Goal: Complete application form

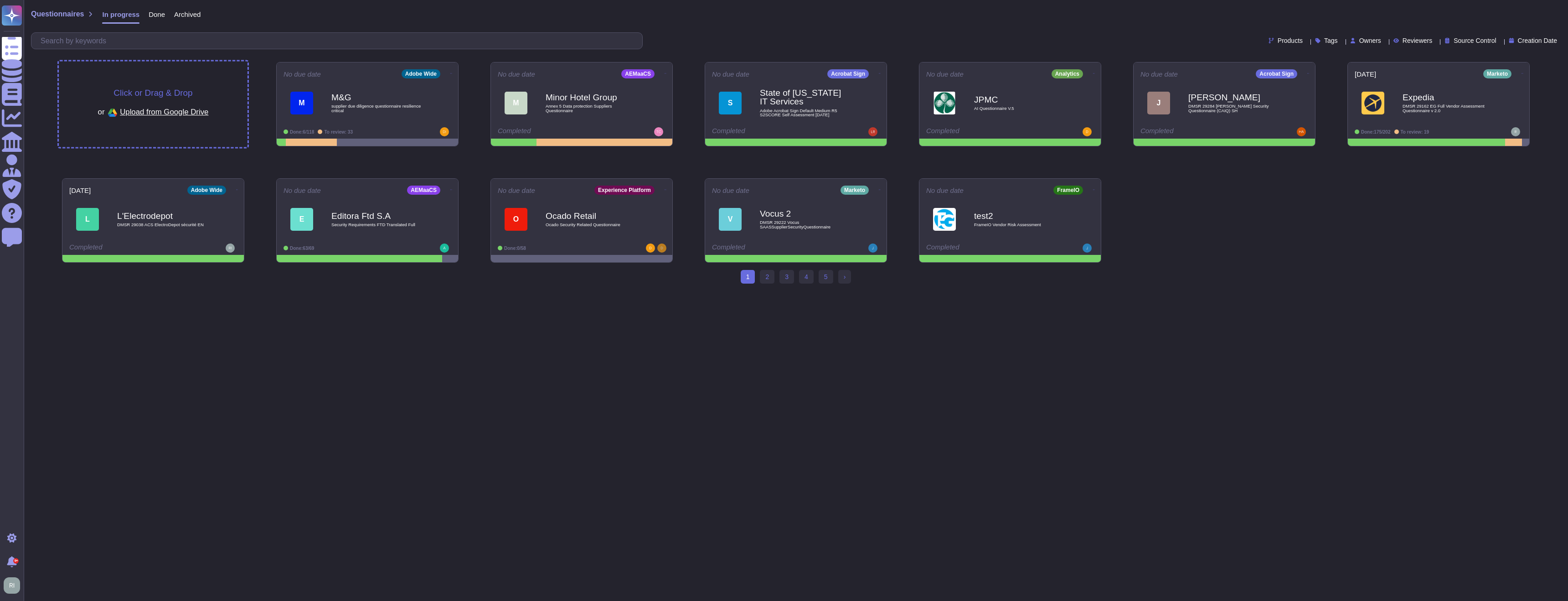
click at [160, 94] on span "Click or Drag & Drop" at bounding box center [153, 93] width 79 height 9
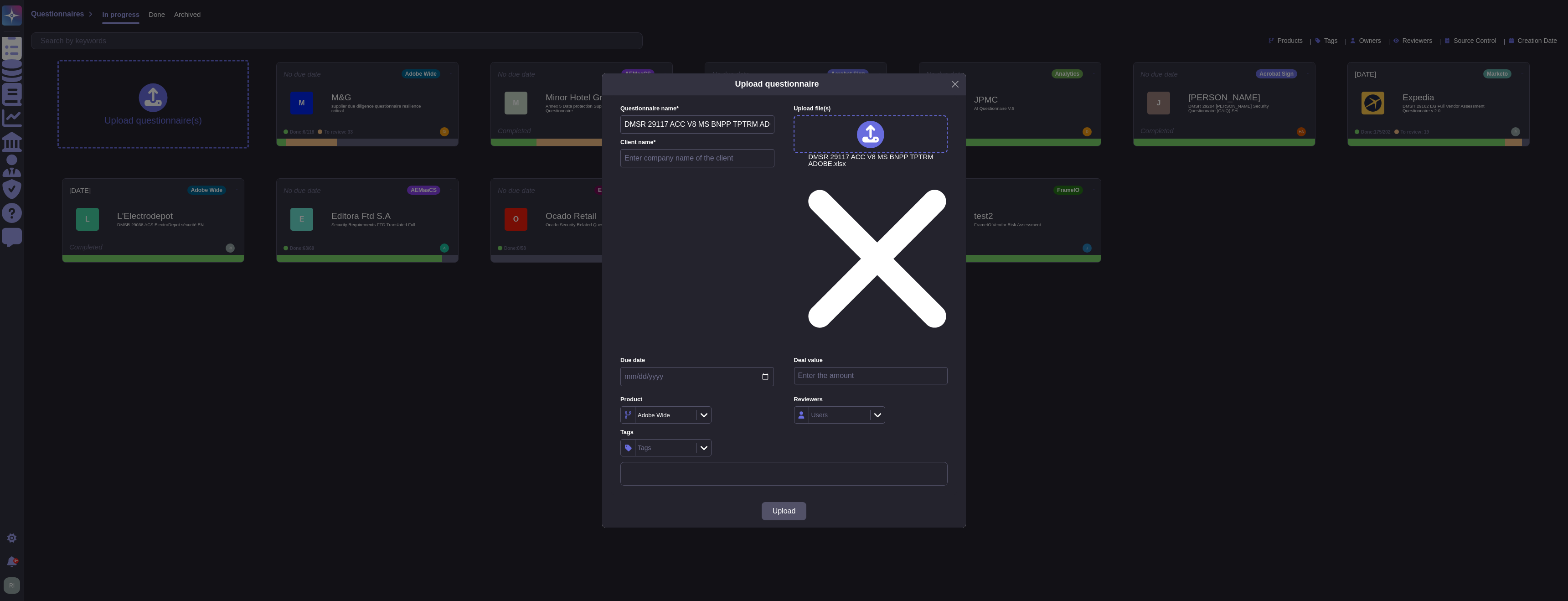
click at [677, 167] on input "text" at bounding box center [697, 158] width 154 height 19
type input "BNPP"
click at [767, 367] on input "date" at bounding box center [697, 377] width 153 height 19
type input "2025-09-30"
click at [875, 367] on input "number" at bounding box center [871, 375] width 153 height 17
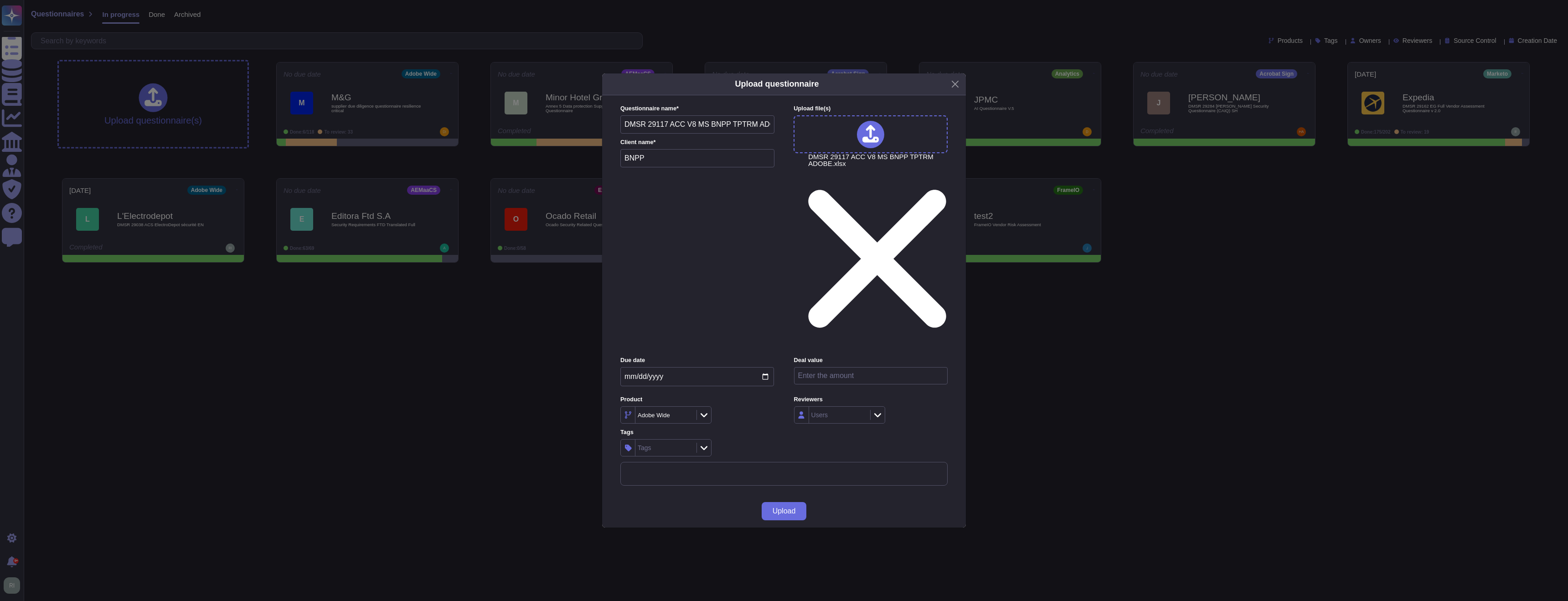
click at [839, 367] on input "number" at bounding box center [871, 375] width 153 height 17
paste input "311500"
type input "311500"
click at [662, 439] on div "Tags" at bounding box center [665, 448] width 59 height 17
type input "campa"
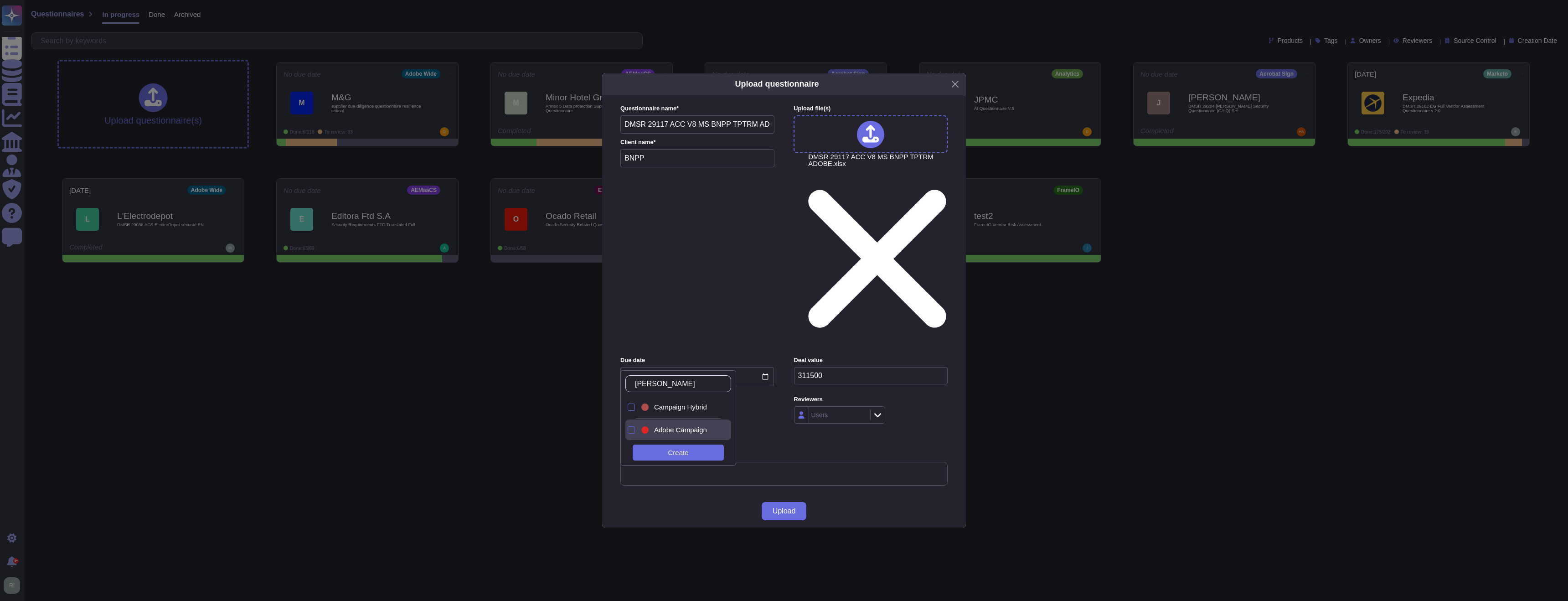
click at [631, 429] on div at bounding box center [631, 430] width 8 height 8
click at [792, 507] on span "Upload" at bounding box center [785, 511] width 23 height 8
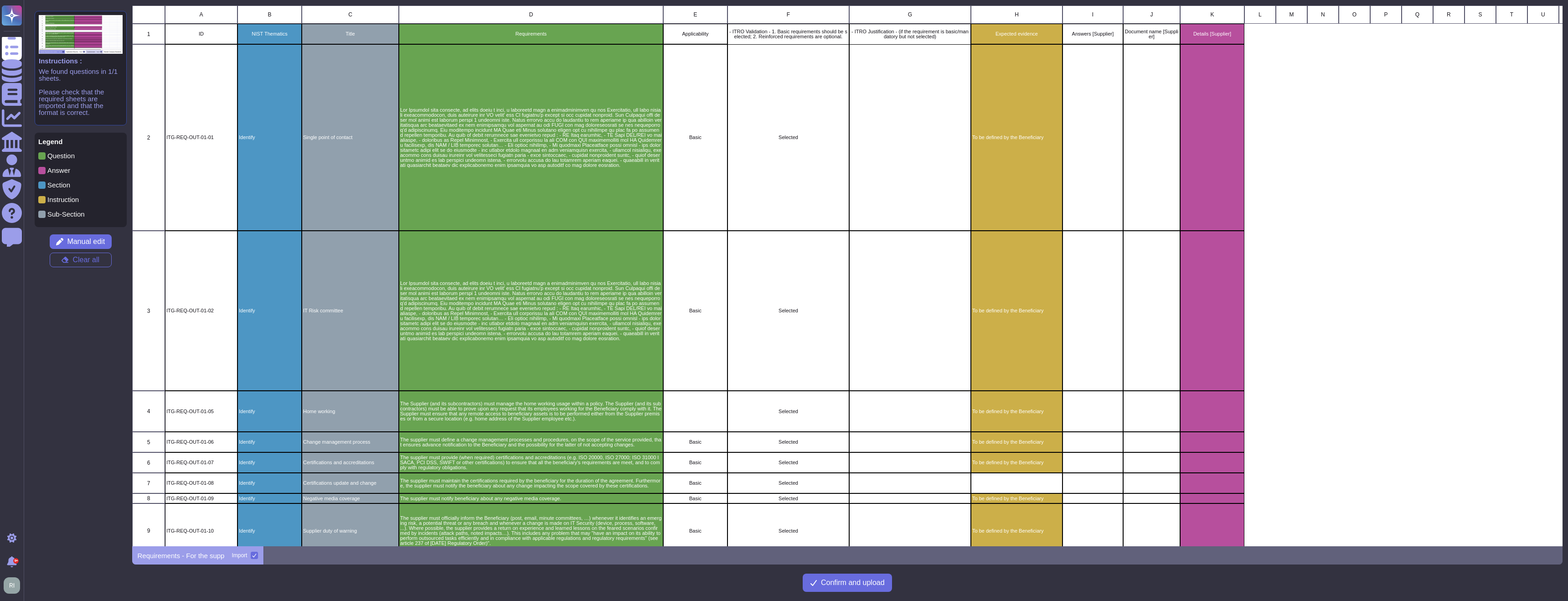
scroll to position [540, 1431]
click at [1201, 127] on div "grid" at bounding box center [1212, 137] width 64 height 186
click at [100, 243] on span "Manual edit" at bounding box center [85, 241] width 38 height 8
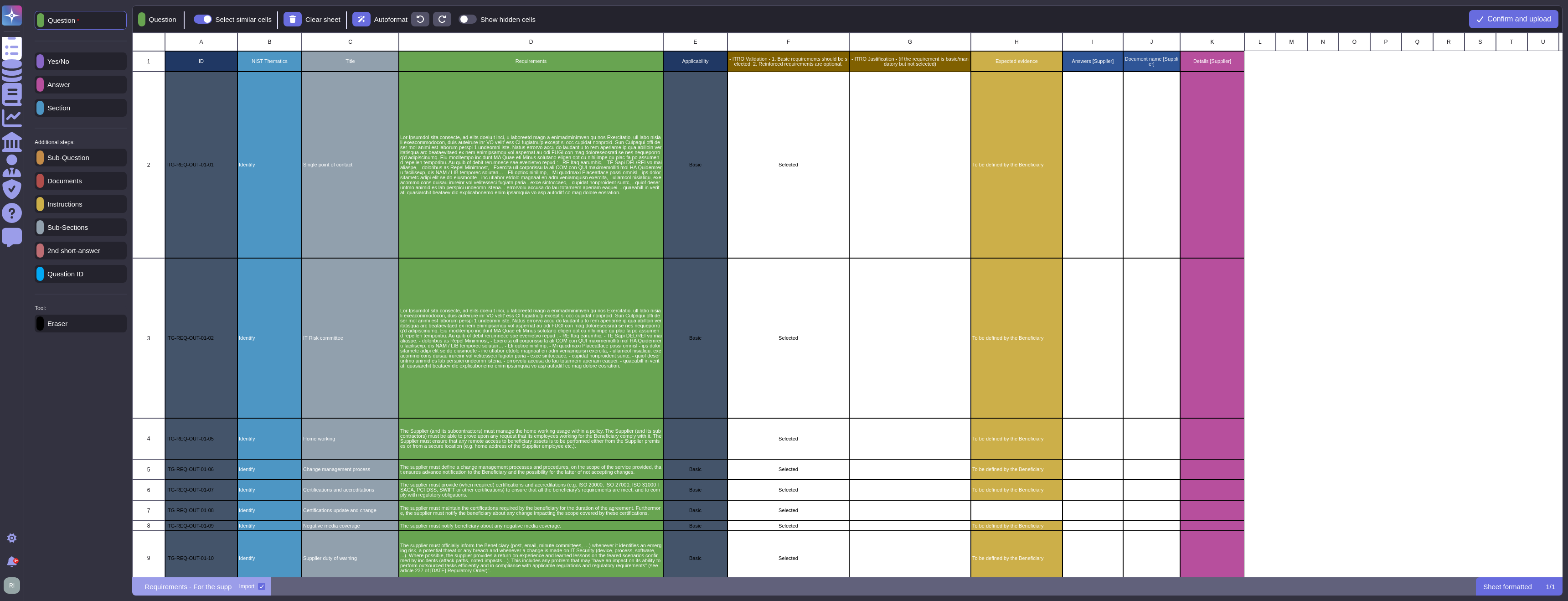
scroll to position [544, 1431]
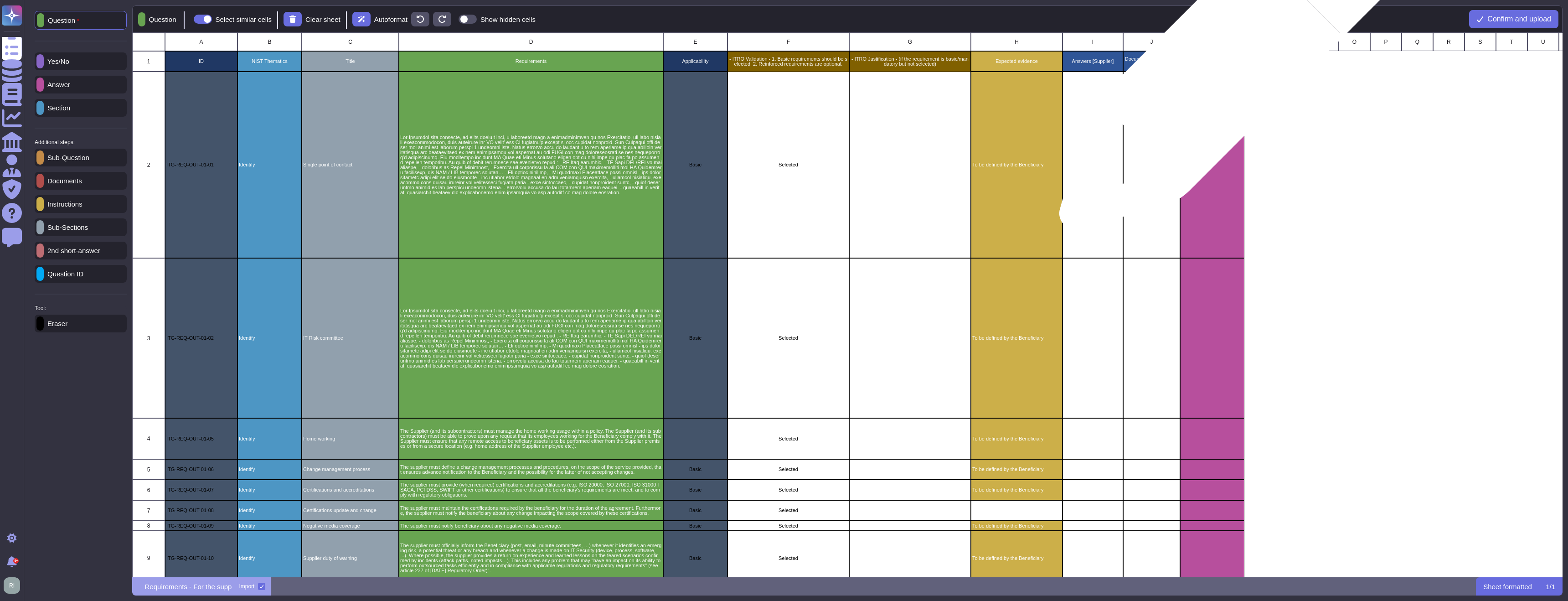
click at [1225, 64] on p "Details [Supplier]" at bounding box center [1212, 61] width 61 height 5
click at [1224, 64] on p "Details [Supplier]" at bounding box center [1212, 61] width 61 height 5
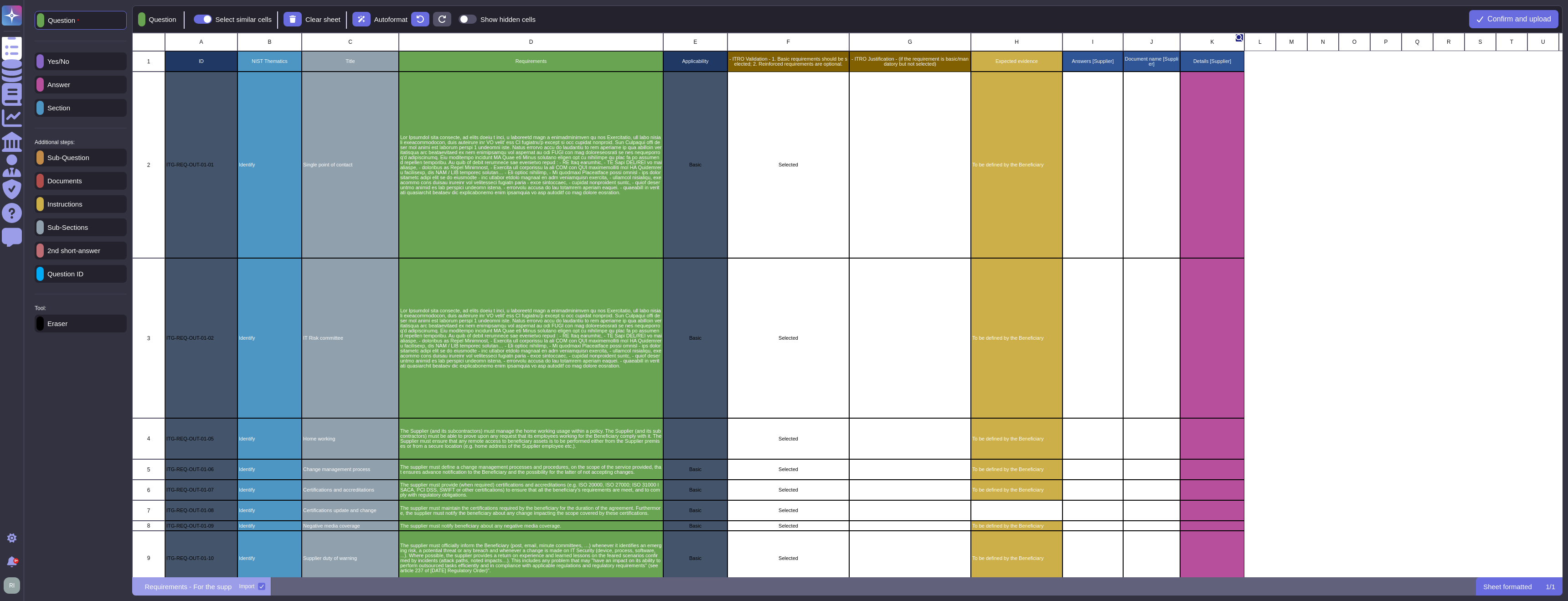
click at [1215, 39] on div "K" at bounding box center [1212, 42] width 64 height 19
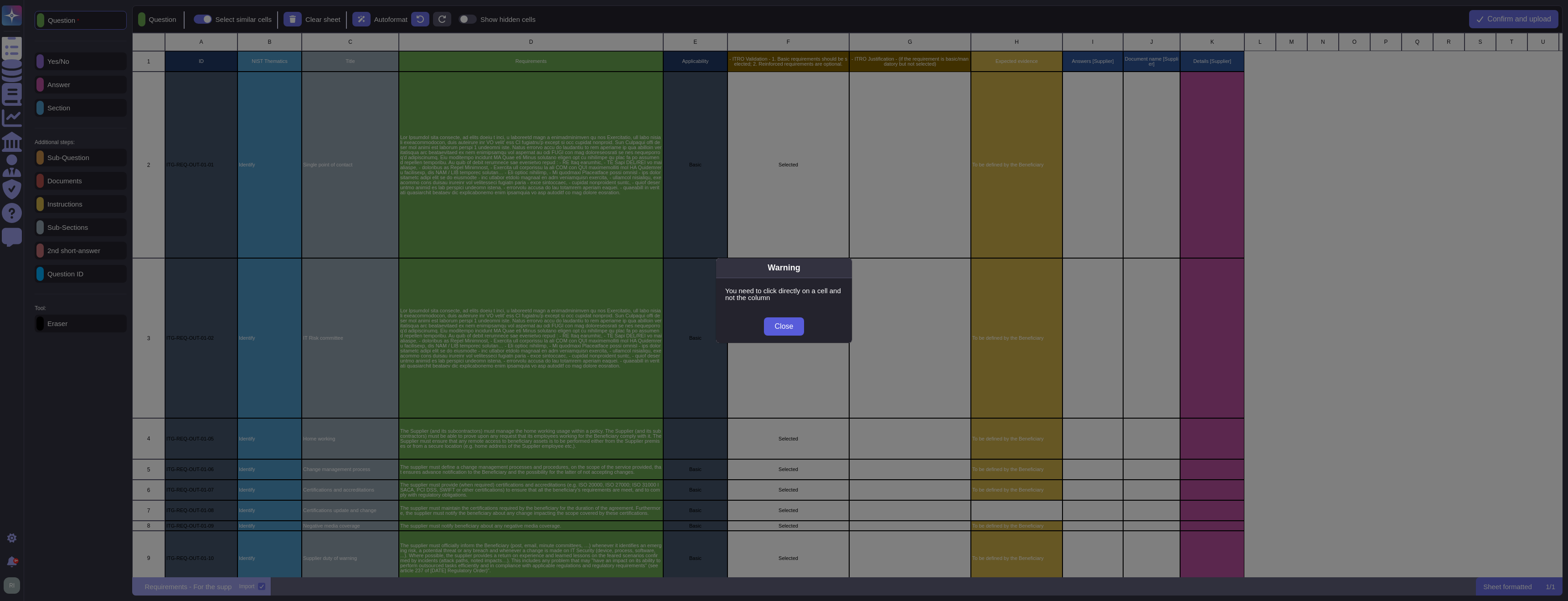
click at [784, 323] on span "Close" at bounding box center [784, 326] width 19 height 8
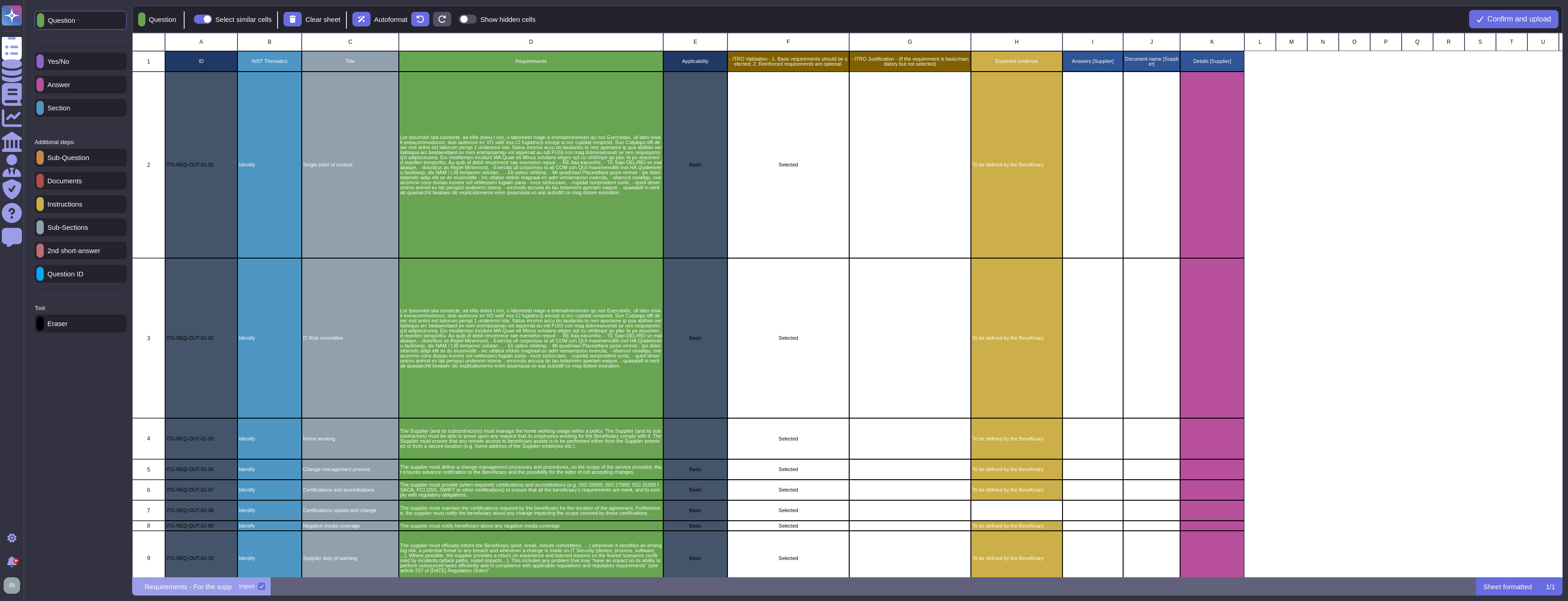
click at [63, 85] on p "Answer" at bounding box center [57, 85] width 26 height 7
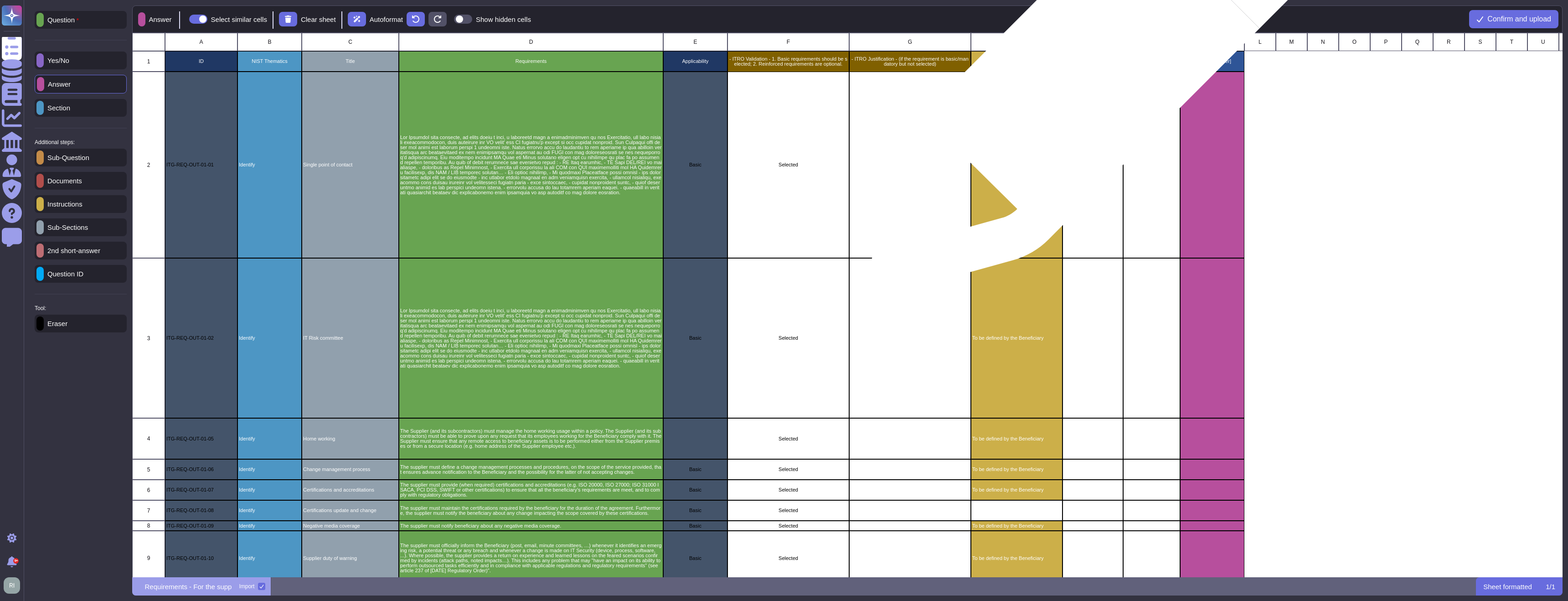
click at [1099, 65] on div "Answers [Supplier]" at bounding box center [1093, 61] width 61 height 21
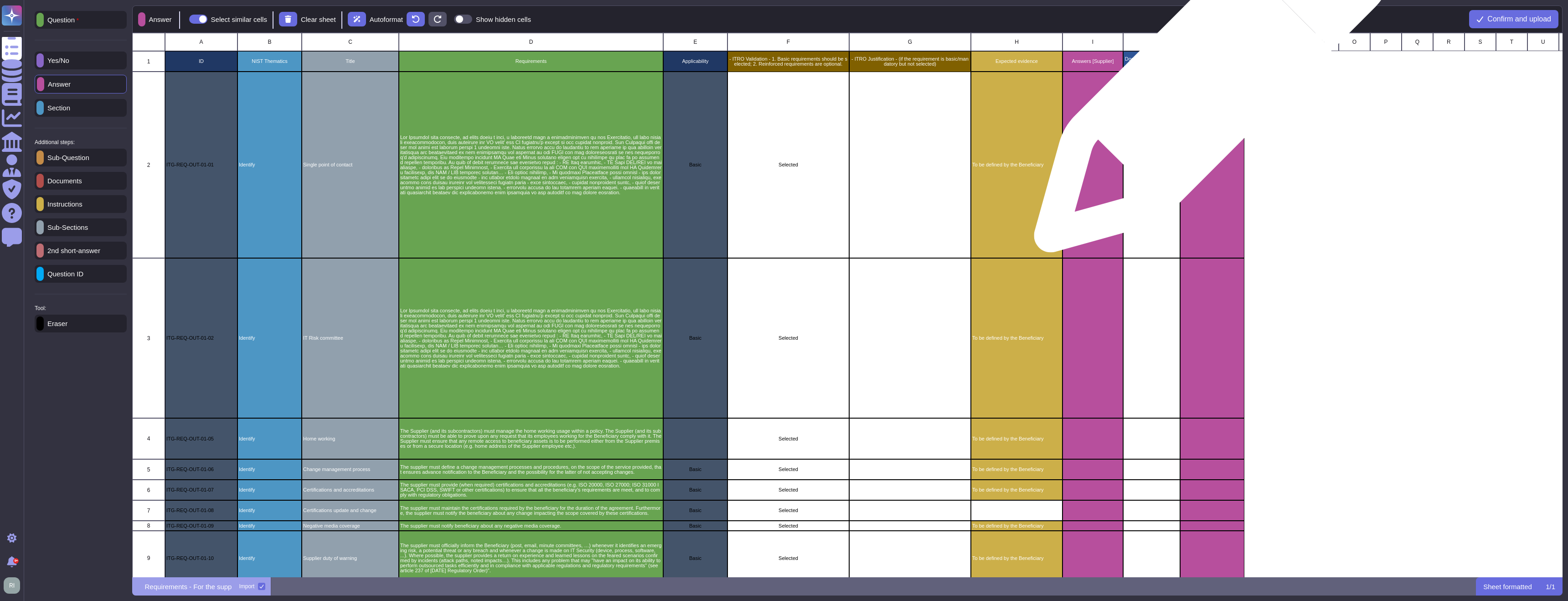
click at [1208, 79] on div "grid" at bounding box center [1212, 164] width 64 height 186
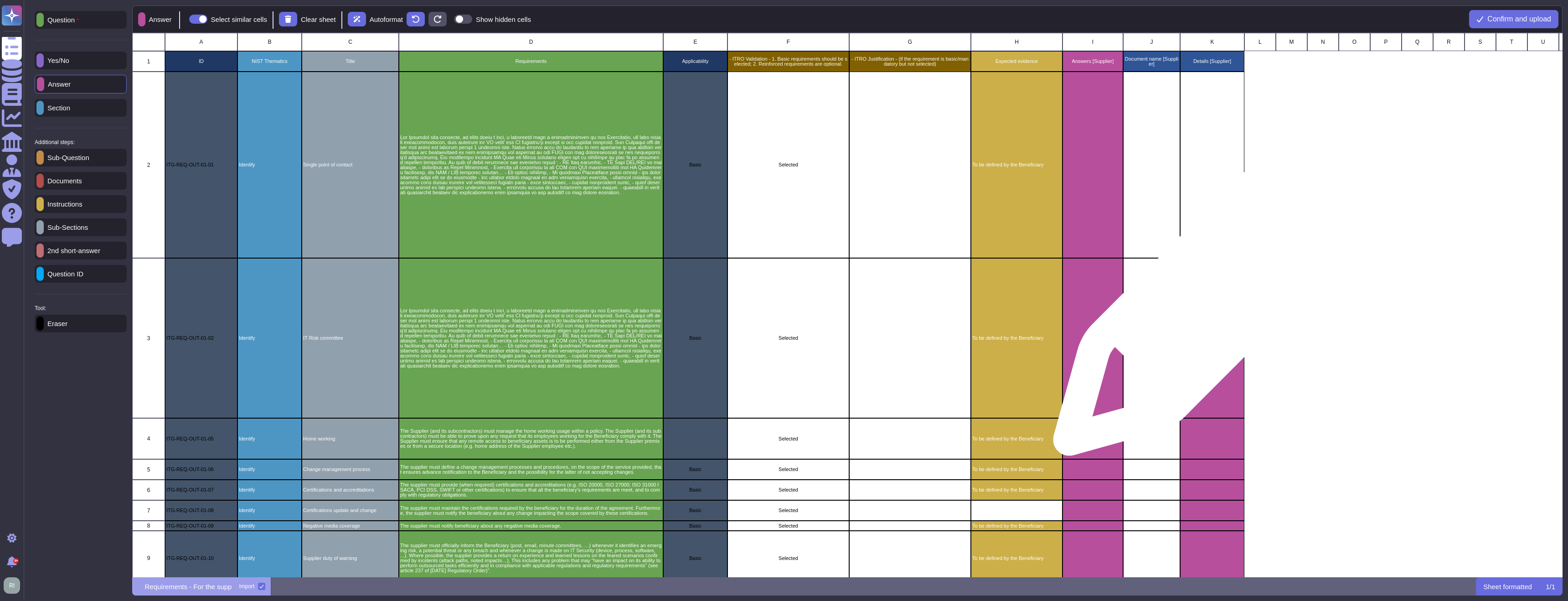
click at [1221, 290] on div "grid" at bounding box center [1212, 338] width 64 height 160
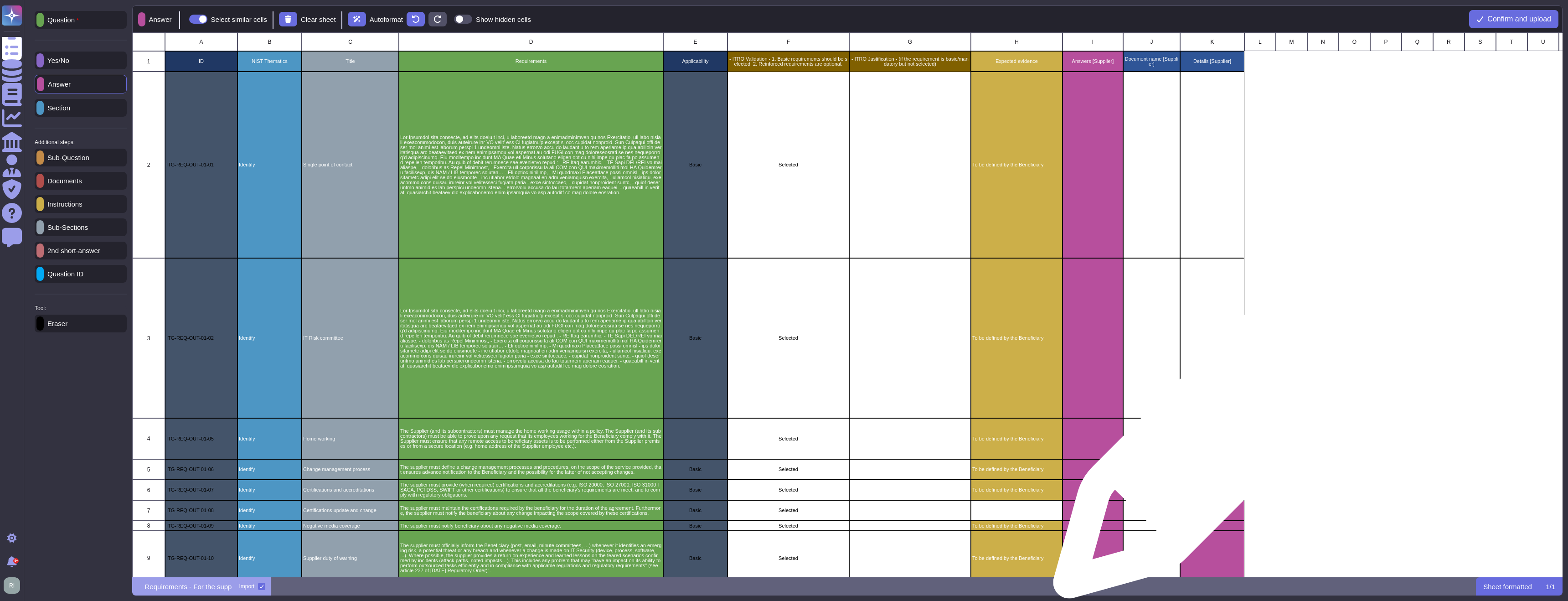
drag, startPoint x: 1221, startPoint y: 433, endPoint x: 1225, endPoint y: 441, distance: 8.9
click at [1223, 440] on div "grid" at bounding box center [1212, 439] width 64 height 41
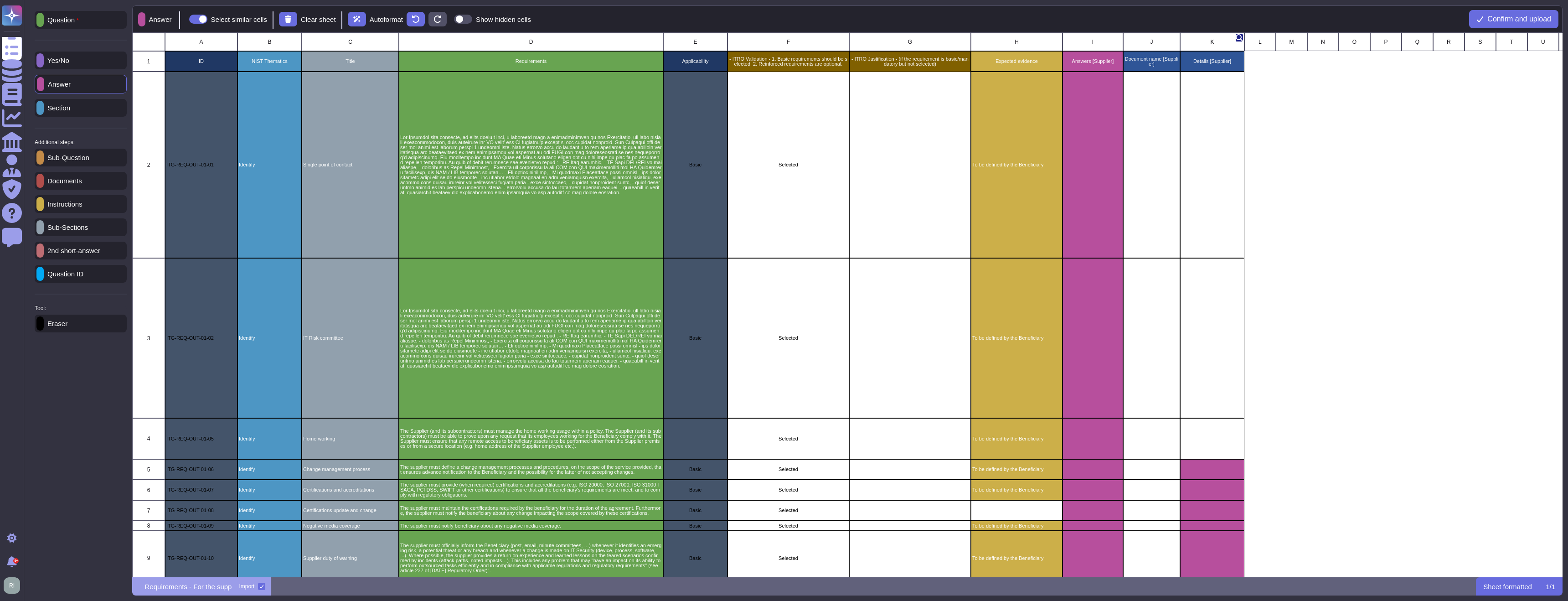
click at [1214, 37] on div "K" at bounding box center [1212, 42] width 64 height 19
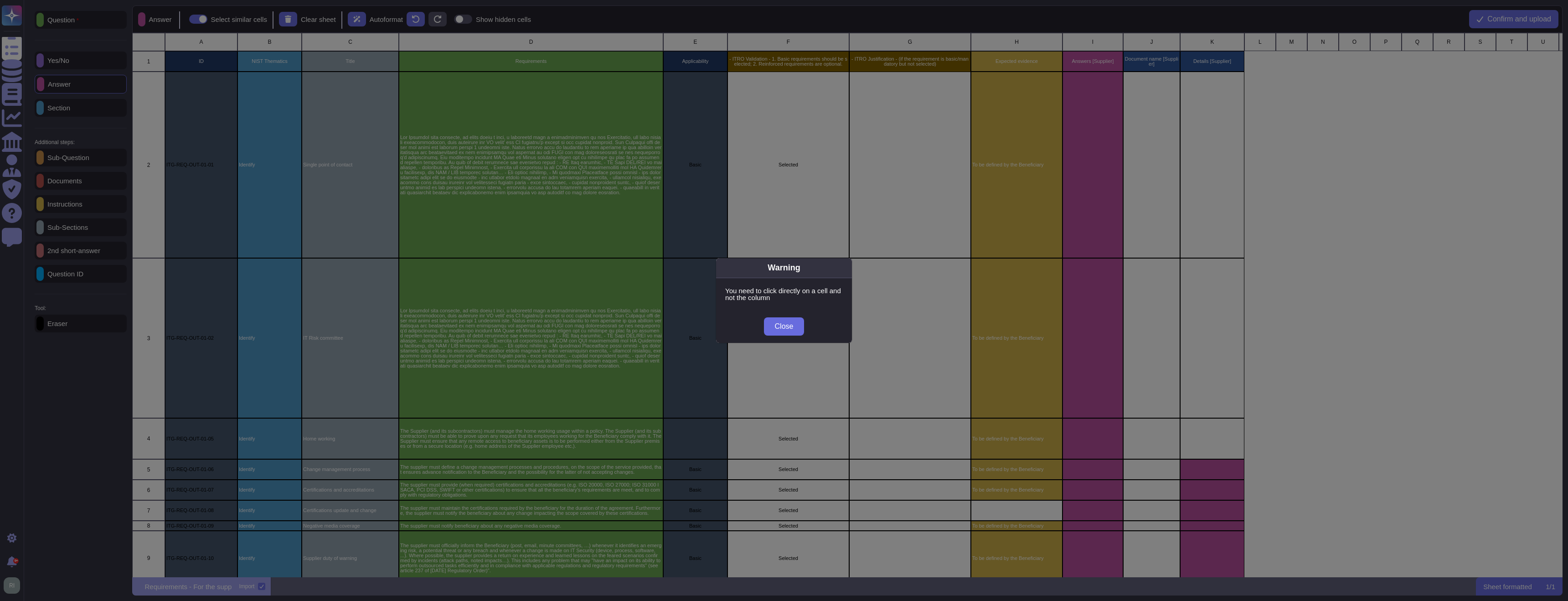
drag, startPoint x: 784, startPoint y: 323, endPoint x: 1024, endPoint y: 210, distance: 265.3
click at [785, 323] on span "Close" at bounding box center [784, 326] width 19 height 8
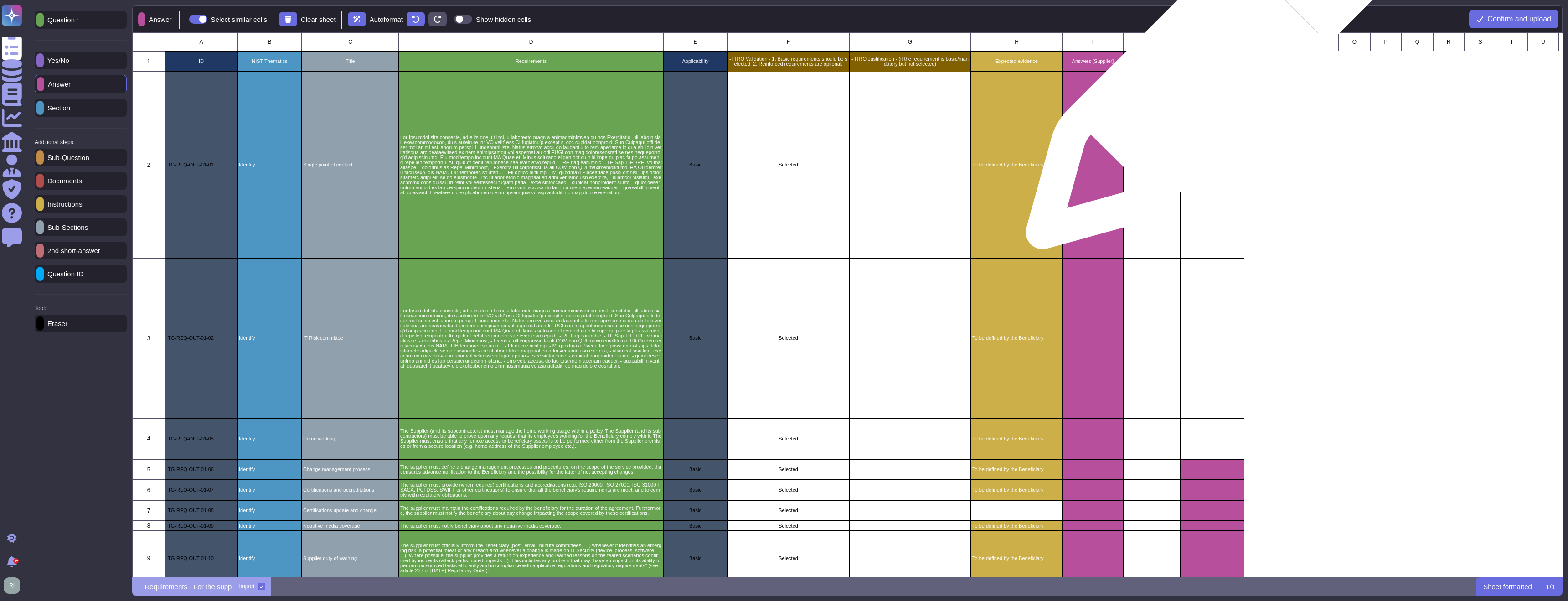
click at [1203, 73] on div "grid" at bounding box center [1212, 164] width 64 height 186
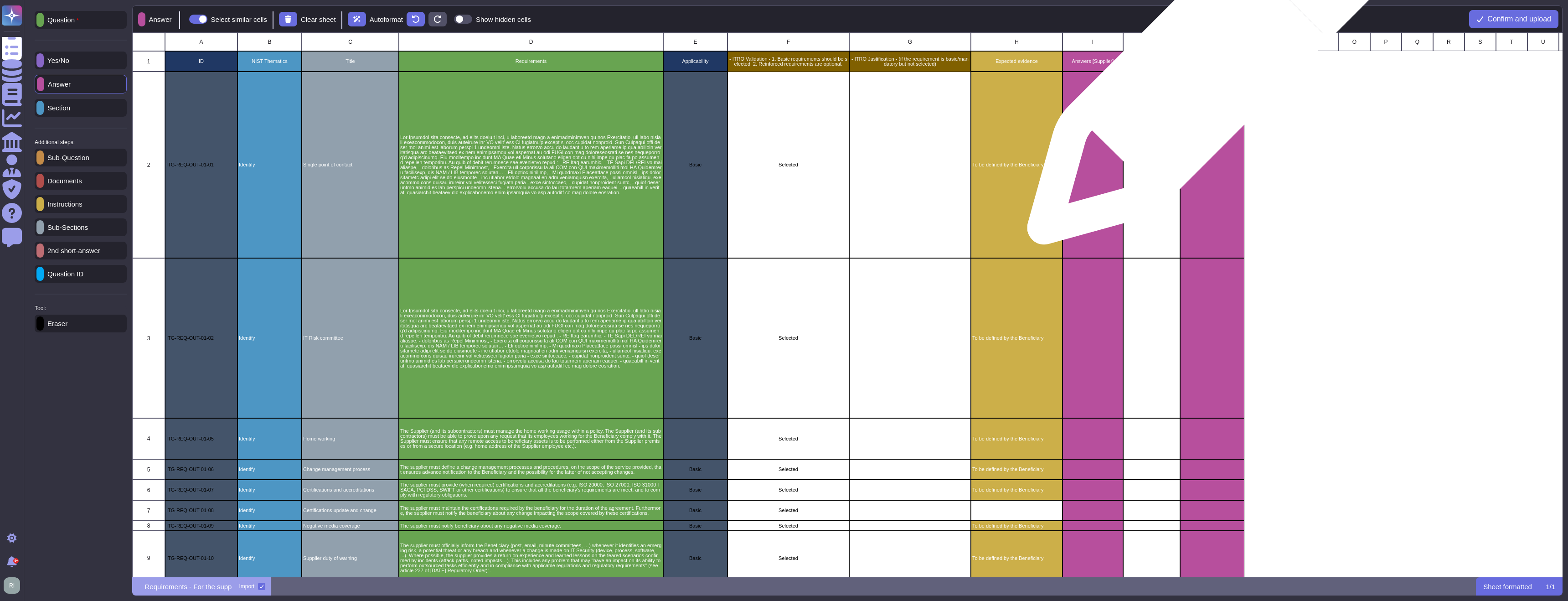
click at [1204, 69] on div "Details [Supplier]" at bounding box center [1212, 61] width 64 height 21
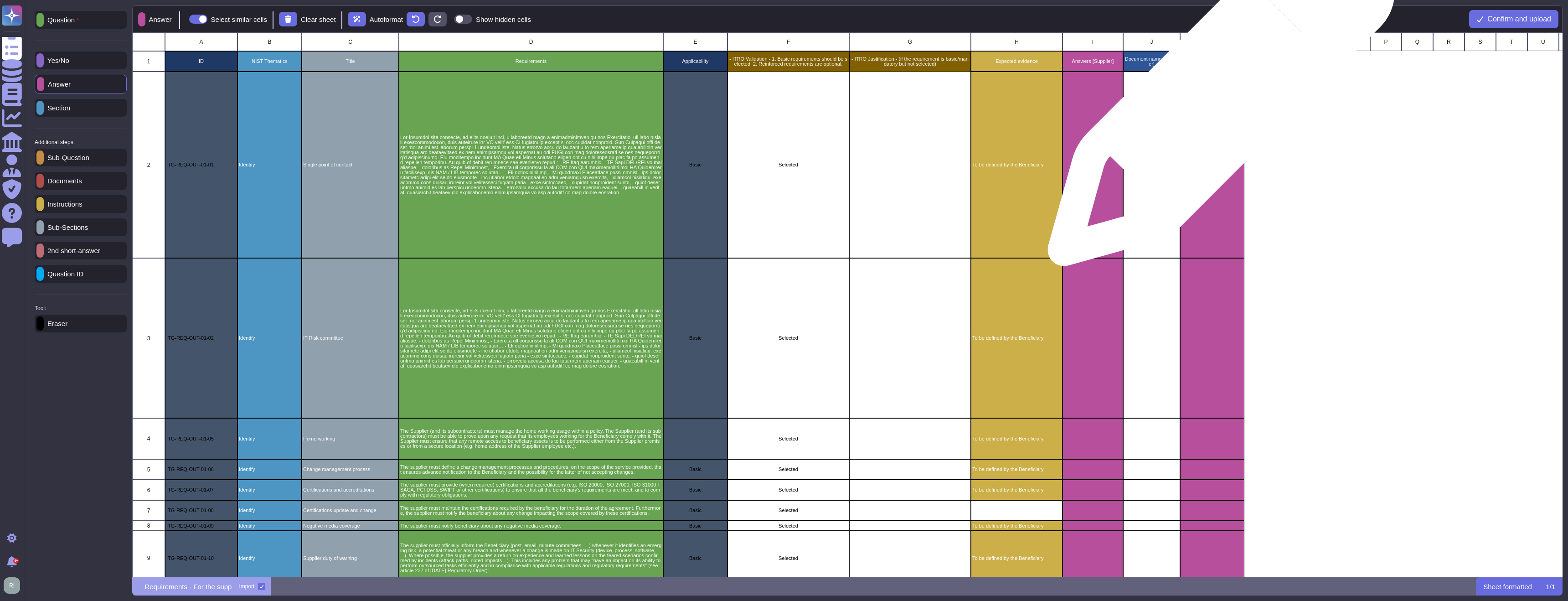
click at [1218, 97] on div "grid" at bounding box center [1212, 164] width 64 height 186
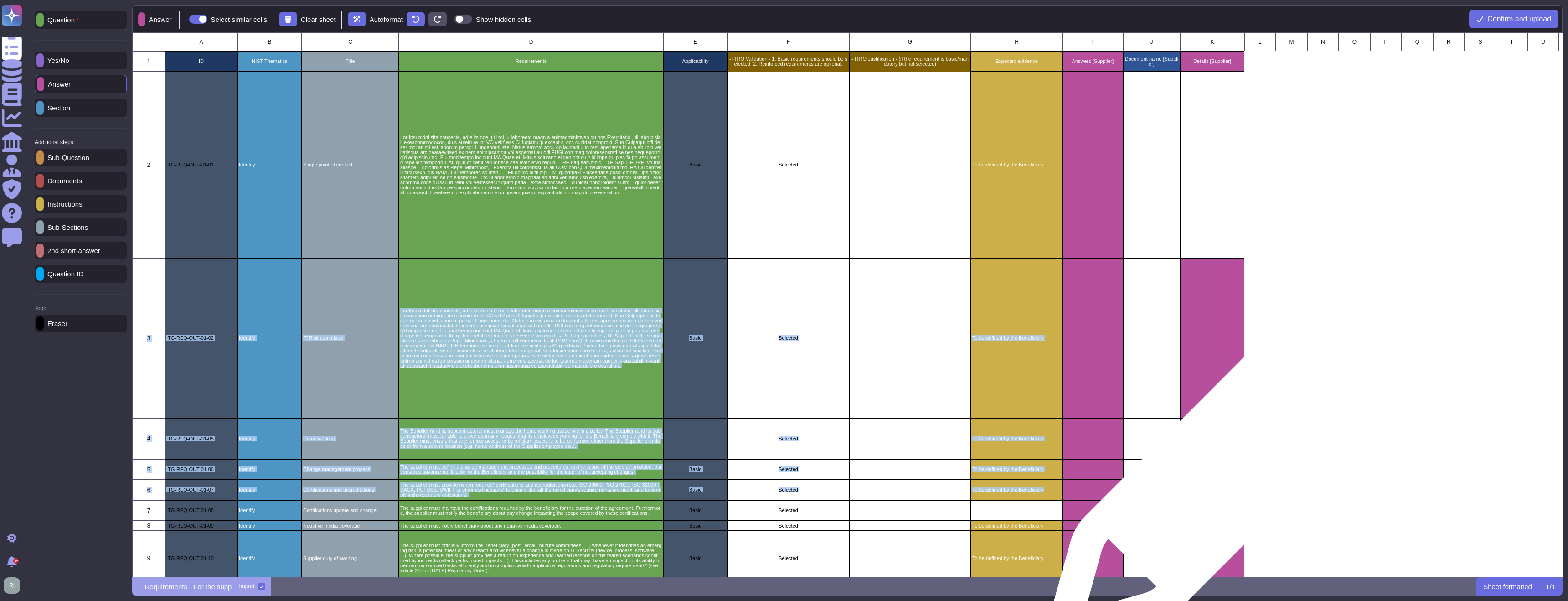
drag, startPoint x: 1212, startPoint y: 93, endPoint x: 1217, endPoint y: 479, distance: 386.0
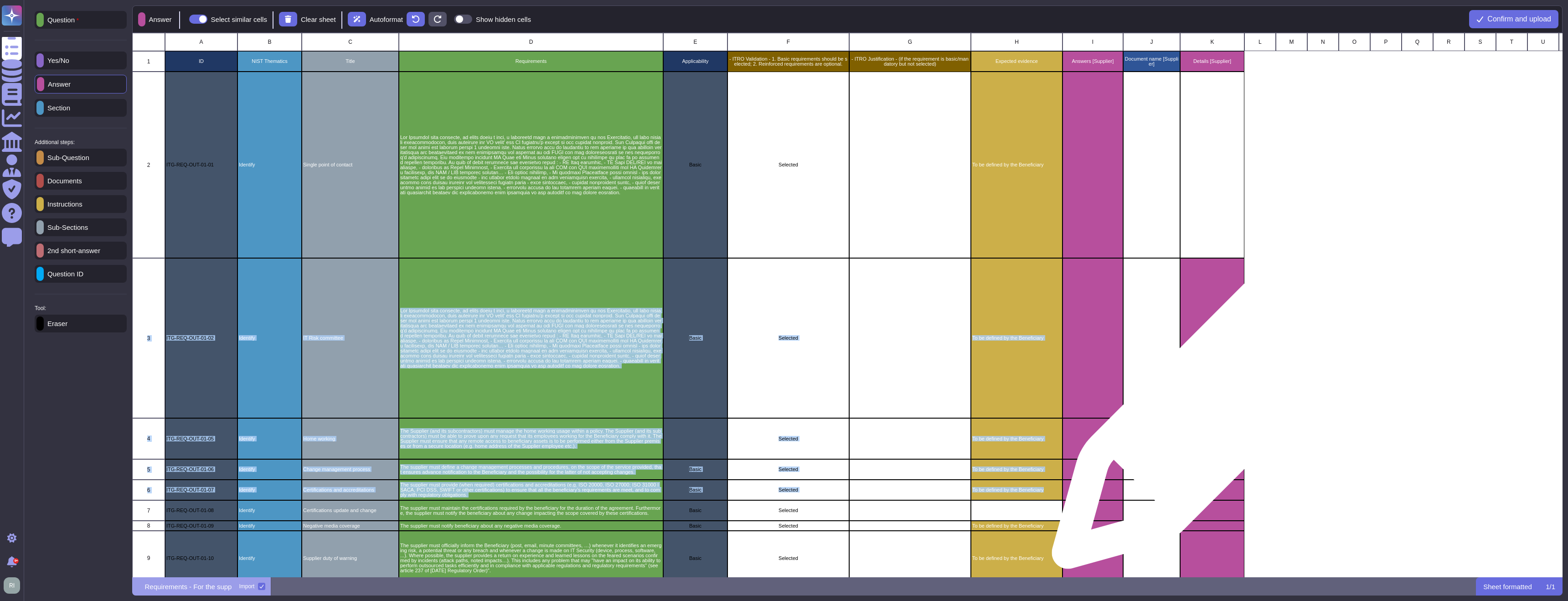
click at [1221, 401] on div "grid" at bounding box center [1212, 338] width 64 height 160
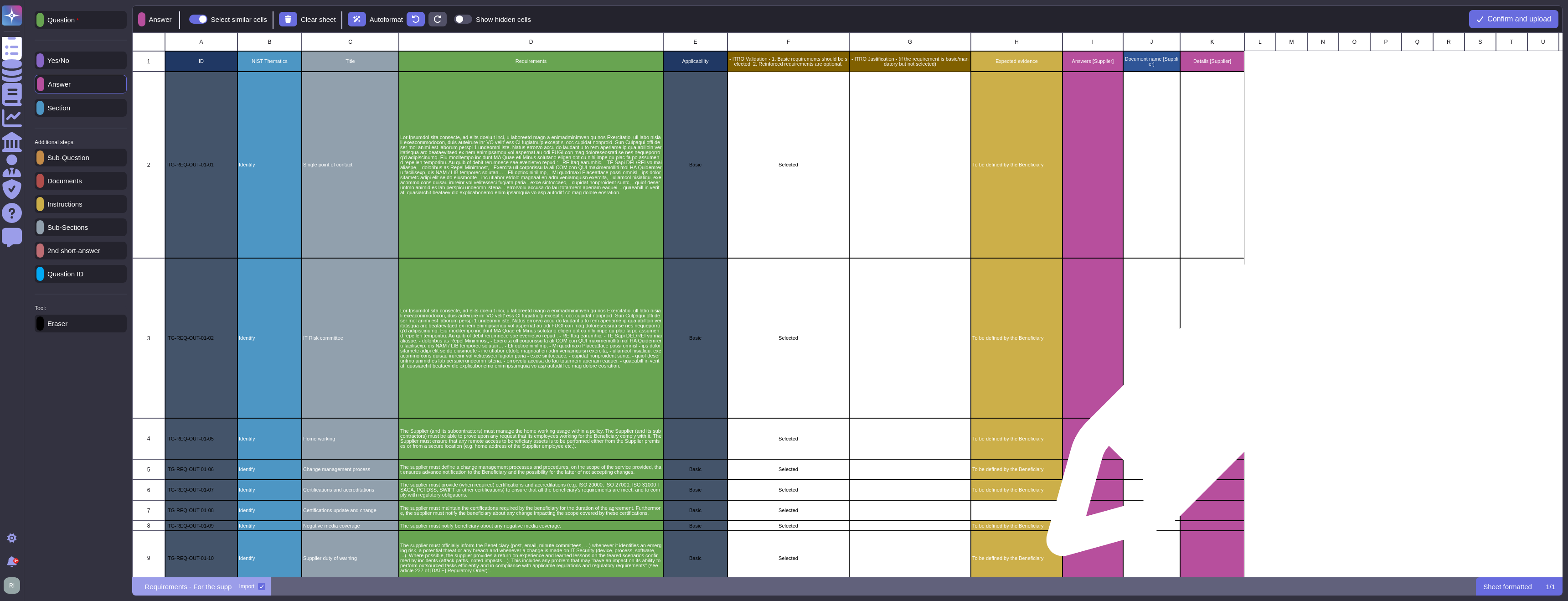
drag, startPoint x: 1217, startPoint y: 385, endPoint x: 1219, endPoint y: 435, distance: 50.0
click at [1217, 386] on div "grid" at bounding box center [1212, 338] width 64 height 160
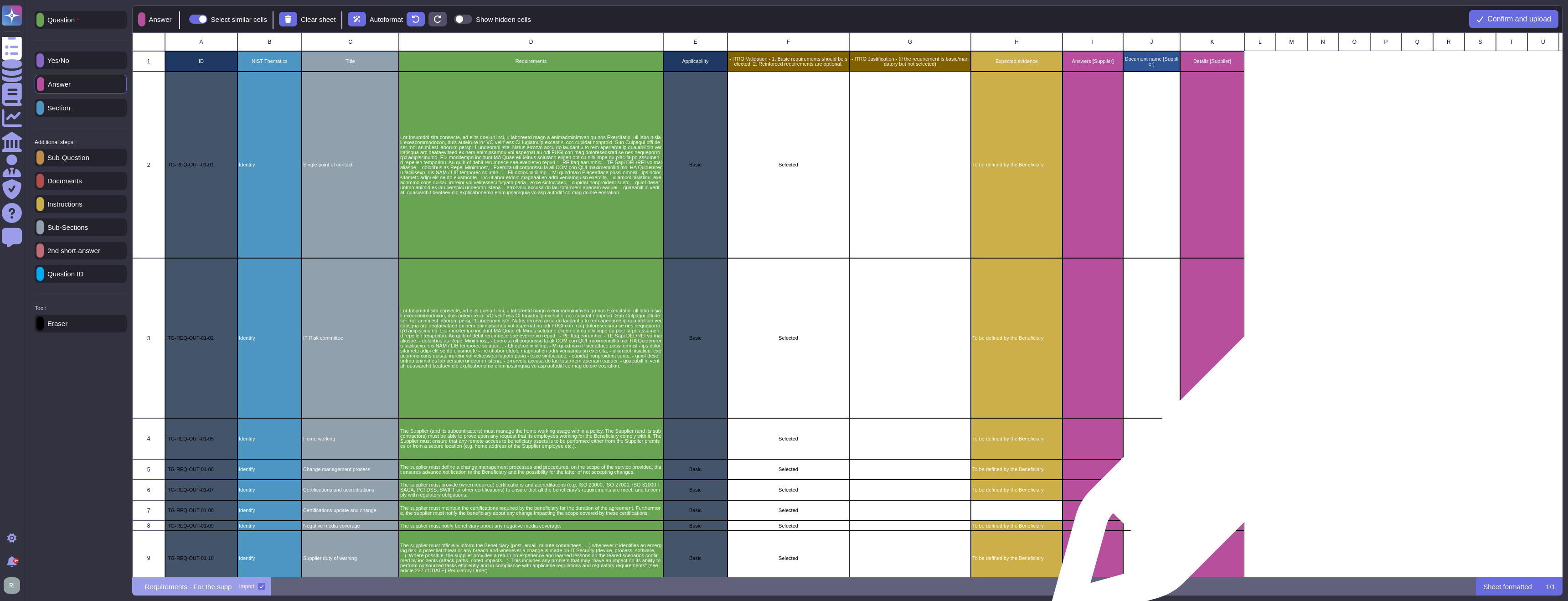
click at [1220, 455] on div "grid" at bounding box center [1212, 439] width 64 height 41
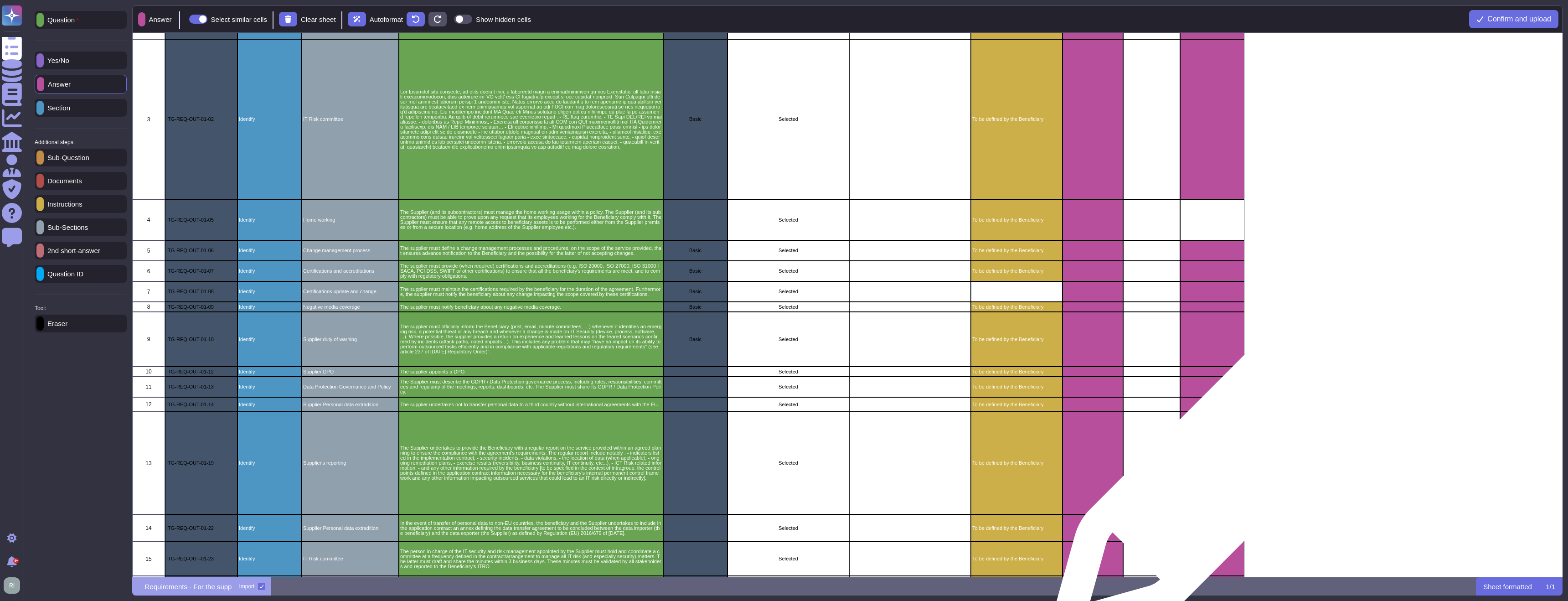
click at [1219, 474] on div "grid" at bounding box center [1212, 463] width 64 height 102
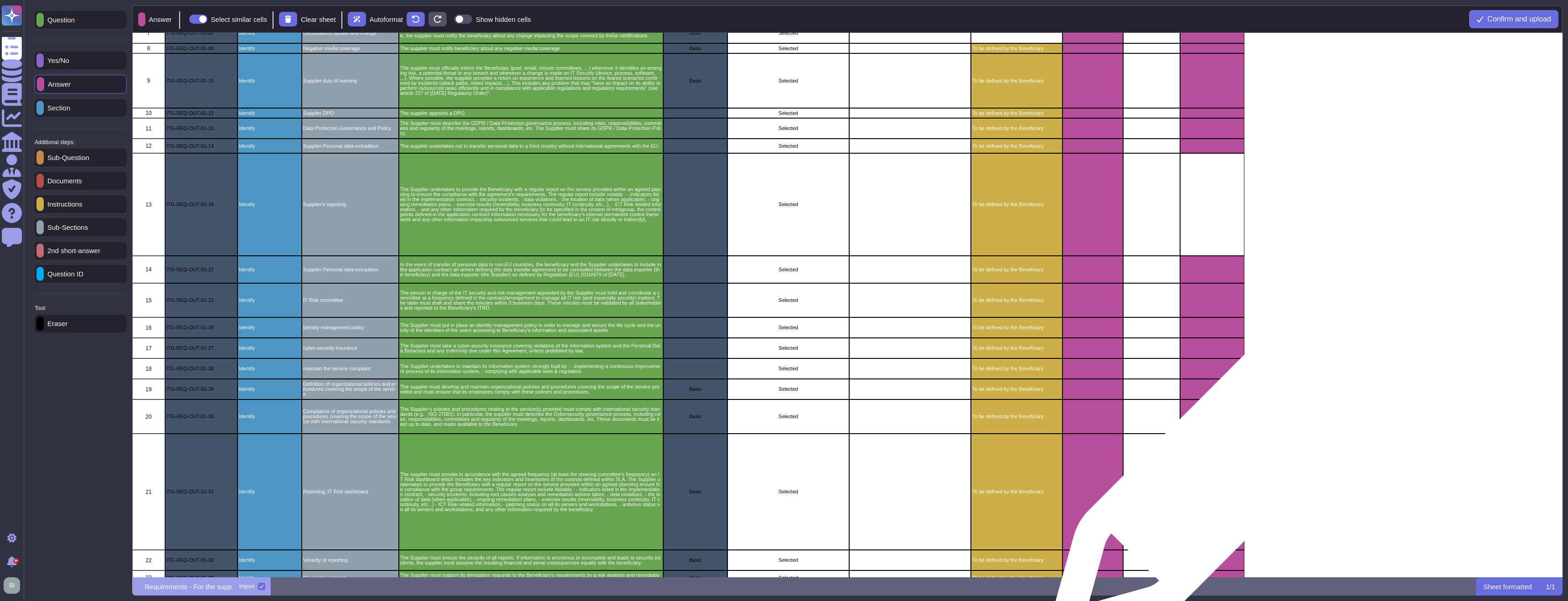
click at [1219, 474] on div "A B C D E F G H I J K L M N O P Q R S T U V W X Y 1 ID NIST Thematics Title Req…" at bounding box center [847, 305] width 1430 height 545
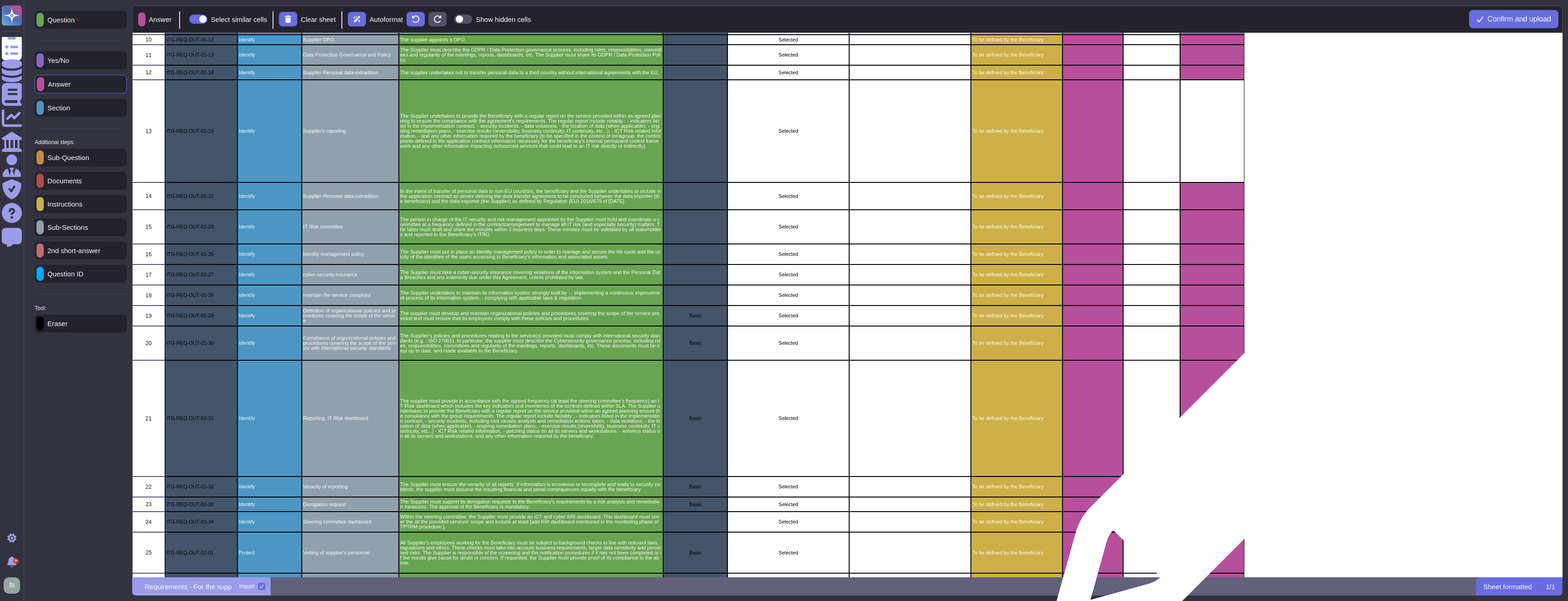
scroll to position [0, 0]
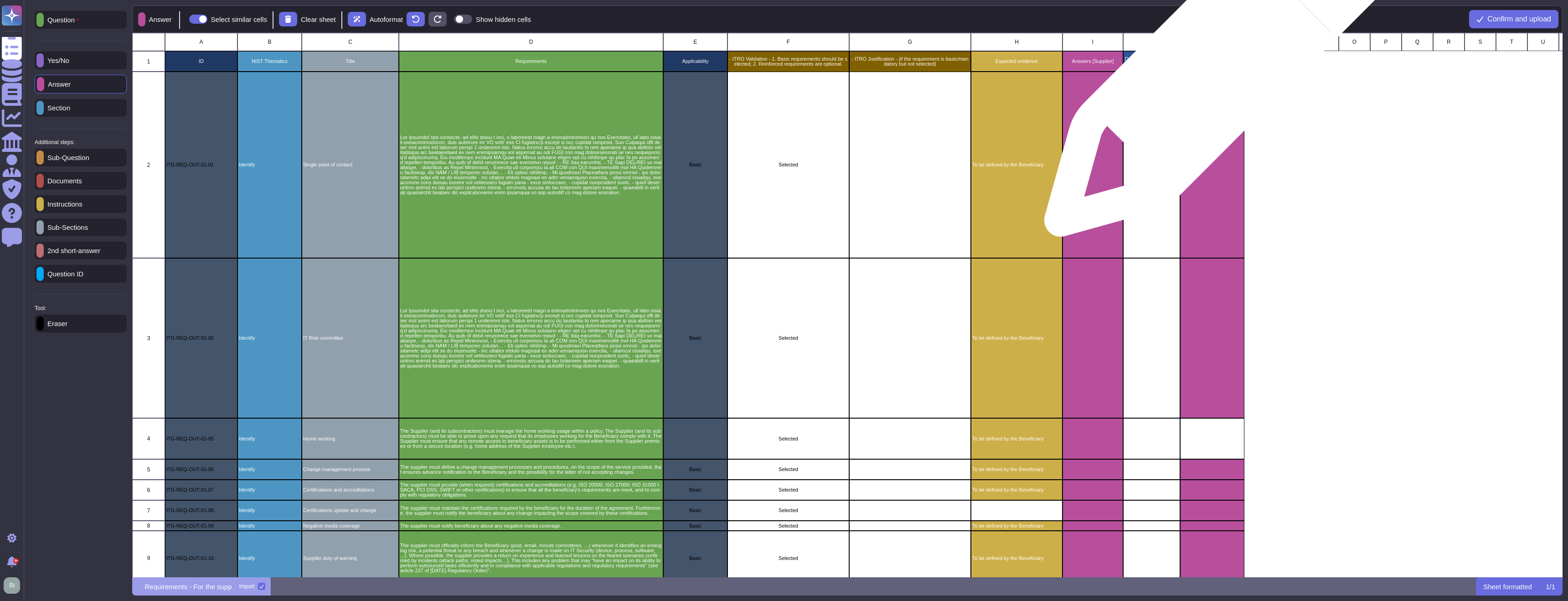
click at [1215, 67] on div "Details [Supplier]" at bounding box center [1212, 61] width 64 height 21
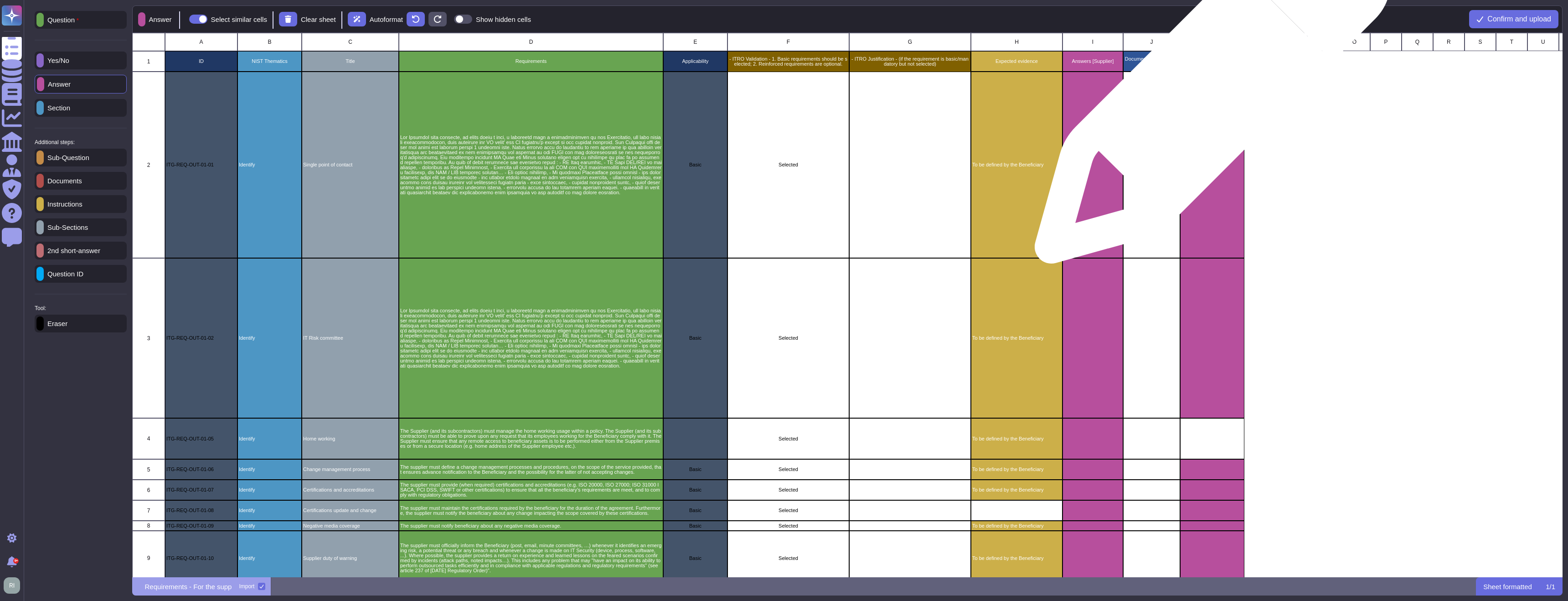
click at [1209, 93] on div "grid" at bounding box center [1212, 164] width 64 height 186
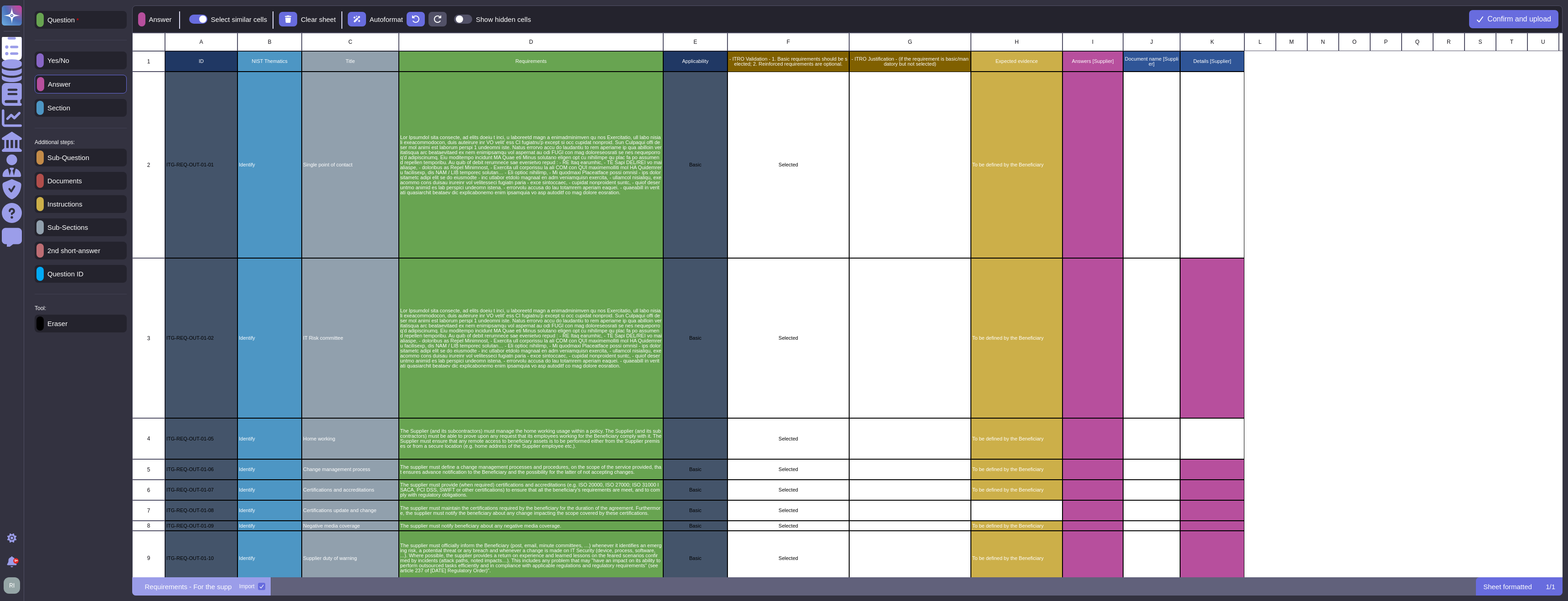
click at [76, 331] on div "Eraser" at bounding box center [80, 323] width 92 height 18
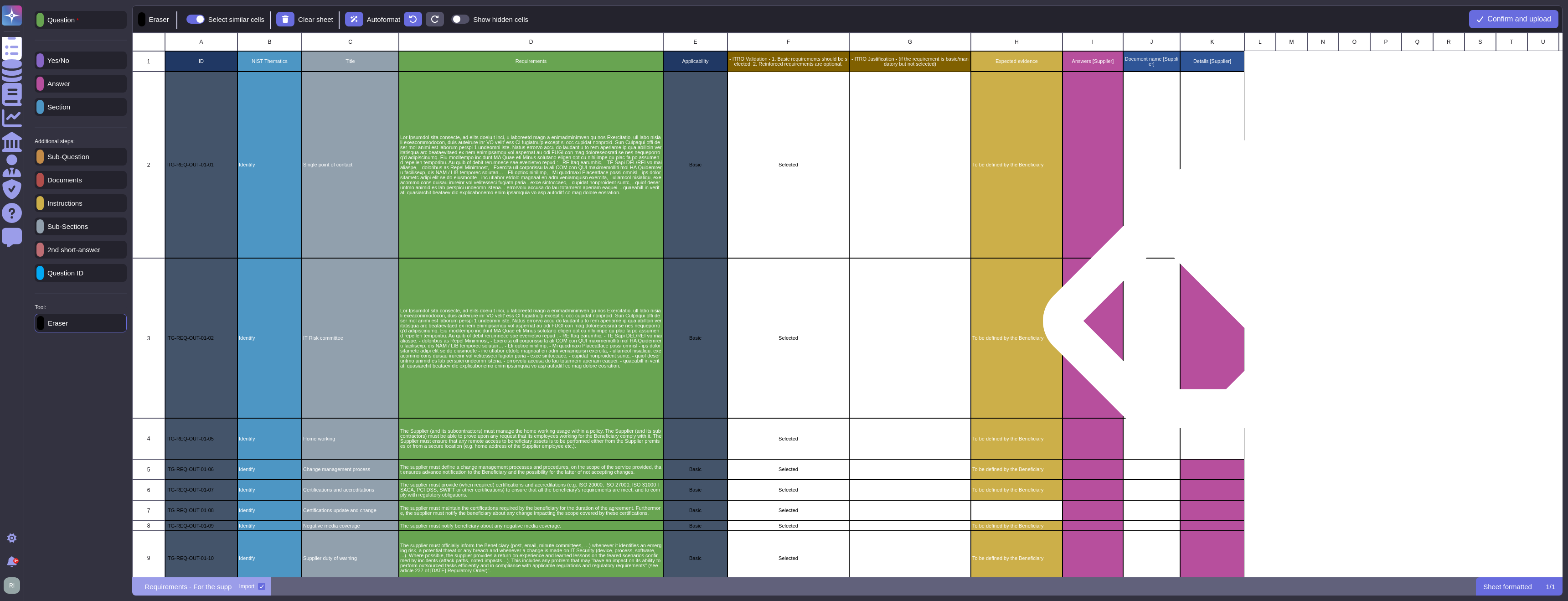
drag, startPoint x: 1216, startPoint y: 320, endPoint x: 1215, endPoint y: 296, distance: 24.0
click at [1215, 296] on div "grid" at bounding box center [1212, 338] width 64 height 160
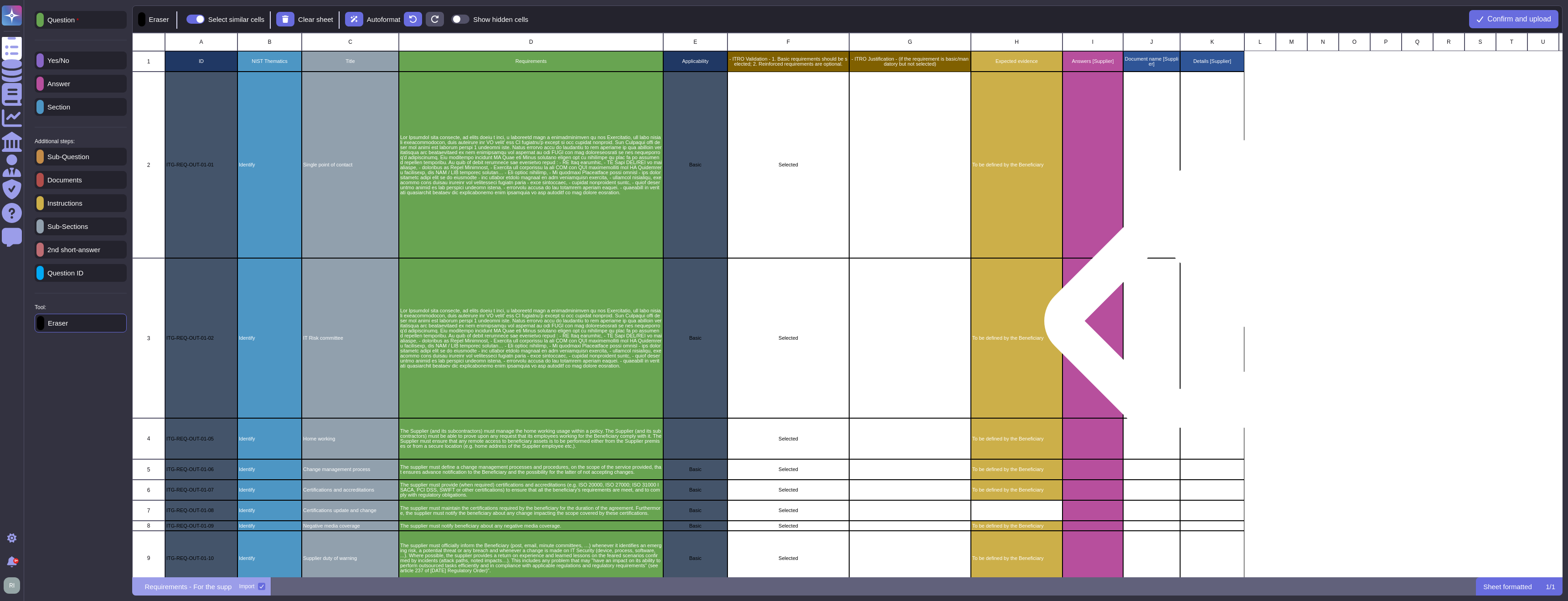
click at [1215, 296] on div "grid" at bounding box center [1212, 338] width 64 height 160
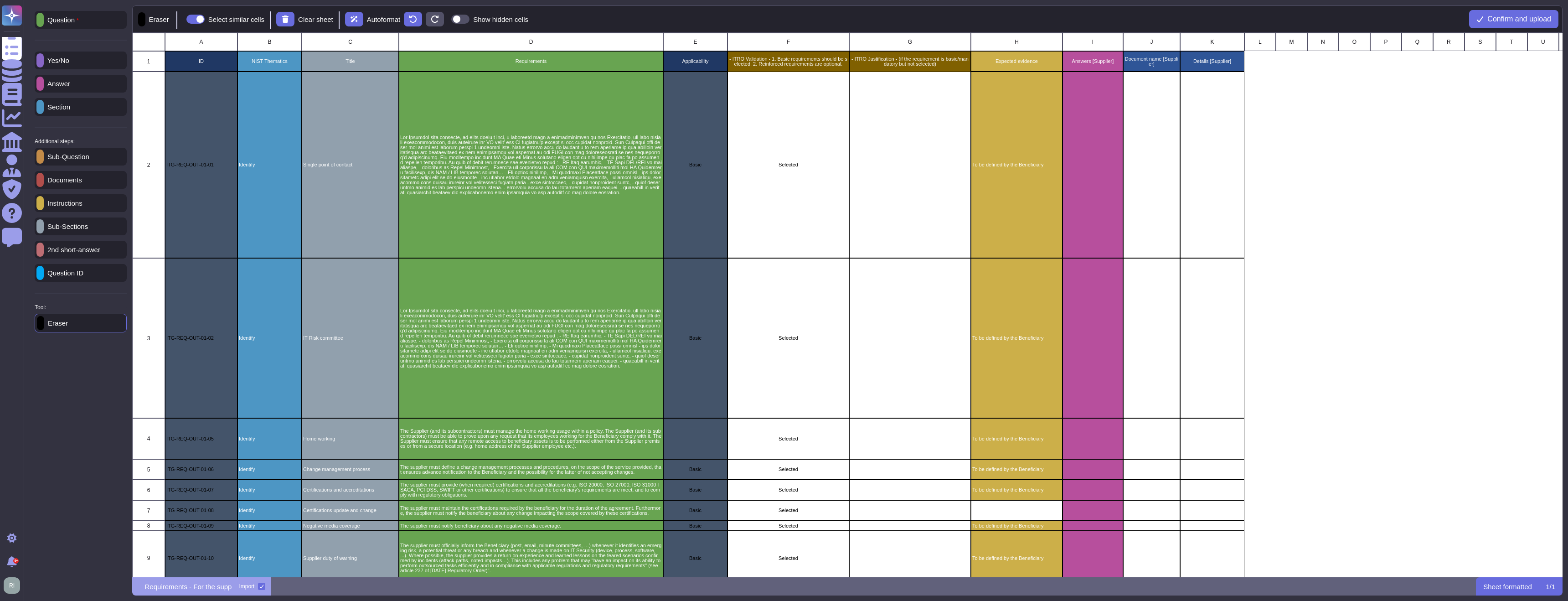
click at [89, 160] on p "Sub-Question" at bounding box center [67, 157] width 45 height 7
click at [89, 323] on div "Eraser" at bounding box center [80, 323] width 92 height 18
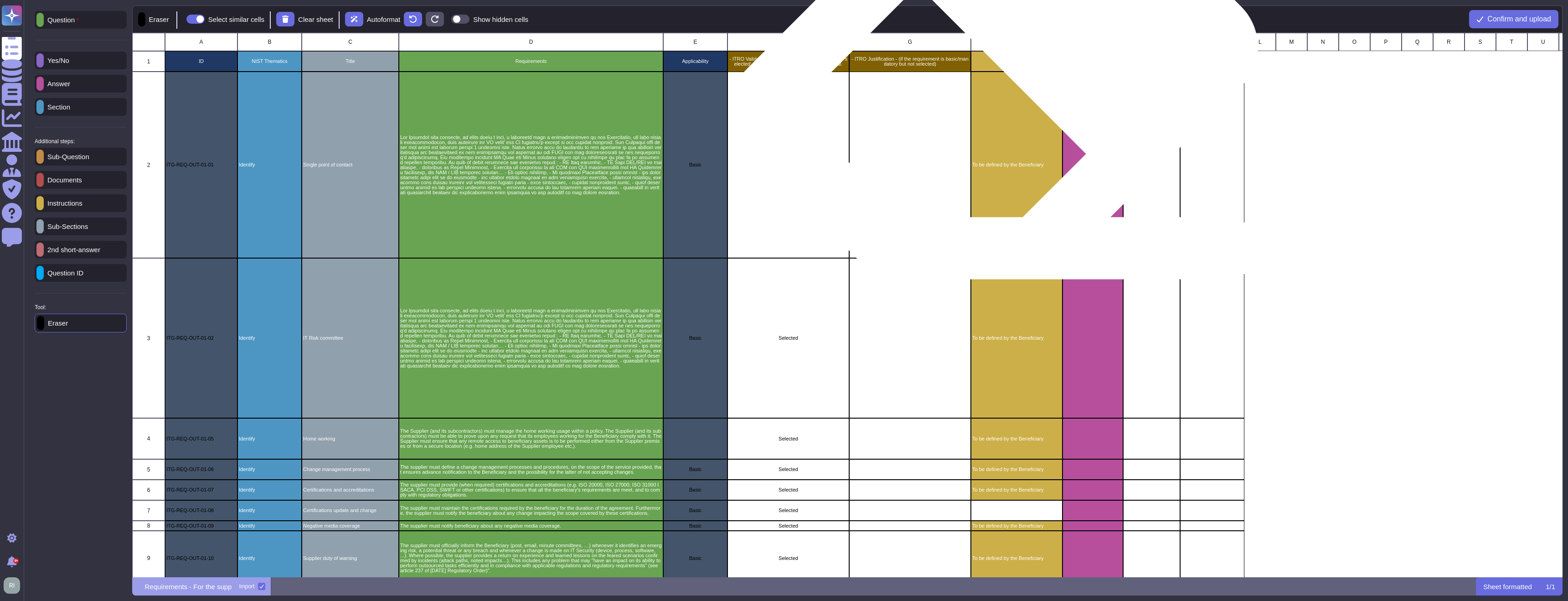
click at [1006, 67] on div "Expected evidence" at bounding box center [1016, 61] width 91 height 21
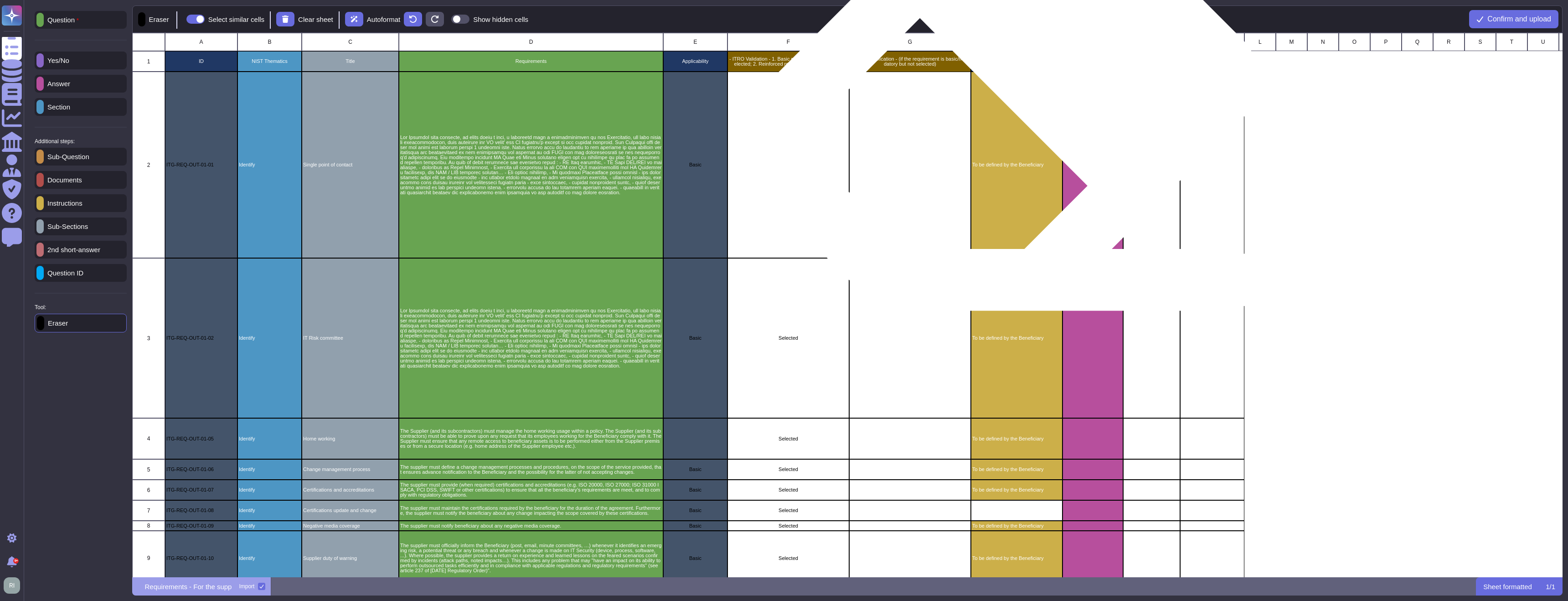
click at [1008, 99] on div "To be defined by the Beneficiary" at bounding box center [1016, 164] width 91 height 186
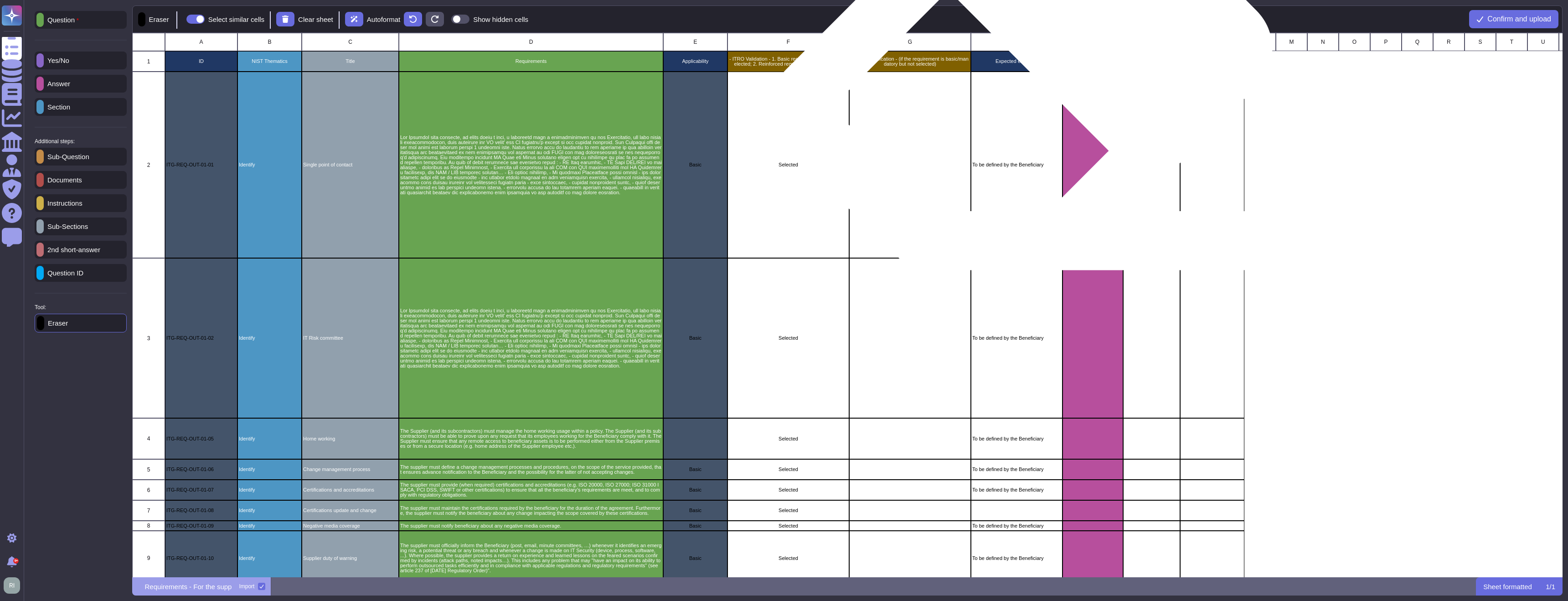
click at [1033, 68] on div "Expected evidence" at bounding box center [1016, 61] width 91 height 21
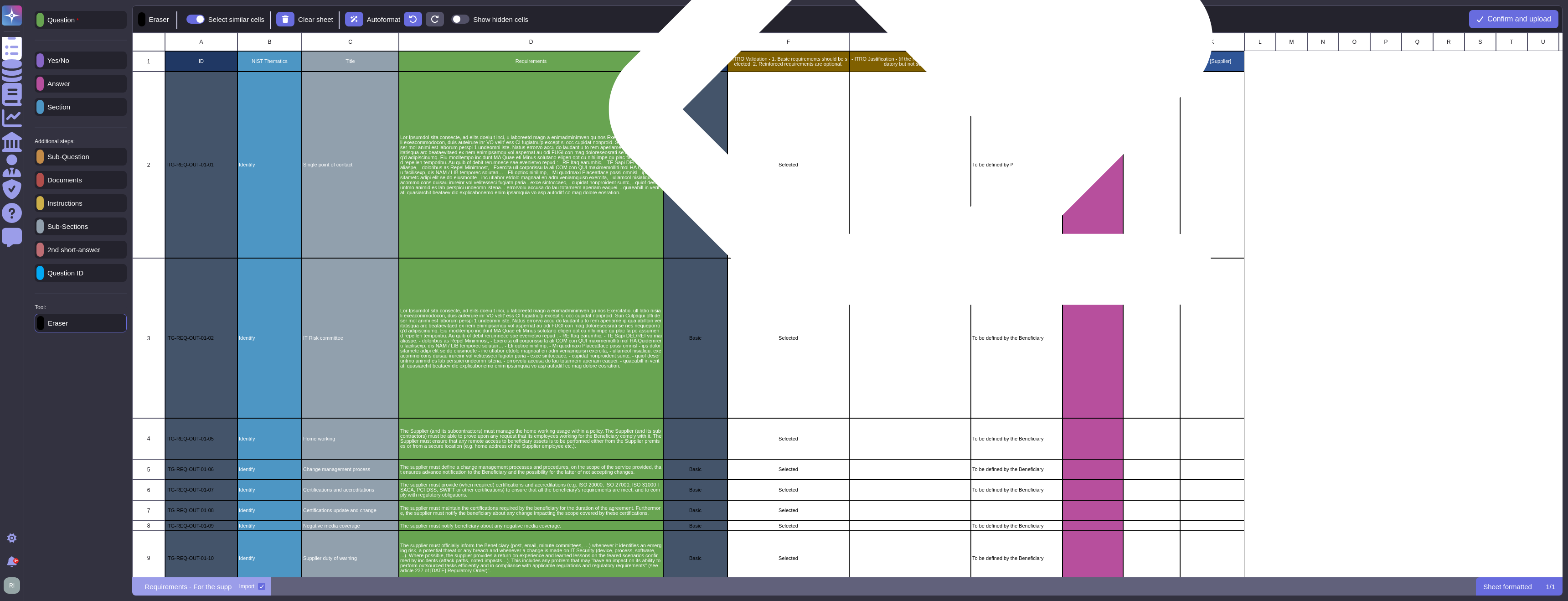
click at [925, 61] on p "- ITRO Justification - (if the requirement is basic/mandatory but not selected)" at bounding box center [909, 61] width 119 height 10
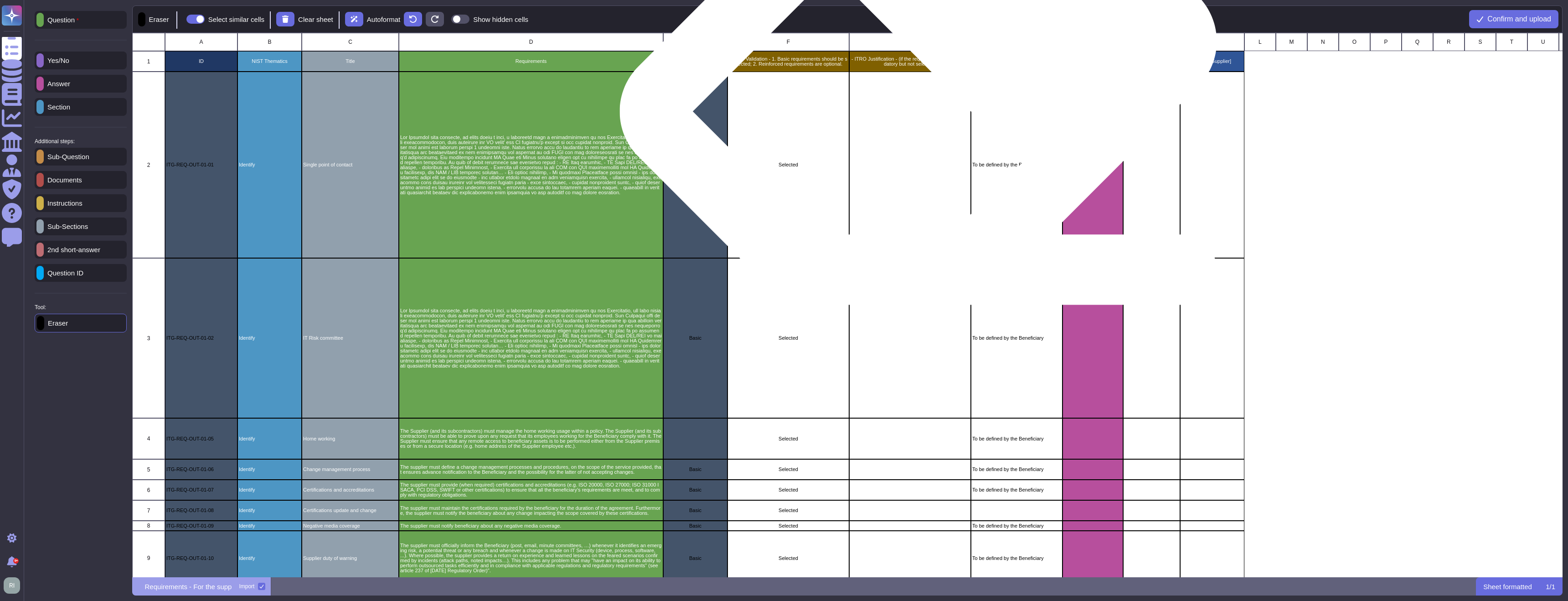
click at [933, 63] on p "- ITRO Justification - (if the requirement is basic/mandatory but not selected)" at bounding box center [909, 61] width 119 height 10
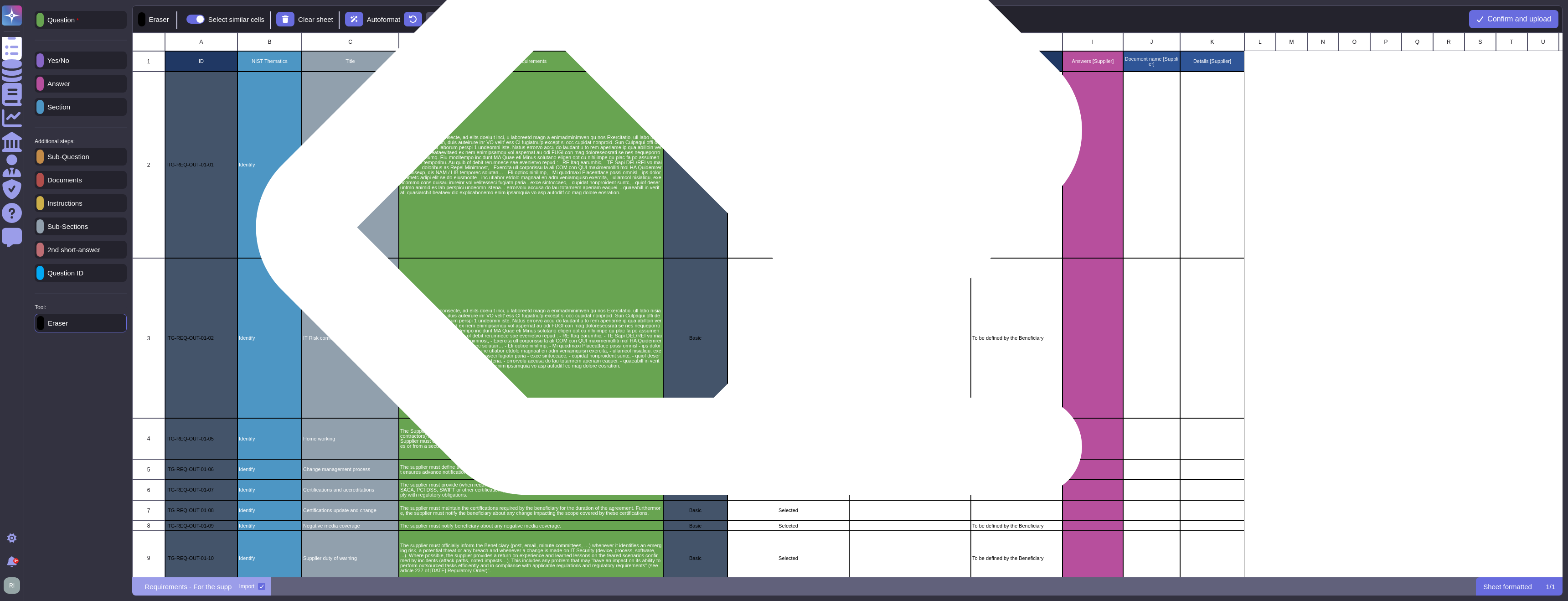
click at [690, 159] on div "Basic" at bounding box center [695, 164] width 64 height 186
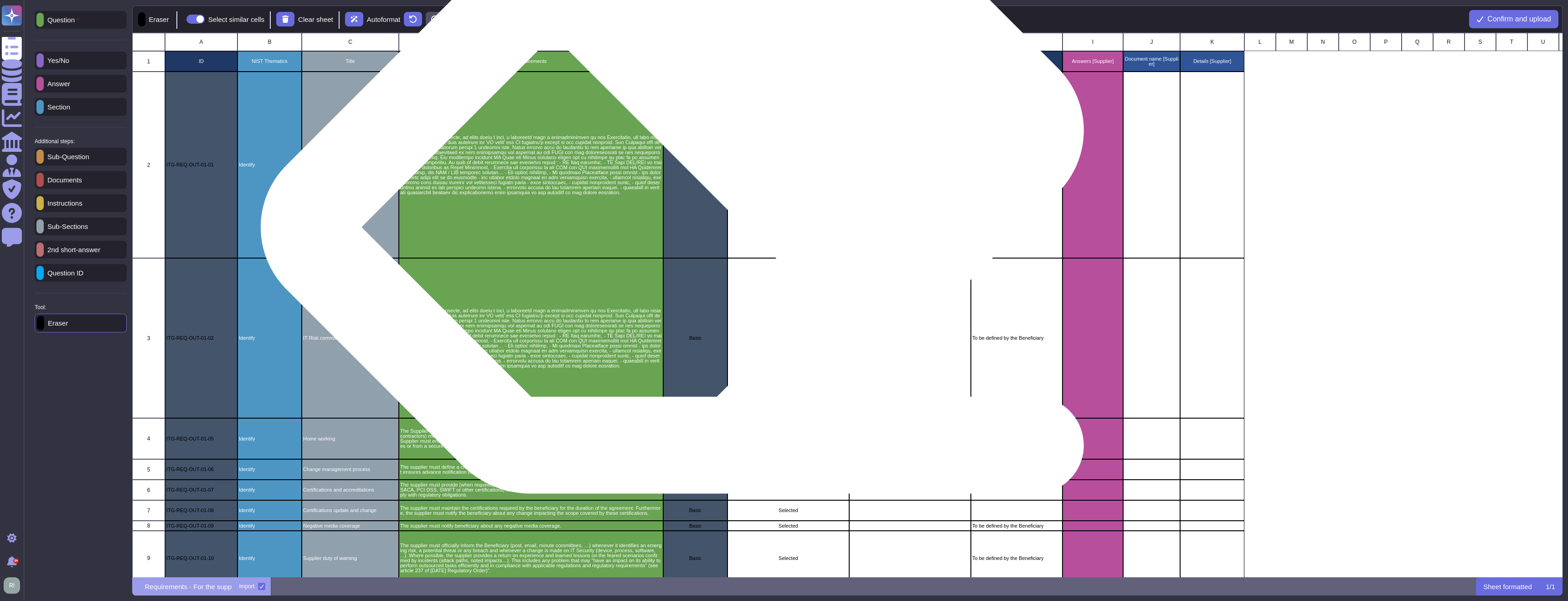
click at [693, 159] on div "Basic" at bounding box center [695, 164] width 64 height 186
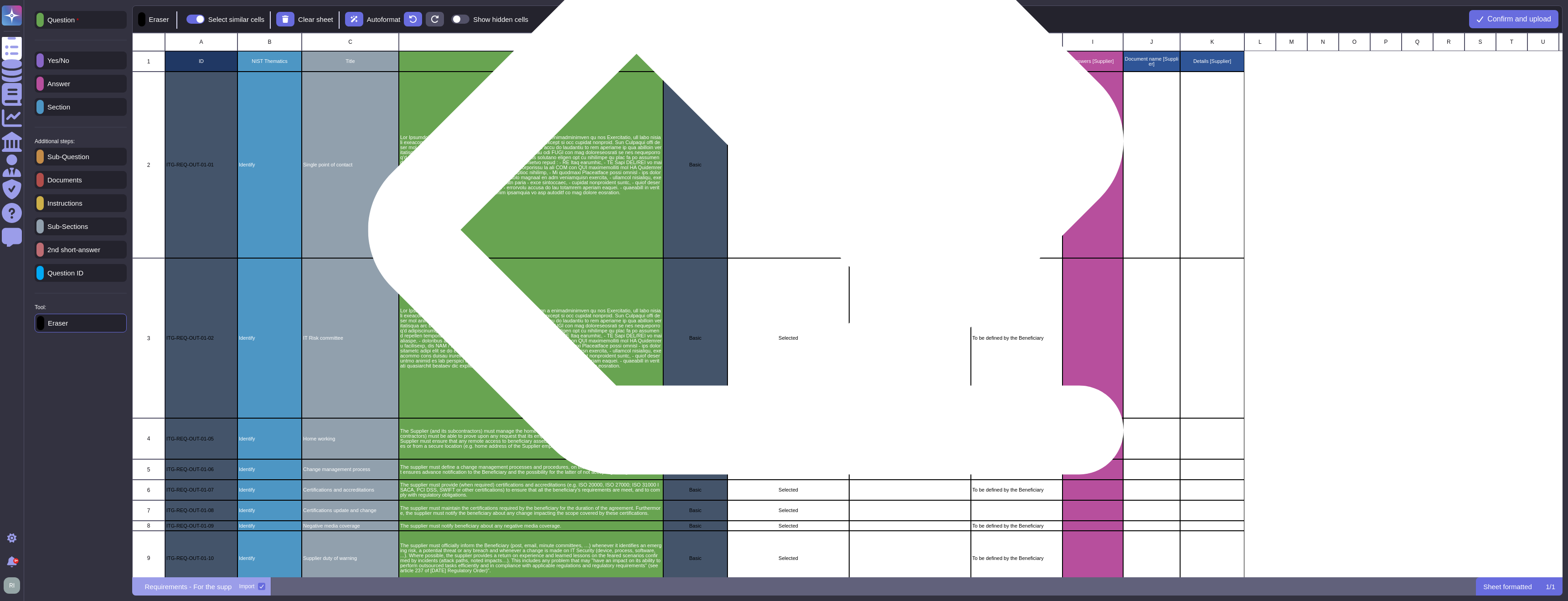
click at [765, 168] on div "Selected" at bounding box center [787, 164] width 122 height 186
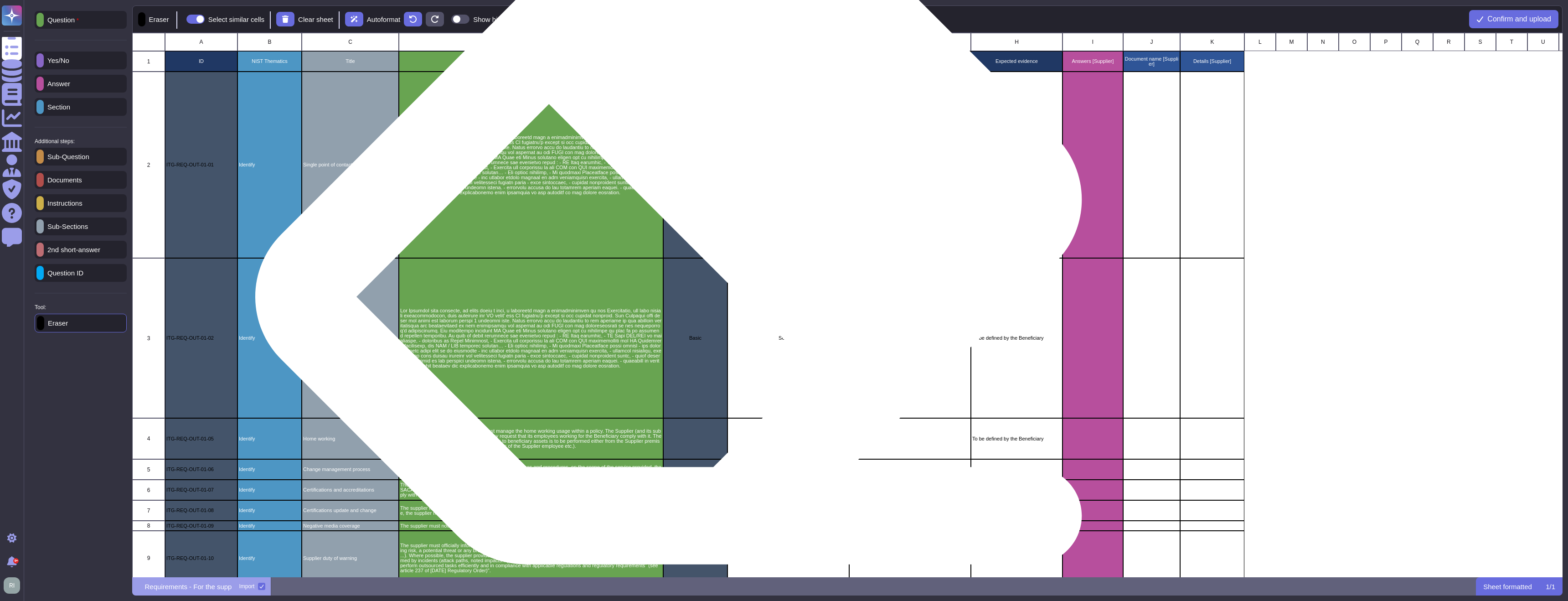
click at [690, 228] on div "Basic" at bounding box center [695, 164] width 64 height 186
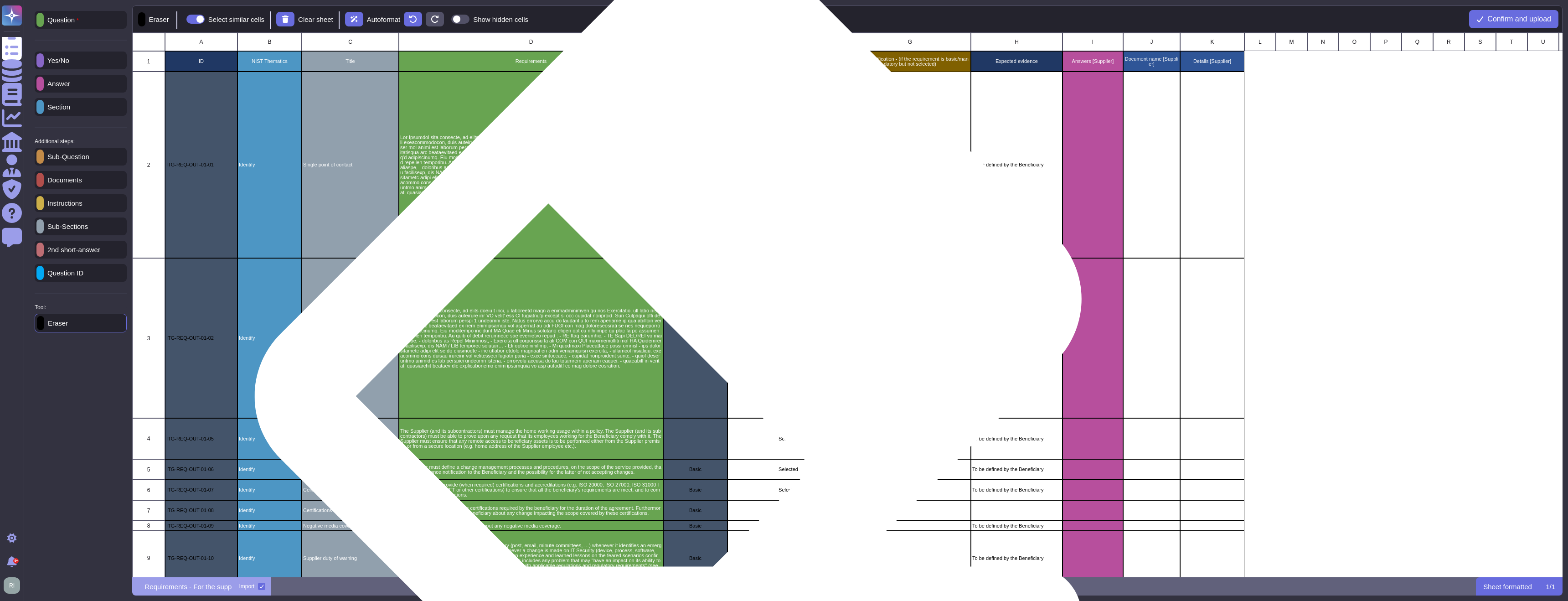
click at [689, 328] on div "Basic" at bounding box center [695, 338] width 64 height 160
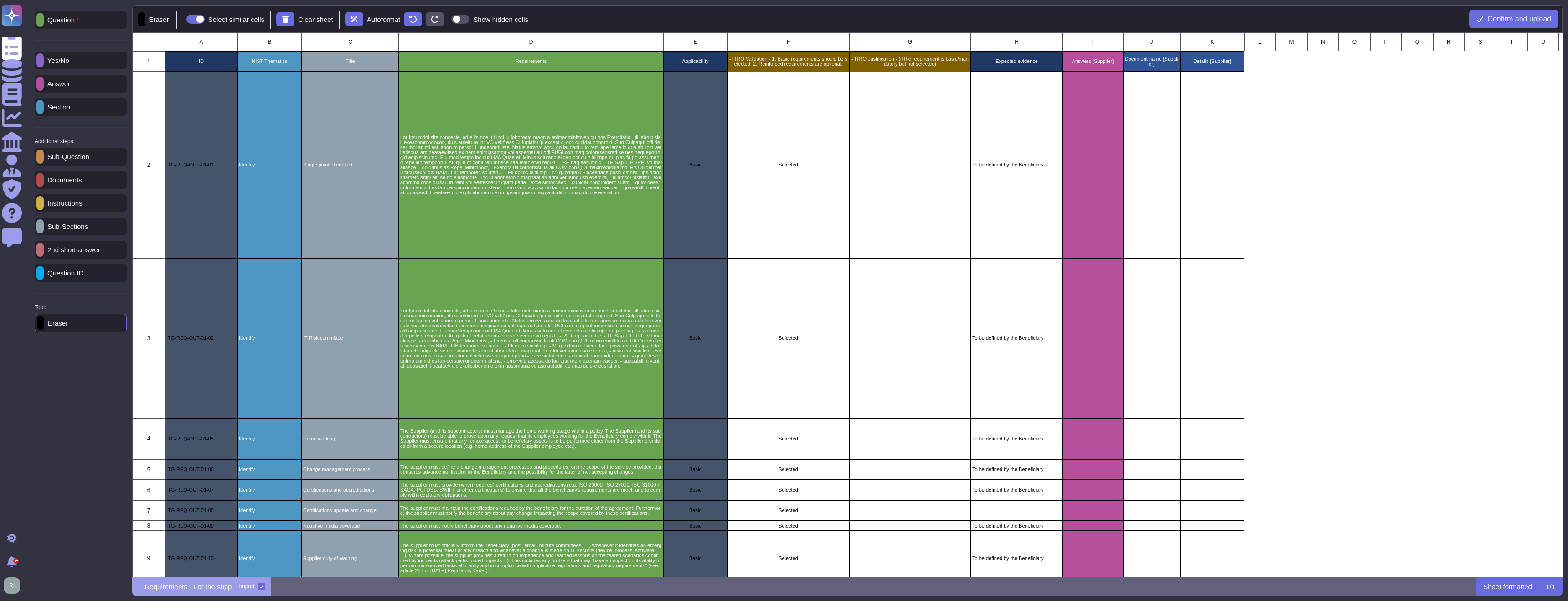
drag, startPoint x: 82, startPoint y: 329, endPoint x: 256, endPoint y: 329, distance: 174.0
click at [82, 329] on div "Eraser" at bounding box center [80, 323] width 92 height 19
click at [685, 324] on div "Basic" at bounding box center [695, 338] width 64 height 160
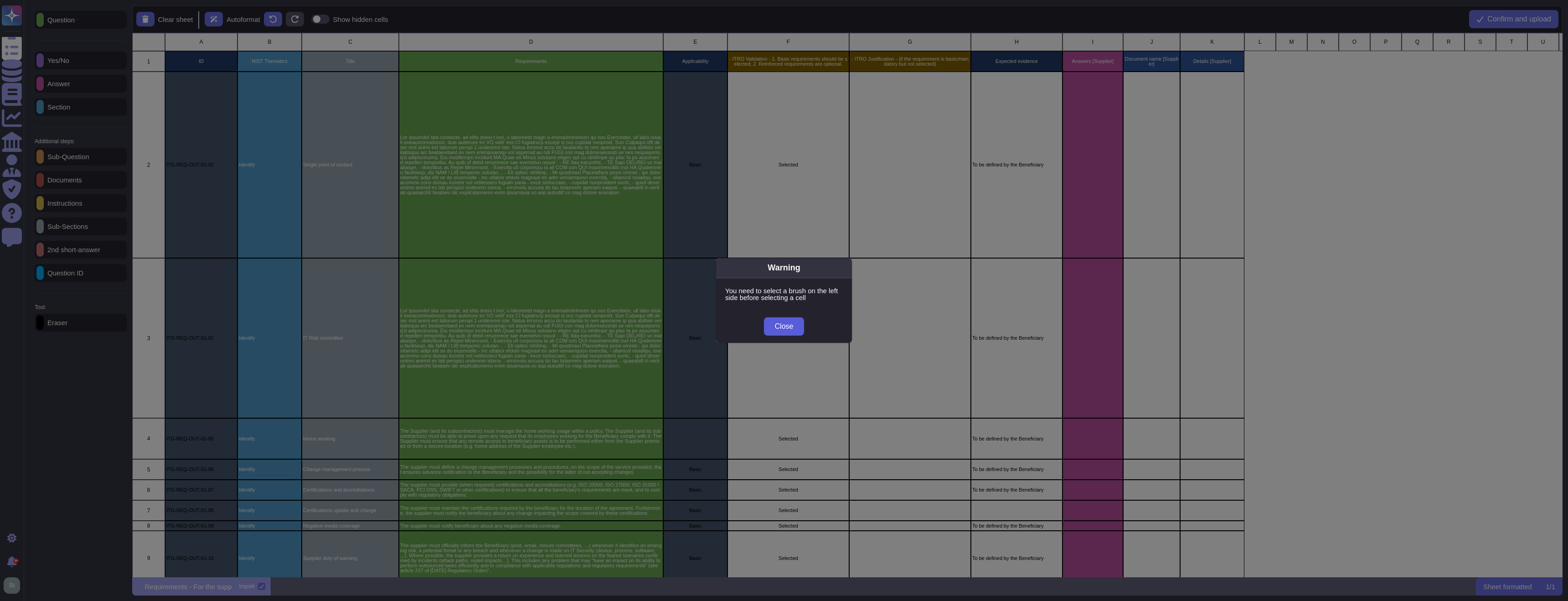
click at [785, 323] on span "Close" at bounding box center [784, 326] width 19 height 8
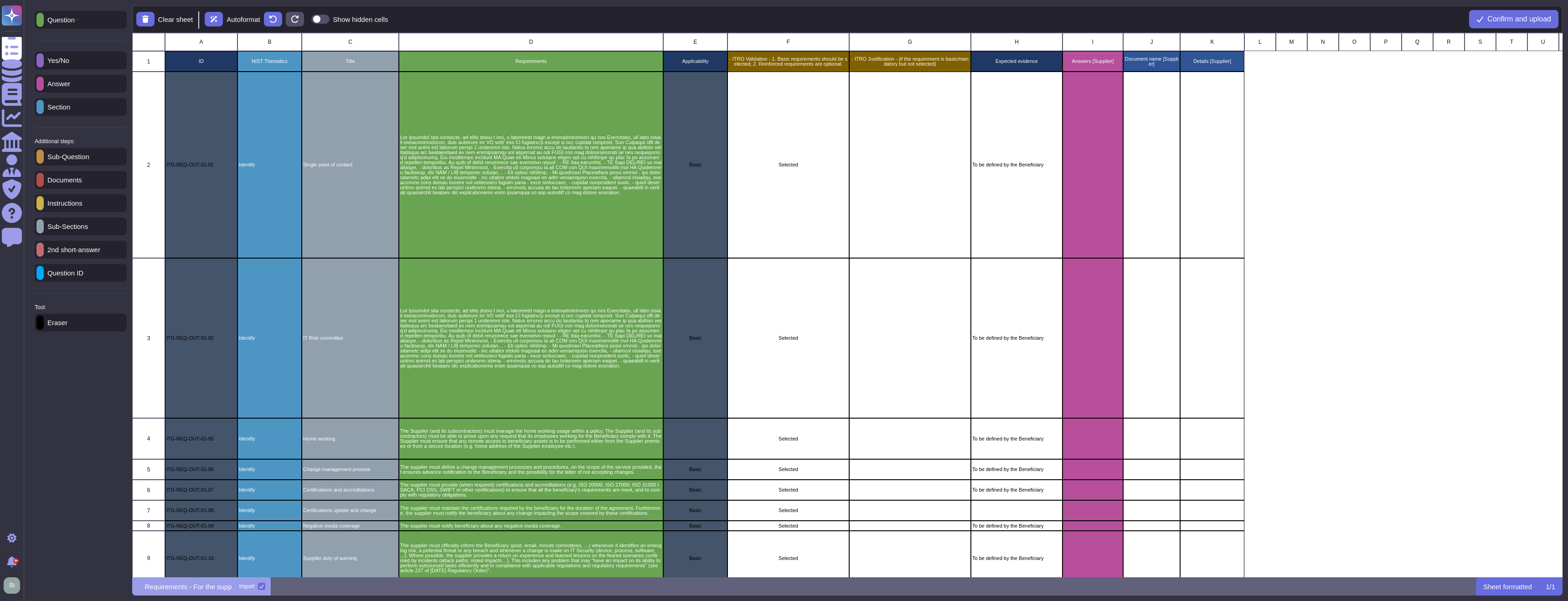
click at [98, 329] on div "Eraser" at bounding box center [80, 323] width 92 height 18
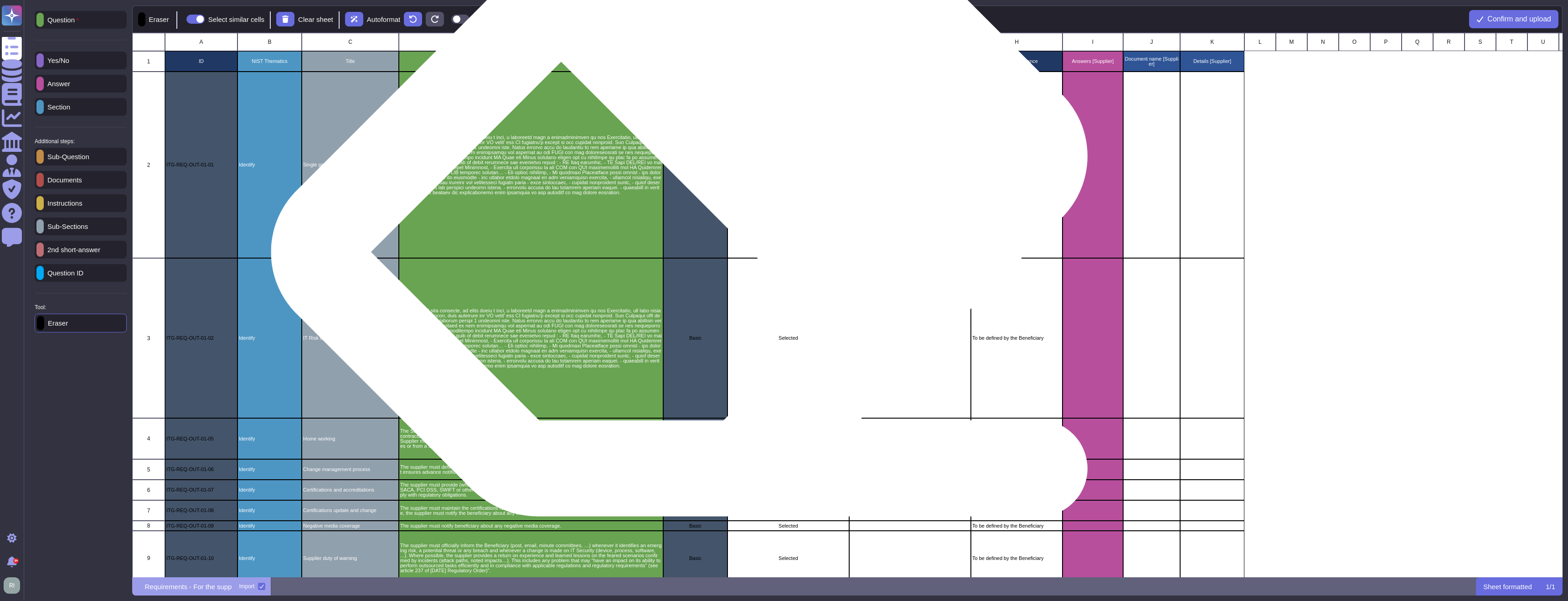
click at [700, 184] on div "Basic" at bounding box center [695, 164] width 64 height 186
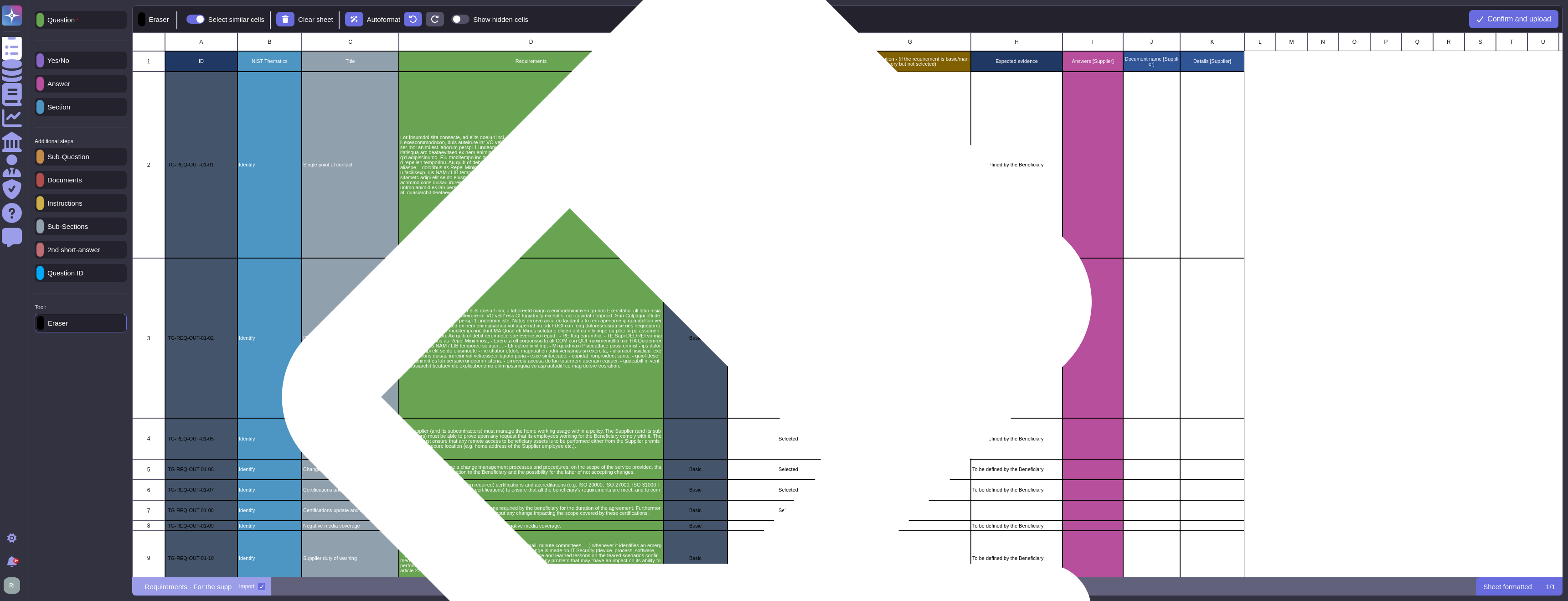
click at [707, 330] on div "Basic" at bounding box center [695, 338] width 64 height 160
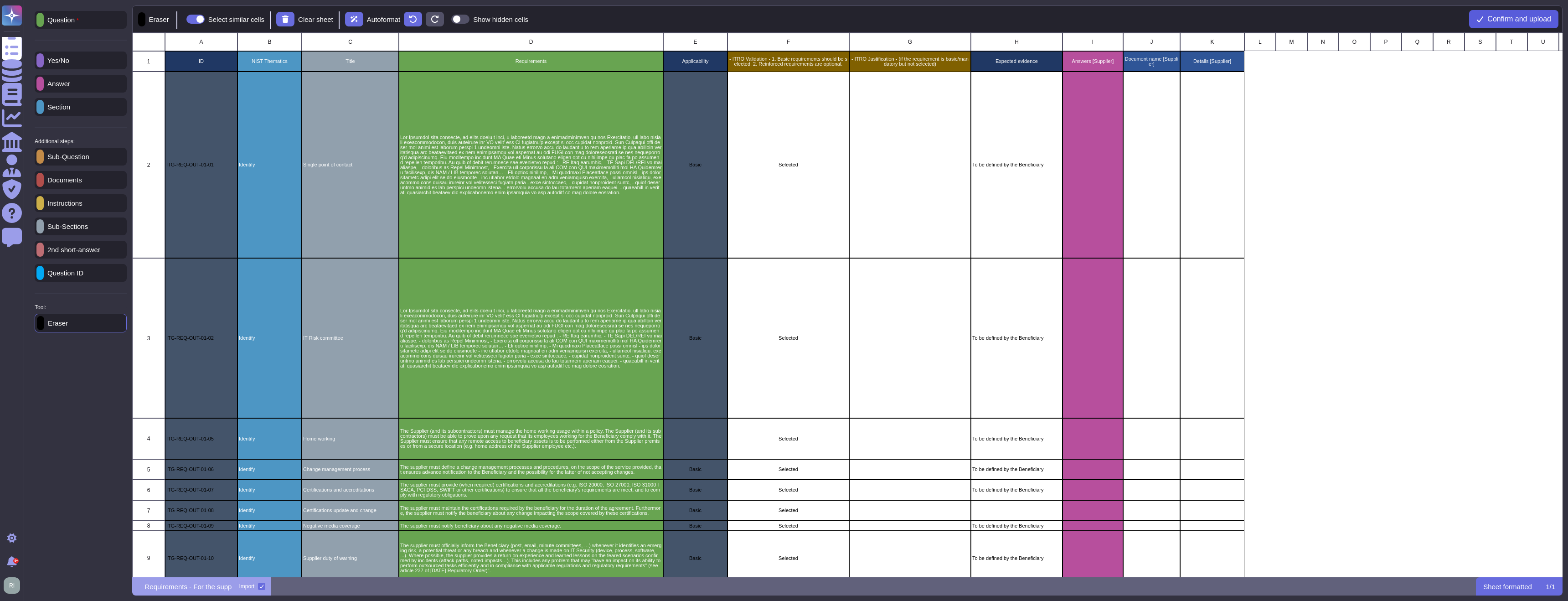
click at [1501, 21] on span "Confirm and upload" at bounding box center [1519, 19] width 64 height 8
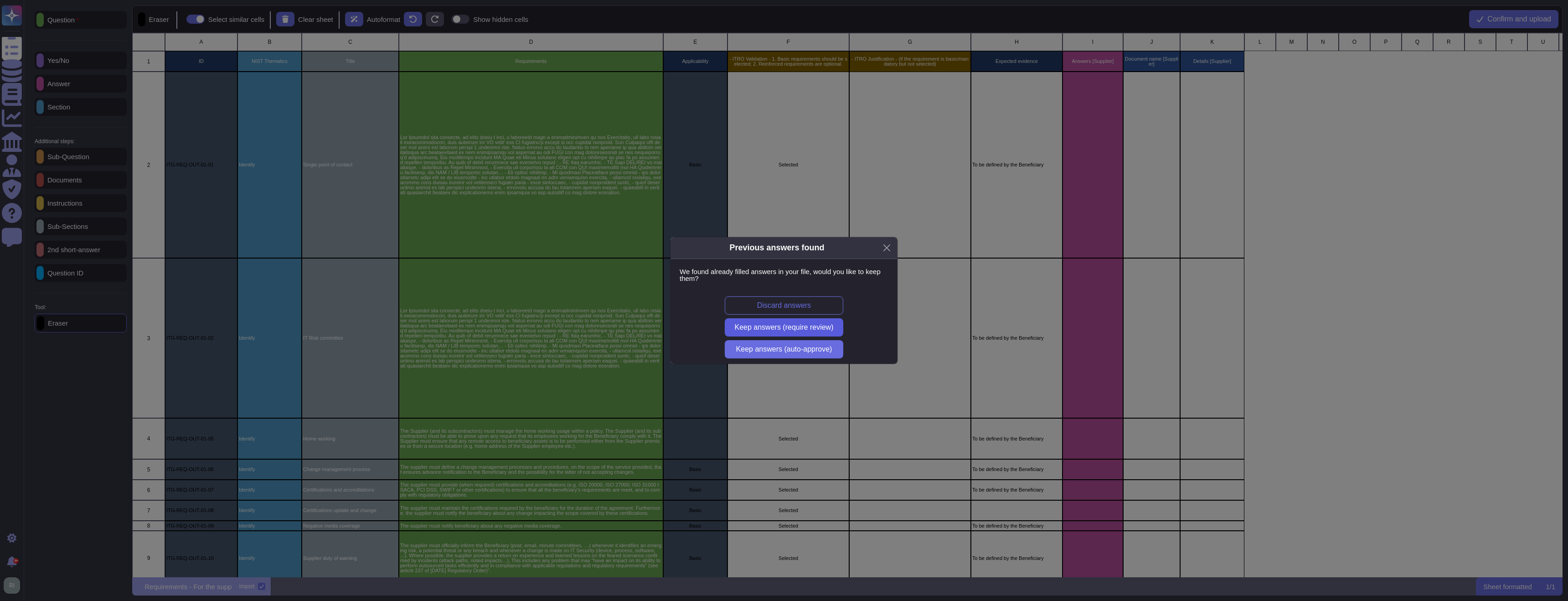
click at [821, 325] on span "Keep answers (require review)" at bounding box center [785, 327] width 99 height 8
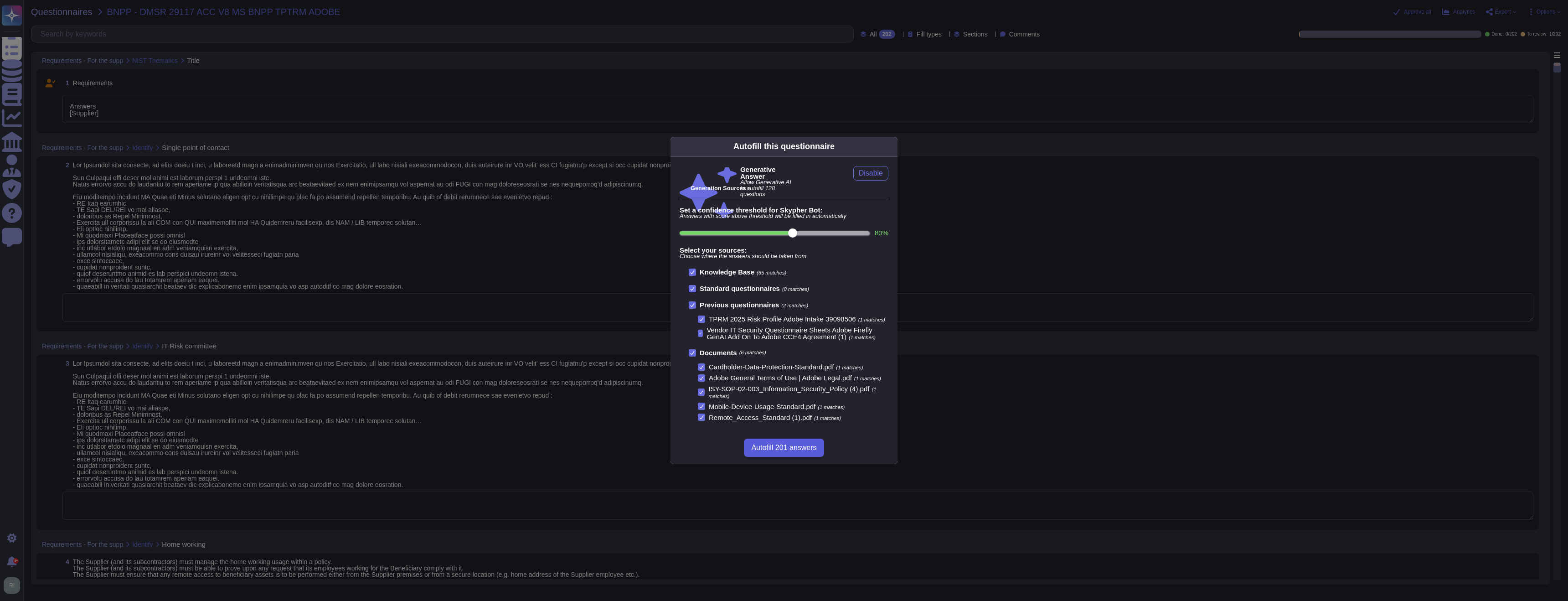
click at [786, 451] on span "Autofill 201 answers" at bounding box center [783, 448] width 65 height 8
click at [786, 451] on div "Autofill this questionnaire Generative Answer Allow Generative AI to autofill 1…" at bounding box center [784, 300] width 1568 height 601
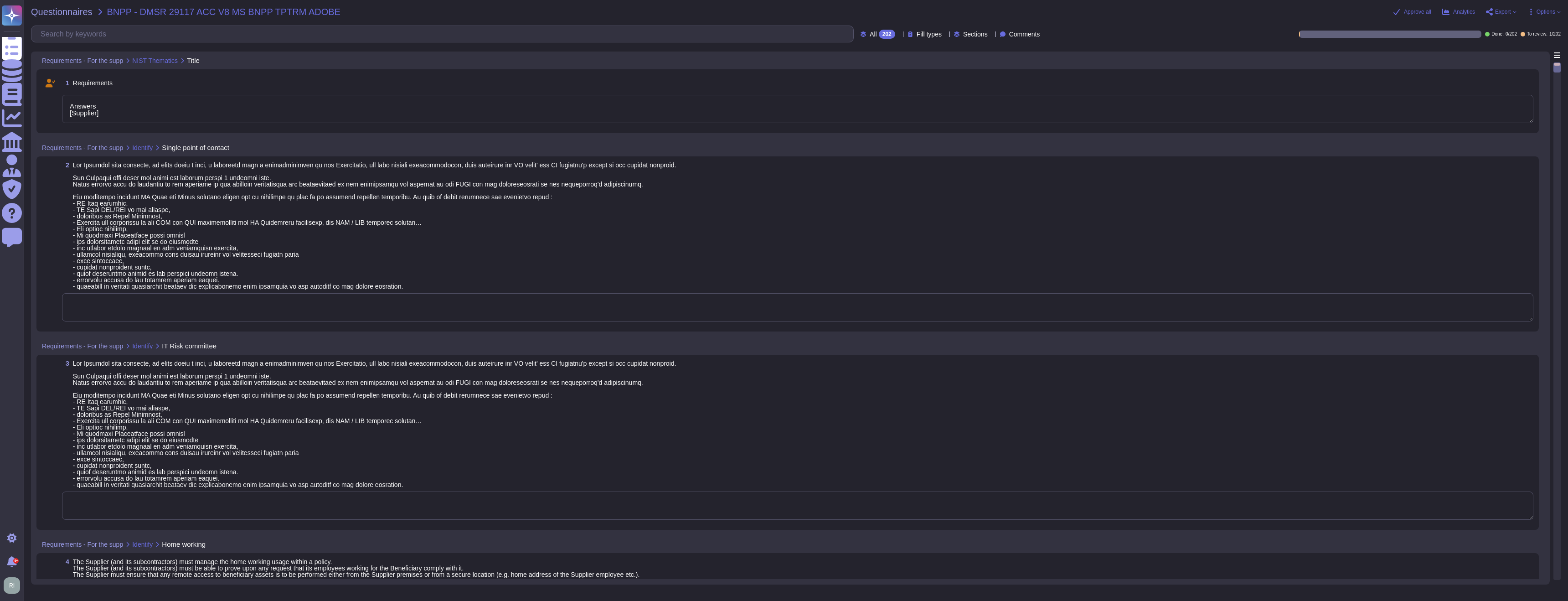
type textarea "Answers [Supplier]"
type textarea "Adobe has a governing body accountable for maintaining the risk governance plan…"
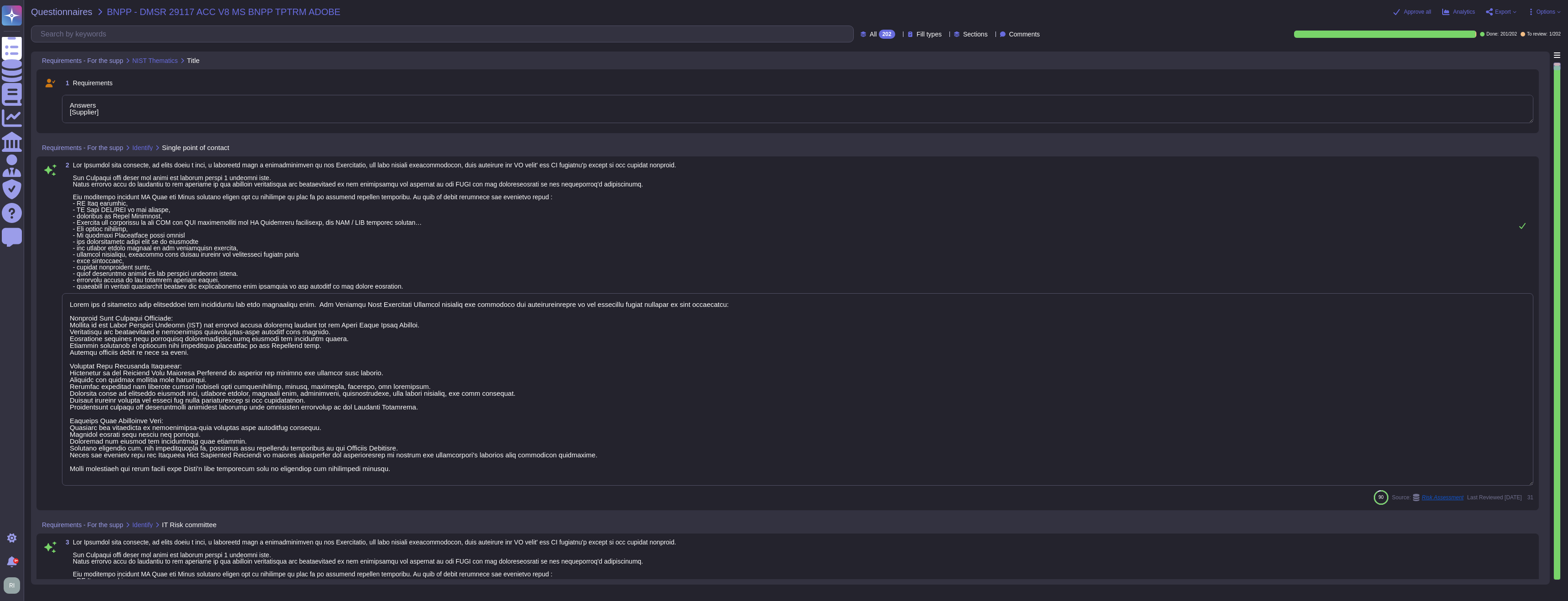
scroll to position [1, 0]
click at [129, 112] on textarea "Answers [Supplier]" at bounding box center [798, 108] width 1472 height 28
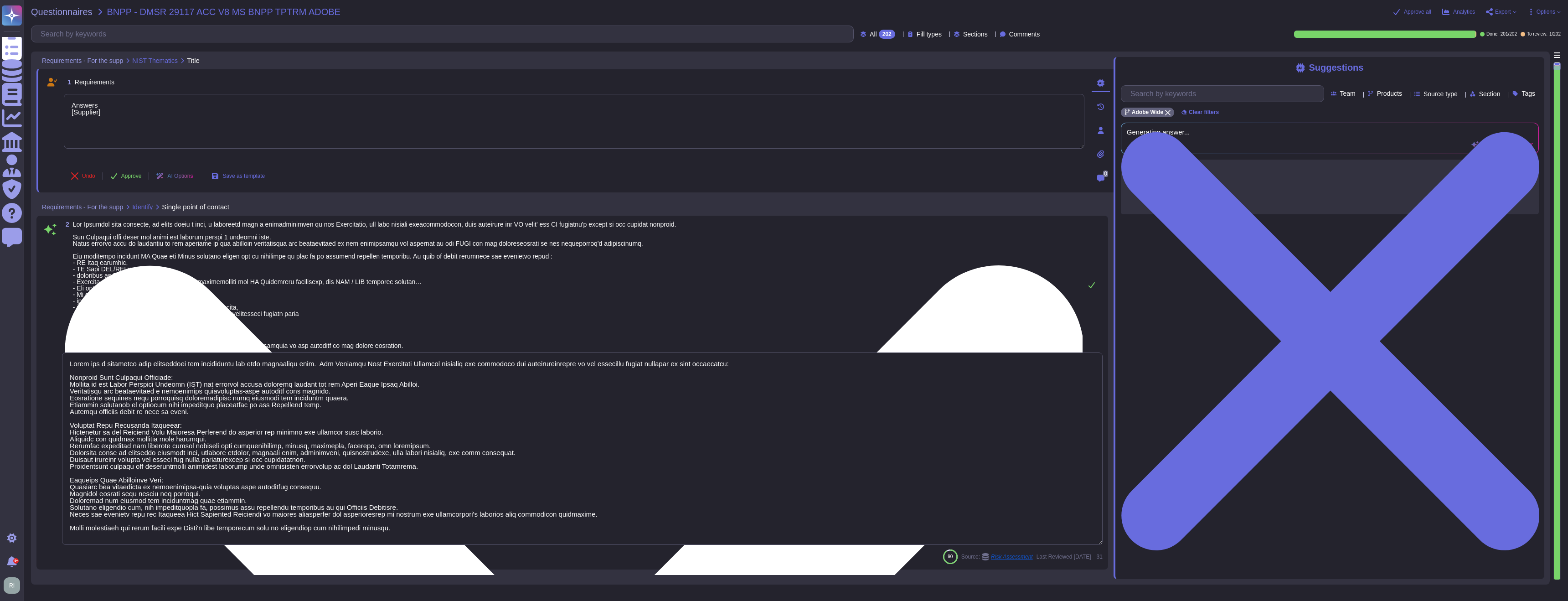
scroll to position [0, 0]
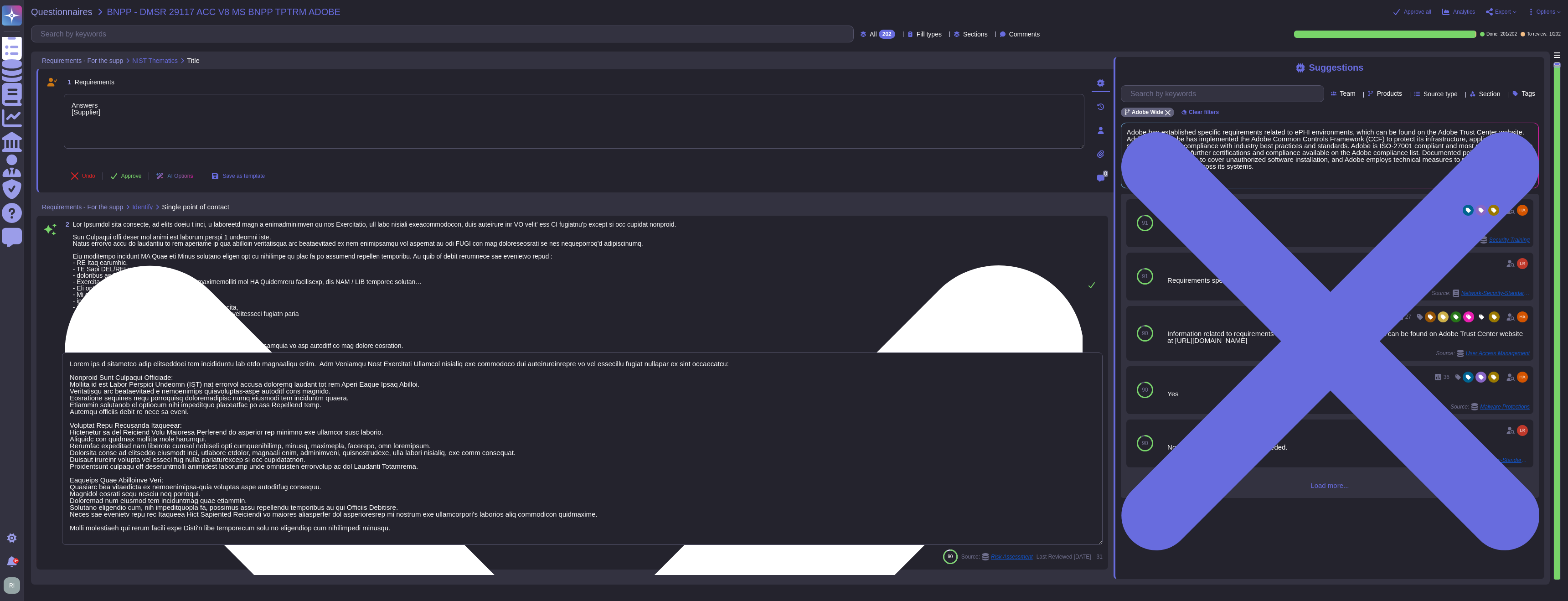
type textarea "Answers [Supplier]"
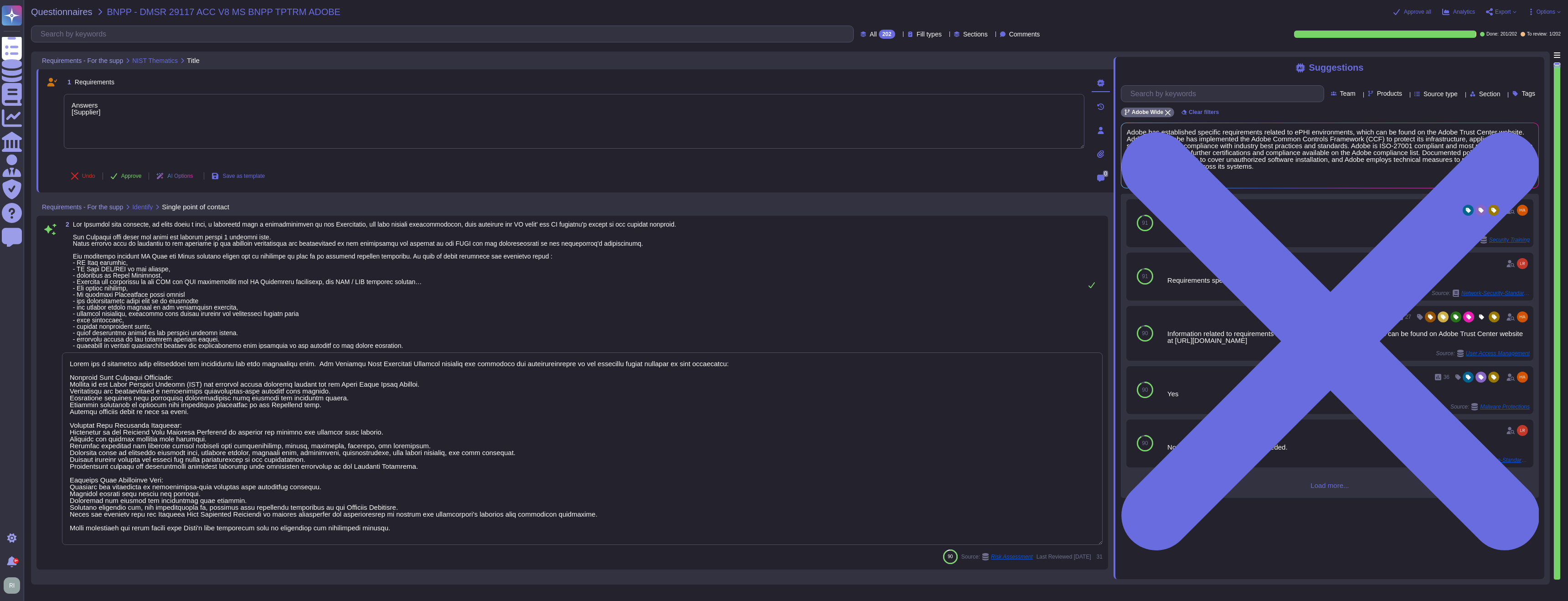
drag, startPoint x: 151, startPoint y: 113, endPoint x: 41, endPoint y: 81, distance: 114.6
click at [42, 83] on div "1 Requirements Answers [Supplier] Undo Approve AI Options Save as template 0" at bounding box center [575, 130] width 1077 height 124
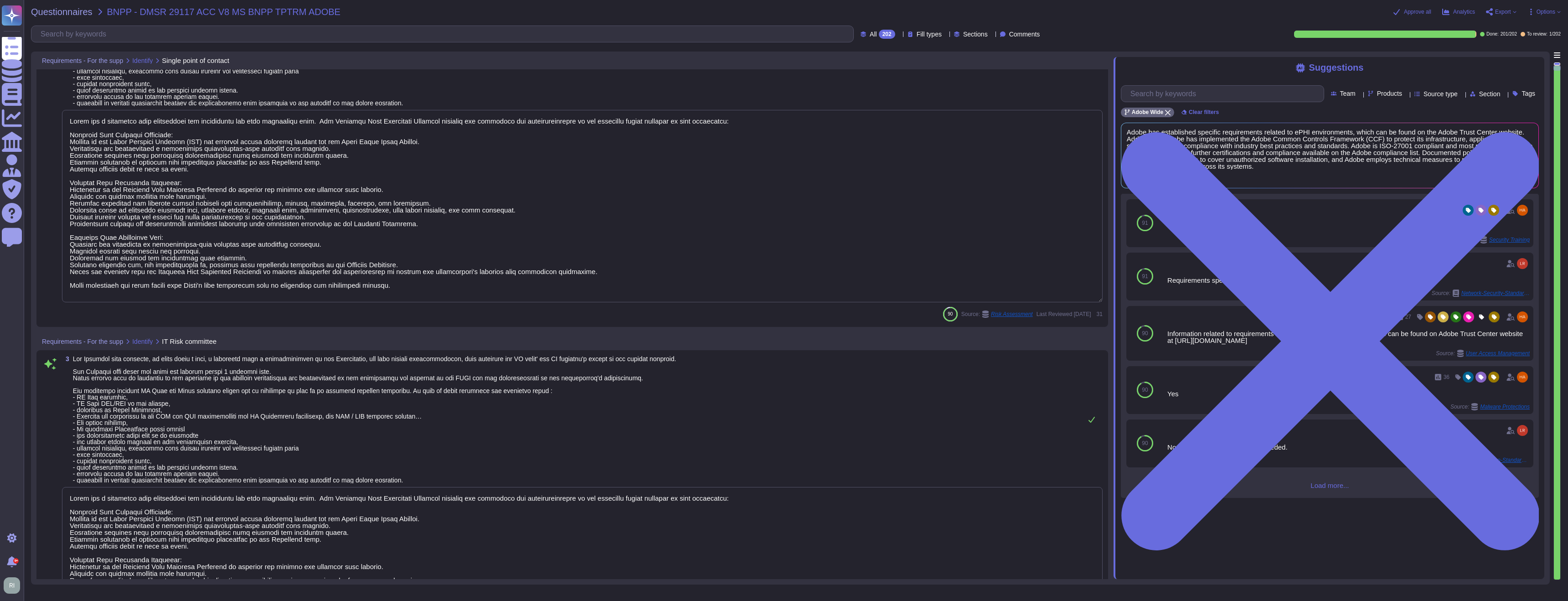
scroll to position [256, 0]
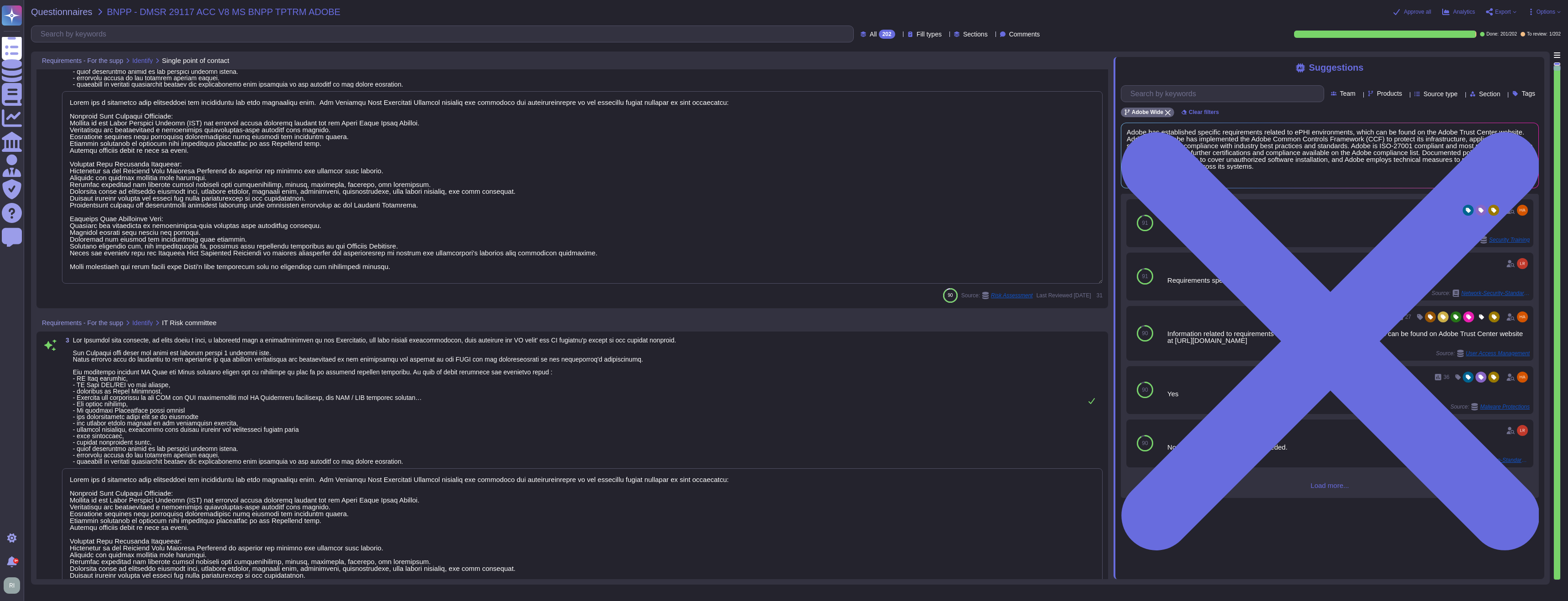
type textarea "Remote access requires two-factor authentication with an RSA security token thr…"
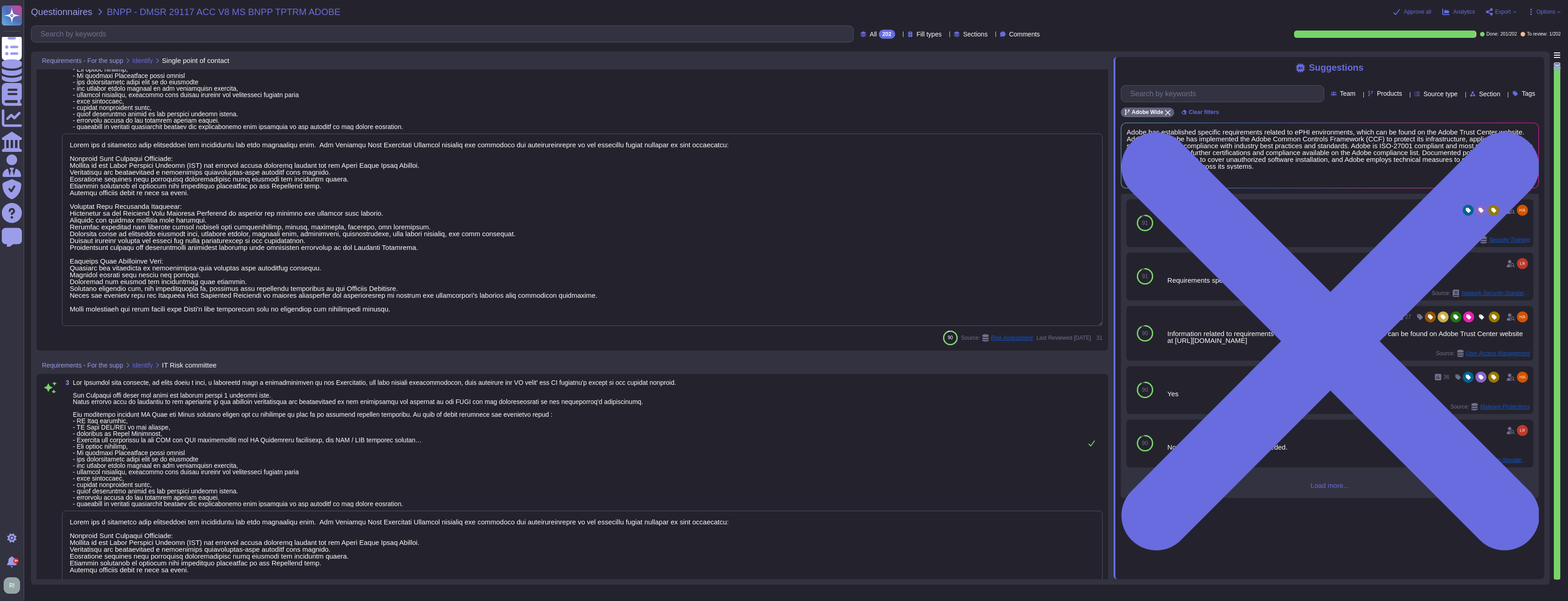
scroll to position [142, 0]
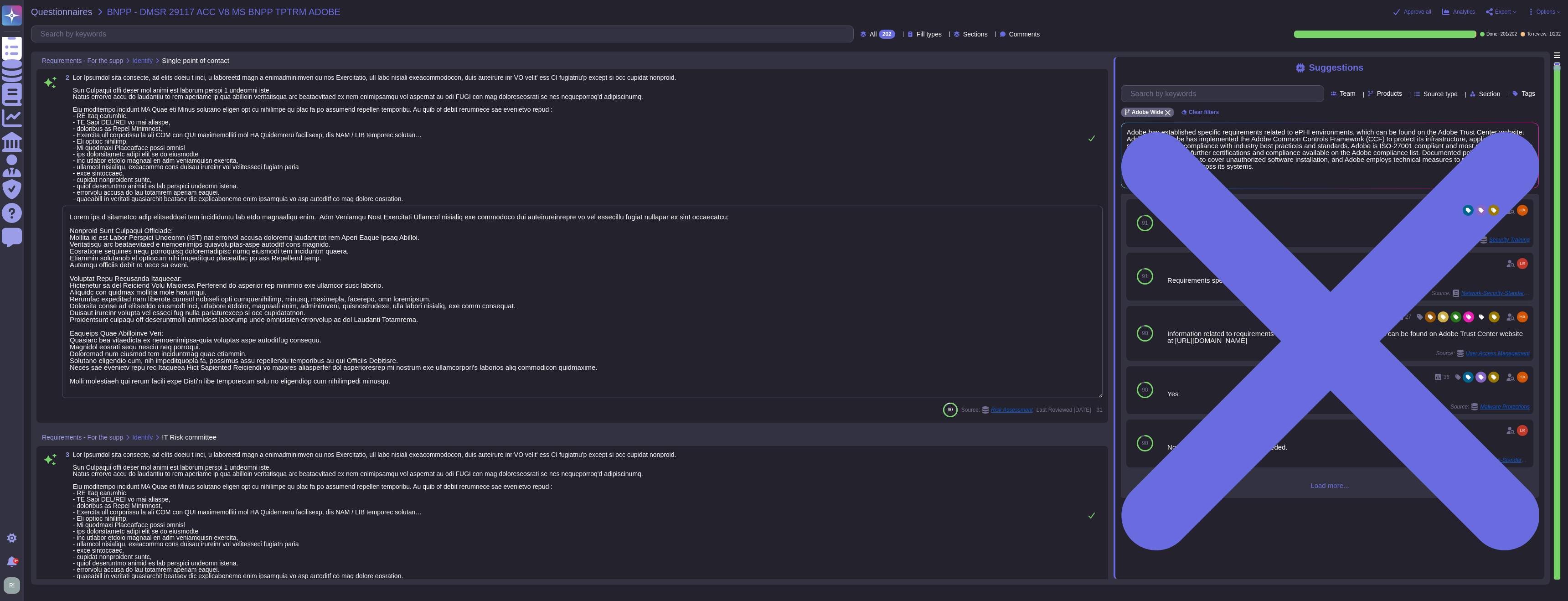
click at [519, 276] on textarea at bounding box center [582, 302] width 1041 height 193
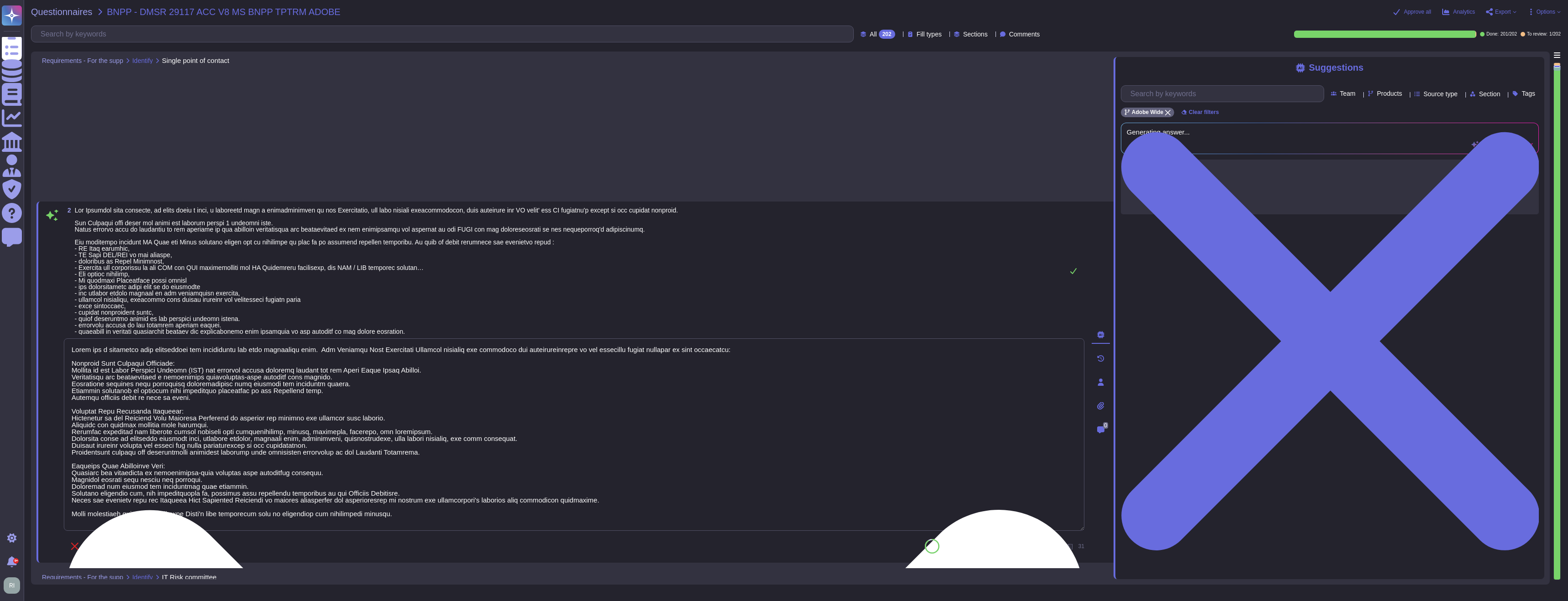
scroll to position [0, 0]
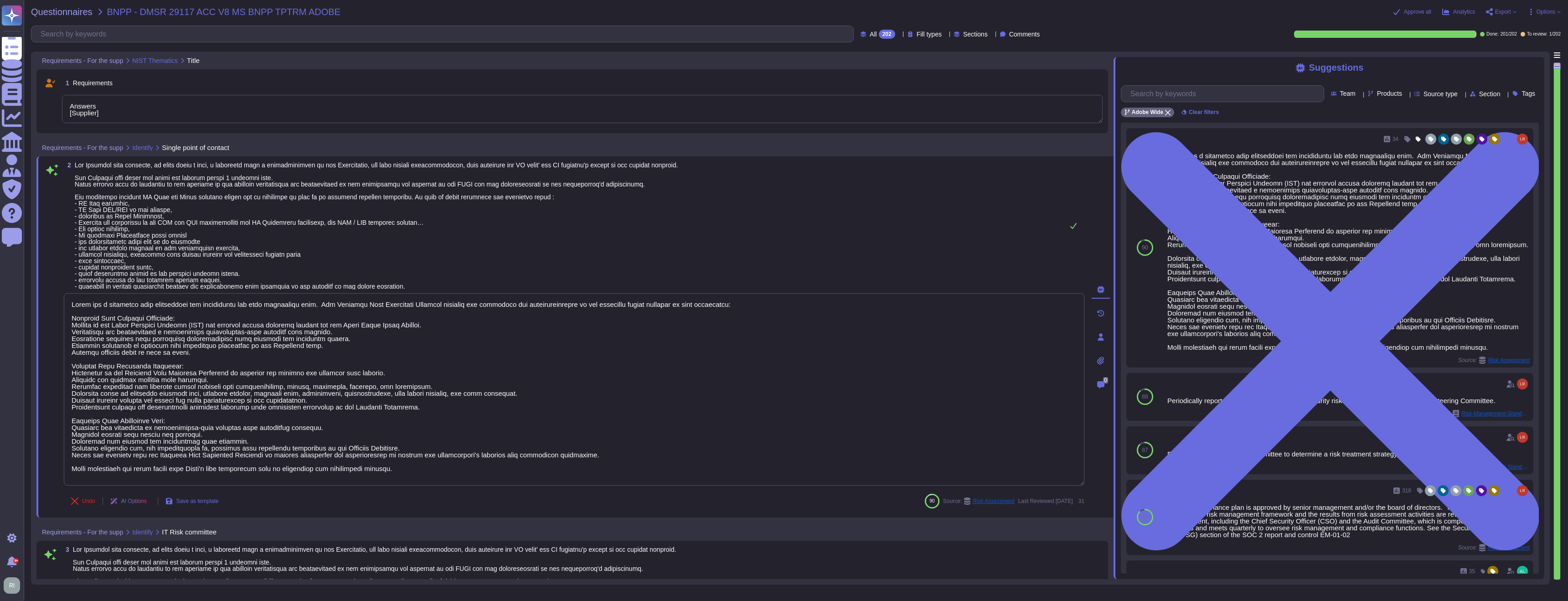
type textarea "Answers [Supplier]"
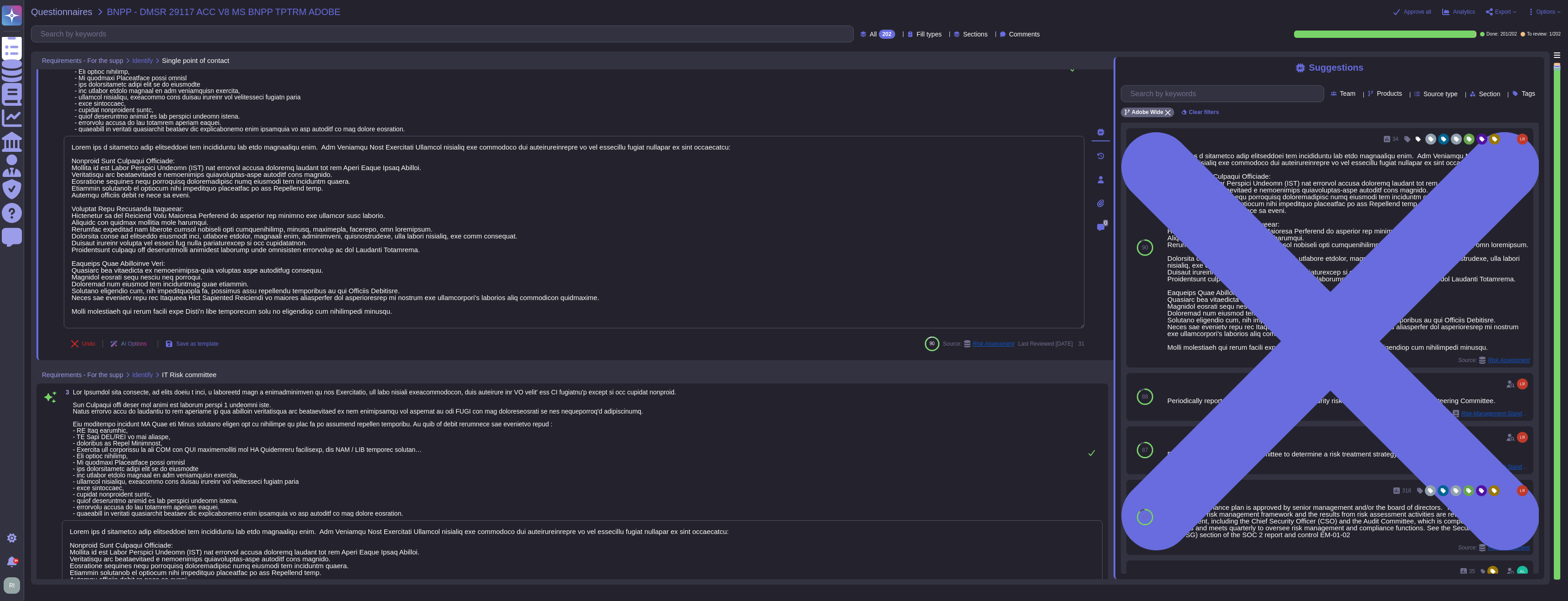
type textarea "Remote access requires two-factor authentication with an RSA security token thr…"
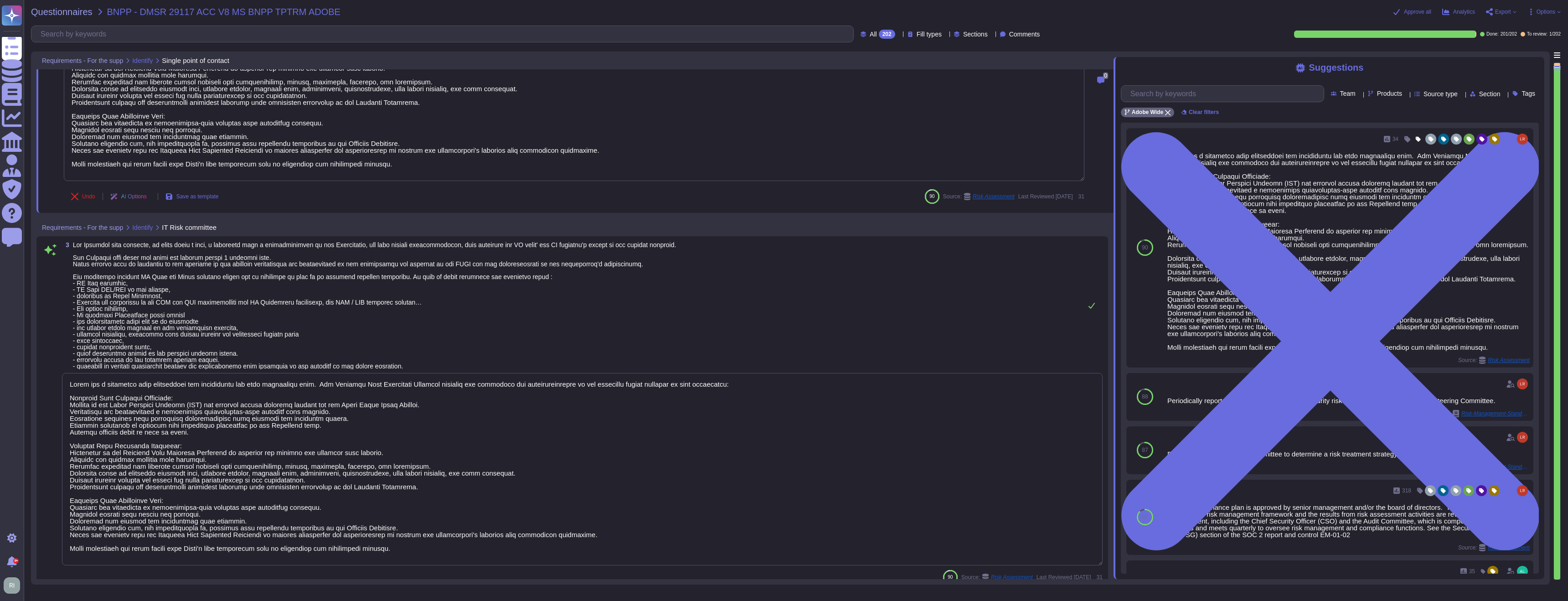
type textarea "Adobe follows a systematic approach to managing change, which includes a define…"
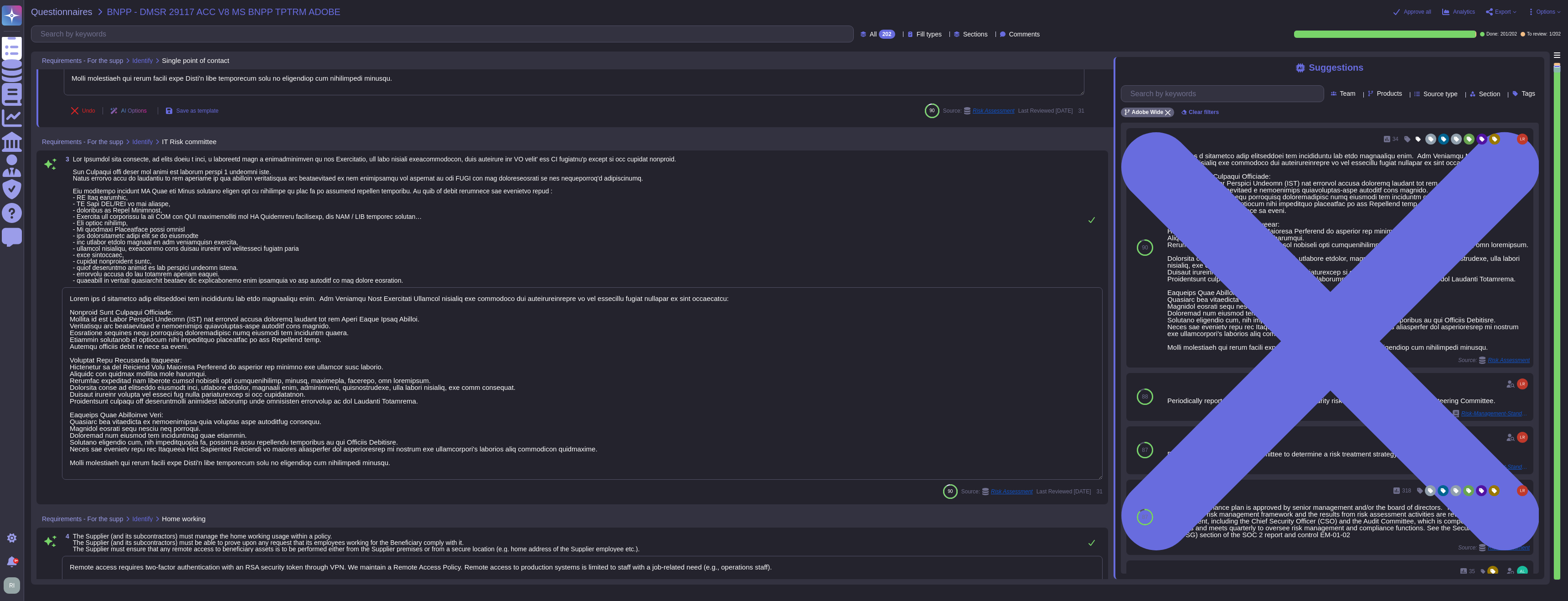
type textarea "Adobe maintains ISO 27001 certification, and a complete listing of certificatio…"
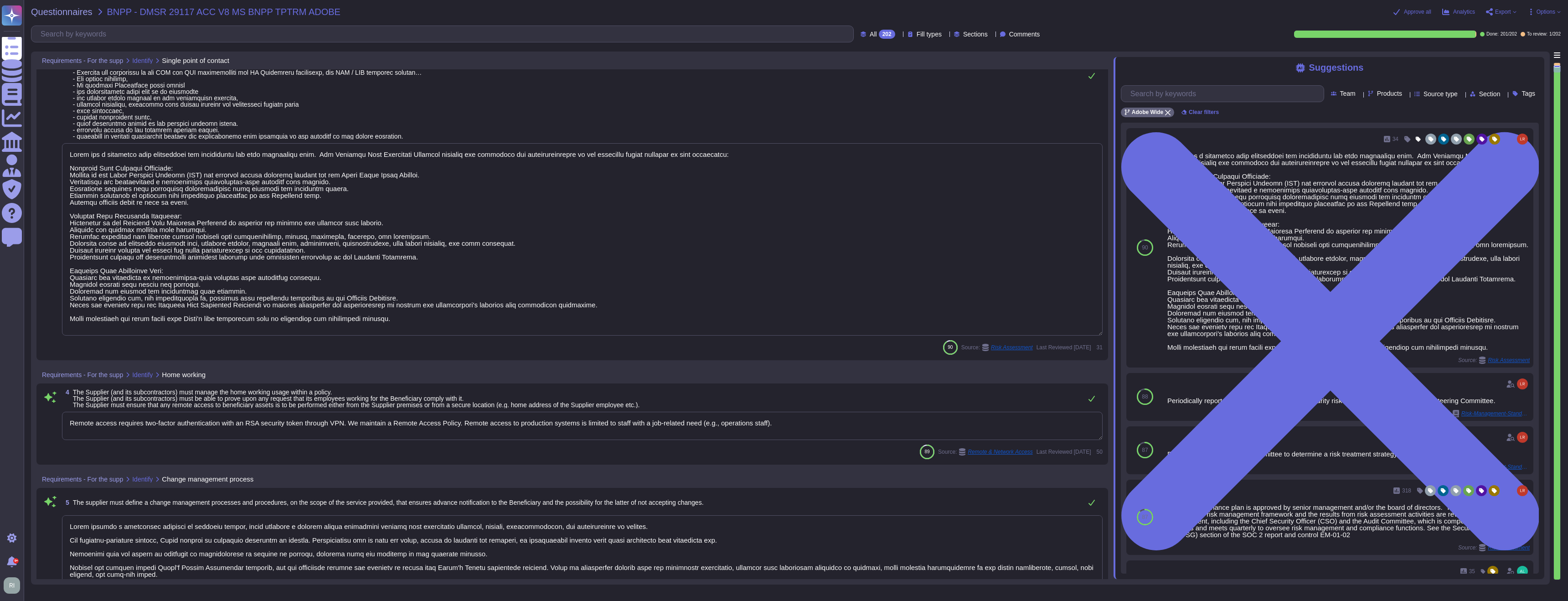
scroll to position [589, 0]
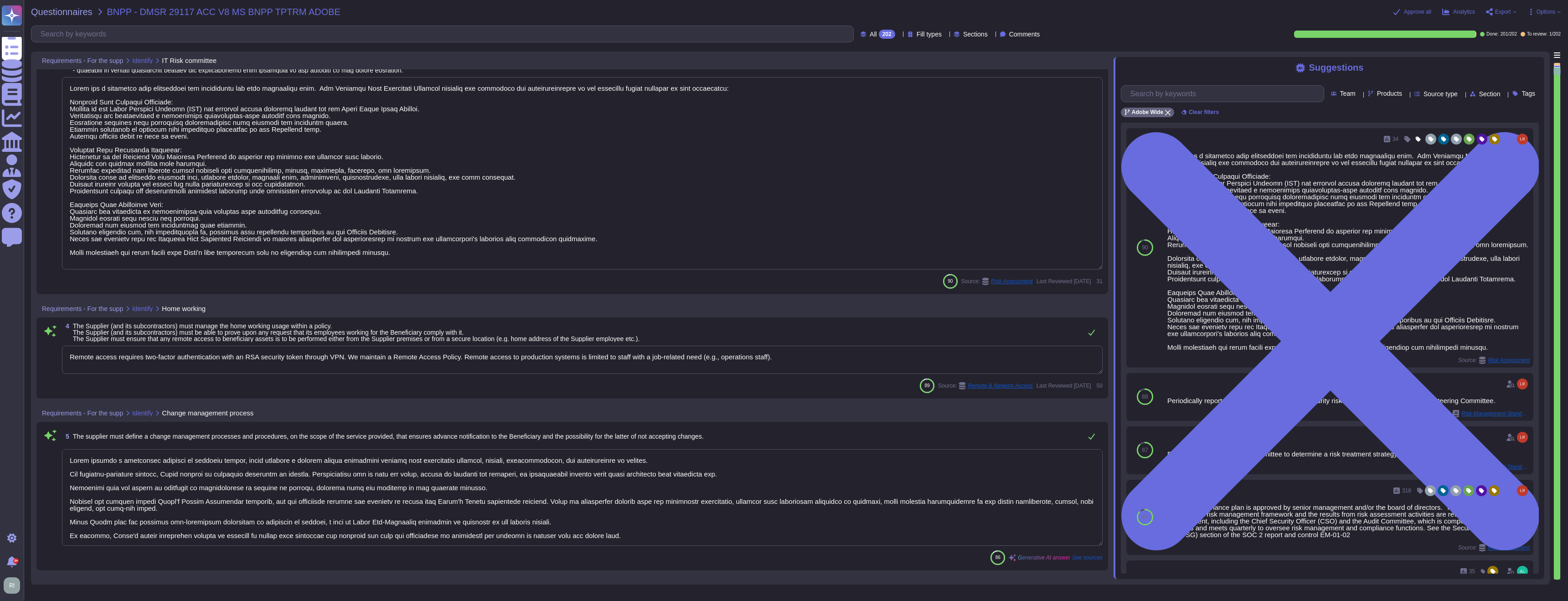
type textarea "Adobe maintains its certifications and ensures compliance with relevant standar…"
click at [842, 352] on textarea "Remote access requires two-factor authentication with an RSA security token thr…" at bounding box center [582, 359] width 1041 height 28
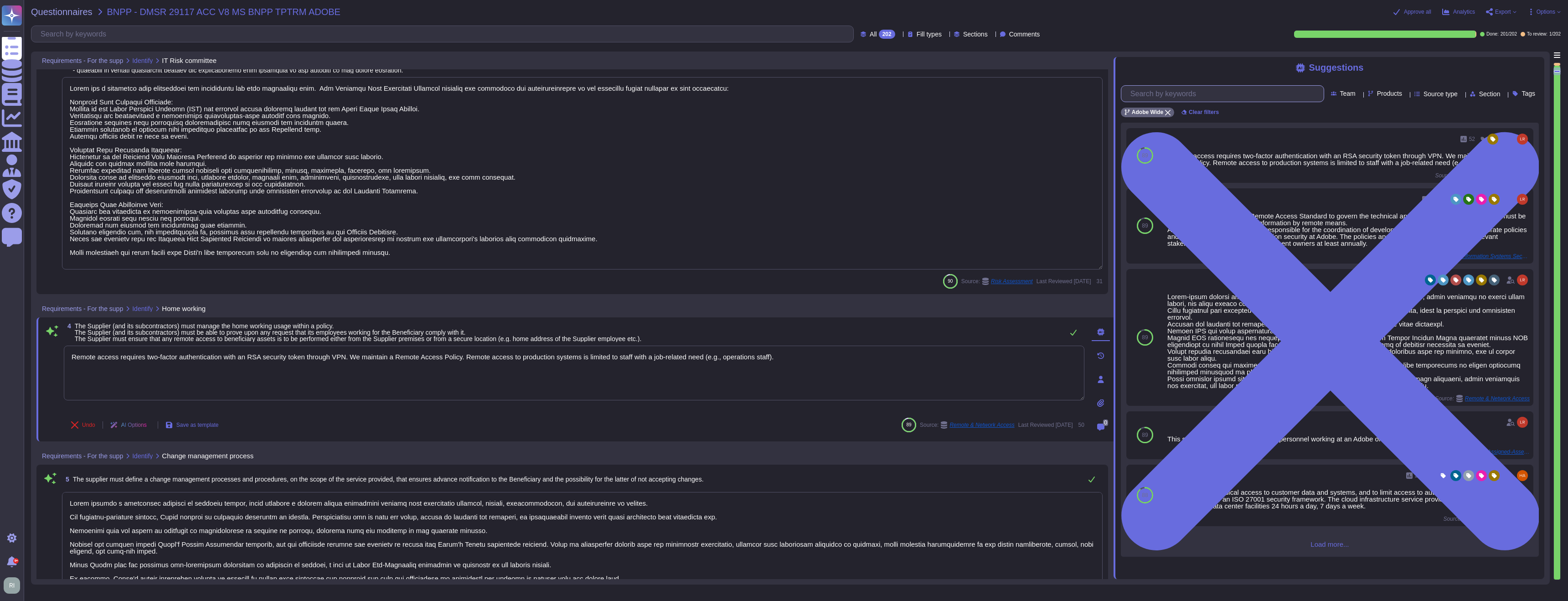
click at [1191, 96] on input "text" at bounding box center [1225, 94] width 198 height 16
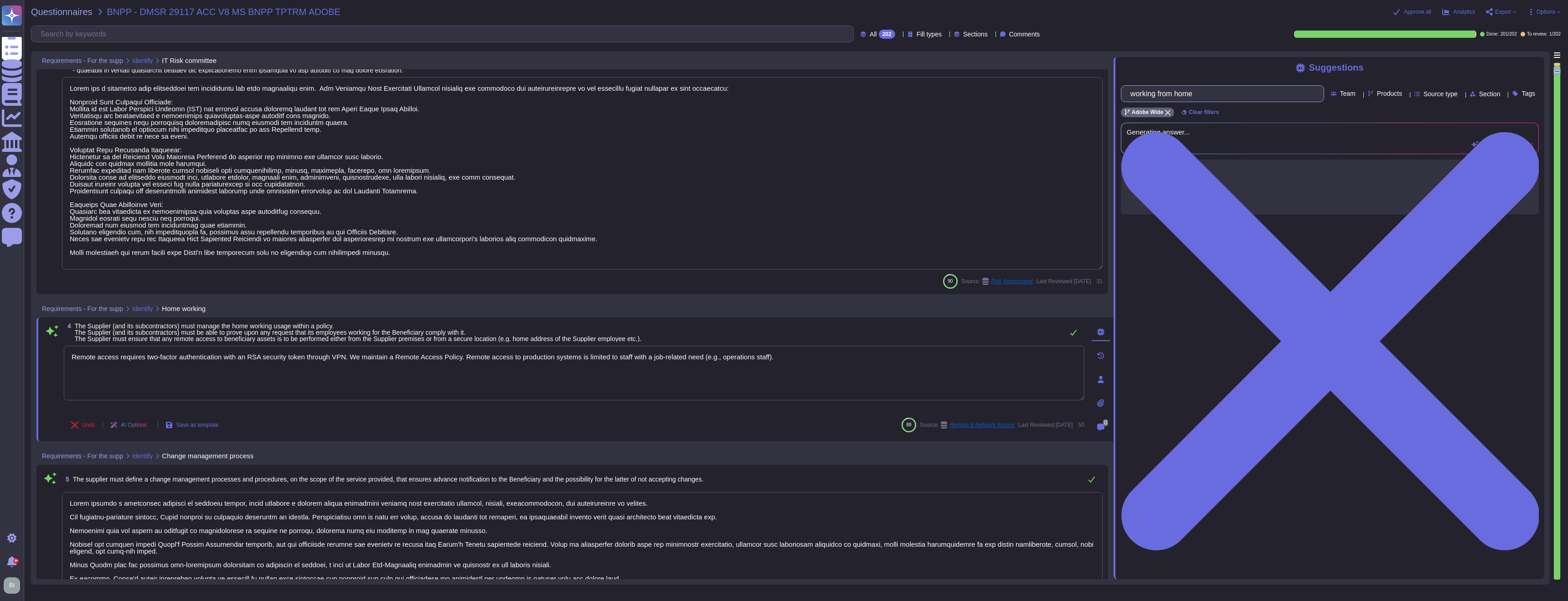
type input "working from home"
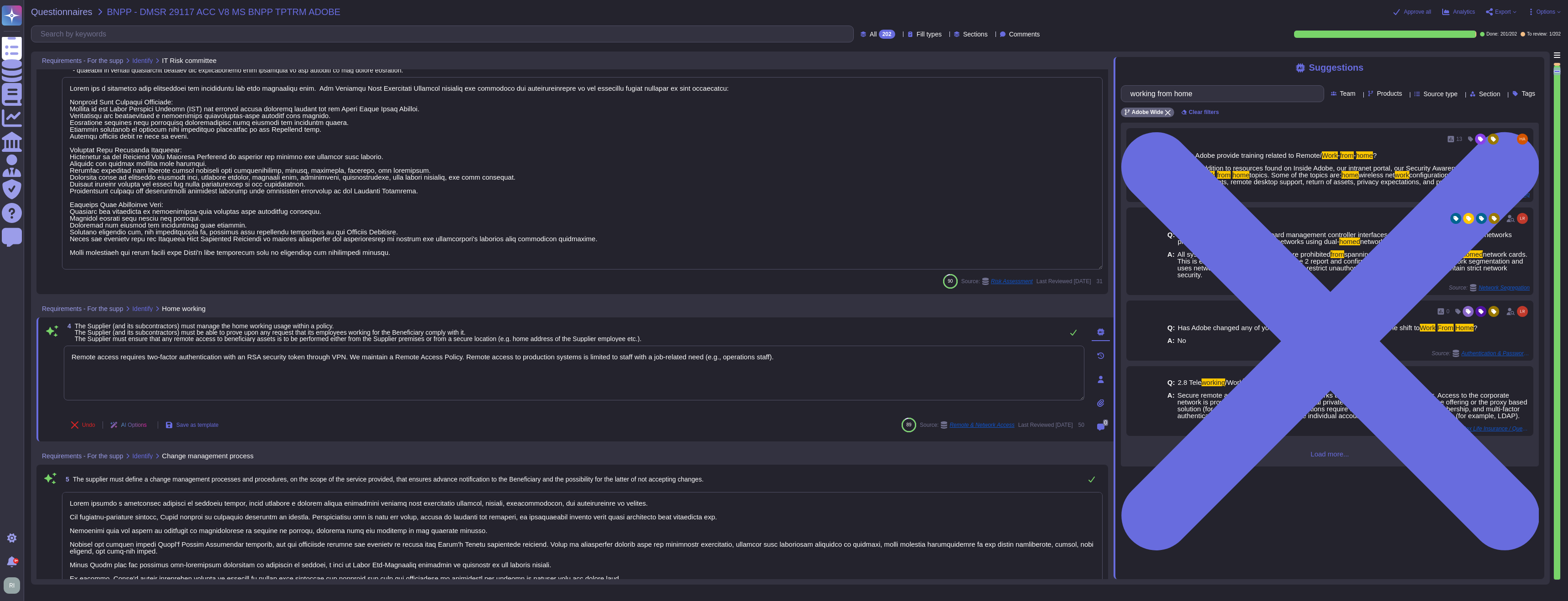
click at [1332, 466] on div "13 Q: Does Adobe provide training related to Remote/ Work - from - home ? A: Ye…" at bounding box center [1330, 294] width 418 height 344
click at [1334, 457] on span "Load more..." at bounding box center [1330, 454] width 418 height 7
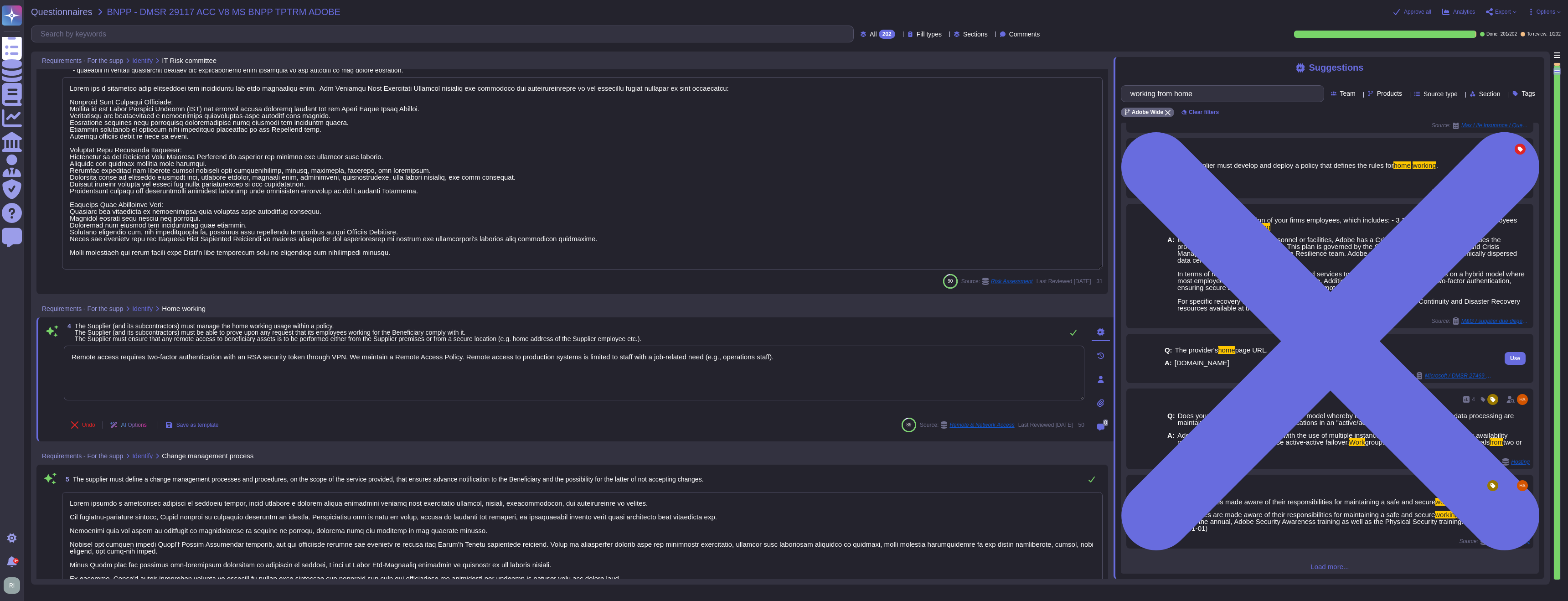
scroll to position [430, 0]
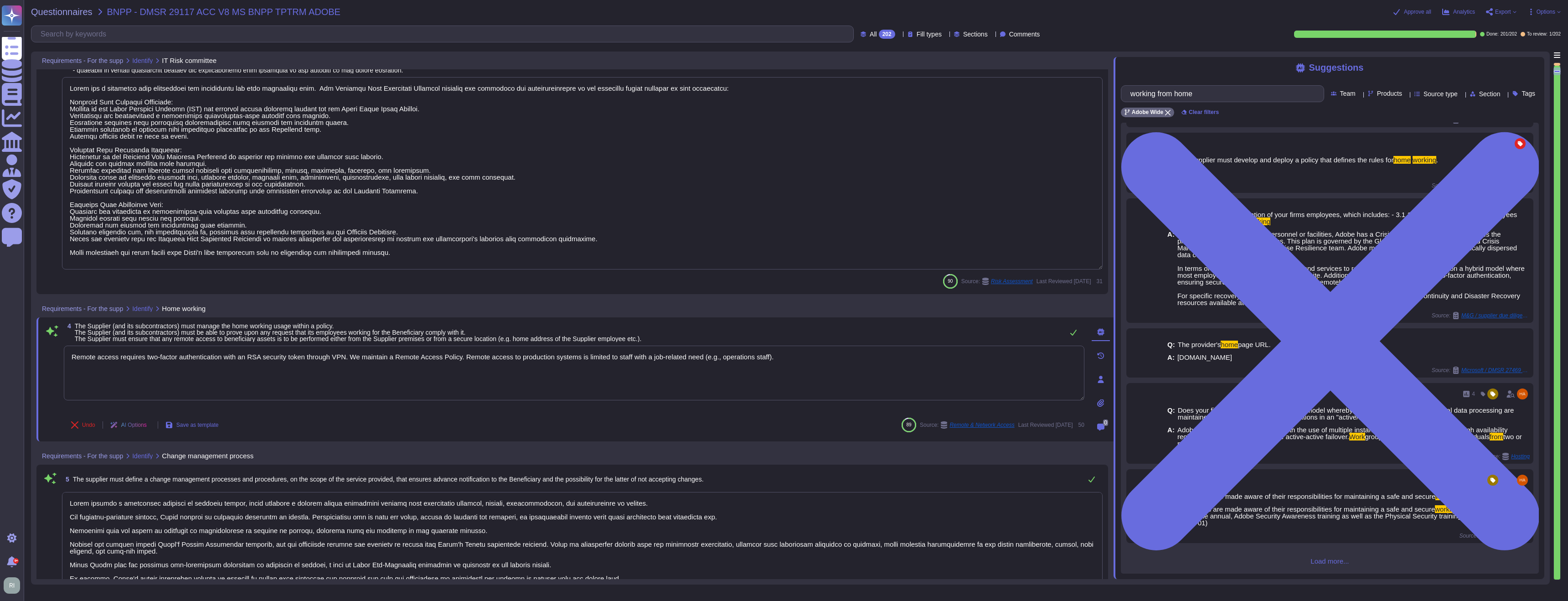
click at [1323, 567] on div "Q: The Supplier (and its subcontractors) must manage the home working usage wit…" at bounding box center [1330, 348] width 418 height 451
click at [1333, 565] on div "Q: The Supplier (and its subcontractors) must manage the home working usage wit…" at bounding box center [1330, 348] width 418 height 451
click at [1333, 562] on span "Load more..." at bounding box center [1330, 561] width 418 height 7
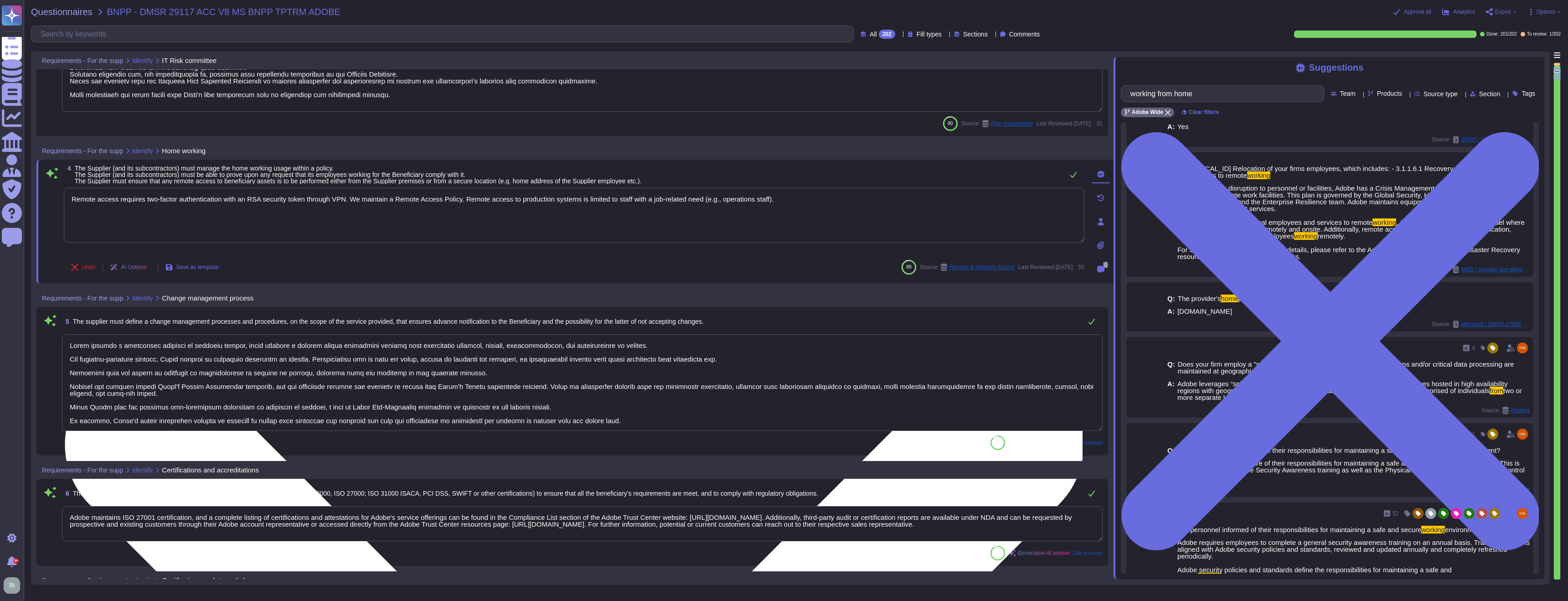
scroll to position [829, 0]
type textarea "Adobe provides a contact method for external parties to report incidents here: …"
type textarea "Yes"
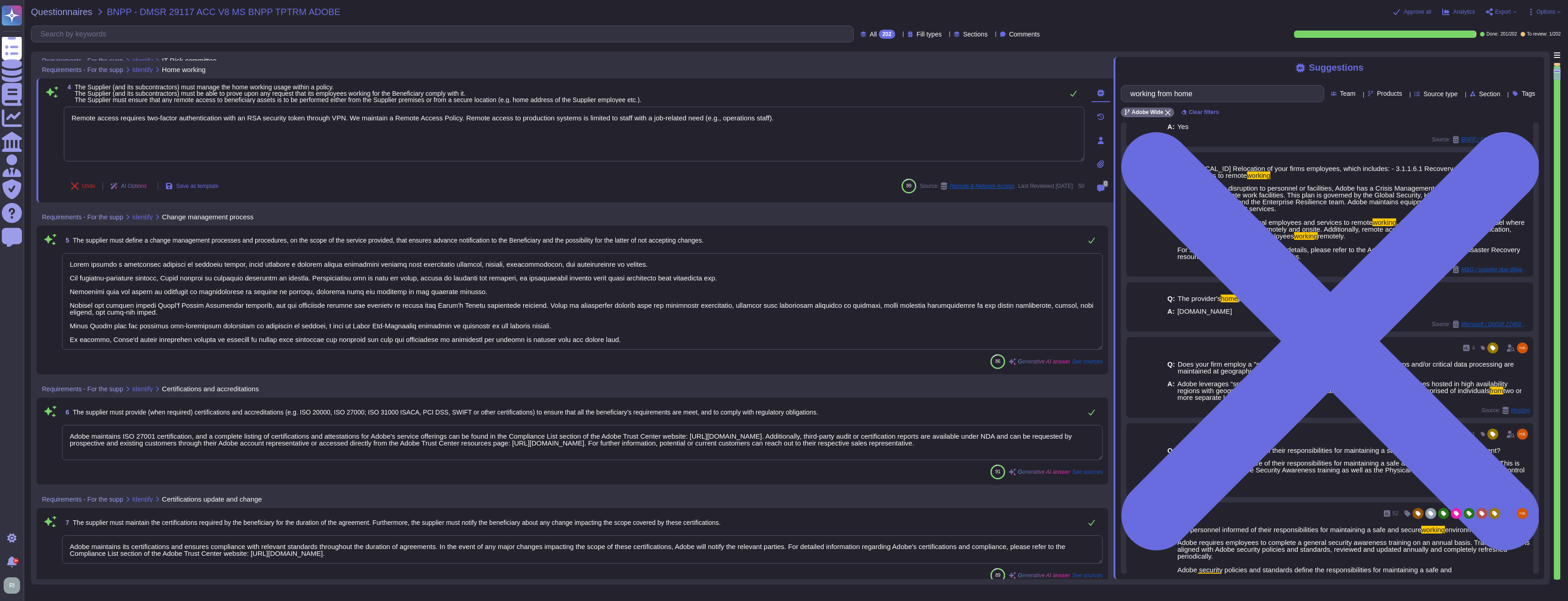
drag, startPoint x: 576, startPoint y: 325, endPoint x: 493, endPoint y: 323, distance: 83.0
click at [493, 323] on textarea at bounding box center [582, 301] width 1041 height 97
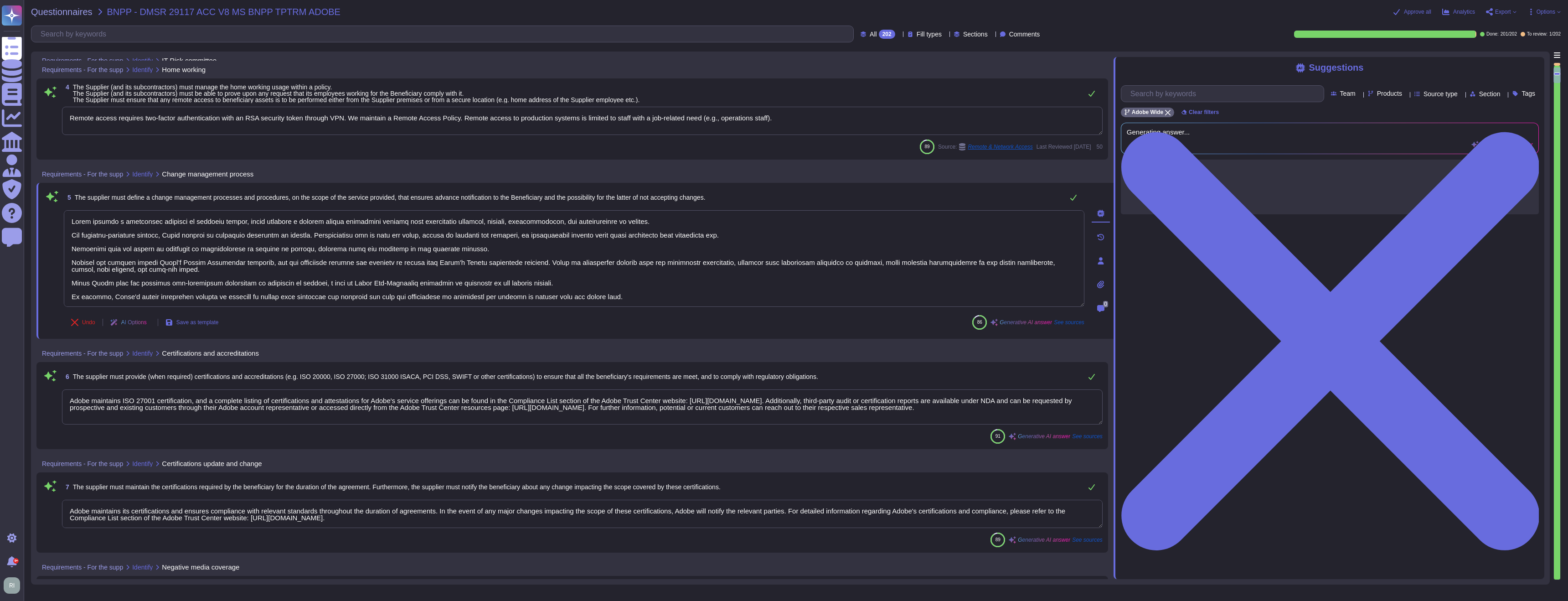
type textarea "Adobe has appointed a dedicated Data Protection Officer (DPO) who assists the P…"
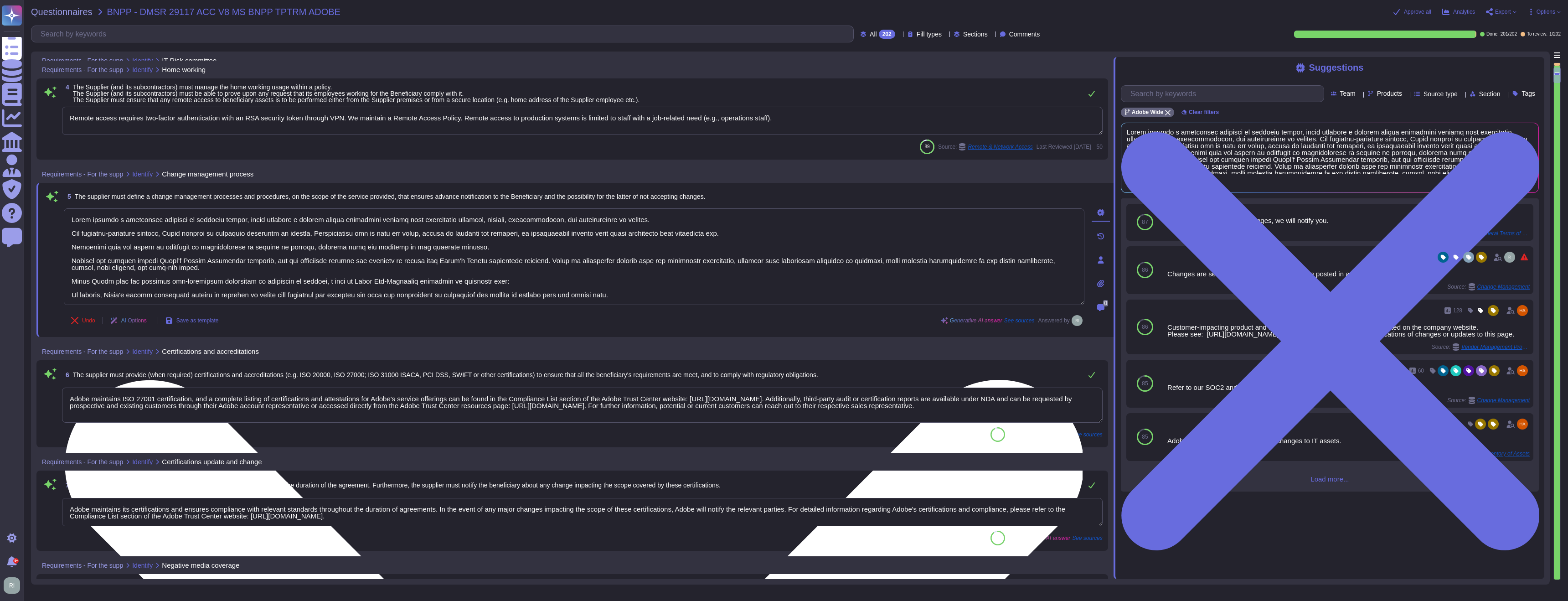
drag, startPoint x: 519, startPoint y: 280, endPoint x: 572, endPoint y: 283, distance: 53.1
click at [521, 281] on textarea at bounding box center [574, 256] width 1021 height 97
paste textarea "https://www.adobe.com/privacy/sub-processors.html"
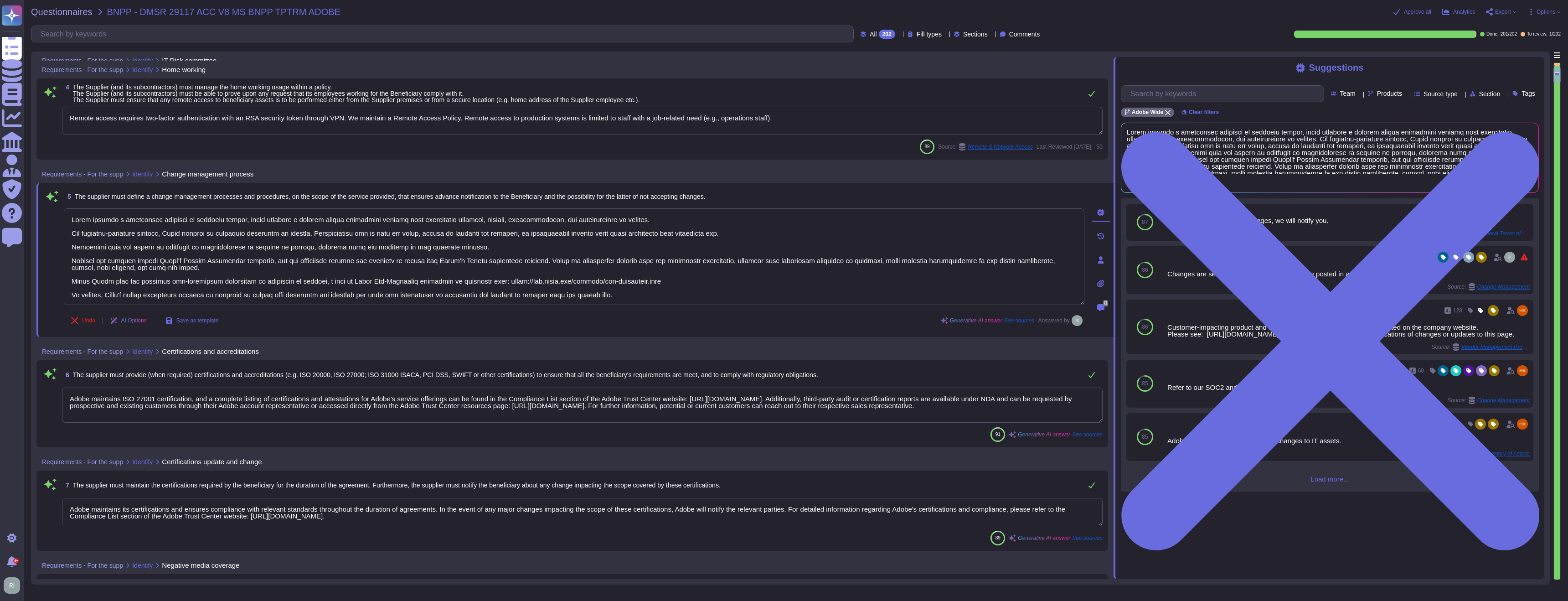
type textarea "Adobe follows a systematic approach to managing change, which includes a define…"
click at [1018, 321] on span "See sources" at bounding box center [1019, 320] width 30 height 6
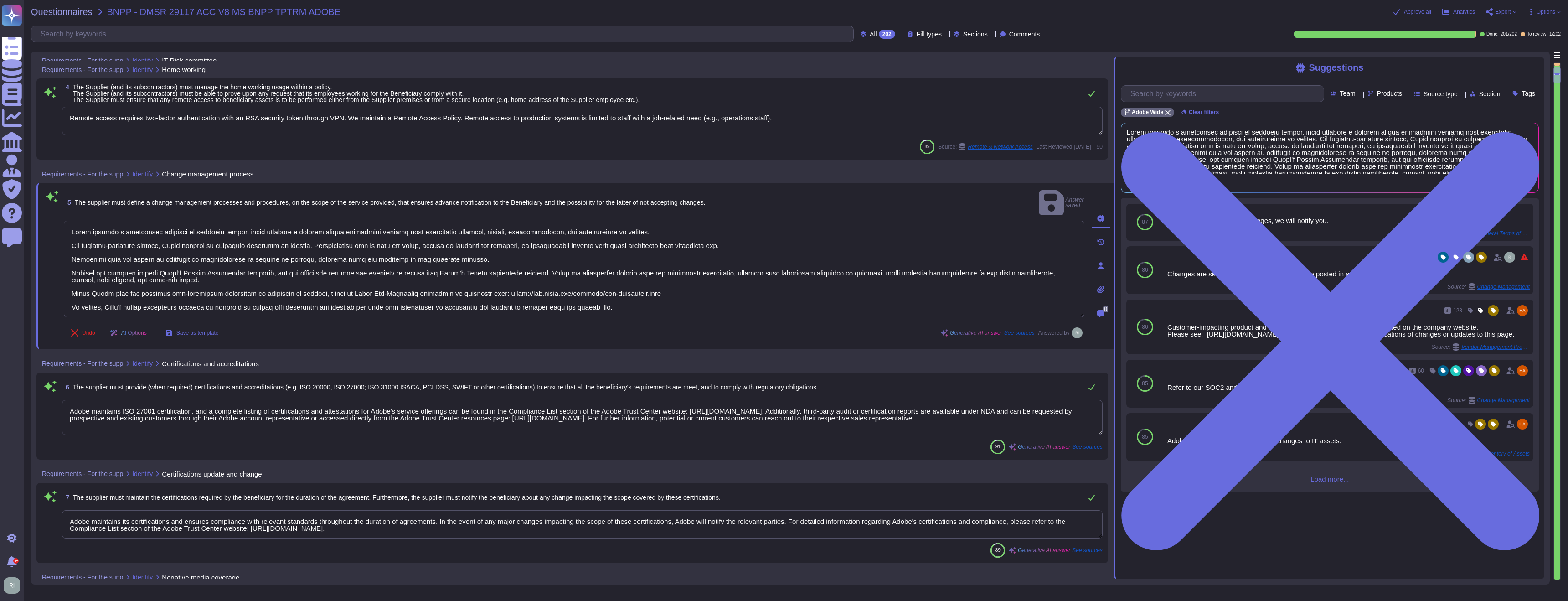
click at [1018, 330] on span "See sources" at bounding box center [1019, 333] width 30 height 6
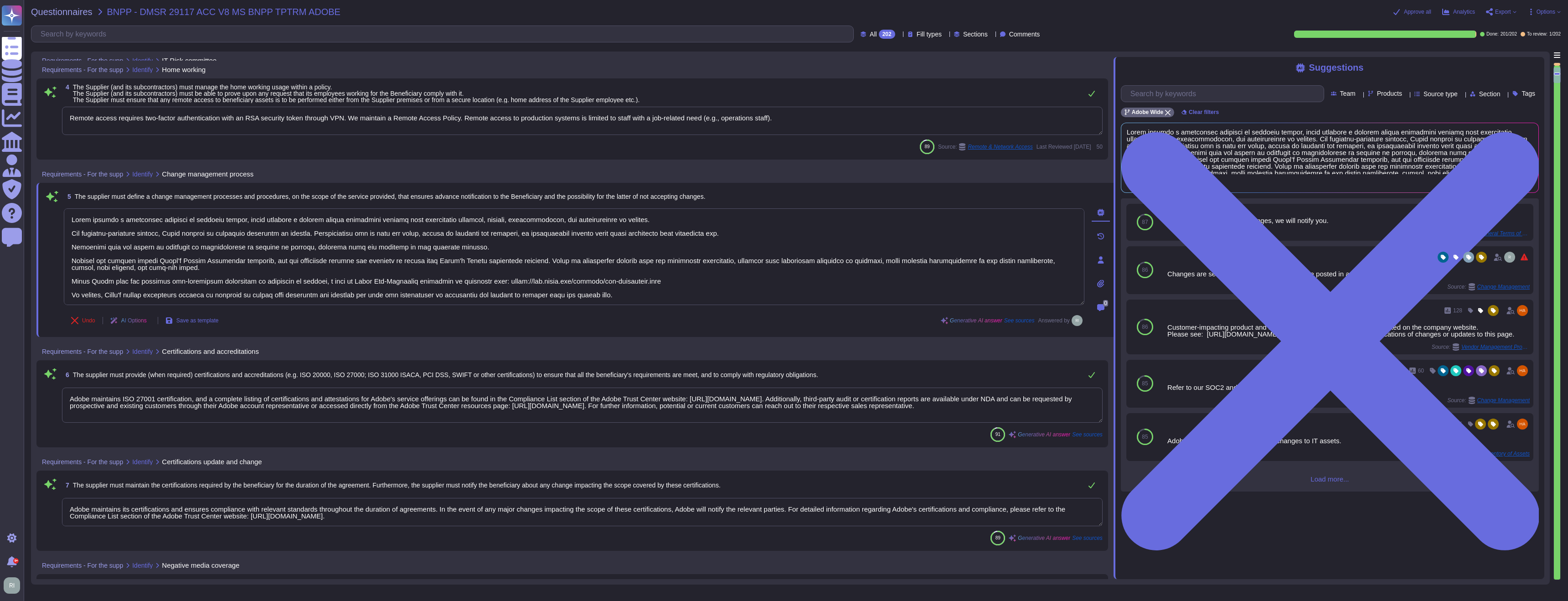
click at [1091, 435] on span "See sources" at bounding box center [1087, 435] width 30 height 6
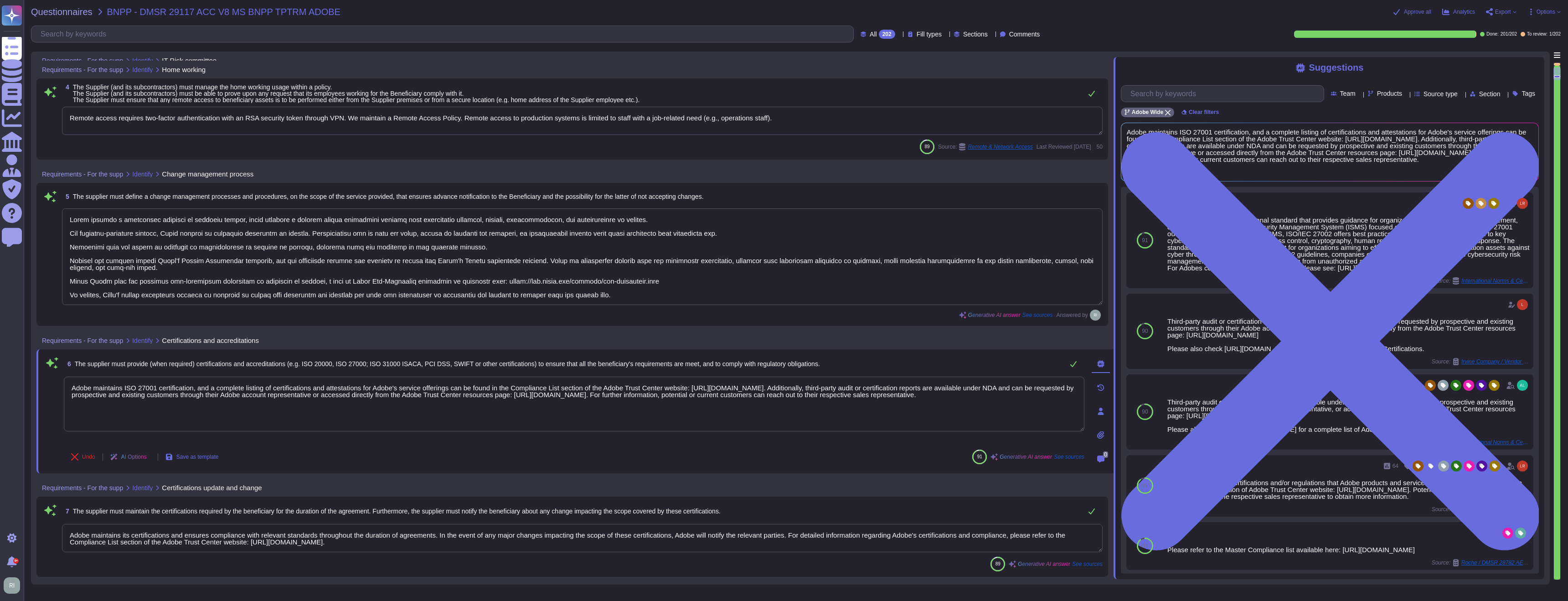
scroll to position [1, 0]
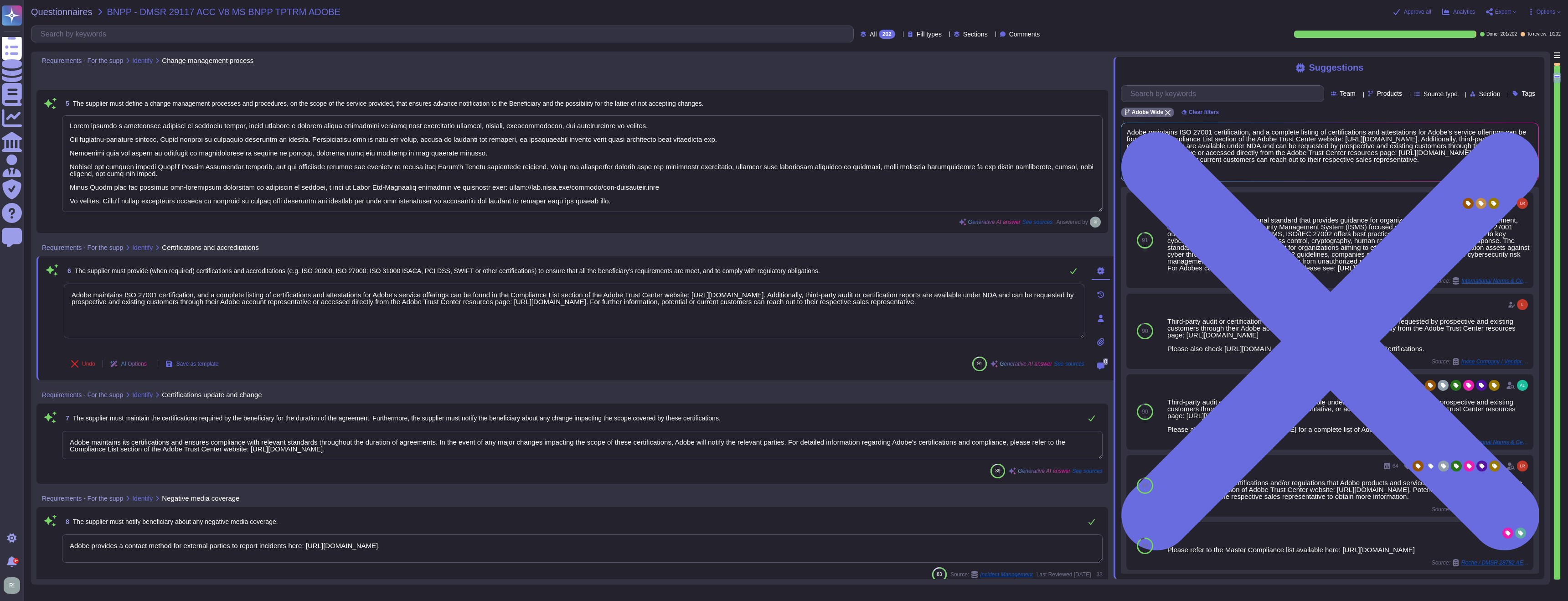
type textarea "Adobe has established a comprehensive governance process for GDPR and data prot…"
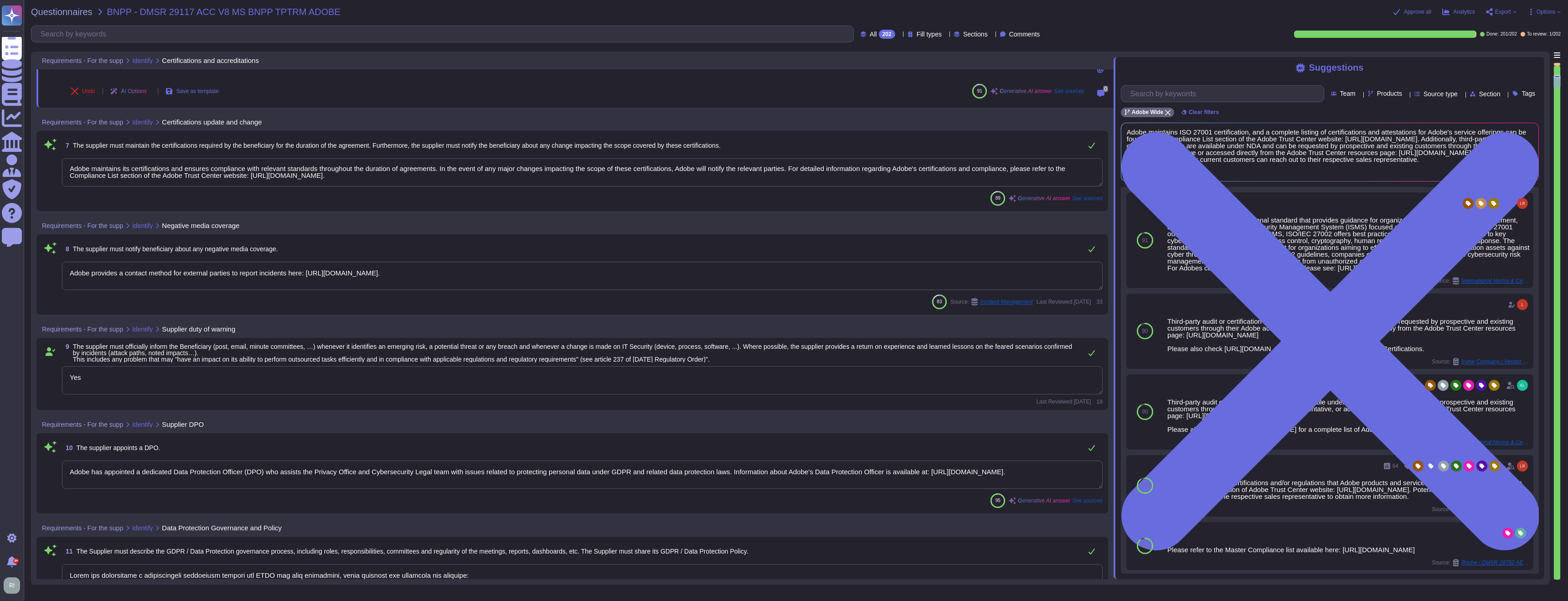
scroll to position [1221, 0]
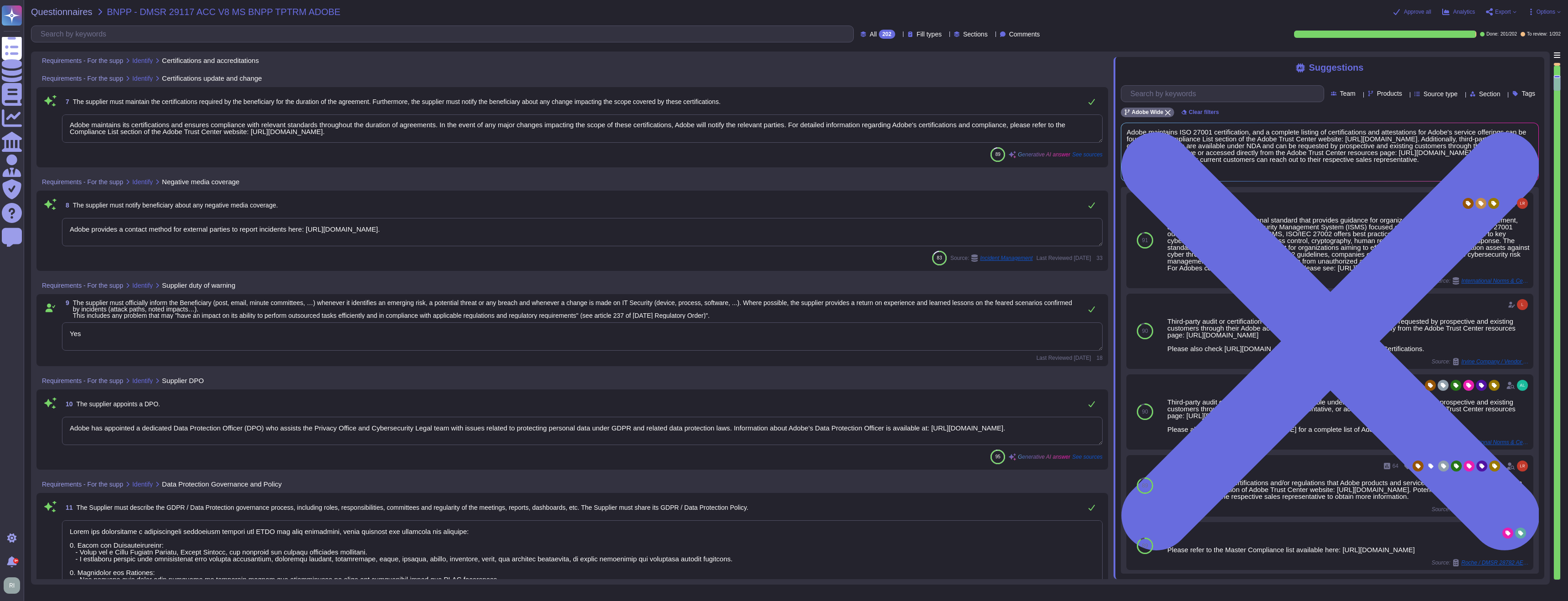
type textarea "Where access is happening from a non-US/EU location (access from any non-EU or …"
drag, startPoint x: 468, startPoint y: 228, endPoint x: 58, endPoint y: 238, distance: 410.1
click at [37, 230] on div "8 The supplier must notify beneficiary about any negative media coverage. Adobe…" at bounding box center [572, 230] width 1072 height 80
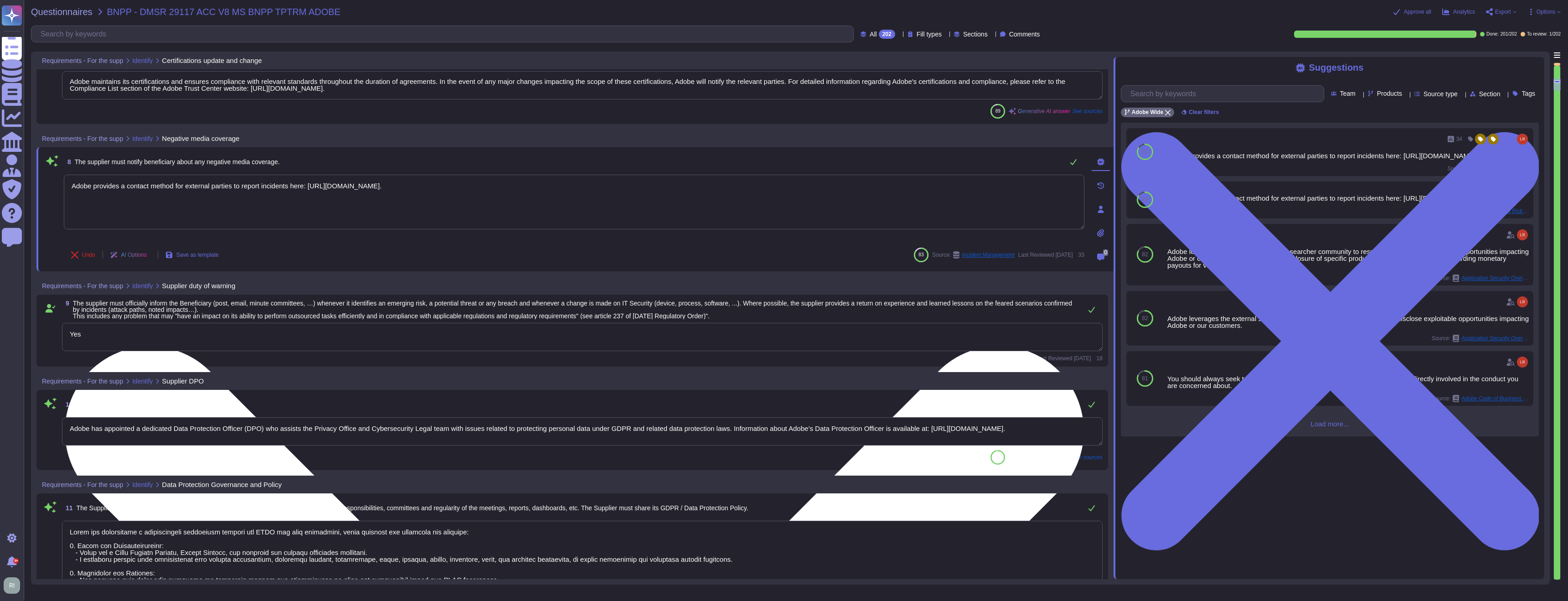
click at [477, 184] on textarea "Adobe provides a contact method for external parties to report incidents here: …" at bounding box center [574, 202] width 1021 height 55
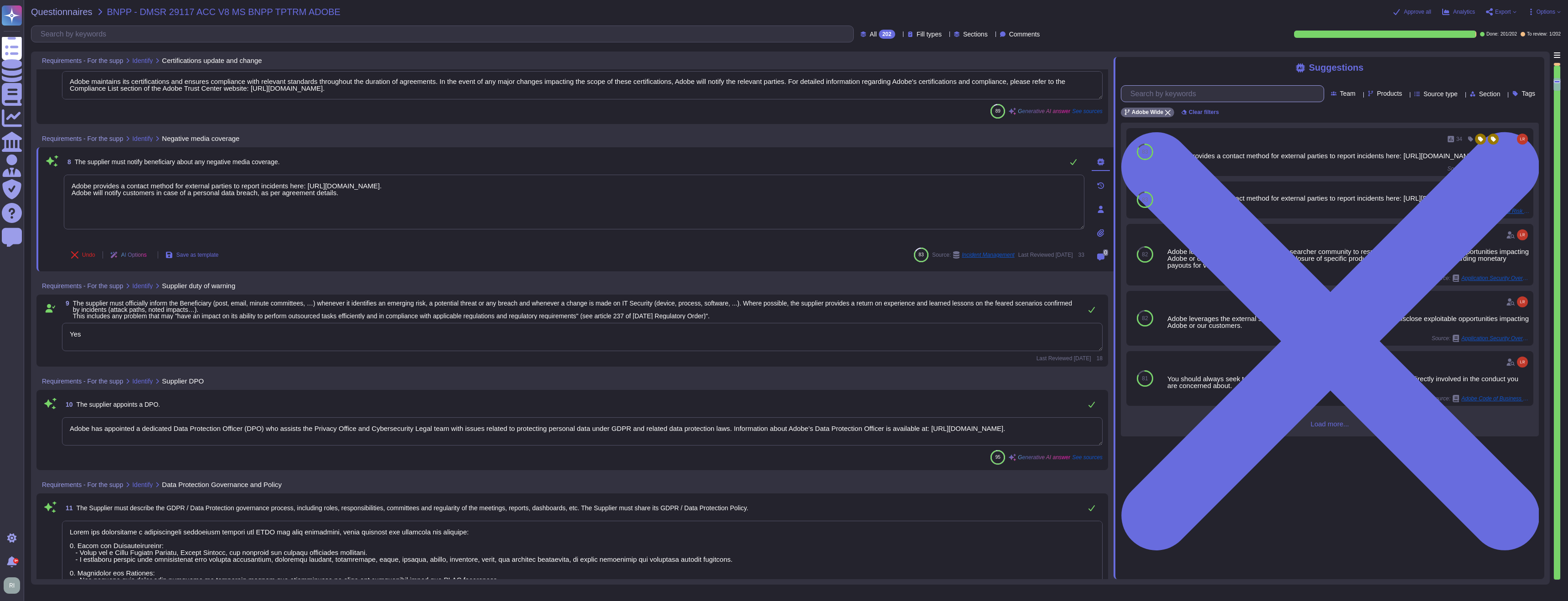
type textarea "Adobe provides a contact method for external parties to report incidents here: …"
click at [1222, 90] on input "text" at bounding box center [1225, 94] width 198 height 16
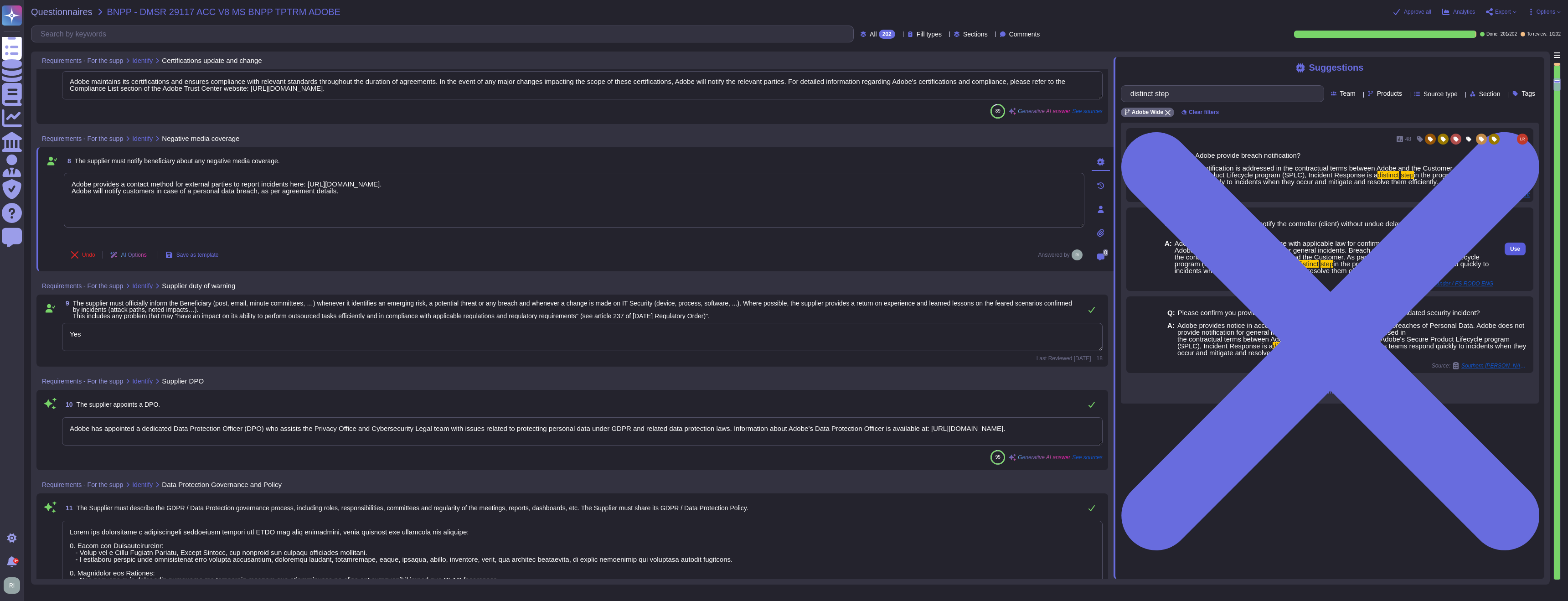
type input "distinct step"
click at [1512, 247] on span "Use" at bounding box center [1515, 249] width 10 height 6
type textarea "Adobe provides a contact method for external parties to report incidents here: …"
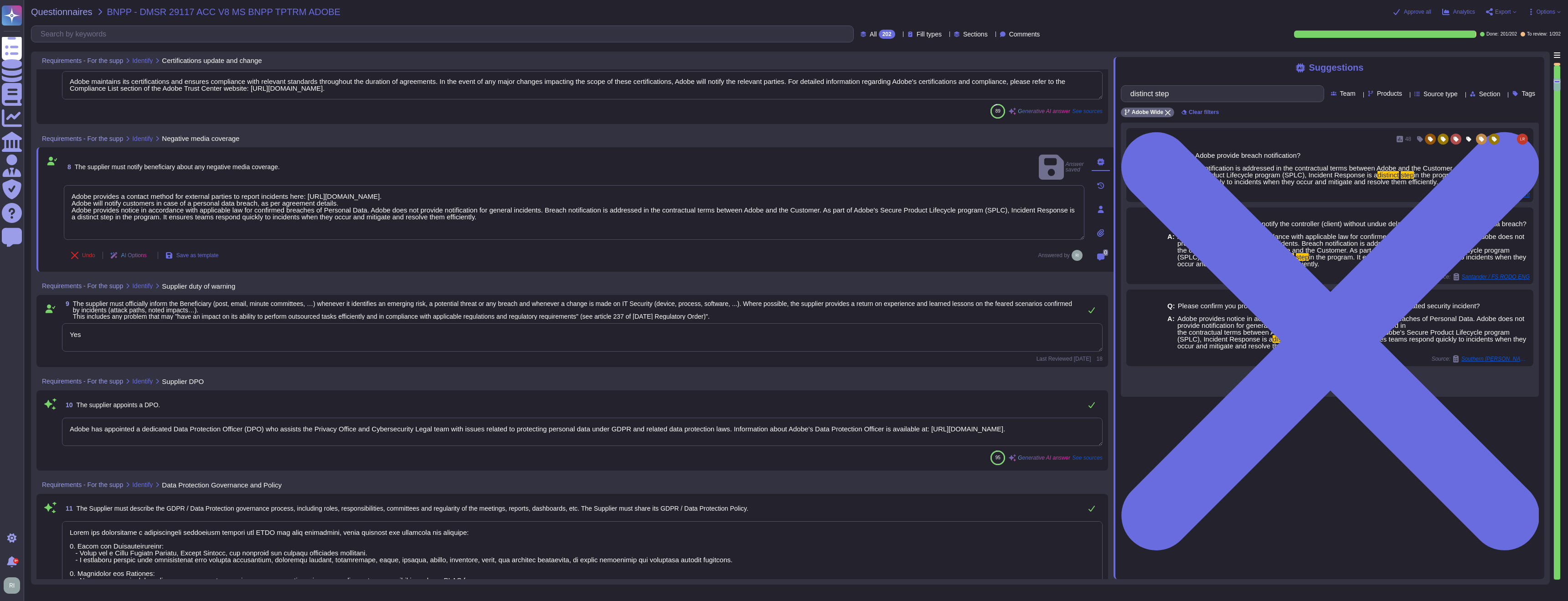
drag, startPoint x: 50, startPoint y: 331, endPoint x: 25, endPoint y: 330, distance: 25.0
click at [25, 330] on div "Questionnaires BNPP - DMSR 29117 ACC V8 MS BNPP TPTRM ADOBE Approve all Analyti…" at bounding box center [796, 300] width 1545 height 601
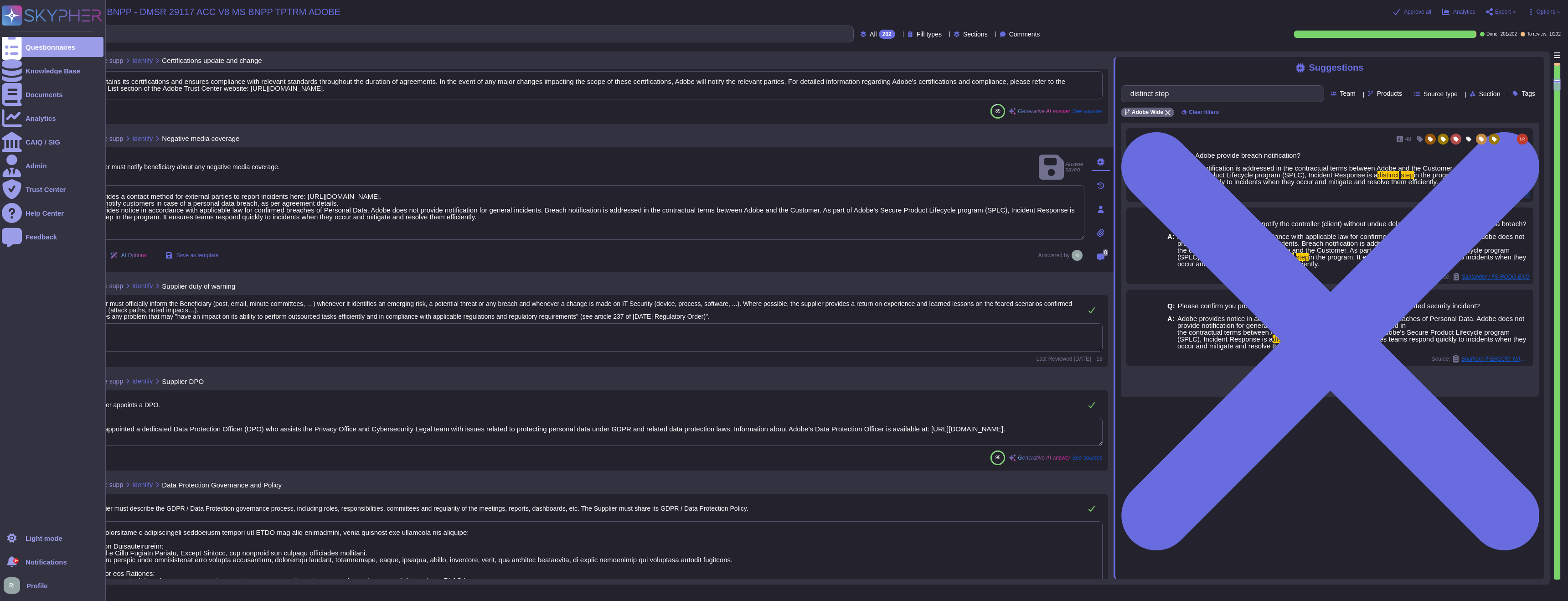
paste textarea "https://www.adobe.com/privacy/sub-processors.html"
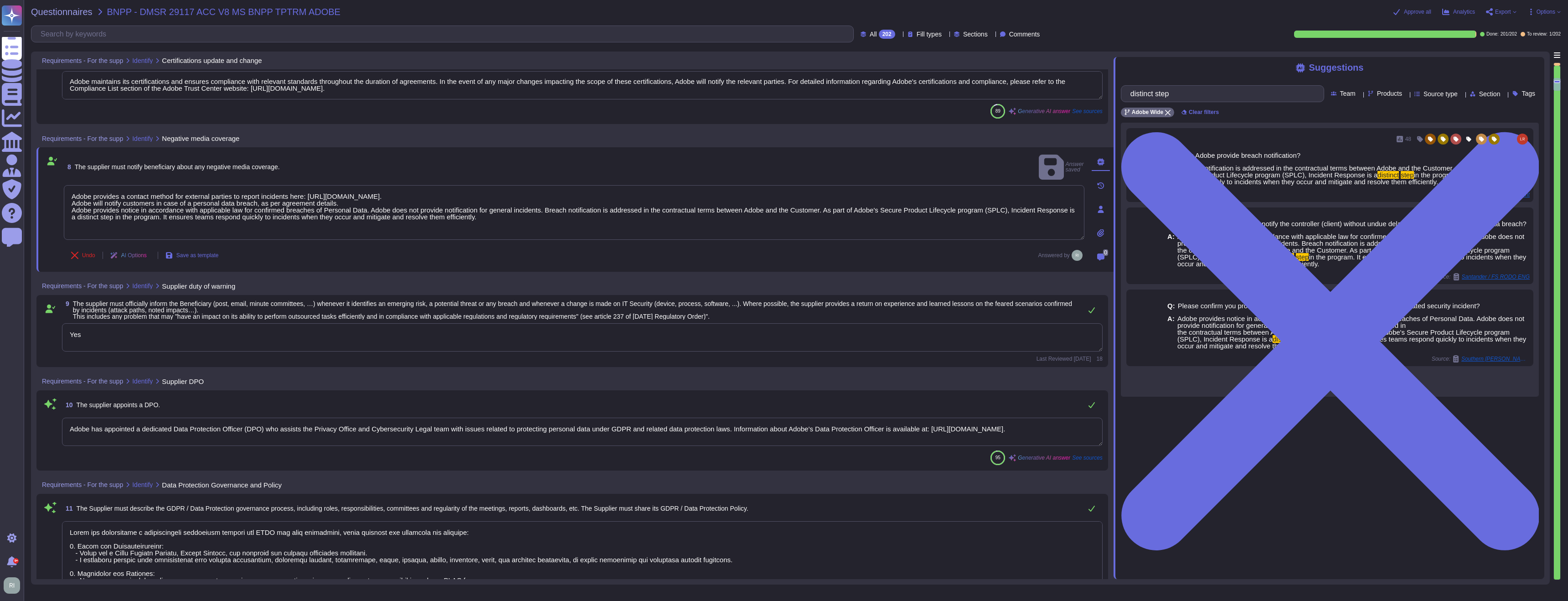
drag, startPoint x: 122, startPoint y: 334, endPoint x: 61, endPoint y: 331, distance: 61.1
click at [61, 331] on div "9 The supplier must officially inform the Beneficiary (post, email, minute comm…" at bounding box center [572, 331] width 1061 height 61
type textarea "https://www.adobe.com/privacy/sub-processors.html"
paste textarea "https://www.adobe.com/privacy/sub-processors.html"
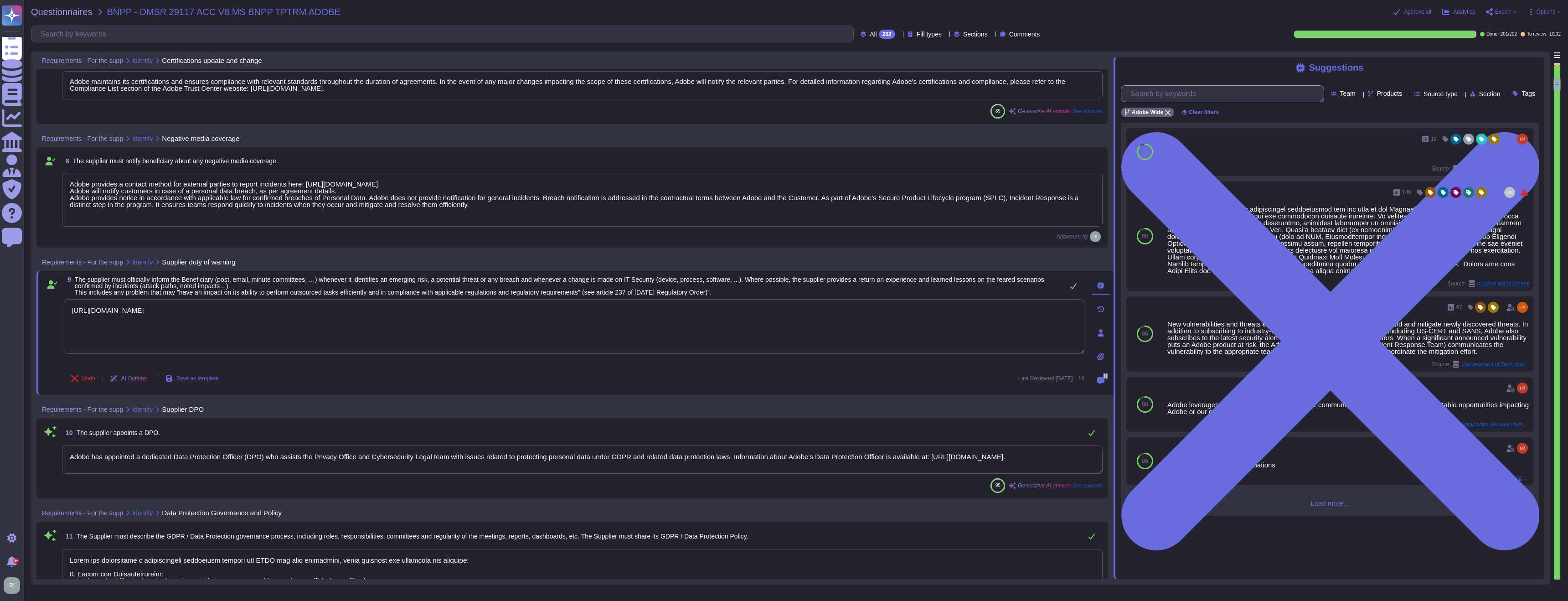
type textarea "https://www.adobe.com/privacy/sub-processors.html"
click at [1205, 87] on input "text" at bounding box center [1225, 94] width 198 height 16
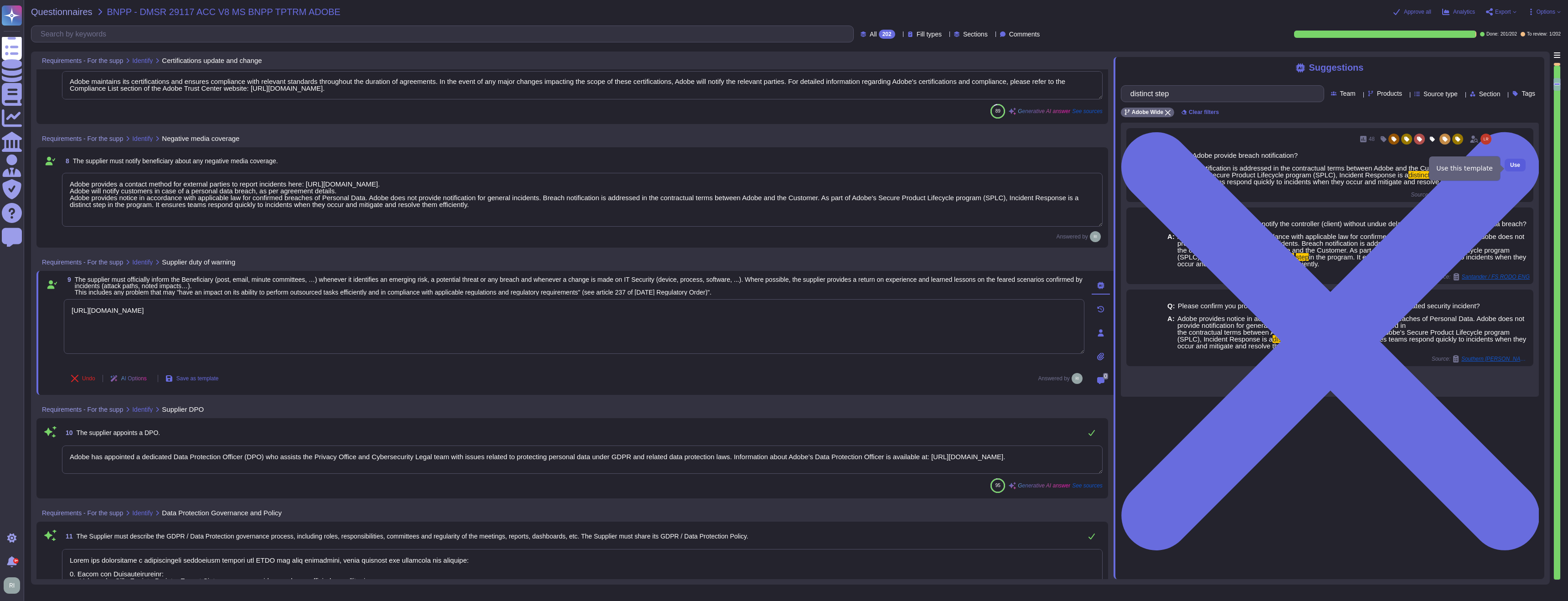
type input "distinct step"
click at [1512, 168] on span "Use" at bounding box center [1515, 165] width 10 height 6
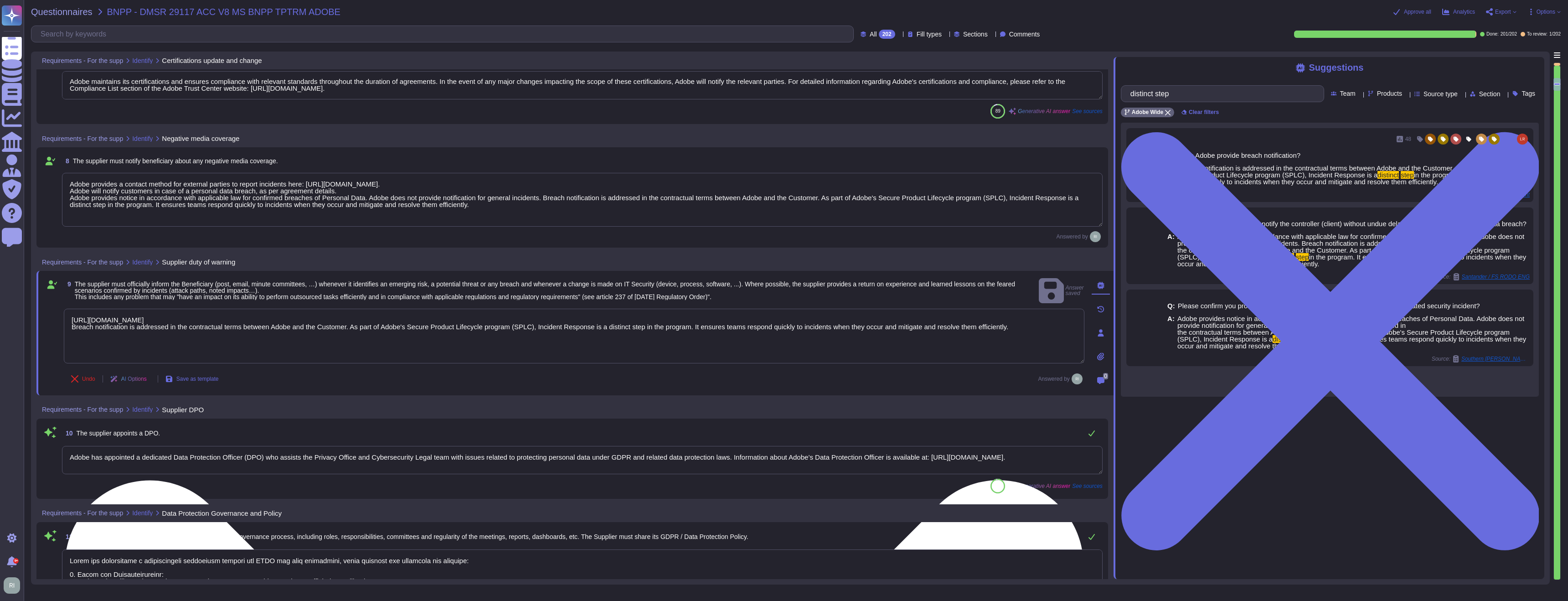
drag, startPoint x: 244, startPoint y: 307, endPoint x: 151, endPoint y: 307, distance: 93.0
click at [151, 309] on textarea "https://www.adobe.com/privacy/sub-processors.html Breach notification is addres…" at bounding box center [574, 336] width 1021 height 55
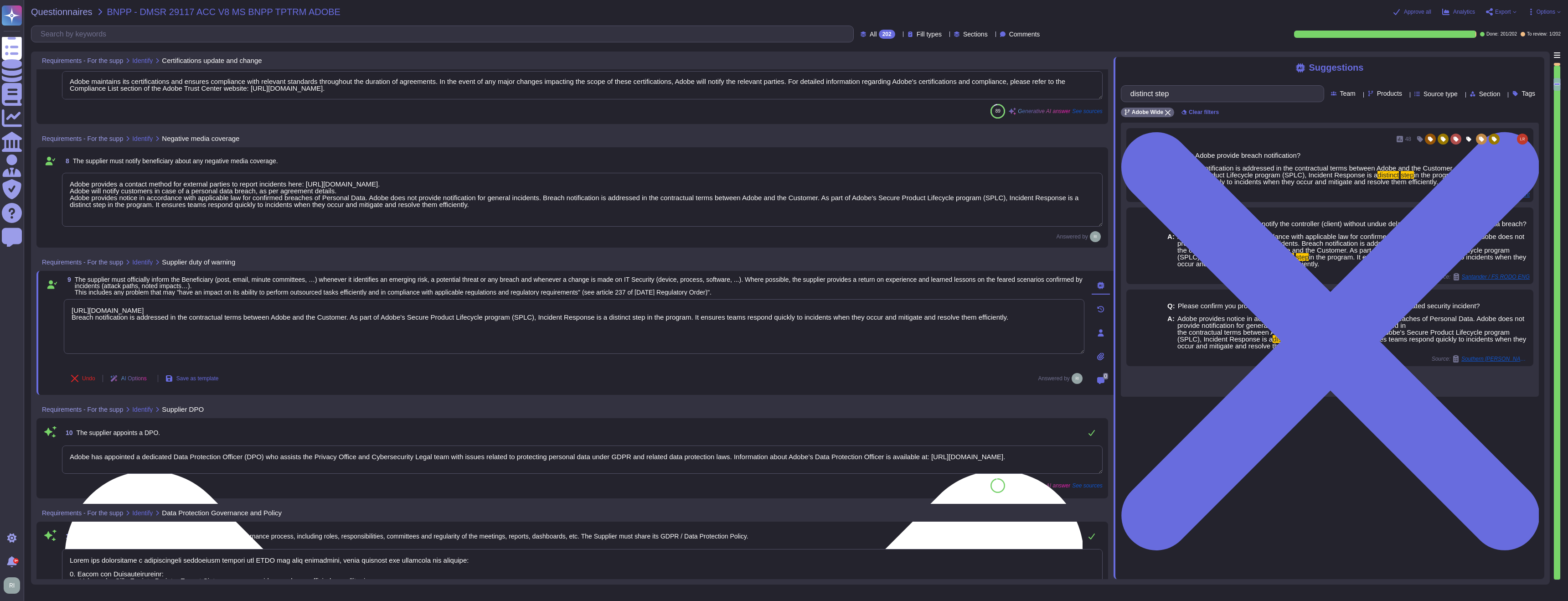
click at [256, 307] on textarea "https://www.adobe.com/privacy/sub-processors.html Breach notification is addres…" at bounding box center [574, 327] width 1021 height 55
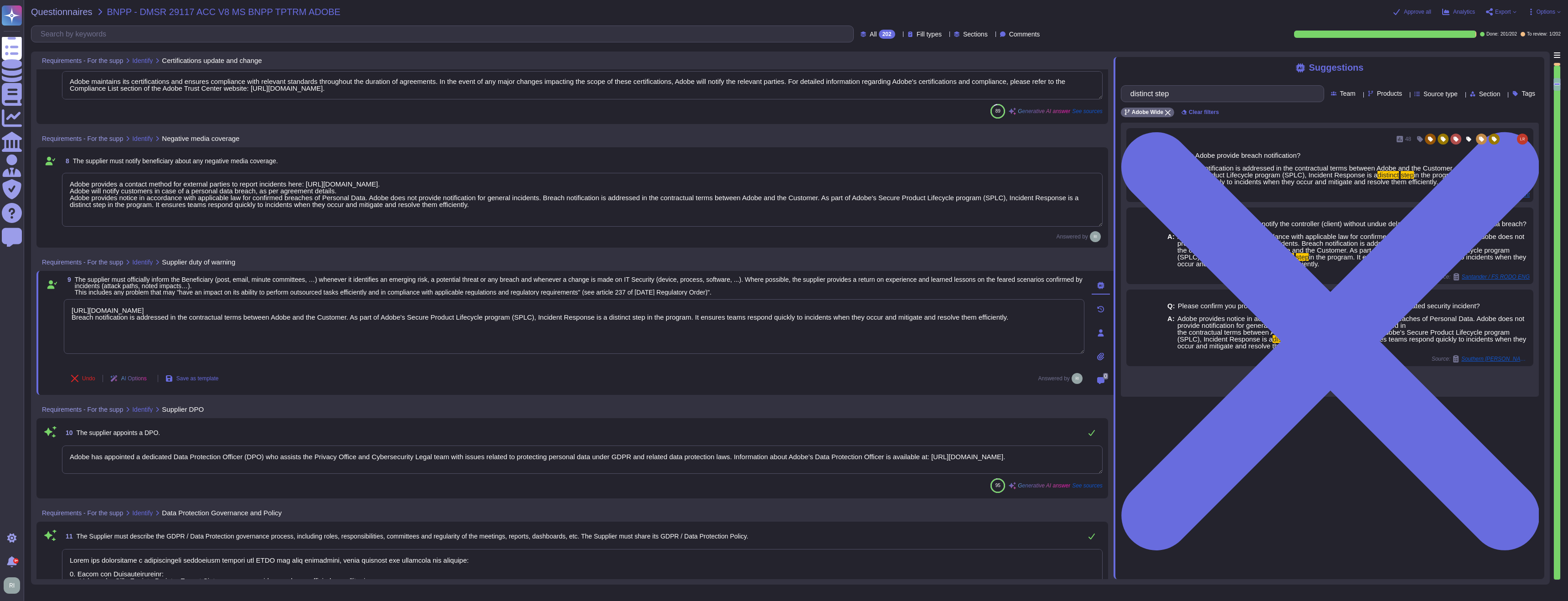
drag, startPoint x: 241, startPoint y: 307, endPoint x: 28, endPoint y: 307, distance: 213.0
click at [28, 307] on div "Questionnaires BNPP - DMSR 29117 ACC V8 MS BNPP TPTRM ADOBE Approve all Analyti…" at bounding box center [796, 300] width 1545 height 601
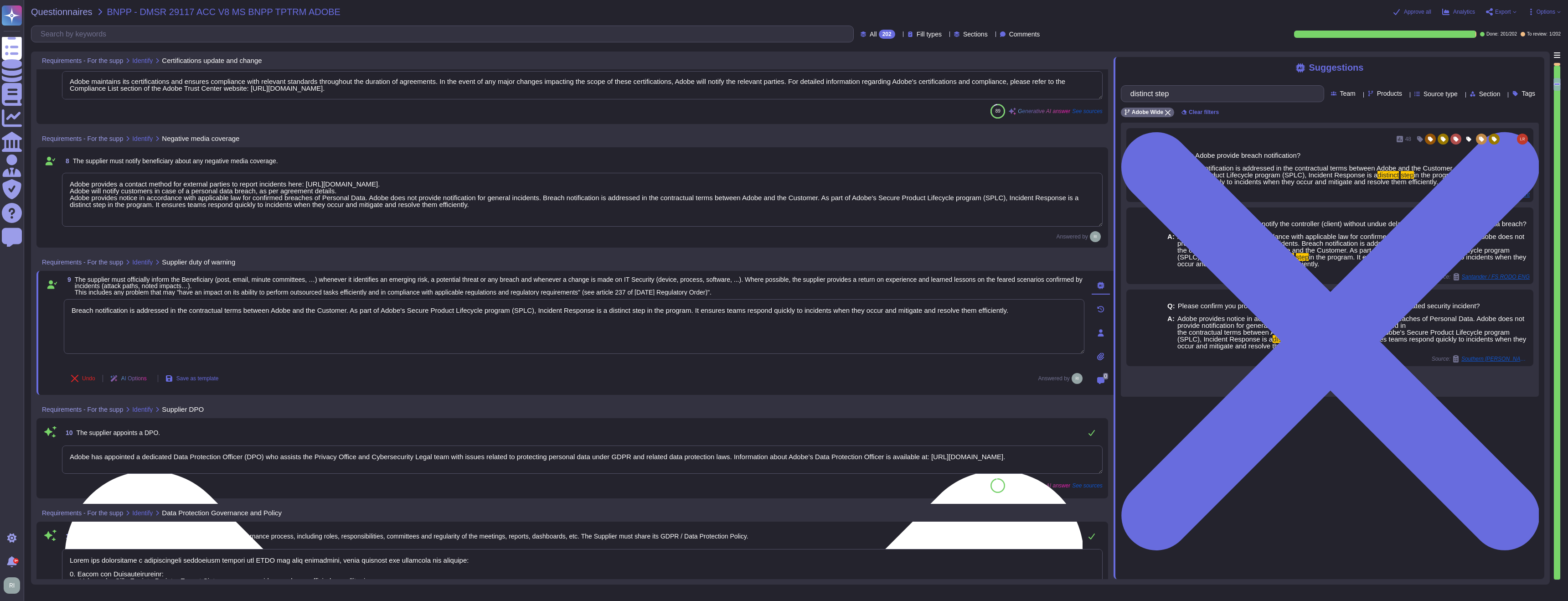
type textarea "Breach notification is addressed in the contractual terms between Adobe and the…"
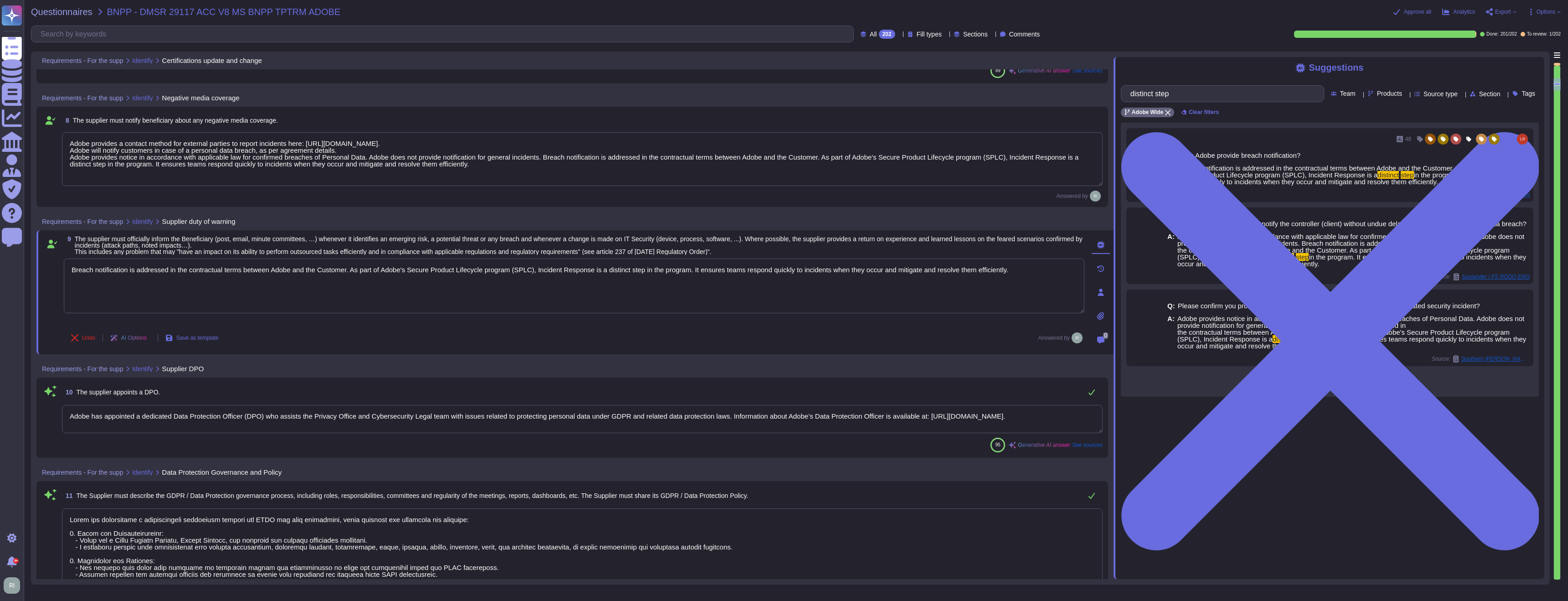
scroll to position [1314, 0]
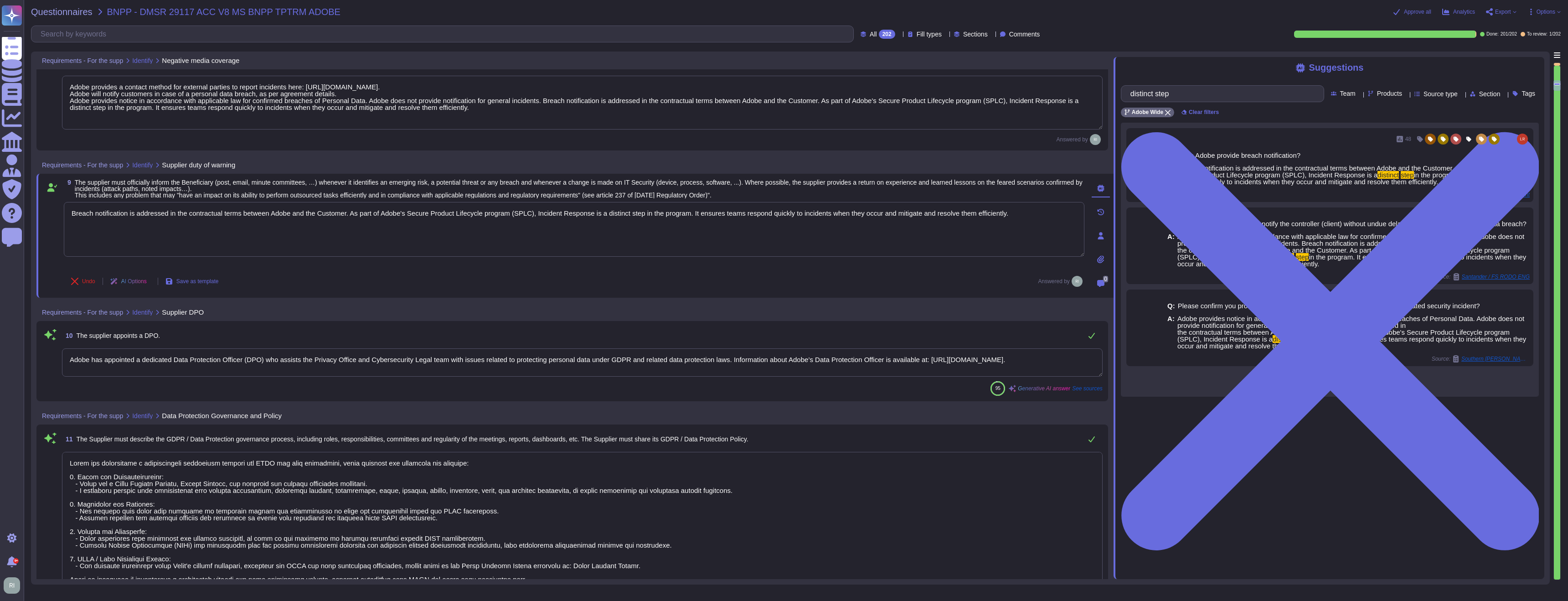
type textarea "Summary reports of security assessments are provided, but any continuous monito…"
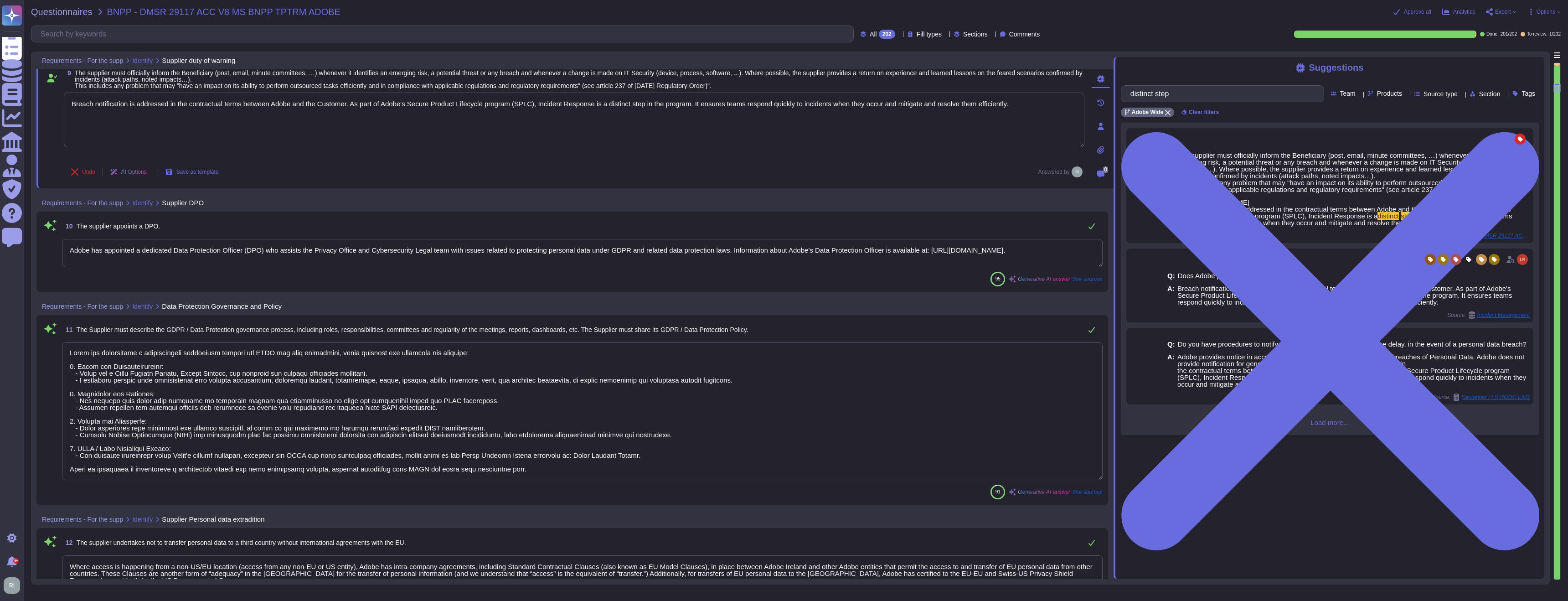
scroll to position [1418, 0]
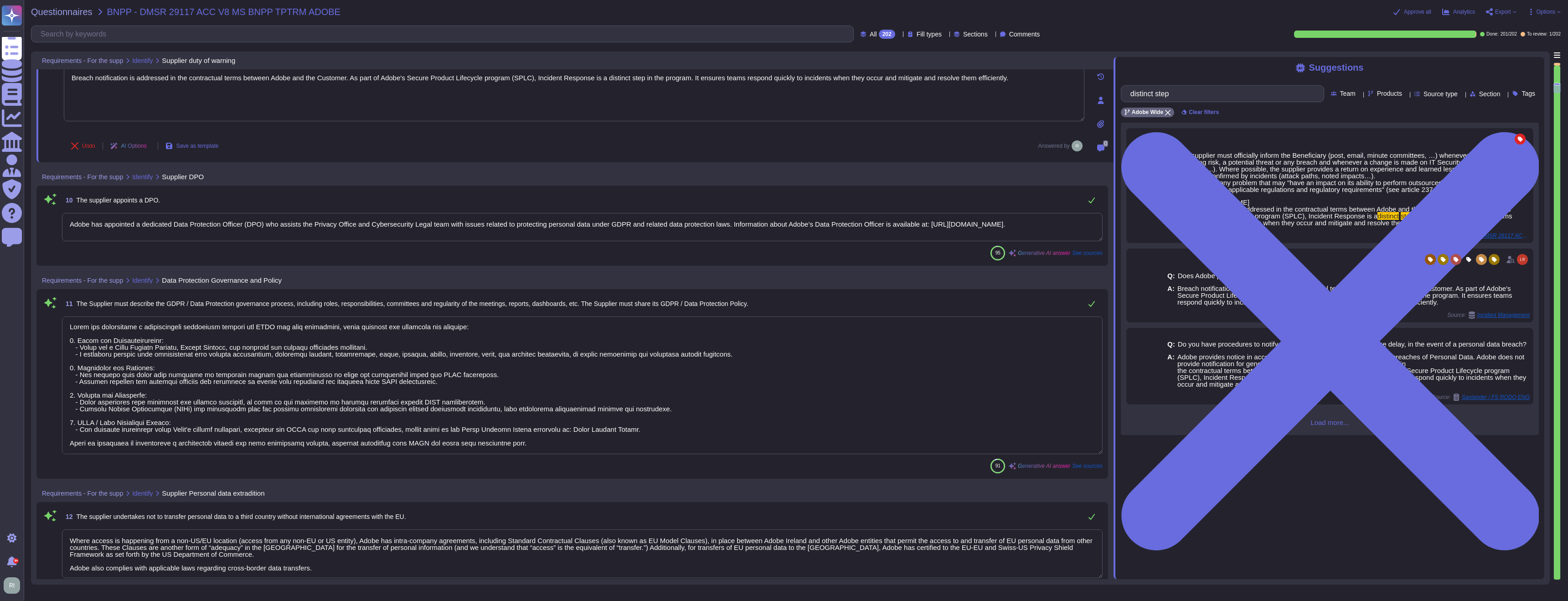
type textarea "Adobe has implemented a GDPR-specific Data Processing Agreement (DPA) self-serv…"
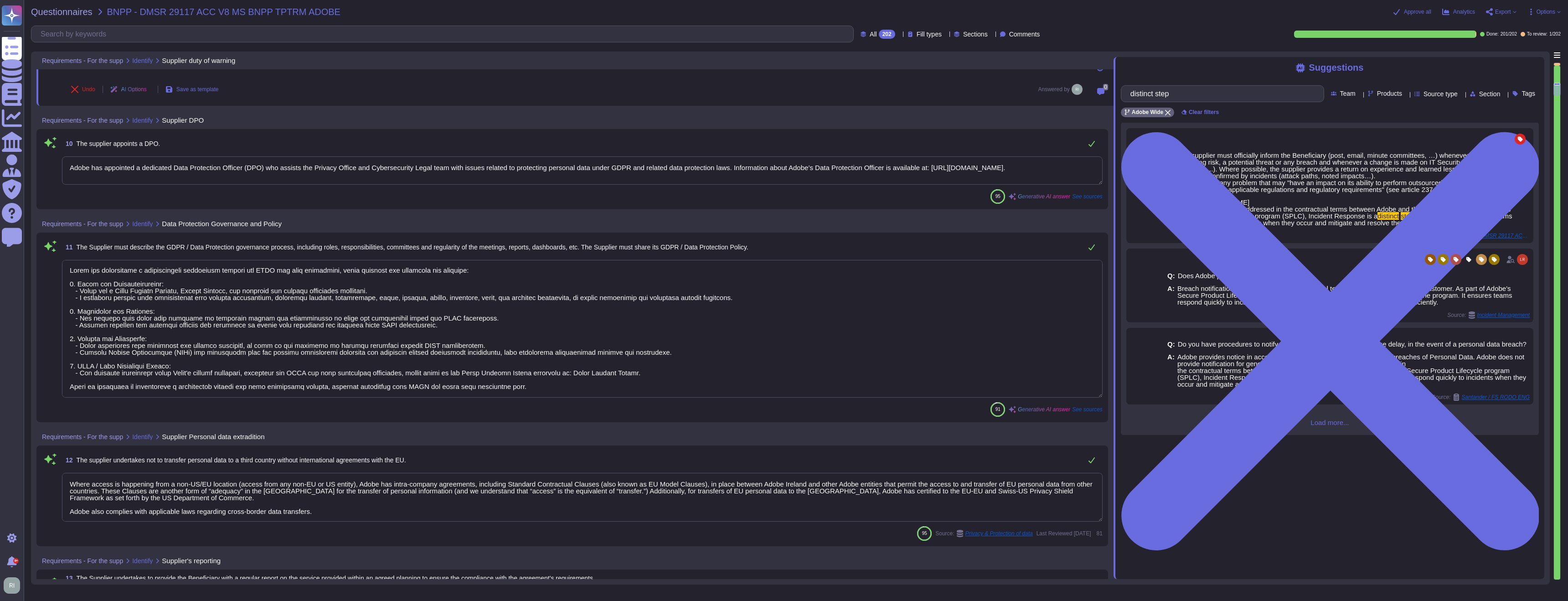
scroll to position [1505, 0]
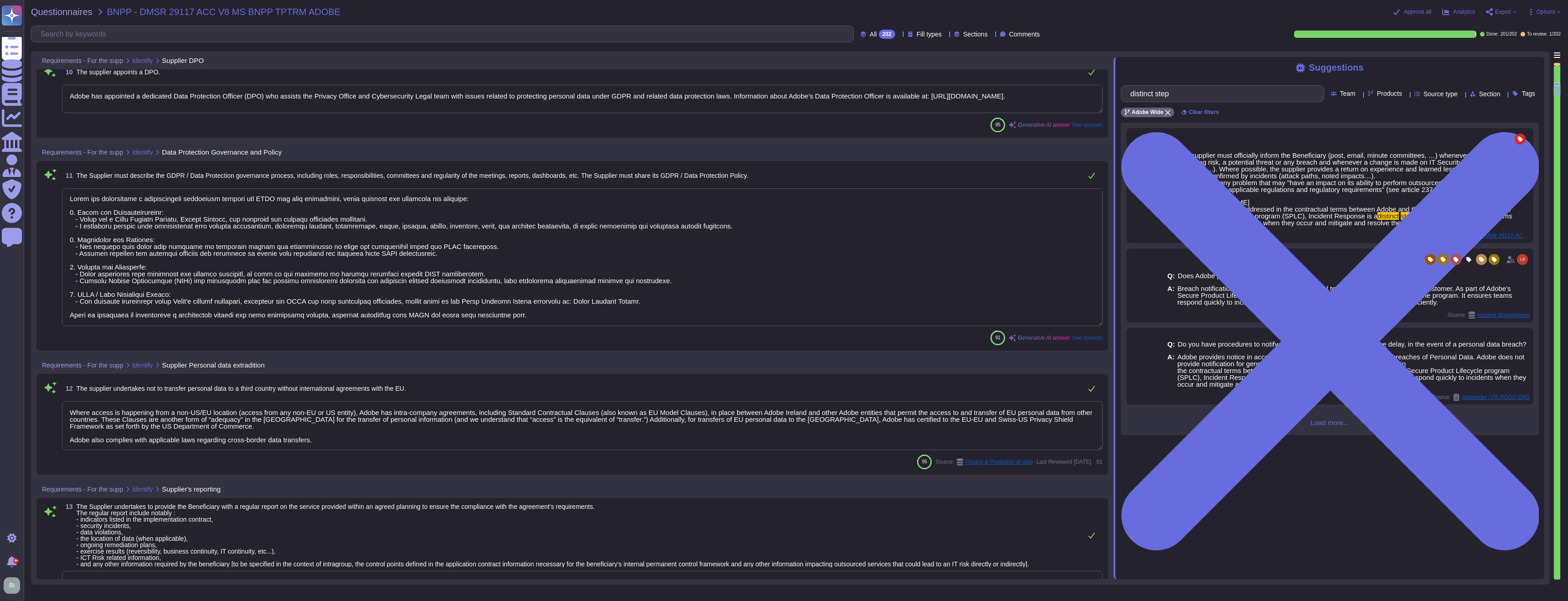
type textarea "Adobe has a governing body accountable for maintaining the risk governance plan…"
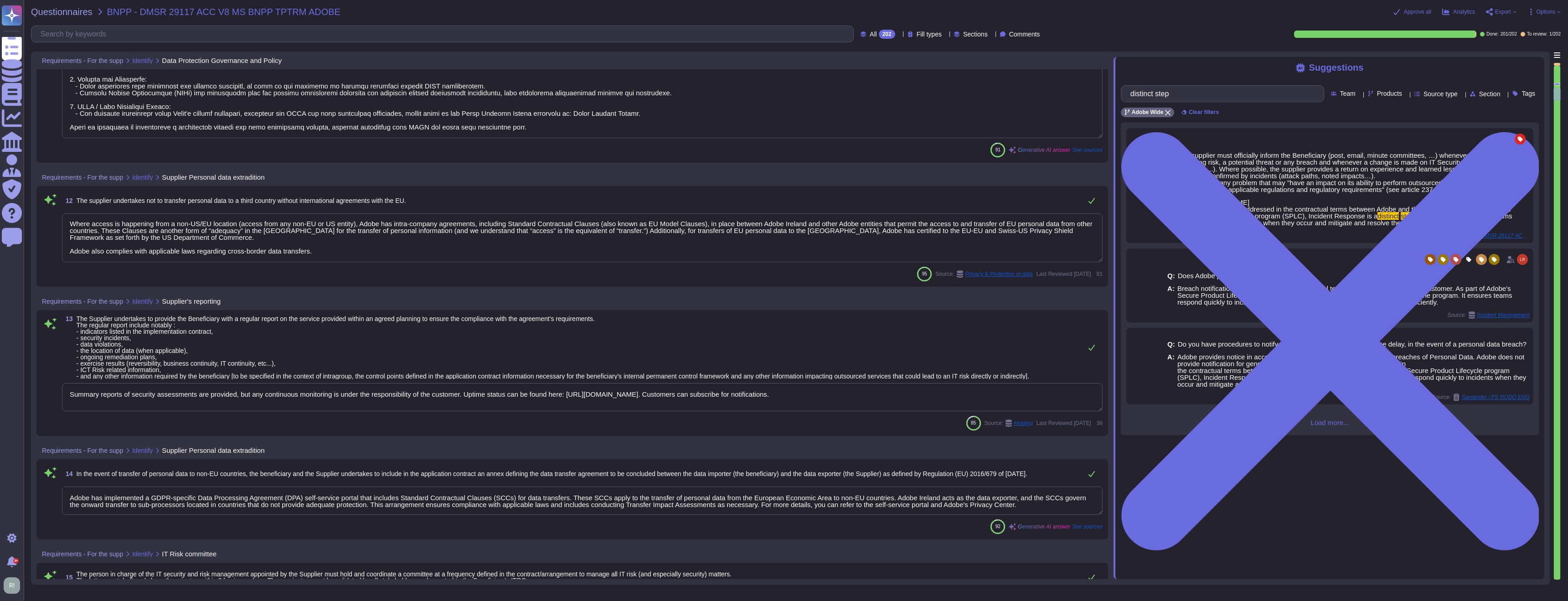
scroll to position [1751, 0]
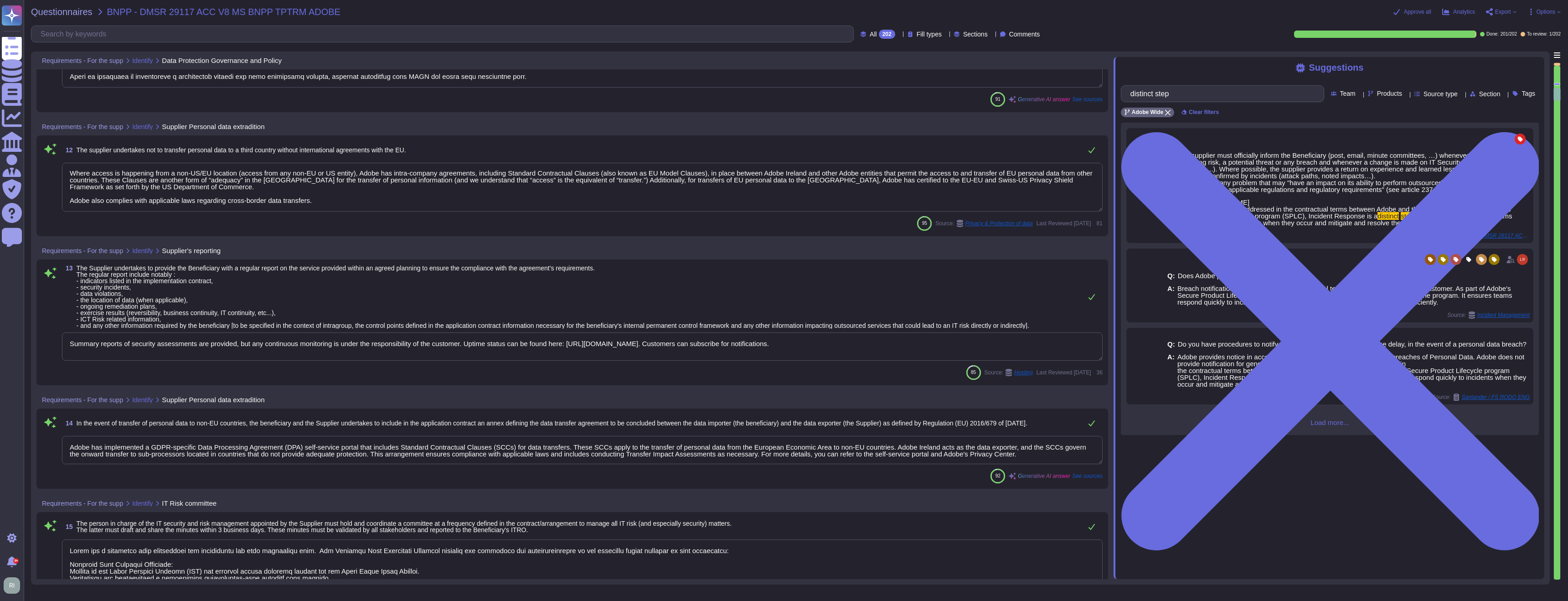
type textarea "Adobe has established comprehensive identity management policies to manage and …"
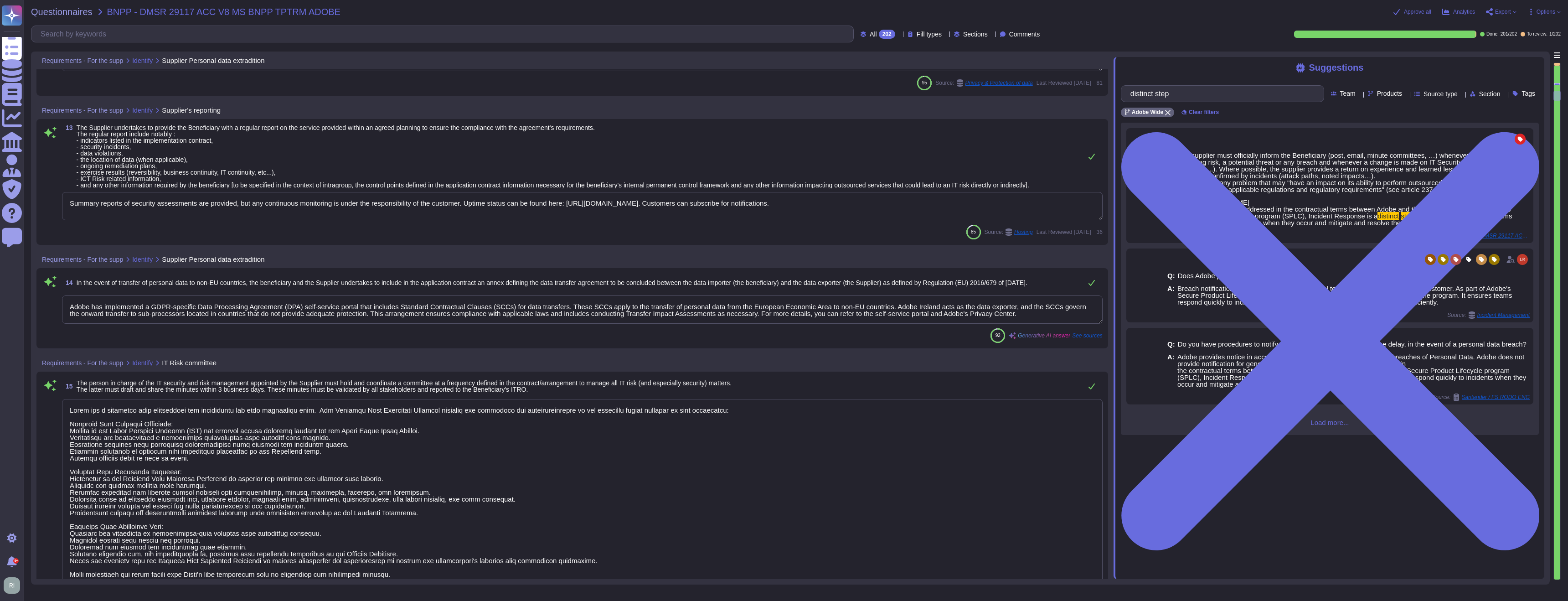
scroll to position [1930, 0]
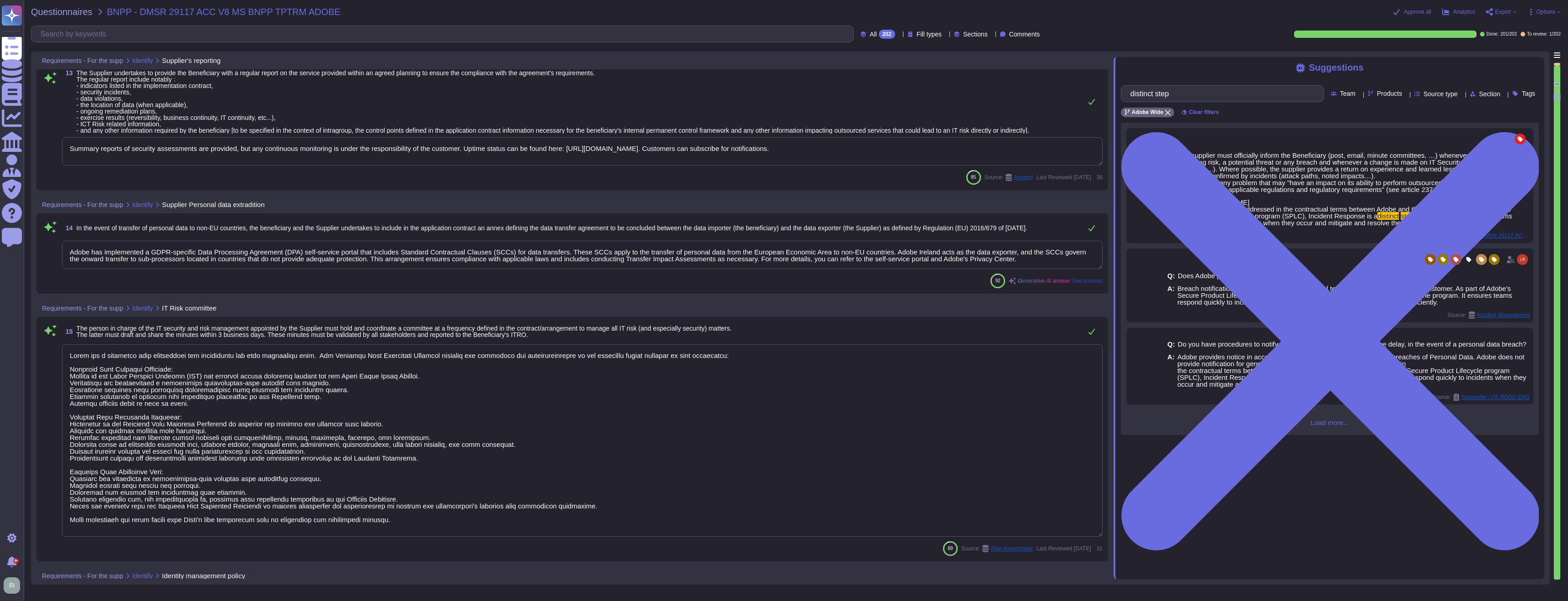
type textarea "Adobe maintains insurance coverage for IT Security related claims. Adobe mainta…"
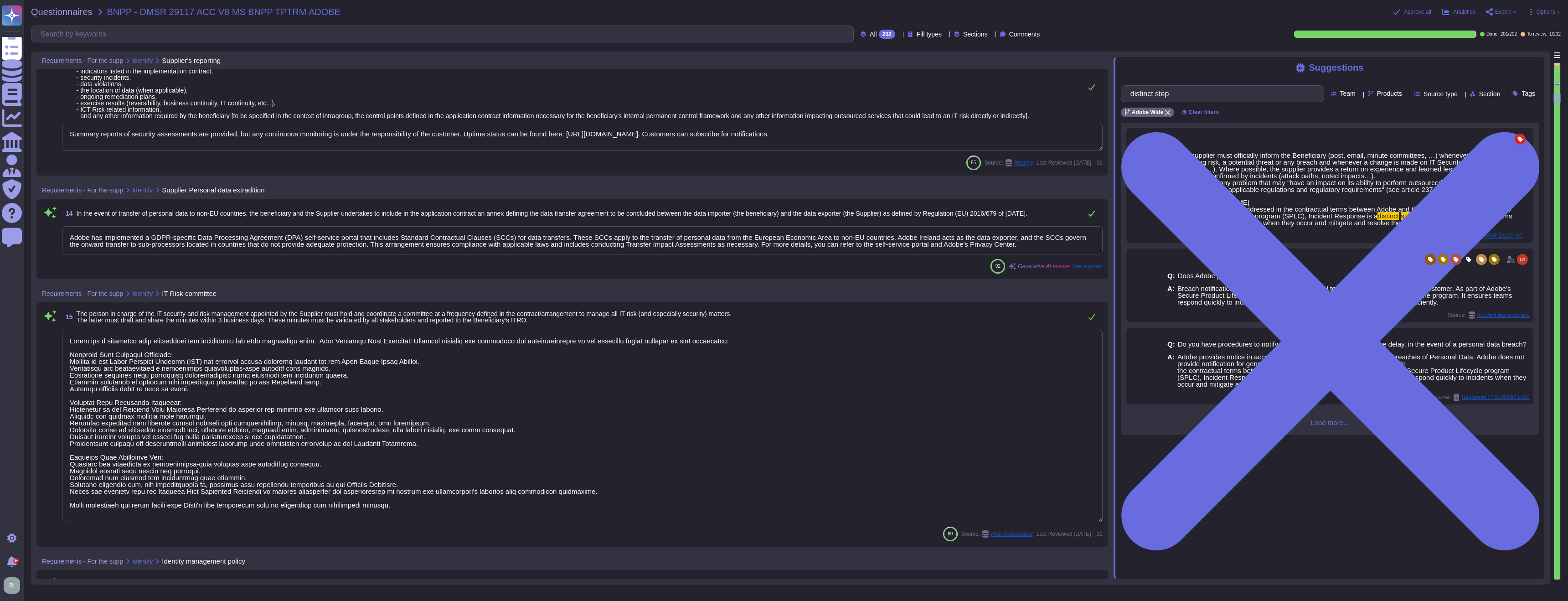
drag, startPoint x: 926, startPoint y: 250, endPoint x: 940, endPoint y: 290, distance: 42.4
click at [926, 251] on textarea "Adobe has implemented a GDPR-specific Data Processing Agreement (DPA) self-serv…" at bounding box center [582, 240] width 1041 height 28
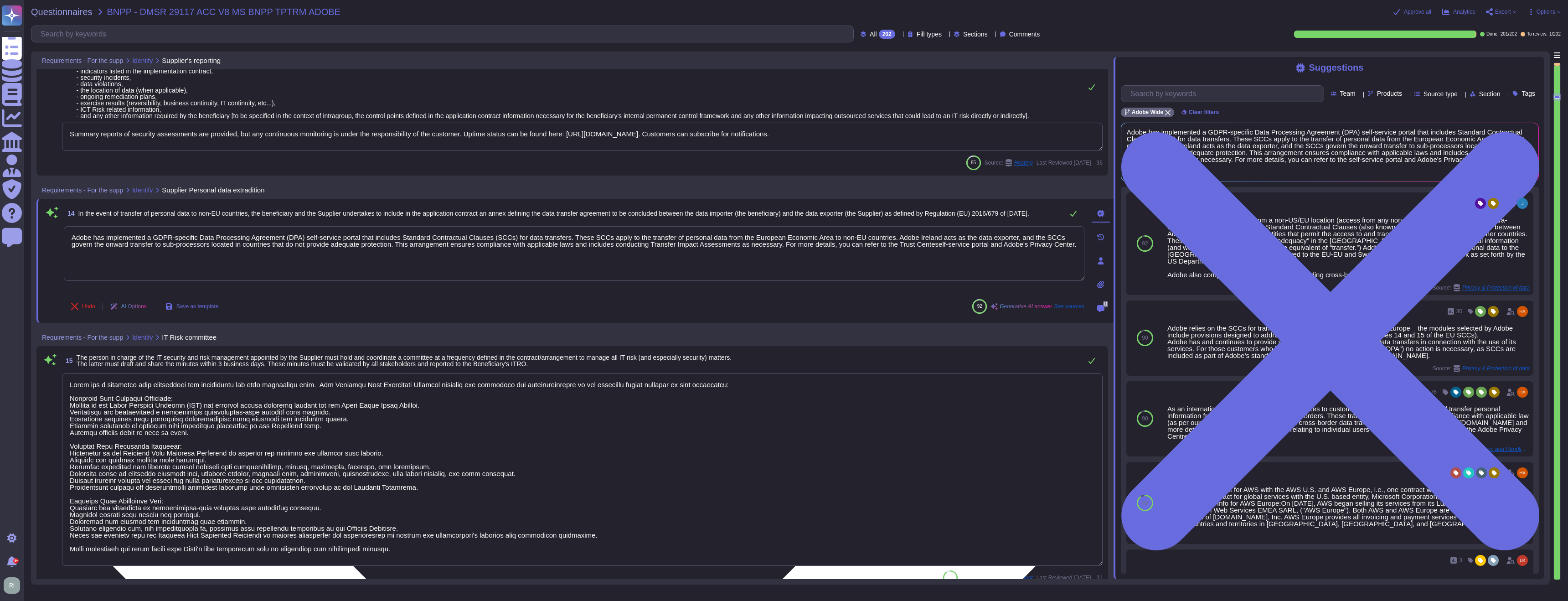
type textarea "Adobe has implemented a GDPR-specific Data Processing Agreement (DPA) self-serv…"
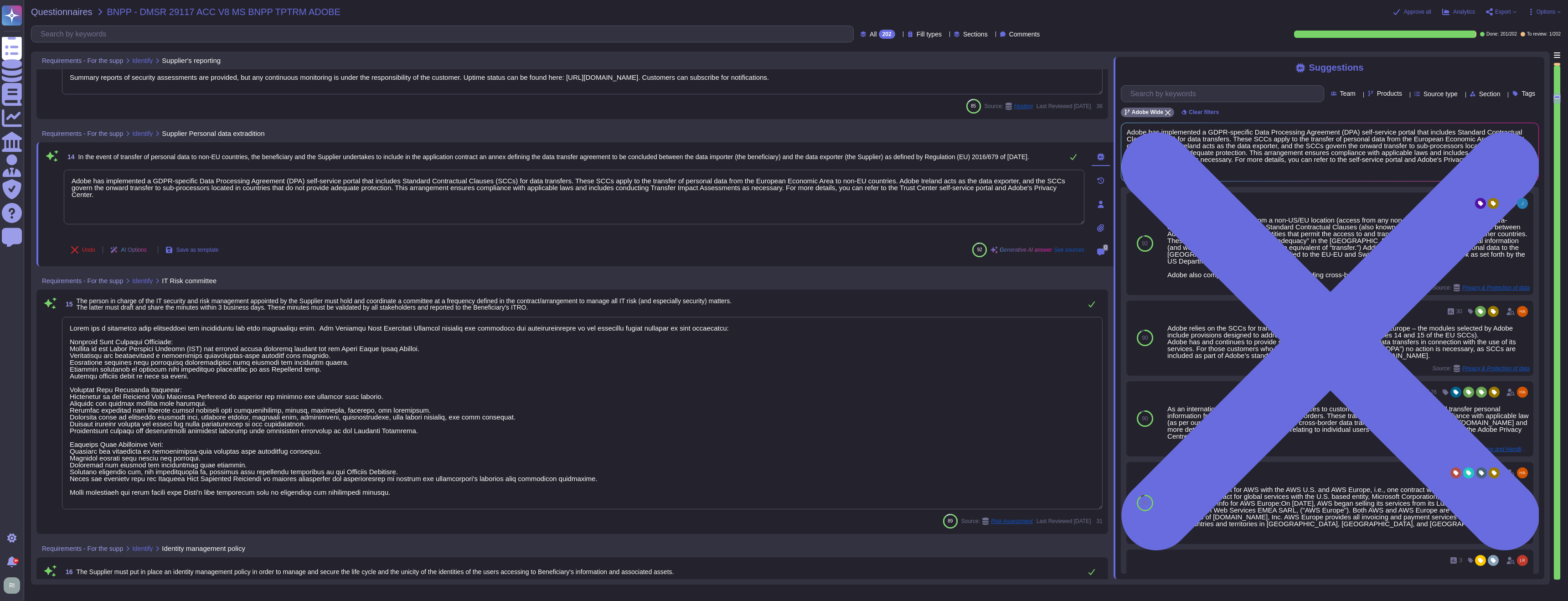
scroll to position [2055, 0]
type textarea "Adobe maintains insurance coverage for IT Security related claims. Adobe mainta…"
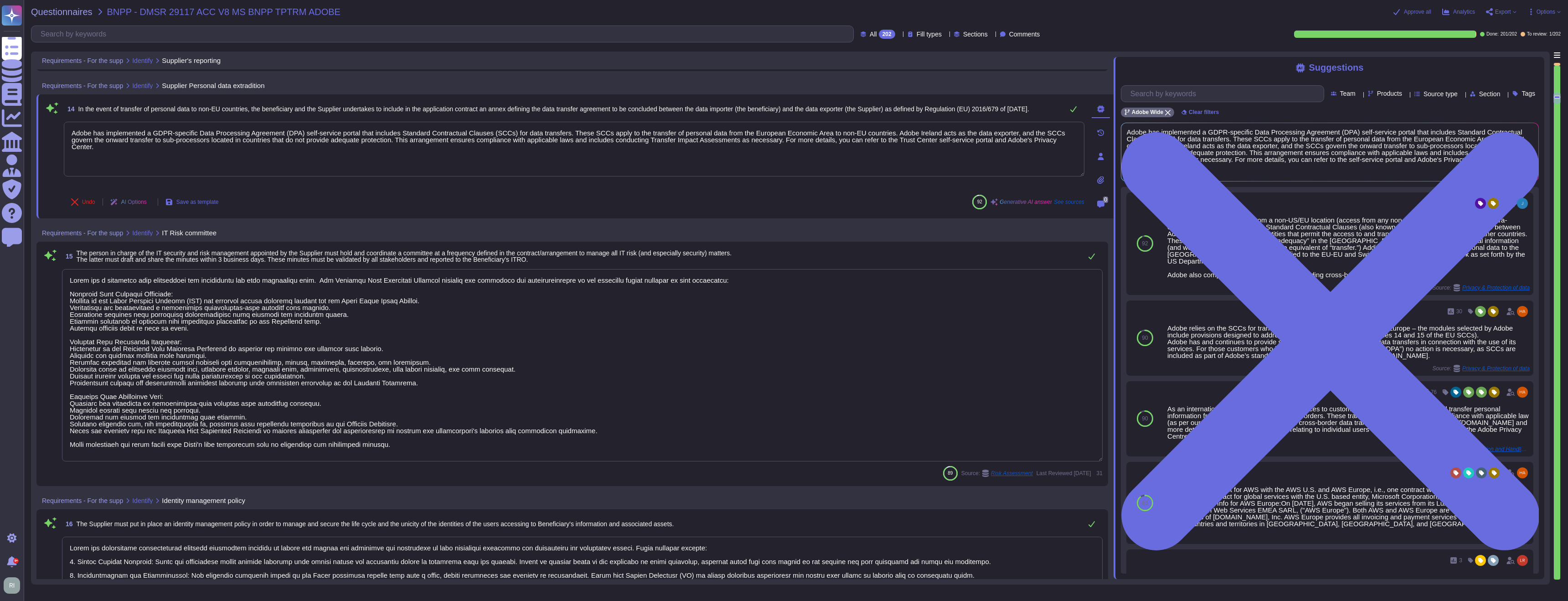
scroll to position [2104, 0]
type textarea "Adobe has implemented a GDPR-specific Data Processing Agreement (DPA) self-serv…"
click at [446, 450] on textarea at bounding box center [582, 364] width 1041 height 193
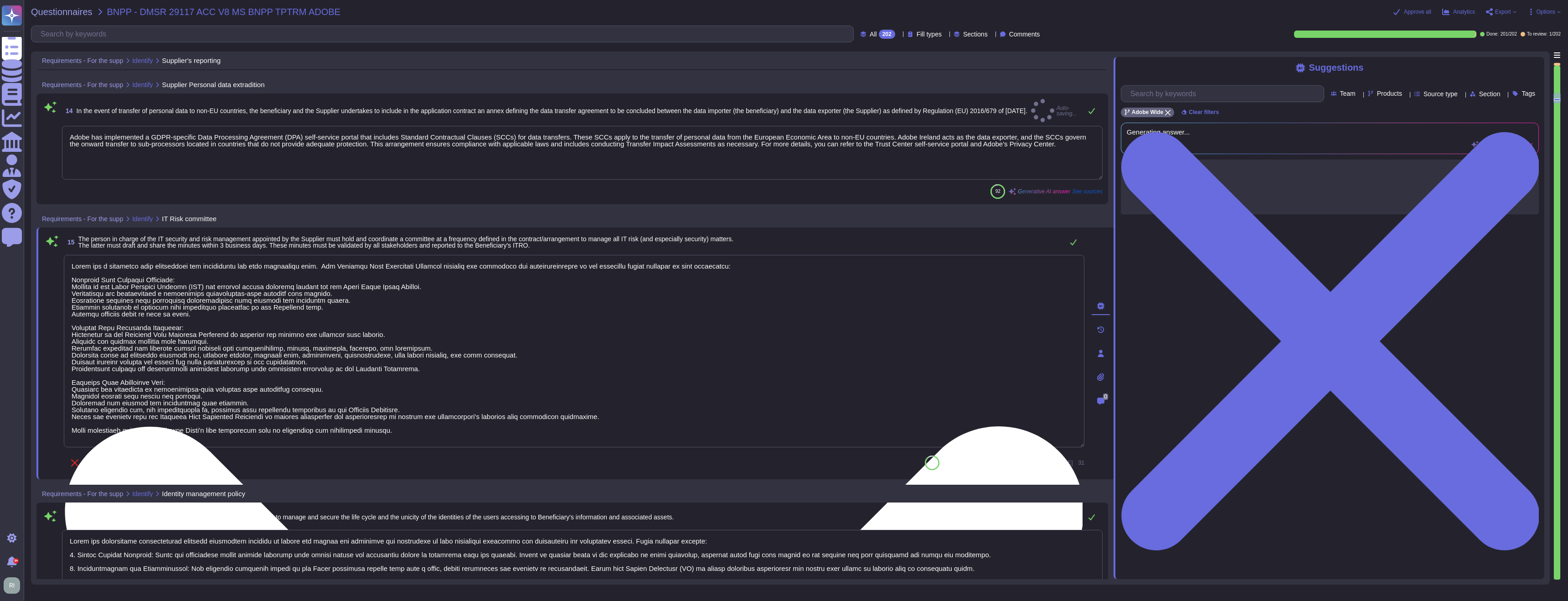
type textarea "Adobe is committed to providing secure products and services and has establishe…"
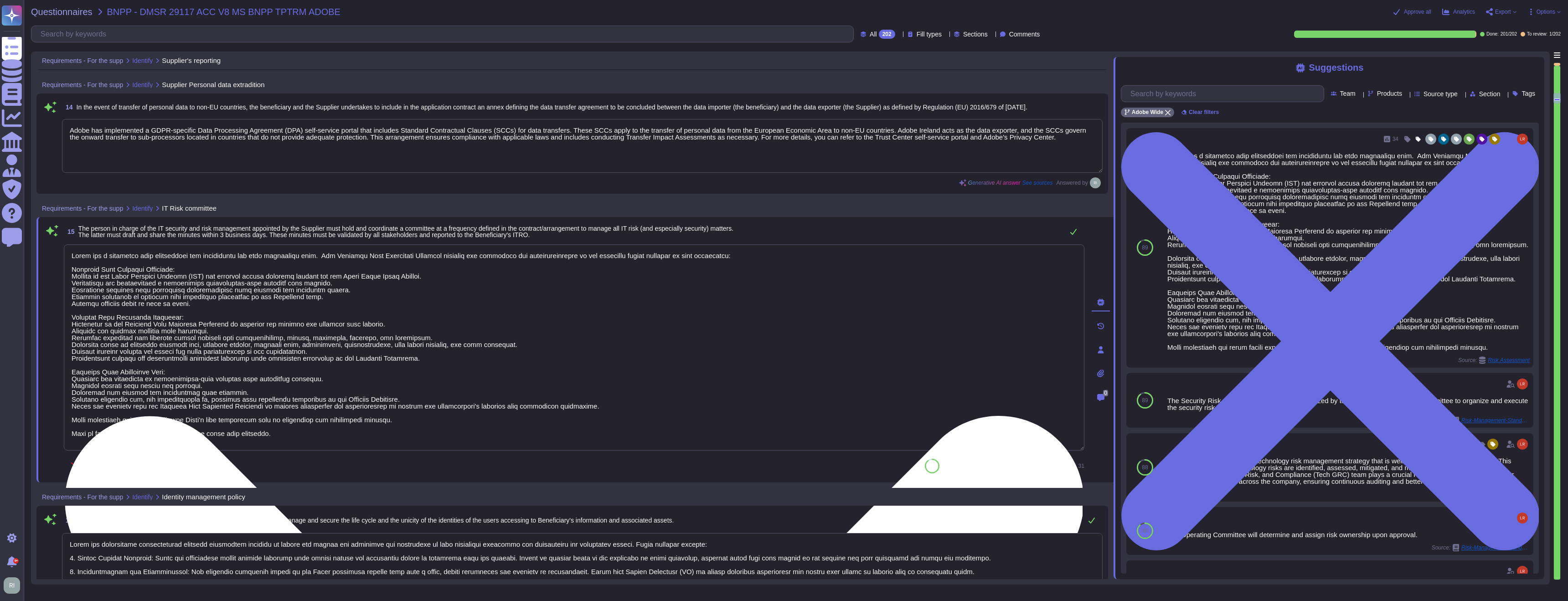
type textarea "Adobe has a governing body accountable for maintaining the risk governance plan…"
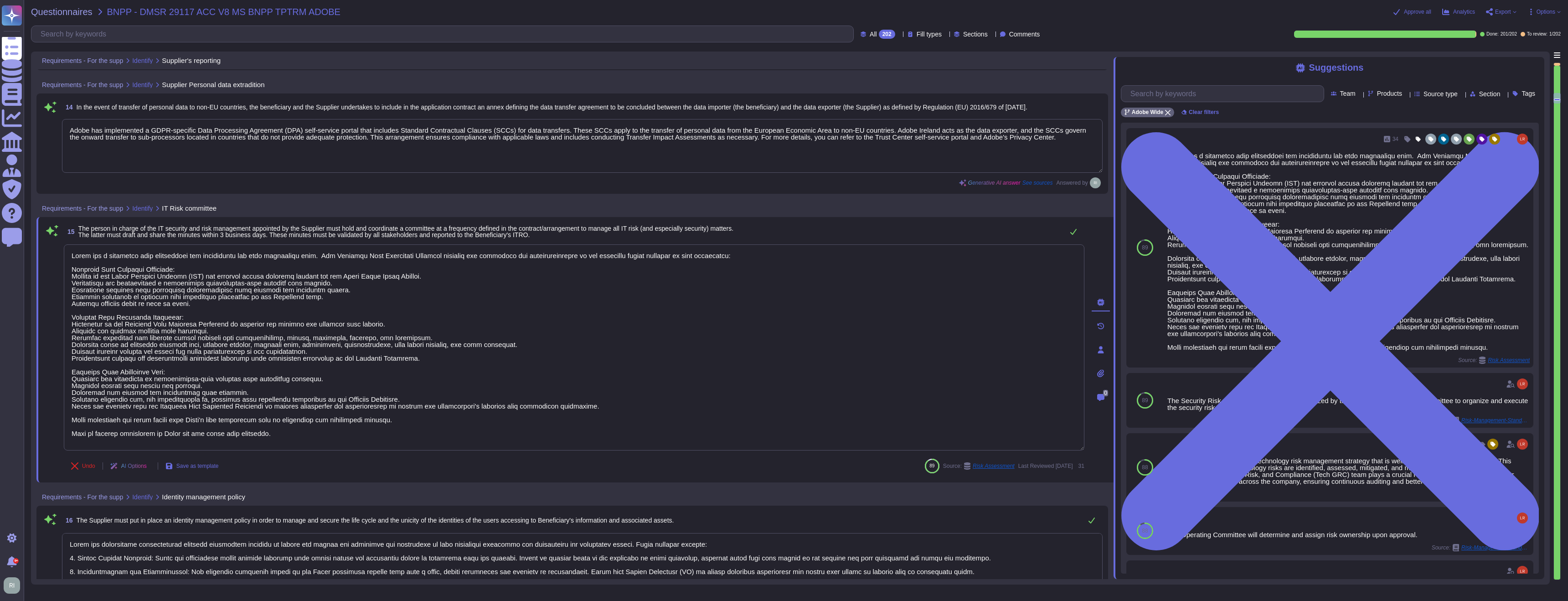
drag, startPoint x: 305, startPoint y: 438, endPoint x: 45, endPoint y: 433, distance: 260.0
click at [45, 433] on div "15 The person in charge of the IT security and risk management appointed by the…" at bounding box center [564, 350] width 1041 height 254
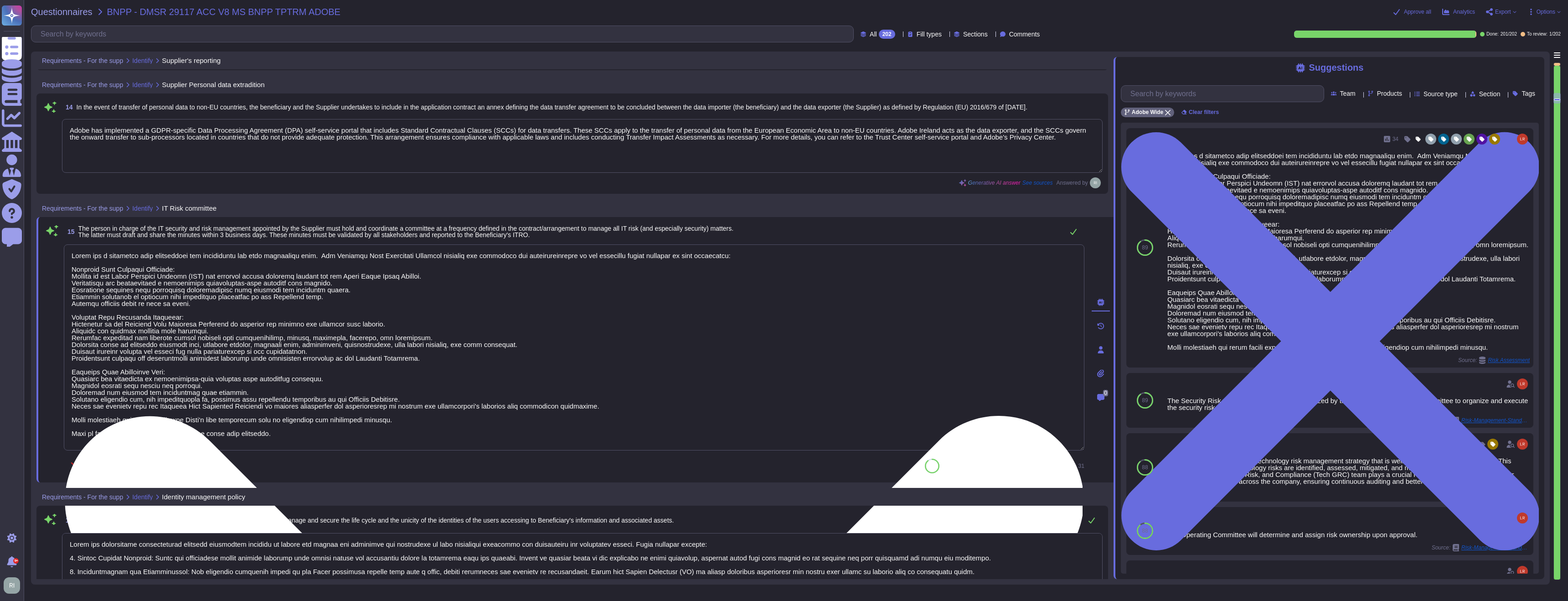
scroll to position [2103, 0]
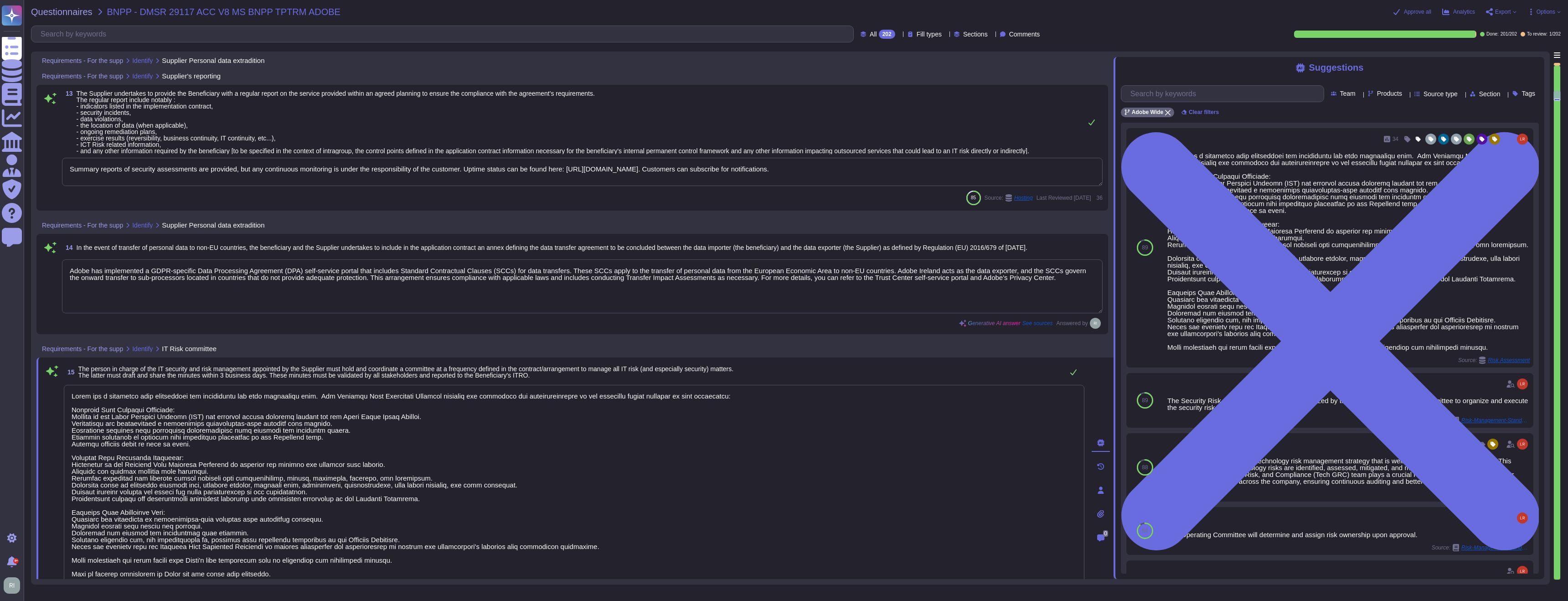
type textarea "Where access is happening from a non-US/EU location (access from any non-EU or …"
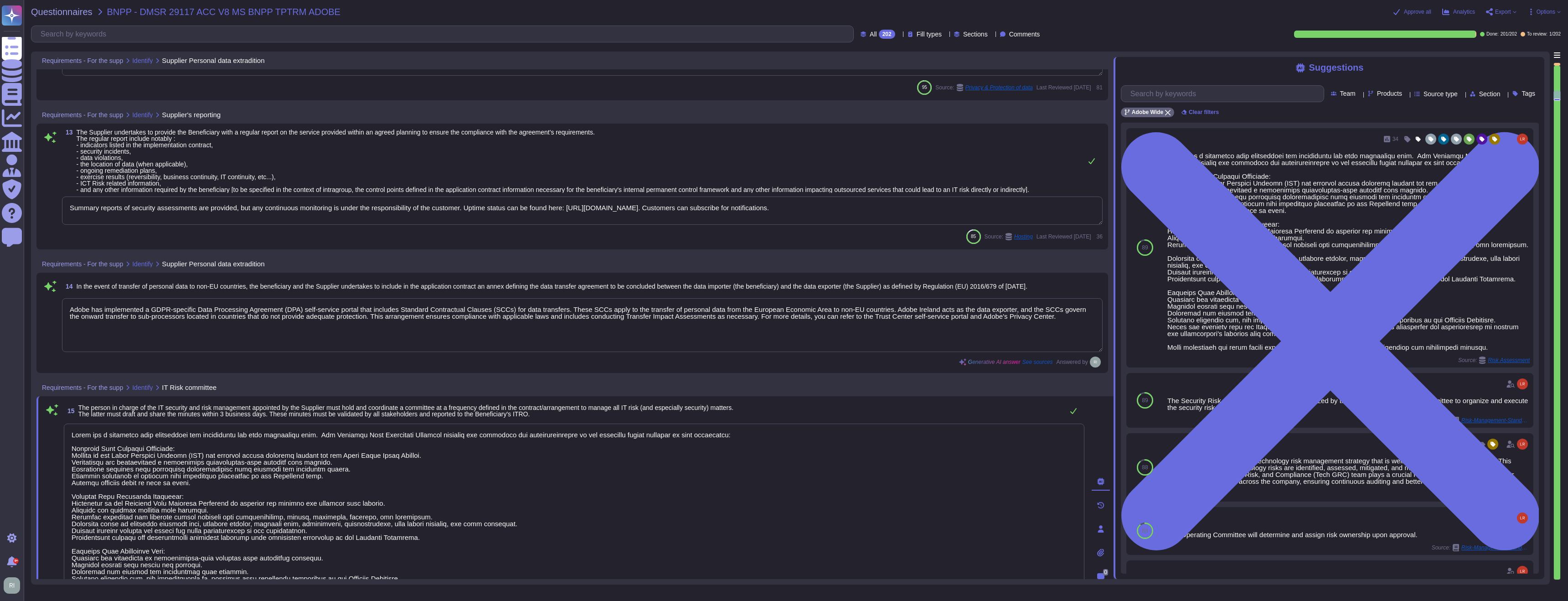
scroll to position [1919, 0]
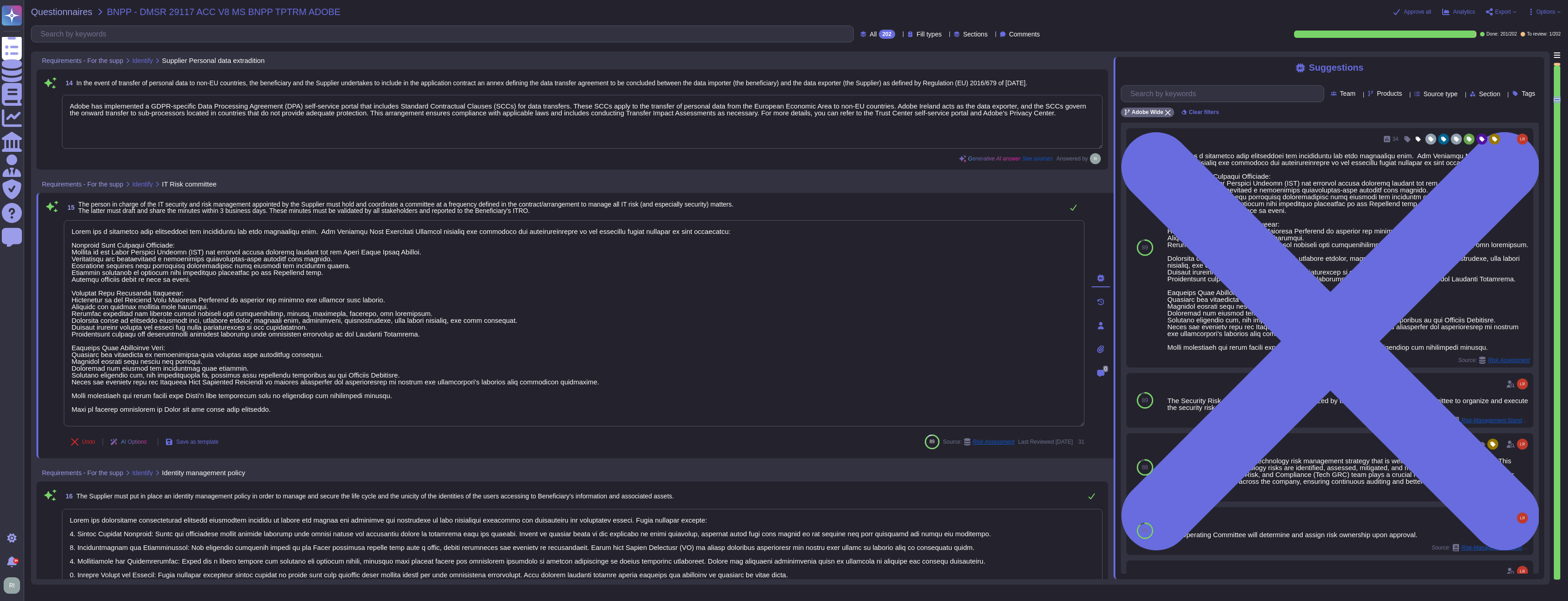
type textarea "Adobe maintains insurance coverage for IT Security related claims. Adobe mainta…"
type textarea "Adobe is committed to providing secure products and services and has establishe…"
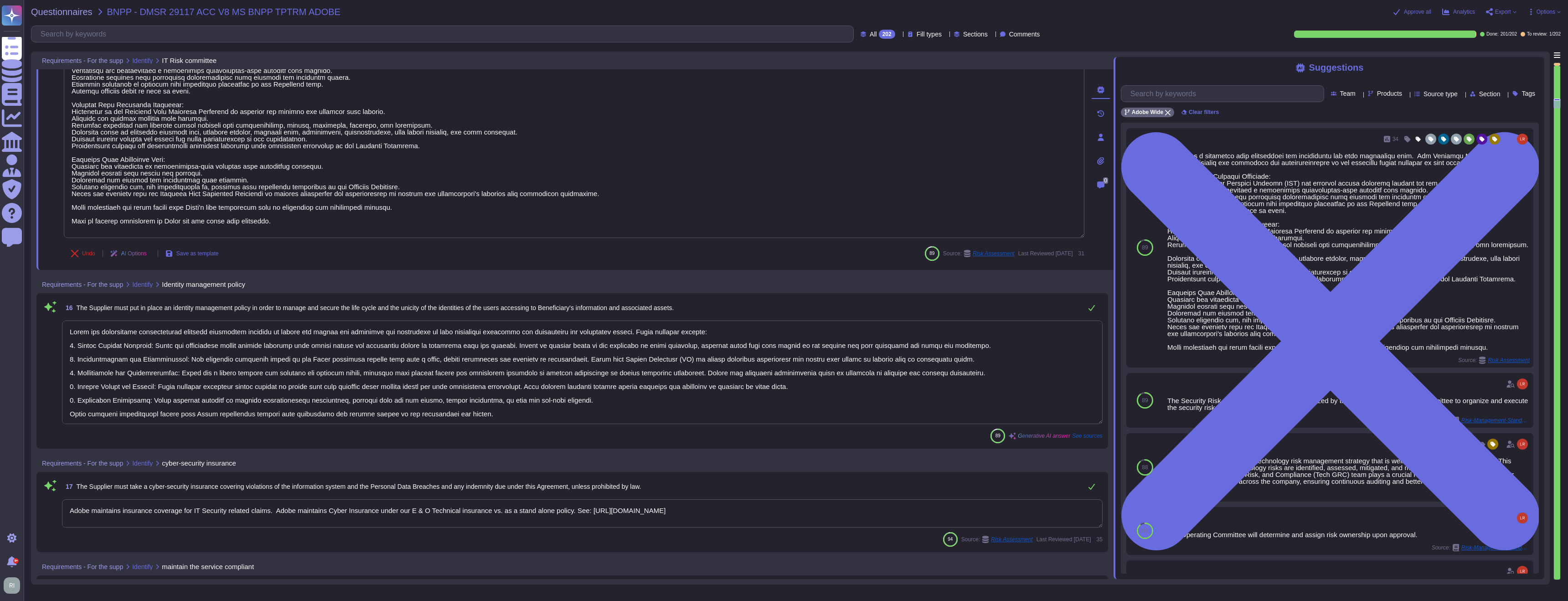
scroll to position [2330, 0]
type textarea "Adobe has established comprehensive organizational policies and procedures that…"
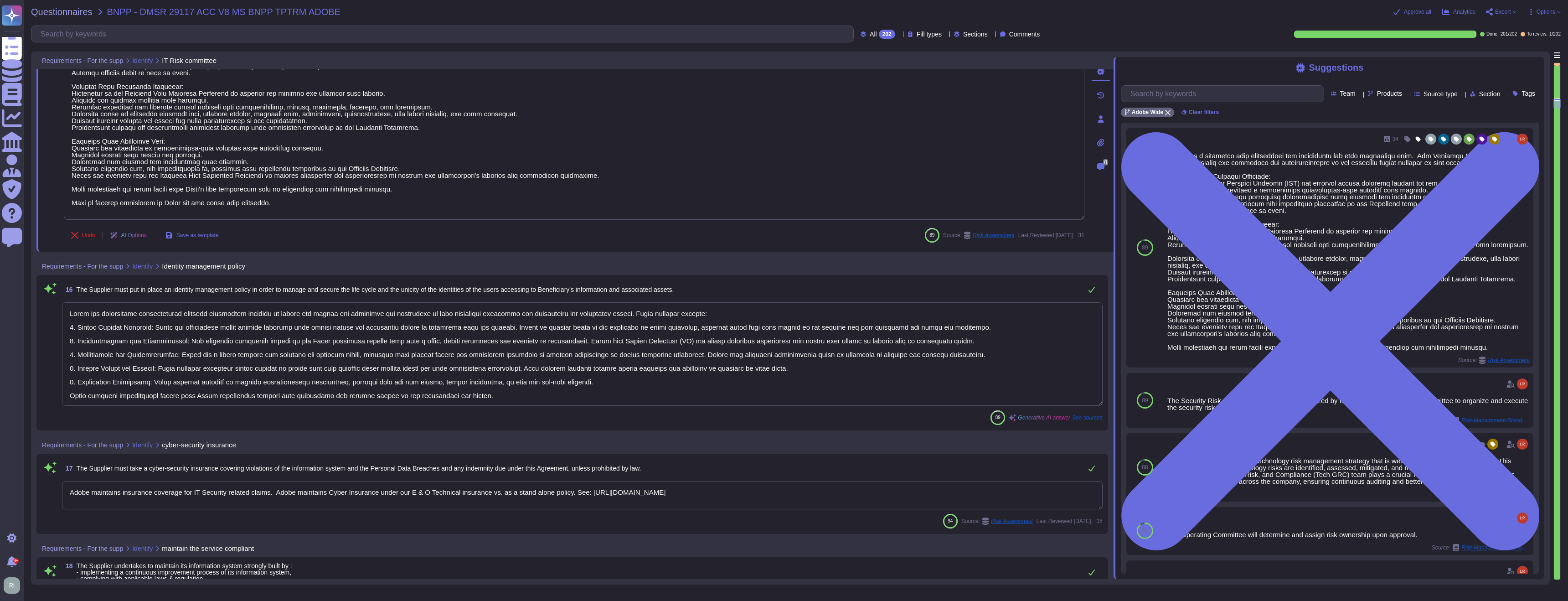
scroll to position [1, 0]
type textarea "Adobe maintains compliance with international security standards, specifically …"
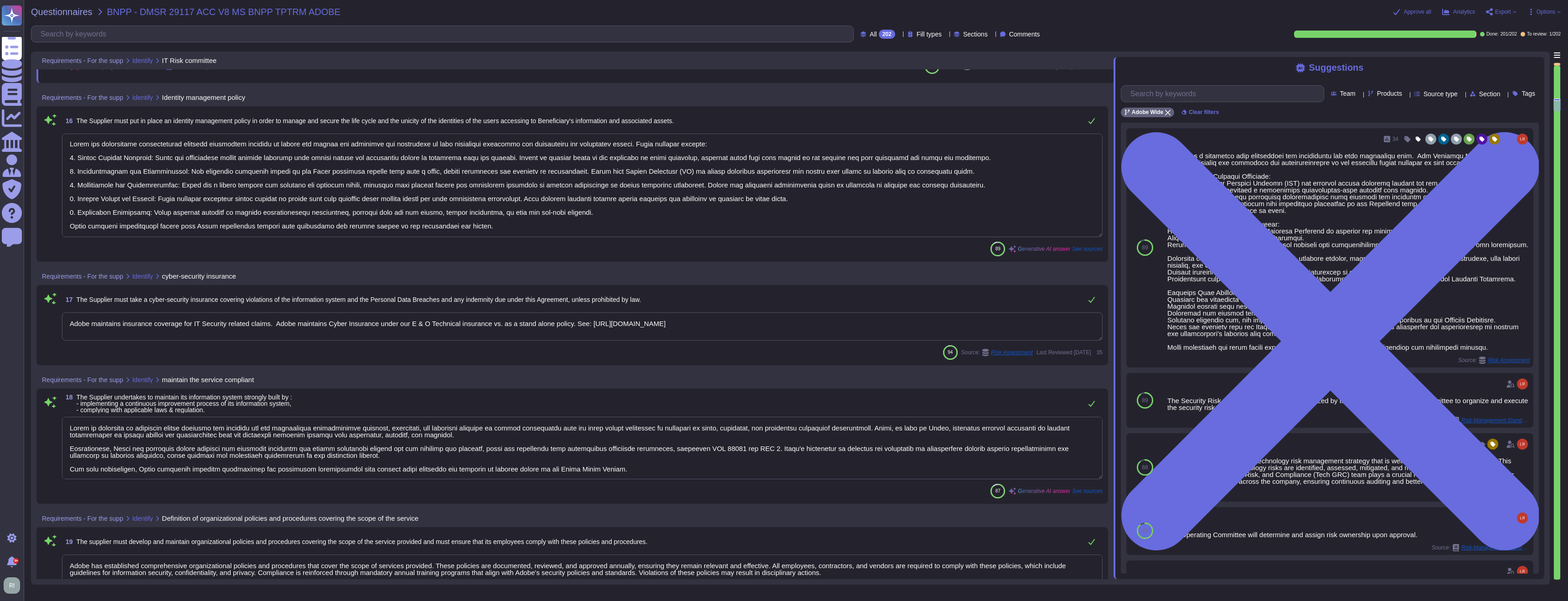
type textarea "Adobe provides a risk management framework that includes a risk assessment proc…"
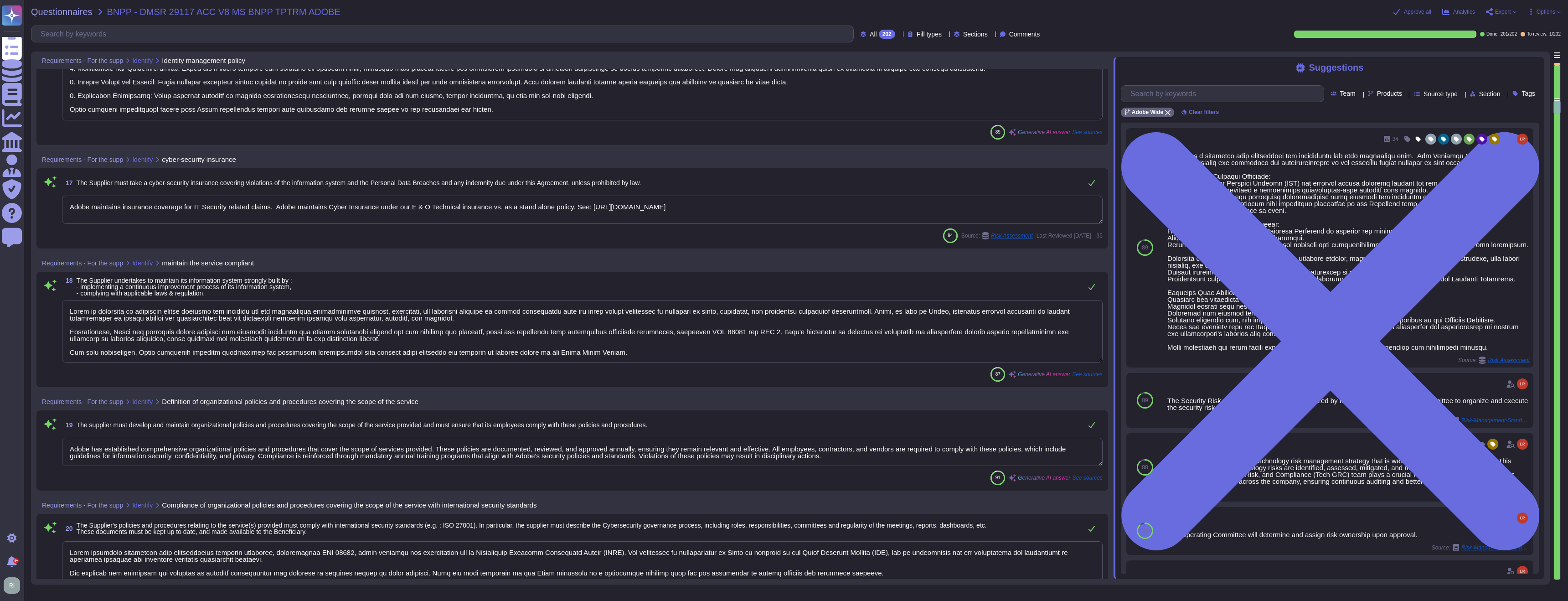
scroll to position [2662, 0]
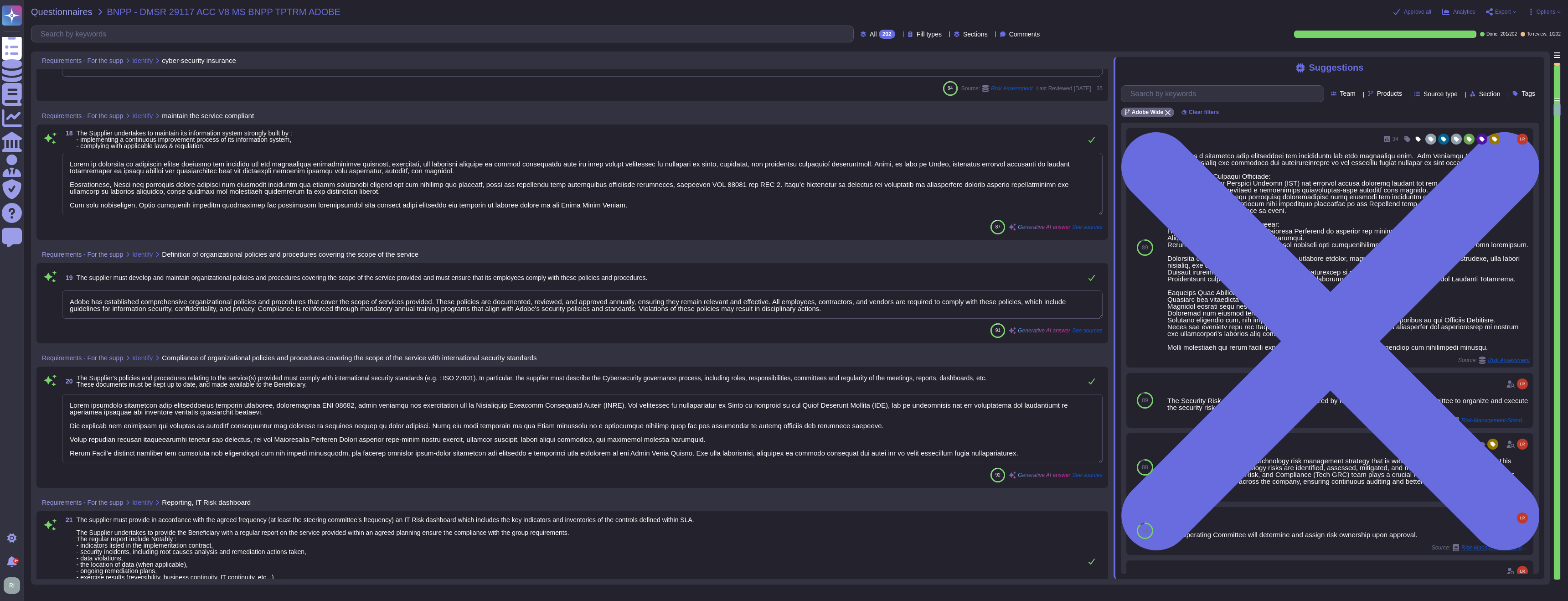
type textarea "Adobe is committed to providing accurate reports and statements to all stakehol…"
type textarea "The approval of requests must be communicated to the Account Administrator and …"
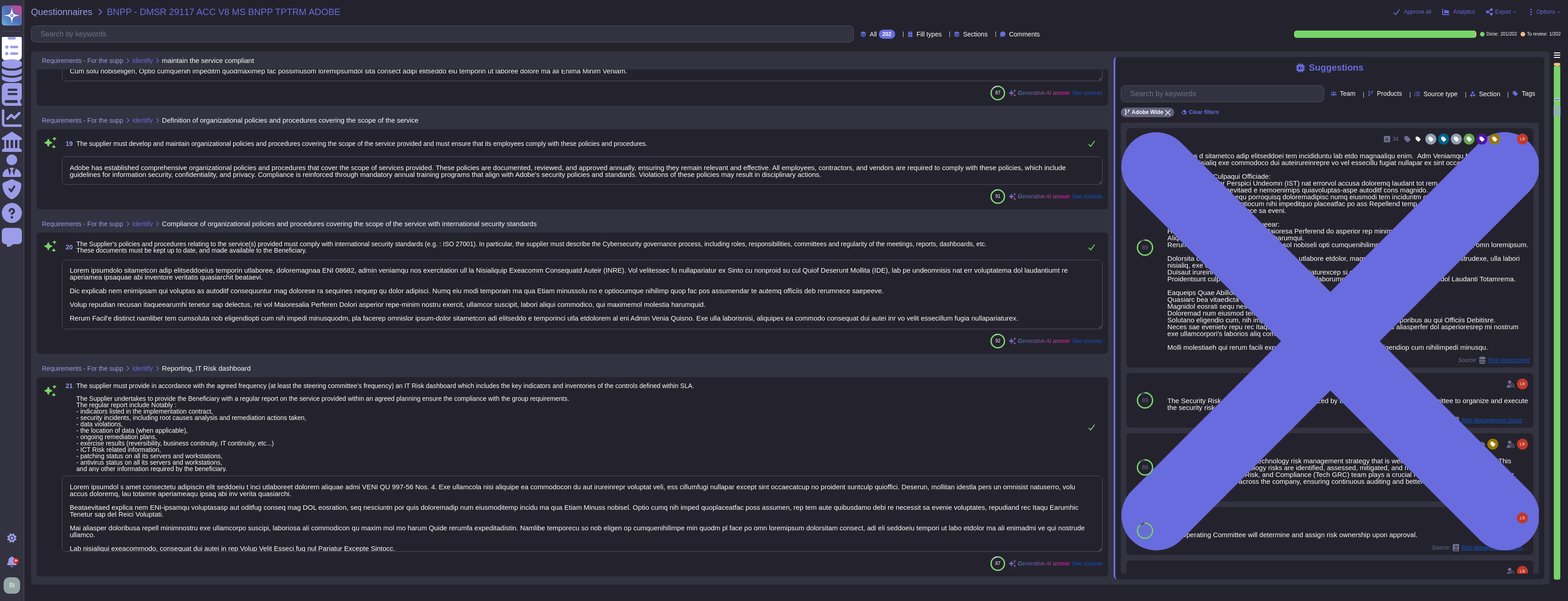
scroll to position [2882, 0]
type textarea "The corporate risk register is maintained by the information security team, led…"
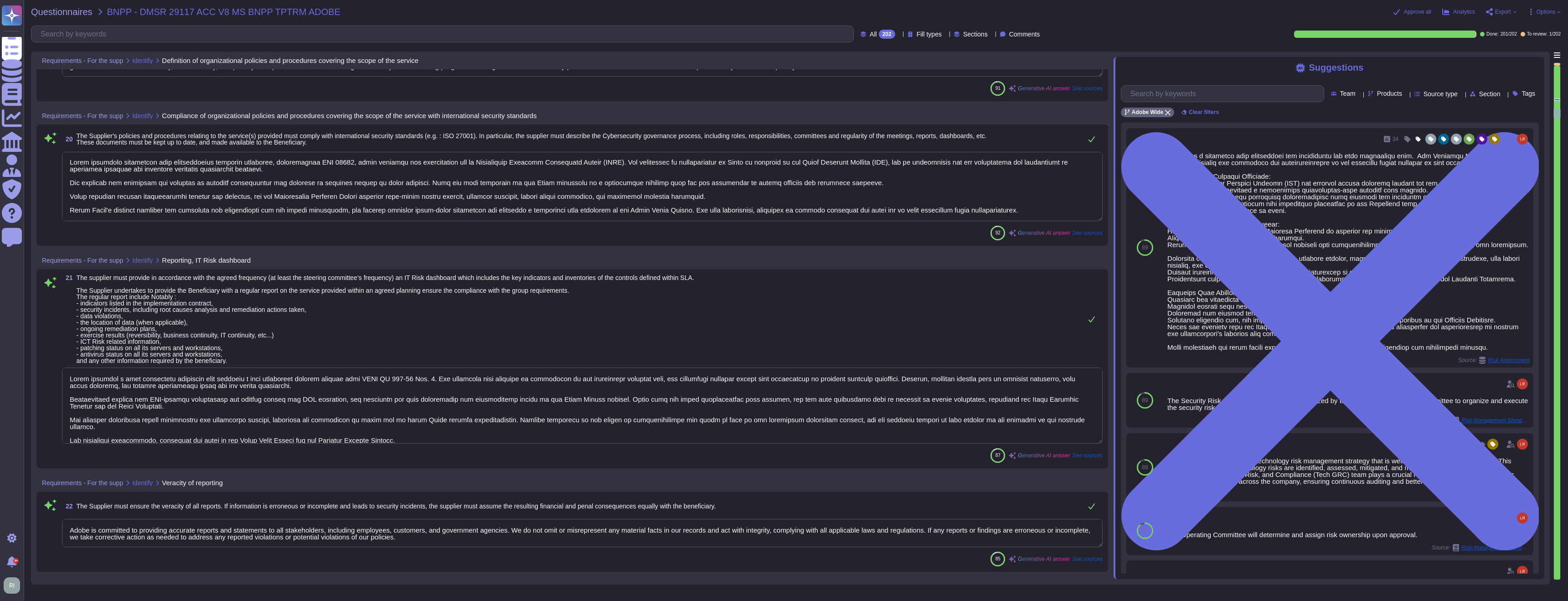
type textarea "Adobe conducts background checks for all employees, including vendor contractor…"
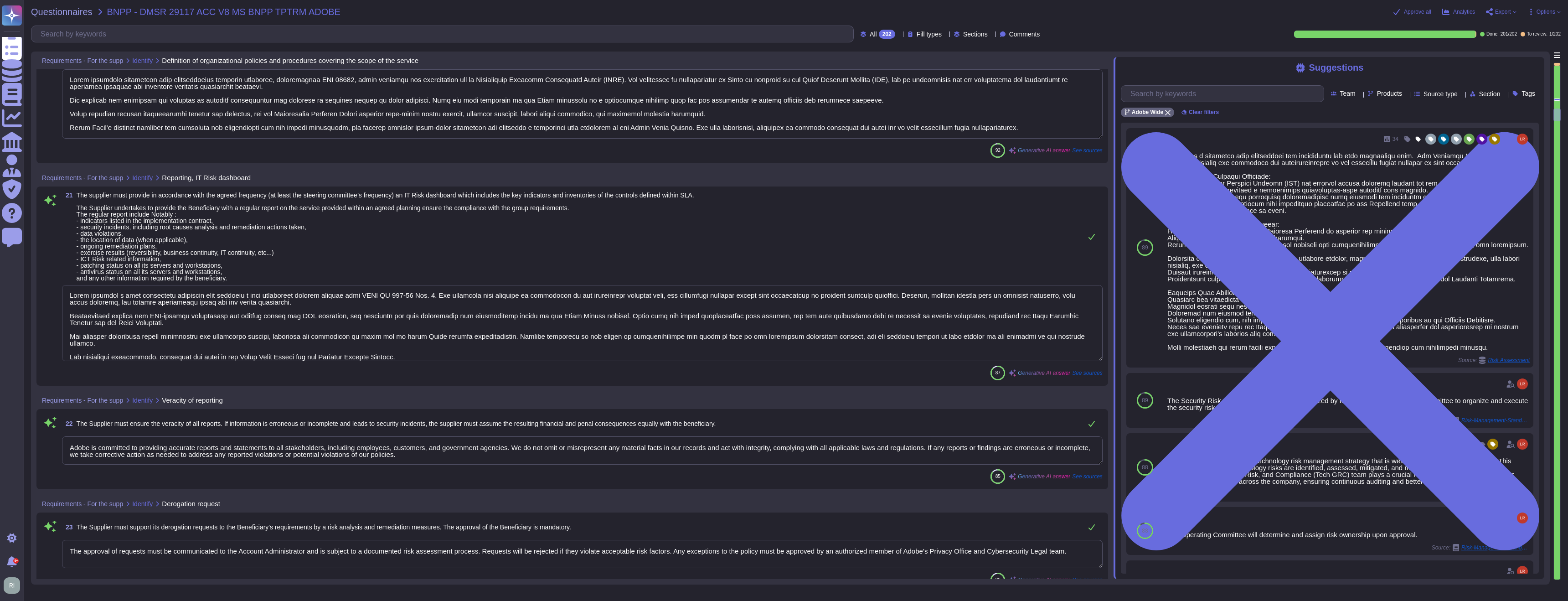
scroll to position [3104, 0]
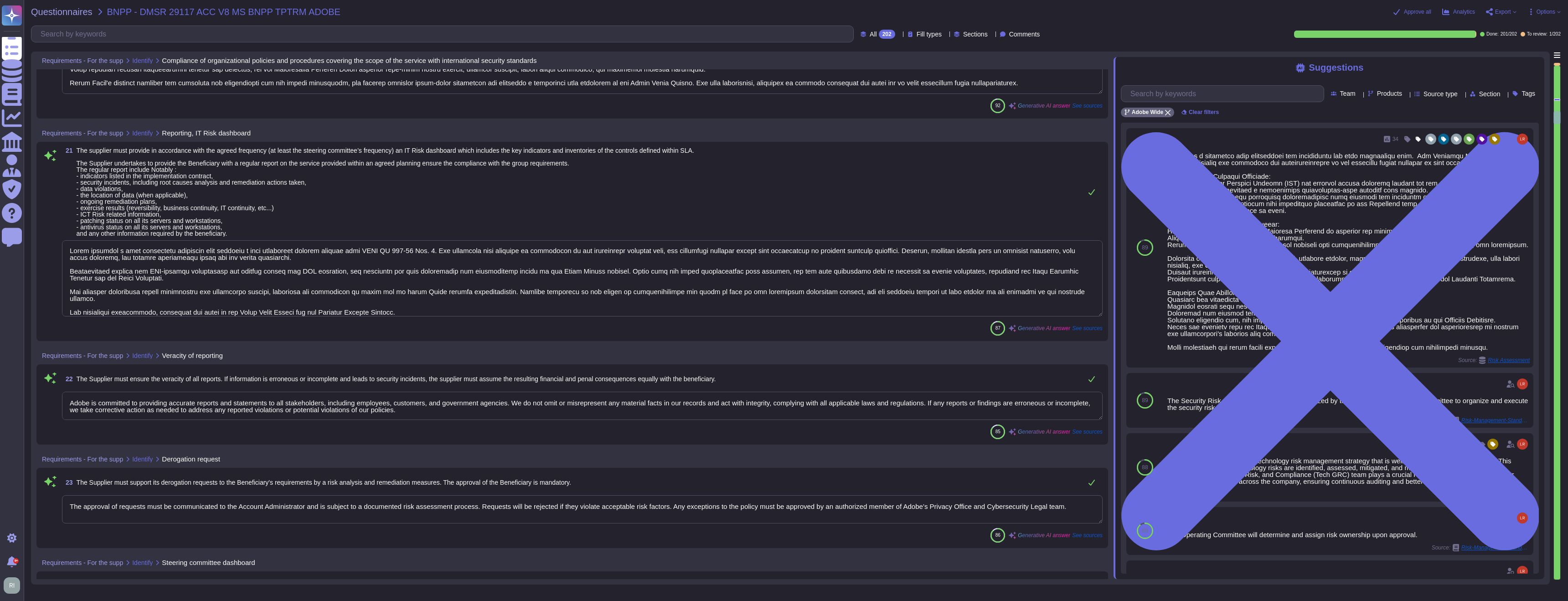
type textarea "As part of the hiring process, background checks must be conducted on all Adobe…"
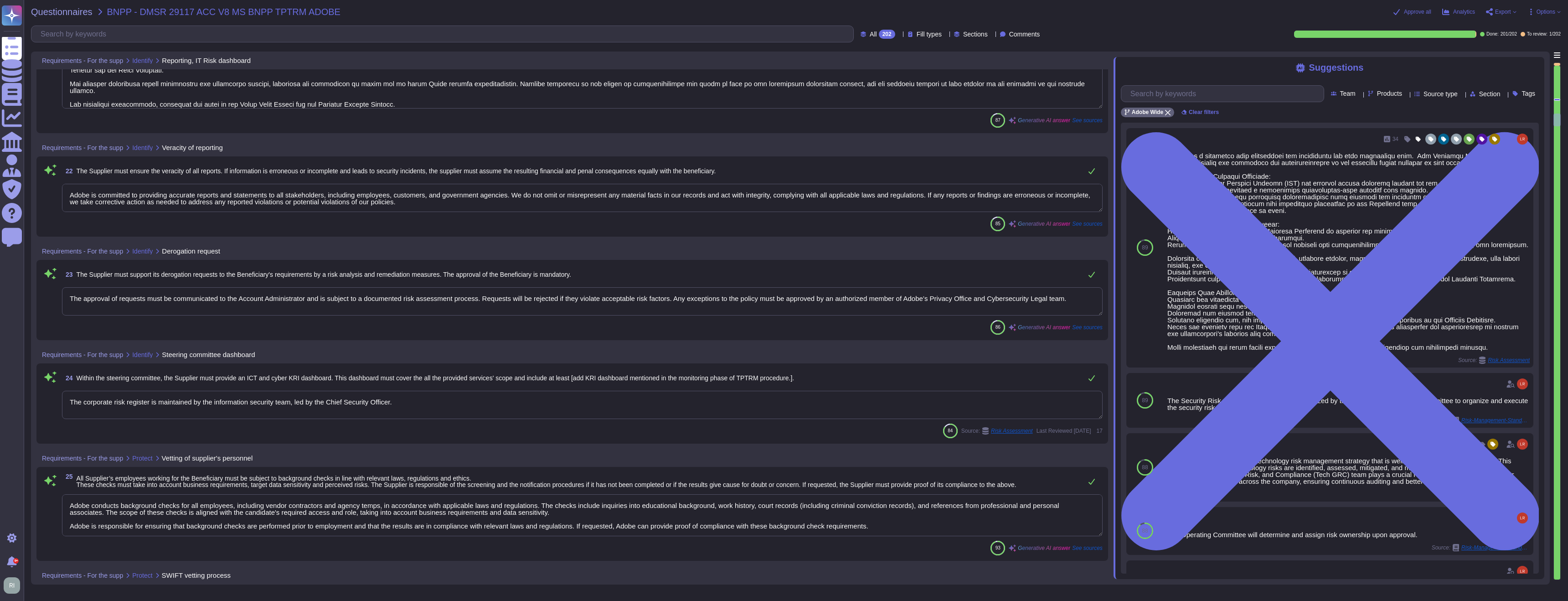
scroll to position [3323, 0]
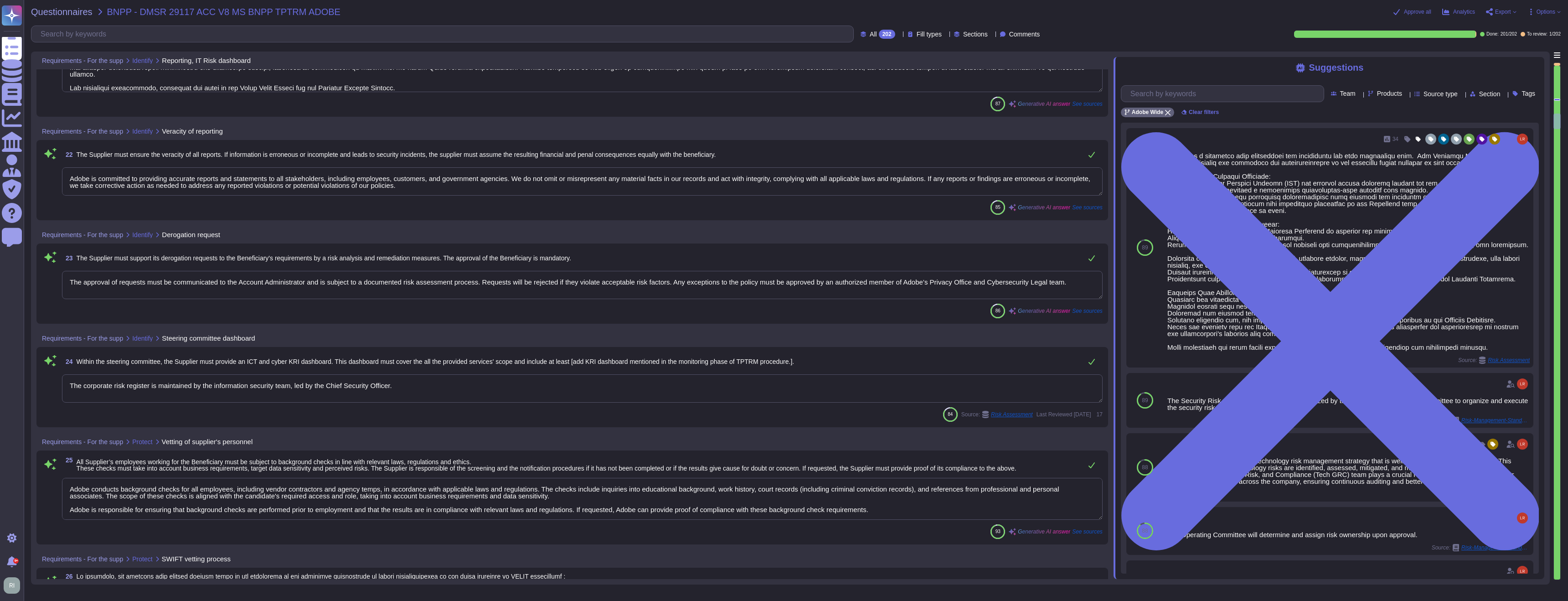
type textarea "Adobe requires employees to complete a general security awareness training on a…"
click at [314, 281] on textarea "The approval of requests must be communicated to the Account Administrator and …" at bounding box center [582, 285] width 1041 height 28
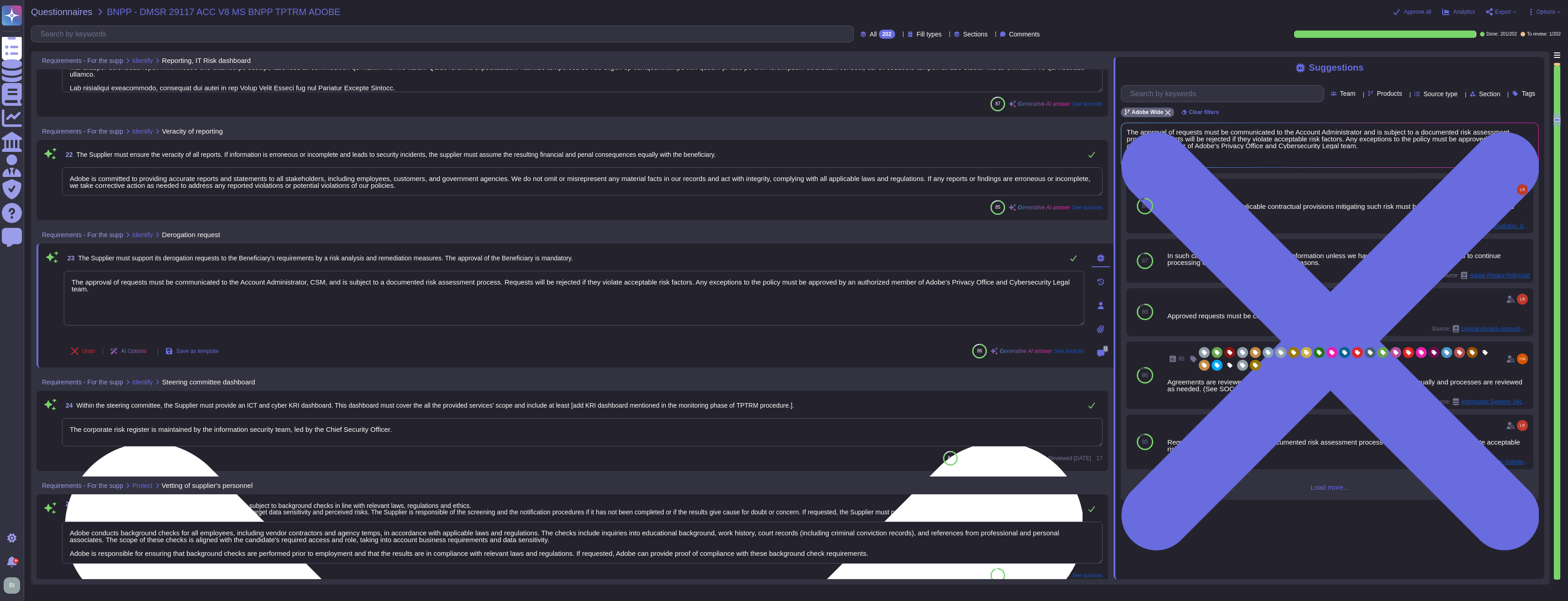
scroll to position [3327, 0]
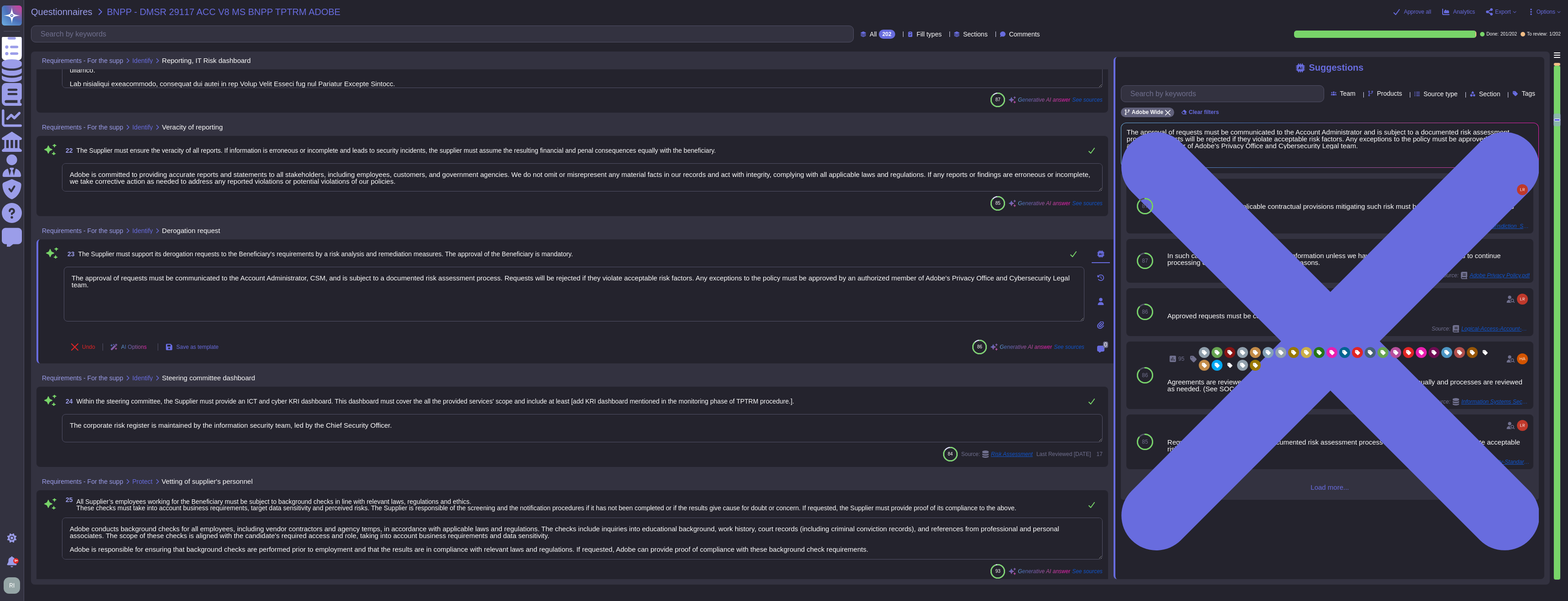
drag, startPoint x: 192, startPoint y: 283, endPoint x: 76, endPoint y: 265, distance: 117.4
click at [76, 265] on div "23 The Supplier must support its derogation requests to the Beneficiary's requi…" at bounding box center [564, 301] width 1041 height 113
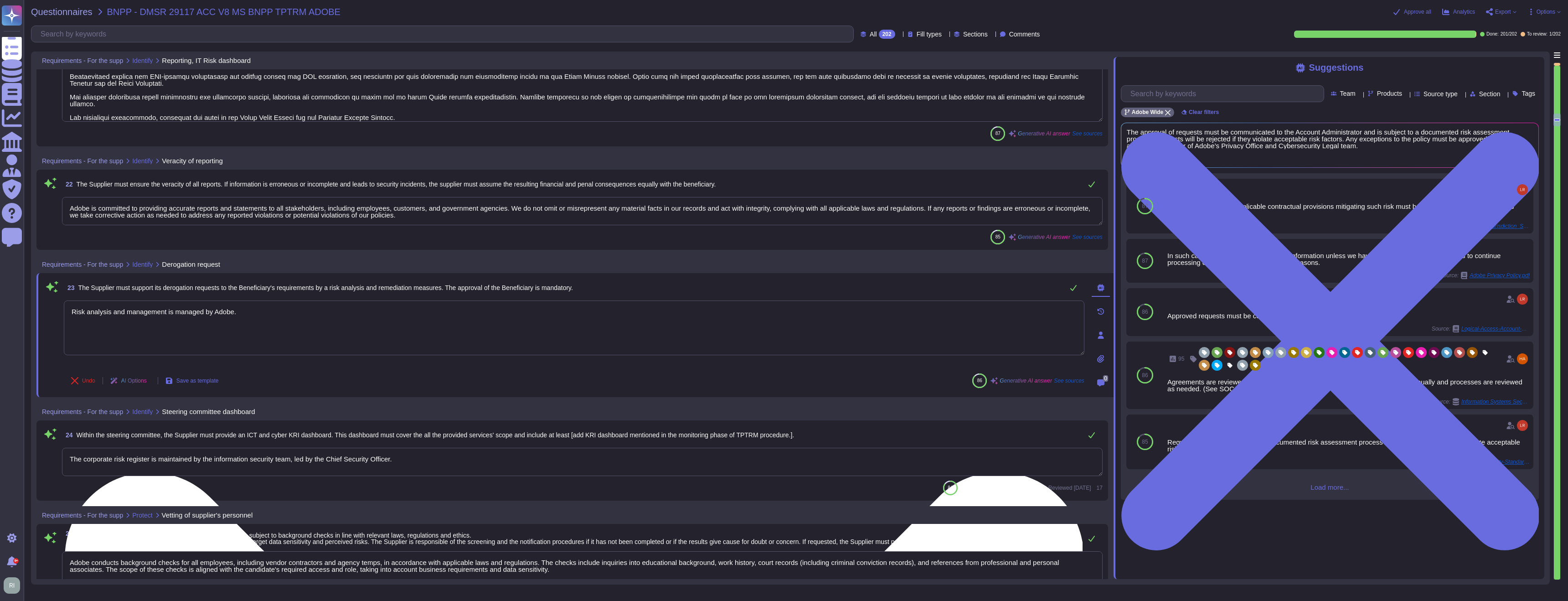
scroll to position [3292, 0]
drag, startPoint x: 205, startPoint y: 311, endPoint x: 219, endPoint y: 334, distance: 26.9
click at [205, 311] on textarea "Risk analysis and management is managed by Adobe." at bounding box center [574, 329] width 1021 height 55
type textarea "Risk analysis and management is managed internally by Adobe."
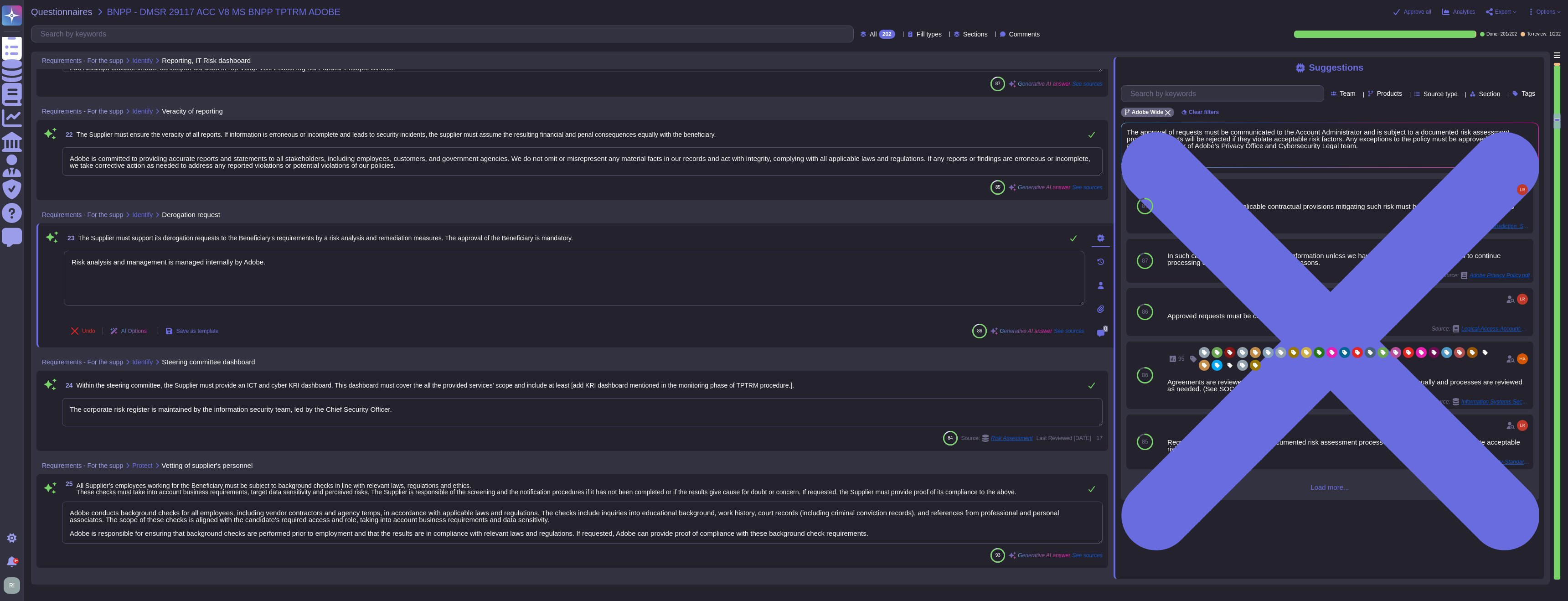
type textarea "Adobe requires employees to complete a general security awareness training on a…"
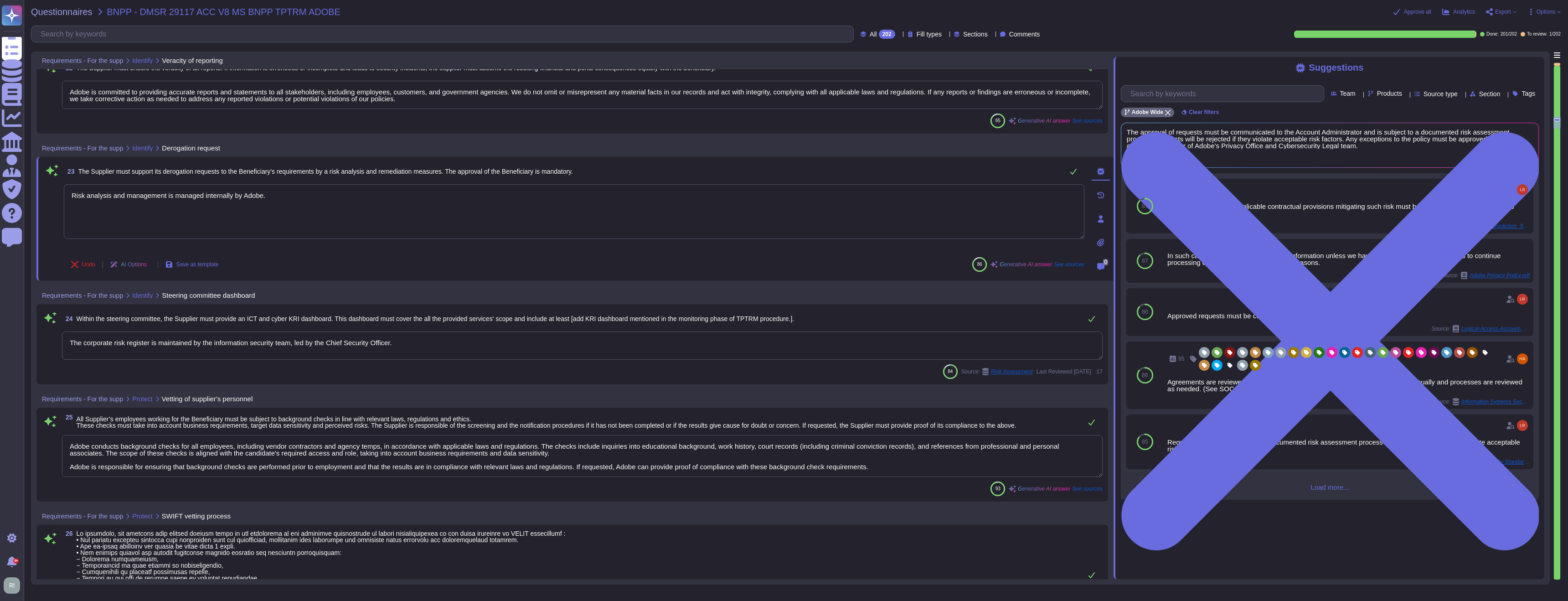
scroll to position [3429, 0]
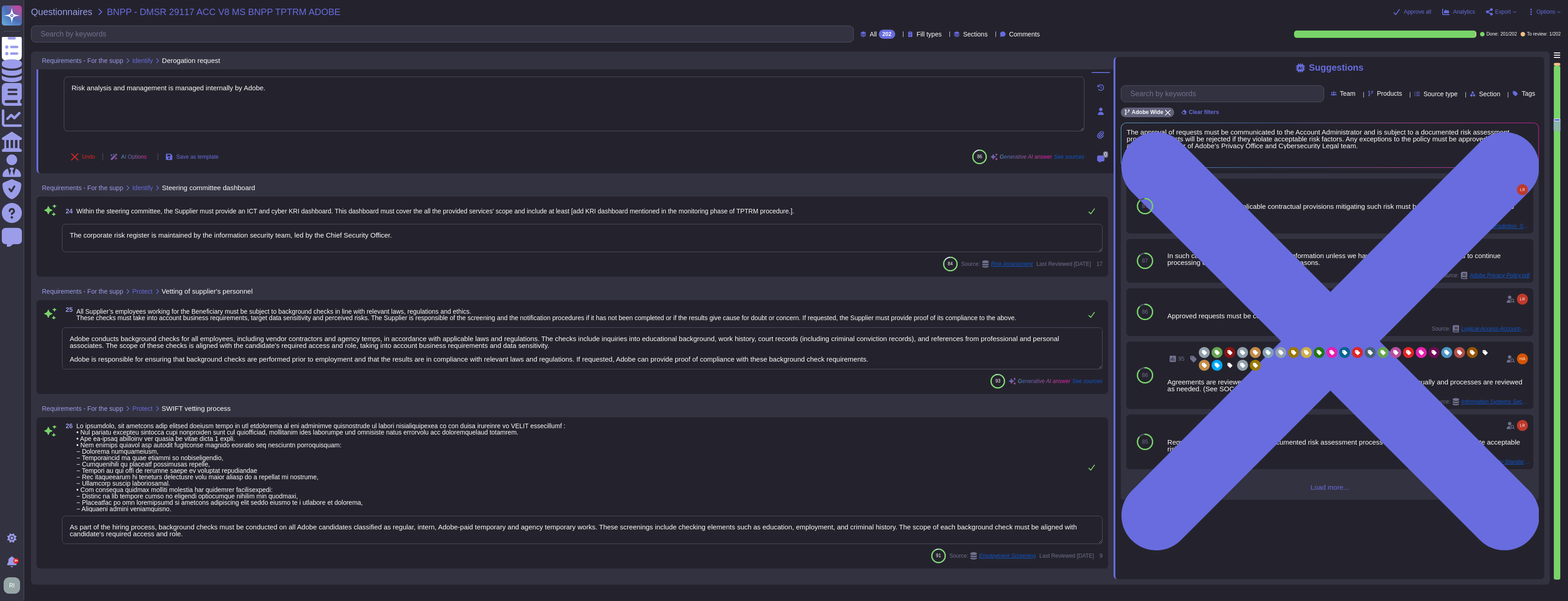
type textarea "Adobe Workers are required to: Handle different classifications of data in acco…"
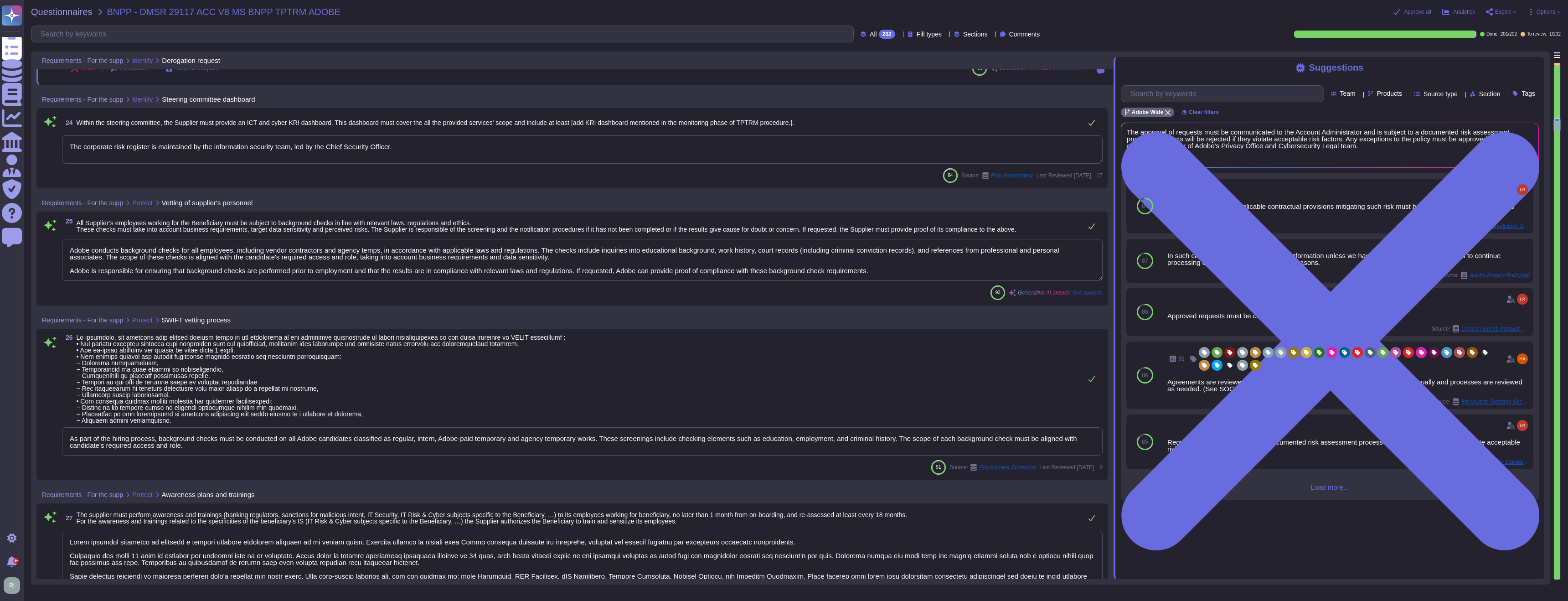
type textarea "Anyone who violates the Information Security policy, or policies outlined in th…"
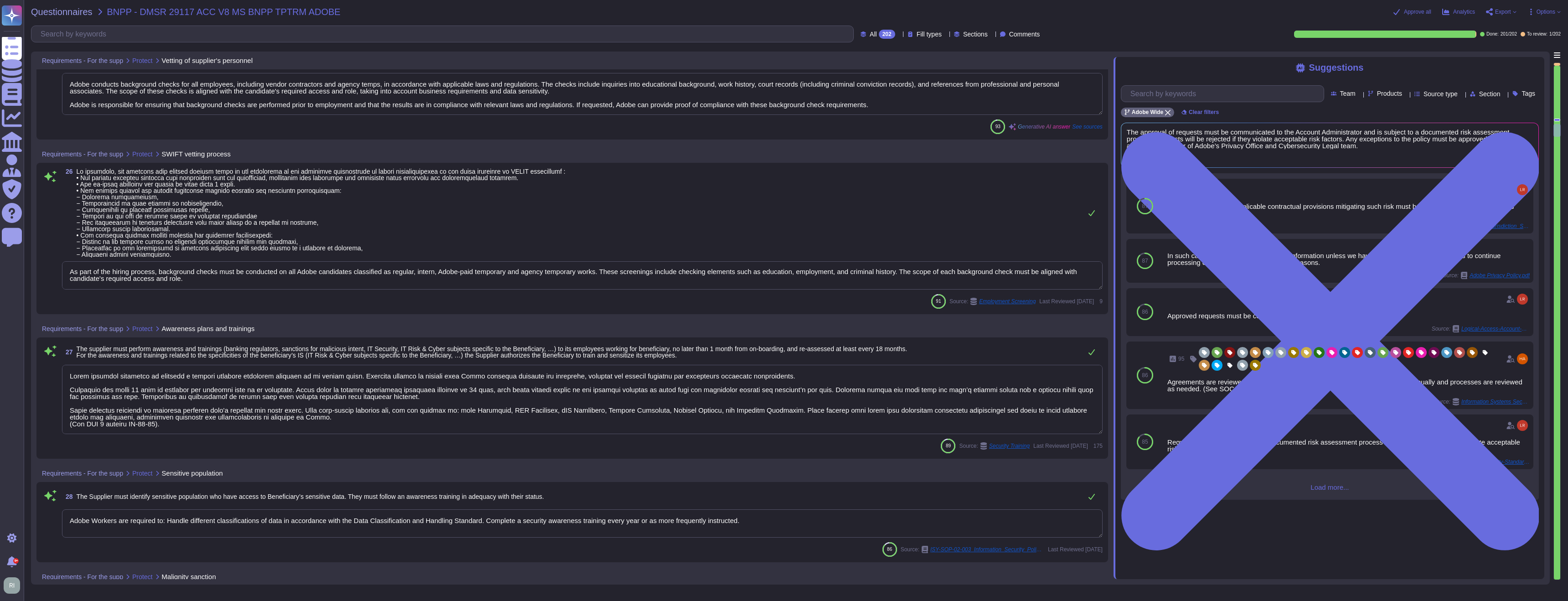
scroll to position [3768, 0]
type textarea "Adobe employees are required to sign an agreement that they will preserve the c…"
type textarea "Adobe provides comprehensive training and awareness programs focused on data pr…"
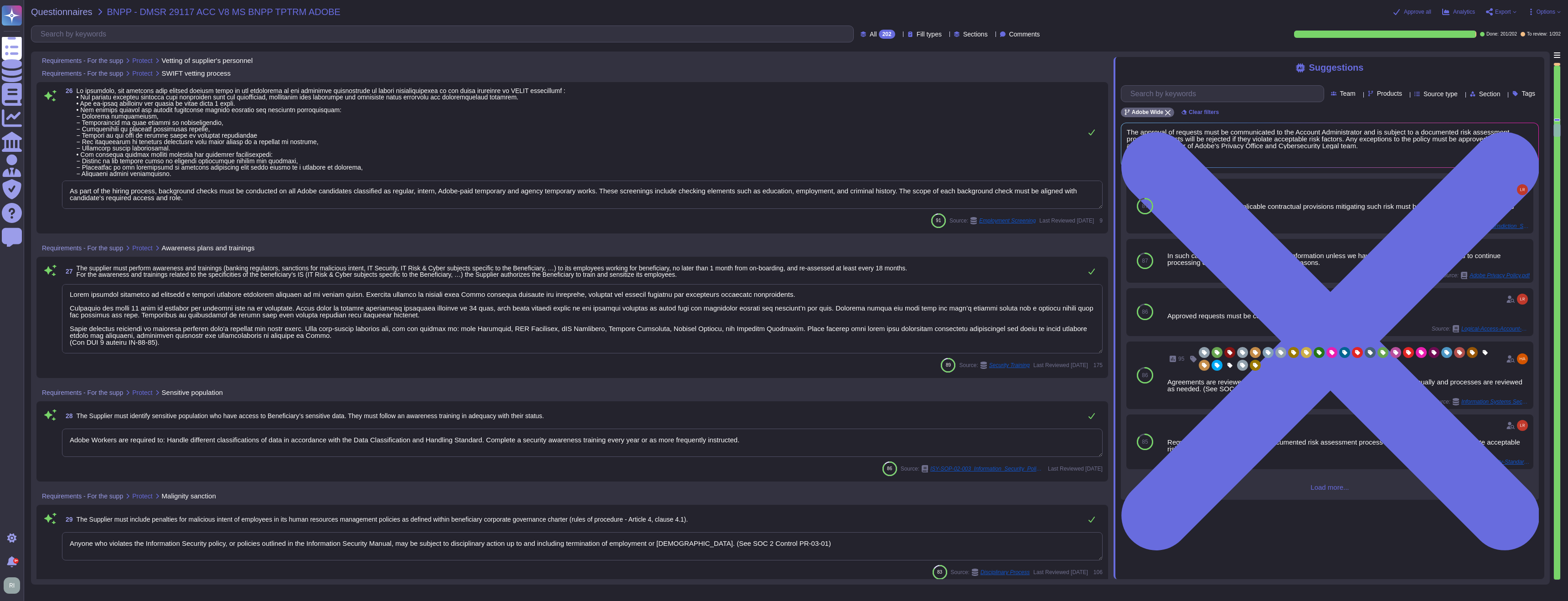
scroll to position [3828, 0]
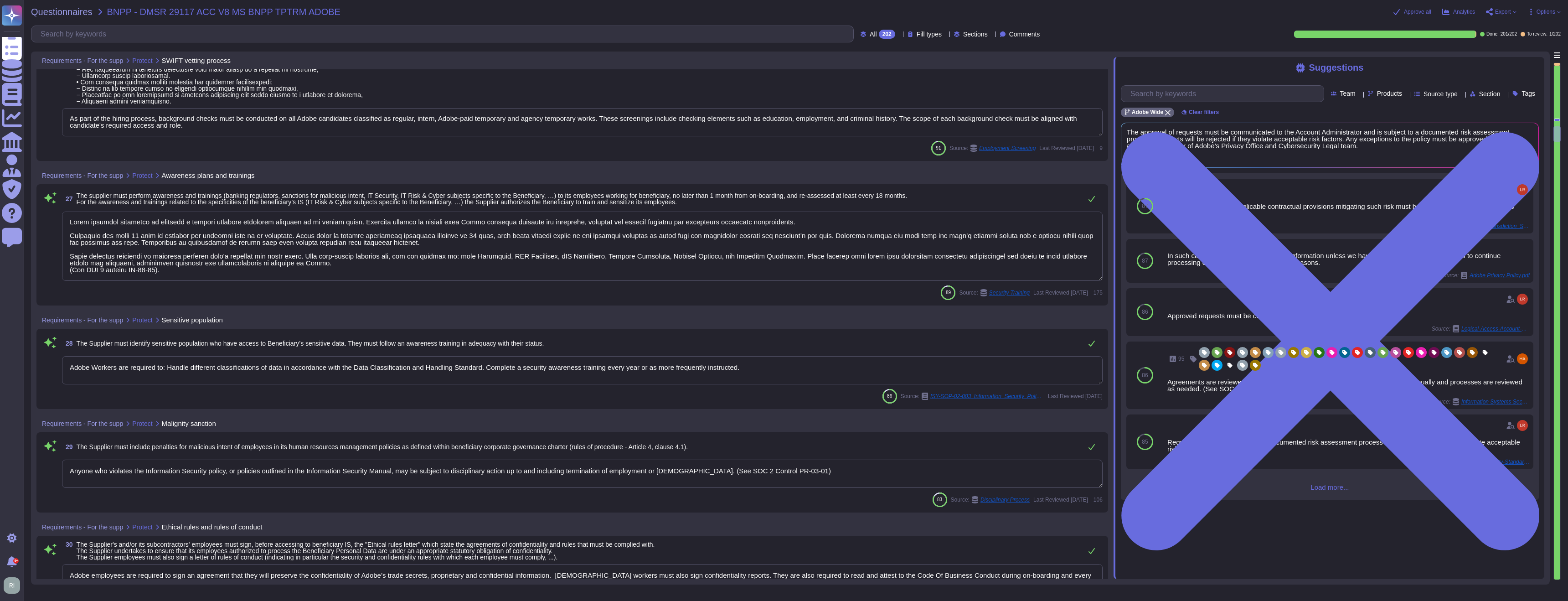
type textarea "Roles and responsibilities for performing employment termination or change in e…"
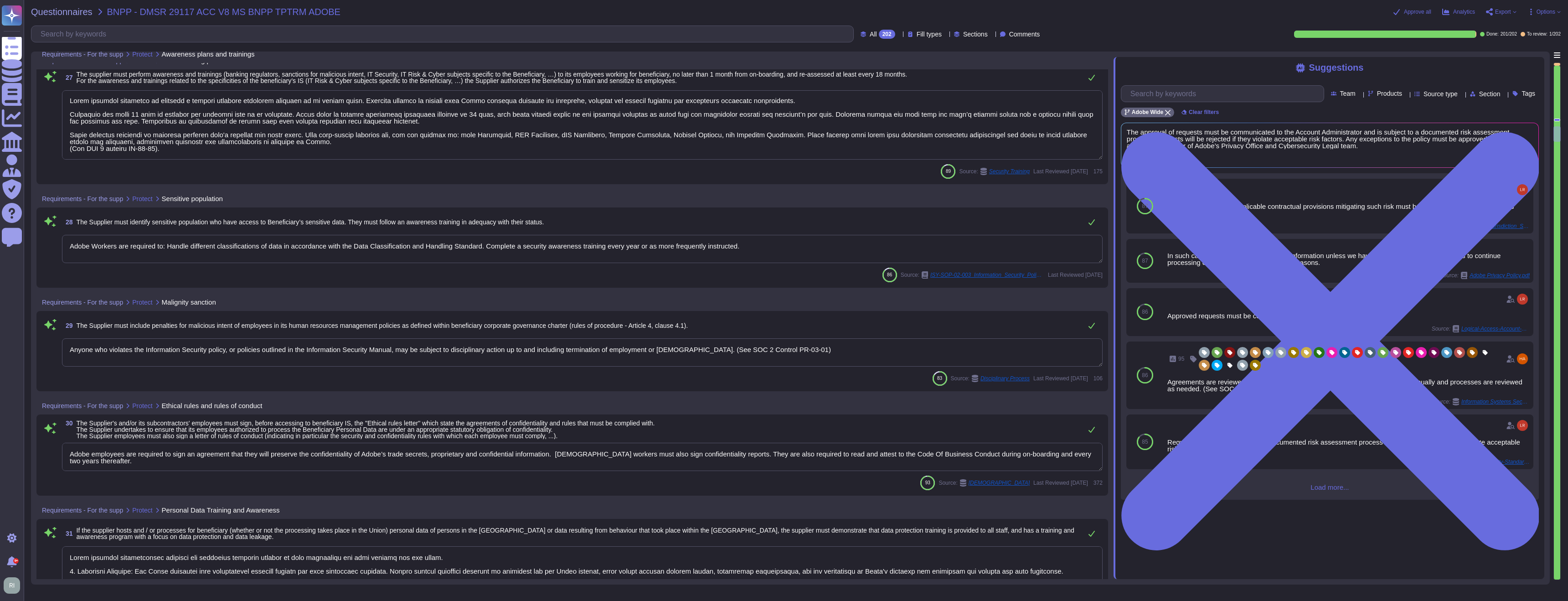
scroll to position [4086, 0]
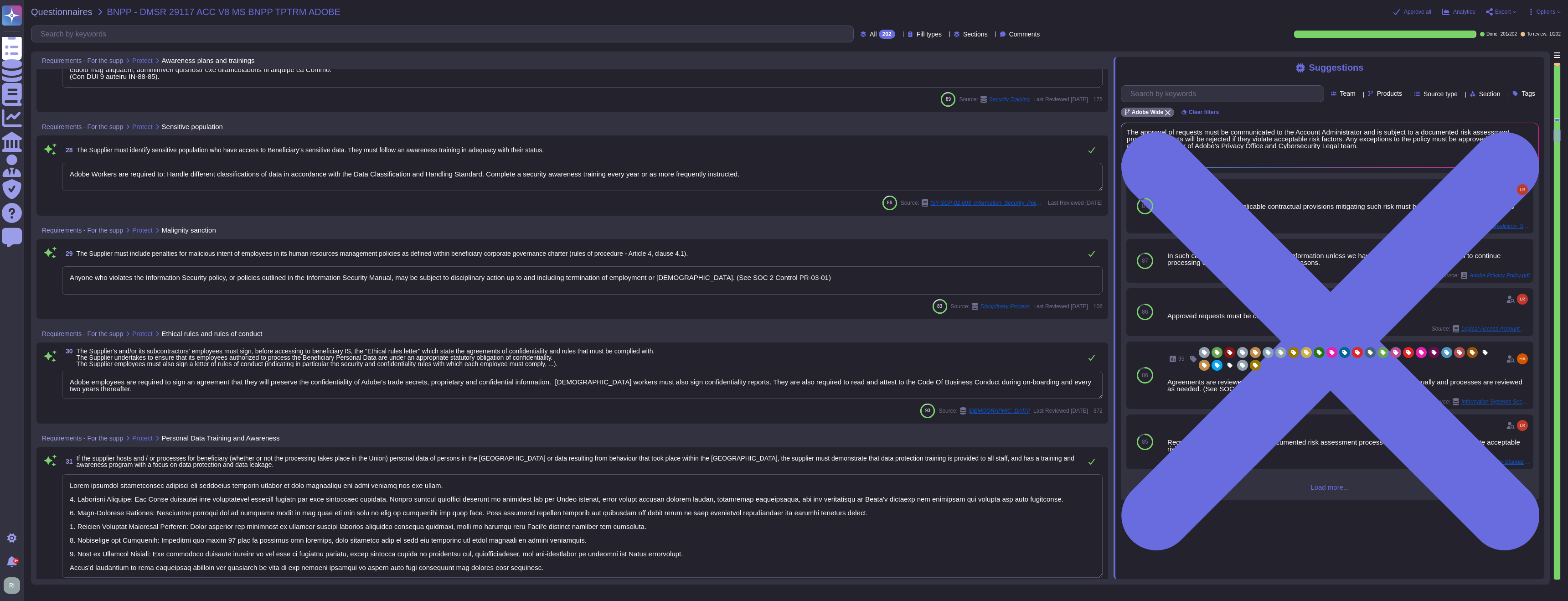
type textarea "Adobe requires employees to complete a general security awareness training on a…"
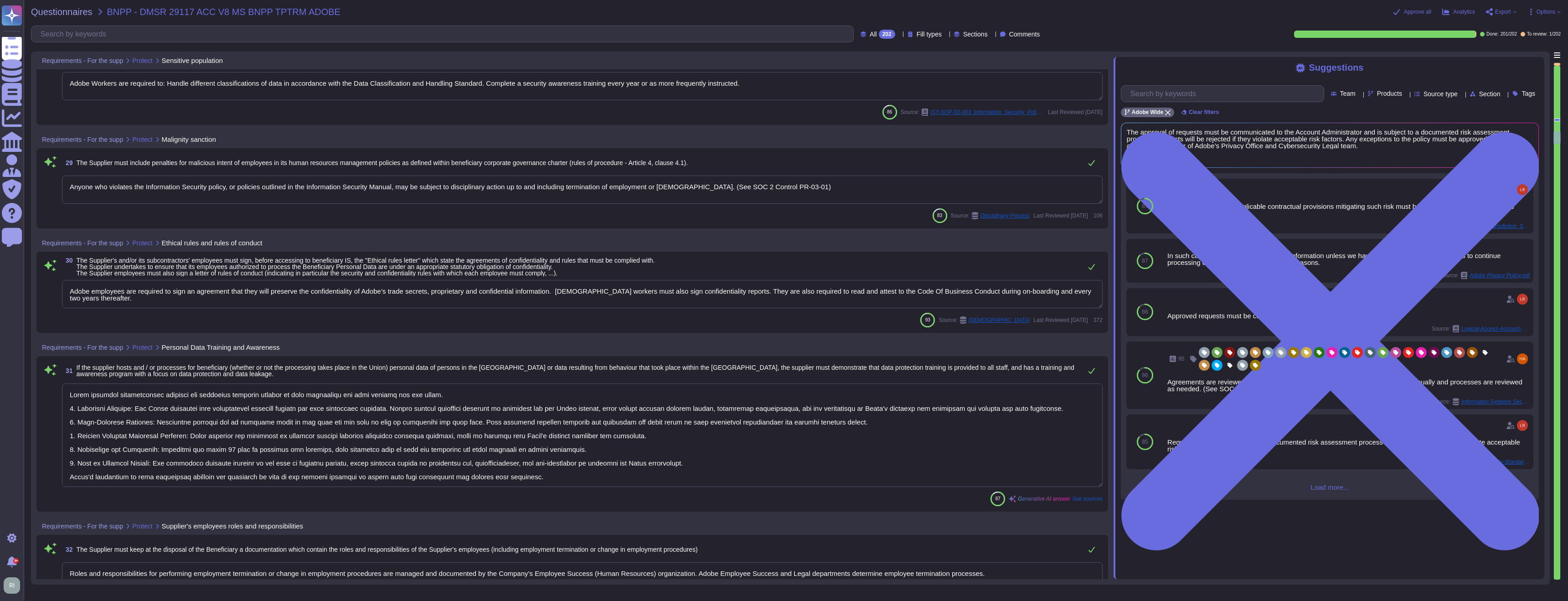
type textarea "Adobe employs a comprehensive anti-malware strategy to protect its assets, incl…"
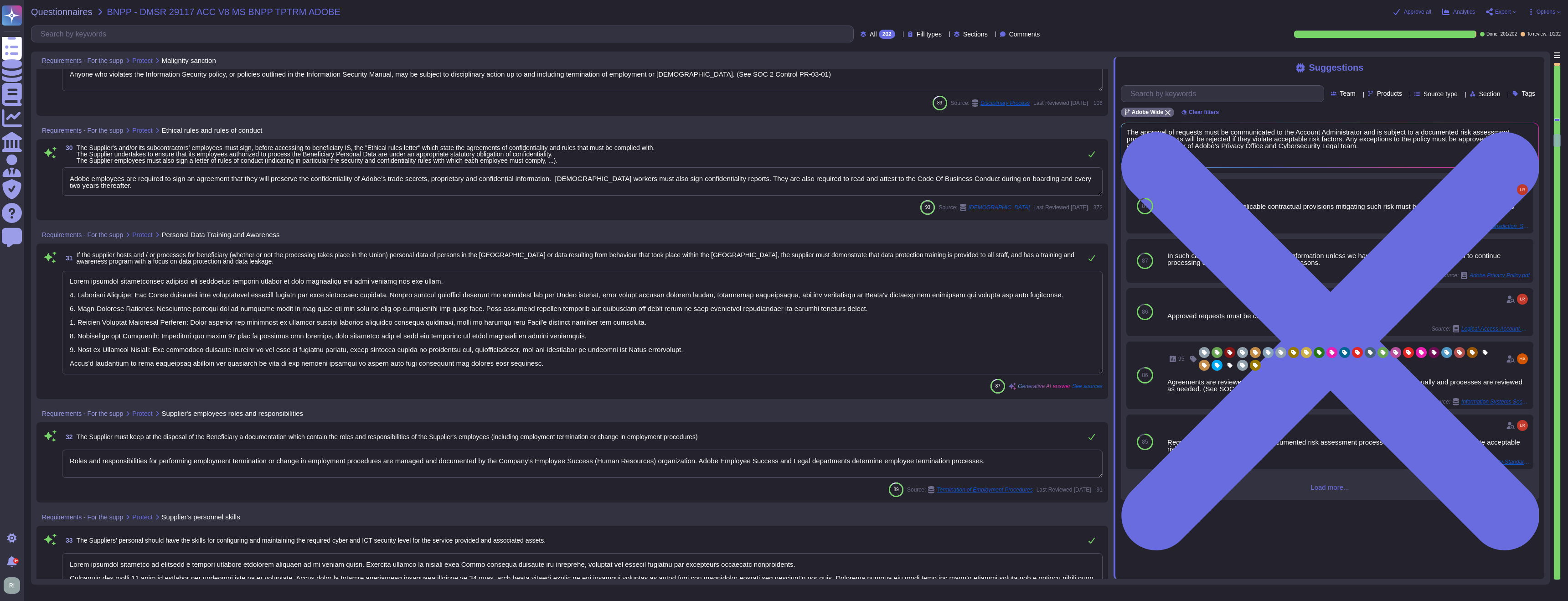
scroll to position [4286, 0]
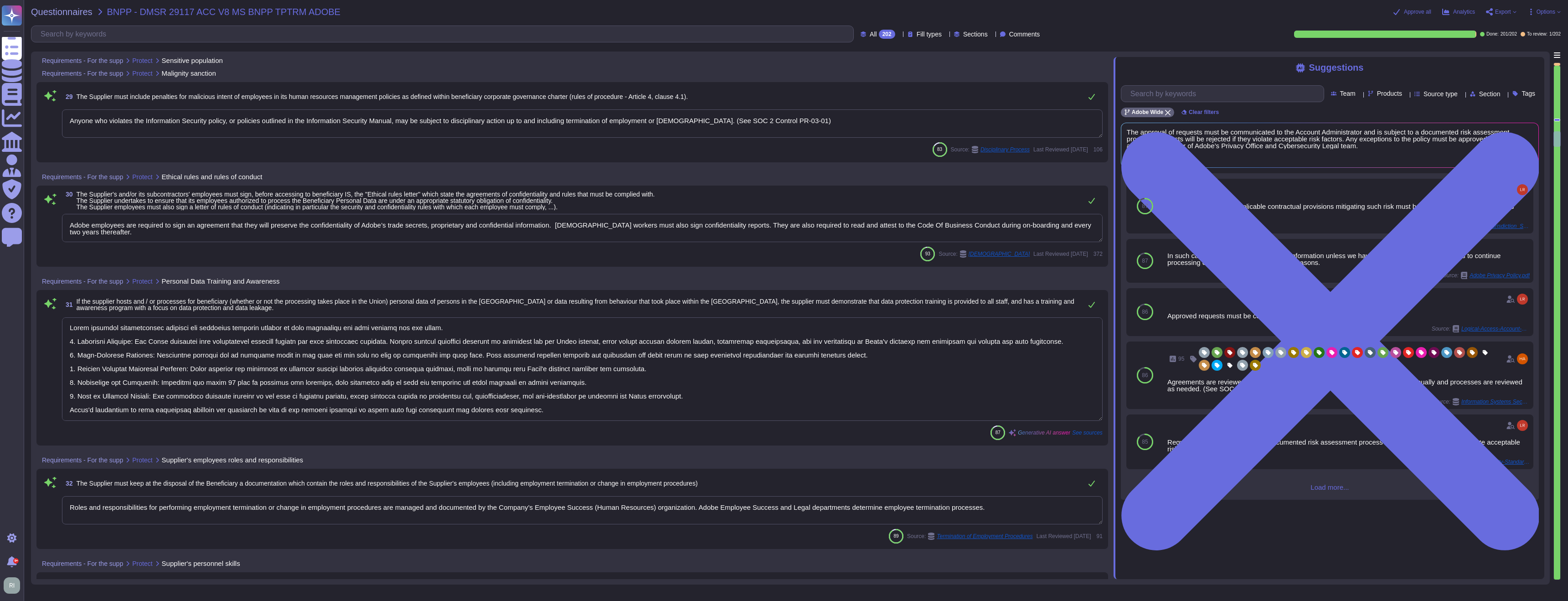
type textarea "Adobe Workers are required to: Handle different classifications of data in acco…"
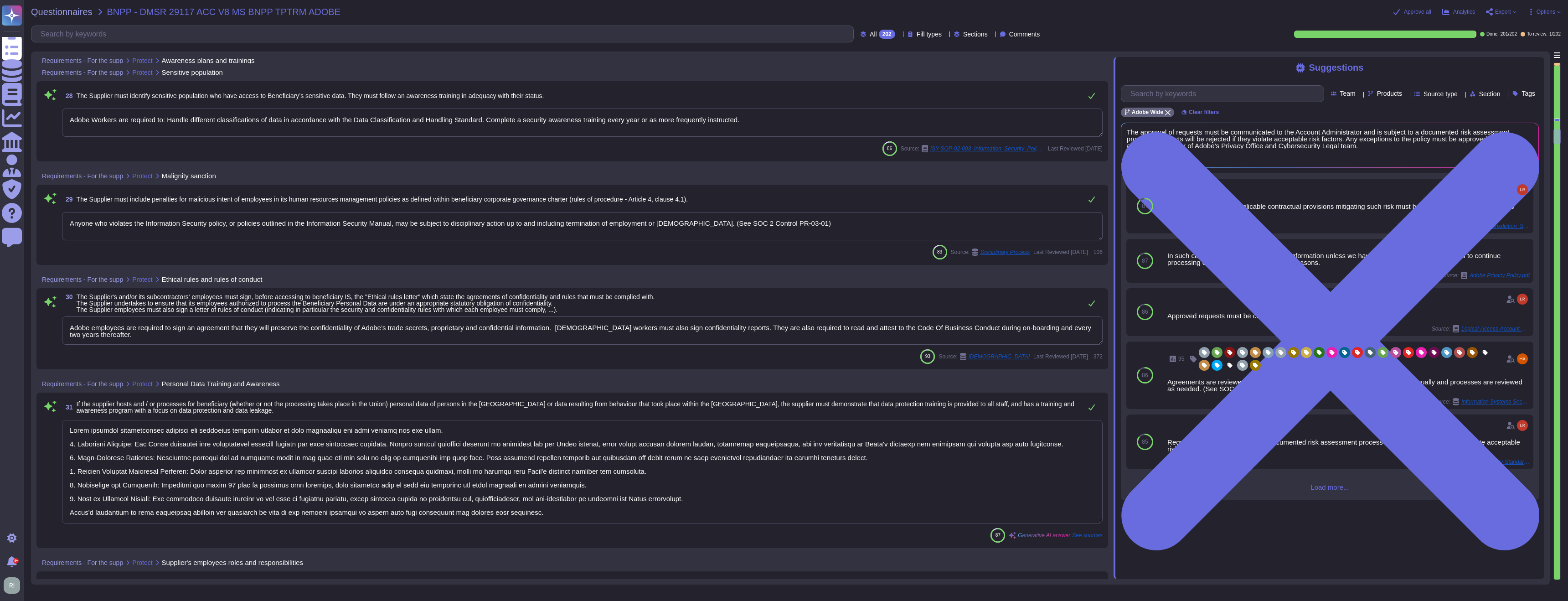
type textarea "Adobe requires employees to complete a general security awareness training on a…"
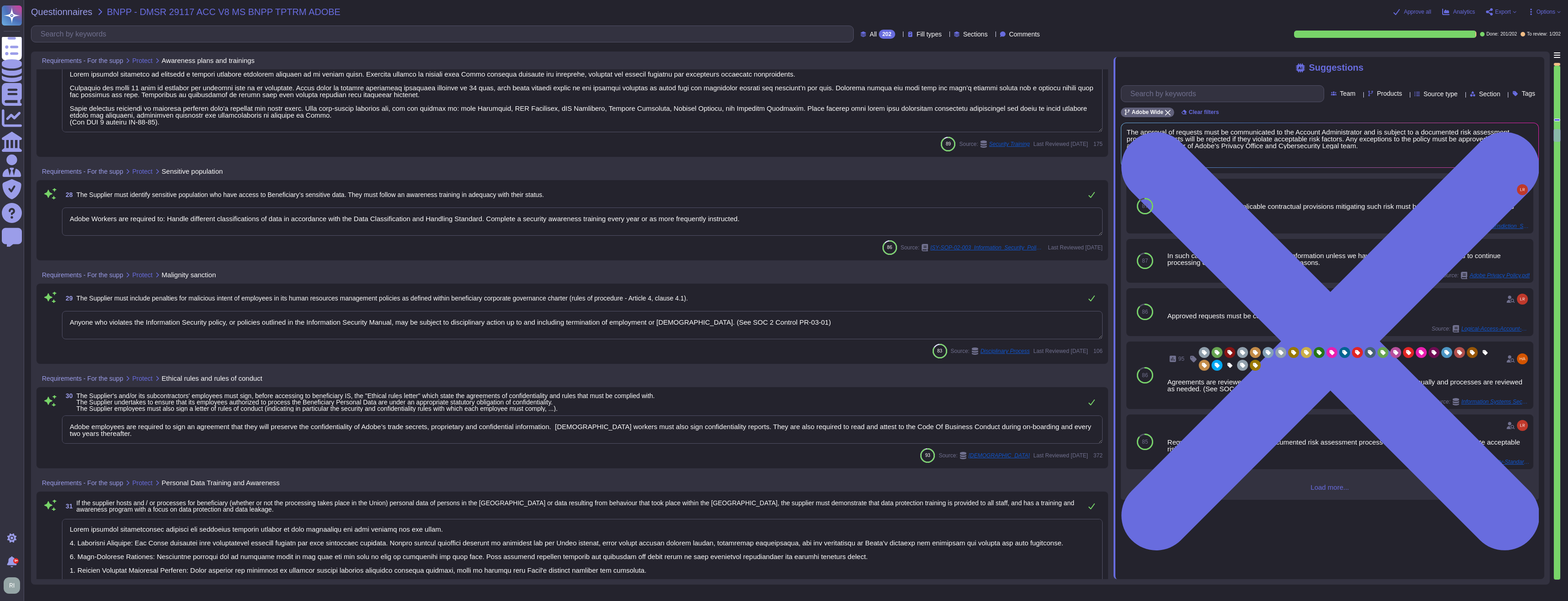
scroll to position [4039, 0]
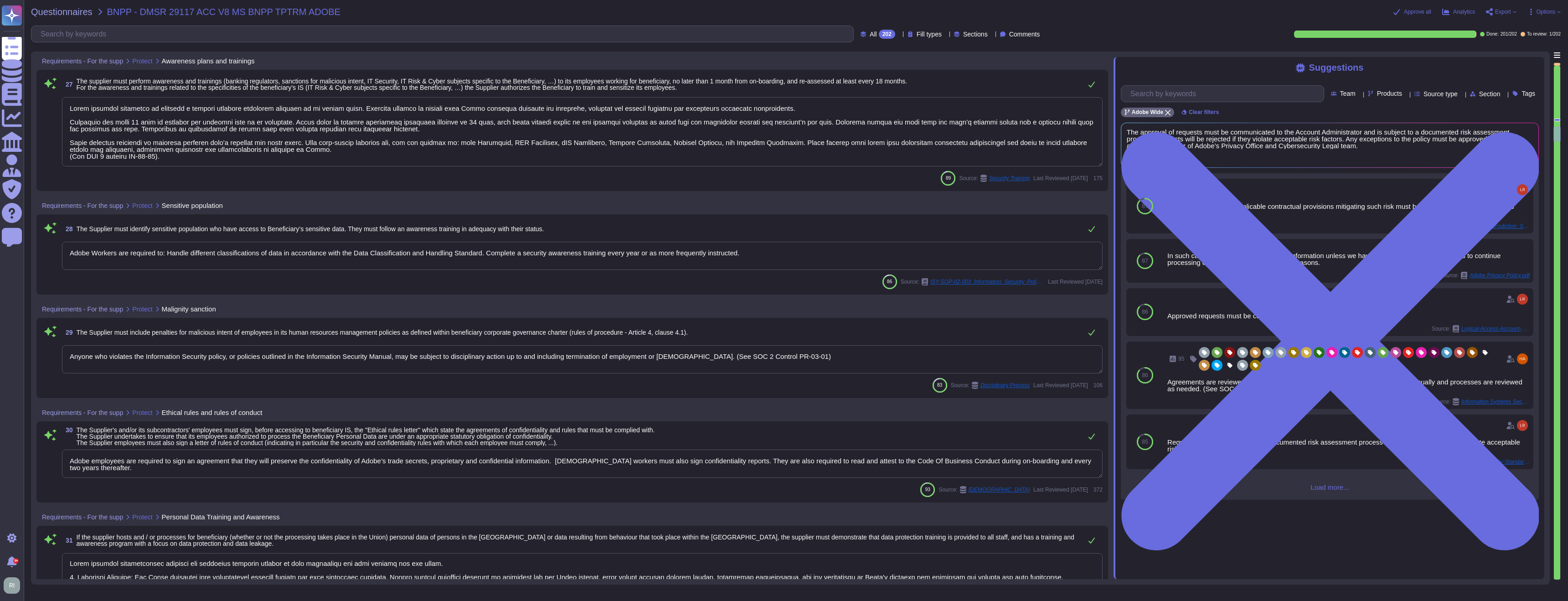
type textarea "As part of the hiring process, background checks must be conducted on all Adobe…"
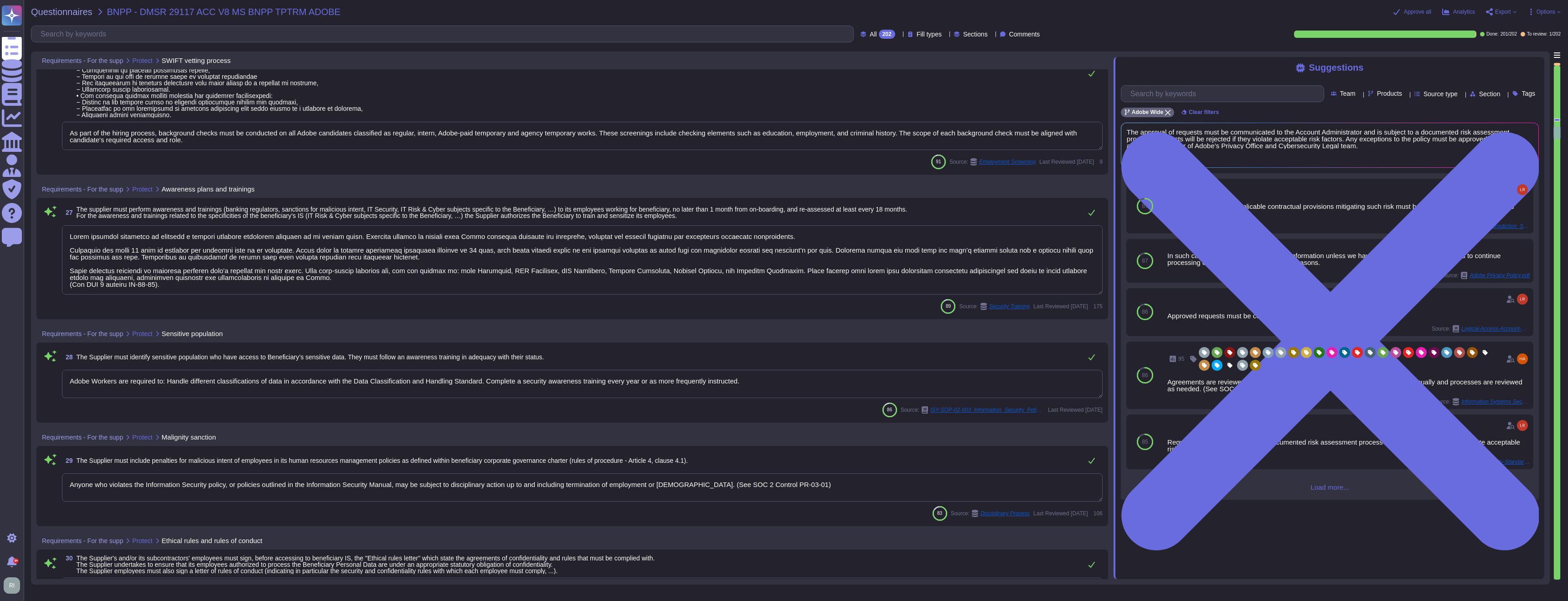
scroll to position [3882, 0]
click at [182, 285] on textarea at bounding box center [582, 261] width 1041 height 69
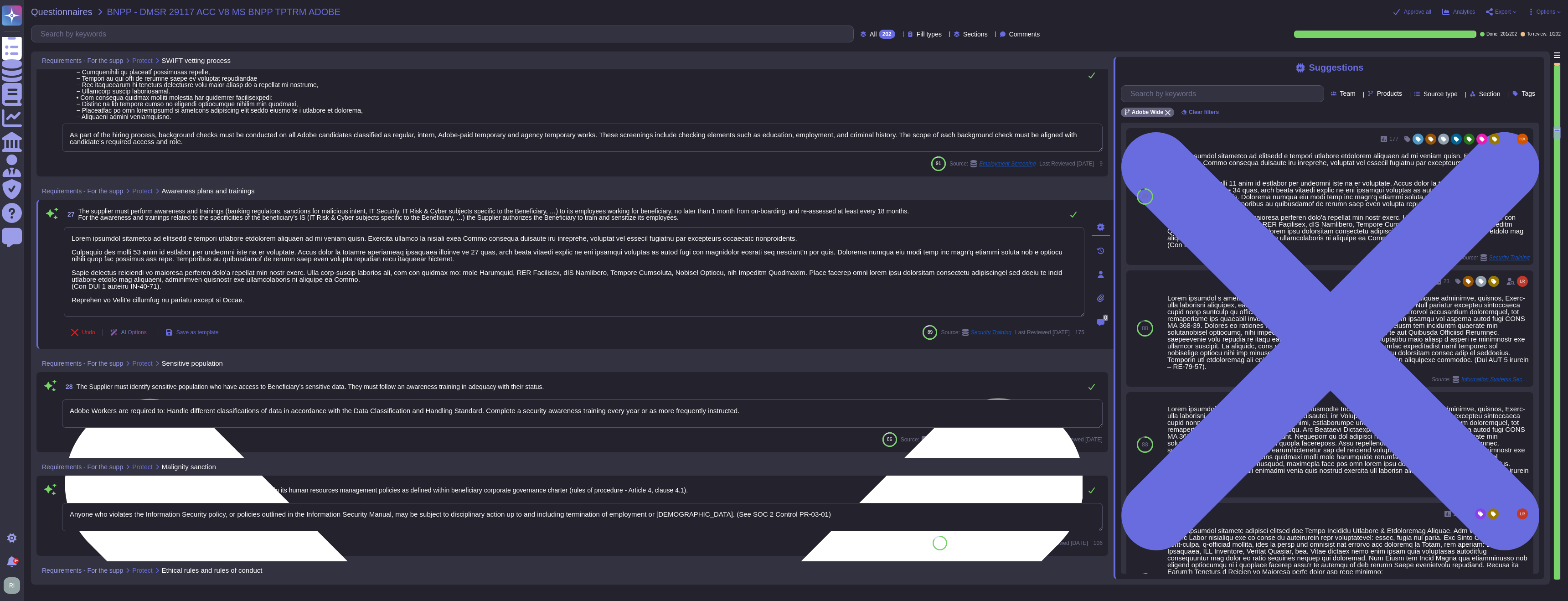
type textarea "Adobe requires employees to complete a general security awareness training on a…"
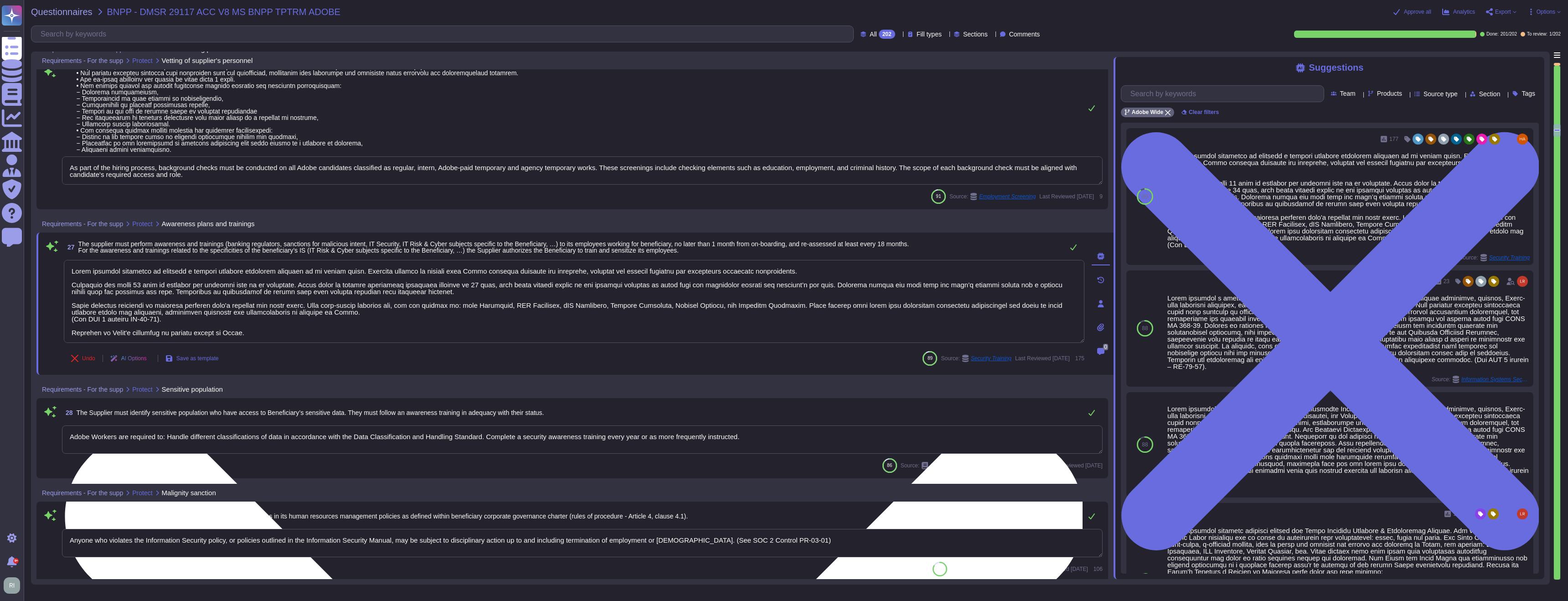
type textarea "Adobe conducts background checks for all employees, including vendor contractor…"
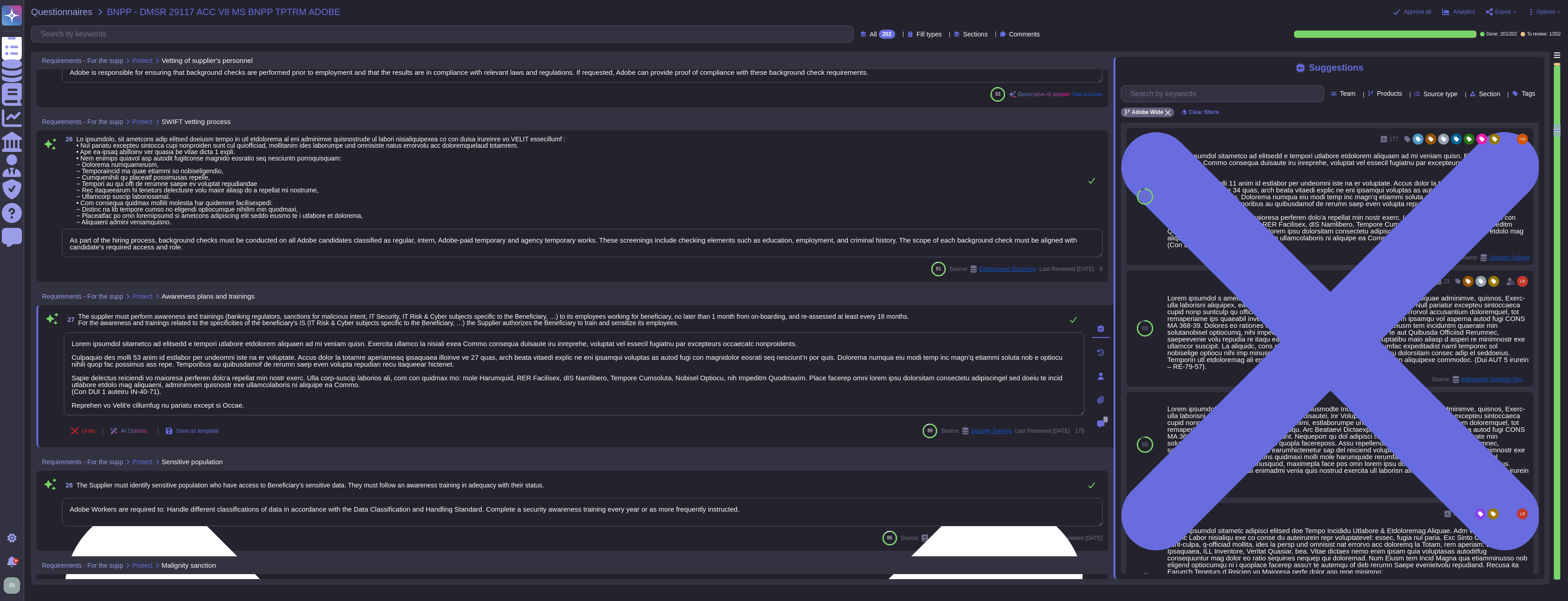
scroll to position [3781, 0]
click at [75, 406] on textarea at bounding box center [574, 374] width 1021 height 83
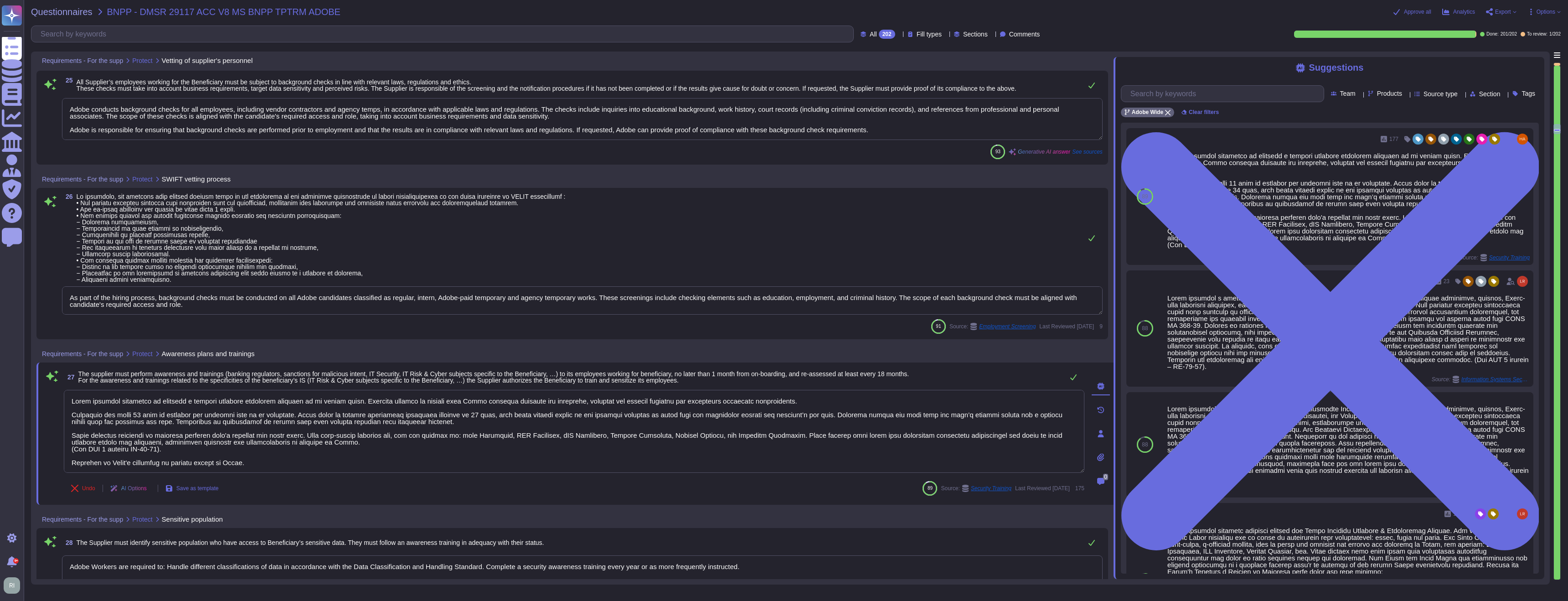
scroll to position [3710, 0]
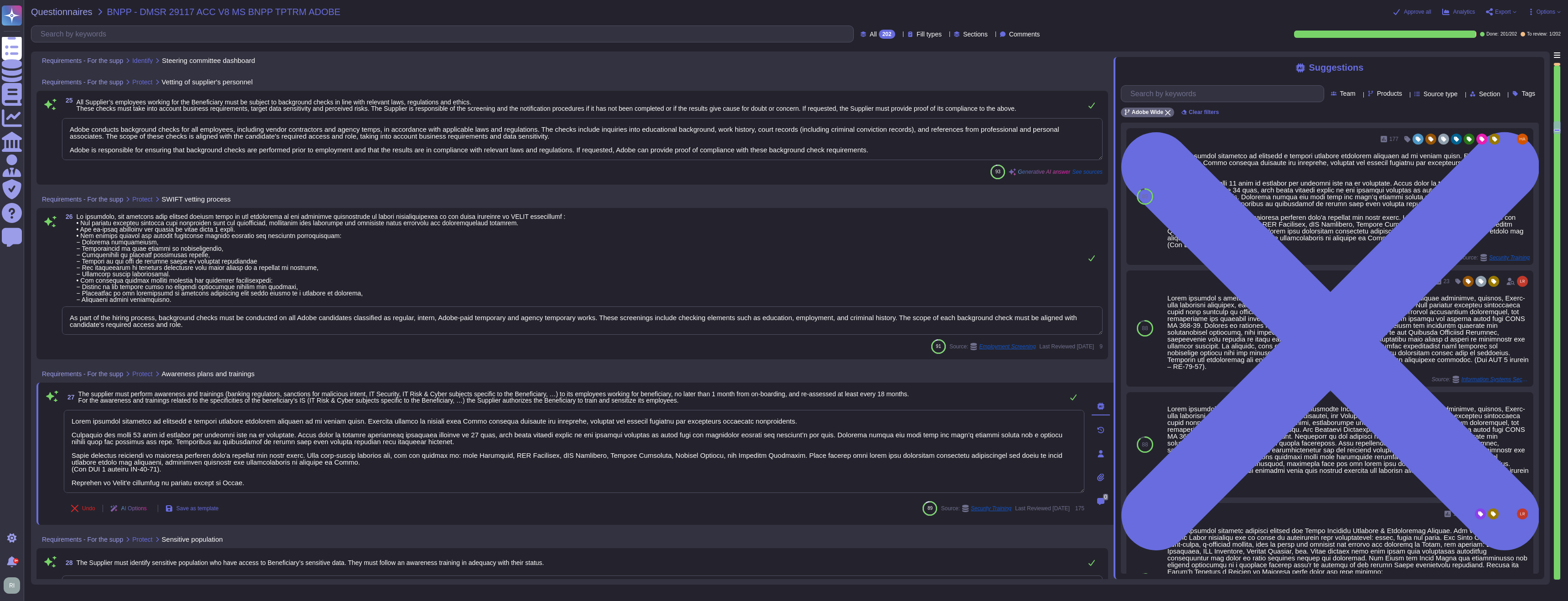
type textarea "The corporate risk register is maintained by the information security team, led…"
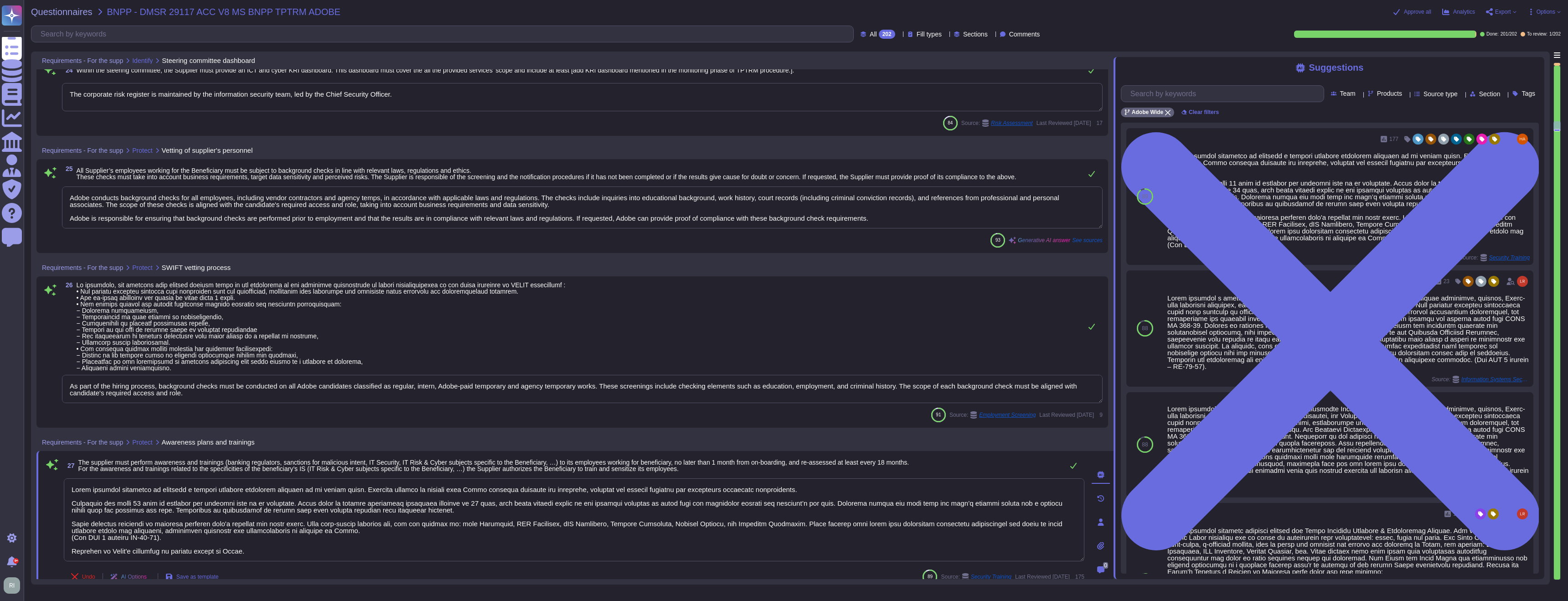
scroll to position [3571, 0]
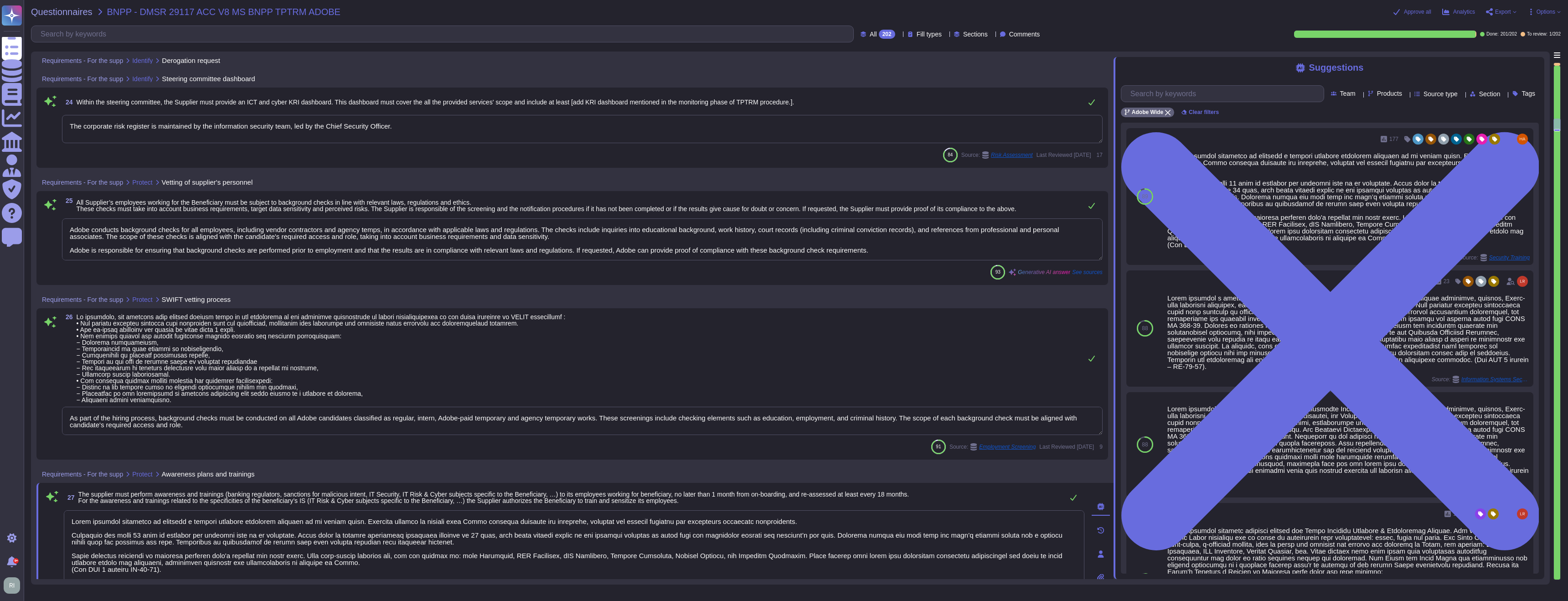
type textarea "The approval of requests must be communicated to the Account Administrator and …"
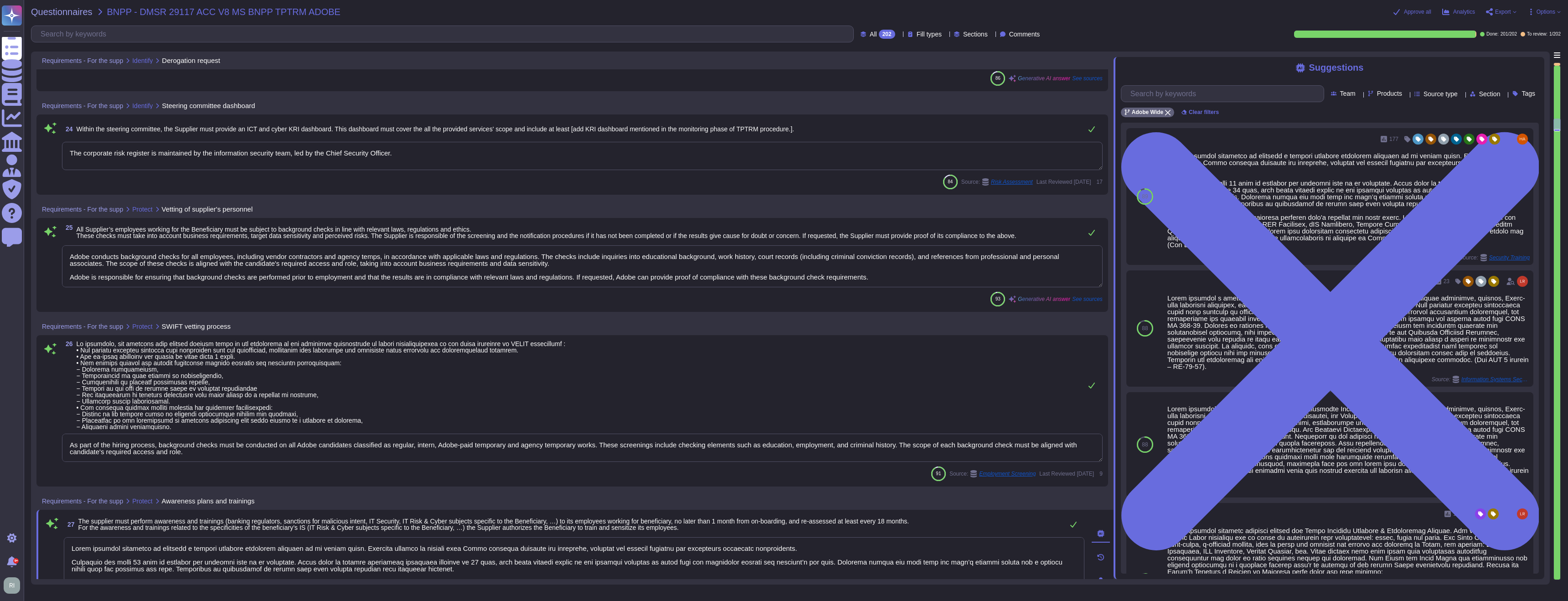
scroll to position [3536, 0]
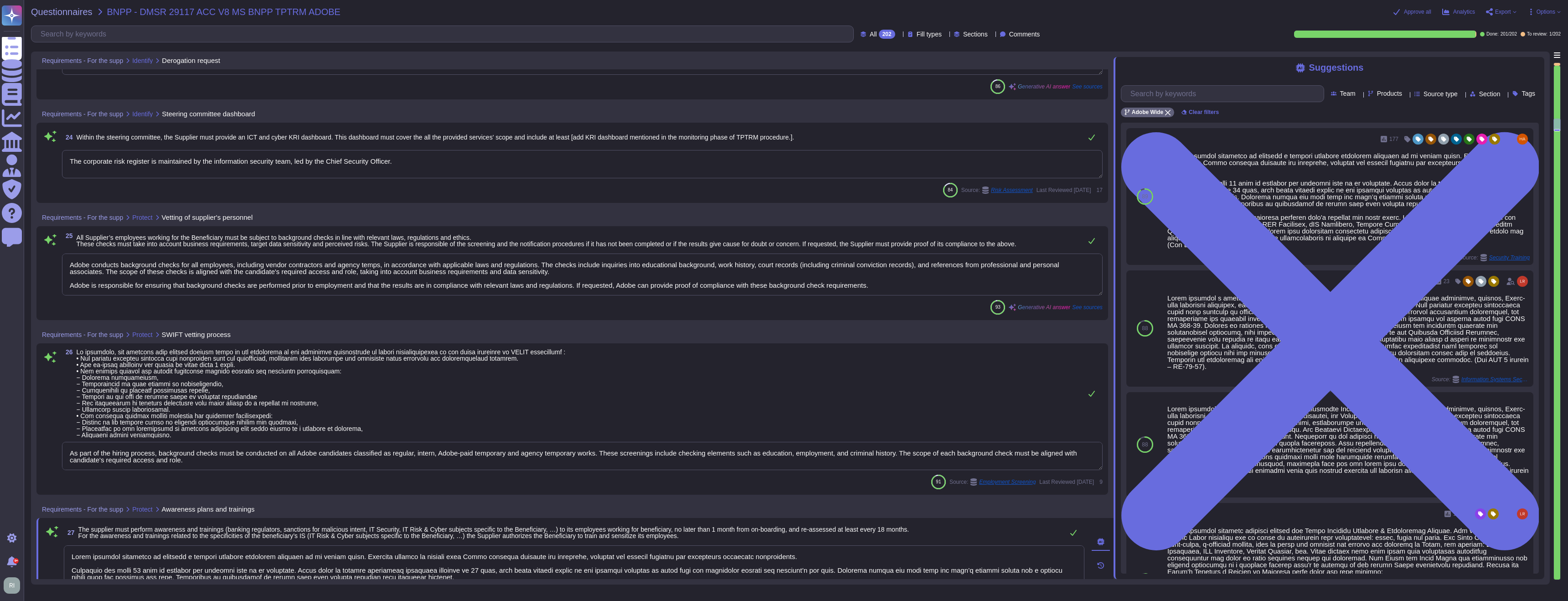
type textarea "Adobe requires employees to complete a general security awareness training on a…"
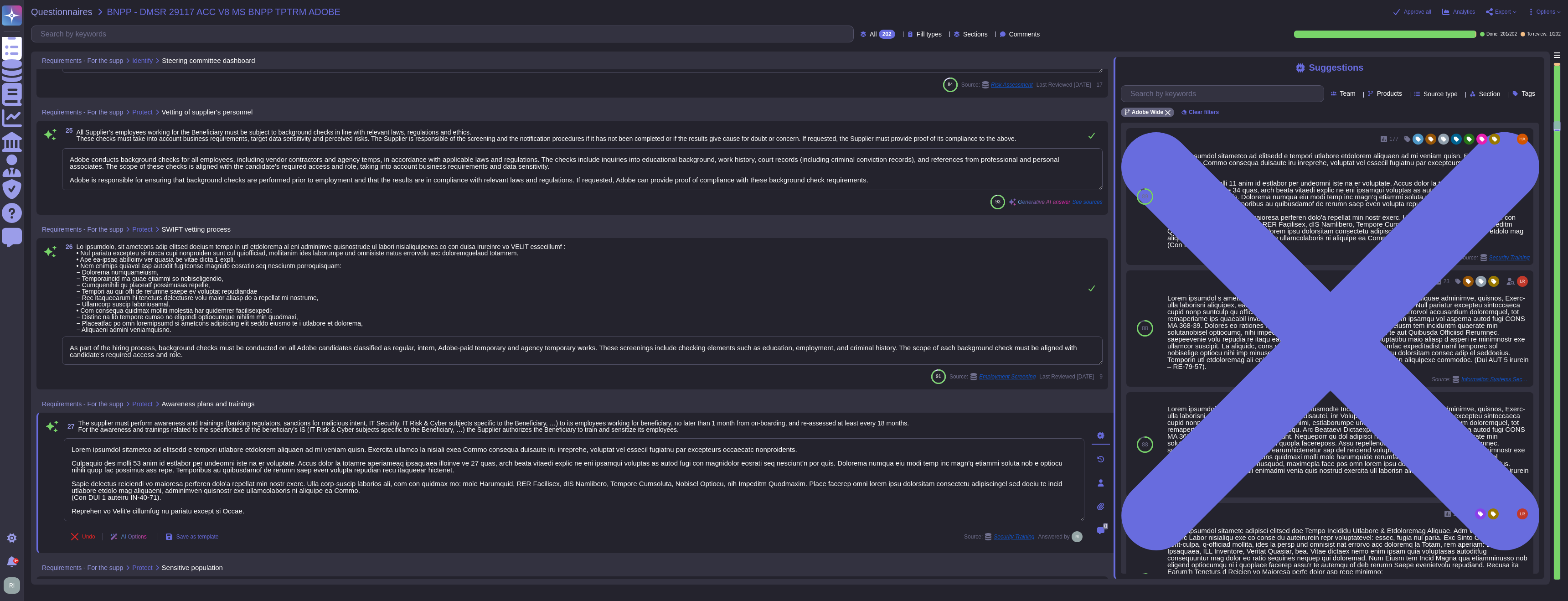
scroll to position [3668, 0]
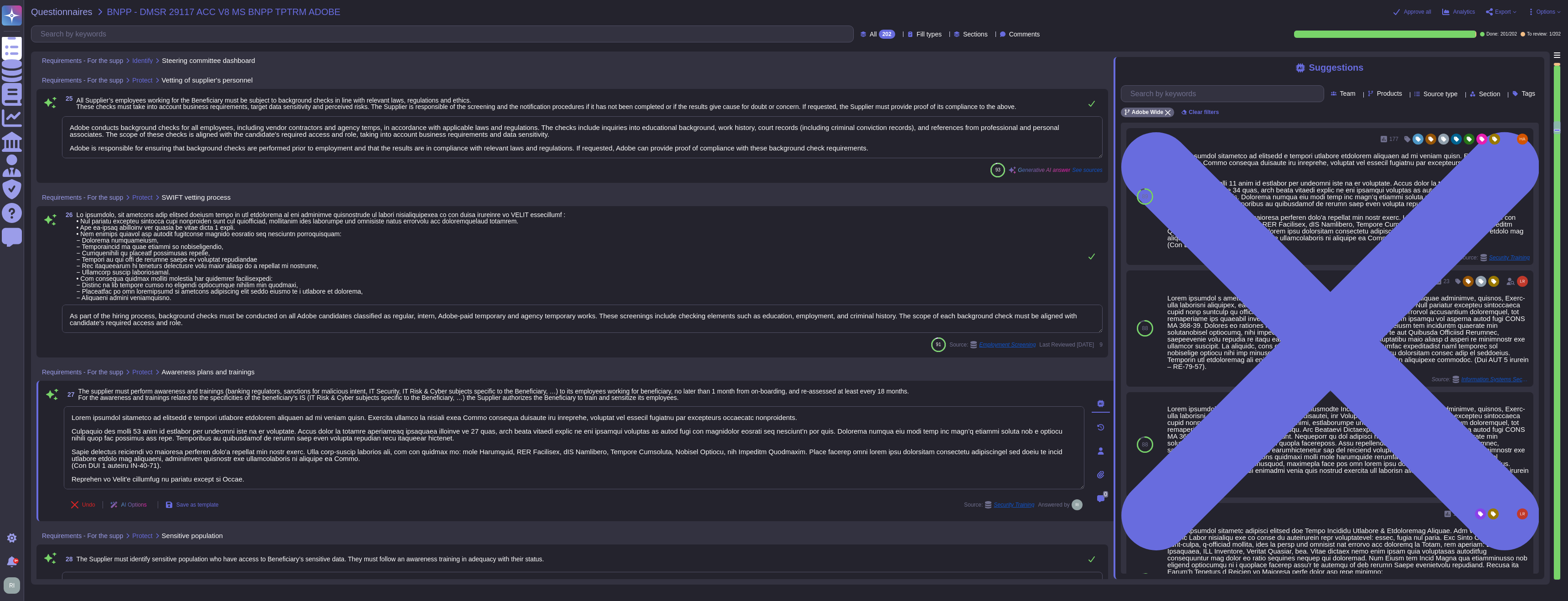
type textarea "Adobe employees are required to sign an agreement that they will preserve the c…"
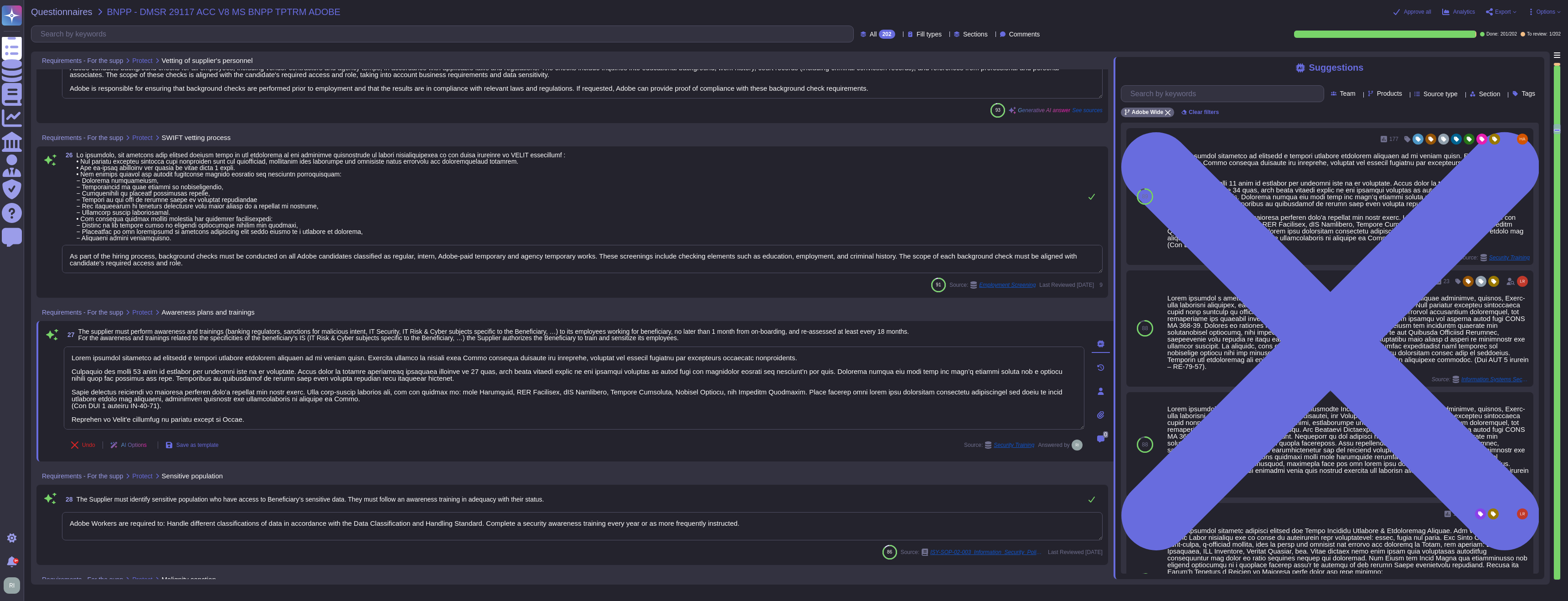
scroll to position [3752, 0]
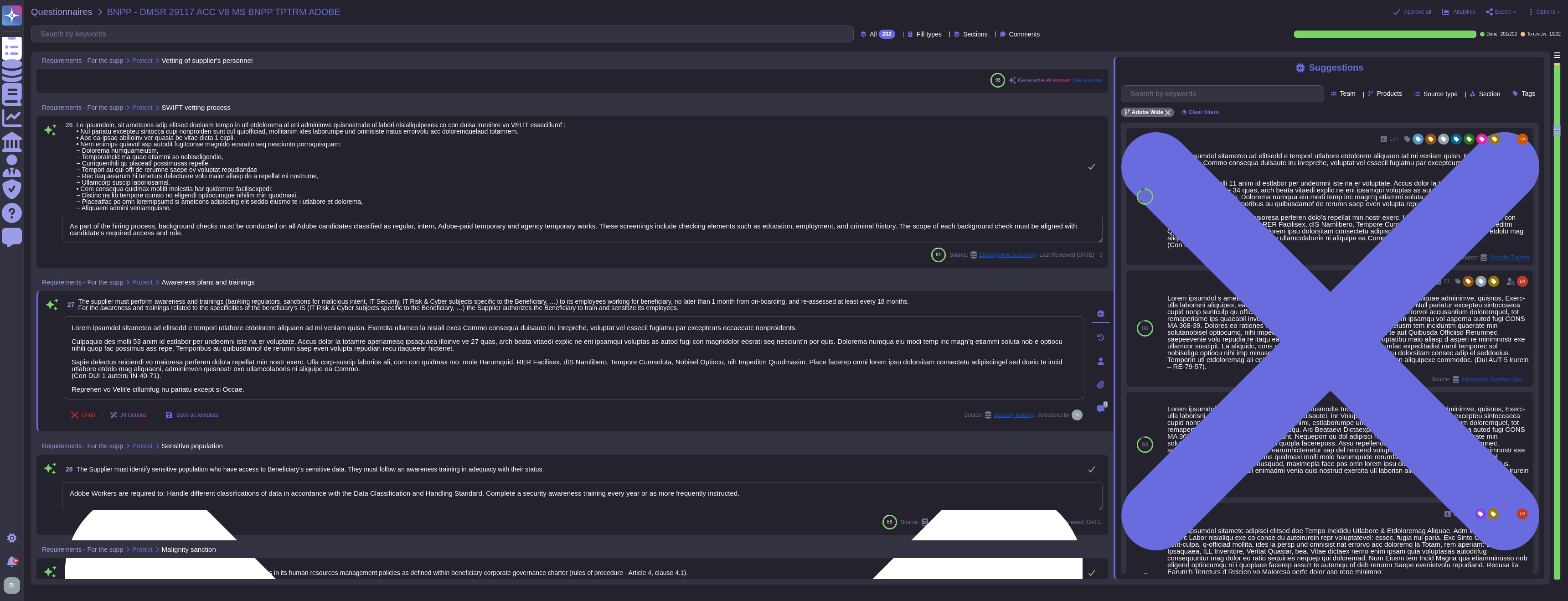
type textarea "Adobe provides comprehensive training and awareness programs focused on data pr…"
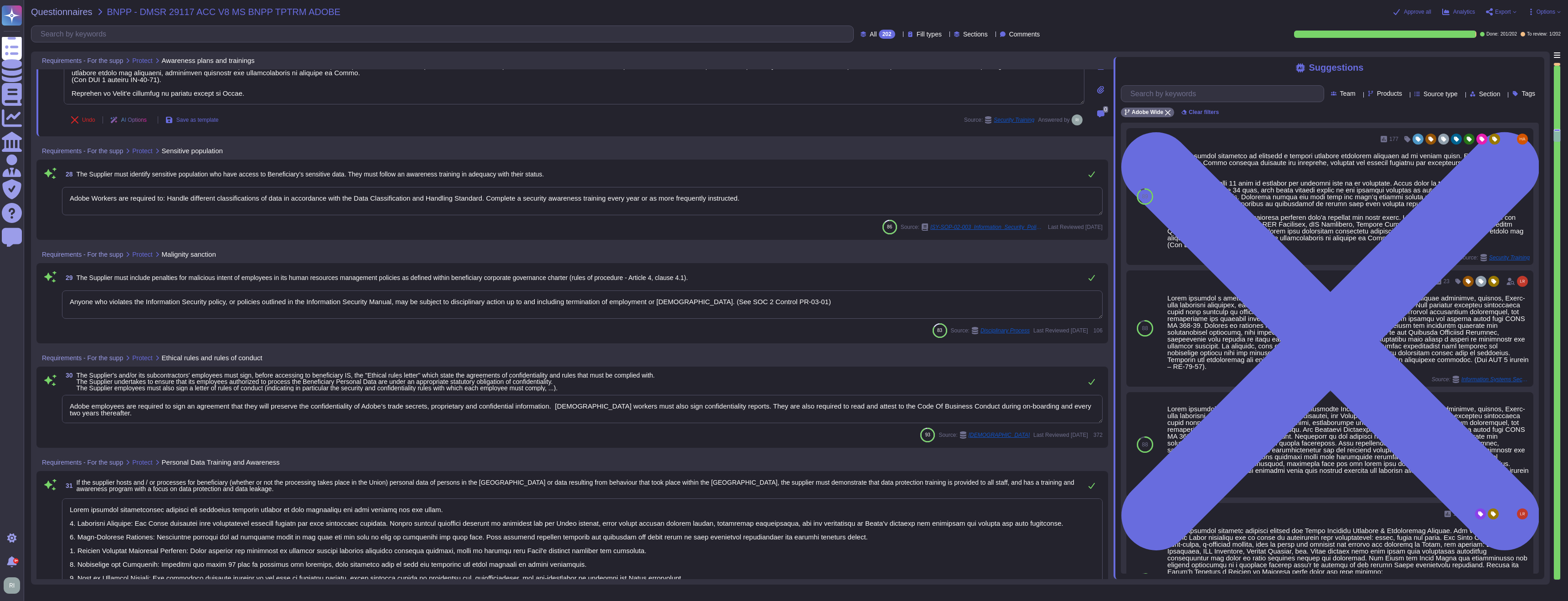
scroll to position [4096, 0]
type textarea "Roles and responsibilities for performing employment termination or change in e…"
type textarea "Adobe requires employees to complete a general security awareness training on a…"
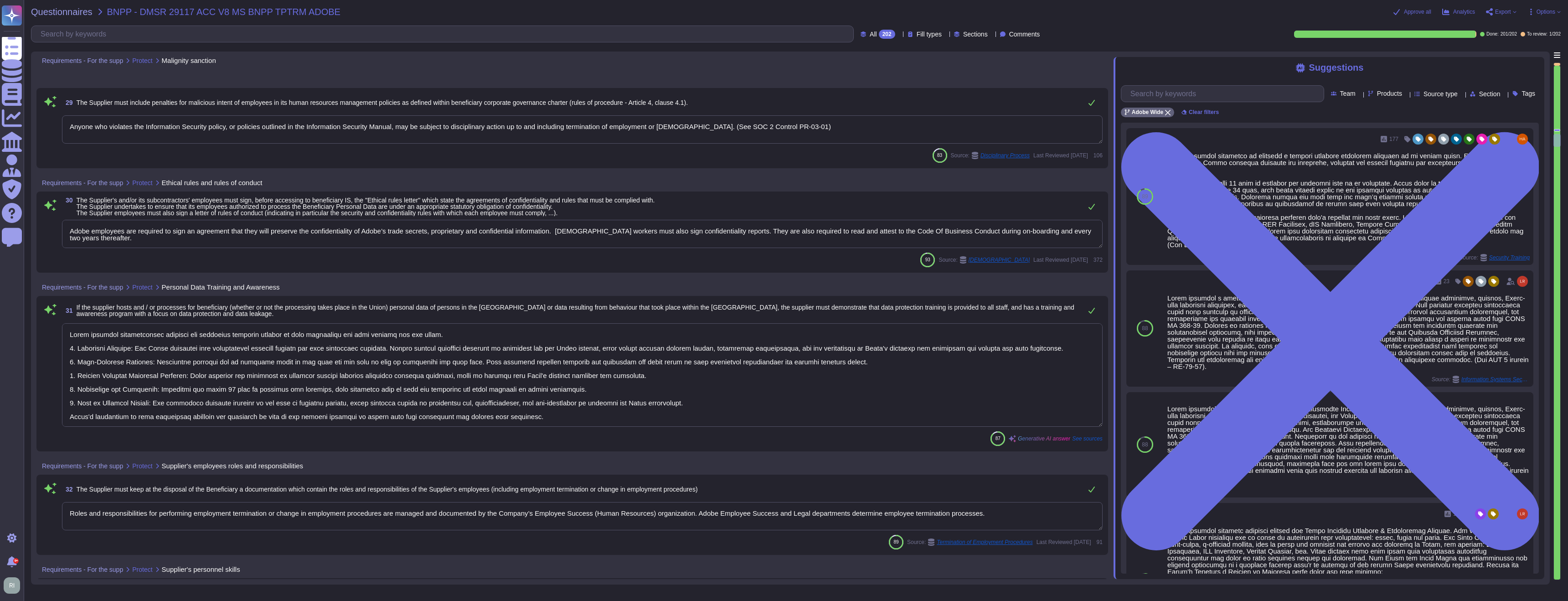
type textarea "Adobe employs a comprehensive anti-malware strategy to protect its assets, incl…"
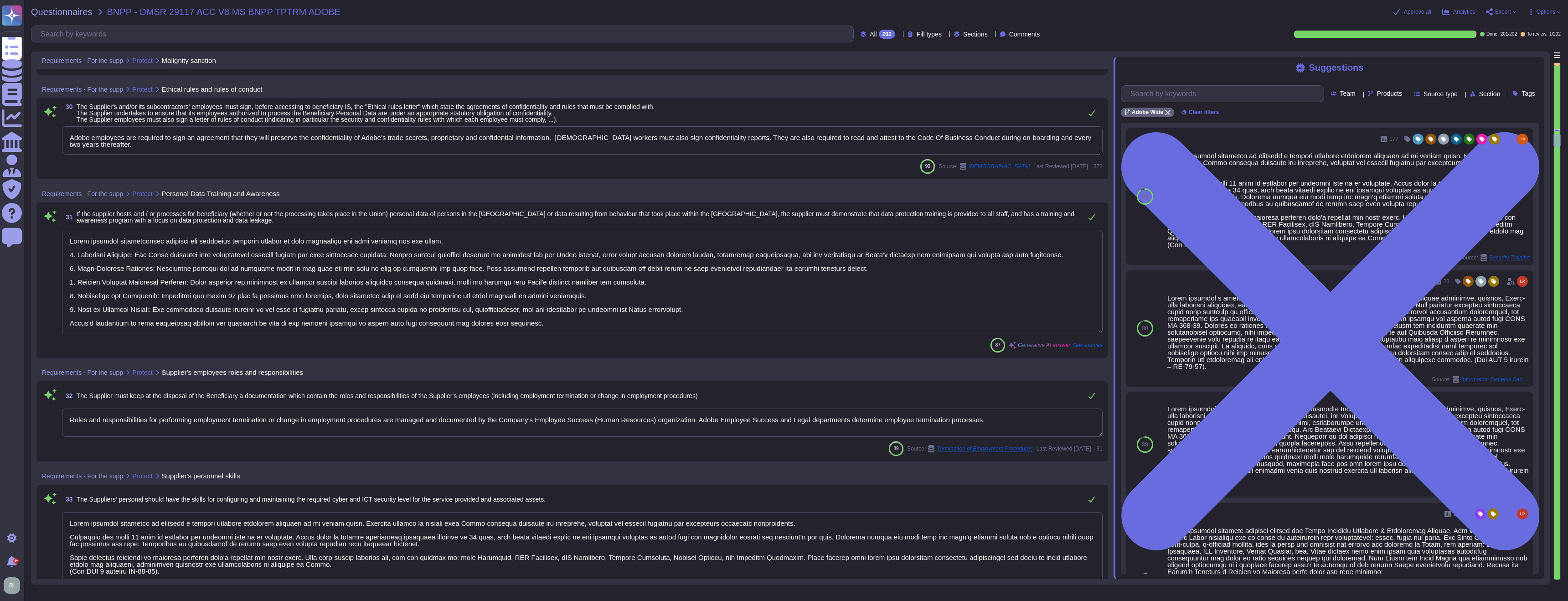
scroll to position [4314, 0]
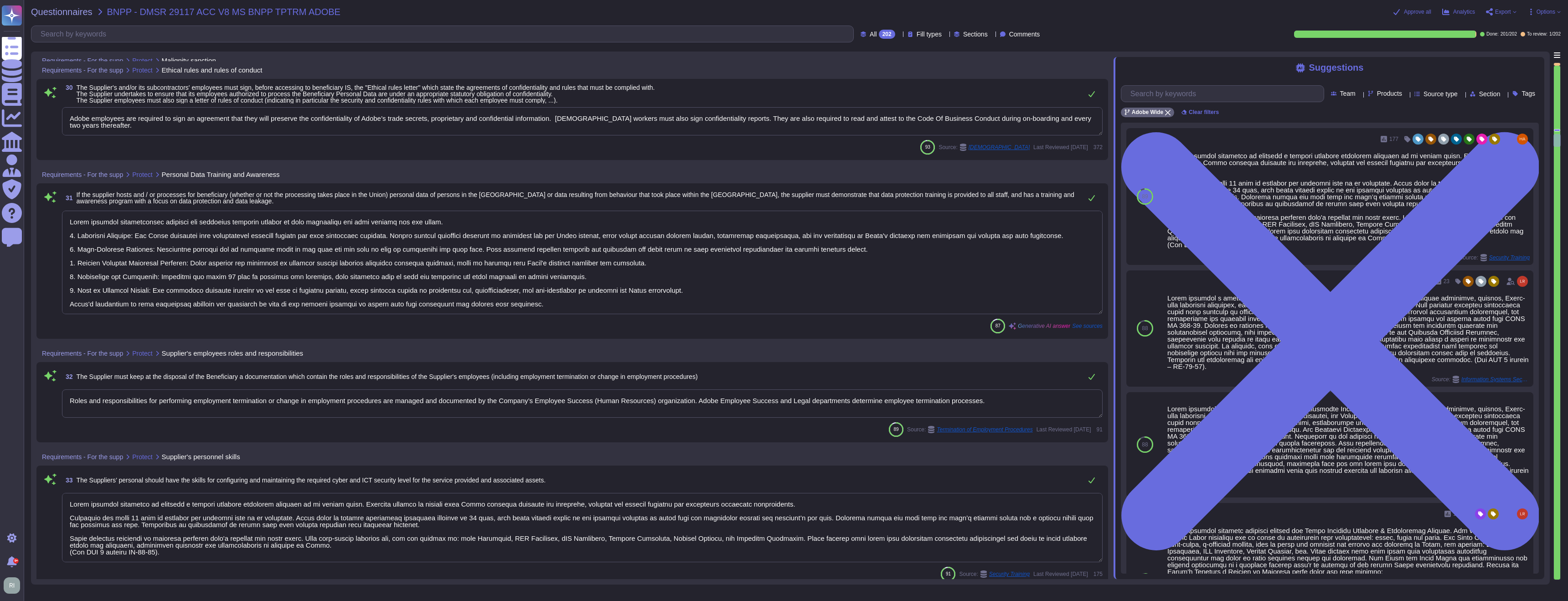
type textarea "Adobe core storage scans for "malicious files" using ClamAV, a cross-platform, …"
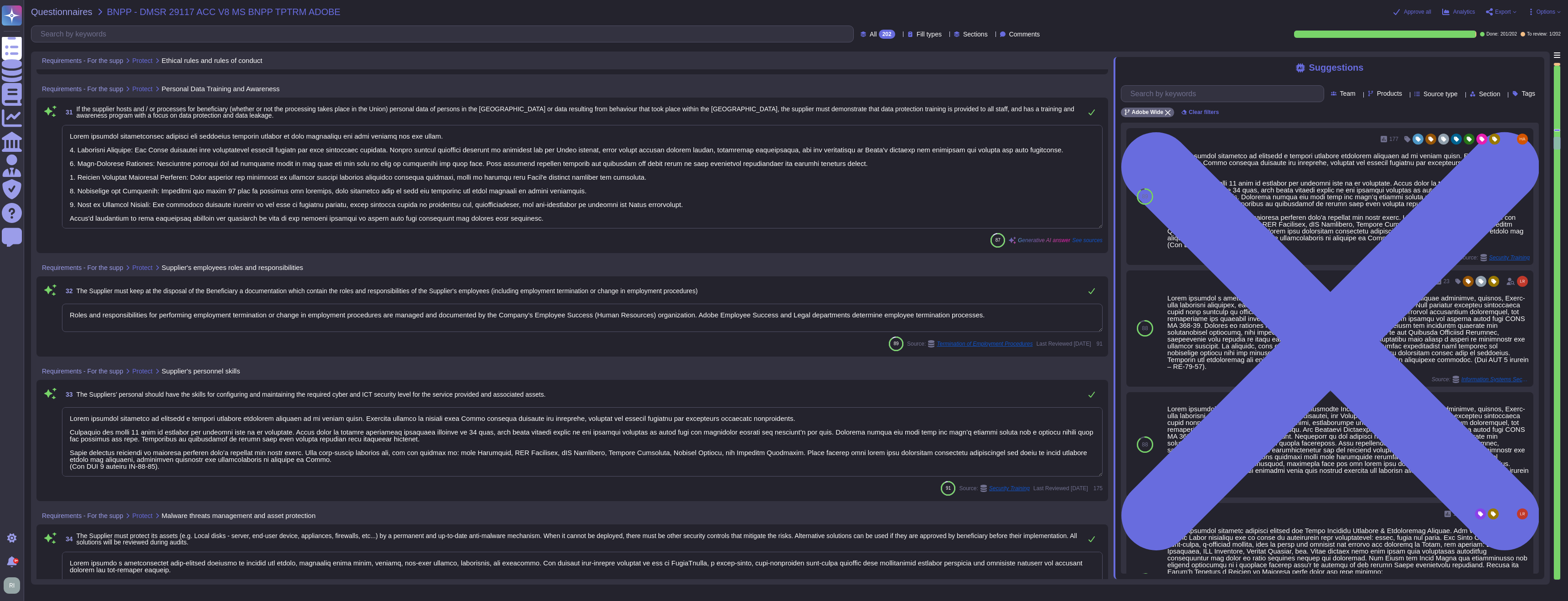
scroll to position [4412, 0]
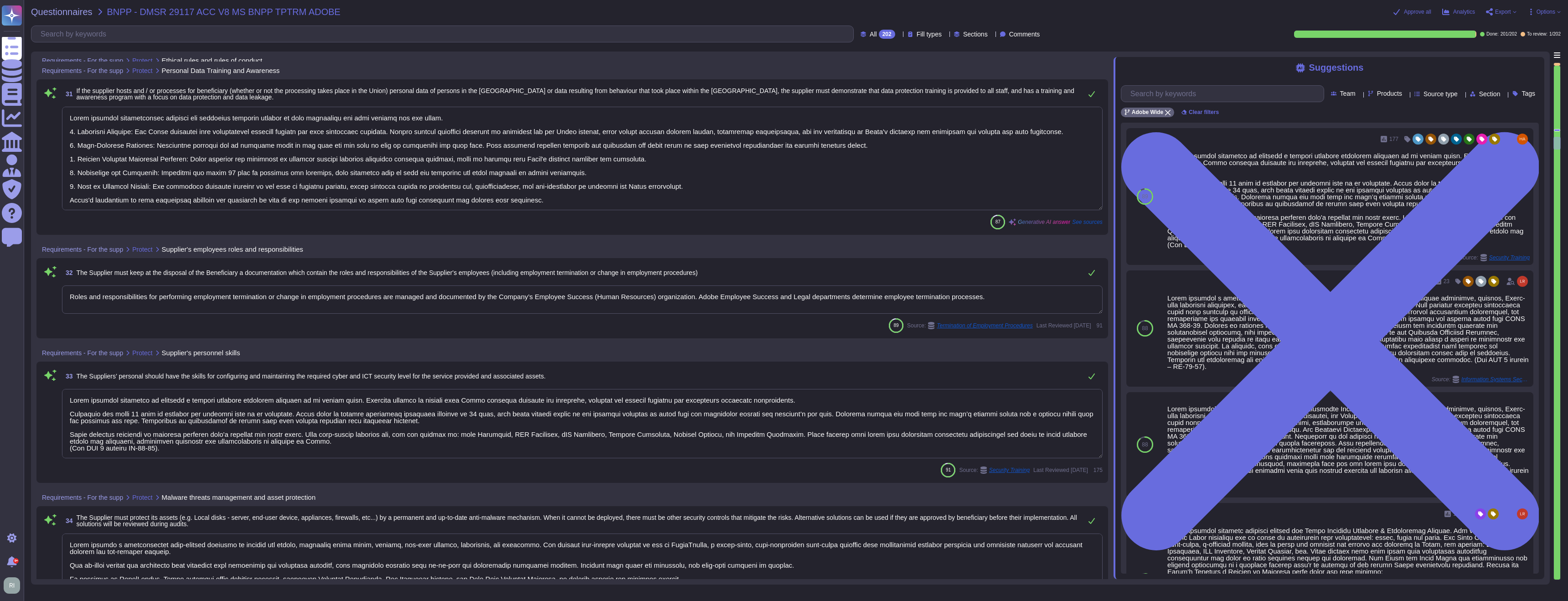
type textarea "Adobe implements several practices to protect our corporate network from ransom…"
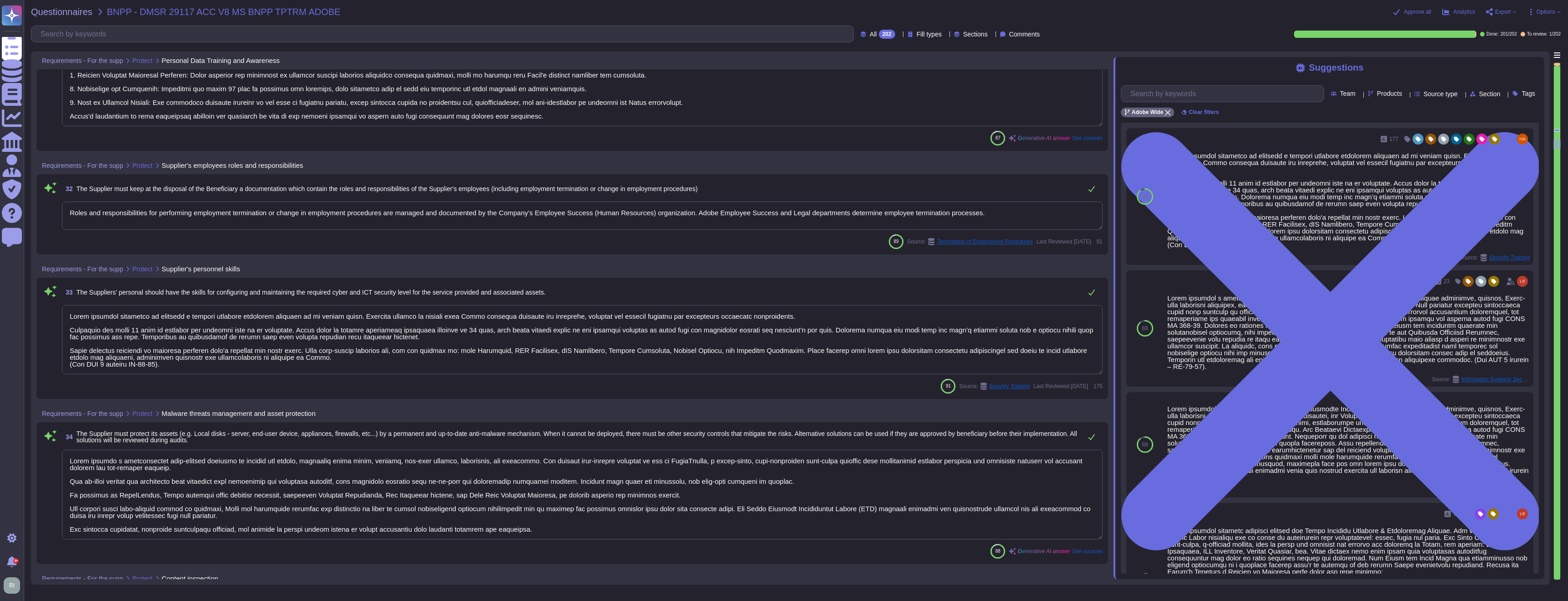
scroll to position [4530, 0]
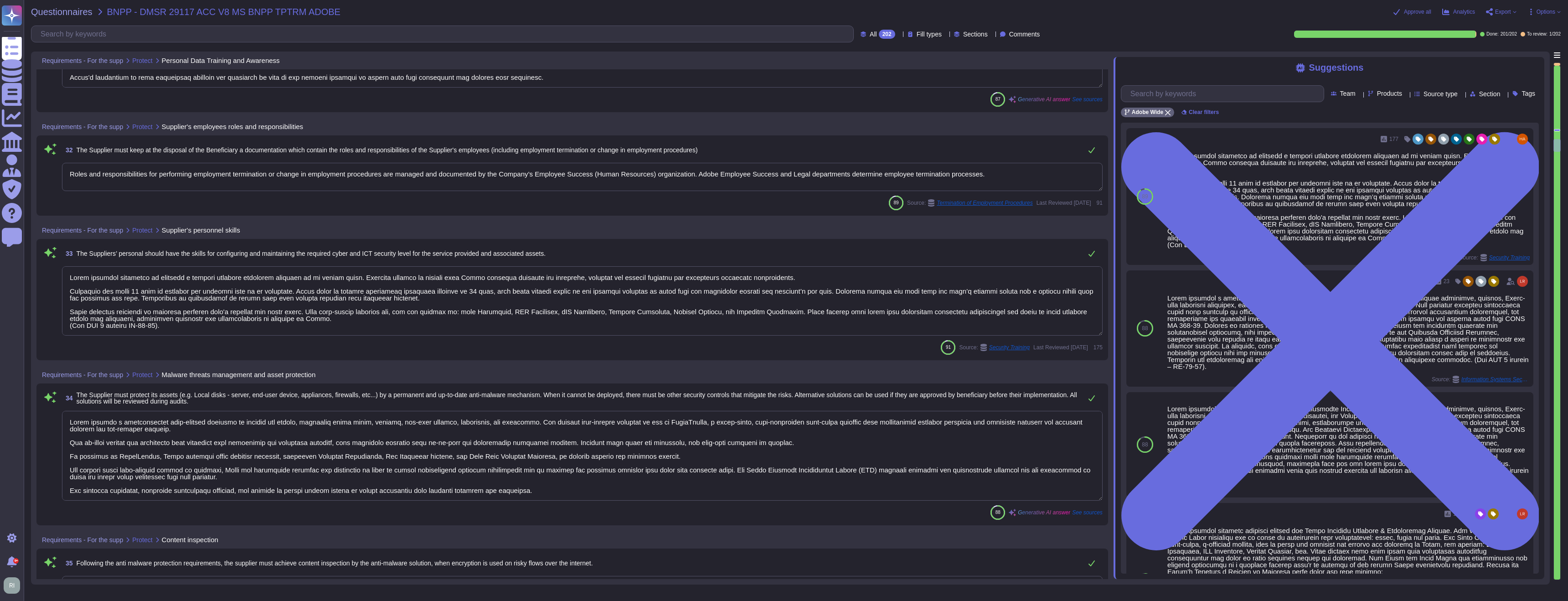
type textarea "Adobe ensures that no malicious code affects its information system components …"
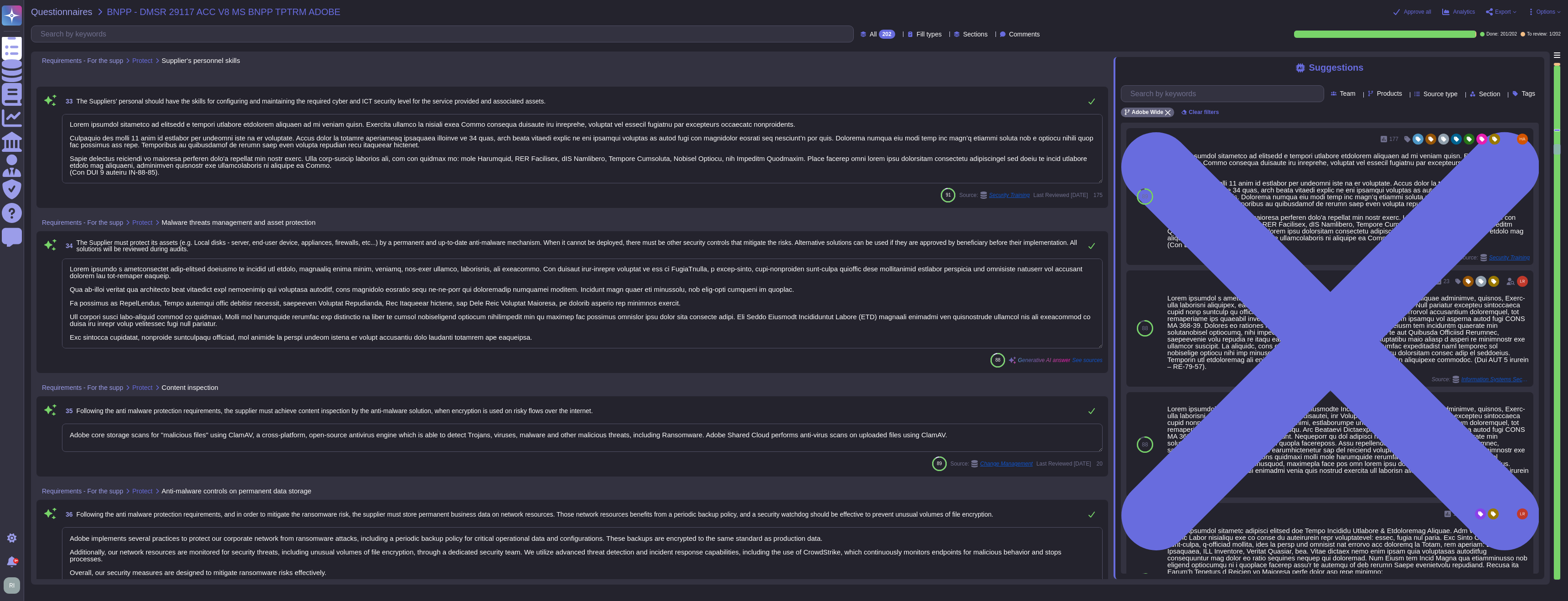
scroll to position [4706, 0]
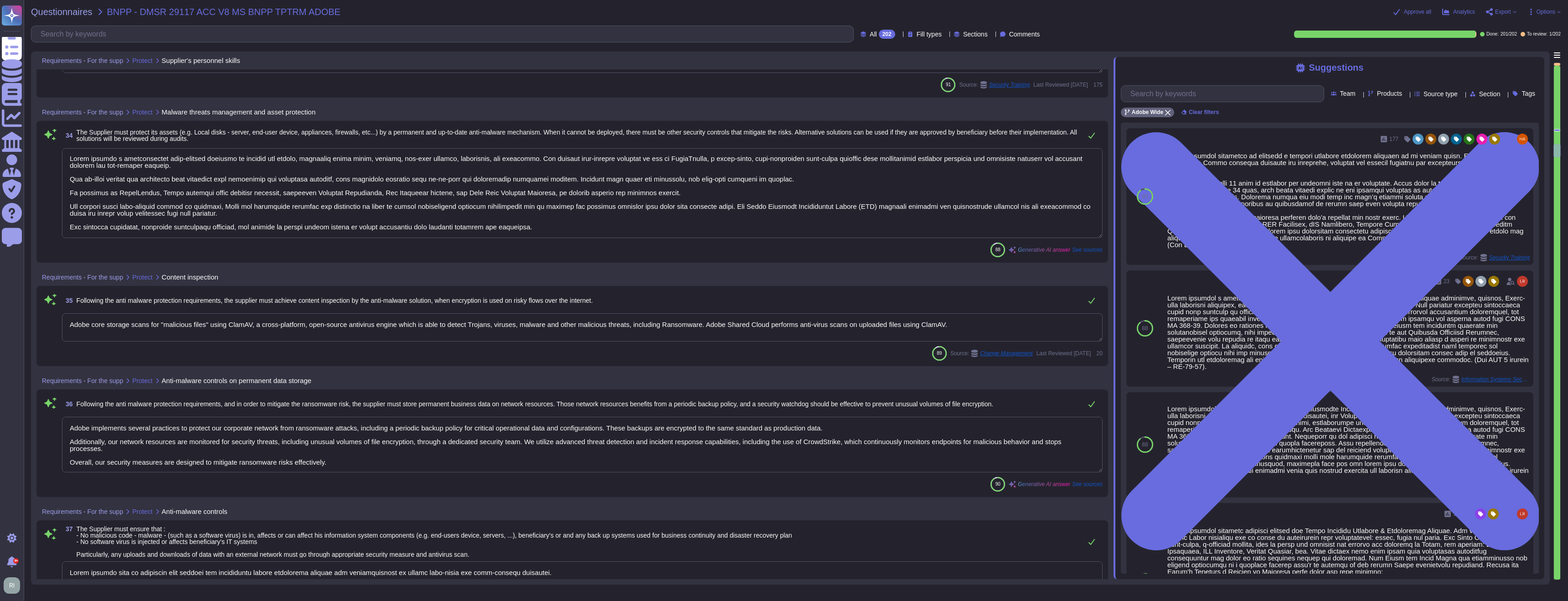
type textarea "Antivirus is running on employee desktops, laptops and email traffic is scanned…"
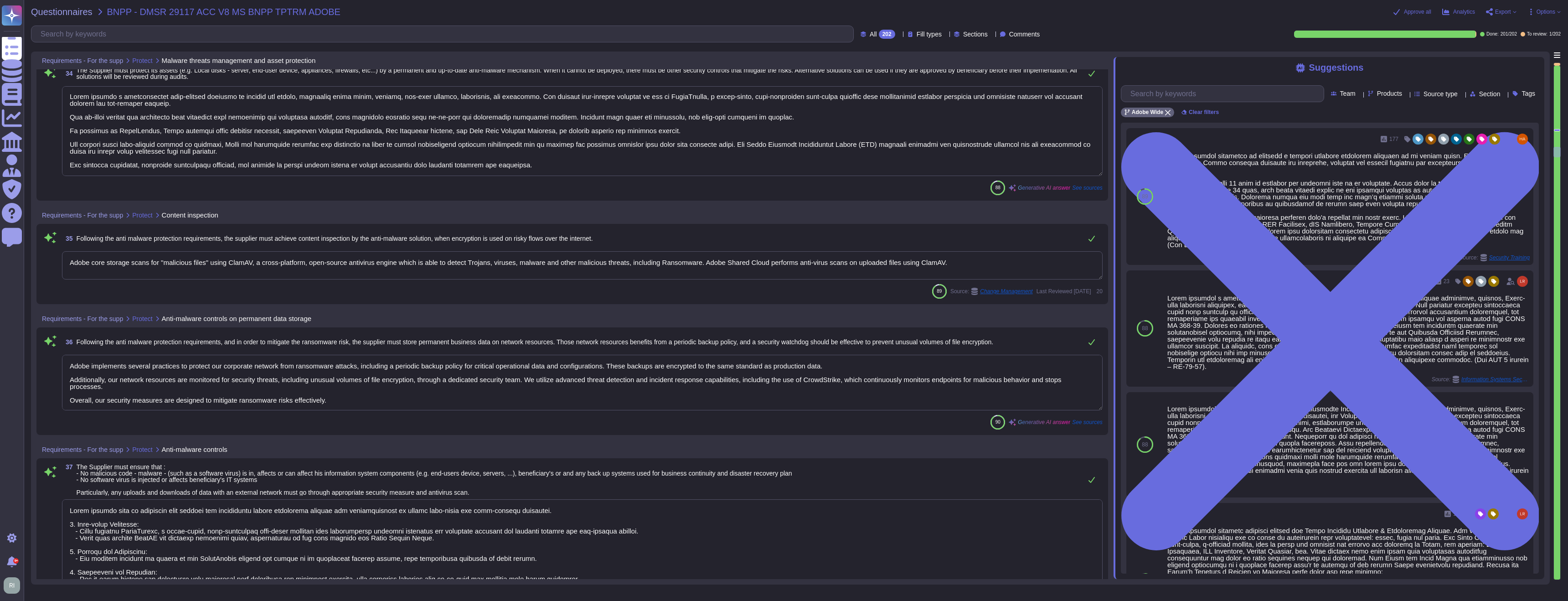
scroll to position [4840, 0]
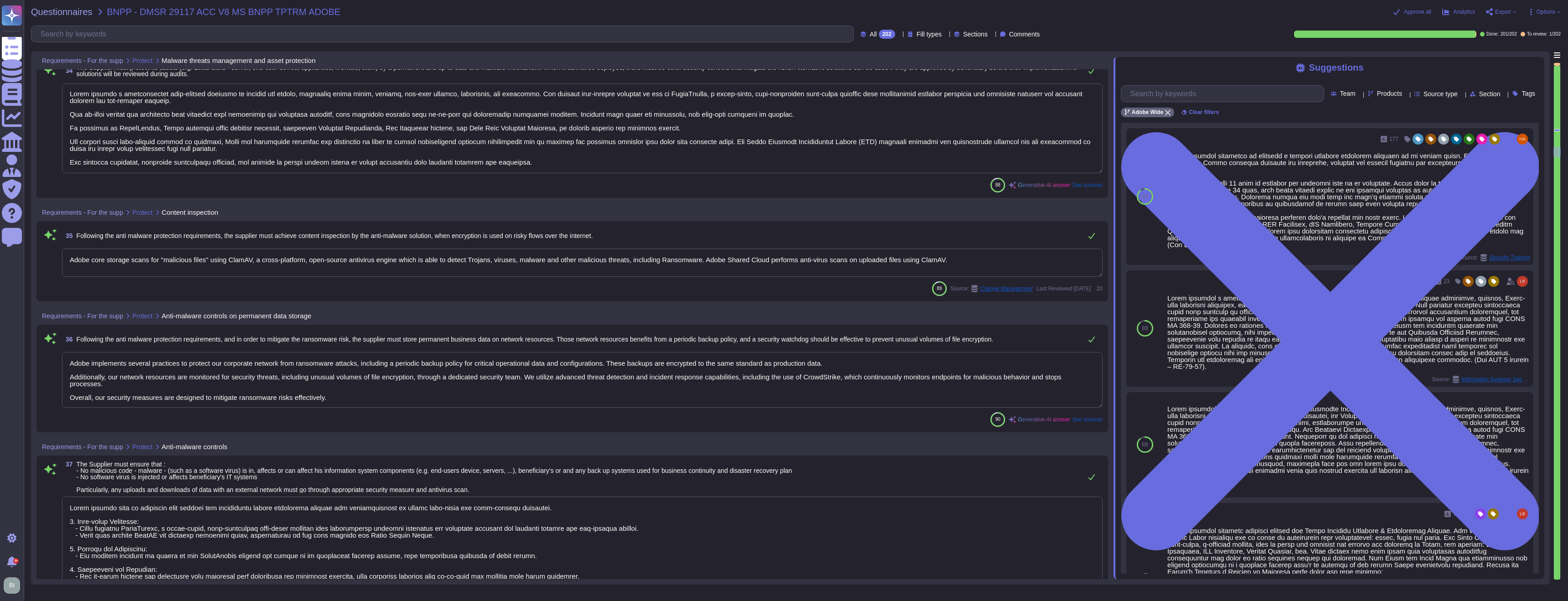
drag, startPoint x: 979, startPoint y: 257, endPoint x: 61, endPoint y: 249, distance: 918.0
click at [61, 249] on div "35 Following the anti malware protection requirements, the supplier must achiev…" at bounding box center [572, 261] width 1061 height 69
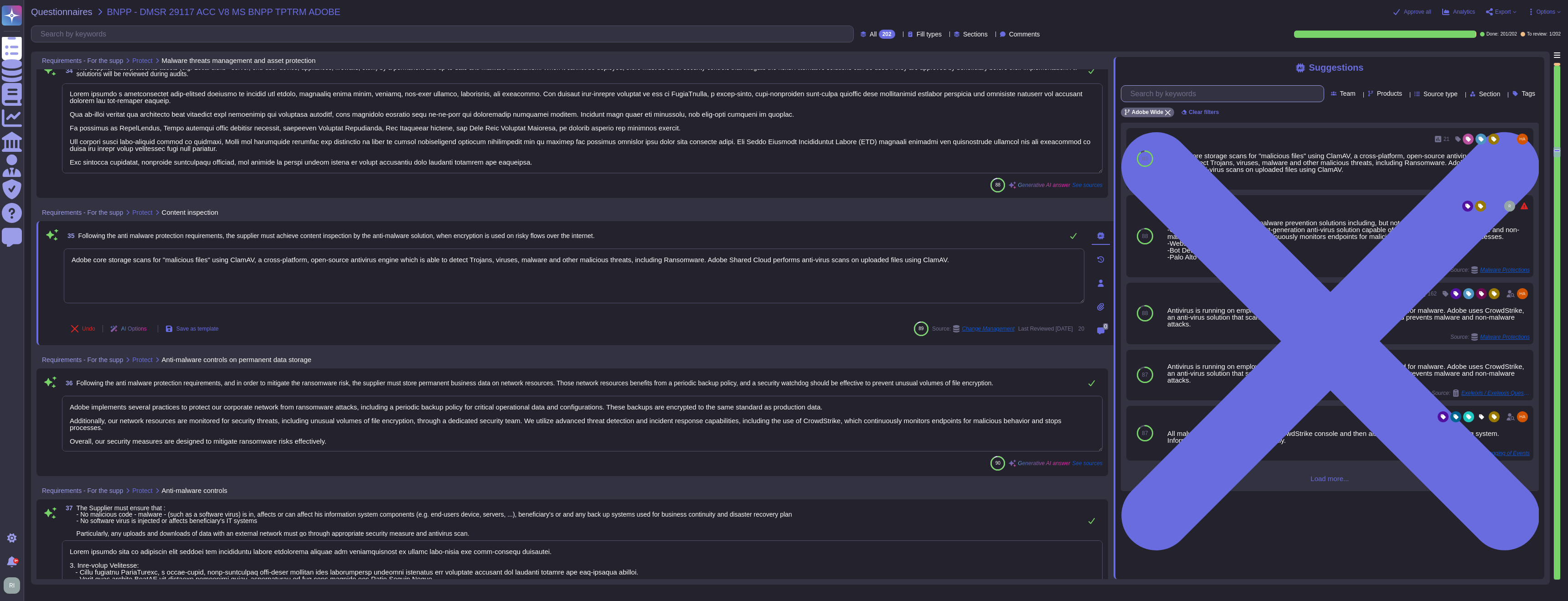
click at [1219, 90] on input "text" at bounding box center [1225, 94] width 198 height 16
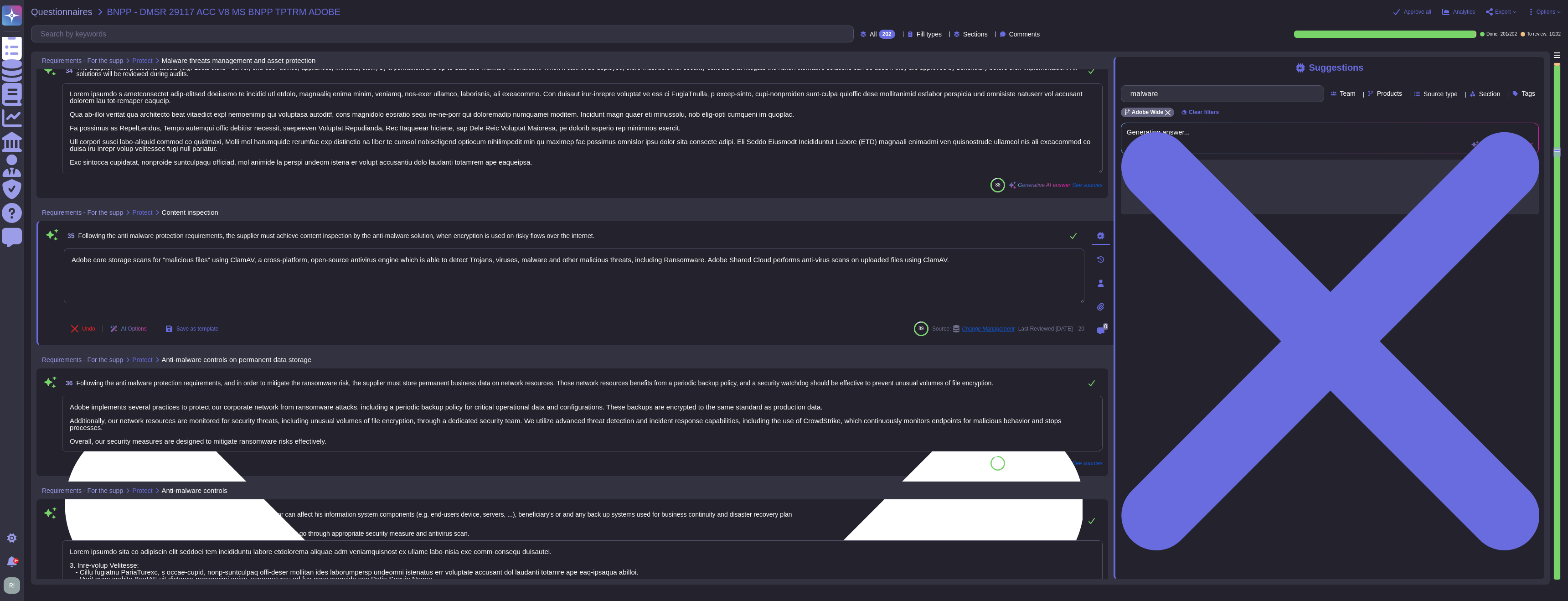
type input "malware"
click at [1028, 259] on textarea "Adobe core storage scans for "malicious files" using ClamAV, a cross-platform, …" at bounding box center [574, 276] width 1021 height 55
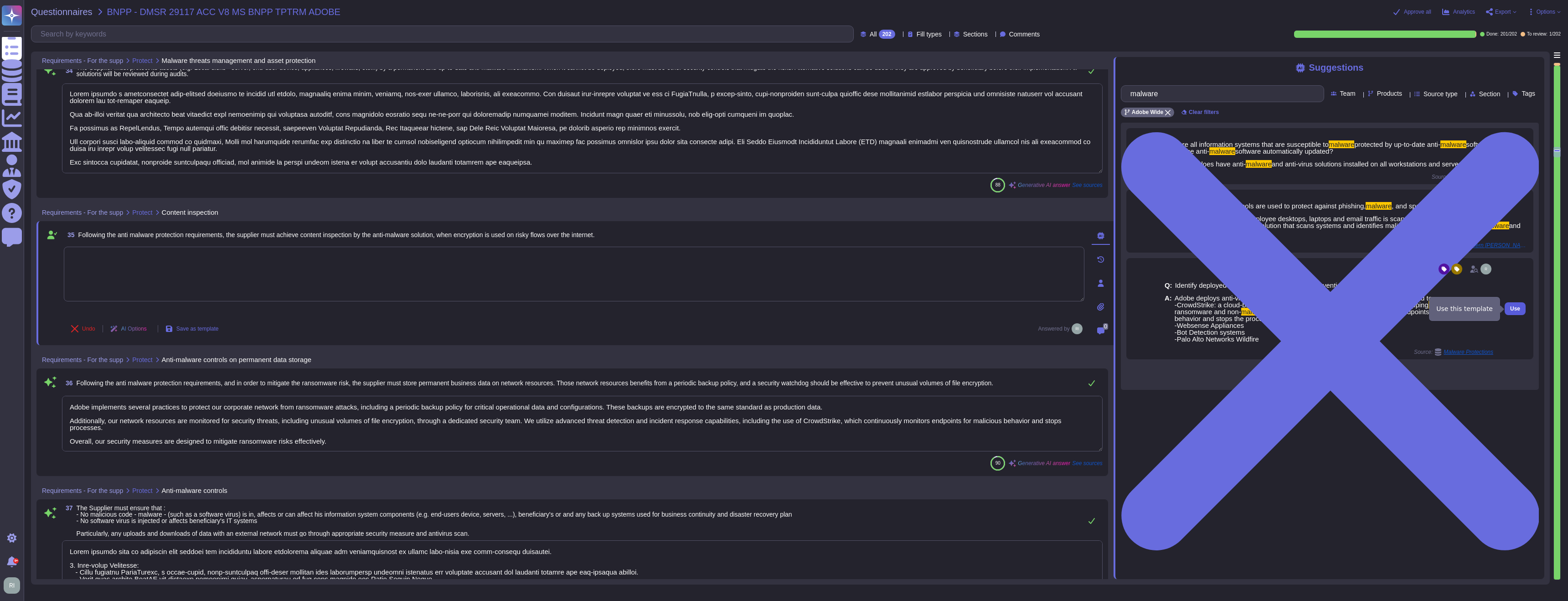
click at [1512, 307] on span "Use" at bounding box center [1515, 309] width 10 height 6
type textarea "Adobe deploys anti-virus and malware prevention solutions including, but not li…"
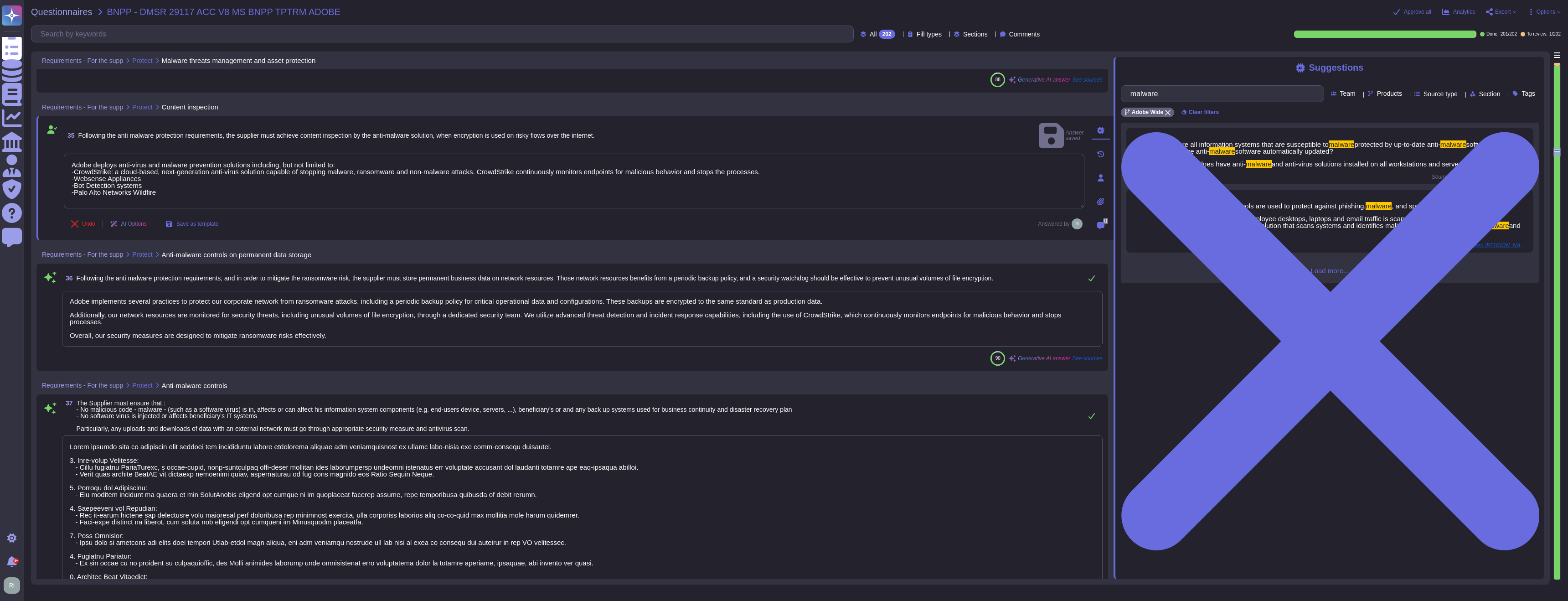
scroll to position [4950, 0]
type textarea "Adobe uses CrowdStrike, a cloud-based, next-generation anti-virus solution capa…"
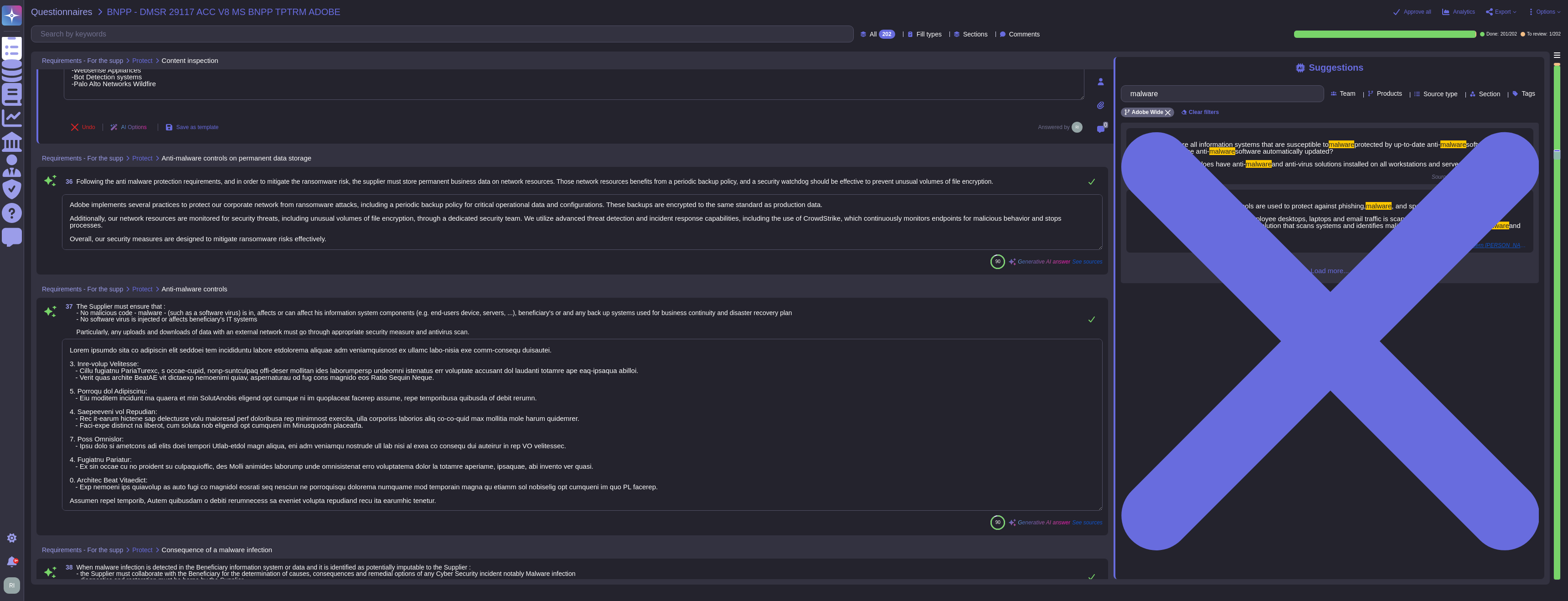
type textarea "Adobe has established information security policies to ensure that access contr…"
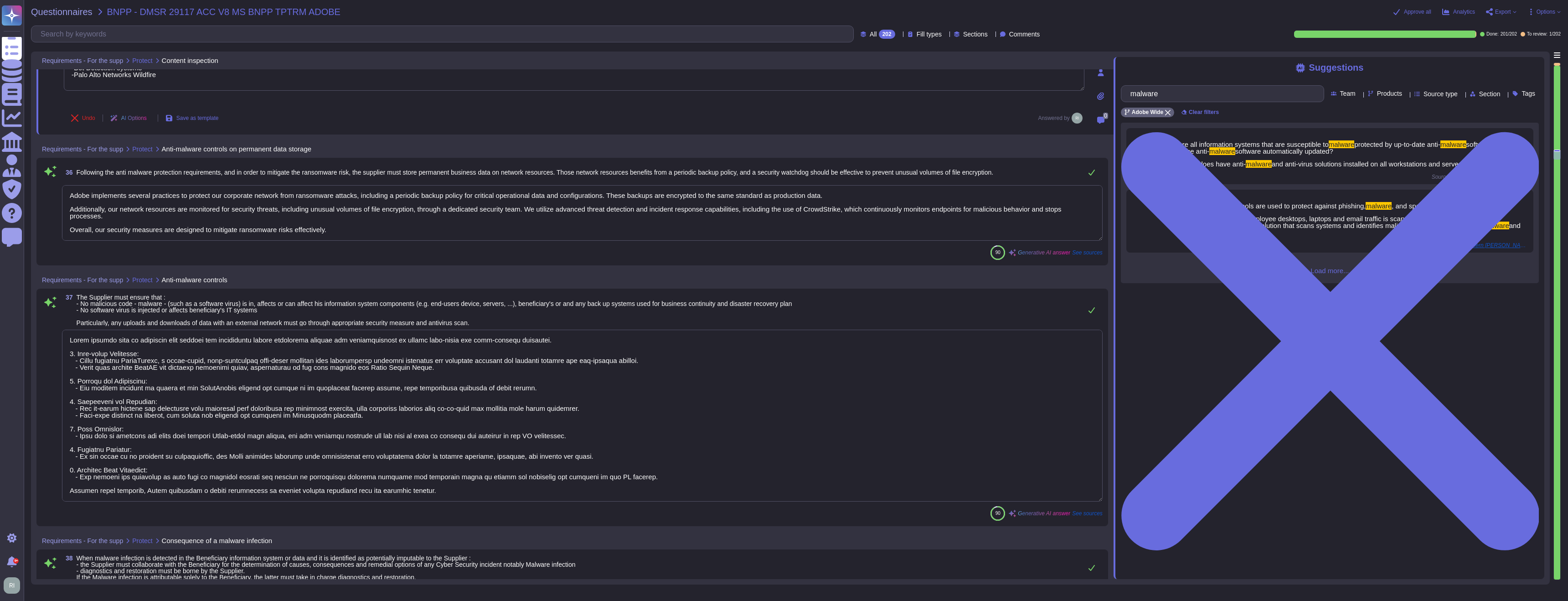
scroll to position [5047, 0]
drag, startPoint x: 437, startPoint y: 369, endPoint x: 77, endPoint y: 364, distance: 360.0
click at [77, 364] on textarea at bounding box center [582, 414] width 1041 height 172
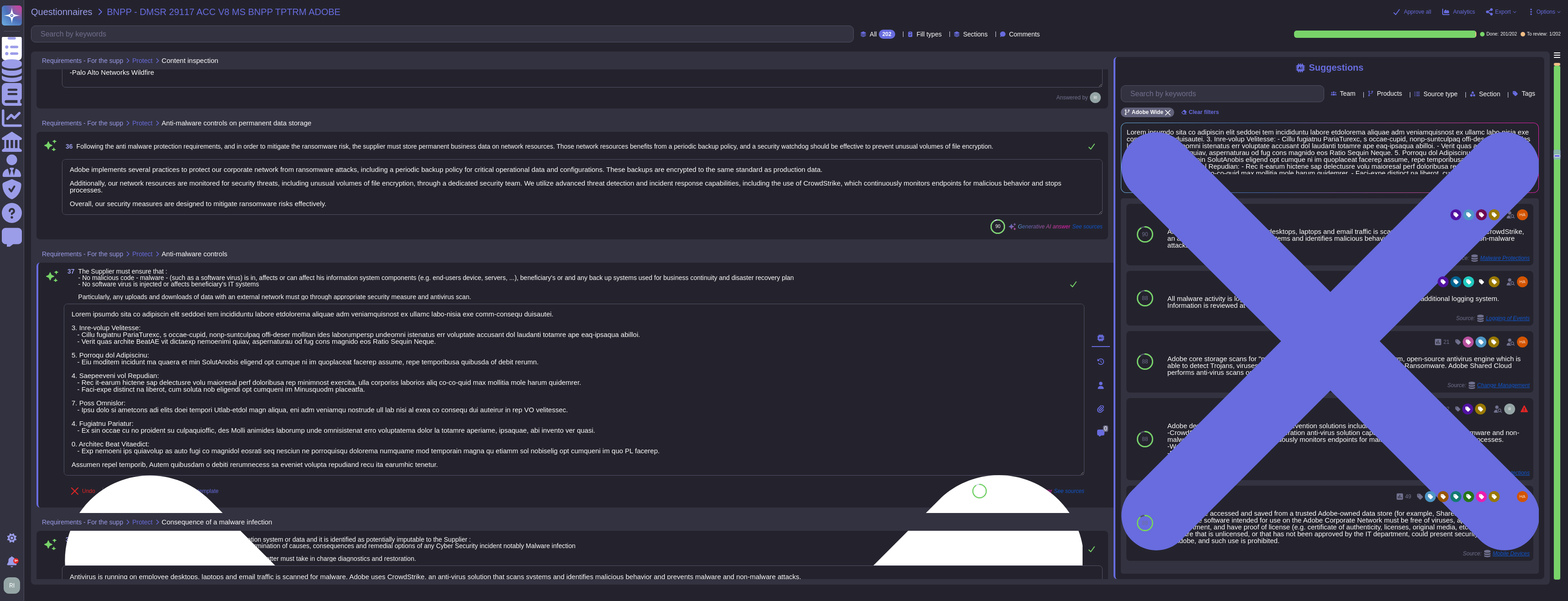
scroll to position [0, 0]
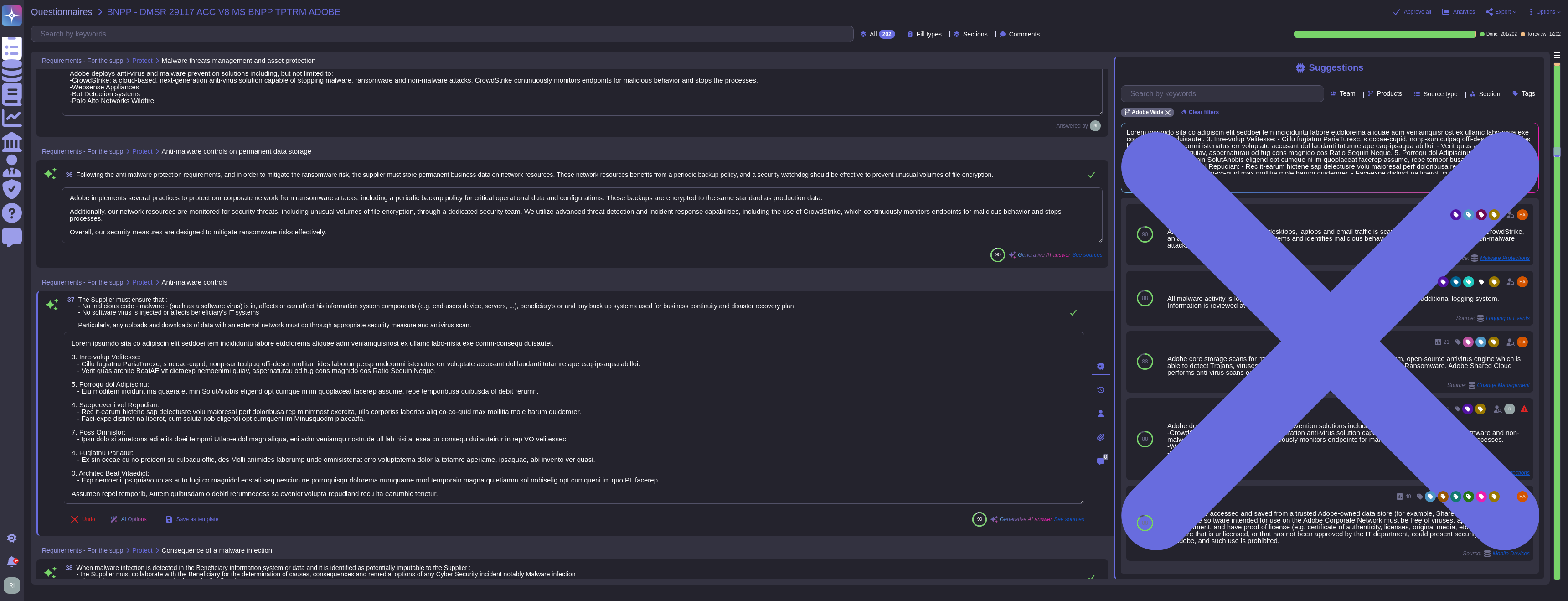
type textarea "Adobe employs a comprehensive anti-malware strategy to protect its assets, incl…"
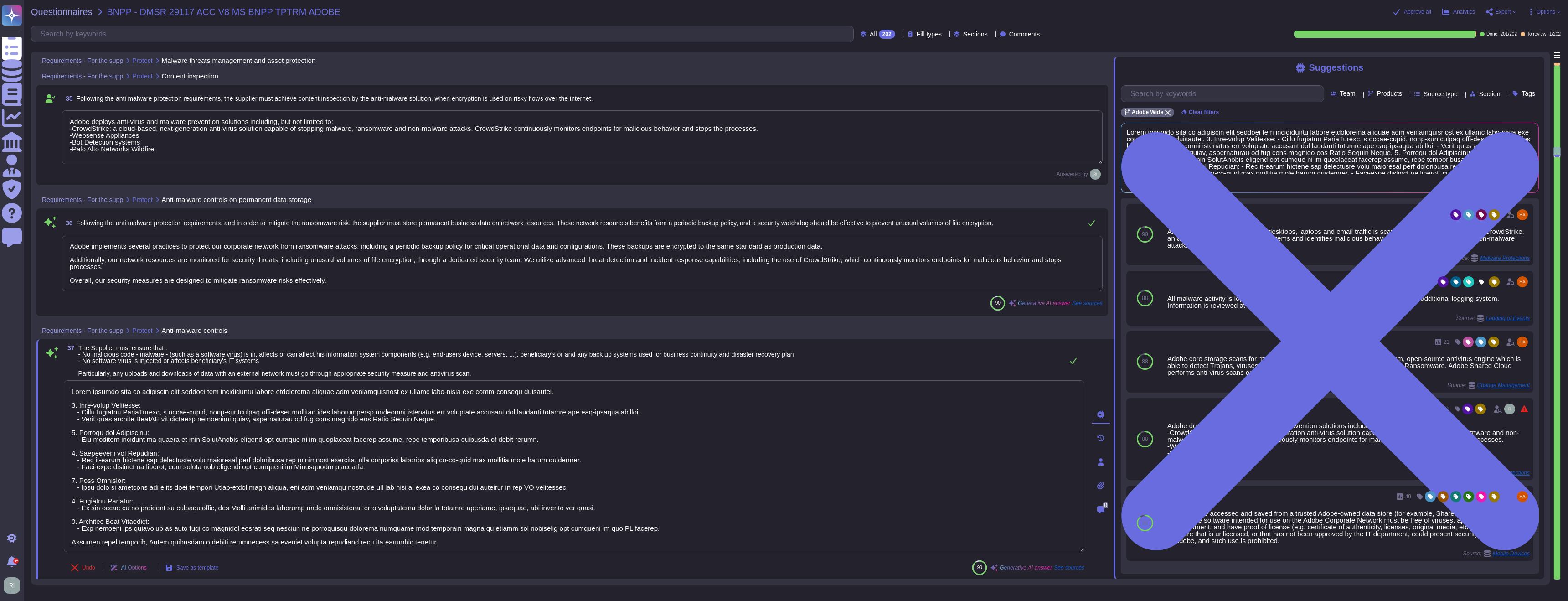
scroll to position [4969, 0]
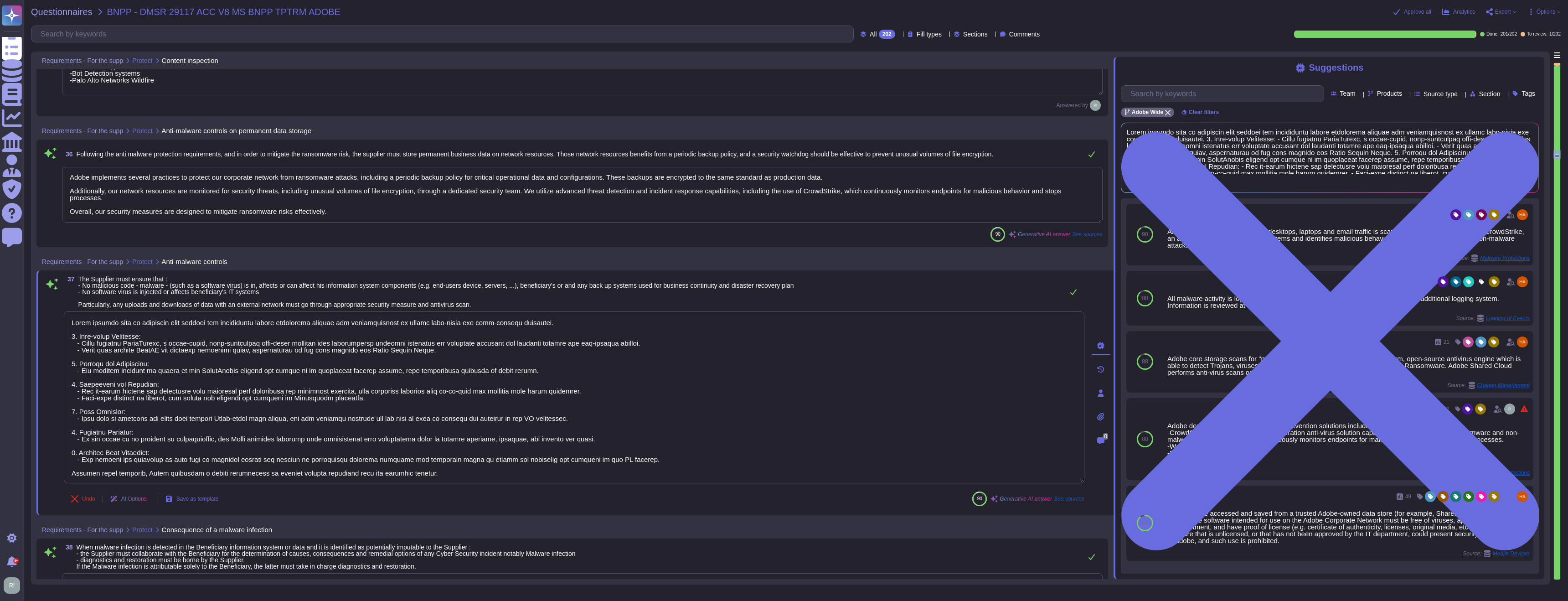
type textarea "Adobe has established information security policies to ensure that access contr…"
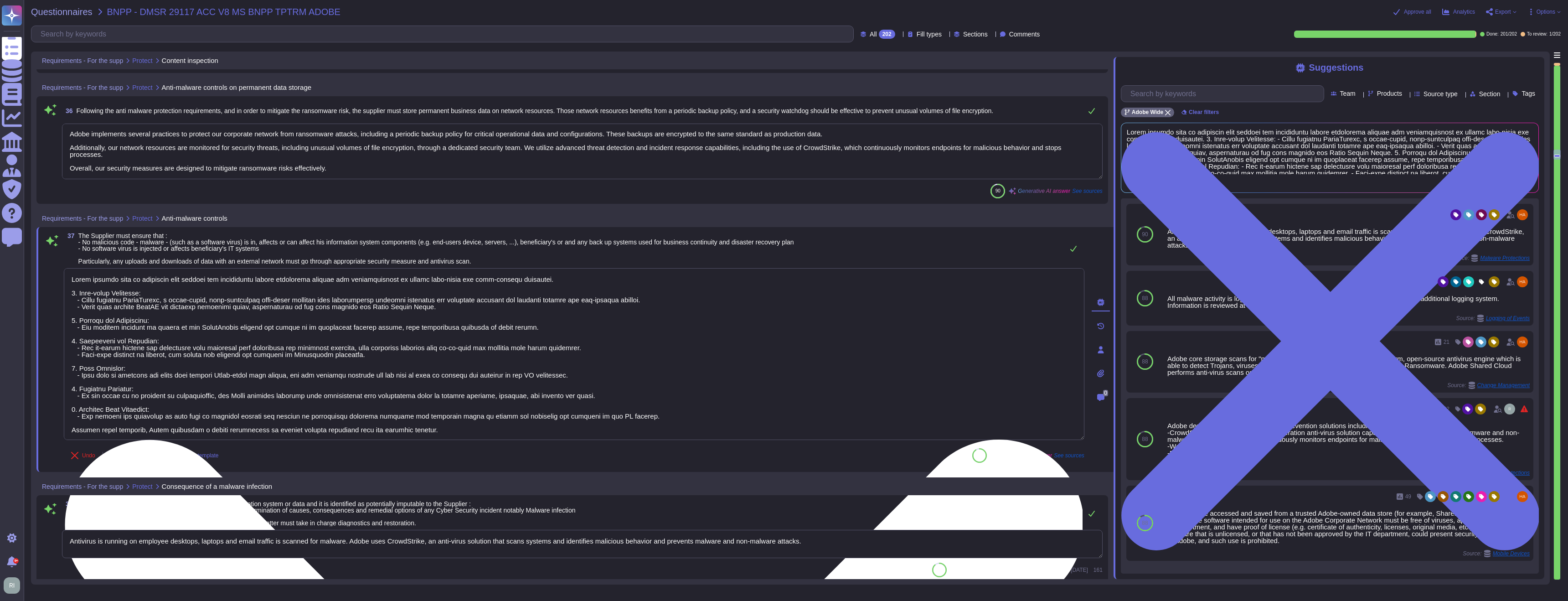
scroll to position [1, 0]
click at [323, 350] on textarea at bounding box center [574, 354] width 1021 height 172
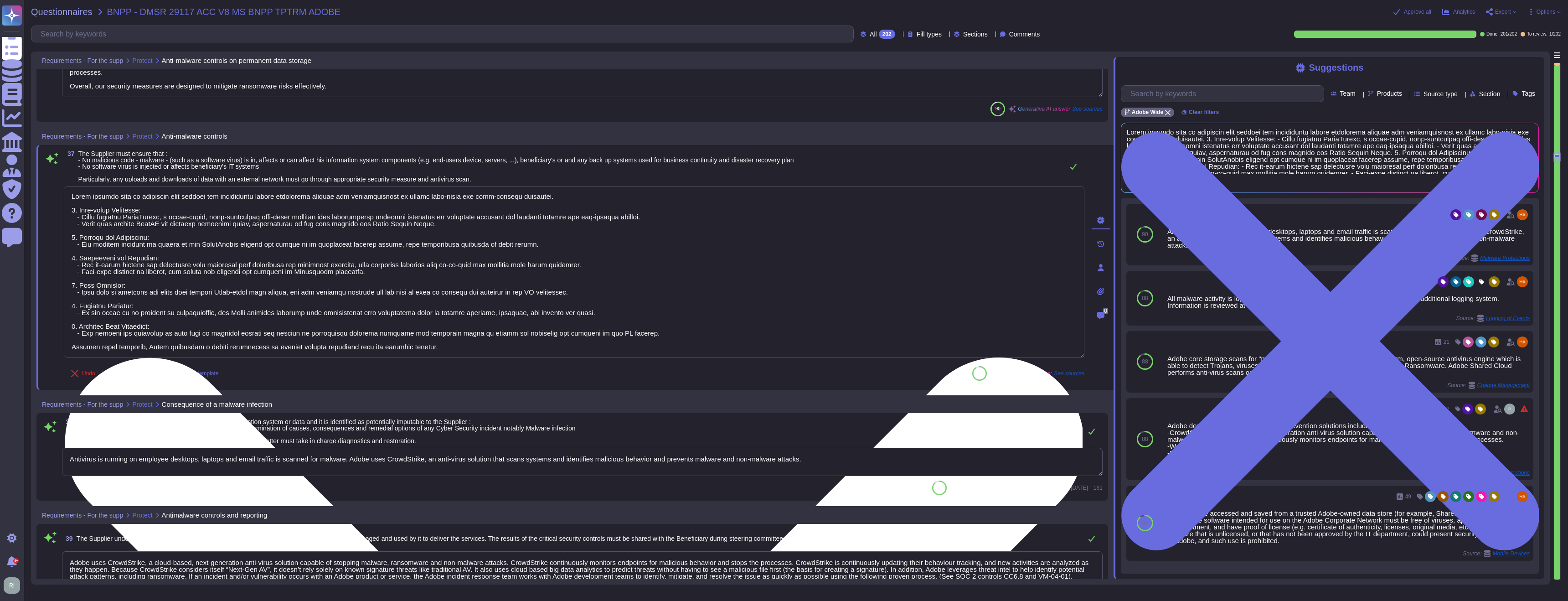
scroll to position [5163, 0]
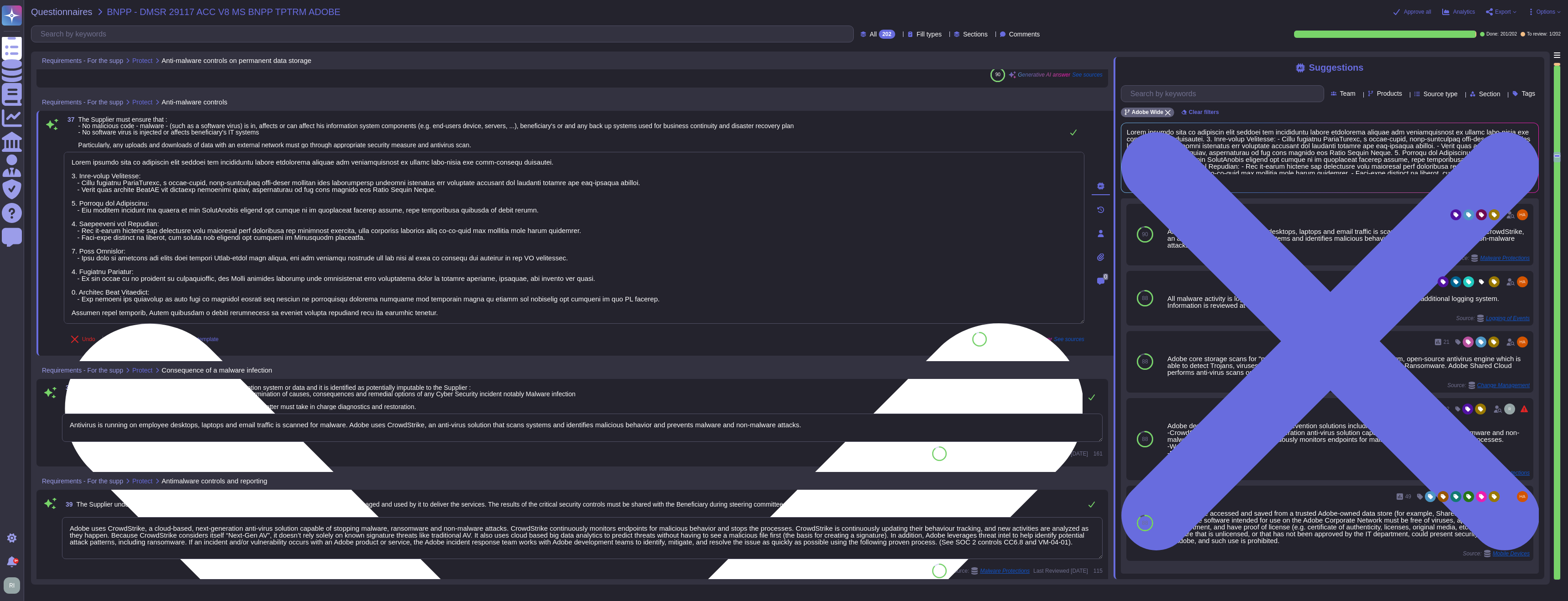
type textarea "Segregation of duties (SoD) principles are rigorously applied to ensure that se…"
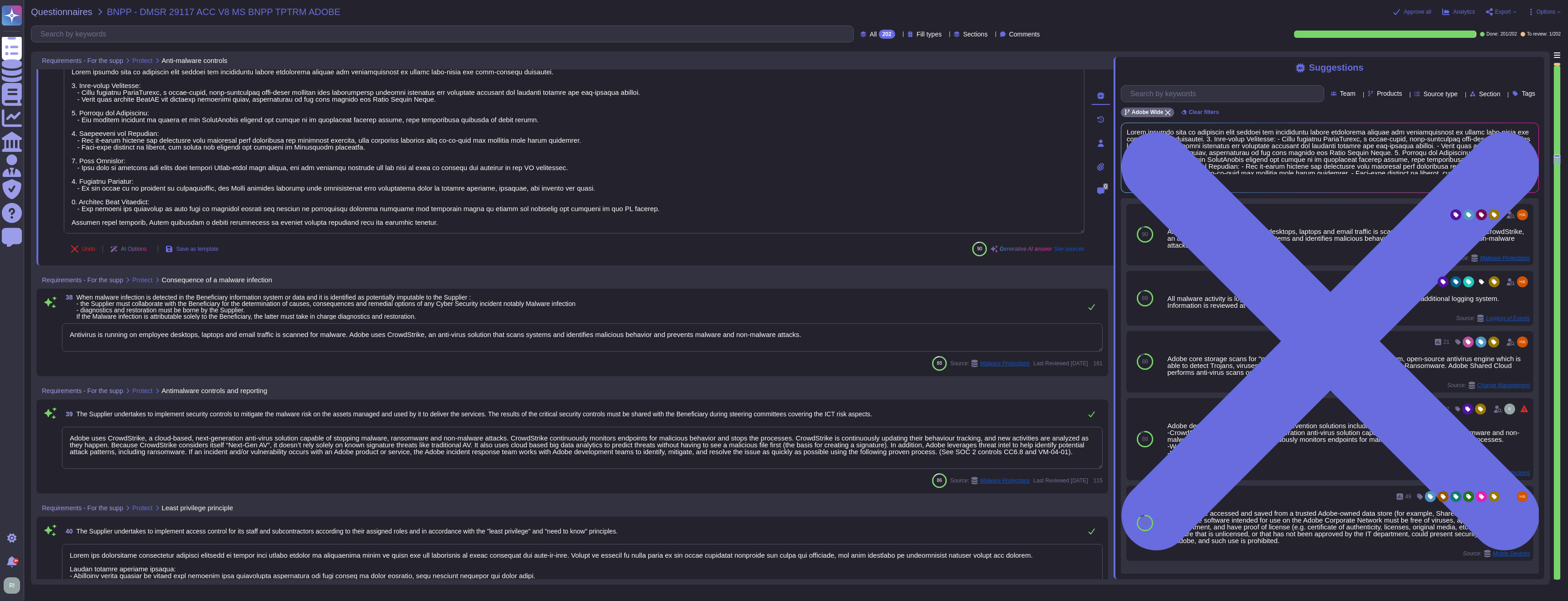
scroll to position [5332, 0]
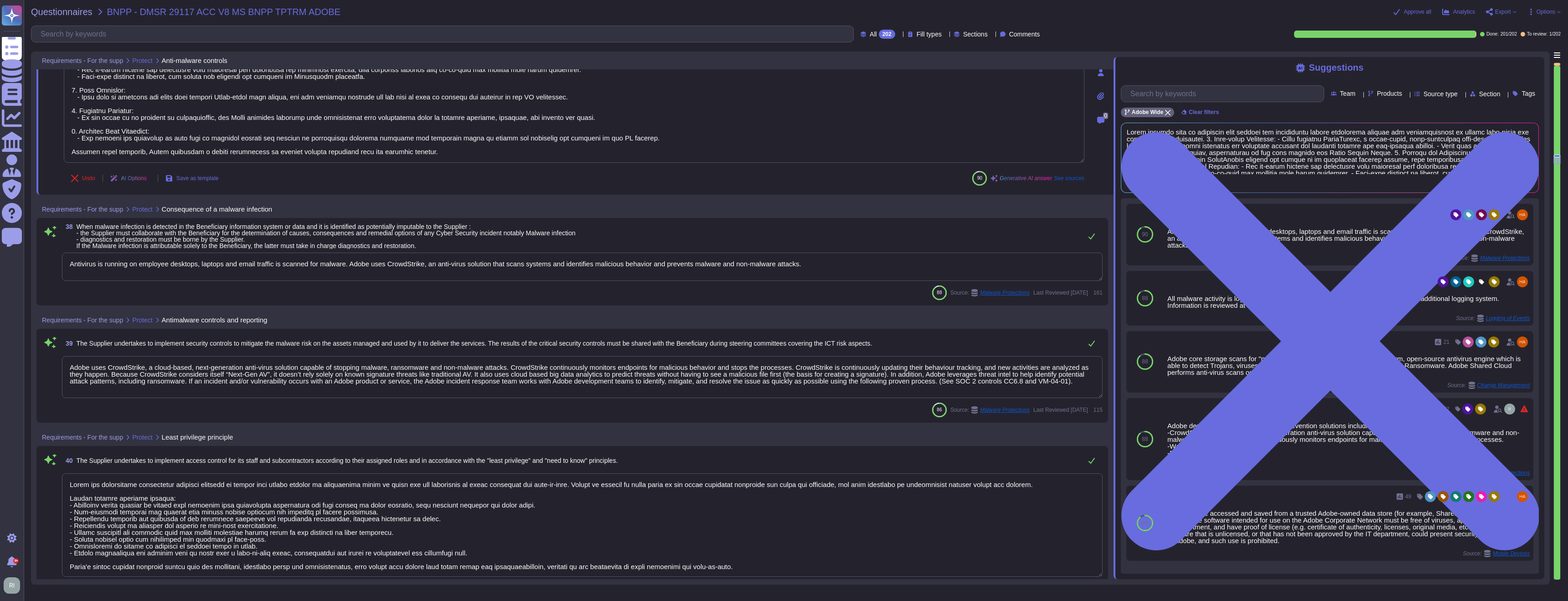
type textarea "Adobe has comprehensive access control policies that align with the specified c…"
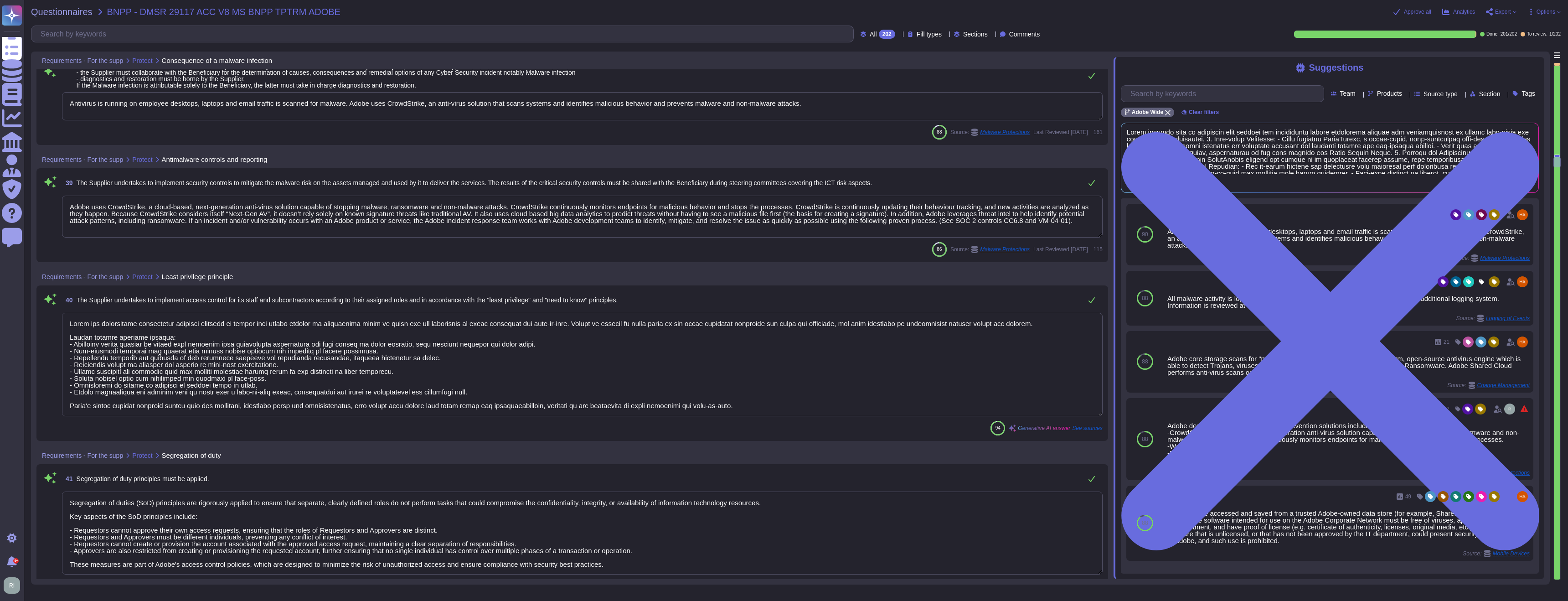
scroll to position [1, 0]
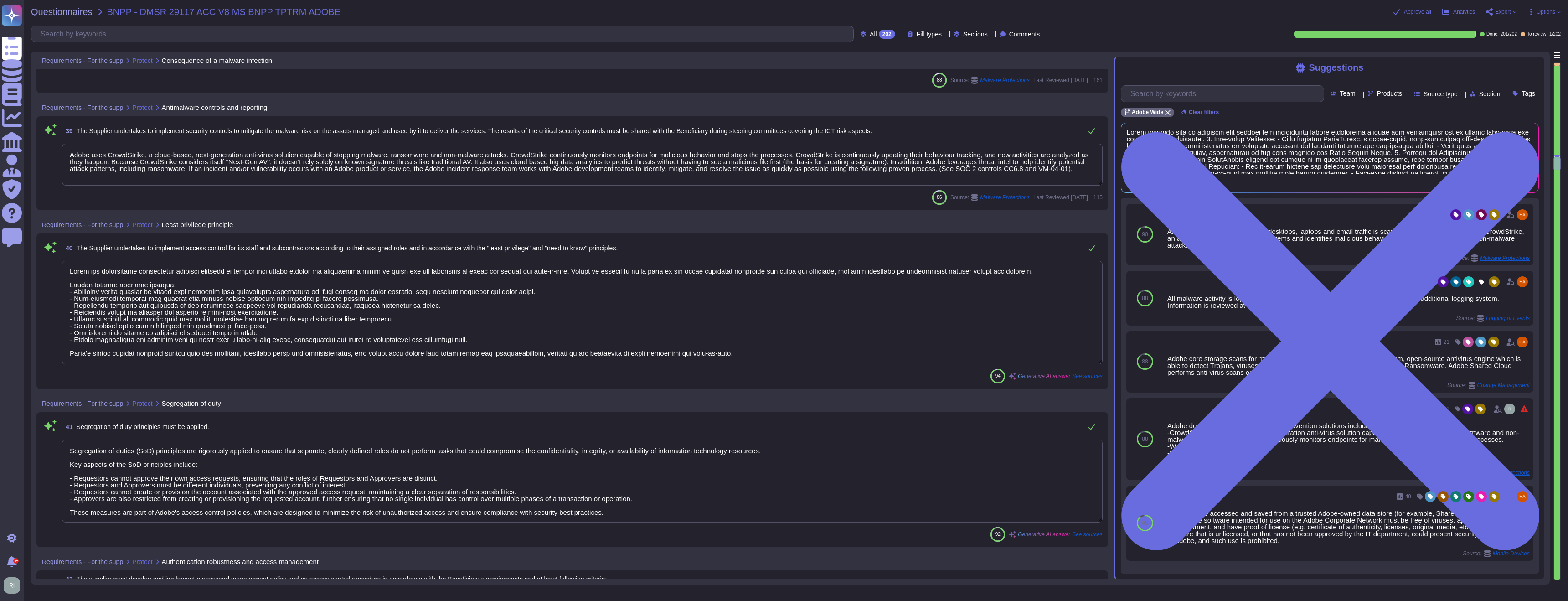
type textarea "Adobe's Key Management Standard outlines the processes for protecting logical a…"
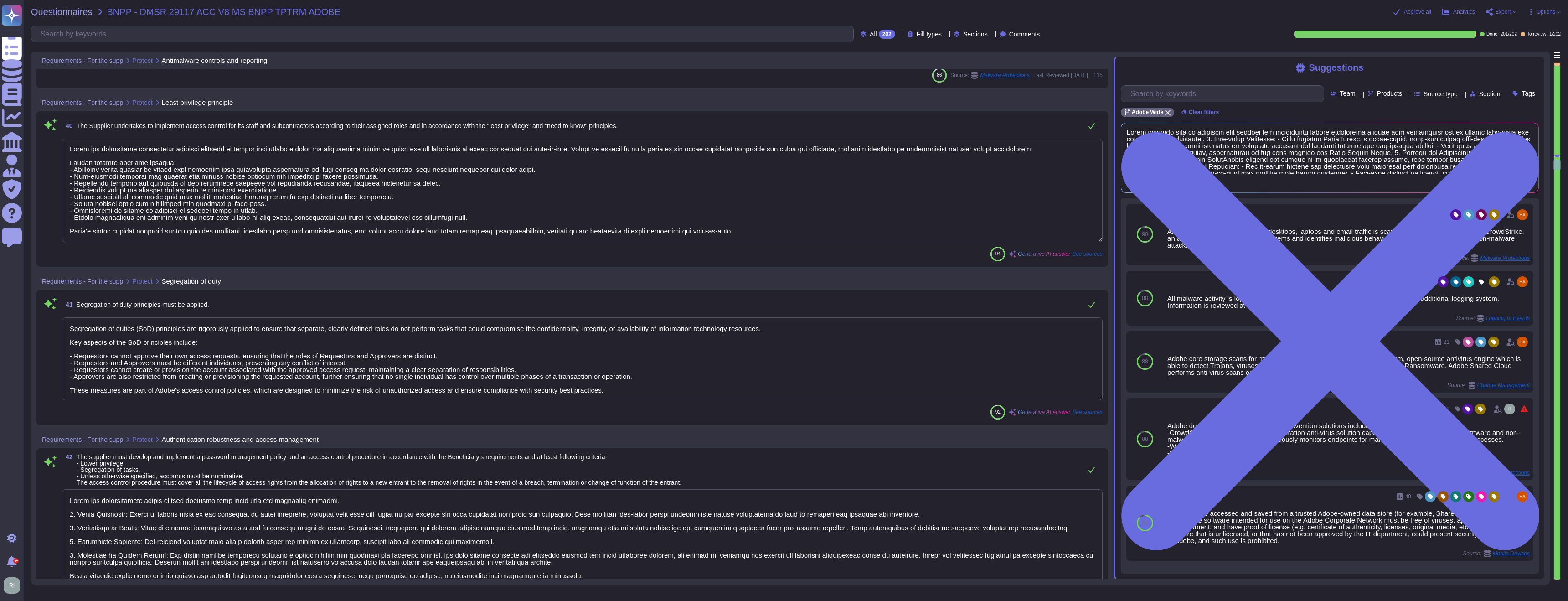
type textarea "Adobe employs a structured process for modifying or revoking access rights for …"
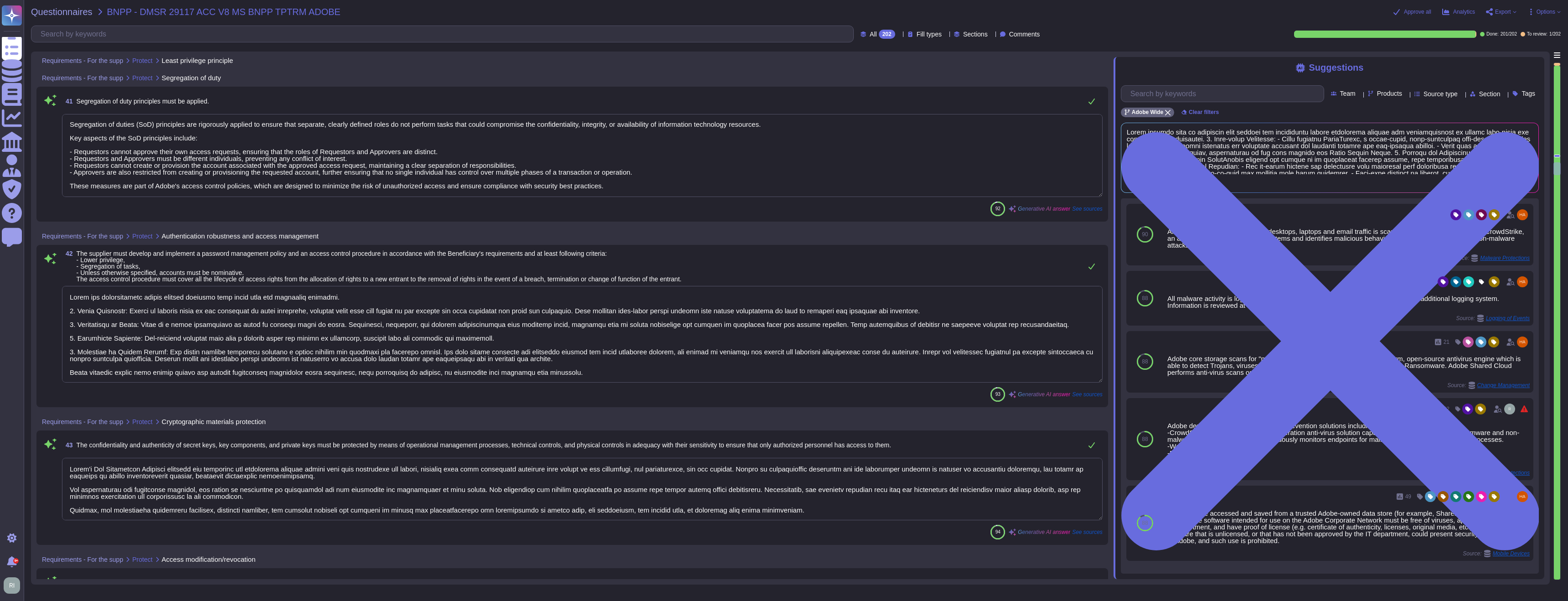
type textarea "All logical access accounts have a quarterly review. (See SOC 2 Control IAM-01-…"
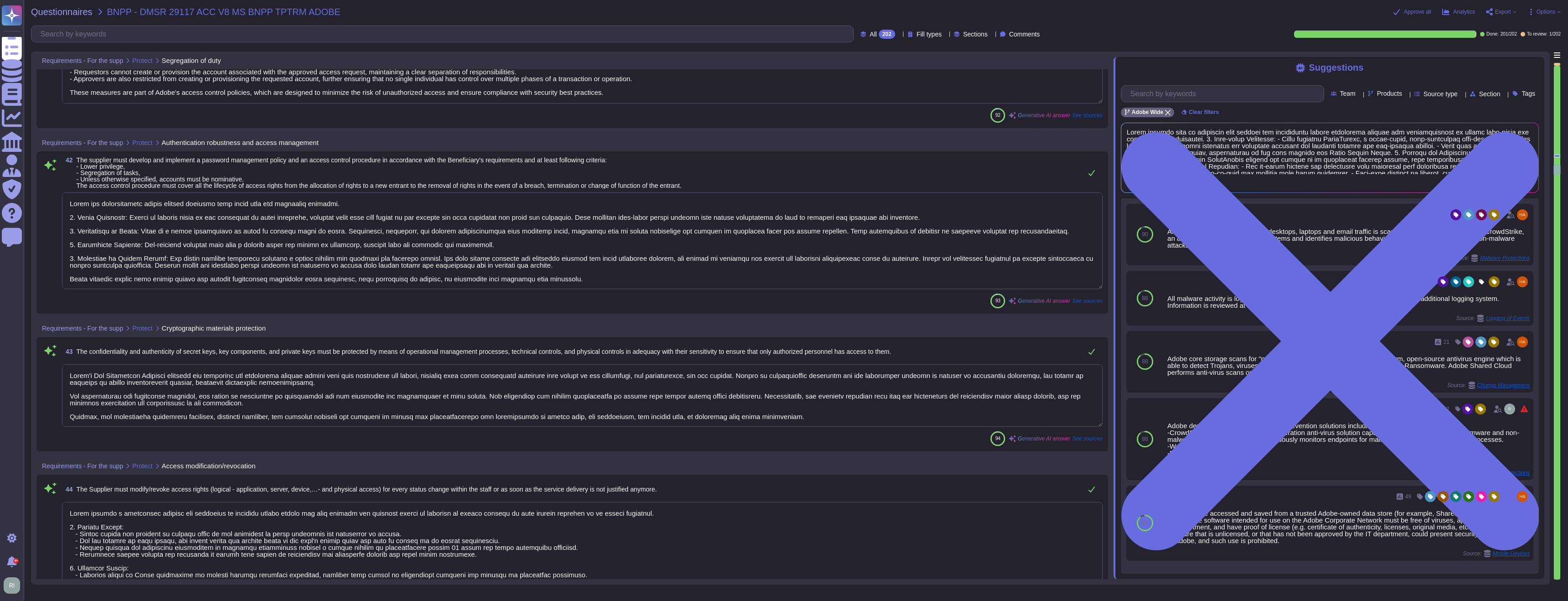
type textarea "Adobe restricts the use of shared and group authentication credentials. Authent…"
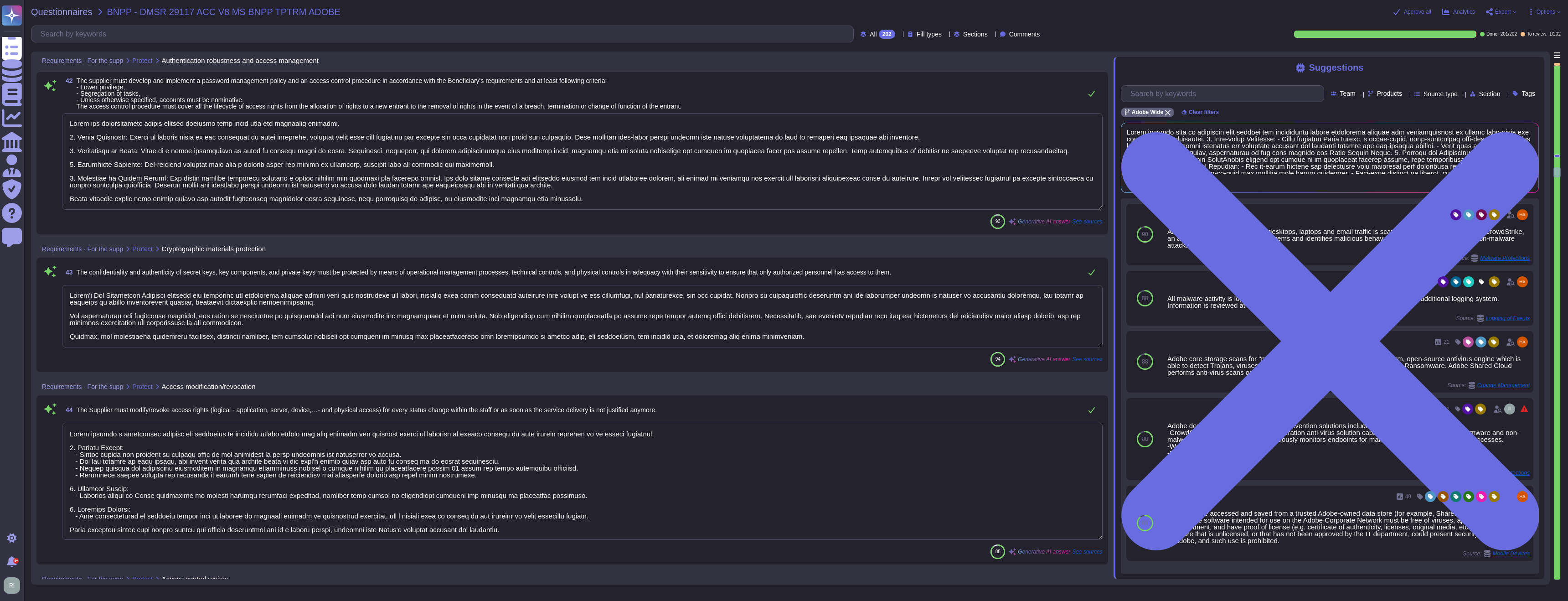
scroll to position [6058, 0]
type textarea "Adobe maintains maintenance contracts for critical equipment. Adobe ensures tha…"
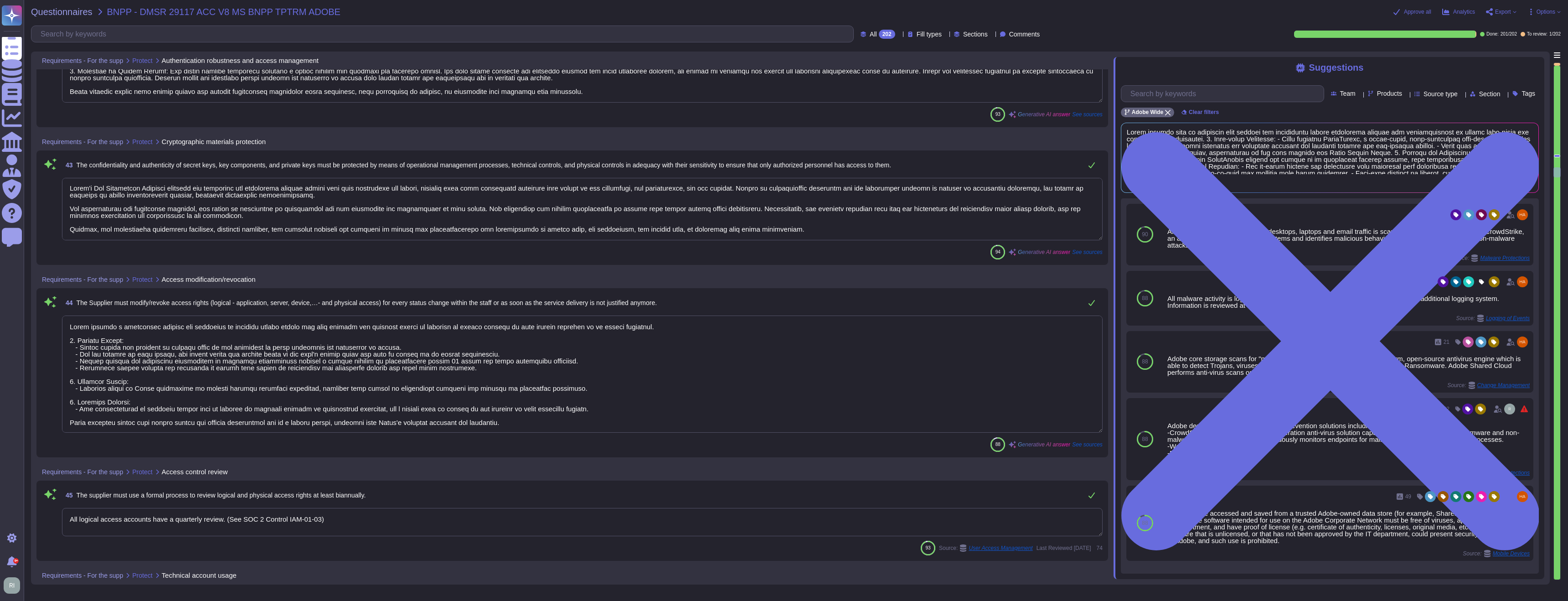
scroll to position [6152, 0]
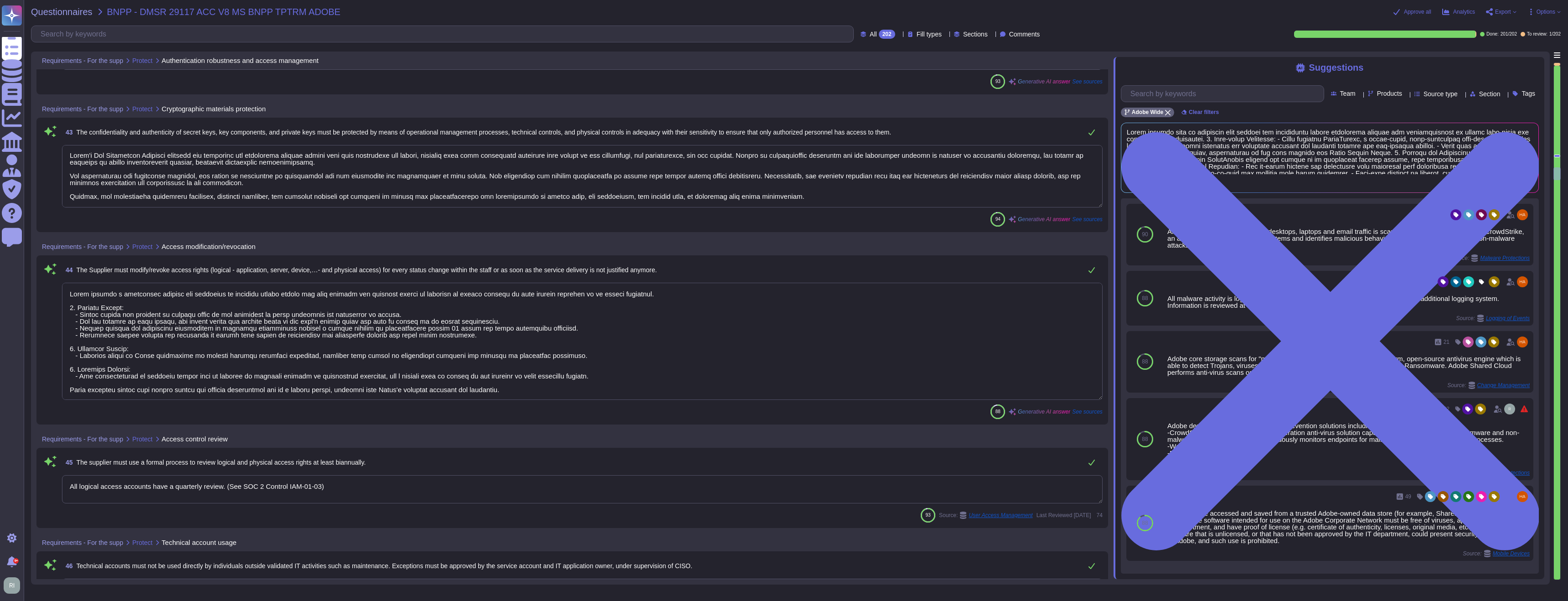
type textarea "- Rule: Passwords must be at least 16 characters in length, cannot be found in …"
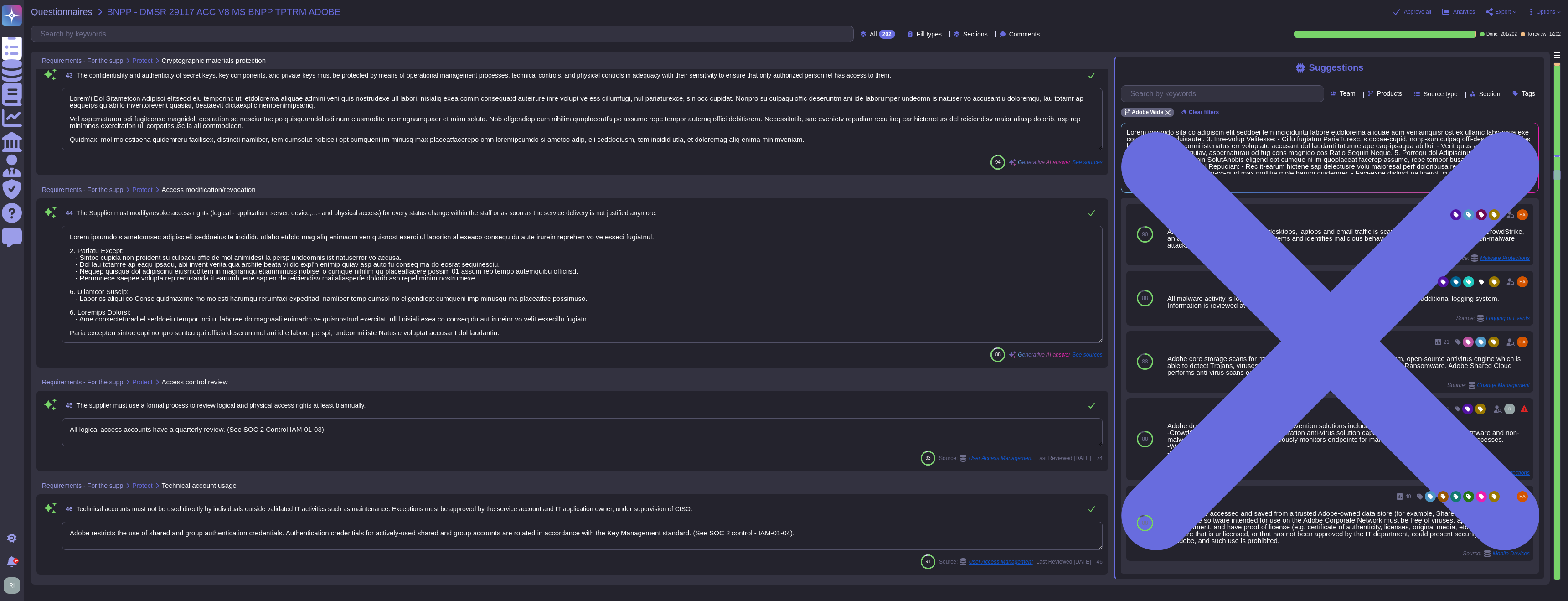
scroll to position [1, 0]
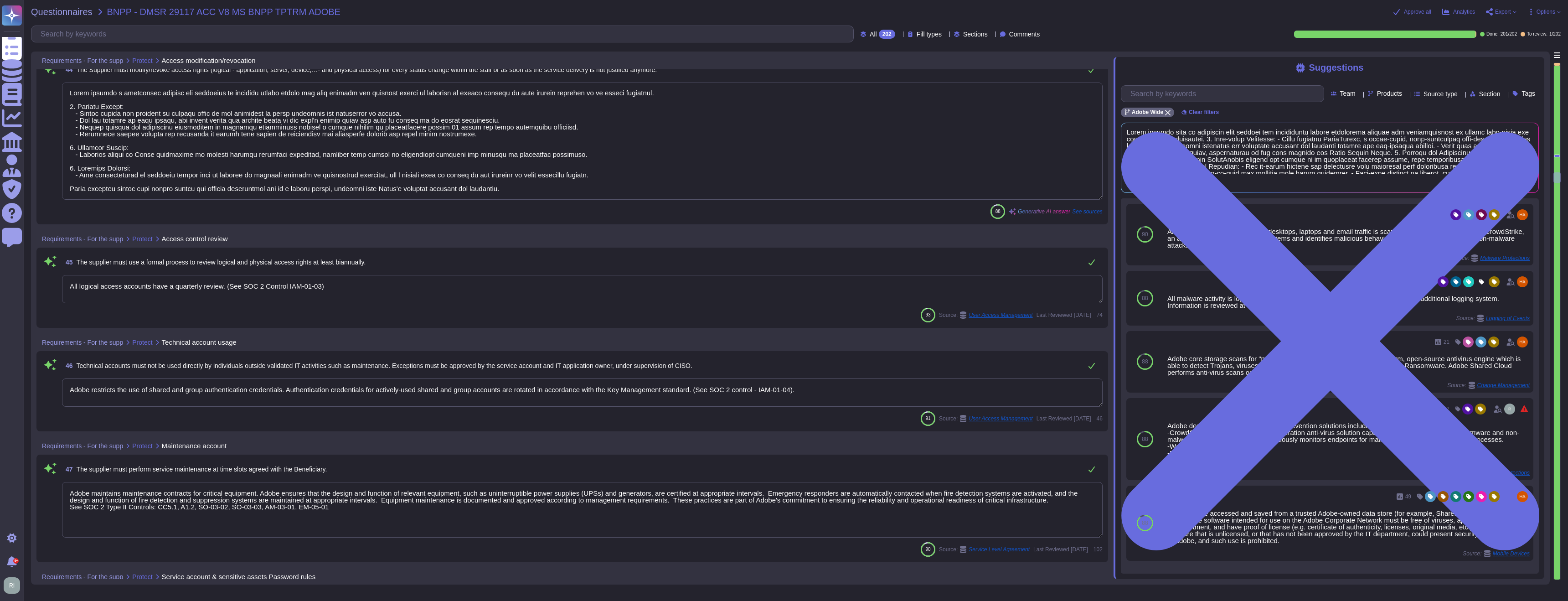
type textarea "Adobe integrates with any SAML 2.0-compliant identity provider. User accounts a…"
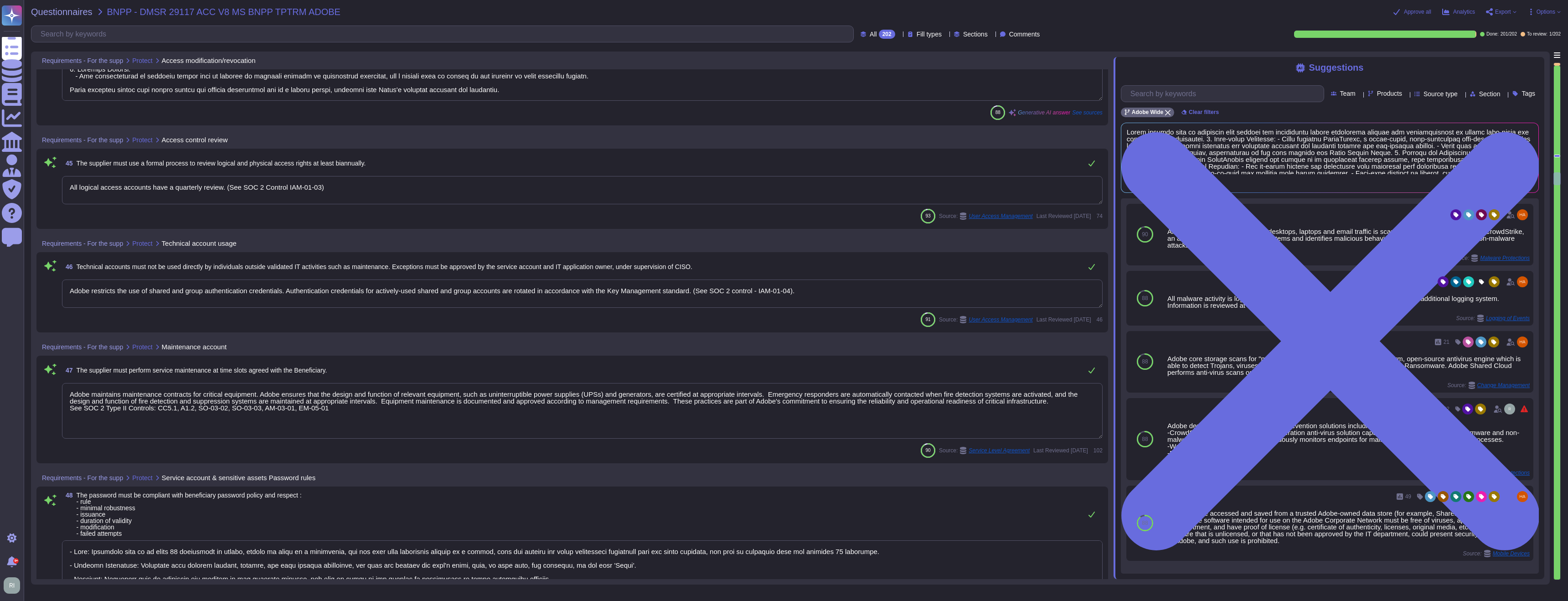
type textarea "Adobe employee passwords must be at least 16 characters and contain letters, nu…"
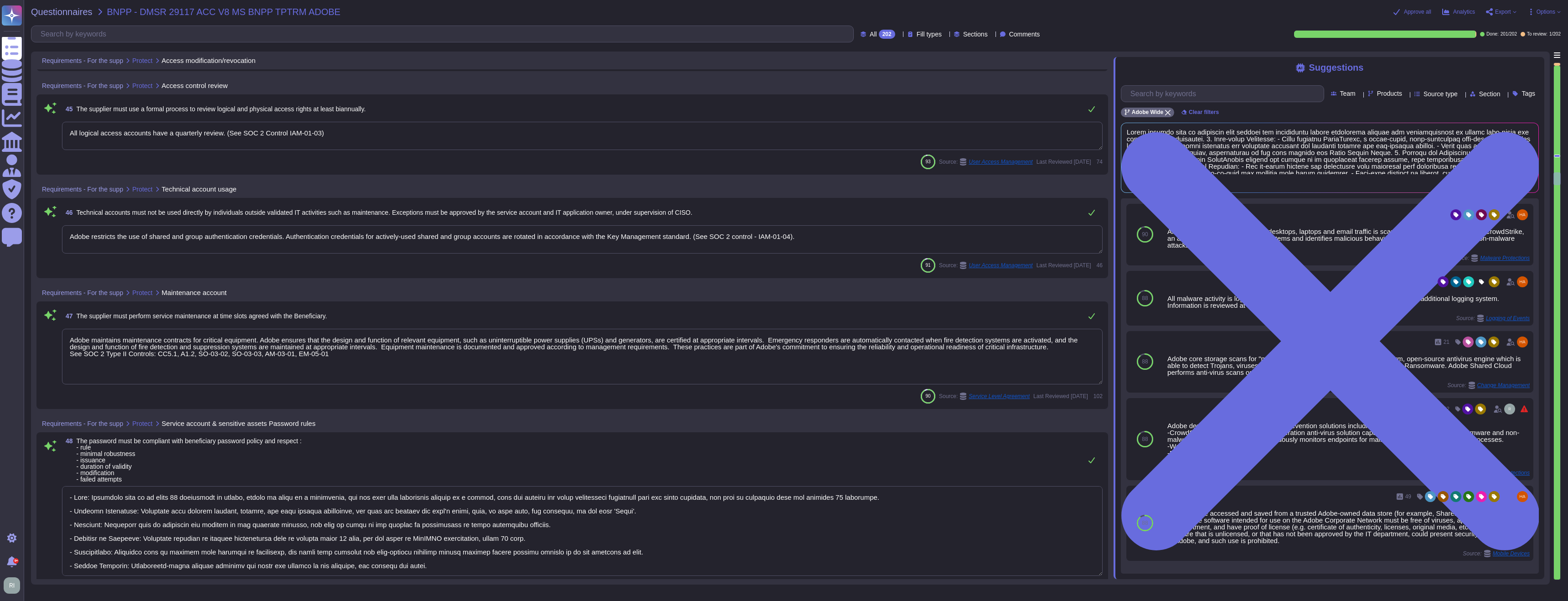
scroll to position [6518, 0]
type textarea "Yes. Passwords must be at least 16 characters in length; cannot be found in a d…"
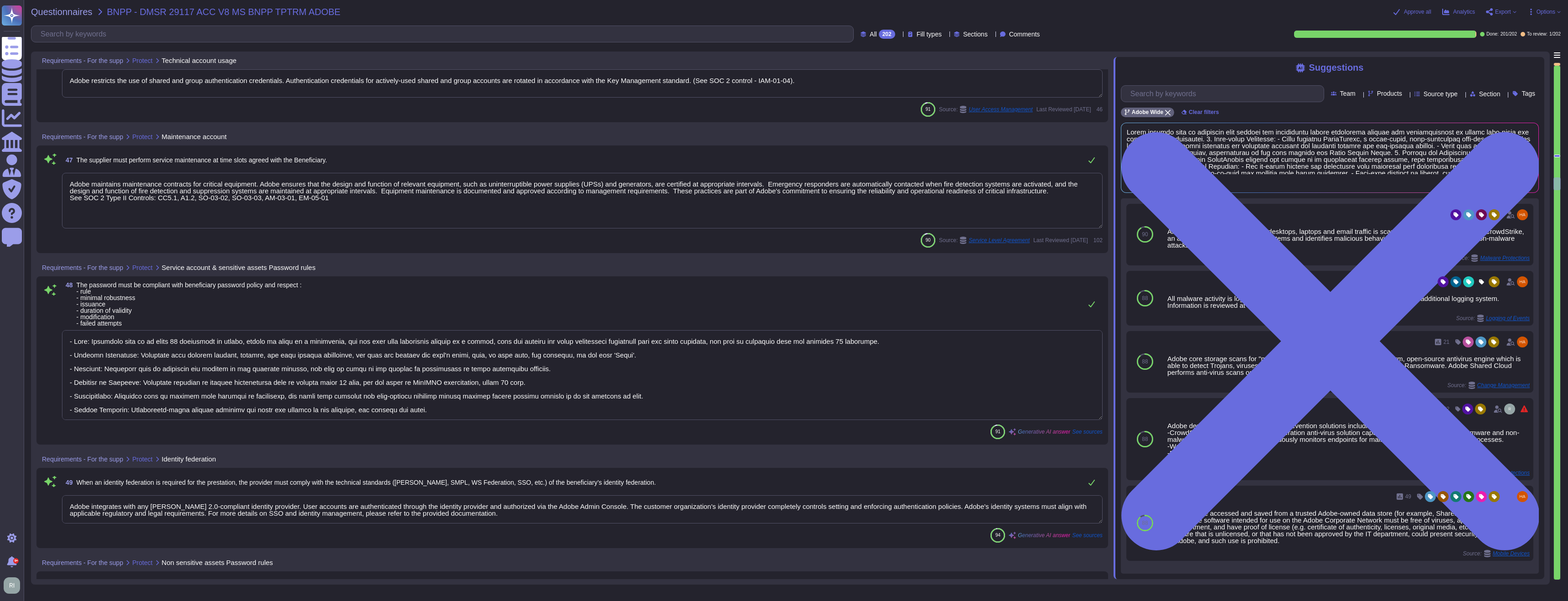
scroll to position [6665, 0]
type textarea "The Business continuity plan is documented and reviewed annually and attested b…"
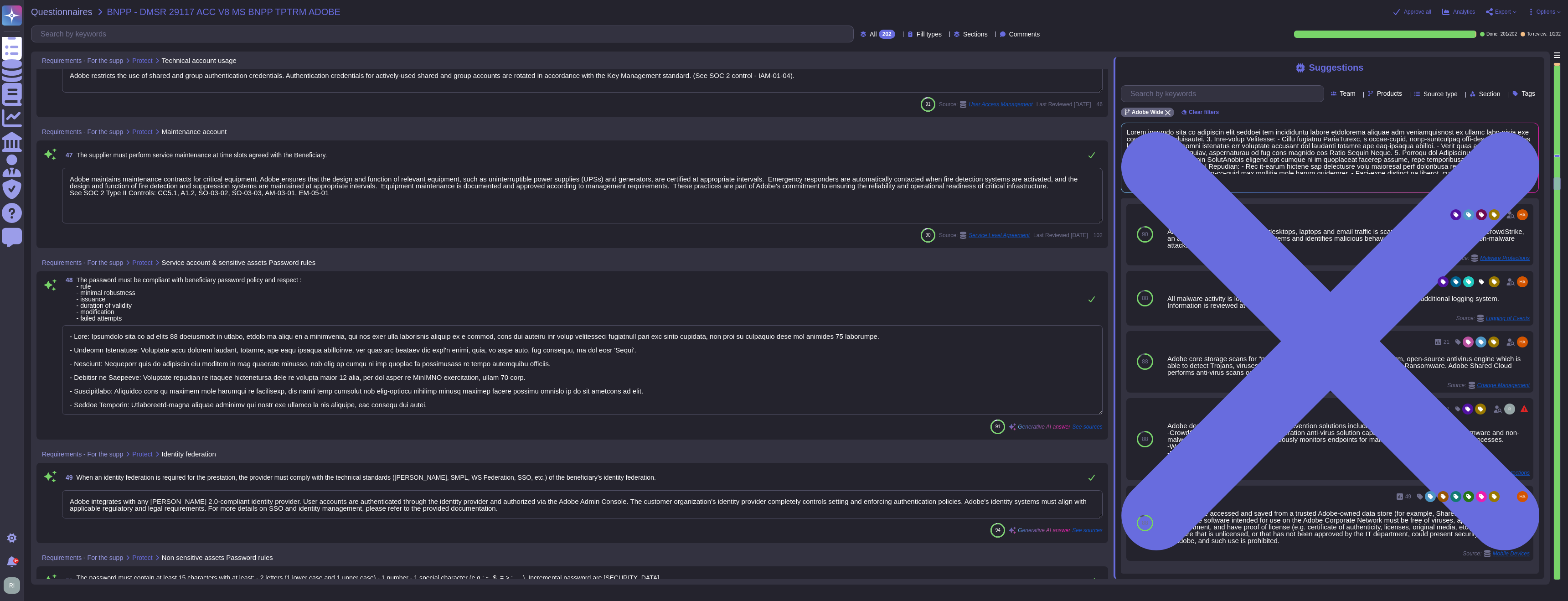
scroll to position [1, 0]
drag, startPoint x: 437, startPoint y: 403, endPoint x: 450, endPoint y: 405, distance: 13.2
click at [440, 403] on textarea at bounding box center [582, 370] width 1041 height 90
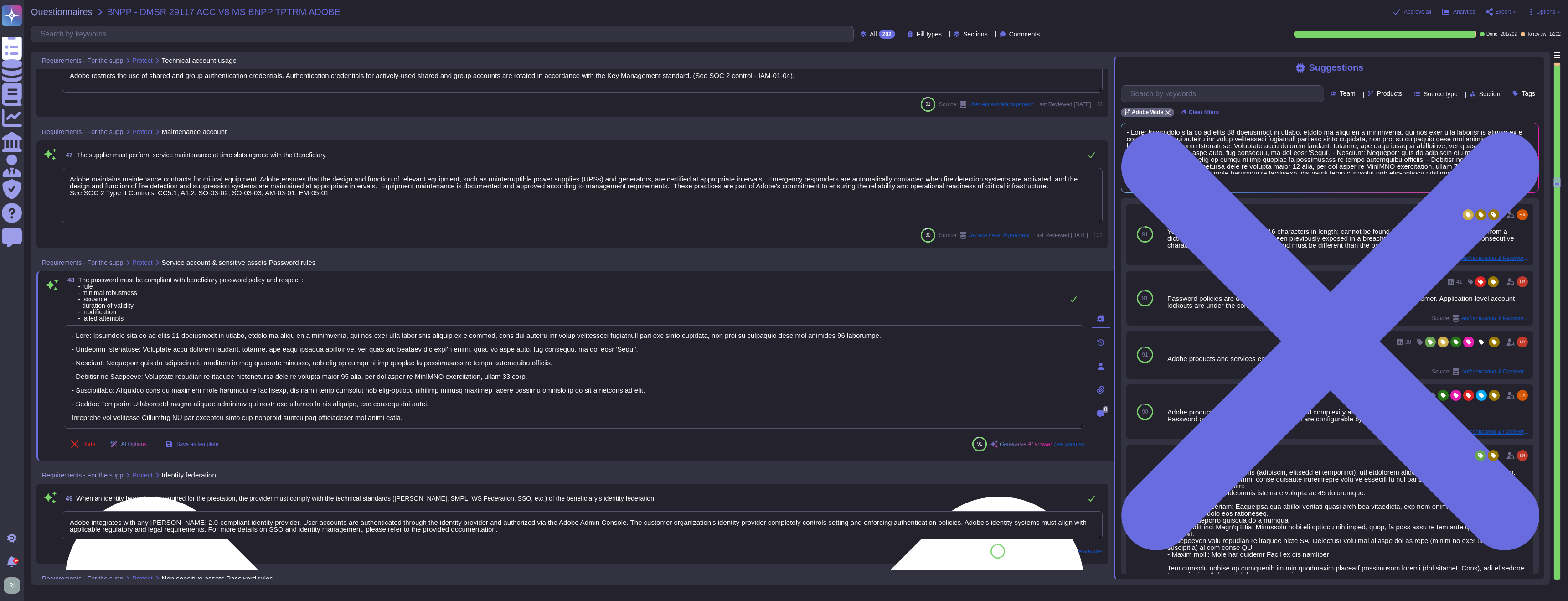
type textarea "- Rule: Passwords must be at least 16 characters in length, cannot be found in …"
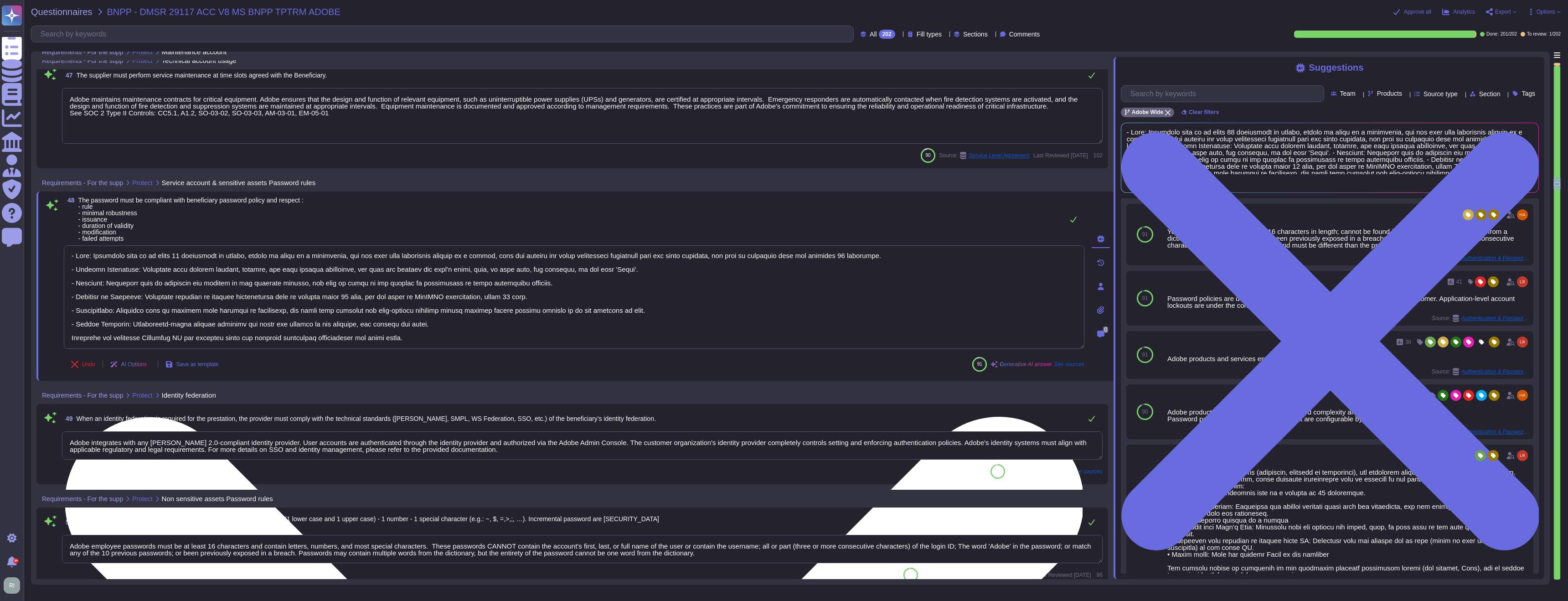
scroll to position [6747, 0]
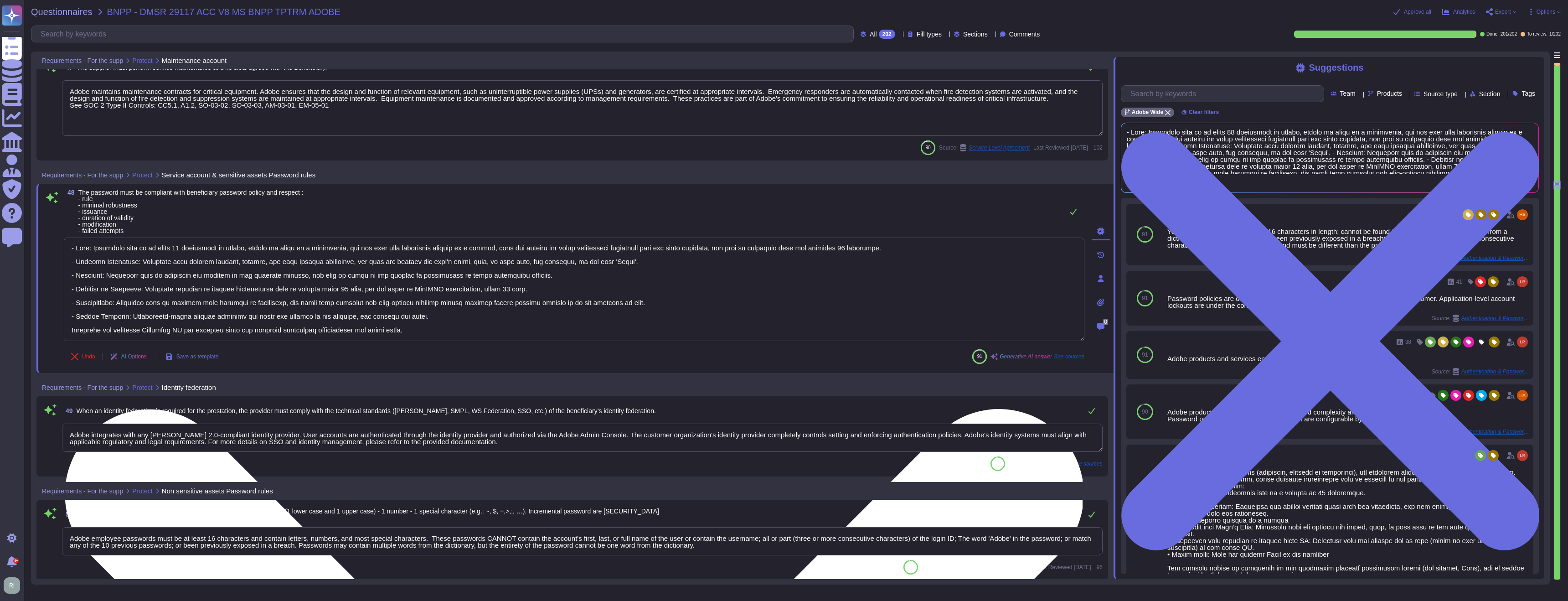
type textarea "The Business continuity plan is documented and reviewed annually and attested b…"
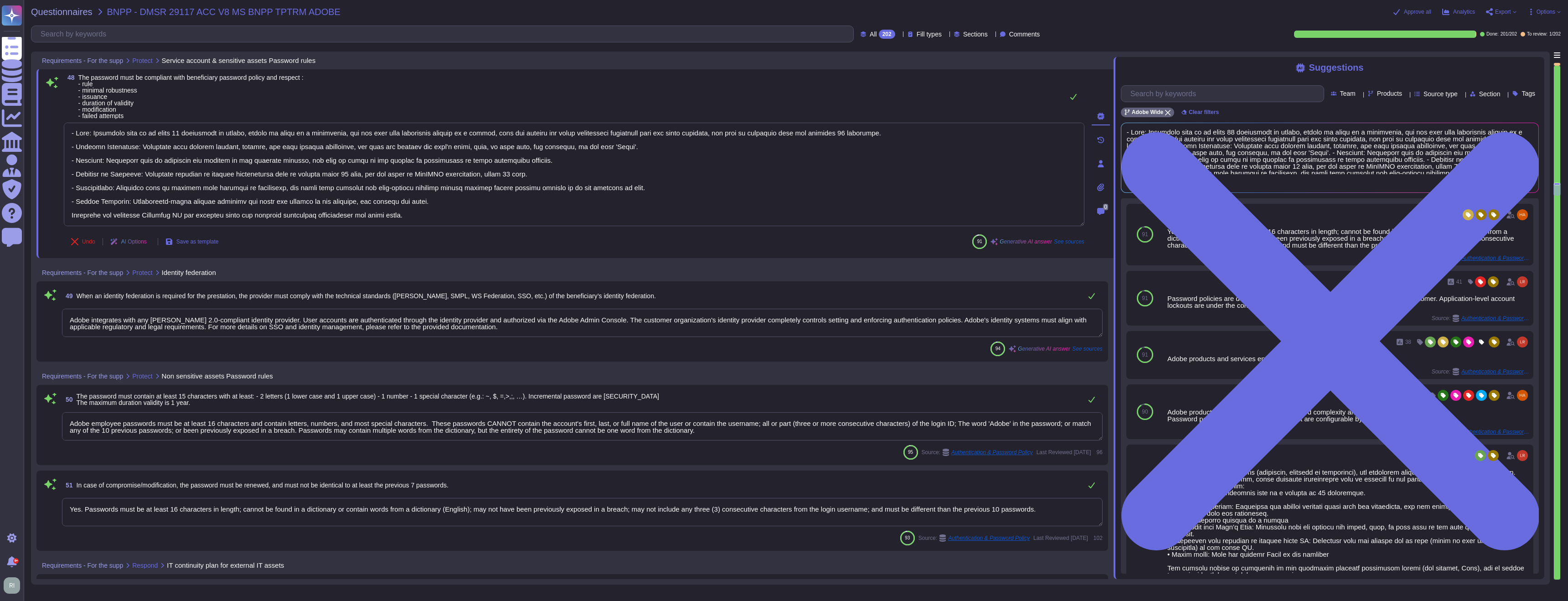
type textarea "A summary executive overview of the latest exercise is present in the Adobe Tru…"
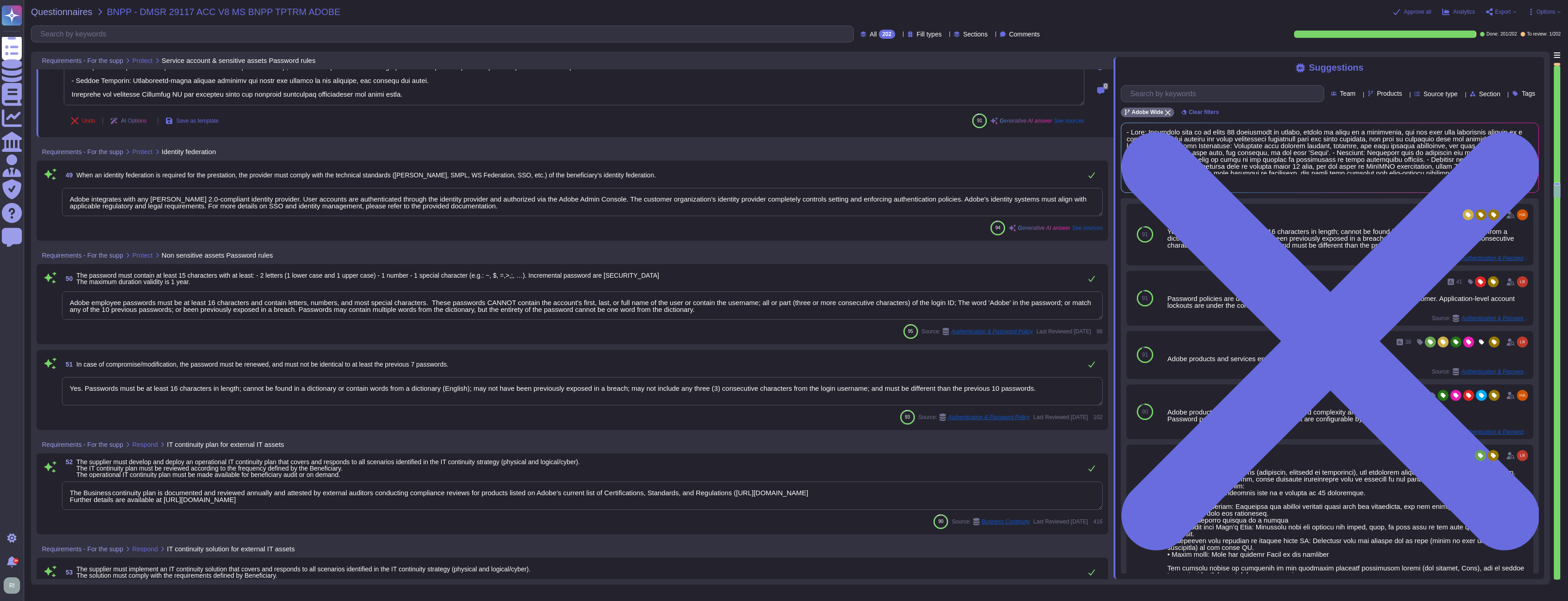
type textarea "Adobe designs and builds its cloud-based offerings with a focus on high-availab…"
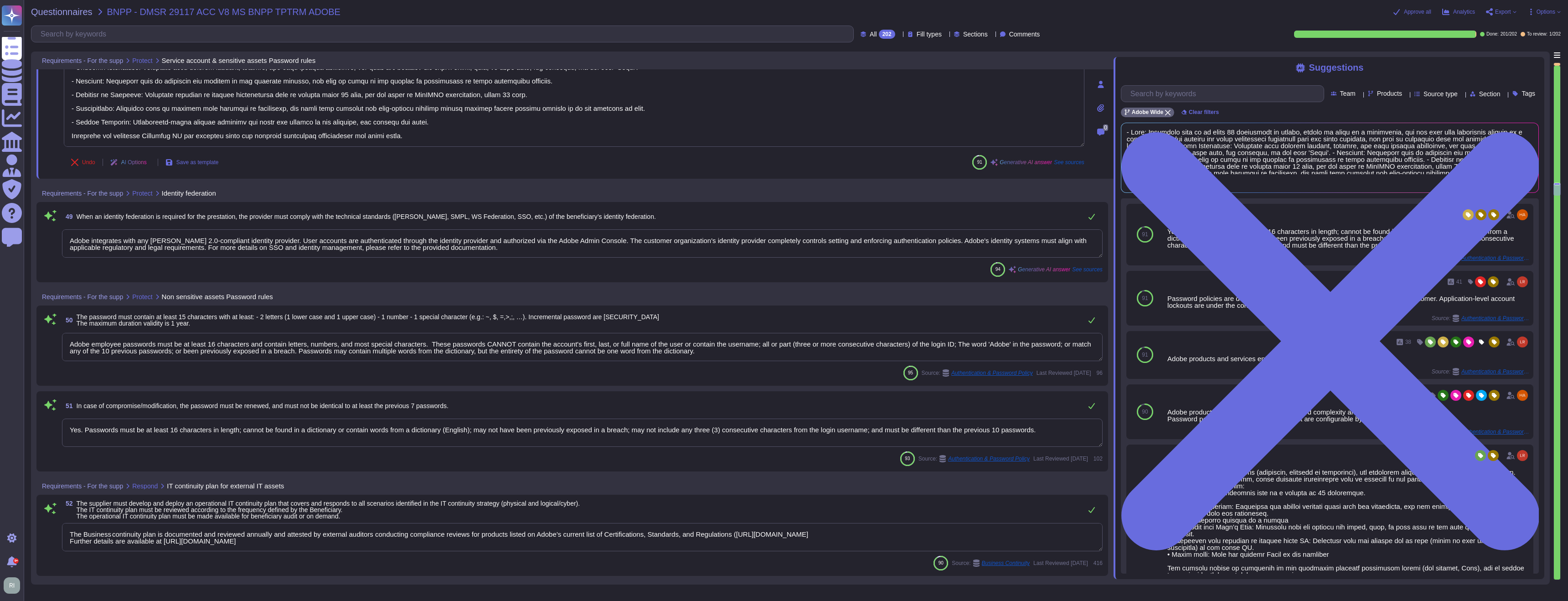
scroll to position [6918, 0]
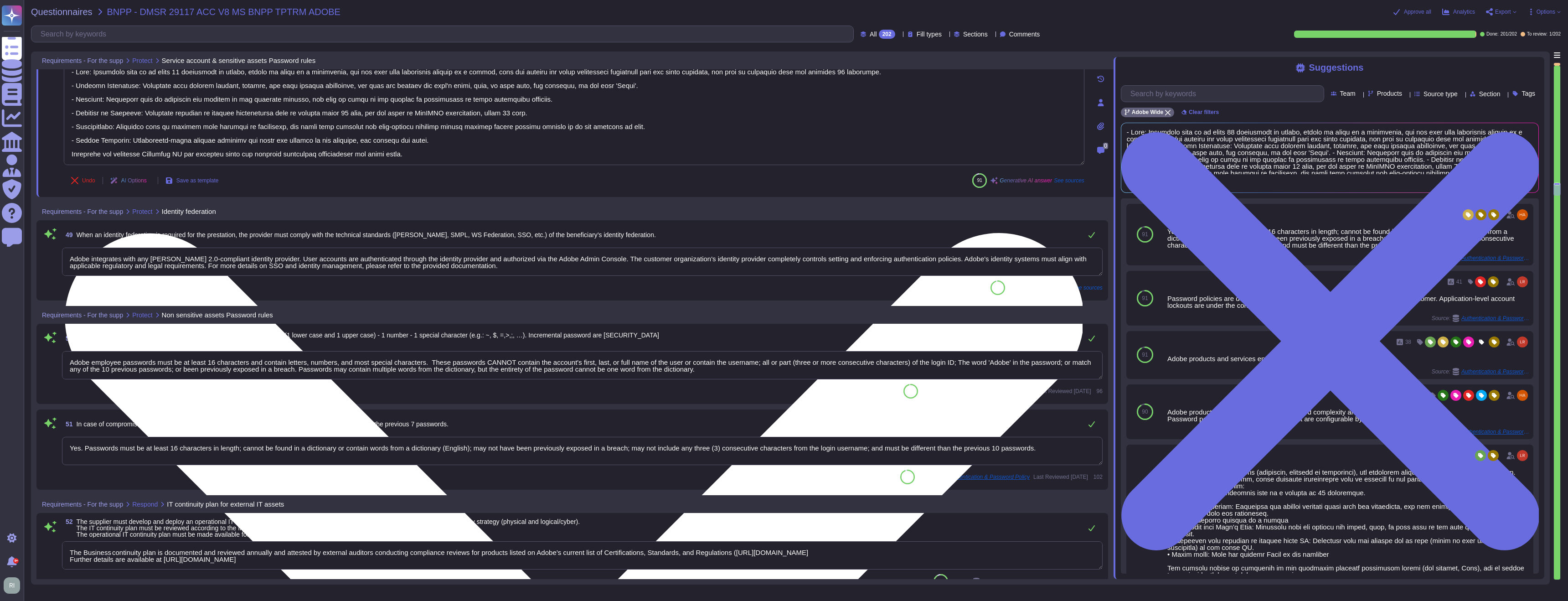
drag, startPoint x: 423, startPoint y: 153, endPoint x: 144, endPoint y: 153, distance: 279.0
click at [144, 153] on textarea at bounding box center [574, 113] width 1021 height 103
drag, startPoint x: 74, startPoint y: 155, endPoint x: 449, endPoint y: 153, distance: 375.0
click at [448, 153] on textarea at bounding box center [574, 113] width 1021 height 103
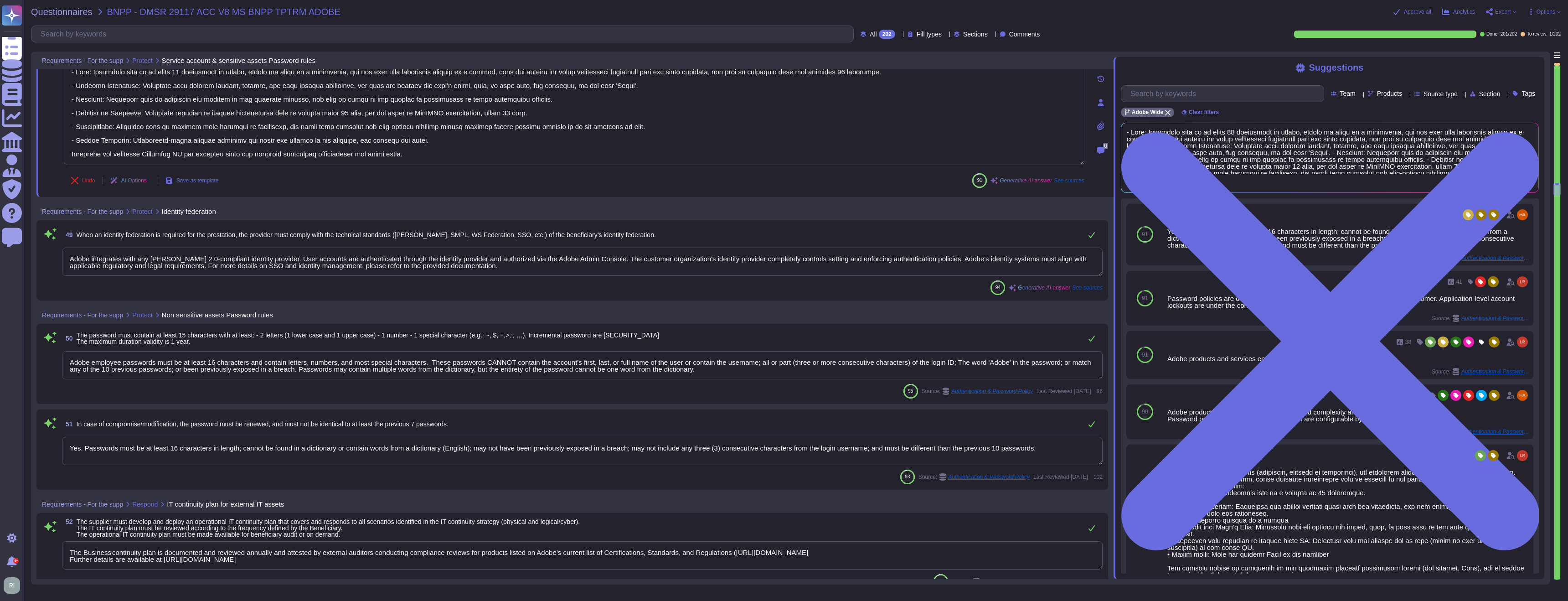
type textarea "- Rule: Passwords must be at least 16 characters in length, cannot be found in …"
click at [759, 369] on textarea "Adobe employee passwords must be at least 16 characters and contain letters, nu…" at bounding box center [582, 364] width 1041 height 28
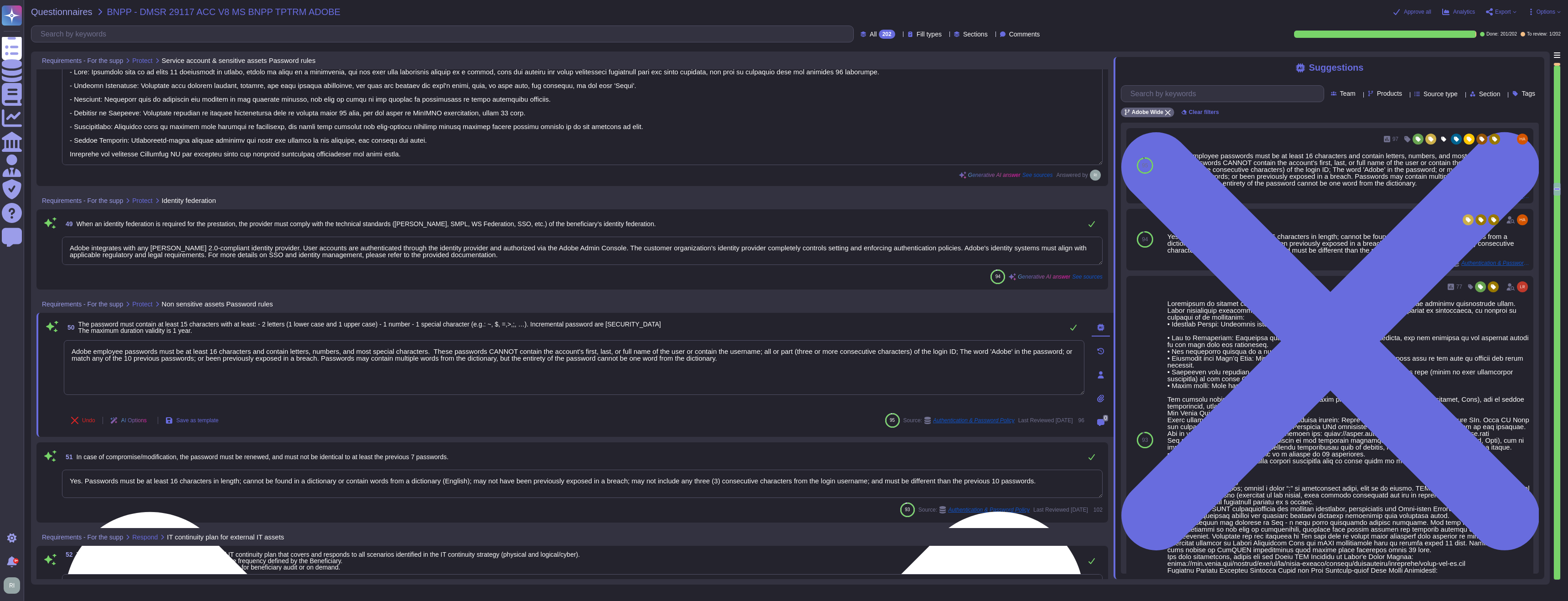
paste textarea "Customers can integrate Federated ID and leverage their own password complexity…"
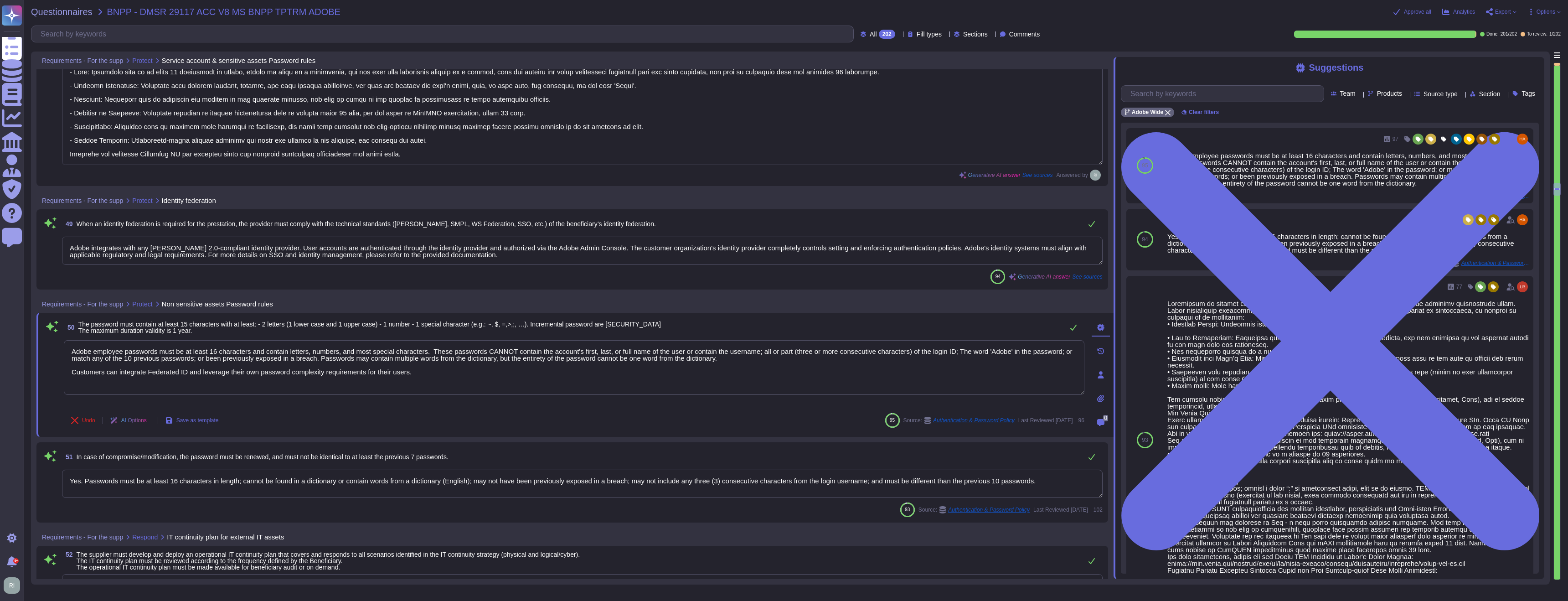
type textarea "Adobe employee passwords must be at least 16 characters and contain letters, nu…"
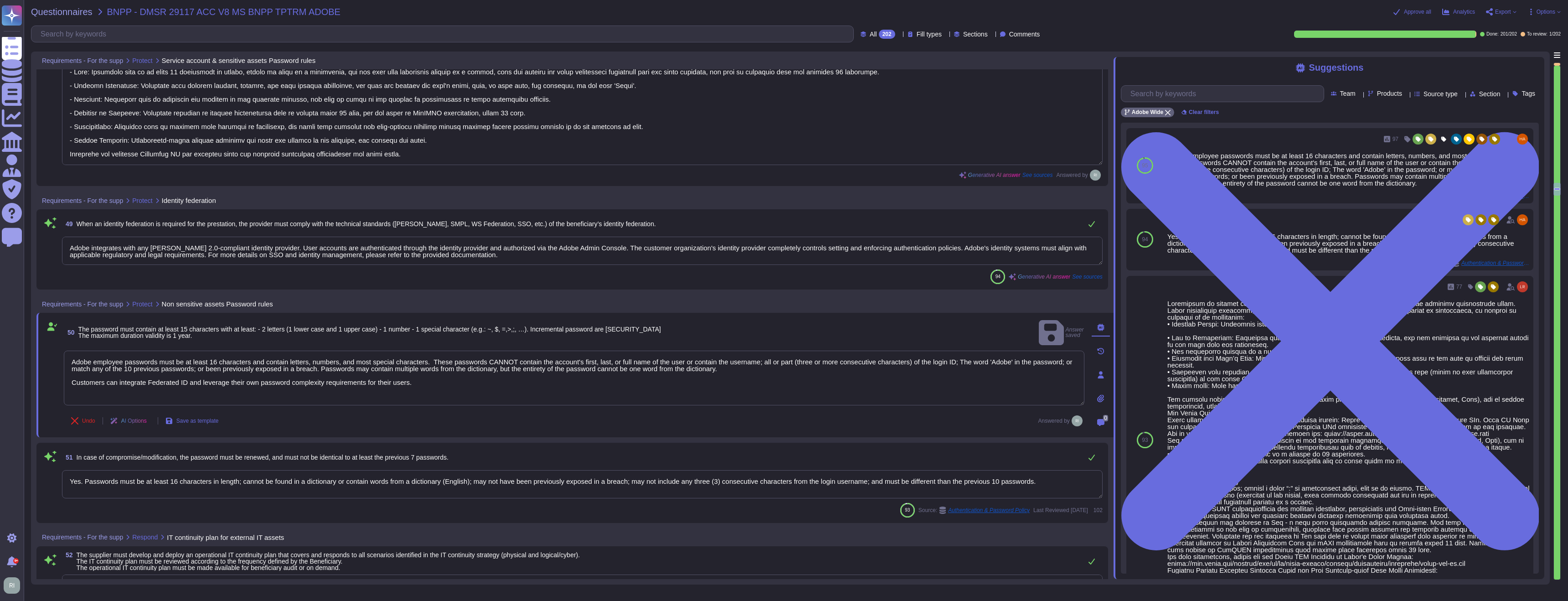
drag, startPoint x: 935, startPoint y: 480, endPoint x: 239, endPoint y: 468, distance: 696.1
click at [240, 468] on div "51 In case of compromise/modification, the password must be renewed, and must n…" at bounding box center [572, 483] width 1061 height 69
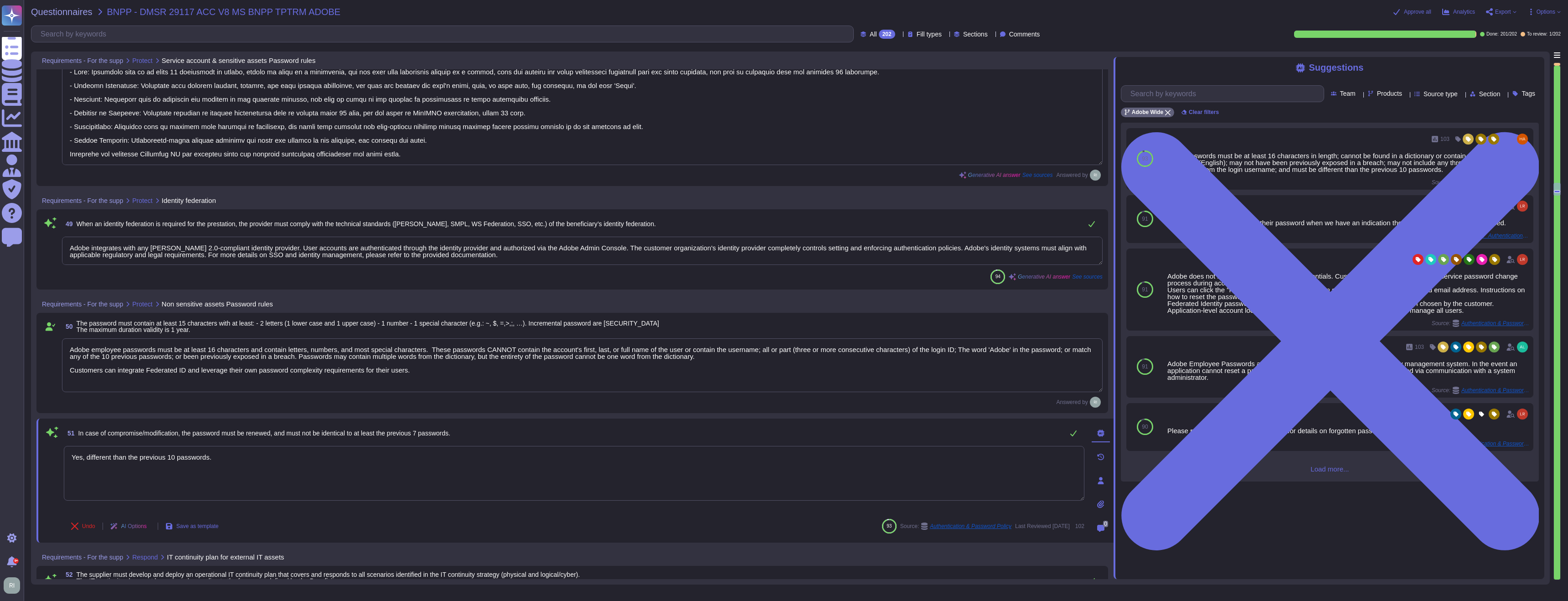
click at [245, 459] on textarea "Yes, different than the previous 10 passwords." at bounding box center [574, 473] width 1021 height 55
paste textarea "Customers can integrate Federated ID and leverage their own password complexity…"
type textarea "Yes, different than the previous 10 passwords. Customers can integrate Federate…"
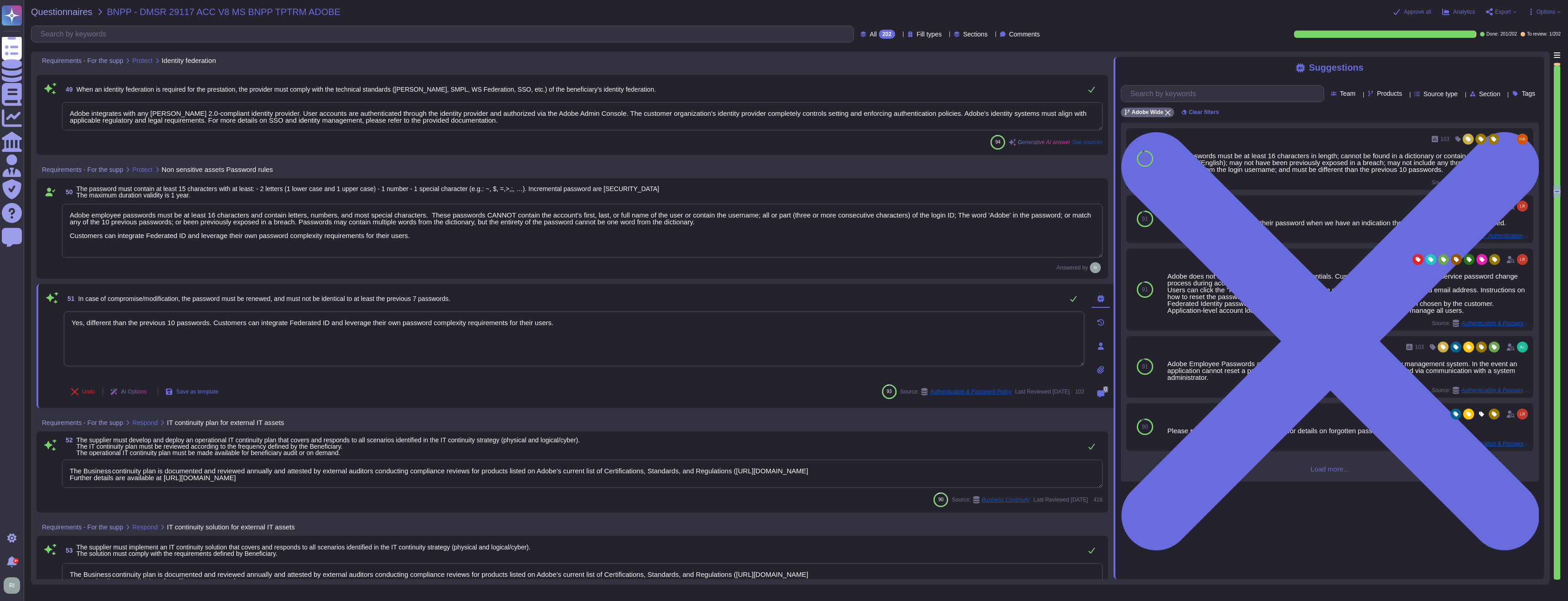
type textarea "Adobe designs and builds its cloud-based offerings with a focus on high-availab…"
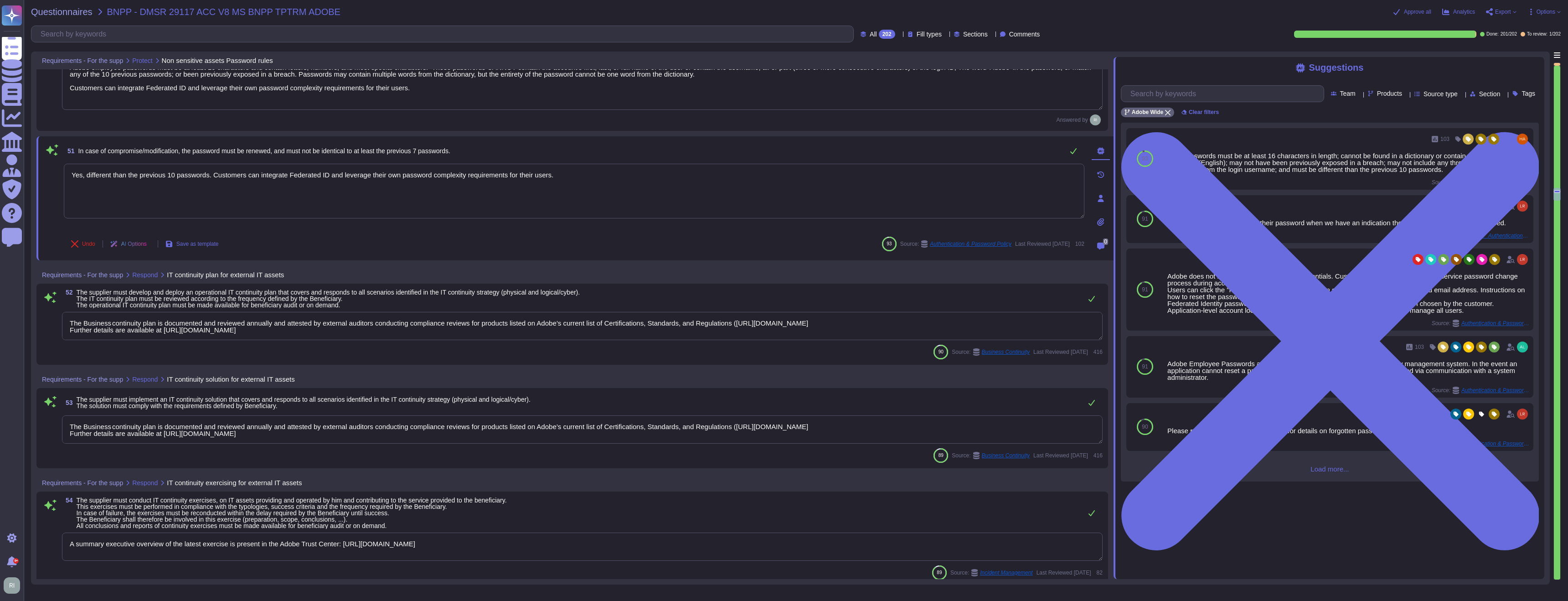
type textarea "Adobe supports business continuity through a defined and managed set of process…"
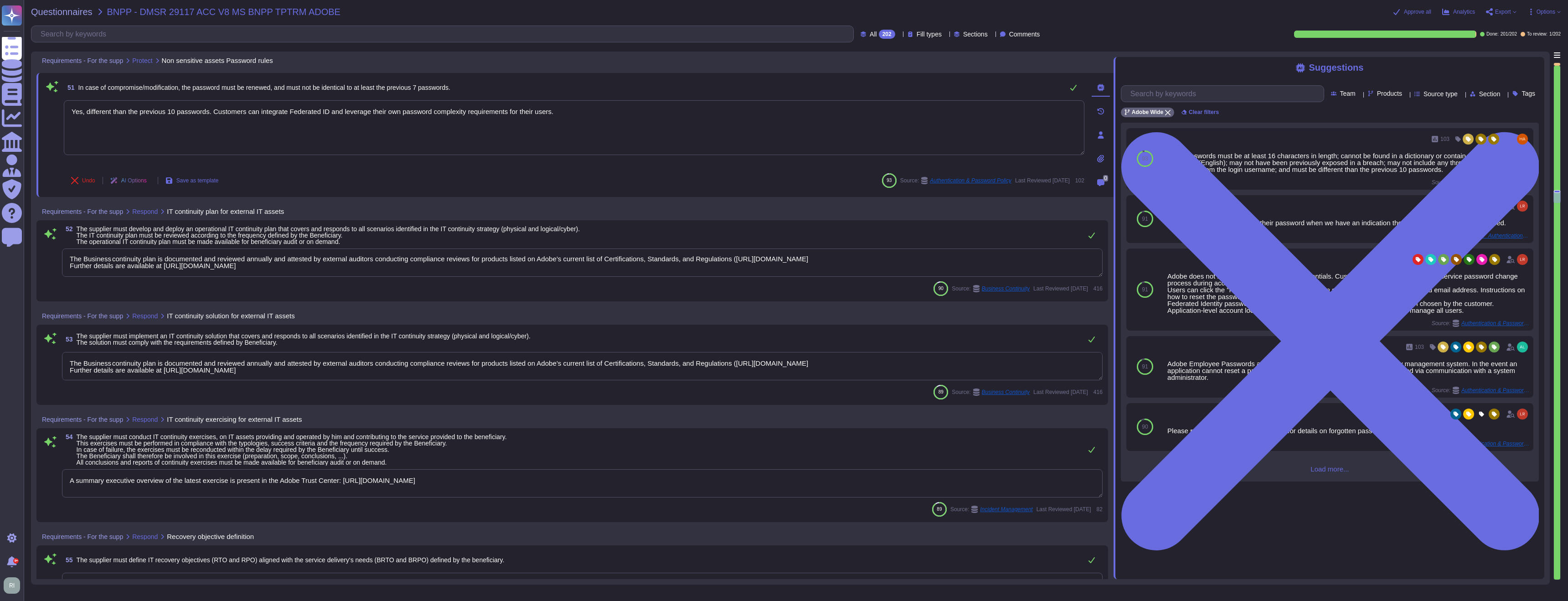
scroll to position [7341, 0]
type textarea "Adobe performs periodic backups or has implemented failover technology of criti…"
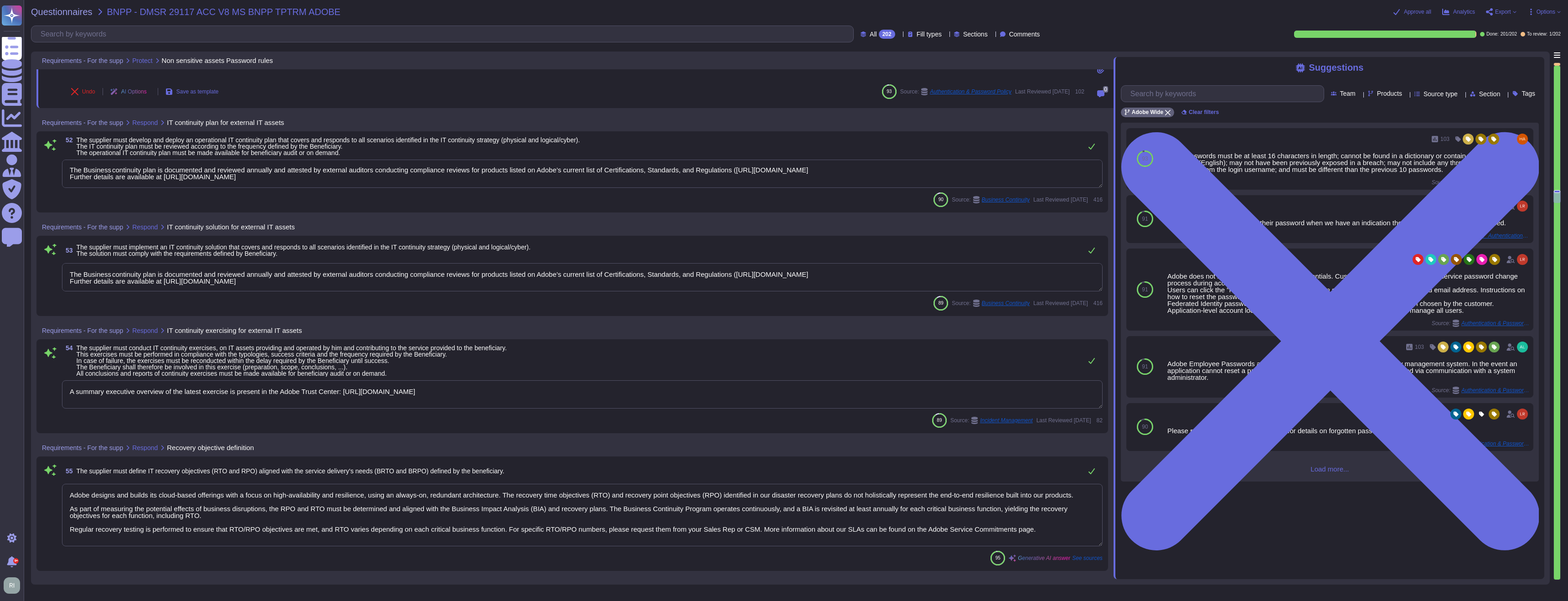
scroll to position [1, 0]
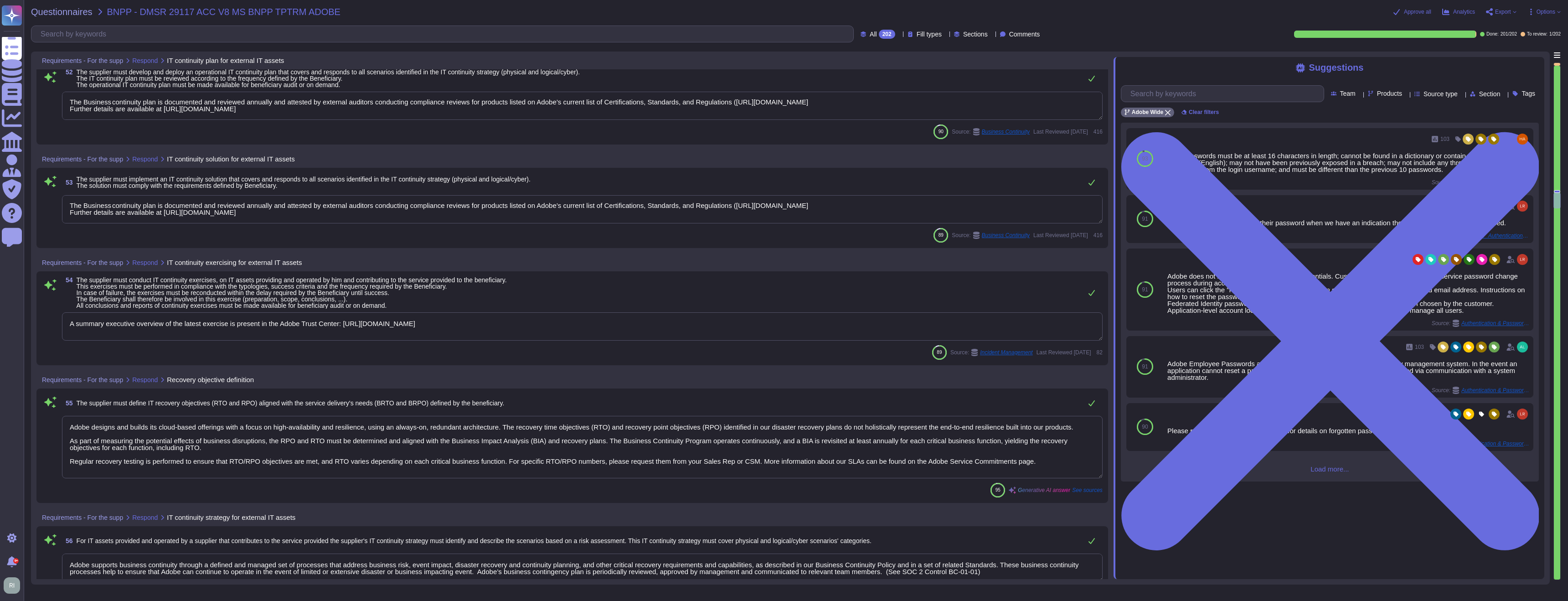
type textarea "- Backups are performed regularly and validated for restoration to ensure disas…"
type textarea "Adobe conducts annual business continuity and disaster recovery tests, with a c…"
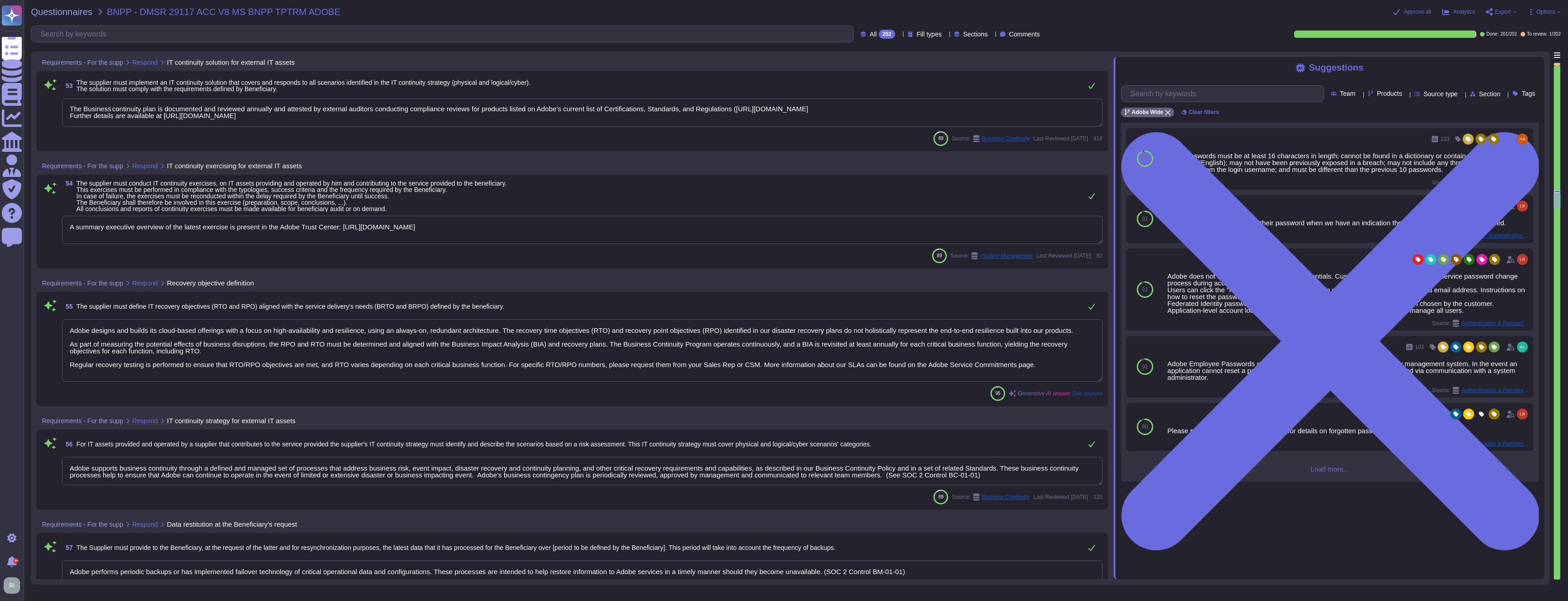
scroll to position [7507, 0]
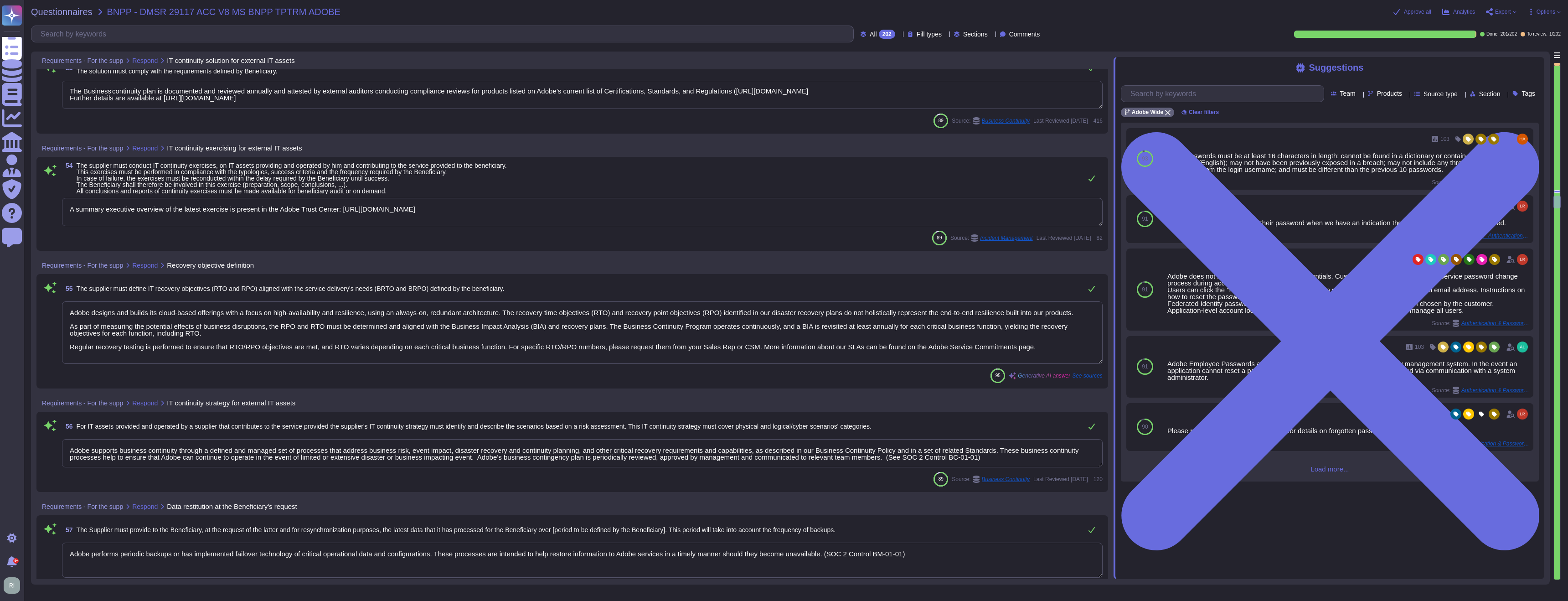
drag, startPoint x: 730, startPoint y: 209, endPoint x: 351, endPoint y: 212, distance: 379.0
click at [351, 212] on textarea "A summary executive overview of the latest exercise is present in the Adobe Tru…" at bounding box center [582, 212] width 1041 height 28
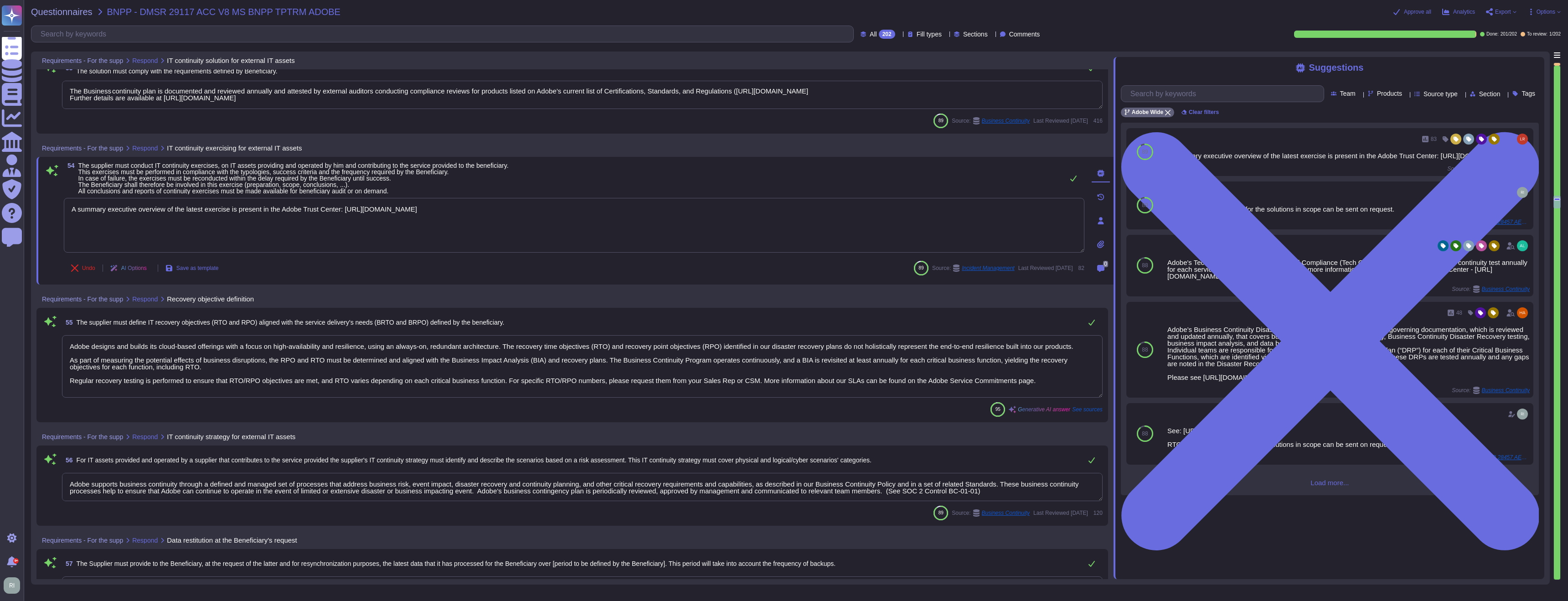
scroll to position [1, 0]
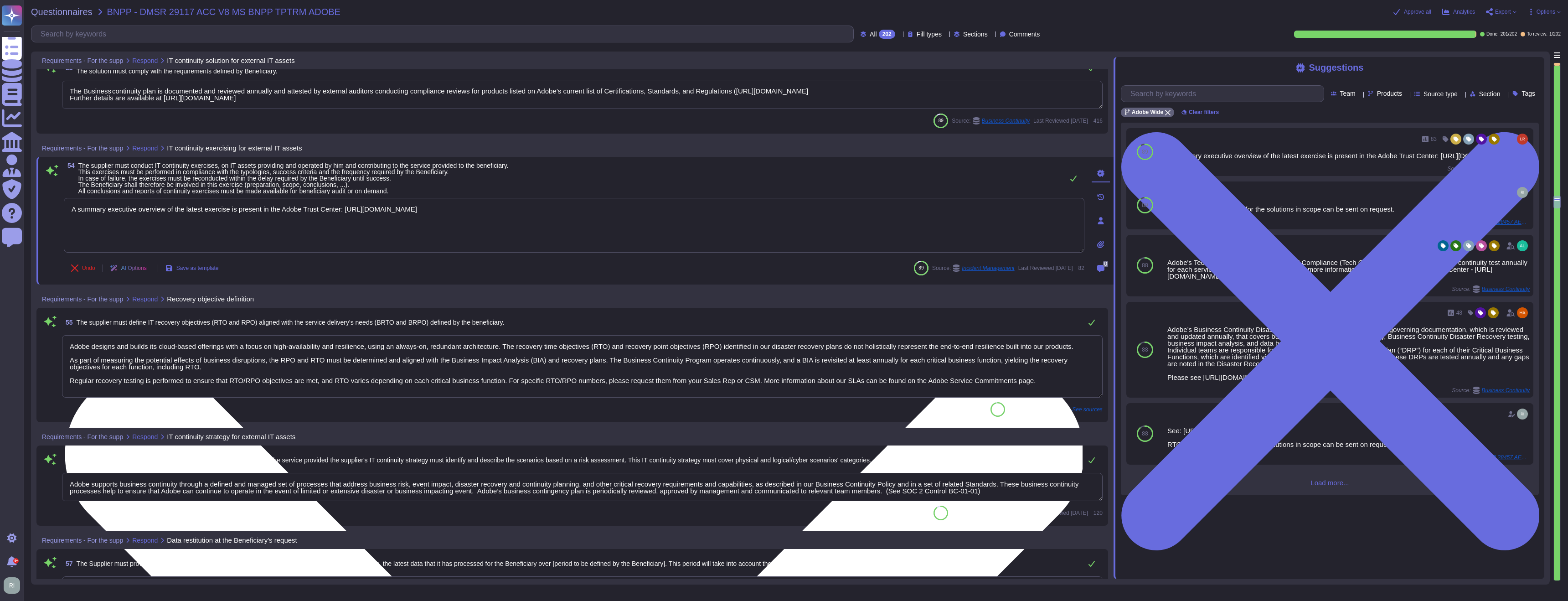
click at [746, 213] on textarea "A summary executive overview of the latest exercise is present in the Adobe Tru…" at bounding box center [574, 226] width 1021 height 55
drag, startPoint x: 741, startPoint y: 208, endPoint x: 353, endPoint y: 210, distance: 388.0
click at [353, 210] on textarea "A summary executive overview of the latest exercise is present in the Adobe Tru…" at bounding box center [574, 226] width 1021 height 55
paste textarea "security/bcdr-info.html"
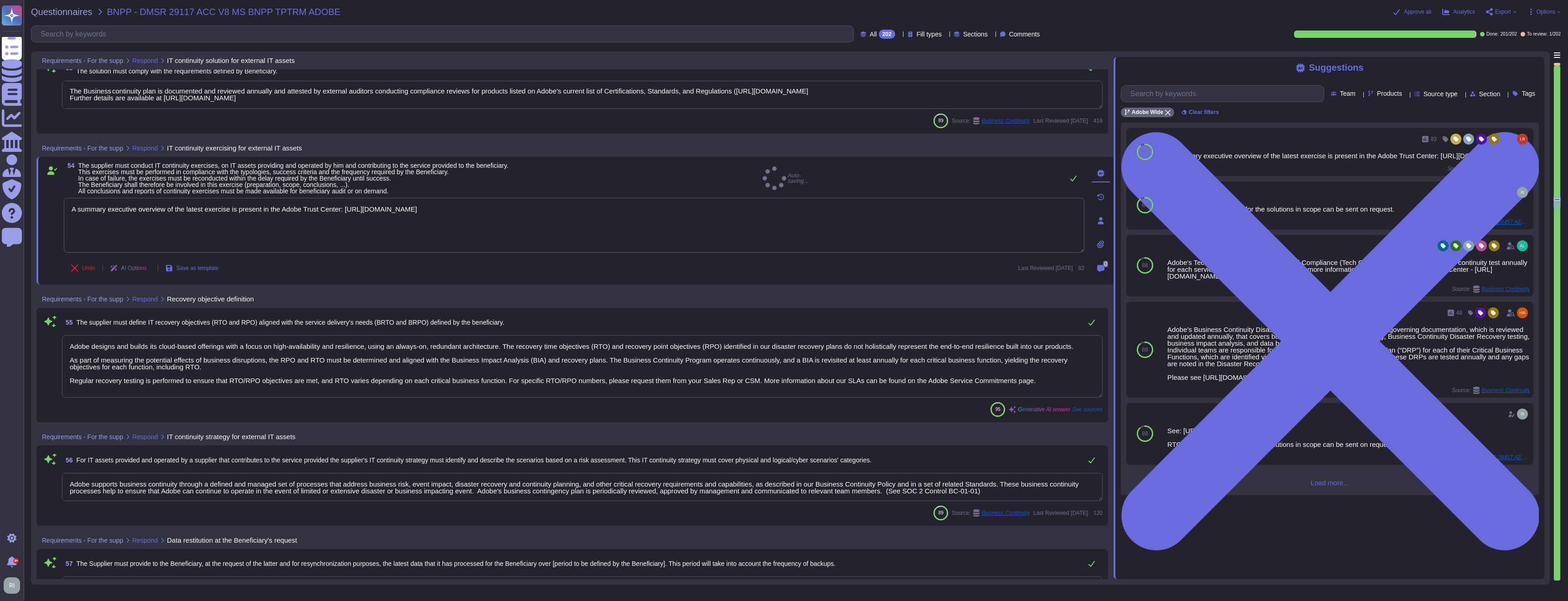
type textarea "A summary executive overview of the latest exercise is present in the Adobe Tru…"
click at [596, 90] on textarea "The Business continuity plan is documented and reviewed annually and attested b…" at bounding box center [582, 94] width 1041 height 28
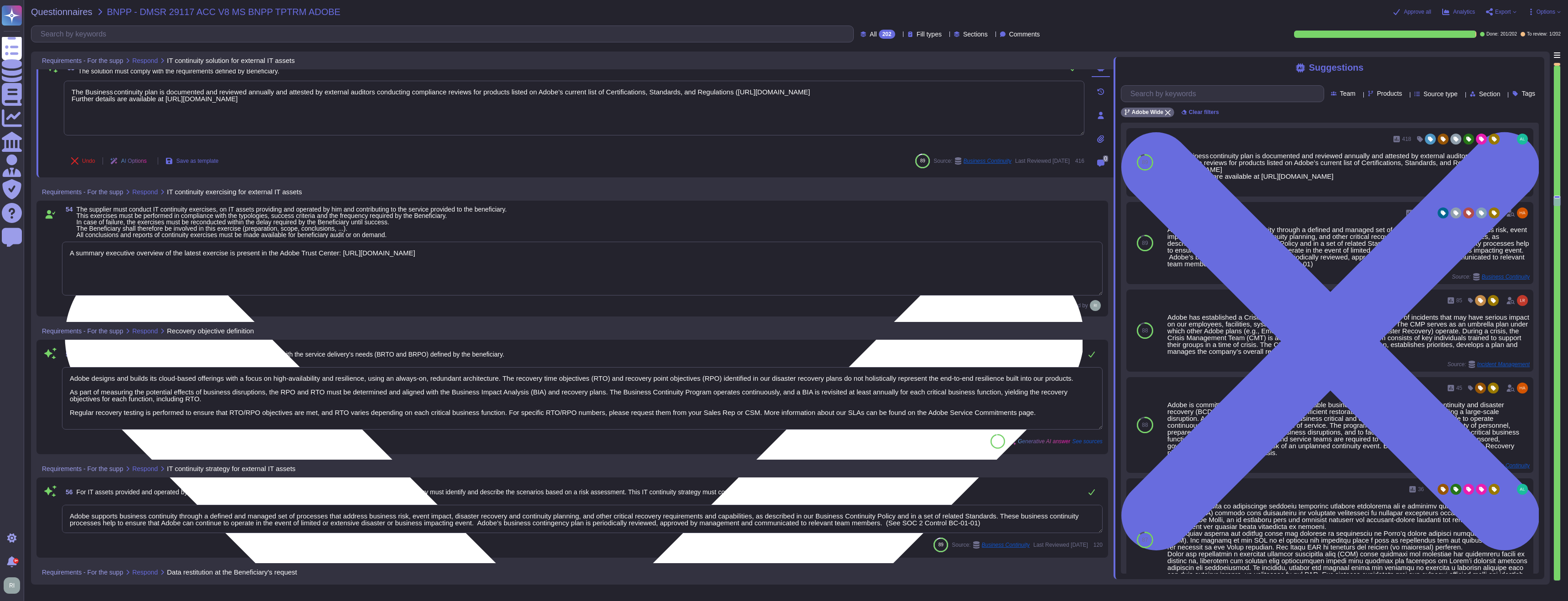
drag, startPoint x: 586, startPoint y: 100, endPoint x: 190, endPoint y: 107, distance: 396.1
click at [168, 98] on textarea "The Business continuity plan is documented and reviewed annually and attested b…" at bounding box center [574, 108] width 1021 height 55
paste textarea "trust/security/bcdr-info.html"
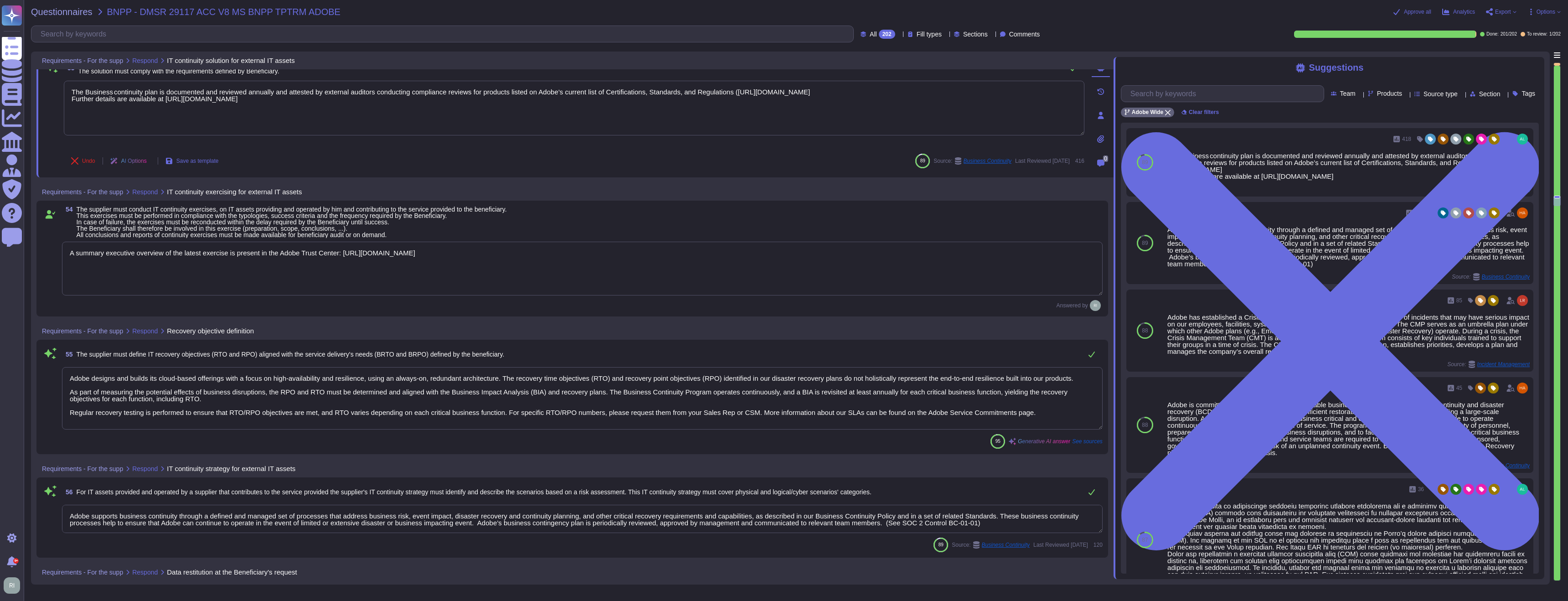
type textarea "The Business continuity plan is documented and reviewed annually and attested b…"
click at [486, 278] on textarea "A summary executive overview of the latest exercise is present in the Adobe Tru…" at bounding box center [582, 268] width 1041 height 54
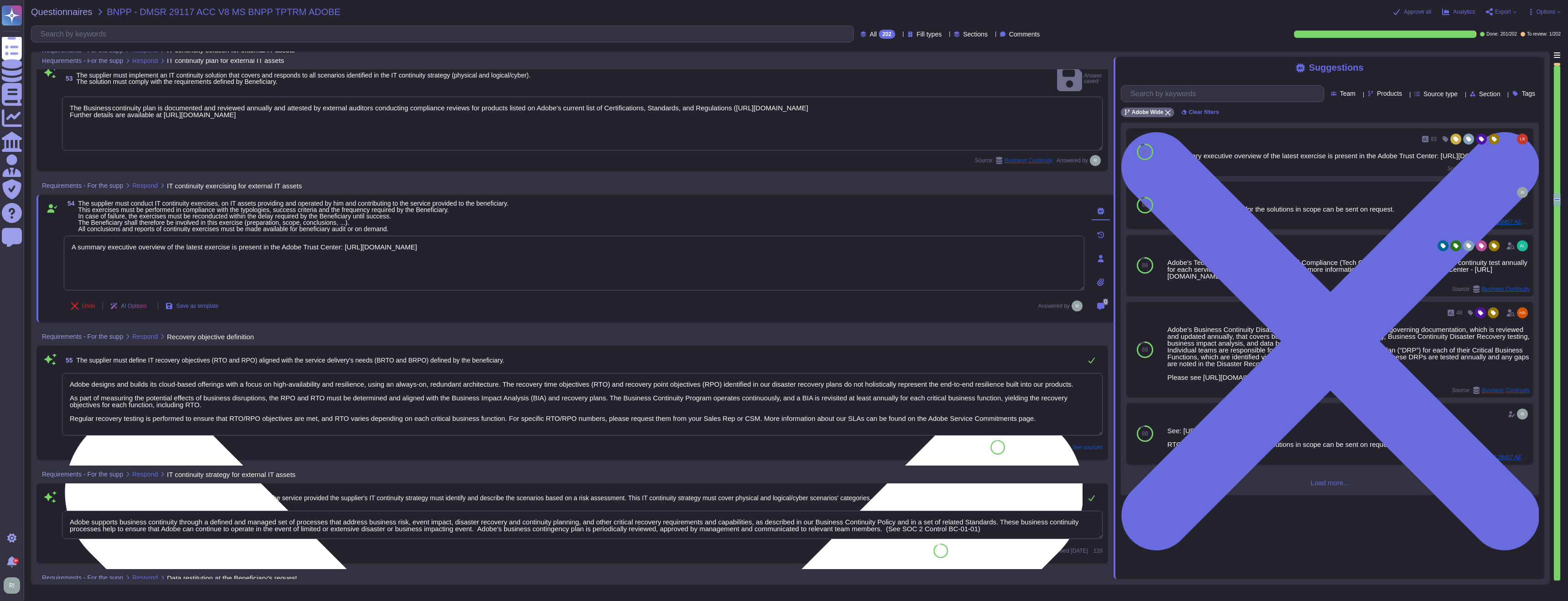
type textarea "The Business continuity plan is documented and reviewed annually and attested b…"
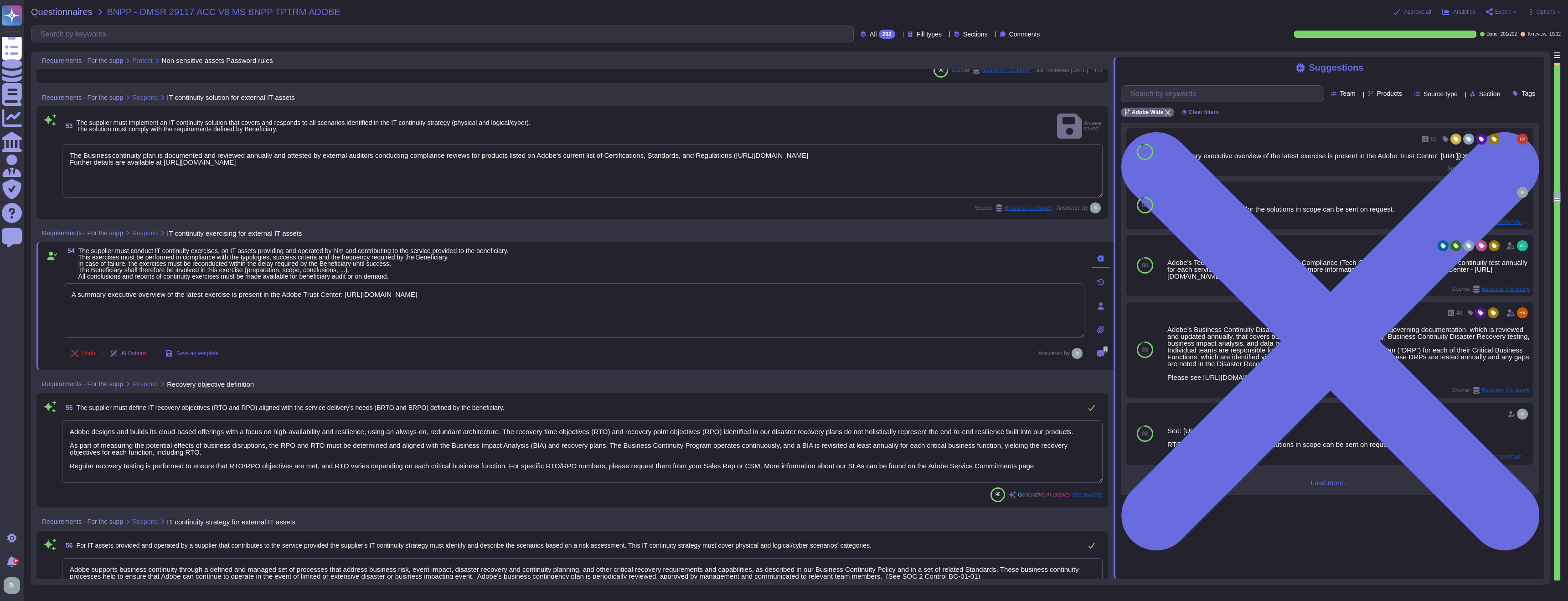
type textarea "Adobe employee passwords must be at least 16 characters and contain letters, nu…"
type textarea "Yes. Passwords must be at least 16 characters in length; cannot be found in a d…"
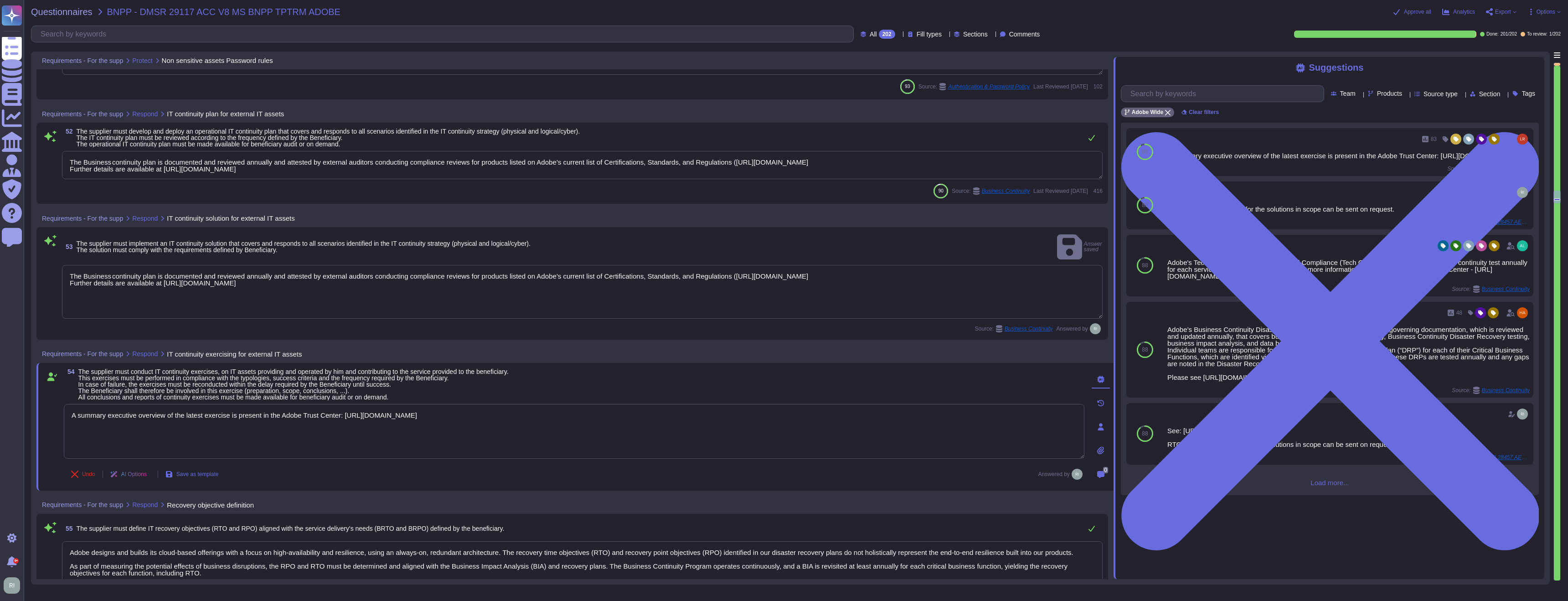
scroll to position [1, 0]
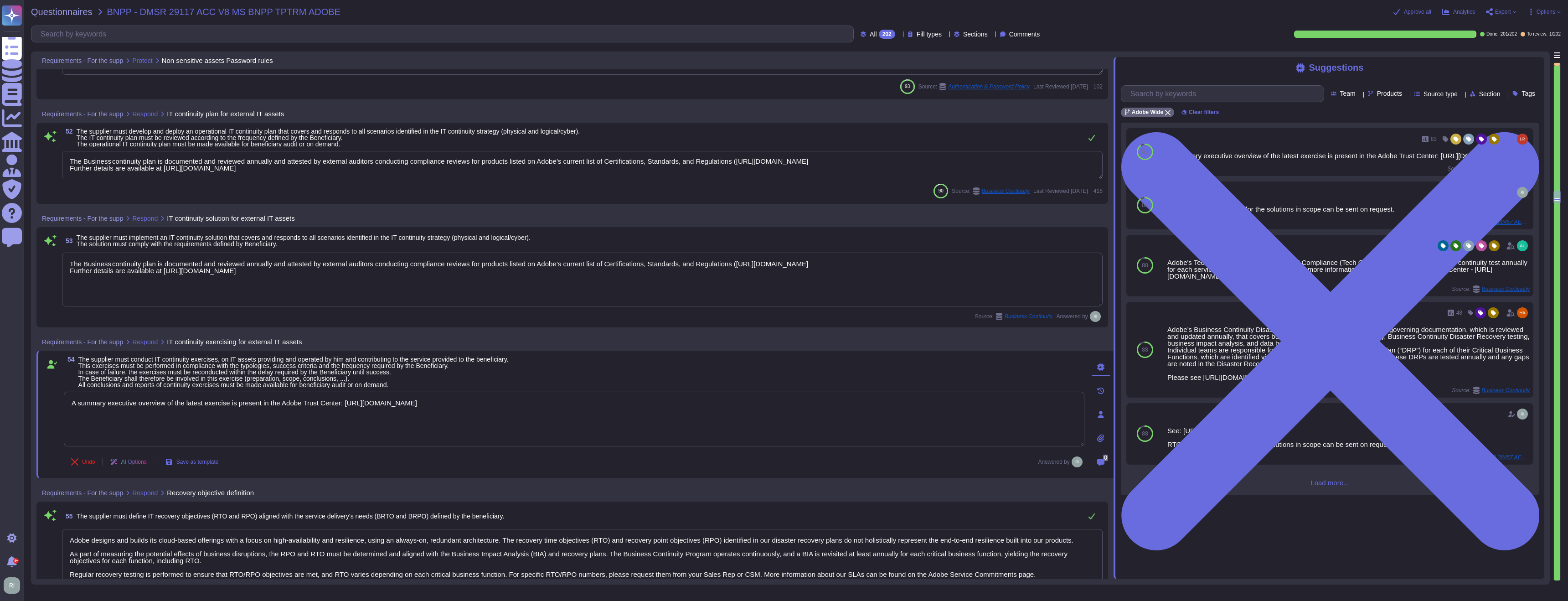
drag, startPoint x: 591, startPoint y: 169, endPoint x: 165, endPoint y: 170, distance: 426.0
click at [165, 170] on textarea "The Business continuity plan is documented and reviewed annually and attested b…" at bounding box center [582, 164] width 1041 height 28
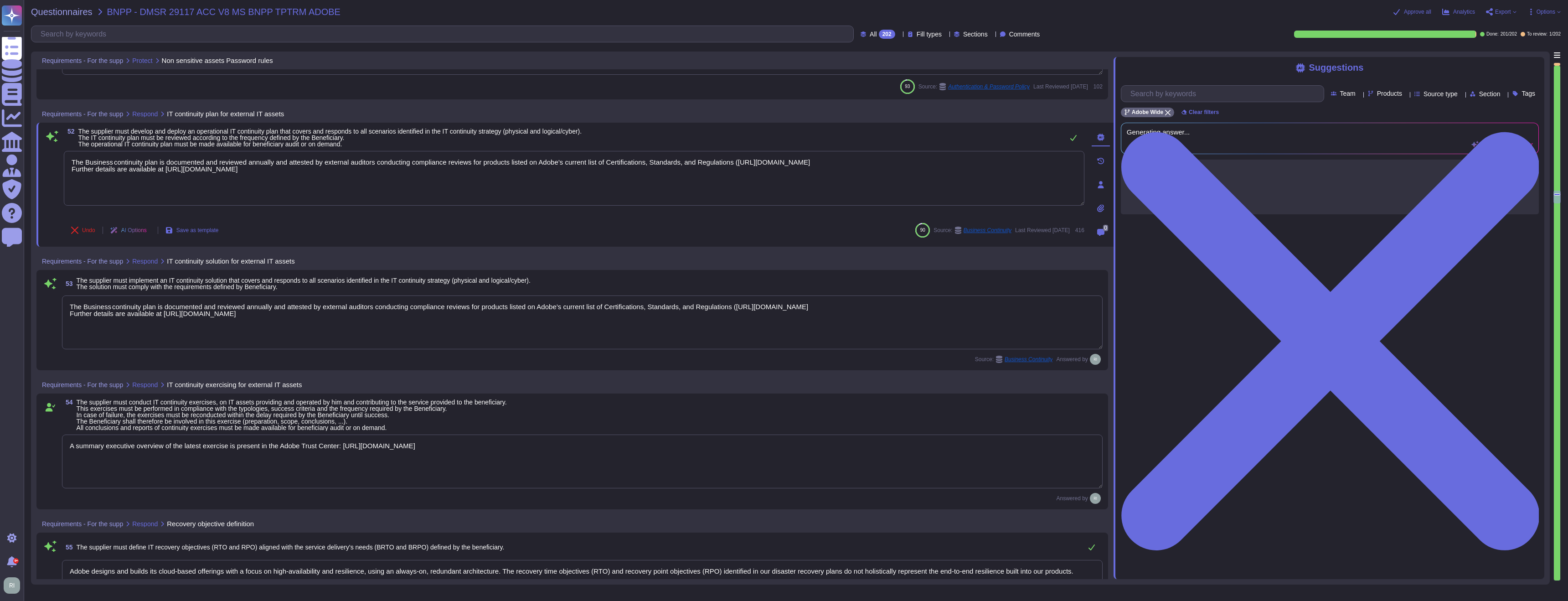
scroll to position [0, 0]
paste textarea "trust/security/bcdr-info.html"
type textarea "The Business continuity plan is documented and reviewed annually and attested b…"
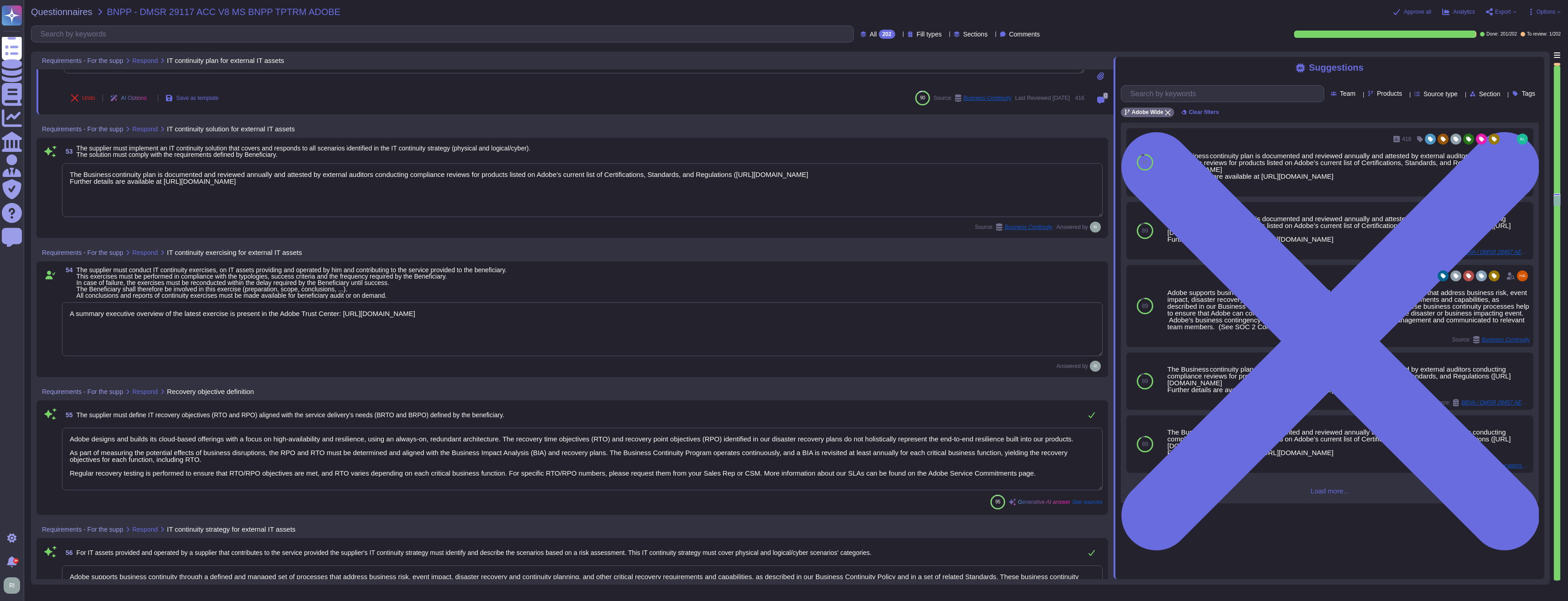
type textarea "- Backups are performed regularly and validated for restoration to ensure disas…"
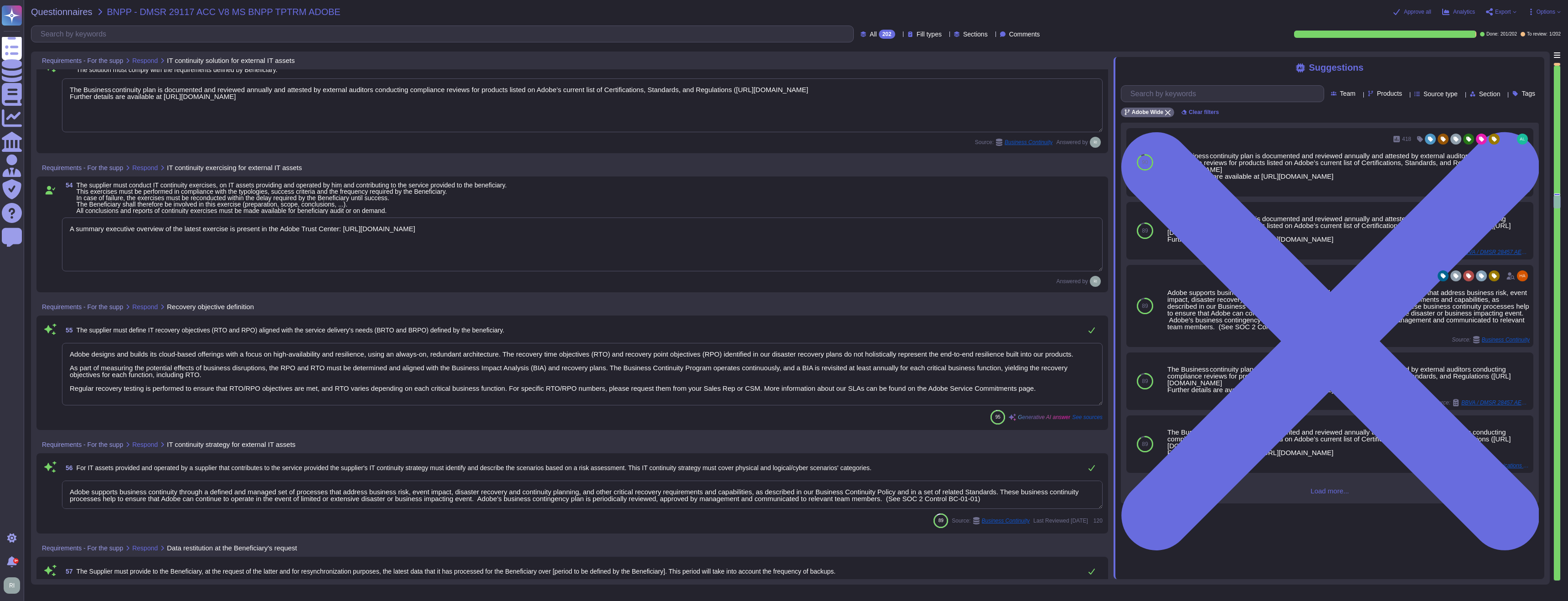
type textarea "Adobe conducts annual business continuity and disaster recovery tests, with a c…"
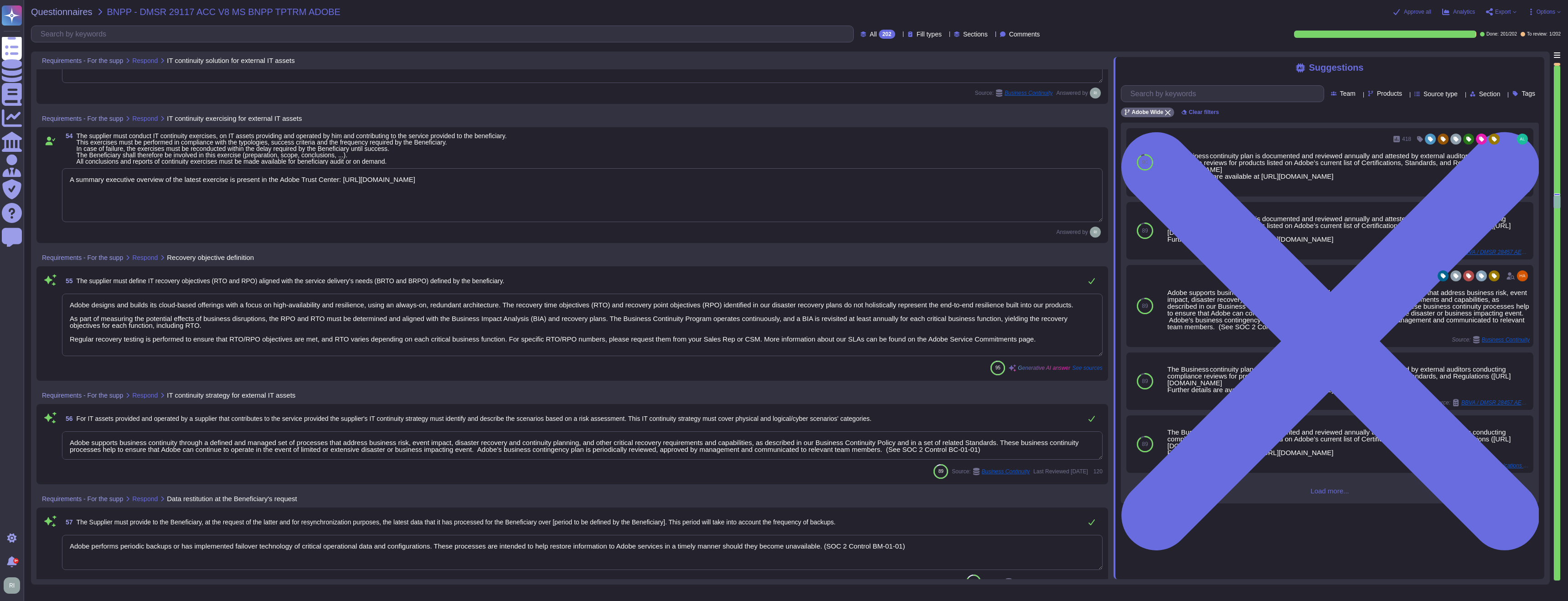
scroll to position [7545, 0]
drag, startPoint x: 503, startPoint y: 179, endPoint x: 351, endPoint y: 178, distance: 152.0
click at [351, 178] on textarea "A summary executive overview of the latest exercise is present in the Adobe Tru…" at bounding box center [582, 194] width 1041 height 54
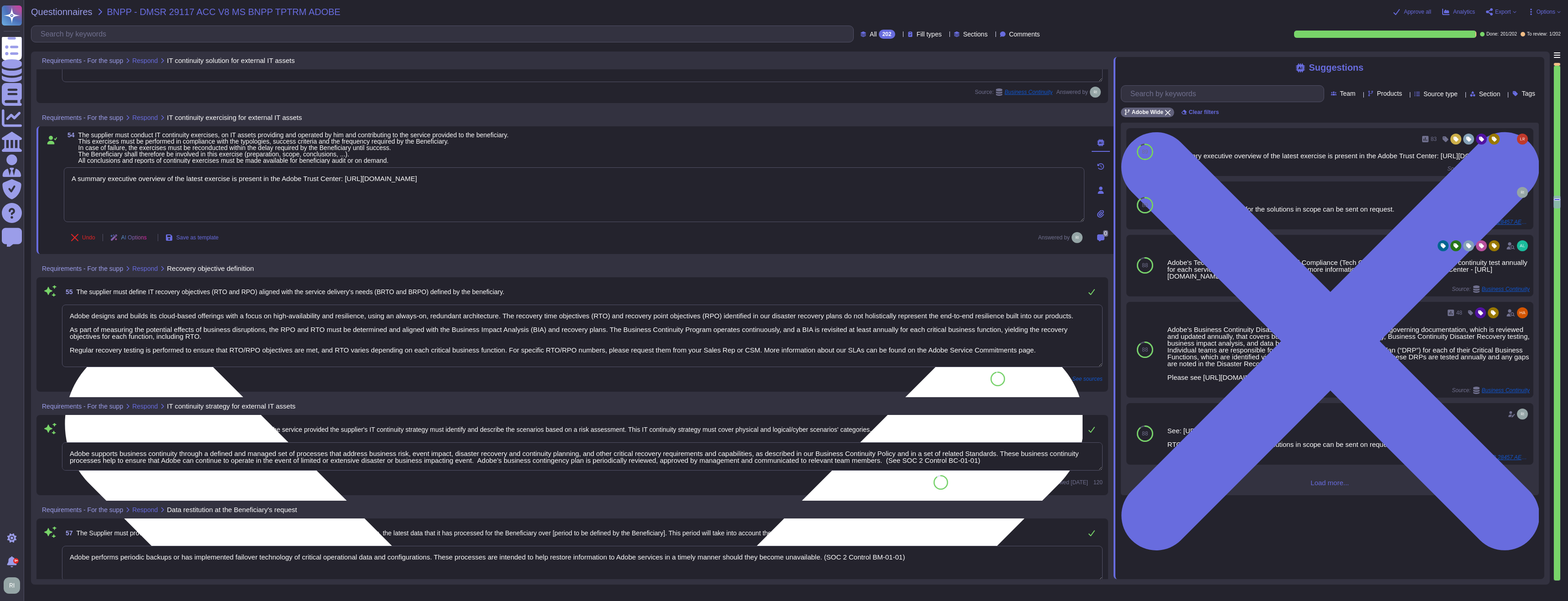
click at [550, 202] on textarea "A summary executive overview of the latest exercise is present in the Adobe Tru…" at bounding box center [574, 195] width 1021 height 55
drag, startPoint x: 510, startPoint y: 178, endPoint x: 353, endPoint y: 177, distance: 157.0
click at [353, 177] on textarea "A summary executive overview of the latest exercise is present in the Adobe Tru…" at bounding box center [574, 195] width 1021 height 55
click at [278, 175] on textarea "A summary executive overview of the latest exercise is present in the Adobe Tru…" at bounding box center [574, 195] width 1021 height 55
drag, startPoint x: 348, startPoint y: 178, endPoint x: 72, endPoint y: 176, distance: 276.0
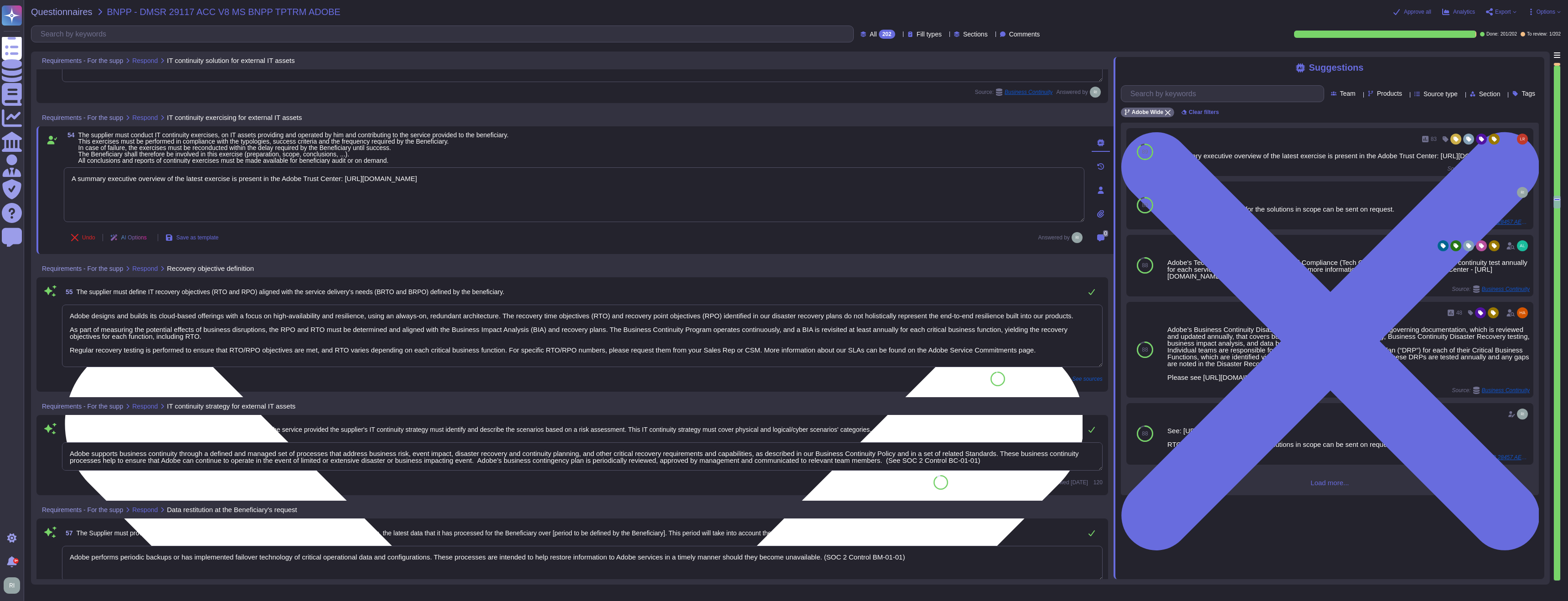
click at [72, 175] on textarea "A summary executive overview of the latest exercise is present in the Adobe Tru…" at bounding box center [574, 195] width 1021 height 55
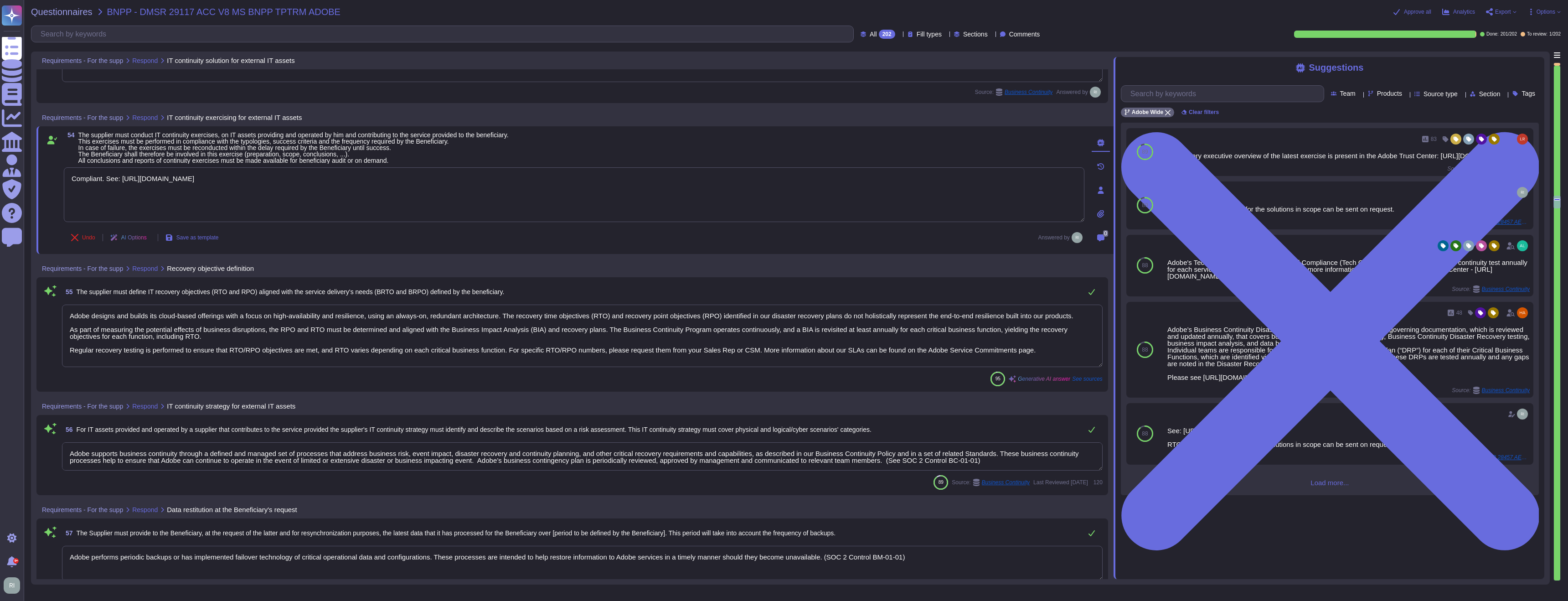
type textarea "Compliant. See: https://www.adobe.com/trust/security/bcdr-info.html"
click at [235, 331] on textarea "Adobe designs and builds its cloud-based offerings with a focus on high-availab…" at bounding box center [582, 336] width 1041 height 63
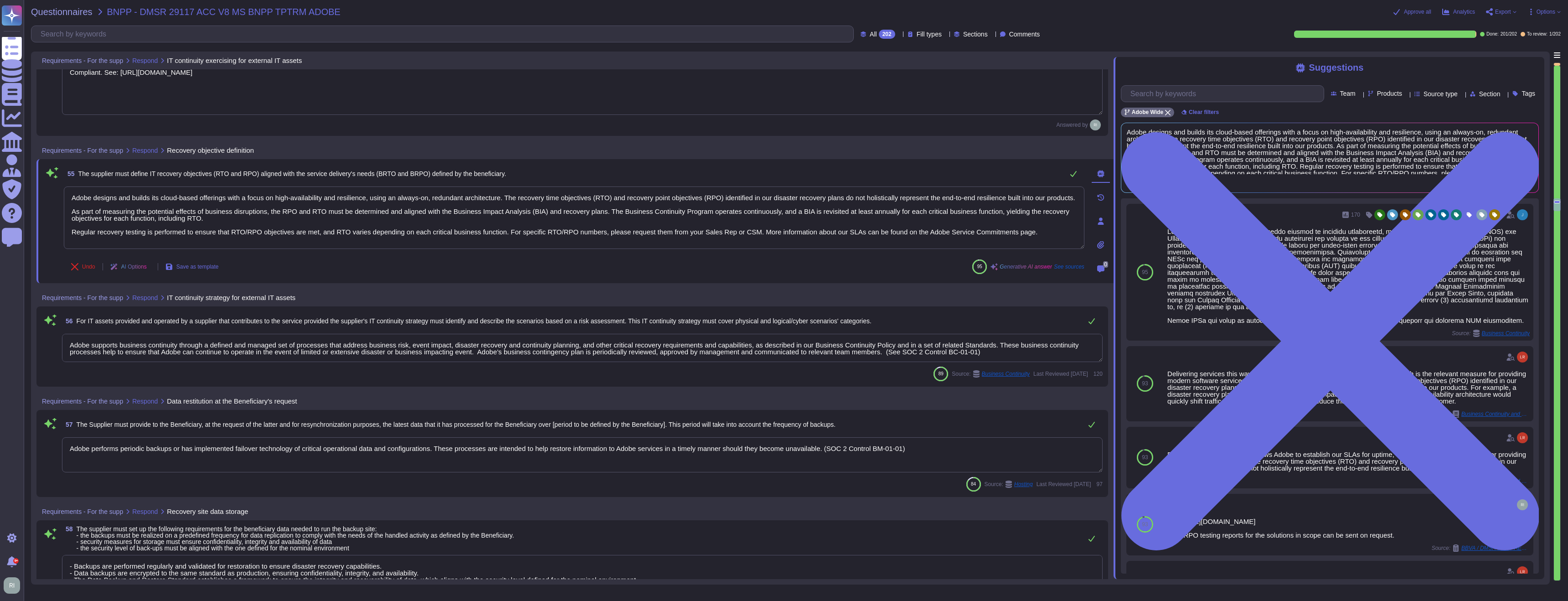
scroll to position [7658, 0]
type textarea "Adobe performs business continuity tests annually for each service and critical…"
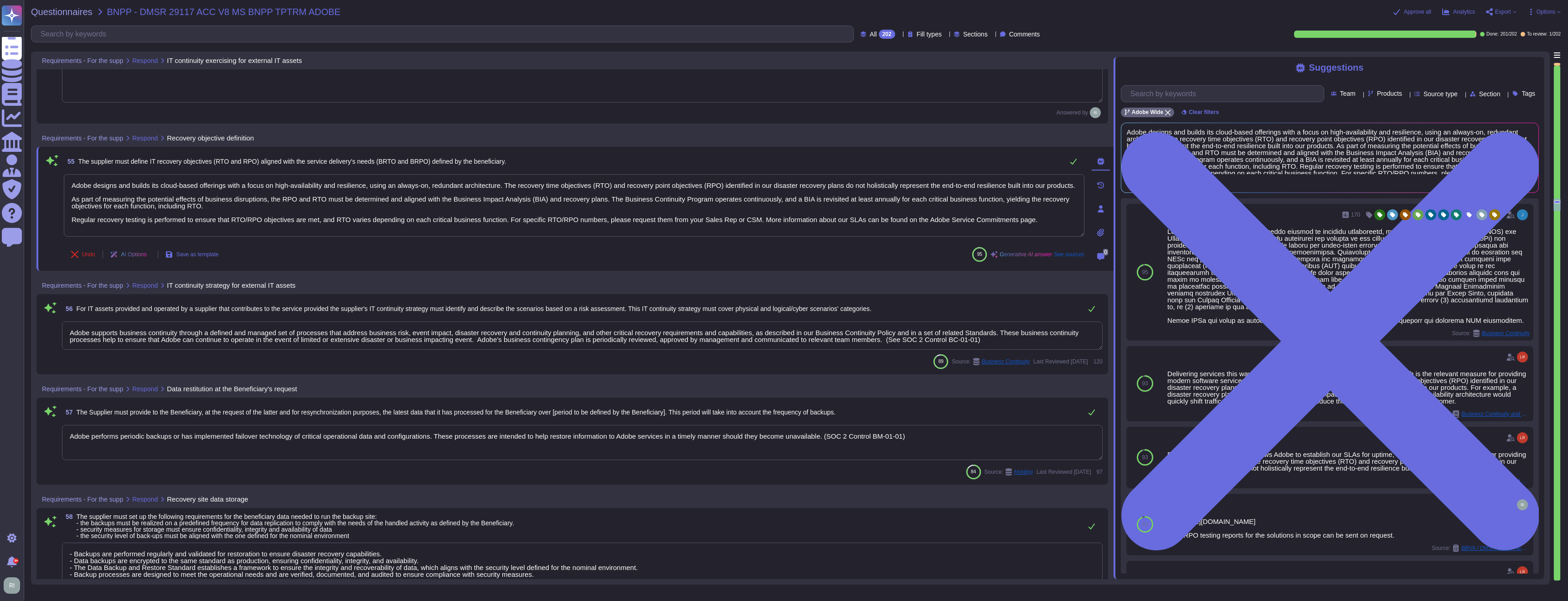
scroll to position [1, 0]
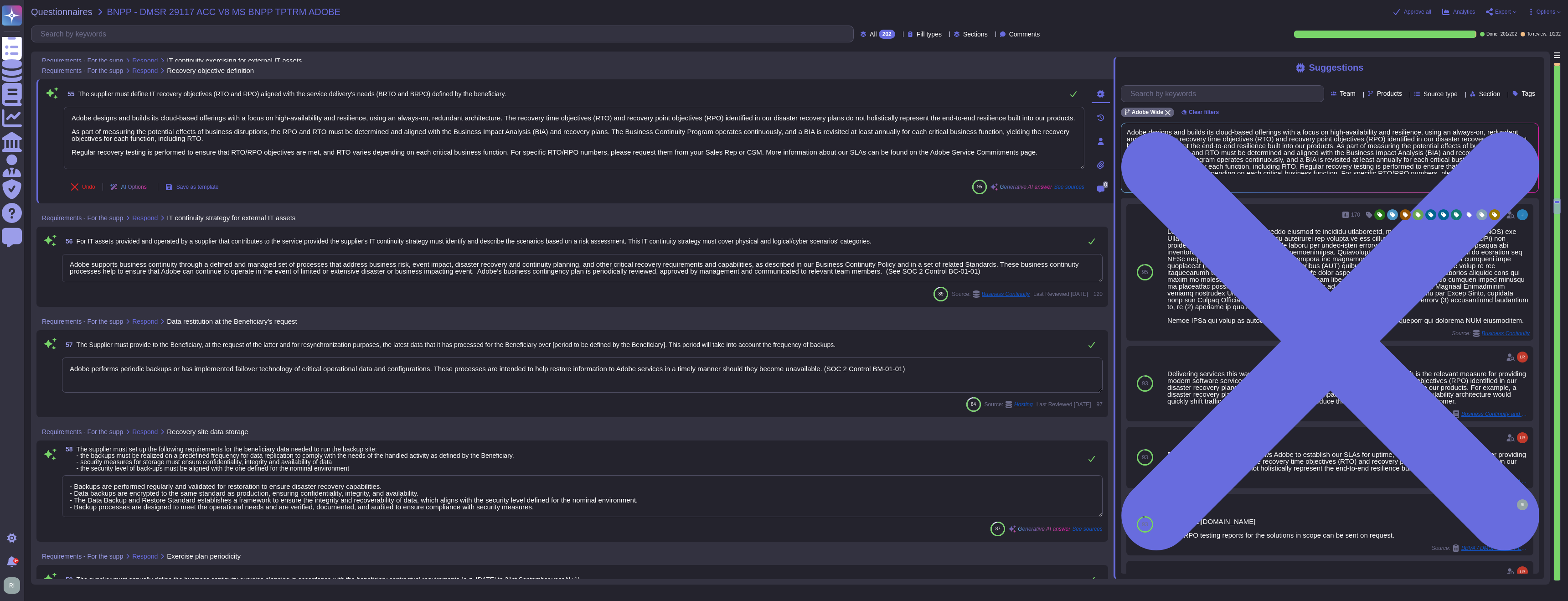
type textarea "Adobe's Business Continuity Plan (BCP) is designed to address various scenarios…"
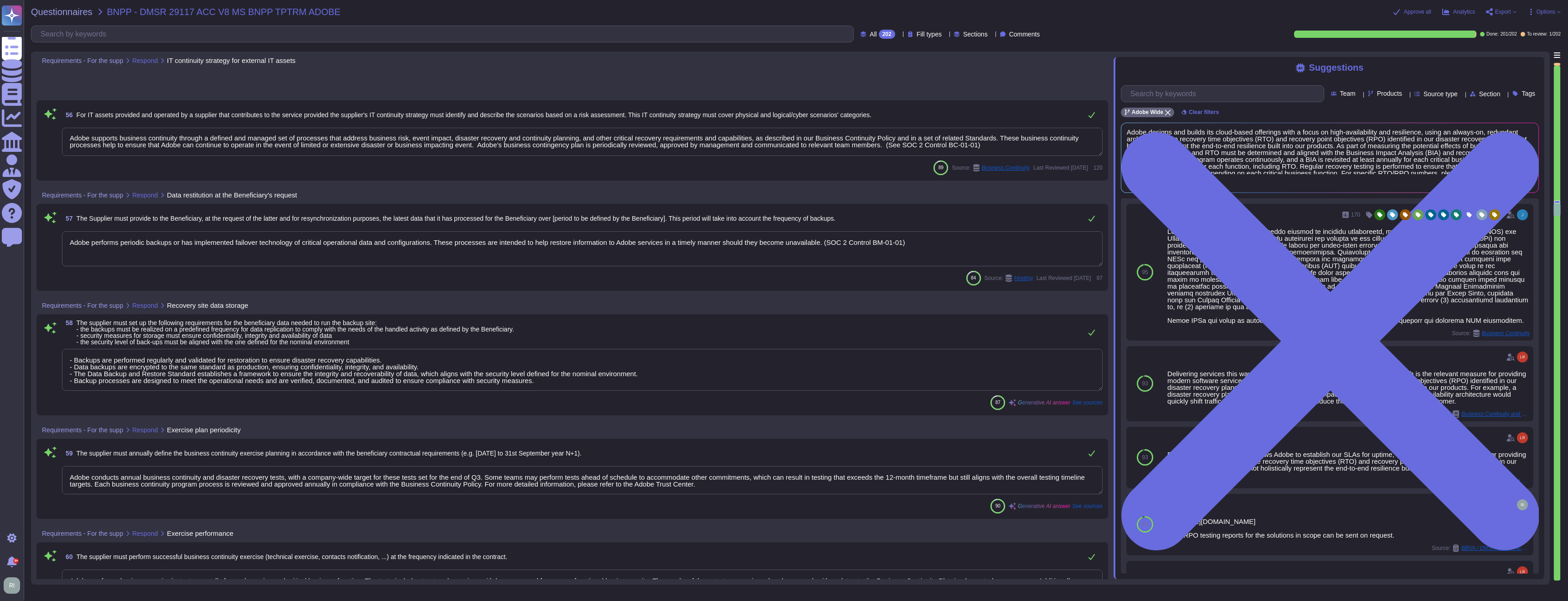
type textarea "Adobe's Business Continuity Plan (BCP) is designed to address the needs of the …"
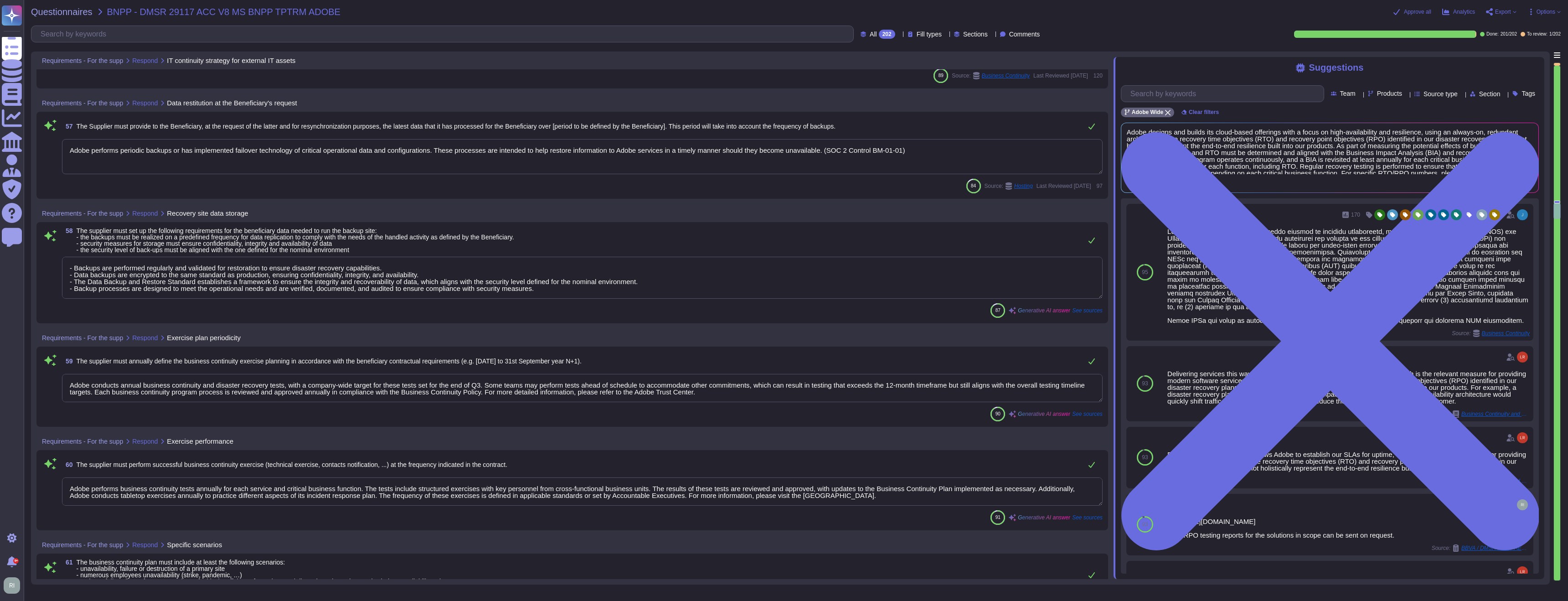
type textarea "Adobe maintains a comprehensive Business Continuity Plan (BCP) and a Crisis Man…"
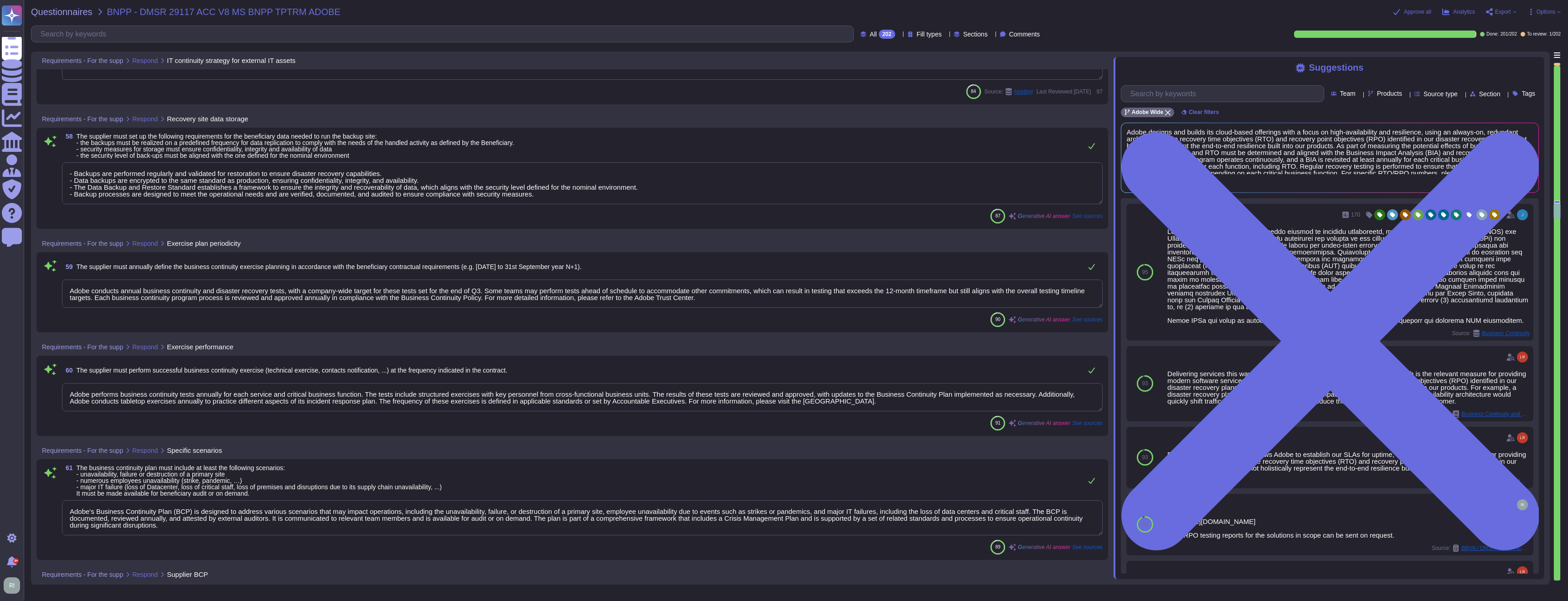
scroll to position [8065, 0]
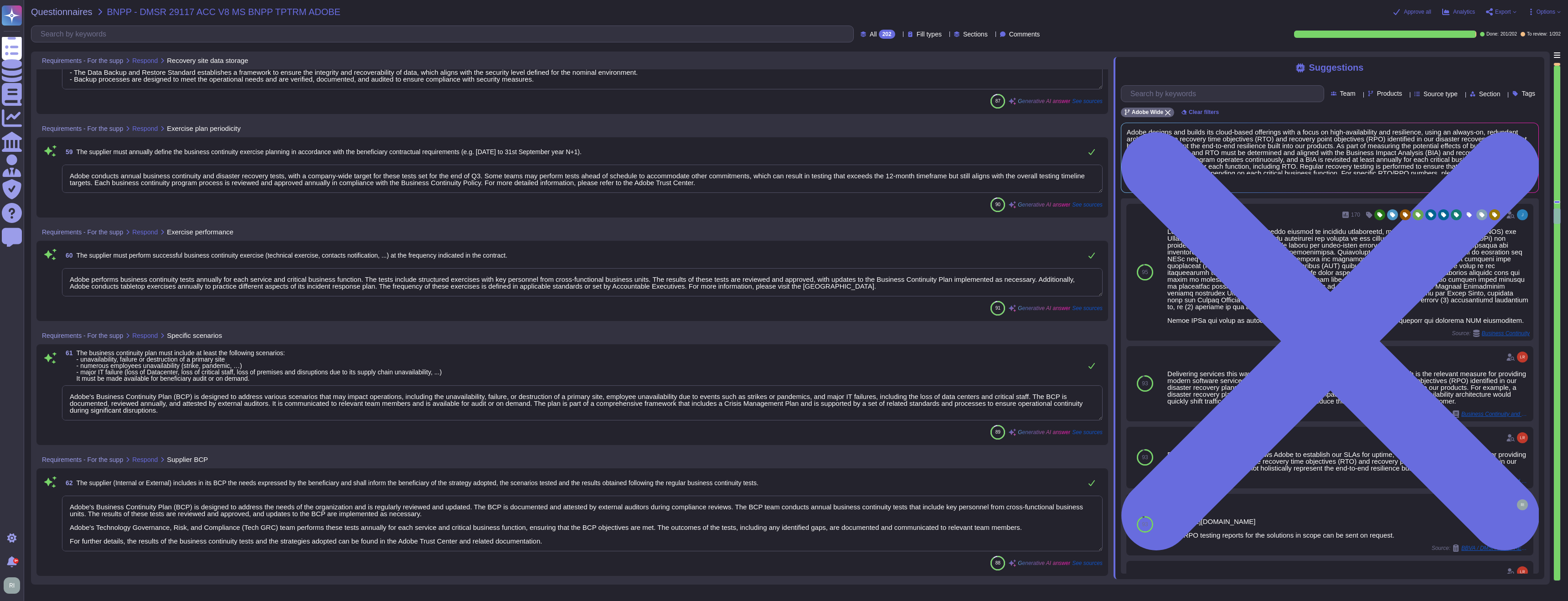
type textarea "Adobe's Business Continuity Disaster Recovery program is supported by governing…"
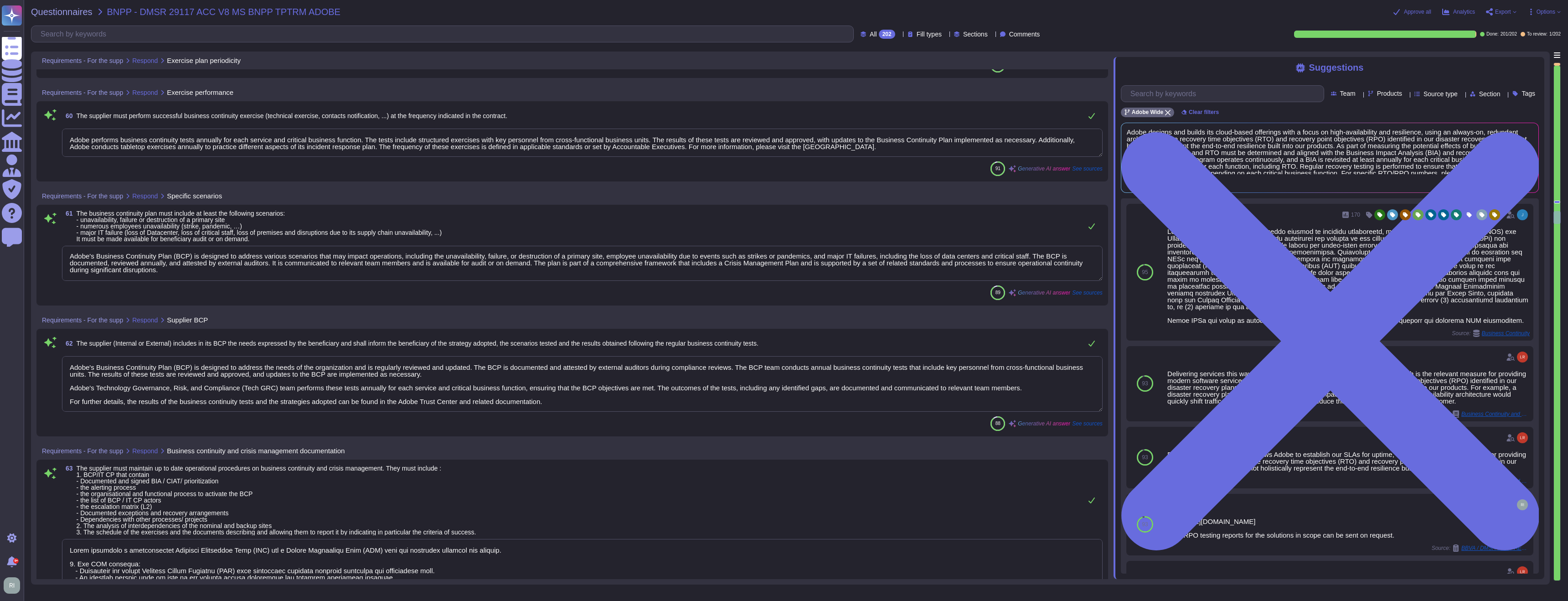
scroll to position [8294, 0]
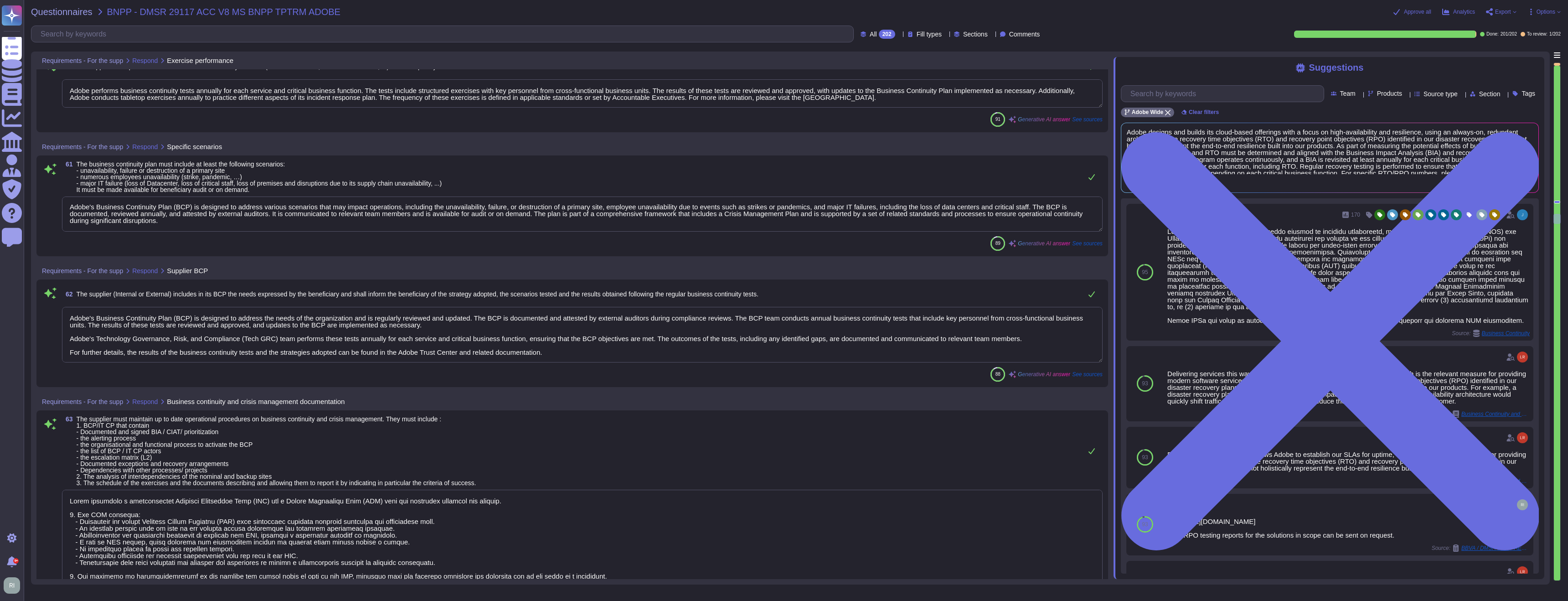
type textarea "Adobe has established various standards and policies to ensure the security of …"
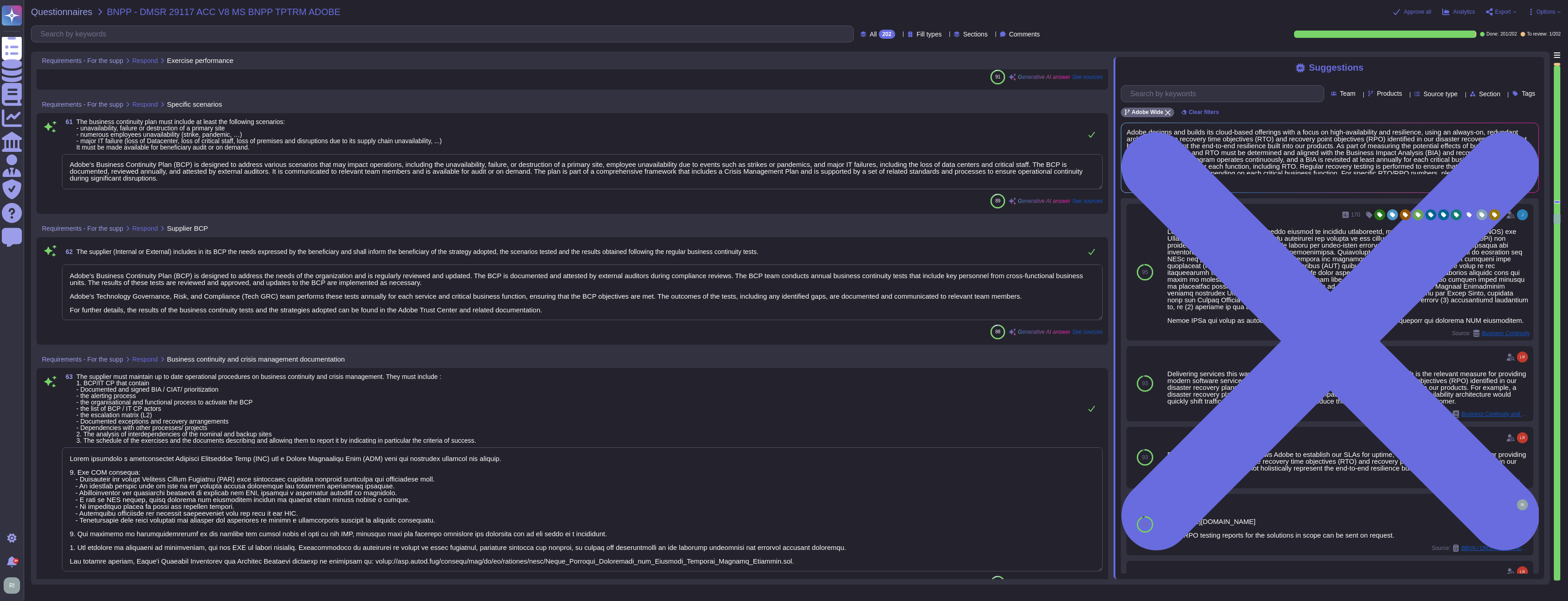
scroll to position [8353, 0]
click at [236, 177] on textarea "Adobe's Business Continuity Plan (BCP) is designed to address various scenarios…" at bounding box center [582, 169] width 1041 height 35
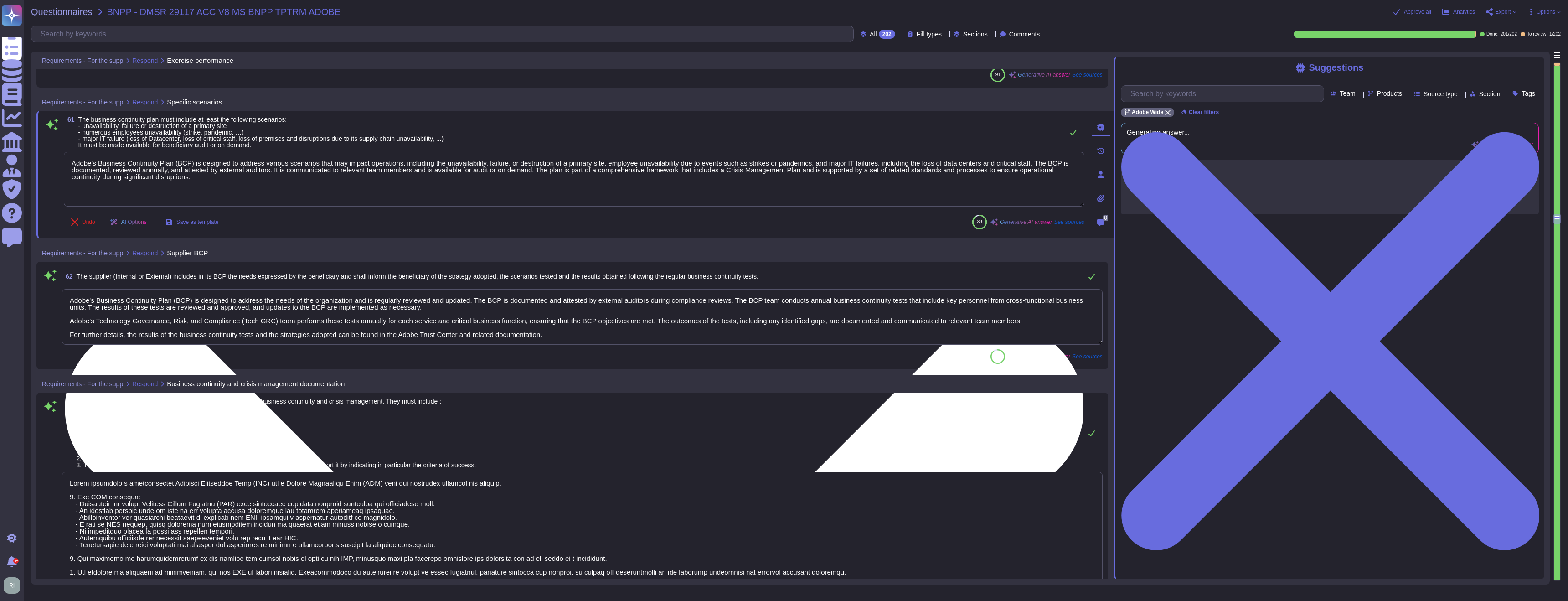
click at [293, 177] on textarea "Adobe's Business Continuity Plan (BCP) is designed to address various scenarios…" at bounding box center [574, 179] width 1021 height 55
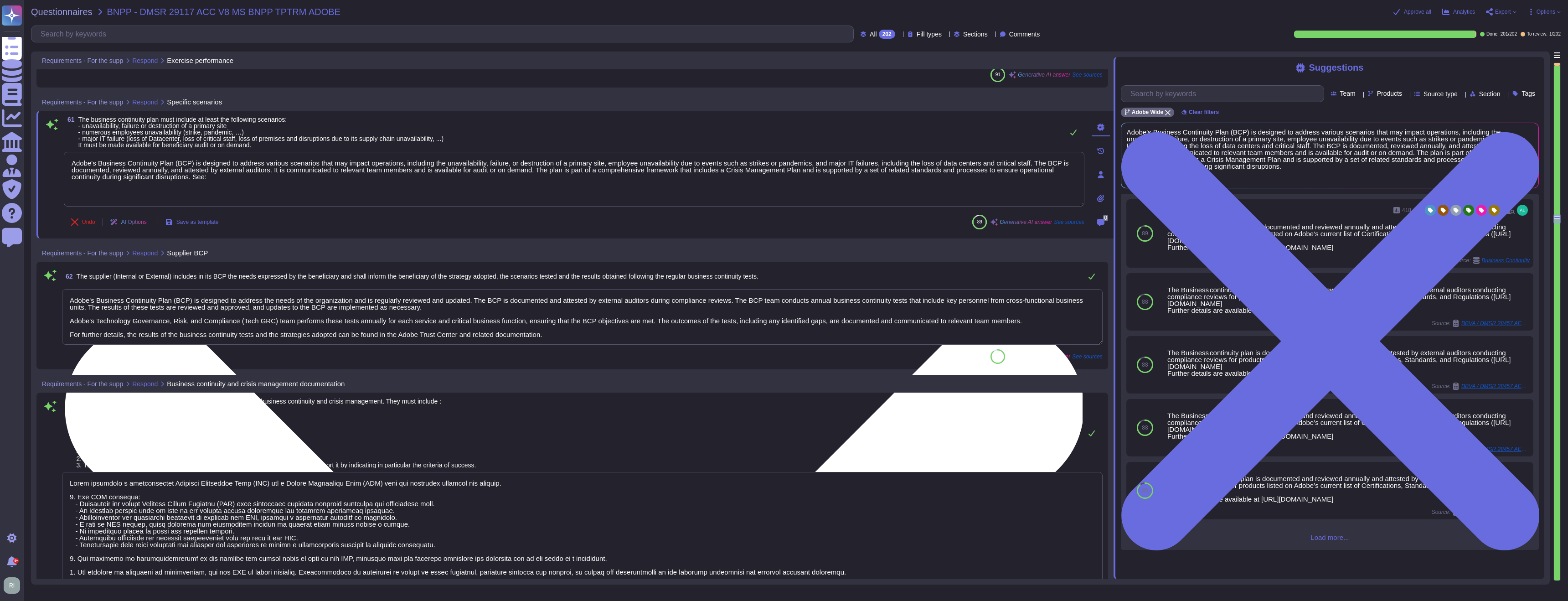
paste textarea "https://www.adobe.com/trust/security/bcdr-info.html"
type textarea "Adobe's Business Continuity Plan (BCP) is designed to address various scenarios…"
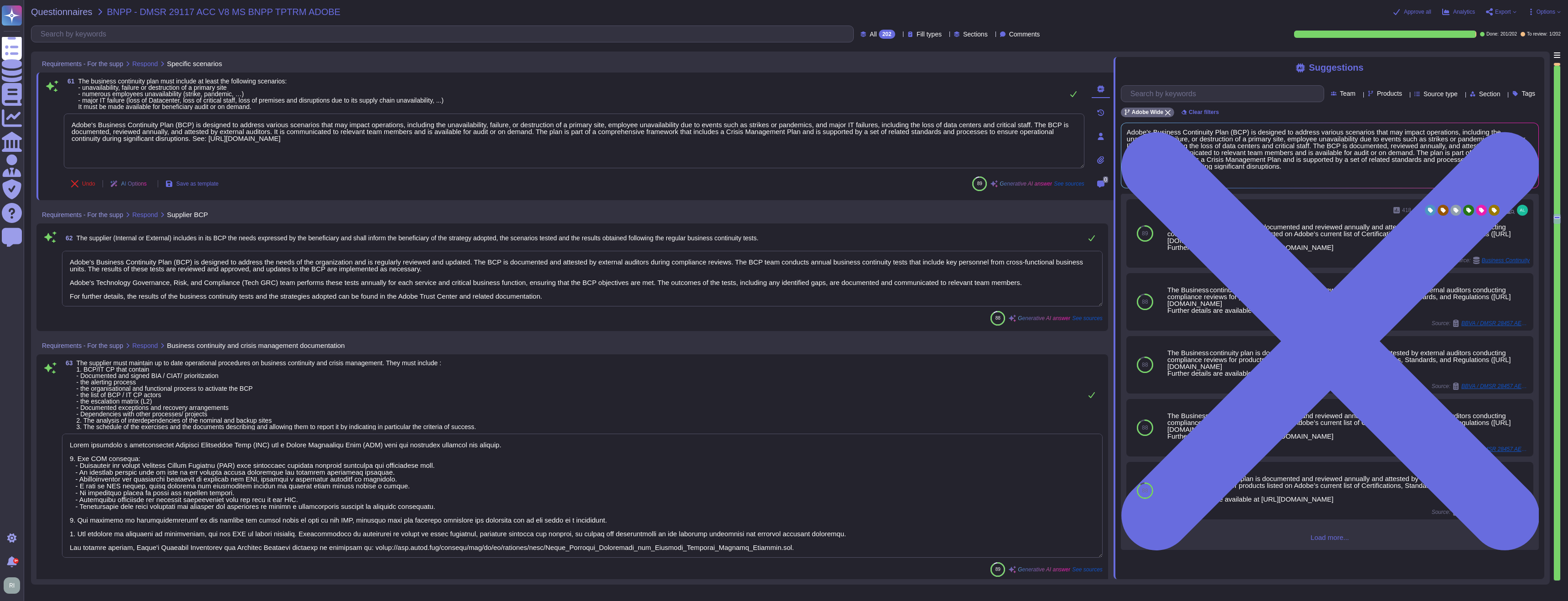
scroll to position [8482, 0]
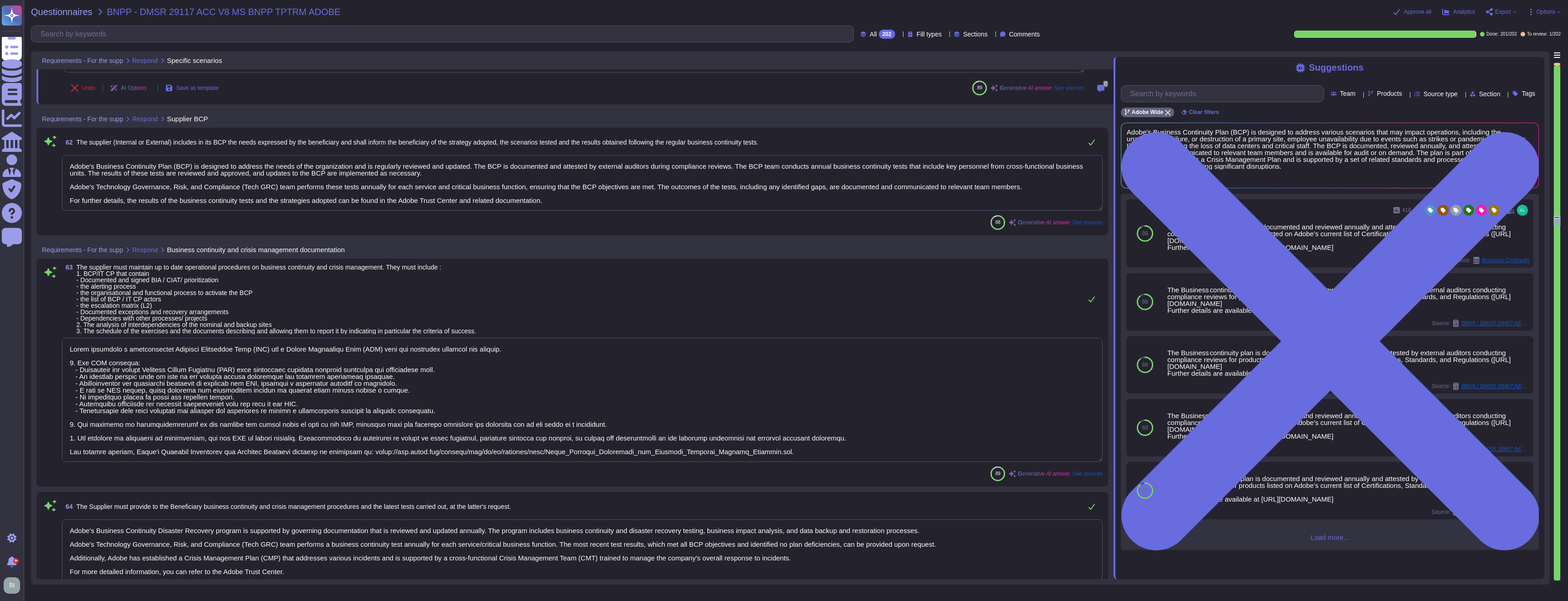
type textarea "Secure remote access to Adobe-operated networks uses 128-bit encryption or high…"
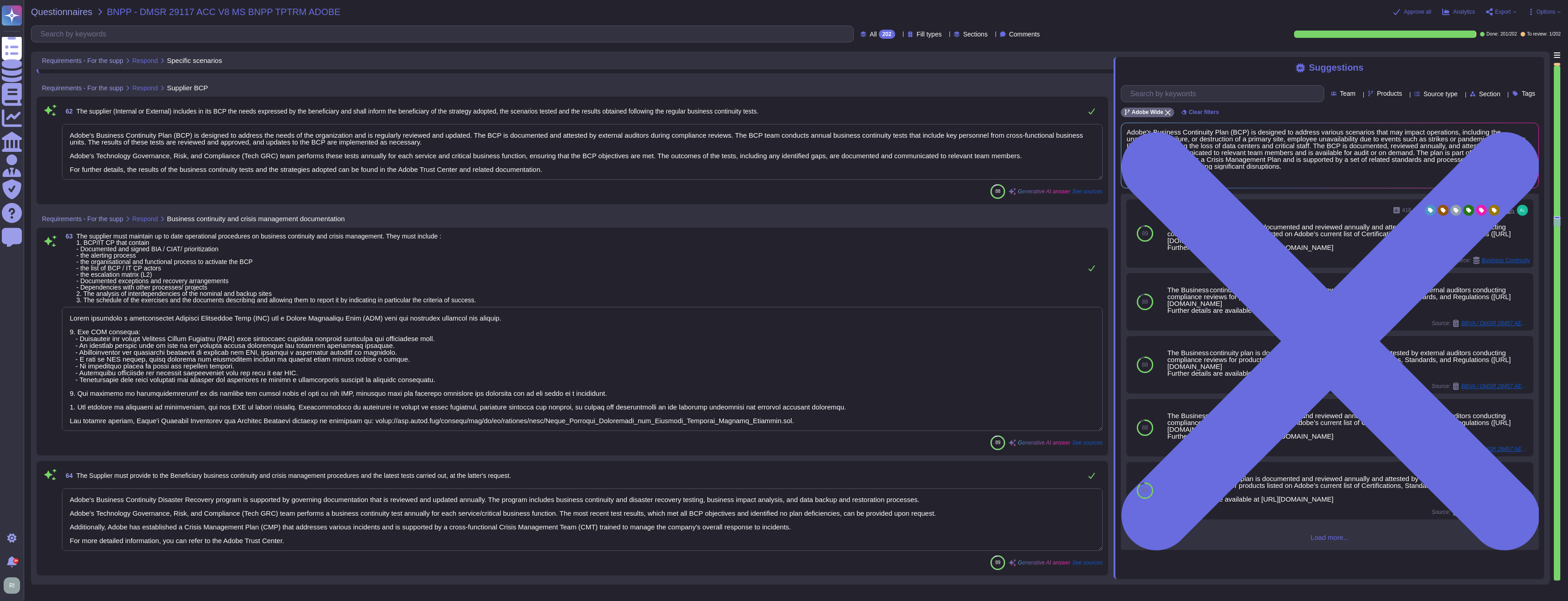
scroll to position [8508, 0]
type textarea "Adobe's Business Continuity Plan (BCP) is designed to address various scenarios…"
click at [257, 359] on textarea at bounding box center [582, 373] width 1041 height 124
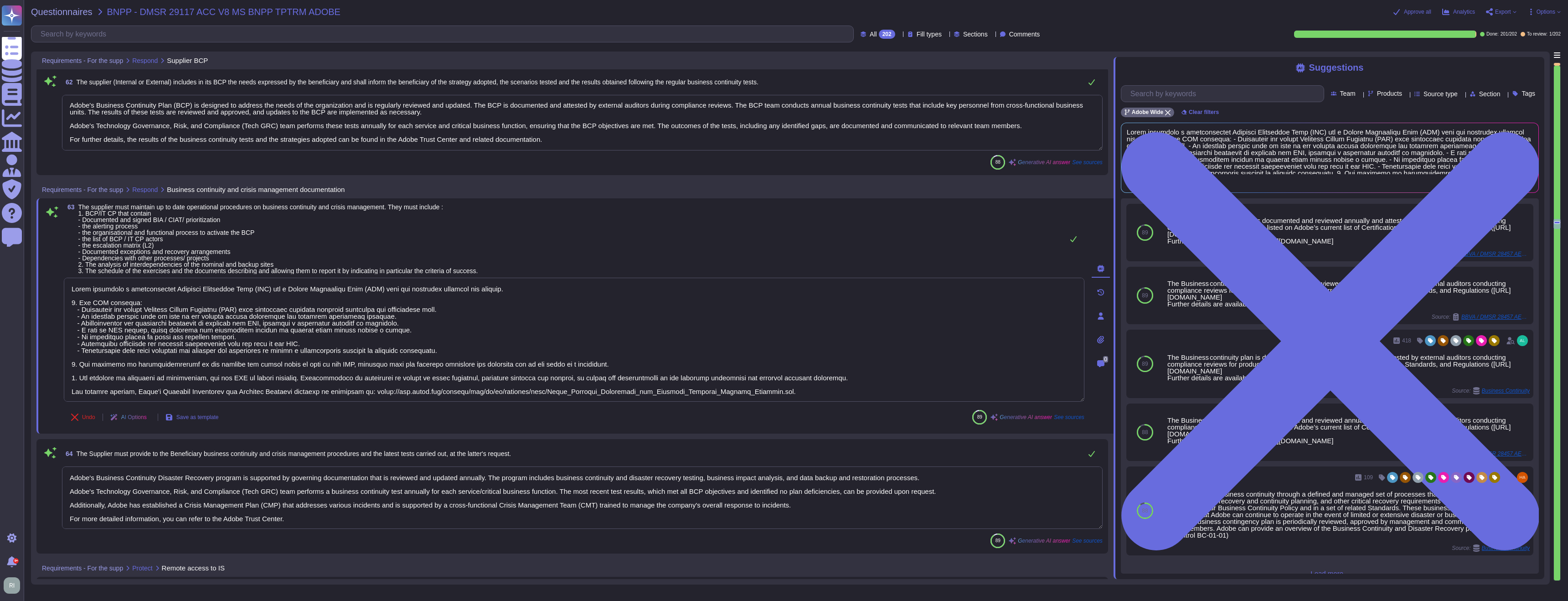
scroll to position [8526, 0]
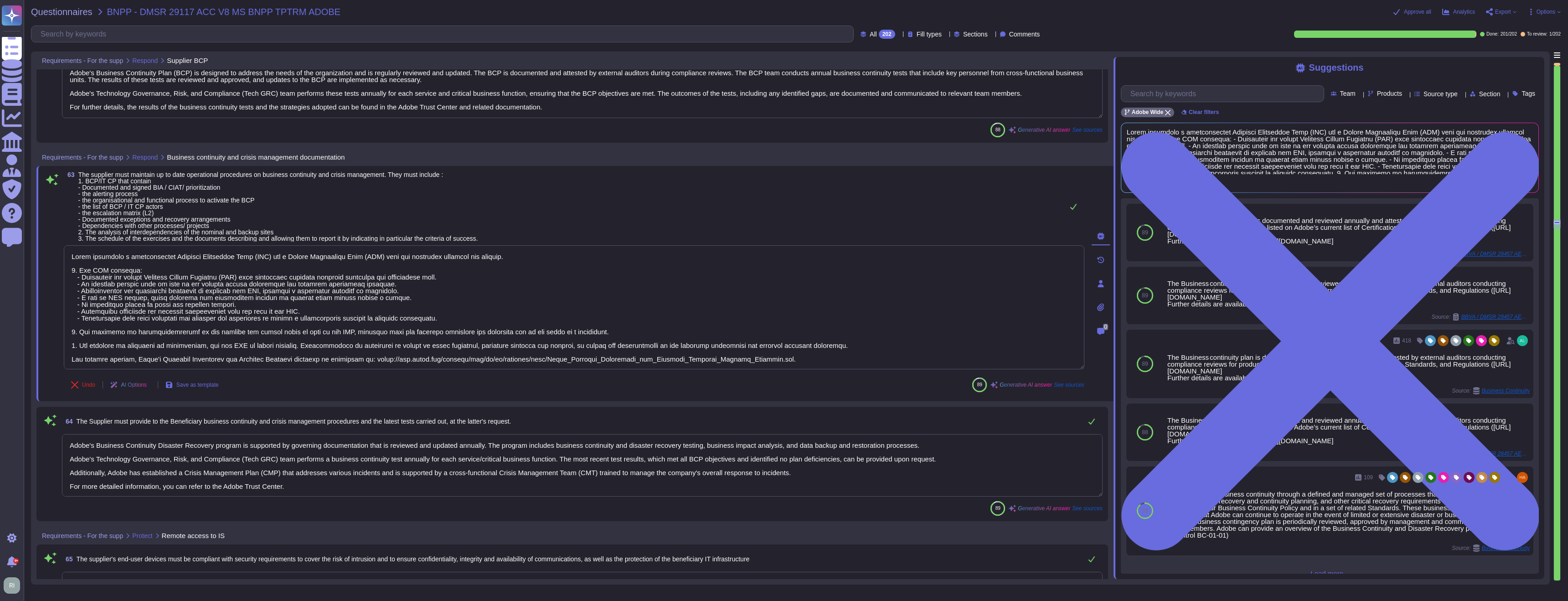
type textarea "Connections over VPN allow users to access the Adobe network as if they were co…"
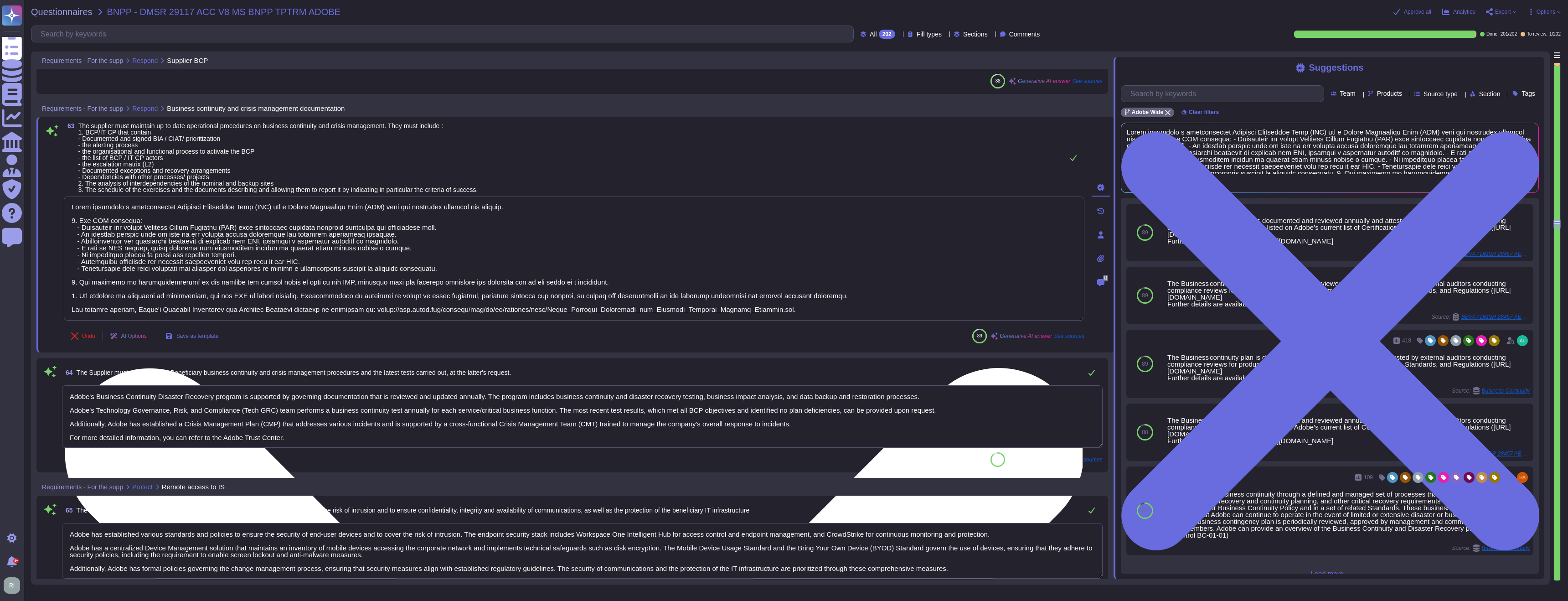
scroll to position [8609, 0]
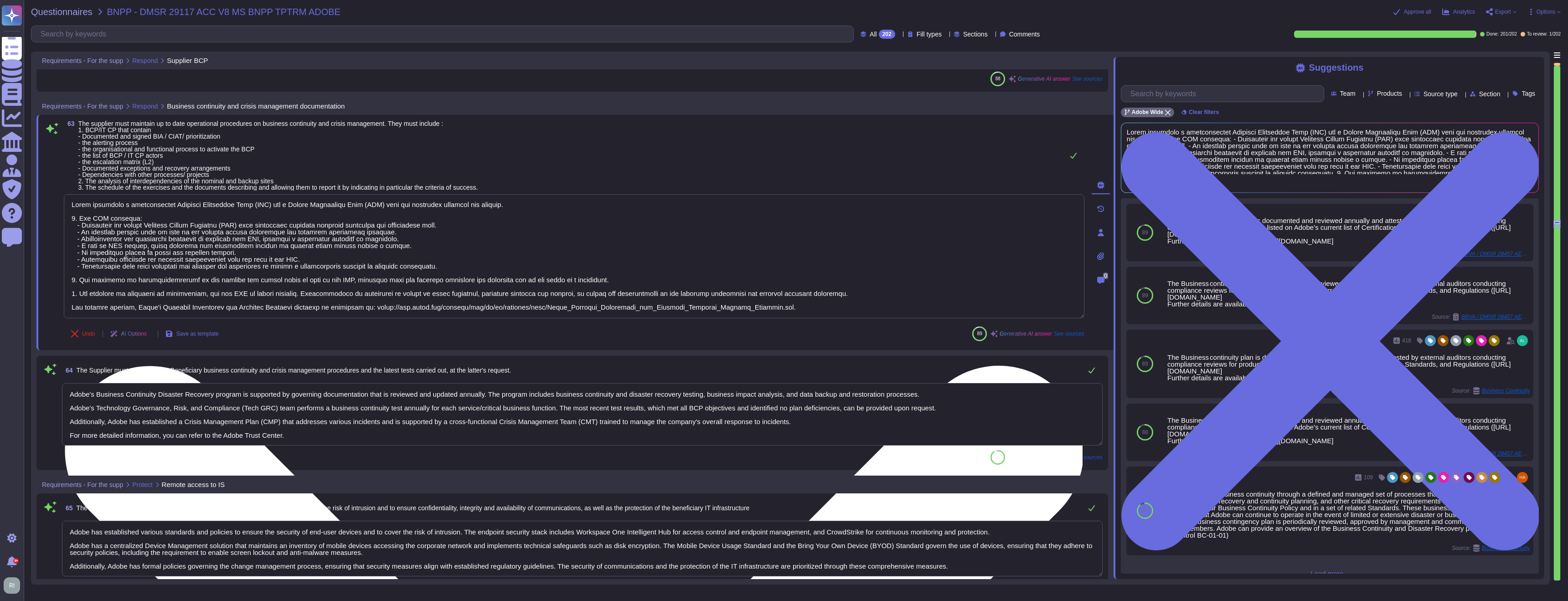
drag, startPoint x: 783, startPoint y: 307, endPoint x: 369, endPoint y: 305, distance: 414.0
click at [369, 305] on textarea at bounding box center [574, 256] width 1021 height 124
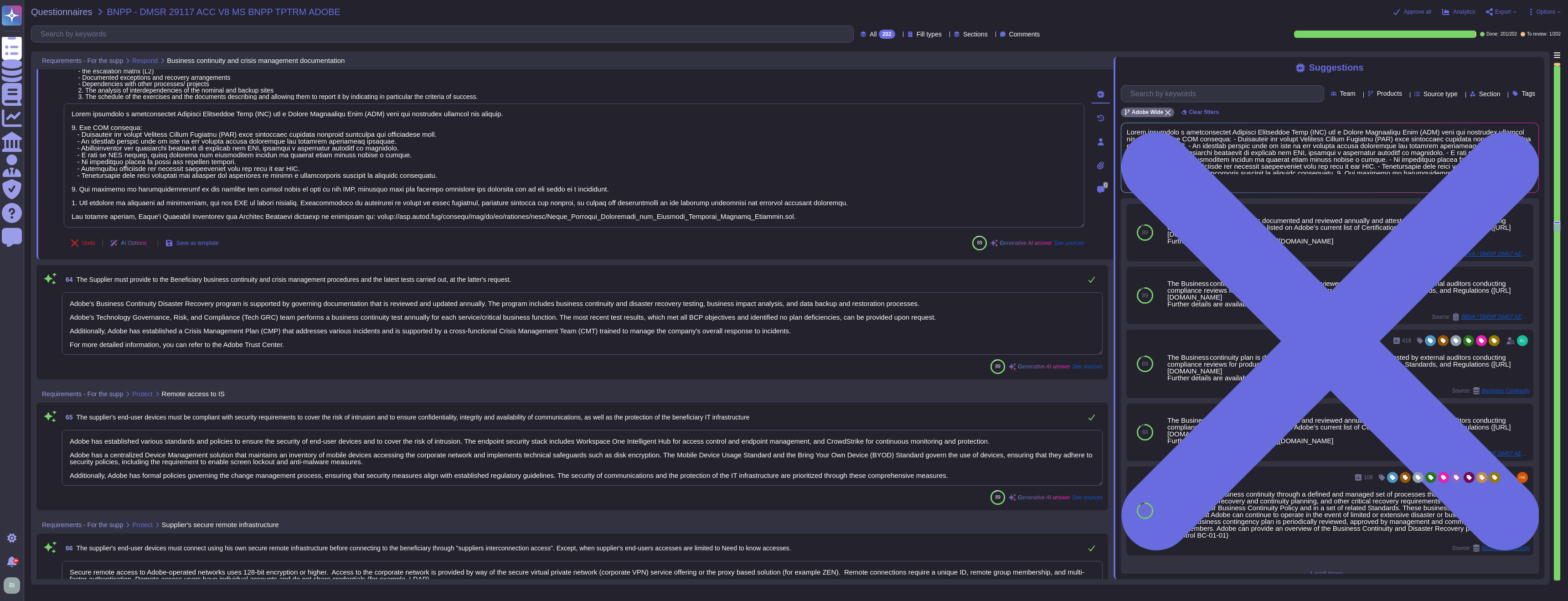
type textarea "Remote access to non-public data is facilitated through secure virtual private …"
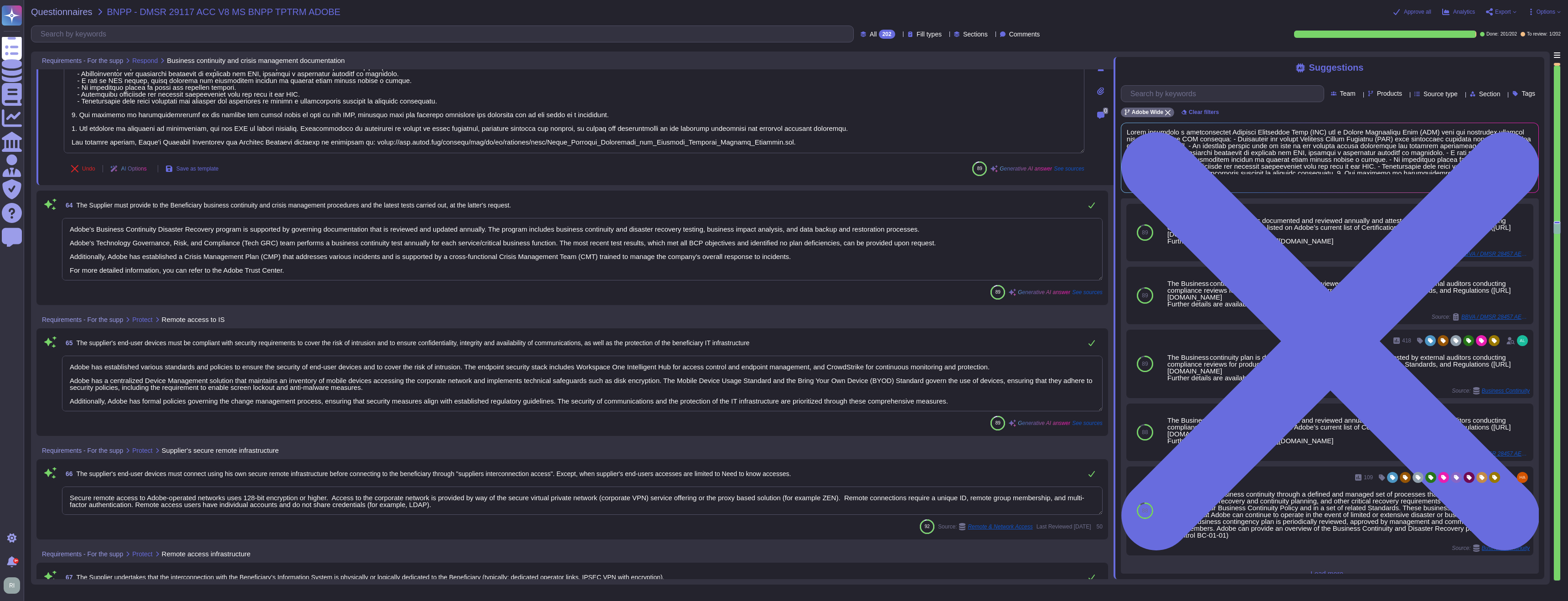
type textarea "Remote access by third-party support personnel is granted only upon request, an…"
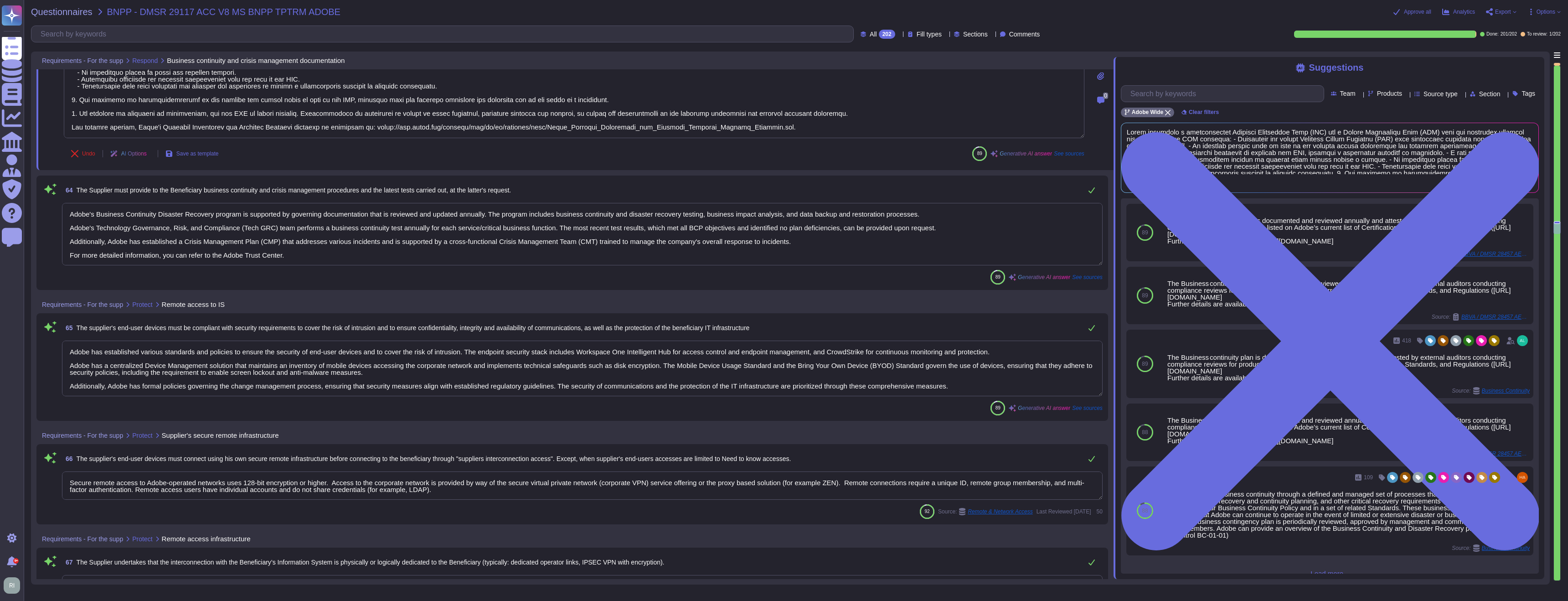
scroll to position [1, 0]
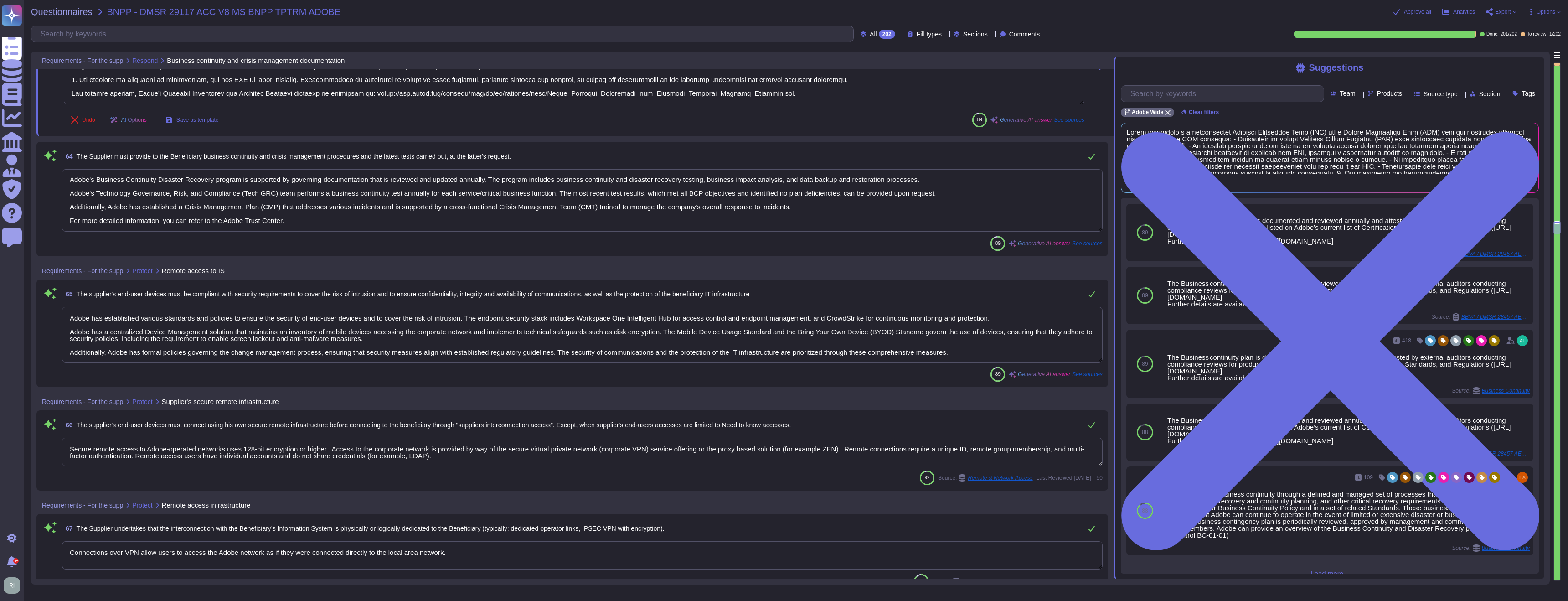
type textarea "Yes"
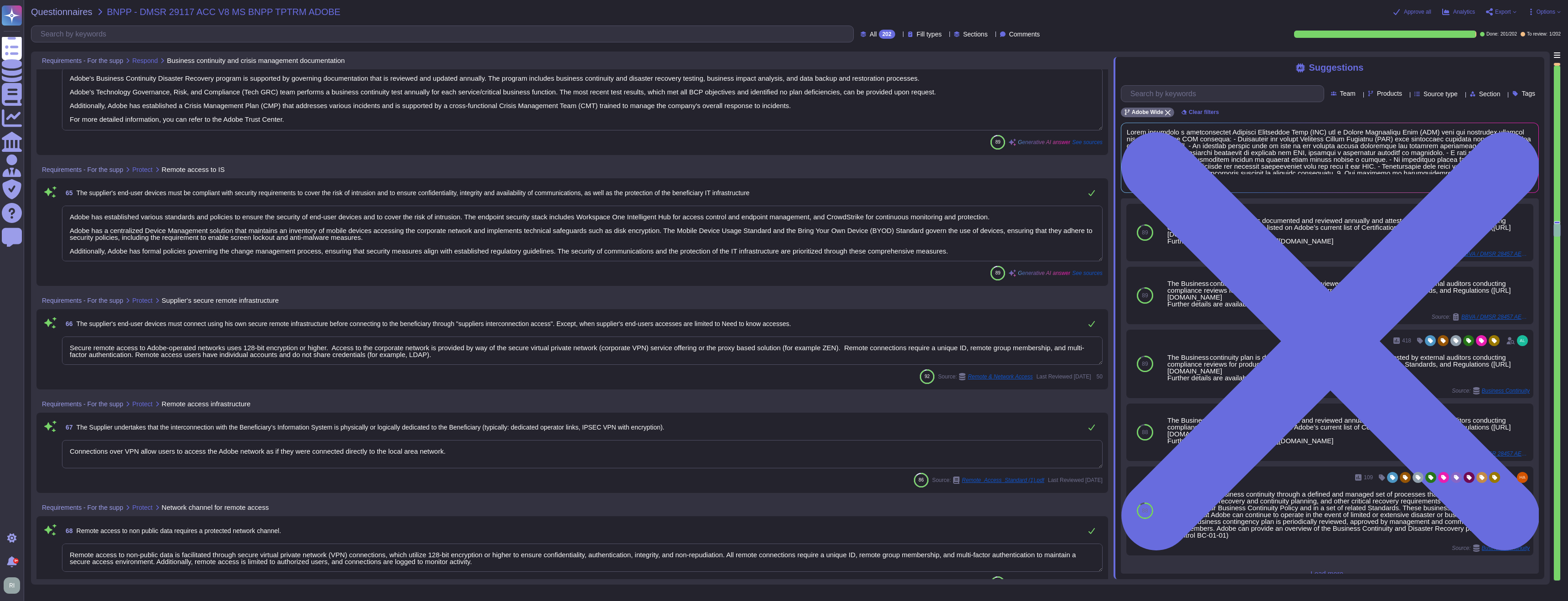
type textarea "Adobe is committed to providing secure products and services within our enterpr…"
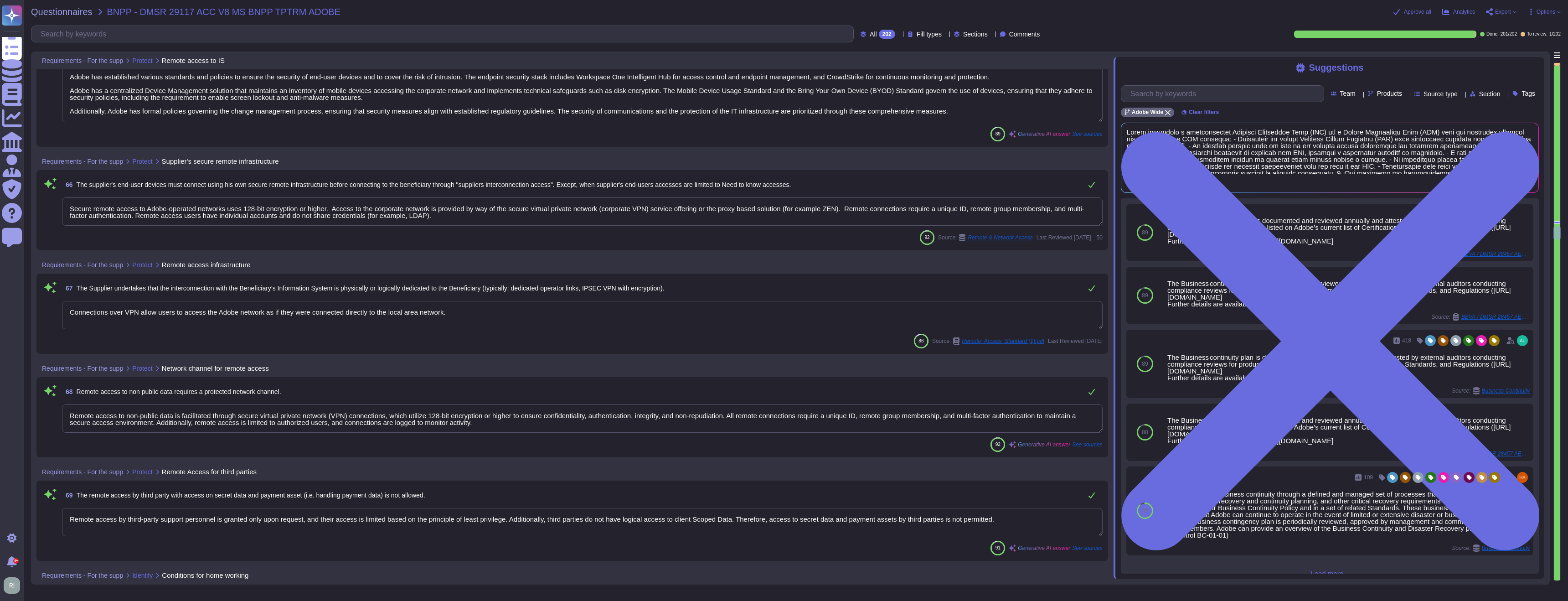
type textarea "All remote access to Adobe-operated networks is provided through secure virtual…"
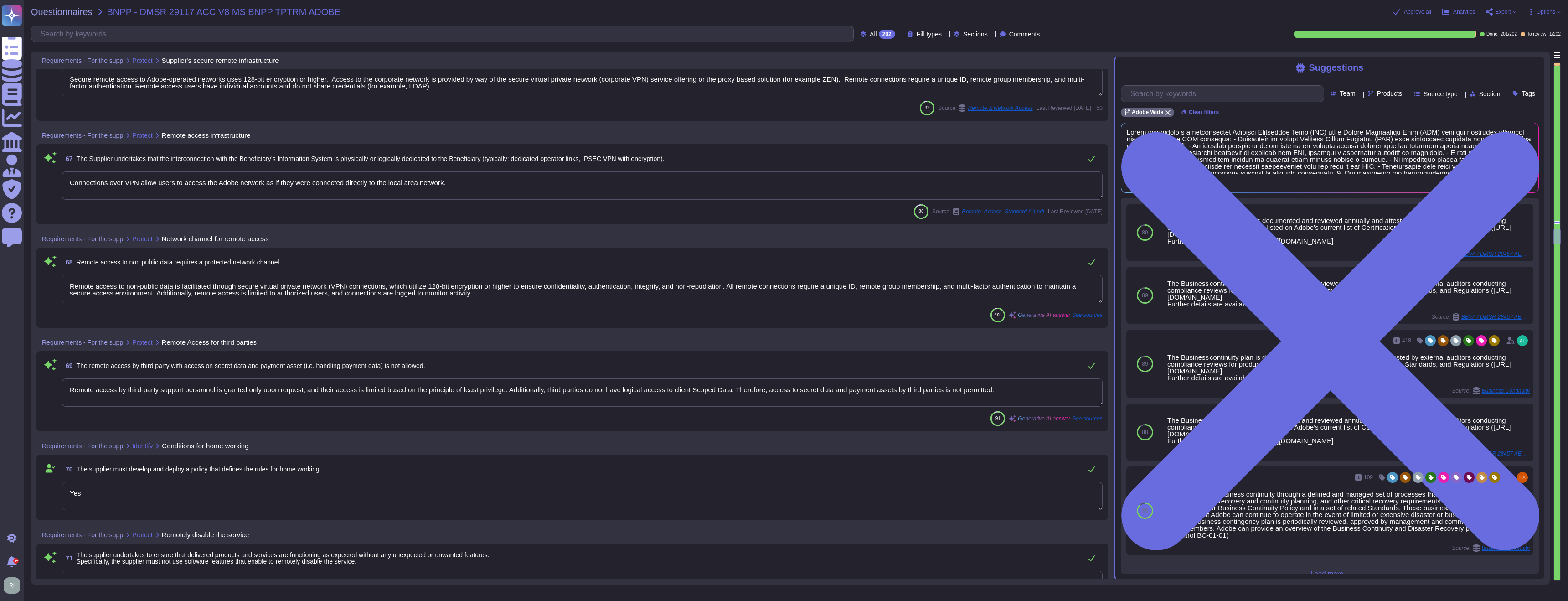
type textarea "Remote access for third-party support personnel is granted only upon request, w…"
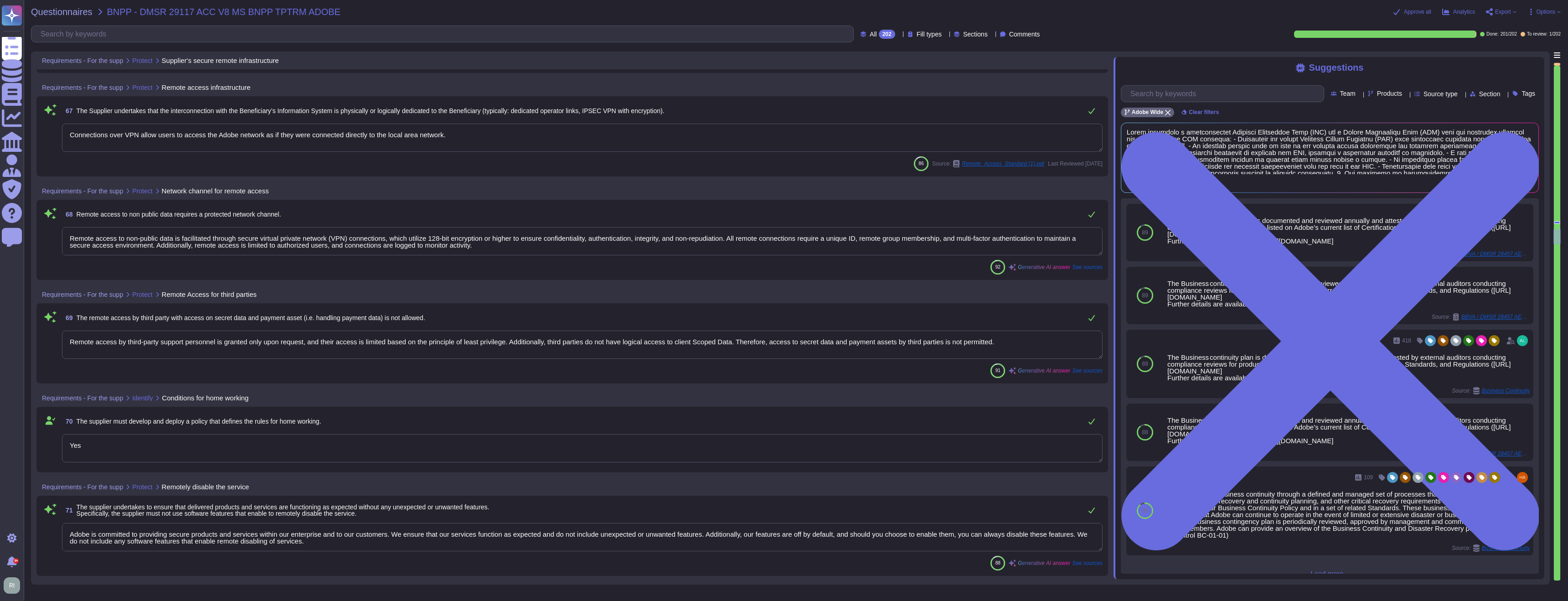
type textarea "To help protect physical access to customer data and systems, and to limit acce…"
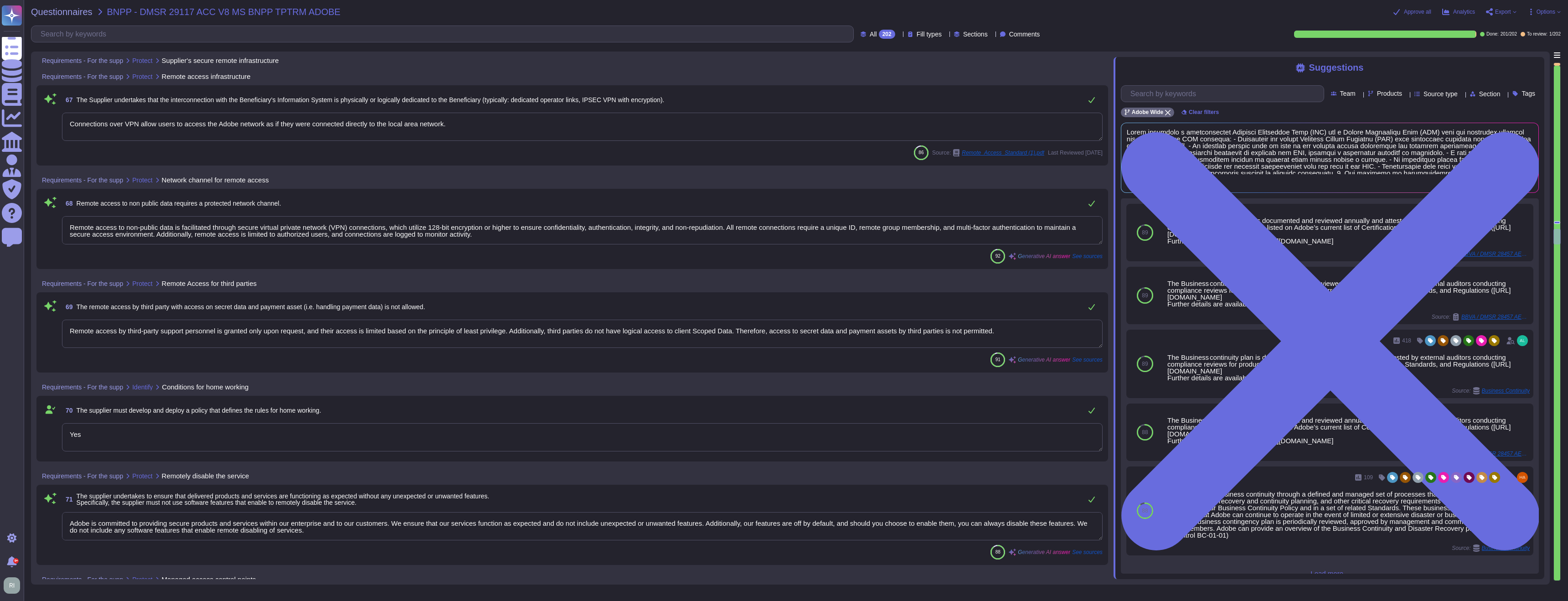
scroll to position [9236, 0]
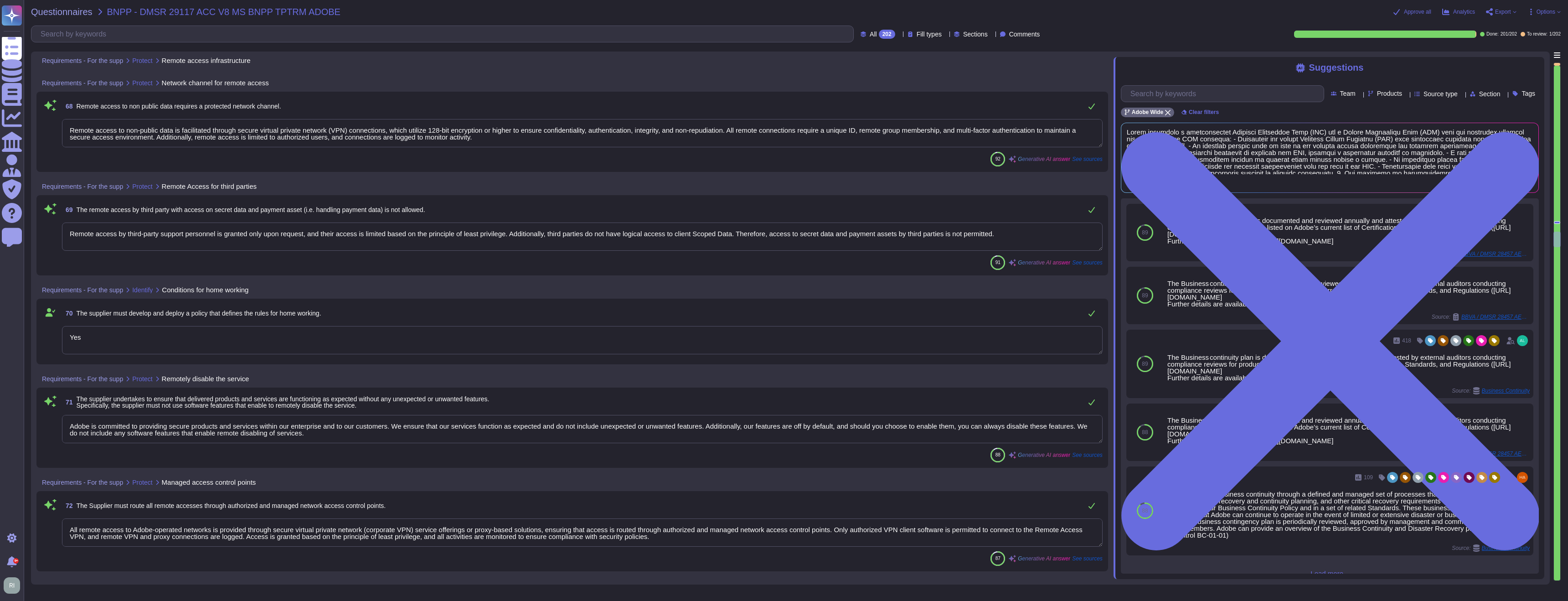
type textarea "Adobe data centers implement a range of physical protections against various ri…"
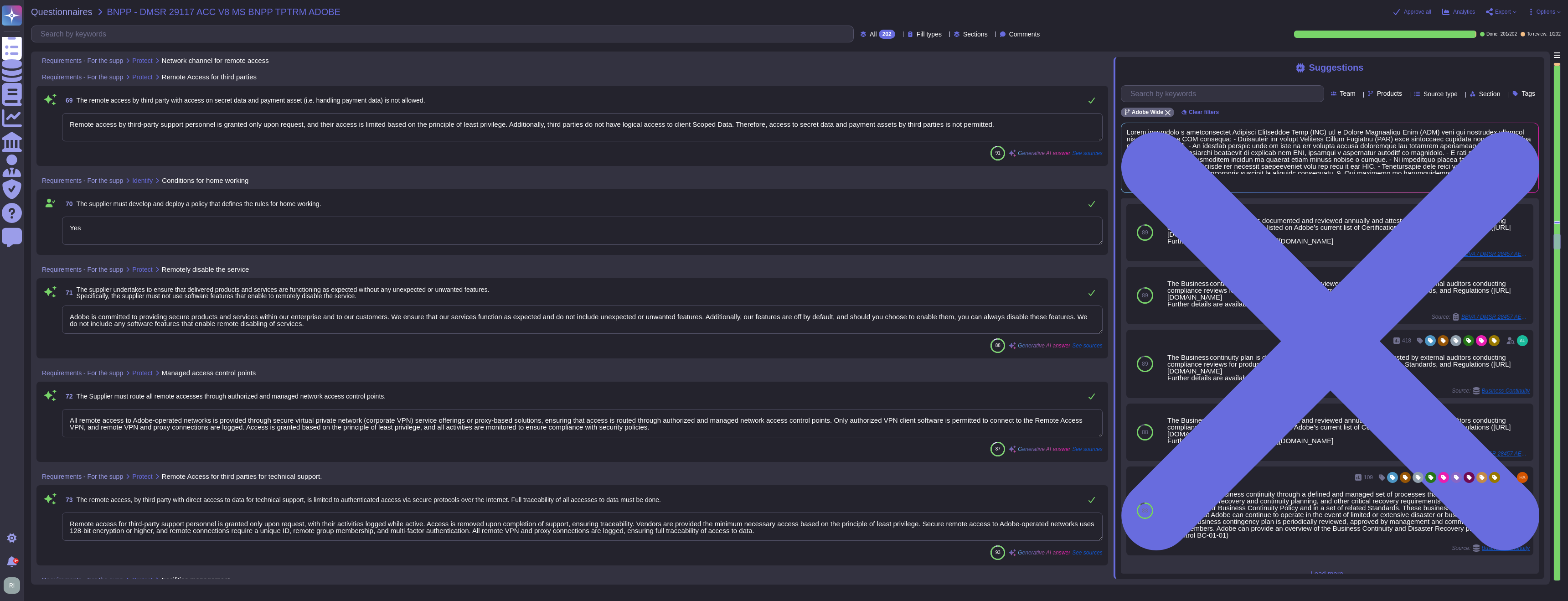
scroll to position [9426, 0]
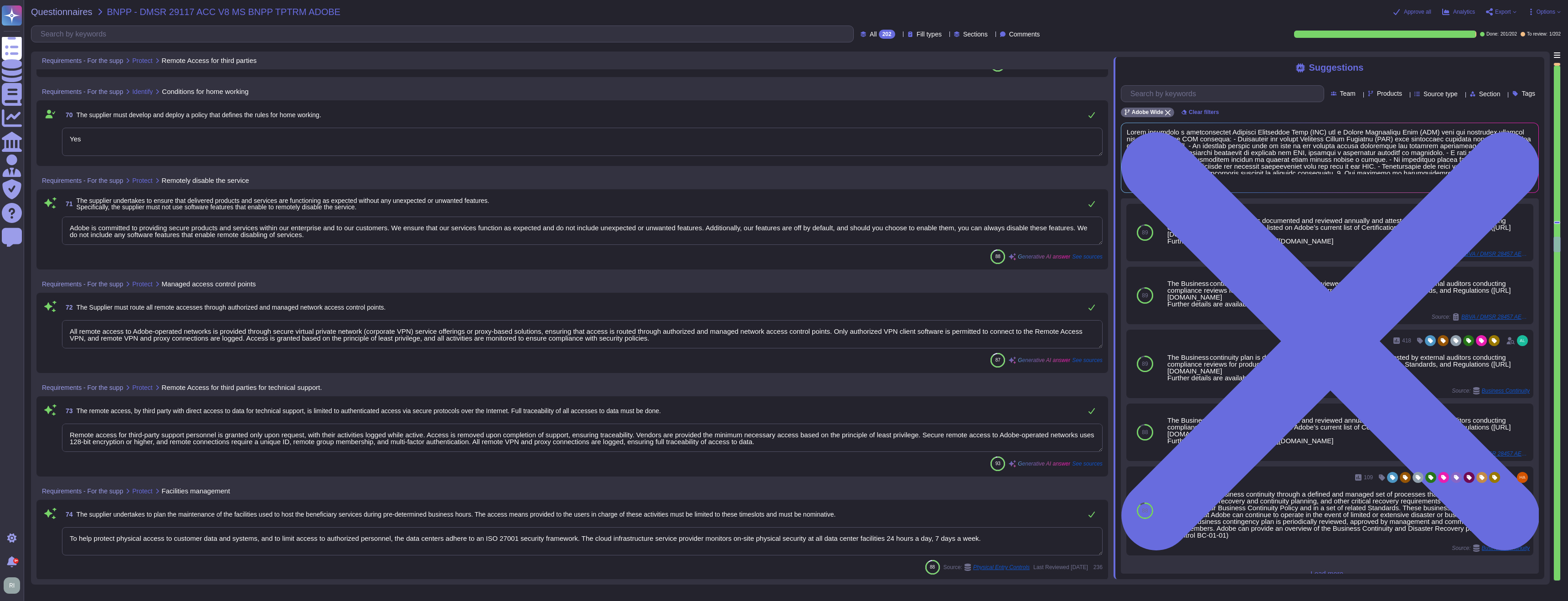
type textarea "All equipment used for service delivery must be physically secured according to…"
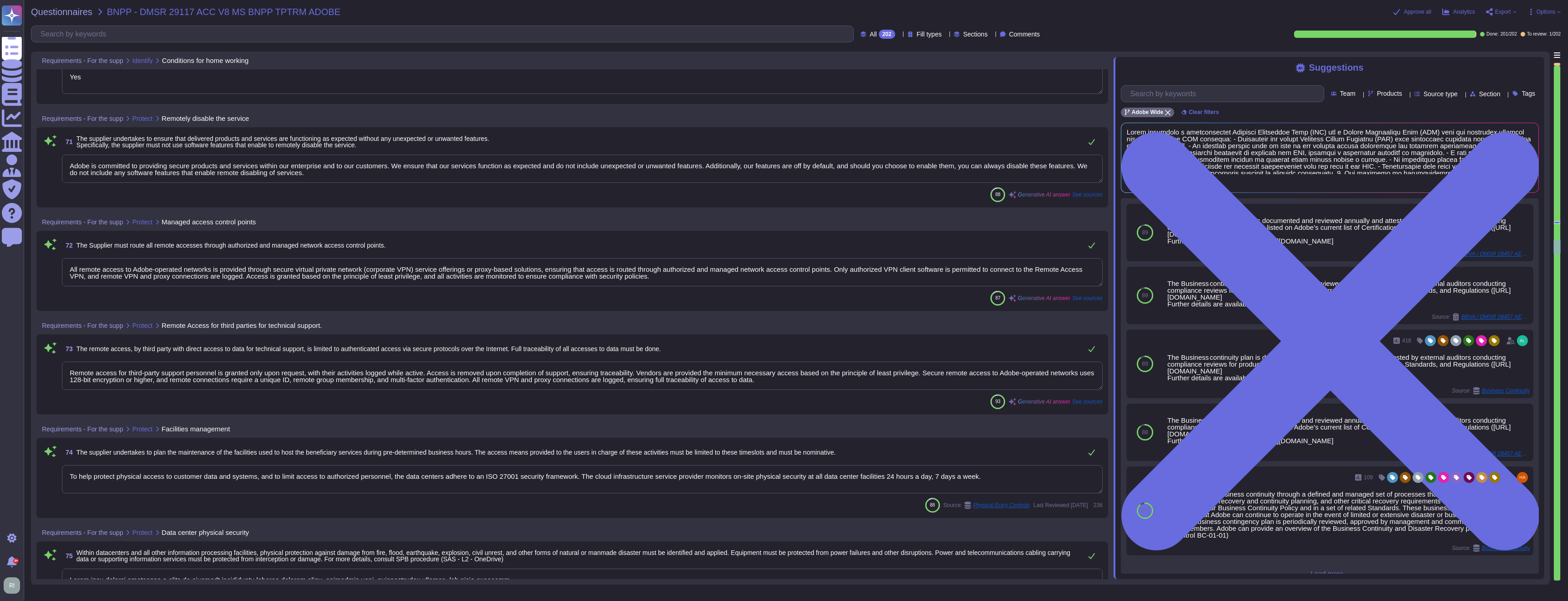
scroll to position [9566, 0]
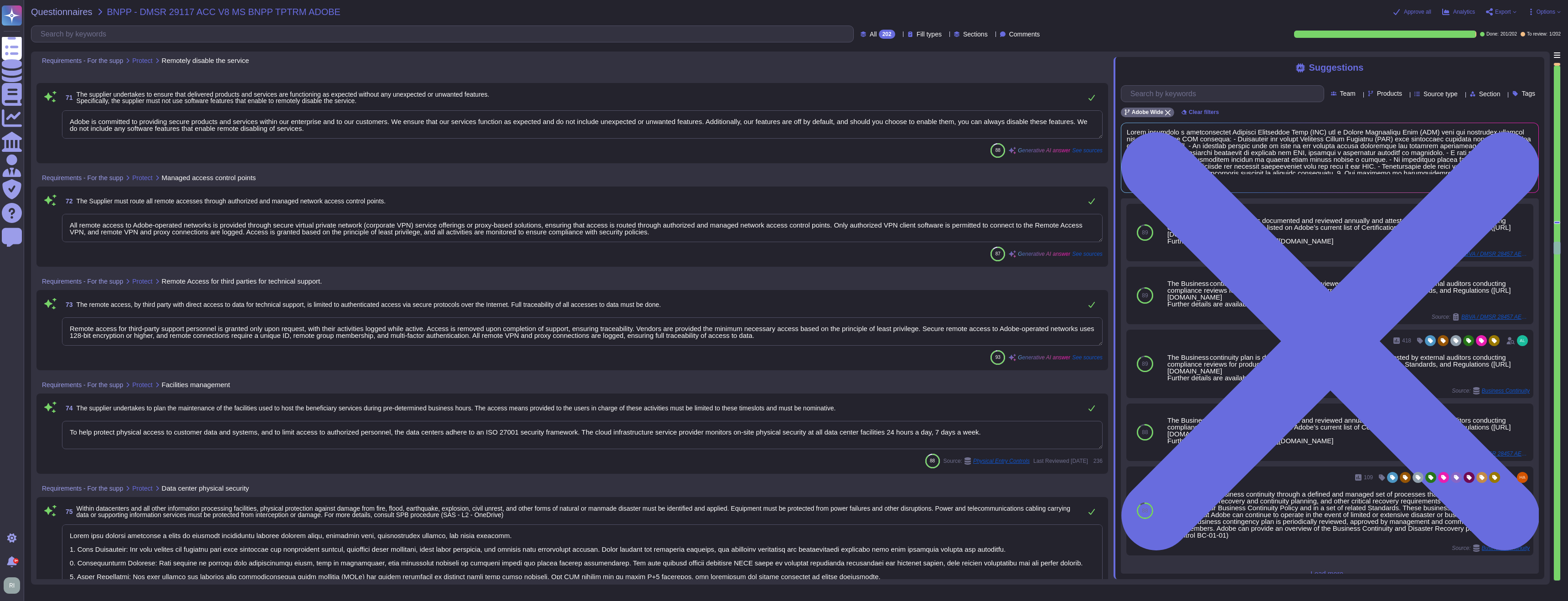
type textarea "Adobe implements a comprehensive physical security strategy to protect its data…"
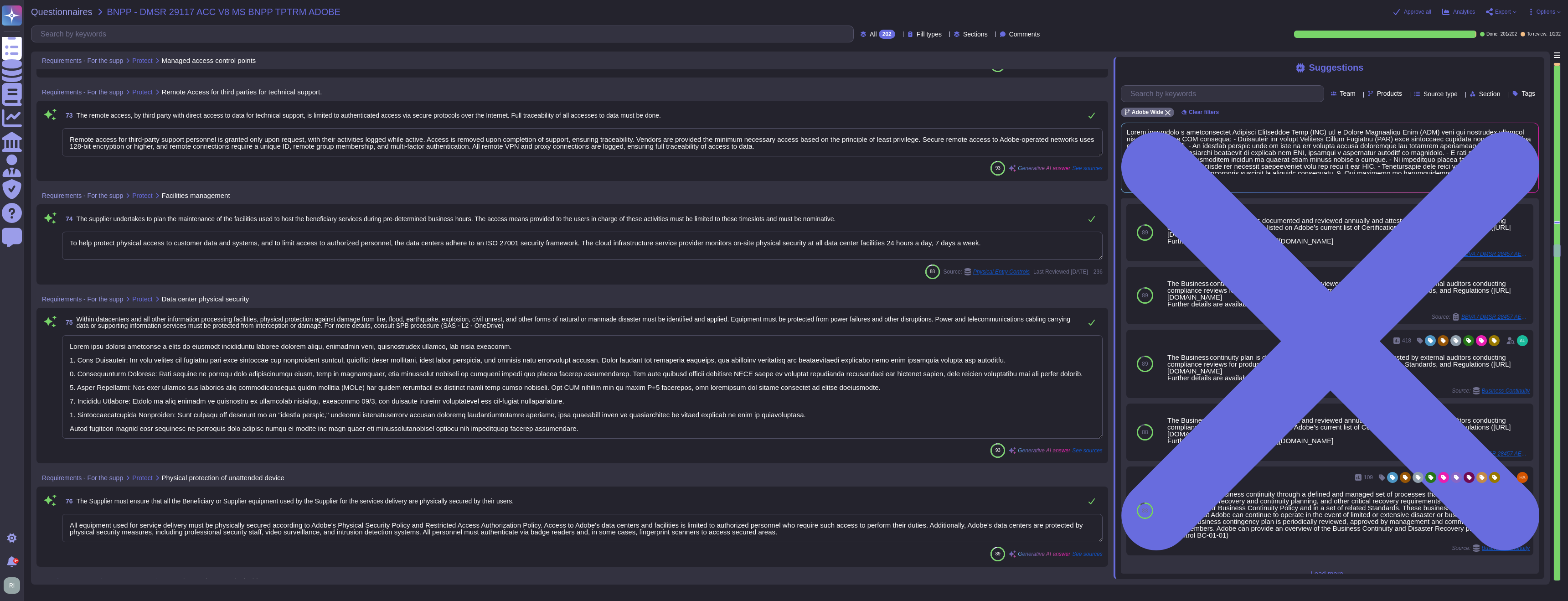
scroll to position [9792, 0]
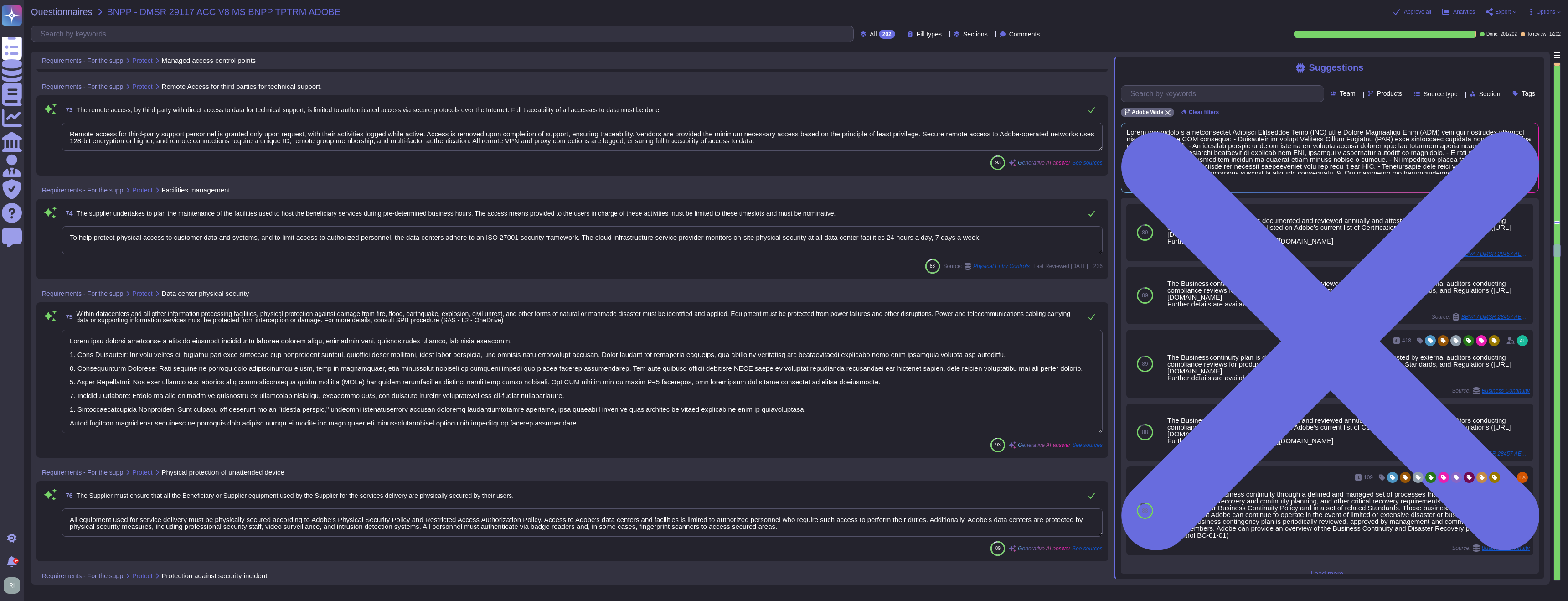
type textarea "Intrusion detection system, monitoring log alerts or via Adobe teams such as th…"
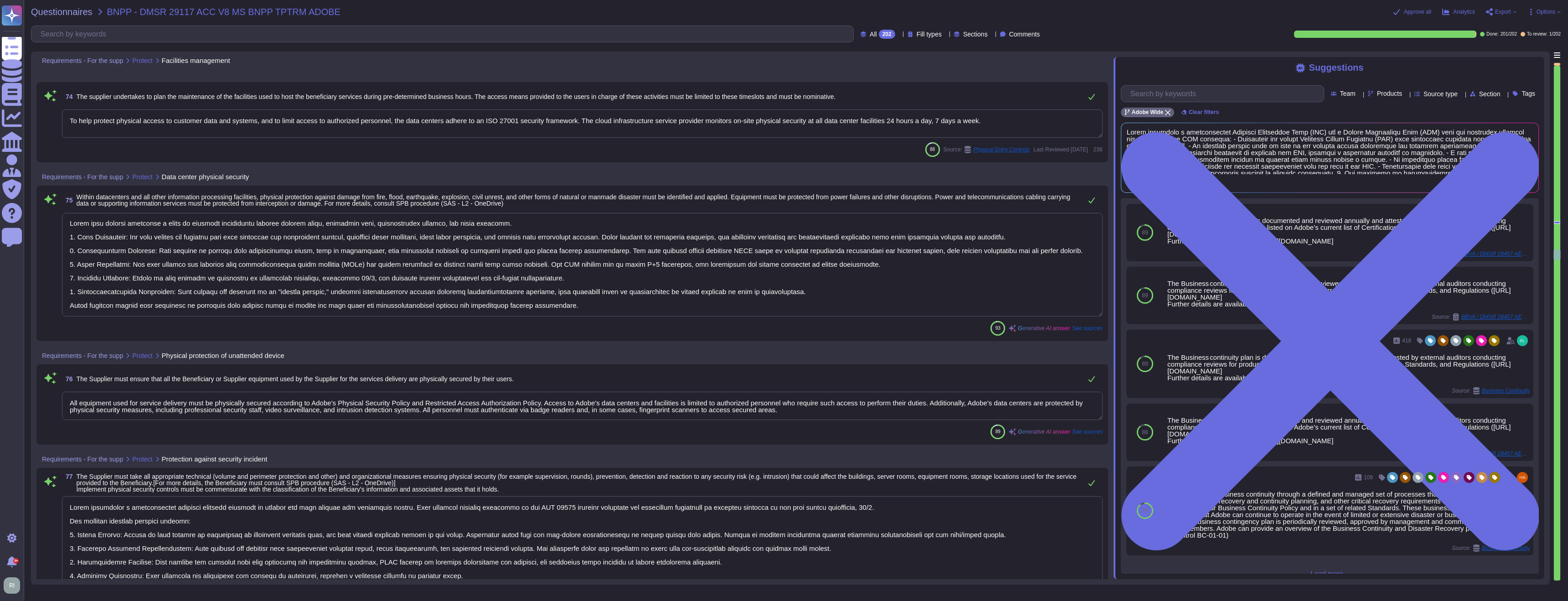
type textarea "Service Now is used to manage an inventory of assets. It maintains a list of al…"
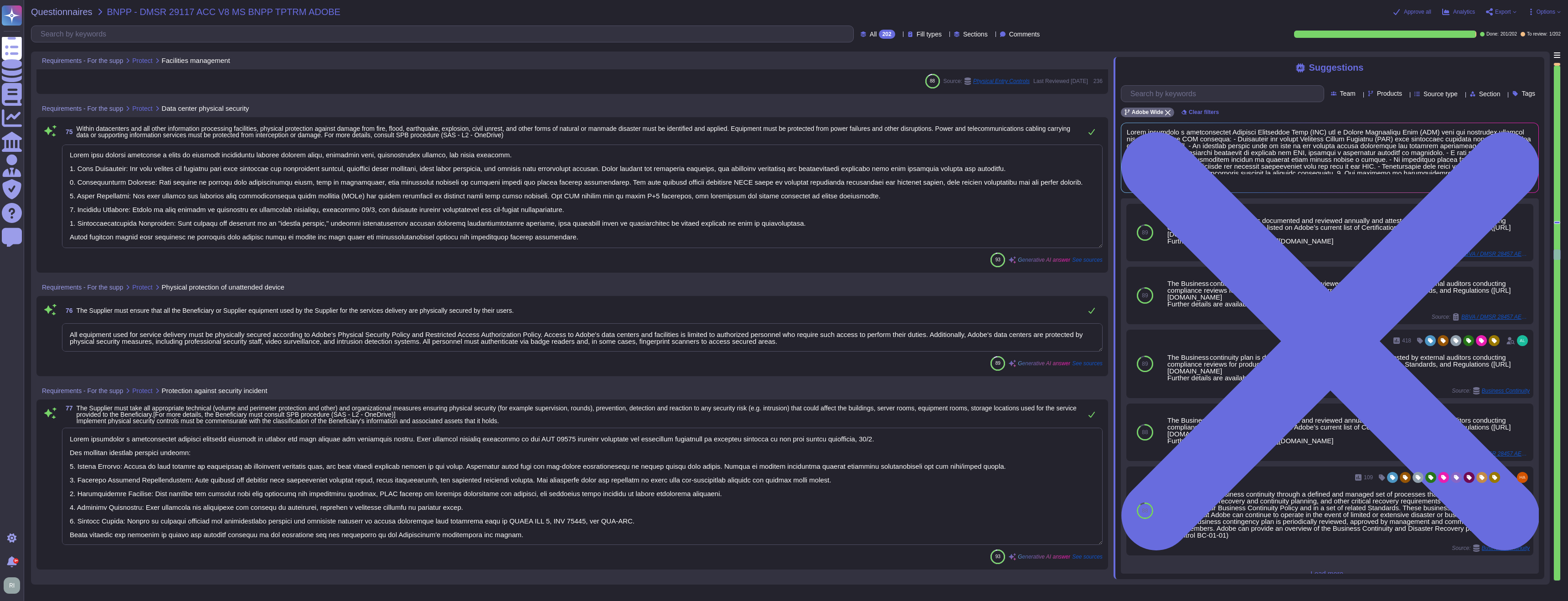
type textarea "Our company employs a defense-in-depth strategy for Denial-of-Service (DoS) and…"
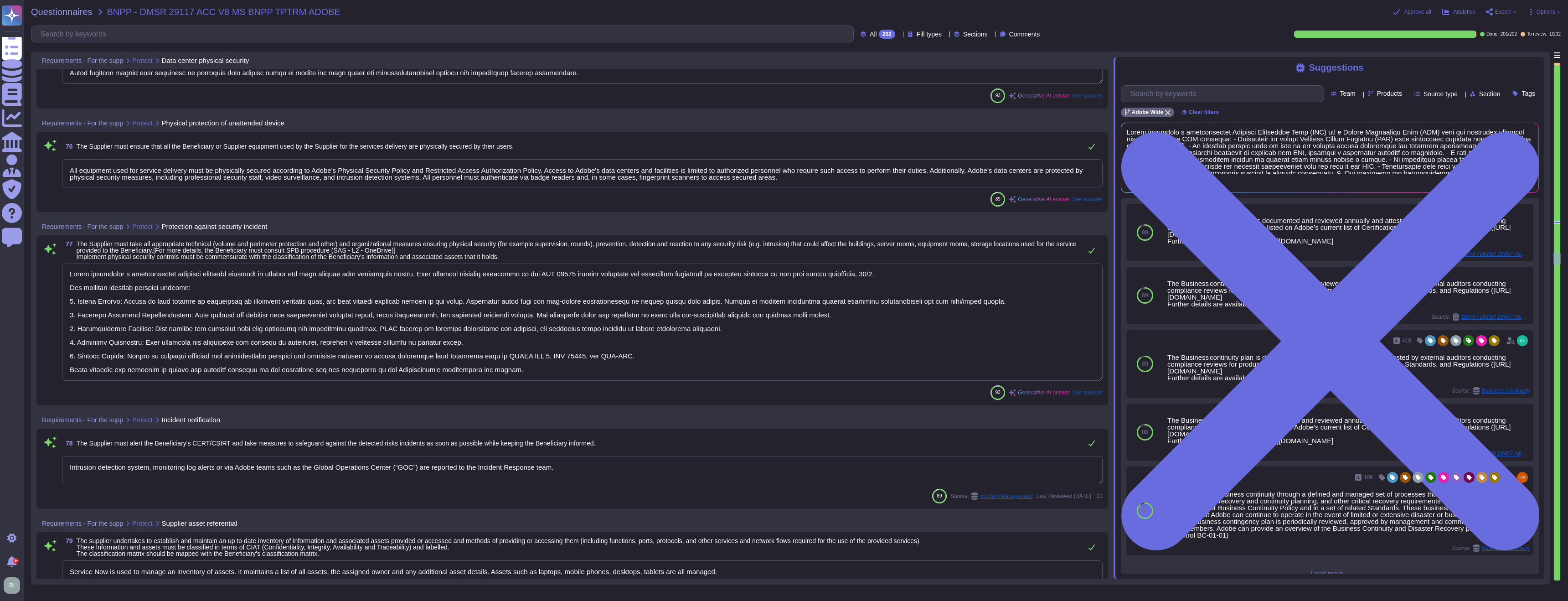
scroll to position [10168, 0]
type textarea "Direct access from public and extranet networks to databases is not permitted. …"
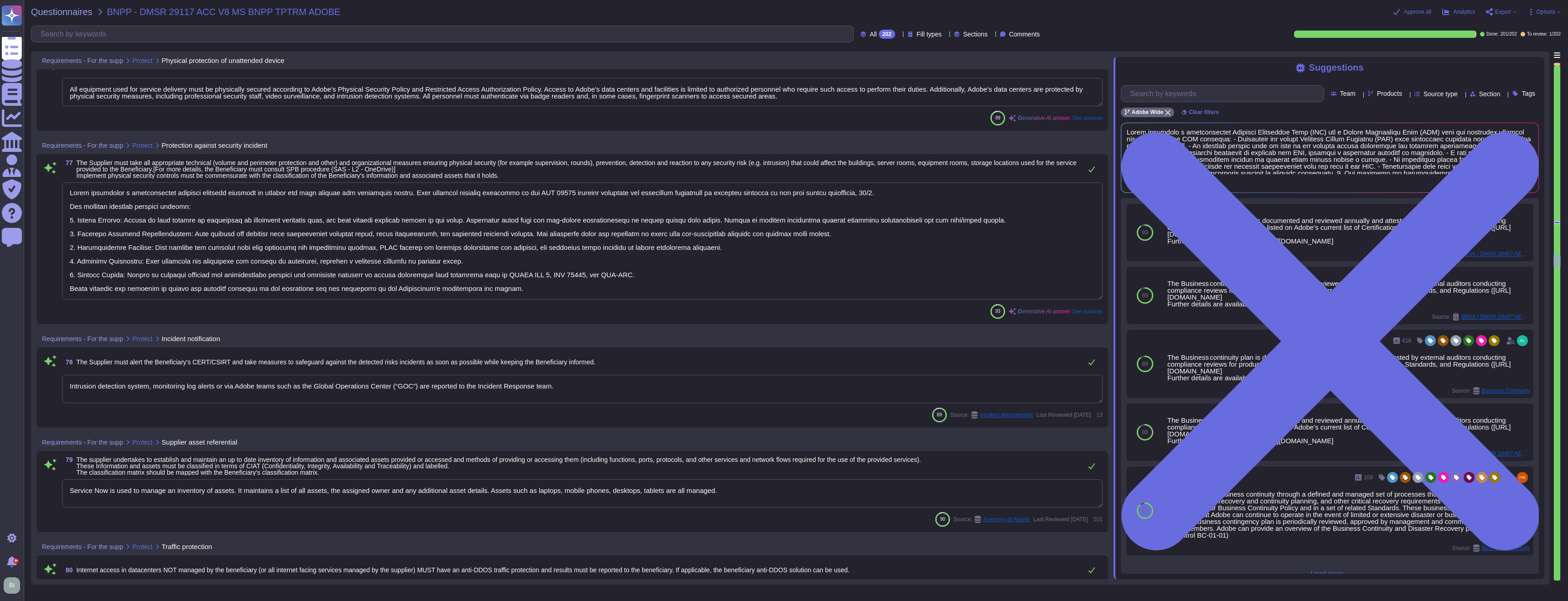
type textarea "Adobe implements IP and Content Filtering functionality built into its firewall…"
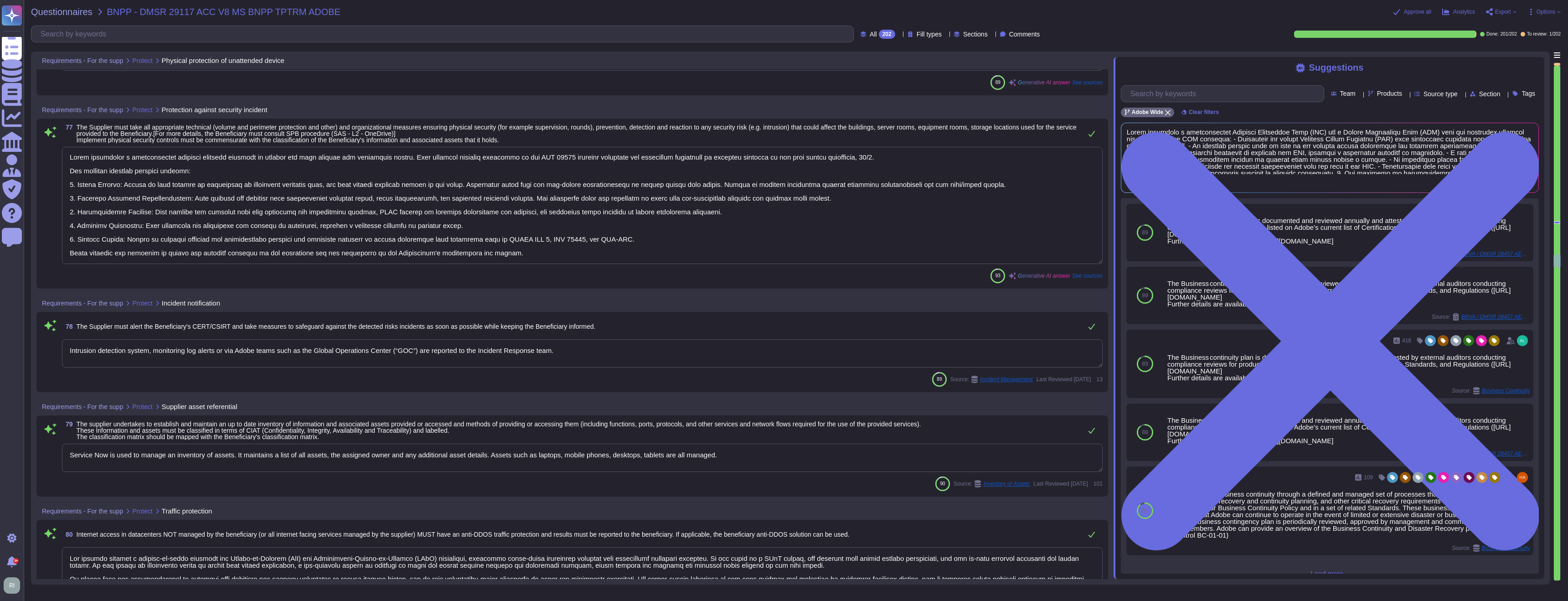
drag, startPoint x: 531, startPoint y: 238, endPoint x: 515, endPoint y: 237, distance: 16.0
click at [515, 237] on textarea at bounding box center [582, 205] width 1041 height 117
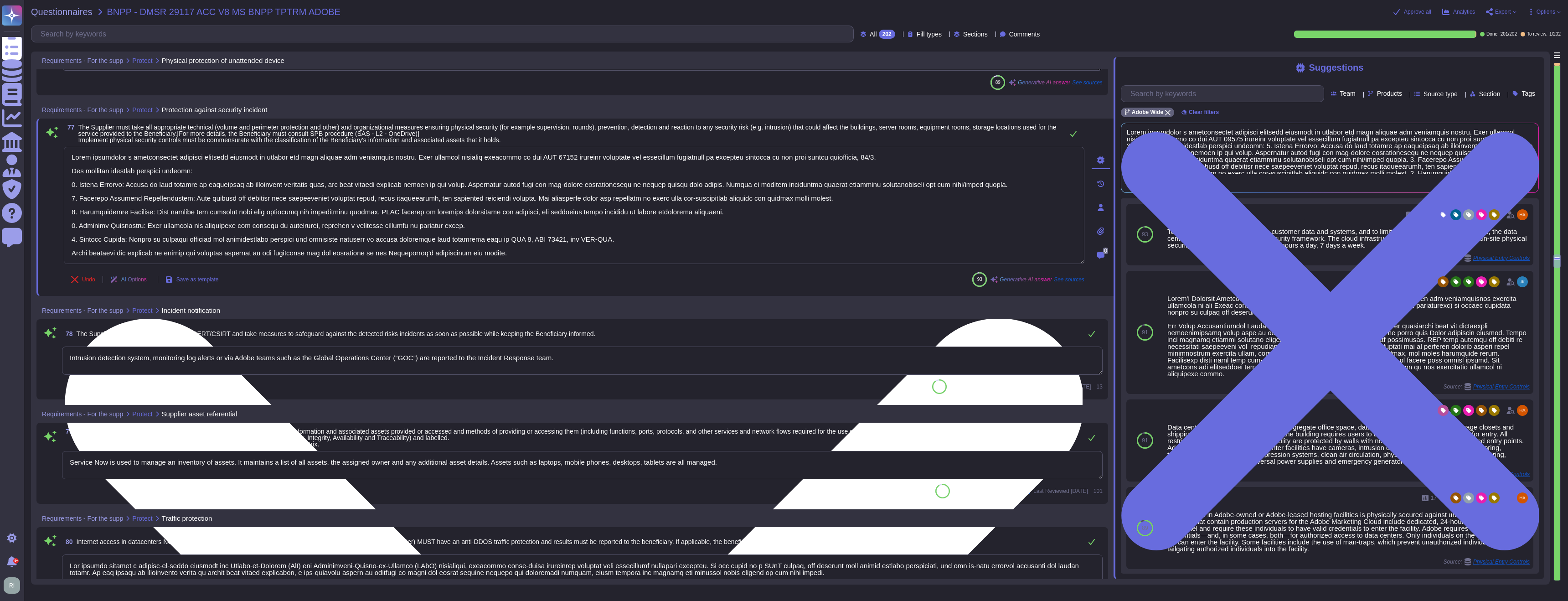
click at [616, 237] on textarea at bounding box center [574, 205] width 1021 height 117
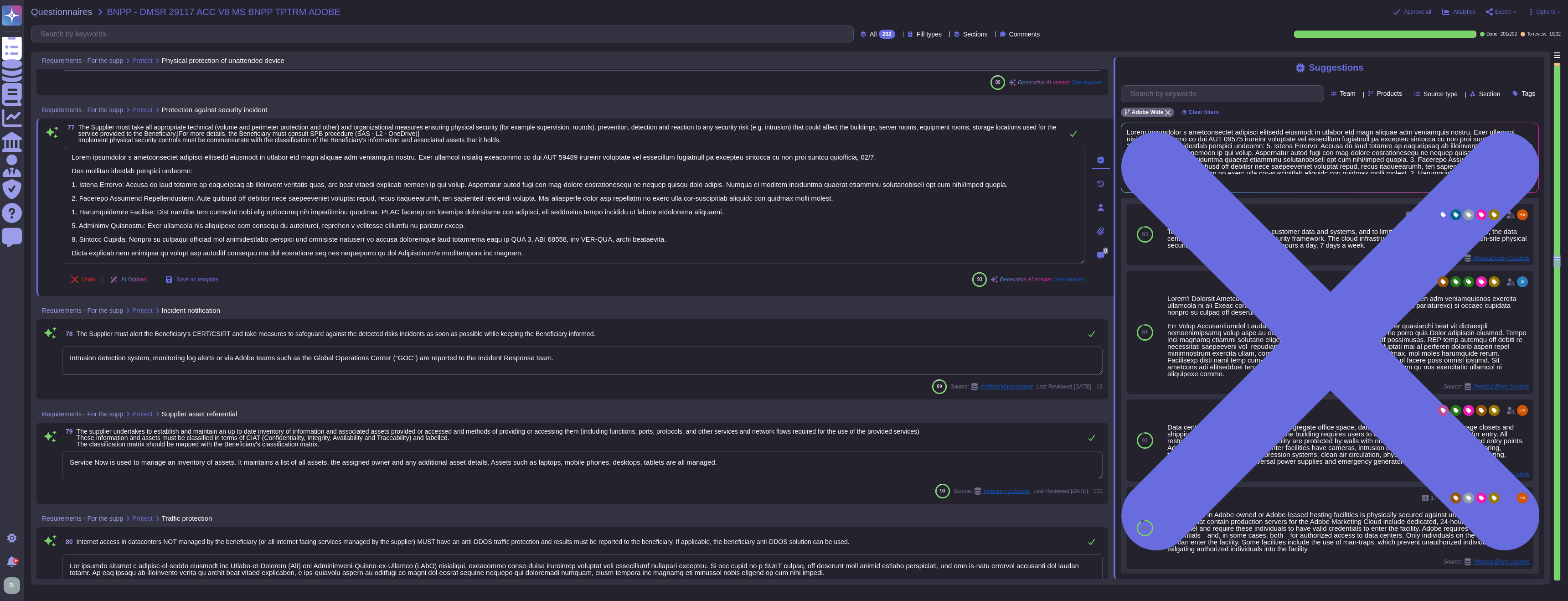
type textarea "Adobe implements a comprehensive physical security strategy to protect its data…"
click at [547, 127] on span "The Supplier must take all appropriate technical (volume and perimeter protecti…" at bounding box center [536, 135] width 916 height 20
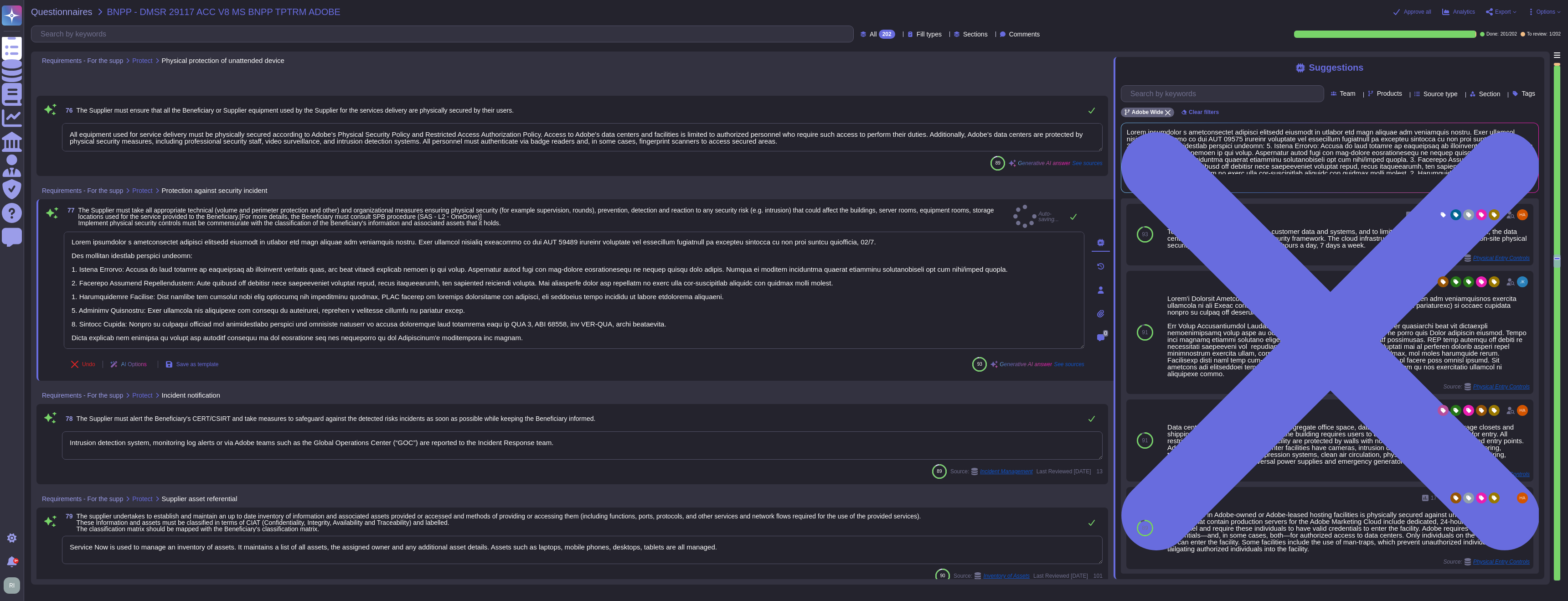
scroll to position [10094, 0]
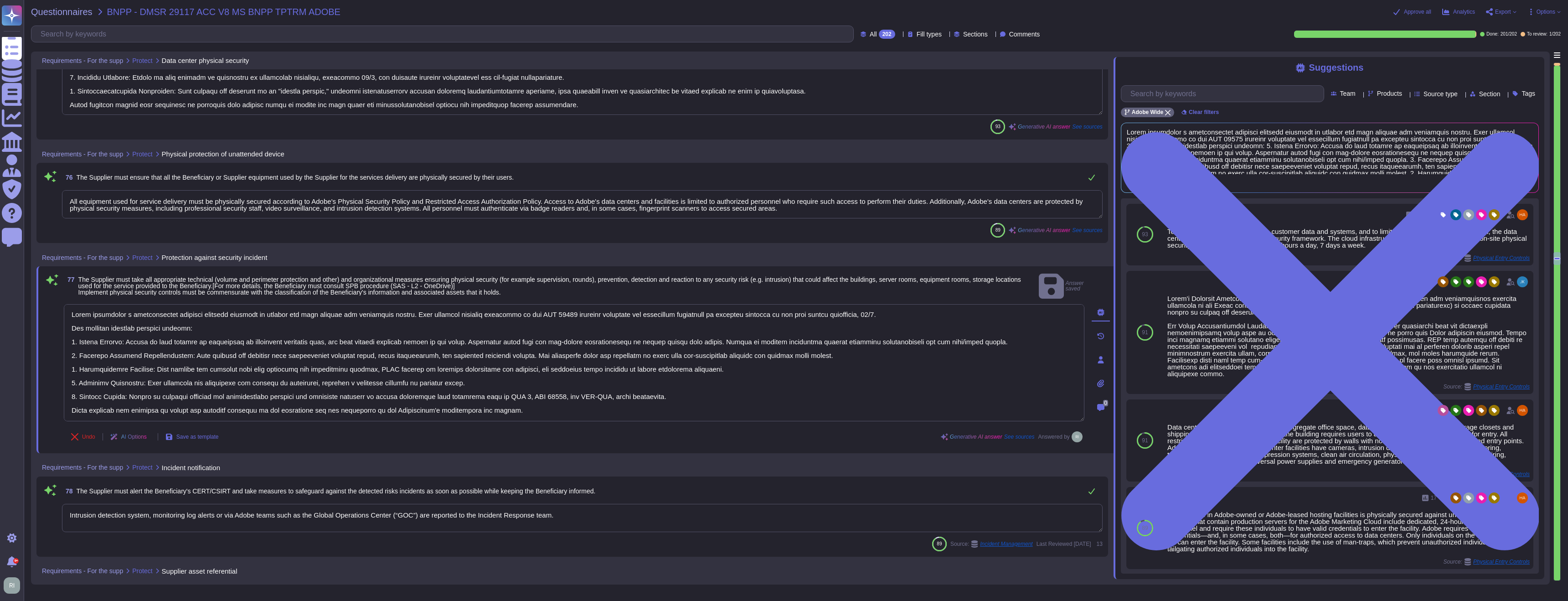
type textarea "Adobe data centers implement a range of physical protections against various ri…"
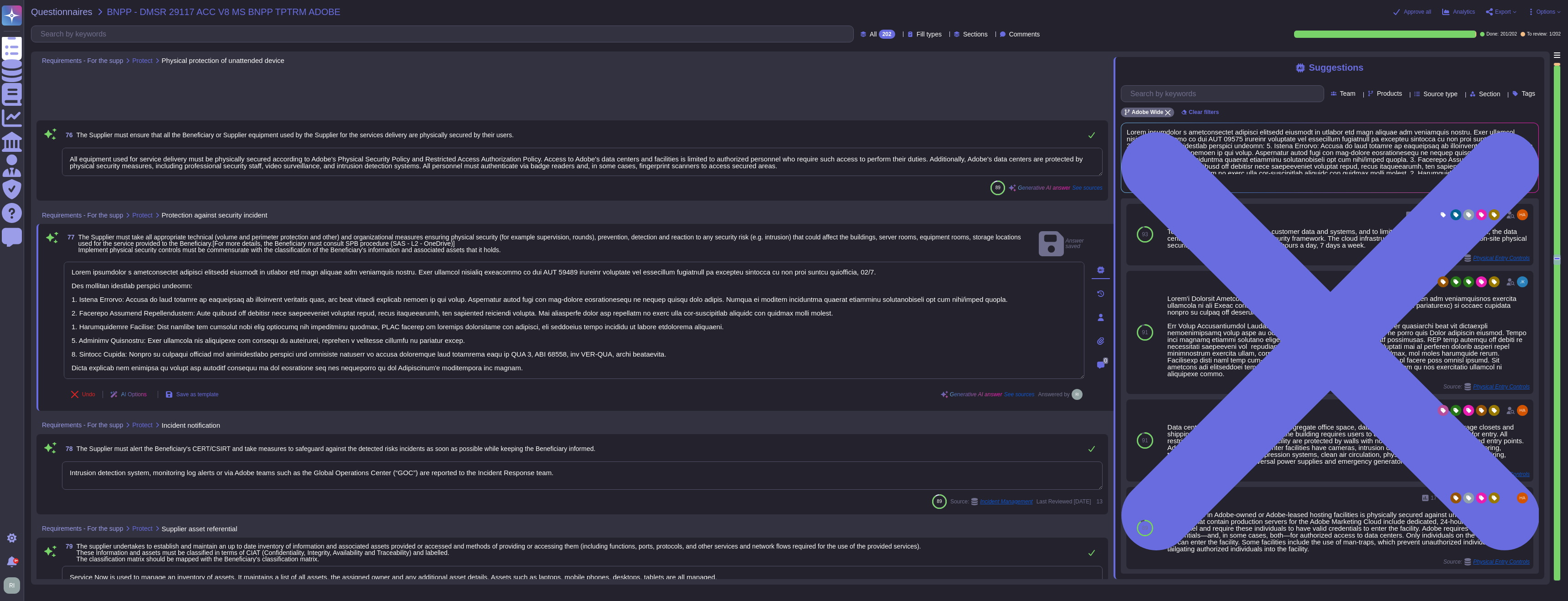
type textarea "Direct access from public and extranet networks to databases is not permitted. …"
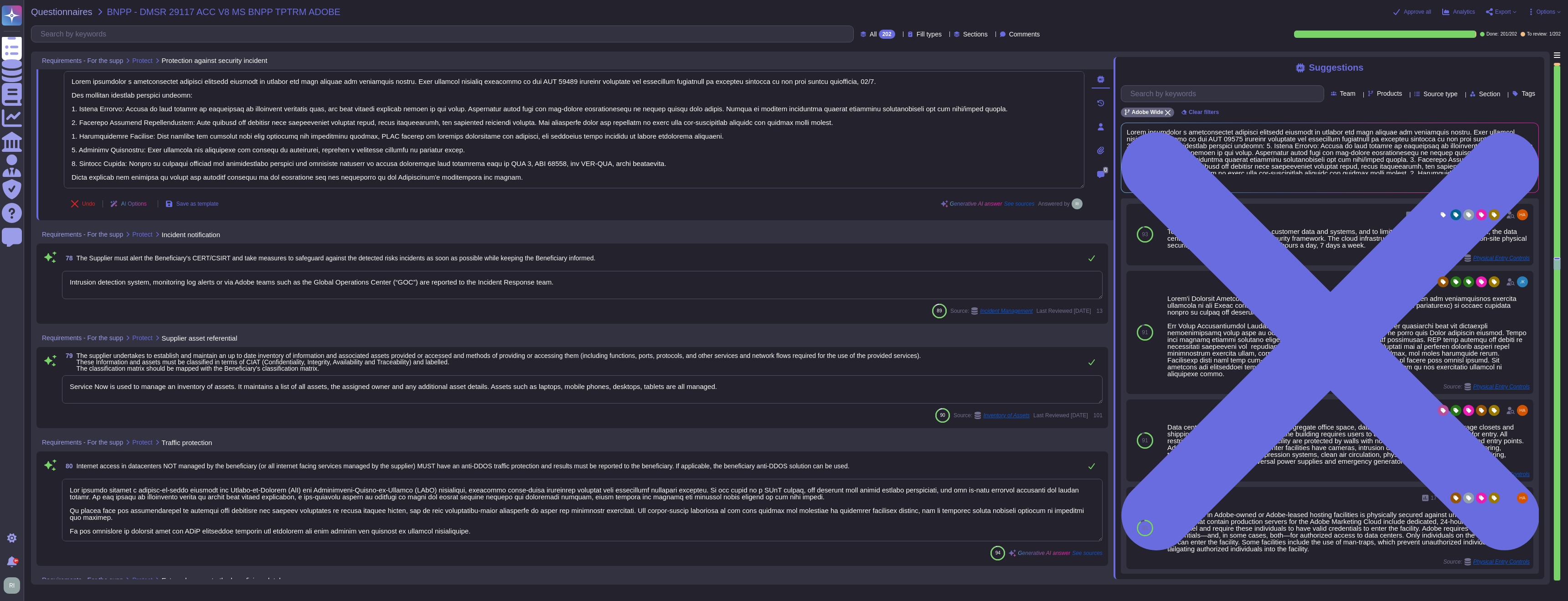
scroll to position [10344, 0]
type textarea "Adobe implements IP and Content Filtering functionality built into its firewall…"
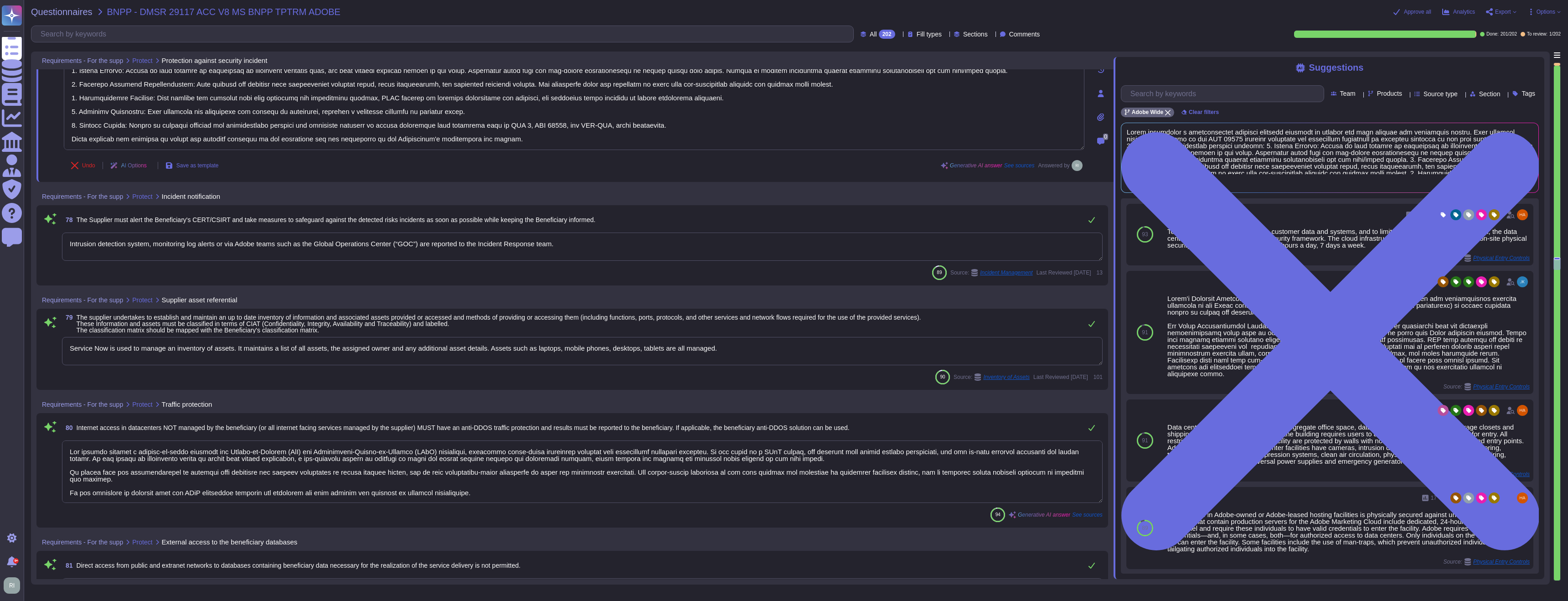
scroll to position [10346, 0]
drag, startPoint x: 420, startPoint y: 244, endPoint x: 331, endPoint y: 251, distance: 89.3
click at [323, 241] on textarea "Intrusion detection system, monitoring log alerts or via Adobe teams such as th…" at bounding box center [582, 245] width 1041 height 28
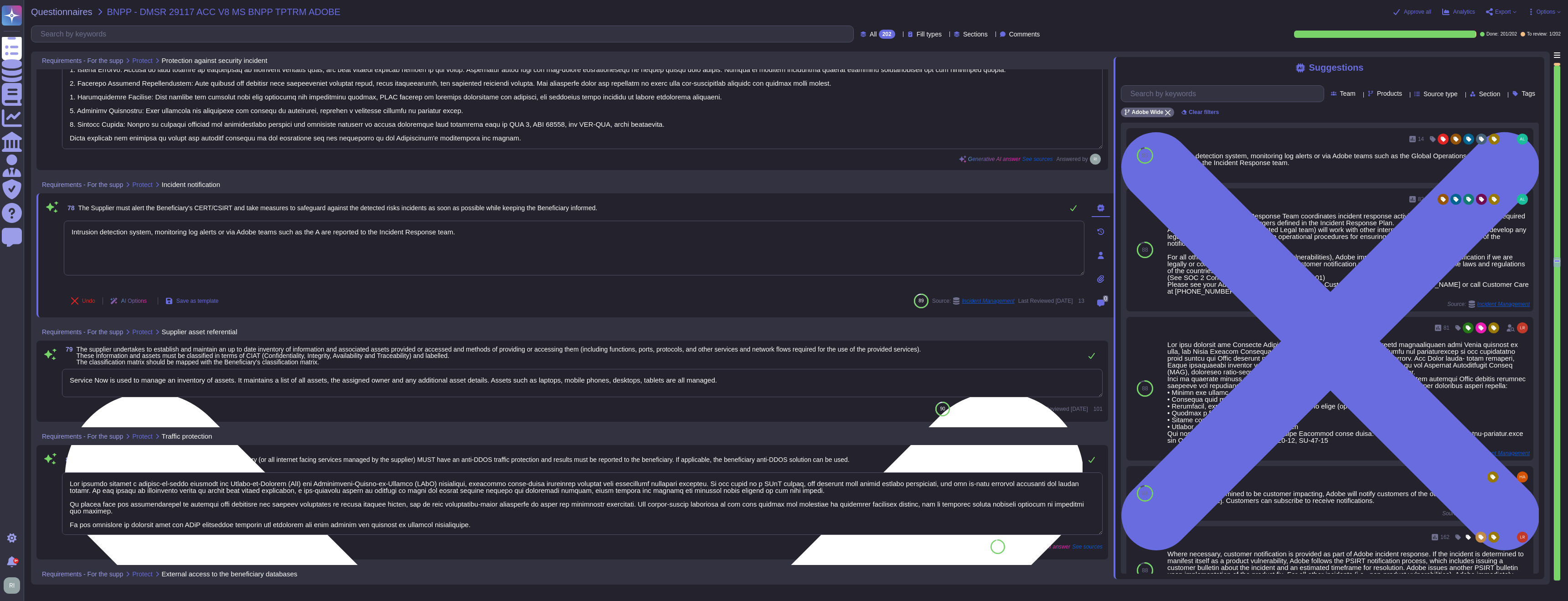
type textarea "Intrusion detection system, monitoring log alerts or via Adobe teams such as th…"
click at [386, 247] on textarea "Intrusion detection system, monitoring log alerts or via Adobe teams such as th…" at bounding box center [574, 248] width 1021 height 55
drag, startPoint x: 426, startPoint y: 232, endPoint x: 449, endPoint y: 261, distance: 37.0
click at [412, 232] on textarea "Intrusion detection system, monitoring log alerts or via Adobe teams such as th…" at bounding box center [574, 248] width 1021 height 55
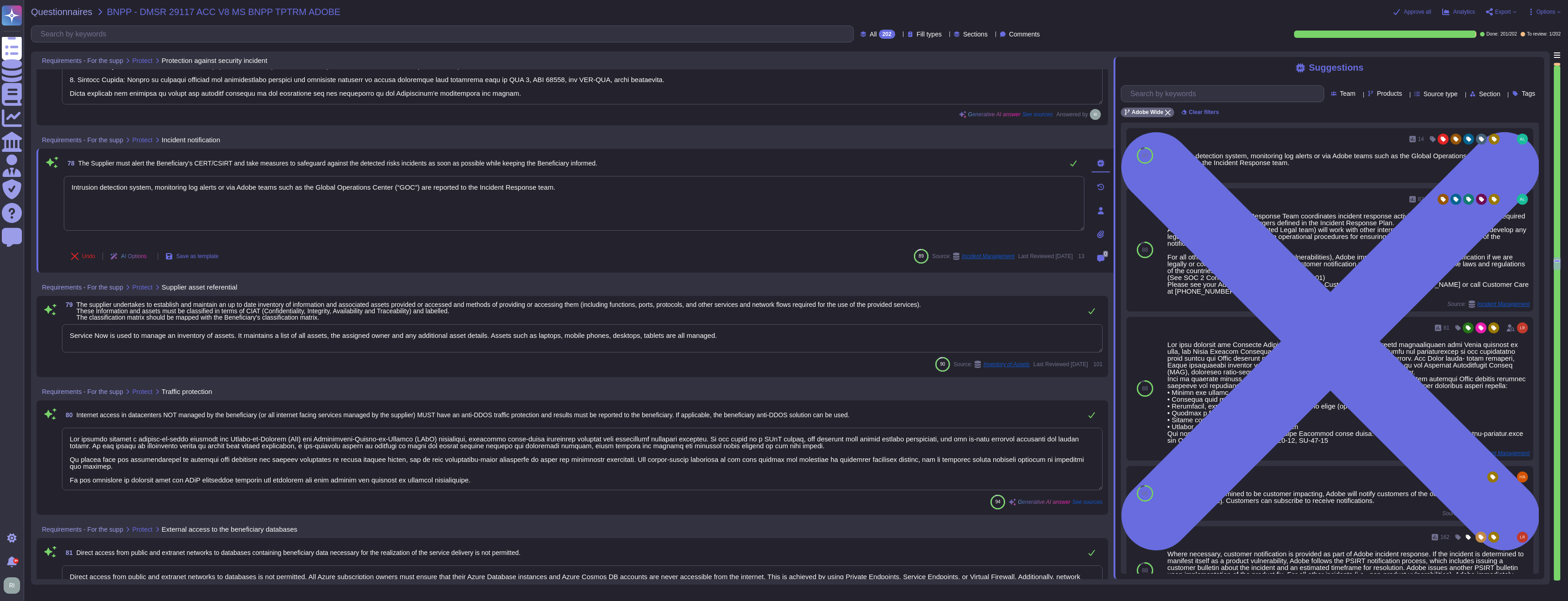
type textarea "All transmissions of data must be securely encrypted in transit using an Adobe-…"
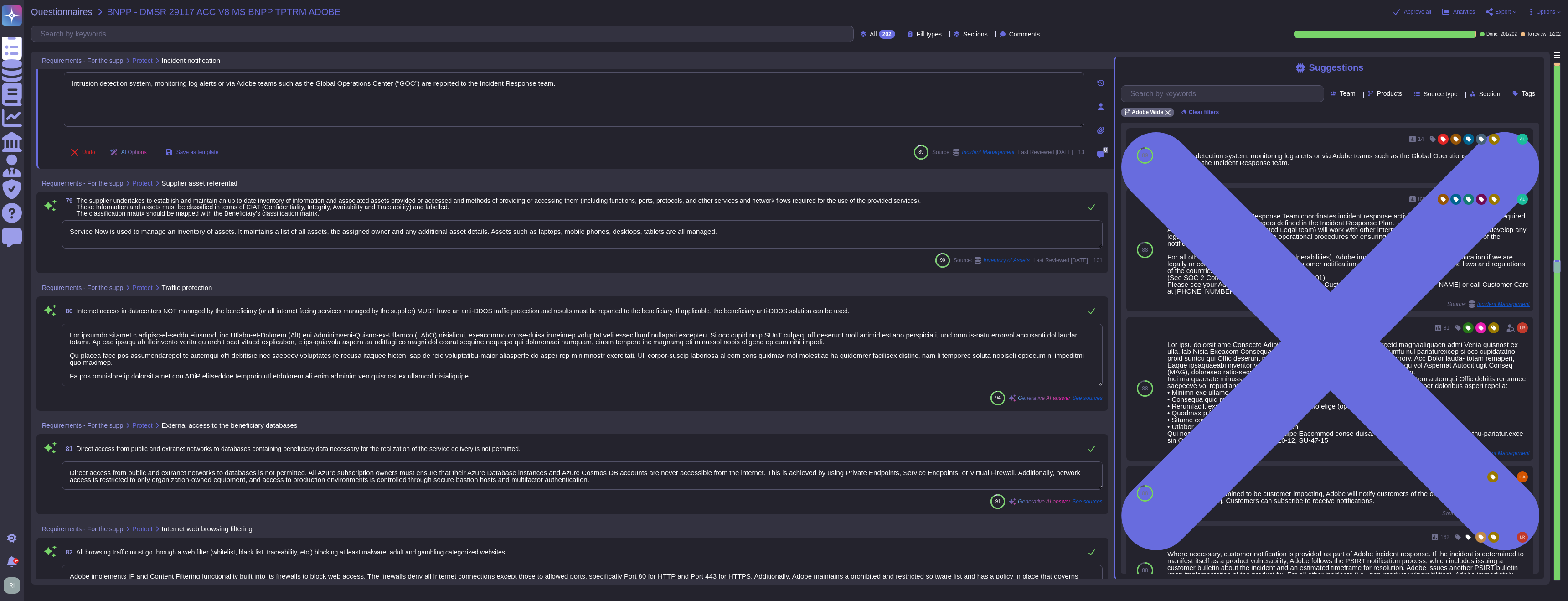
type textarea "Adobe has established the Bring Your Own Device (BYOD) Standard, which outlines…"
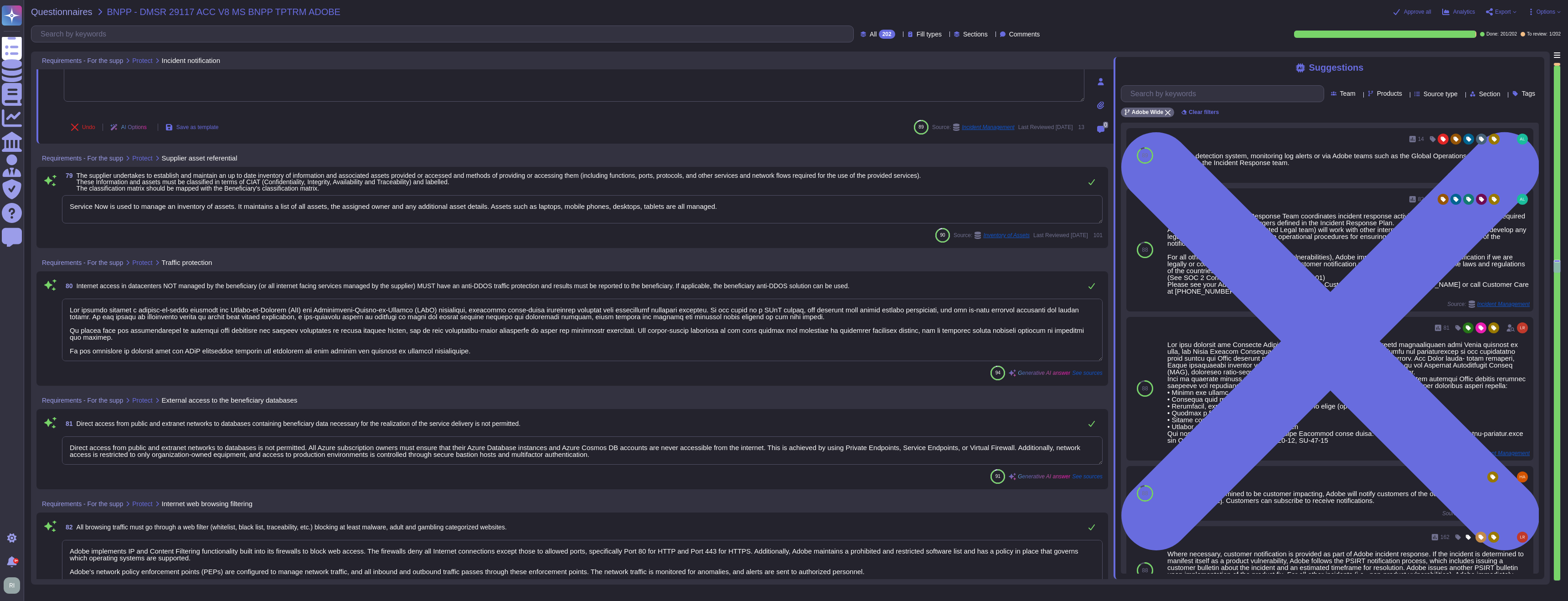
scroll to position [10517, 0]
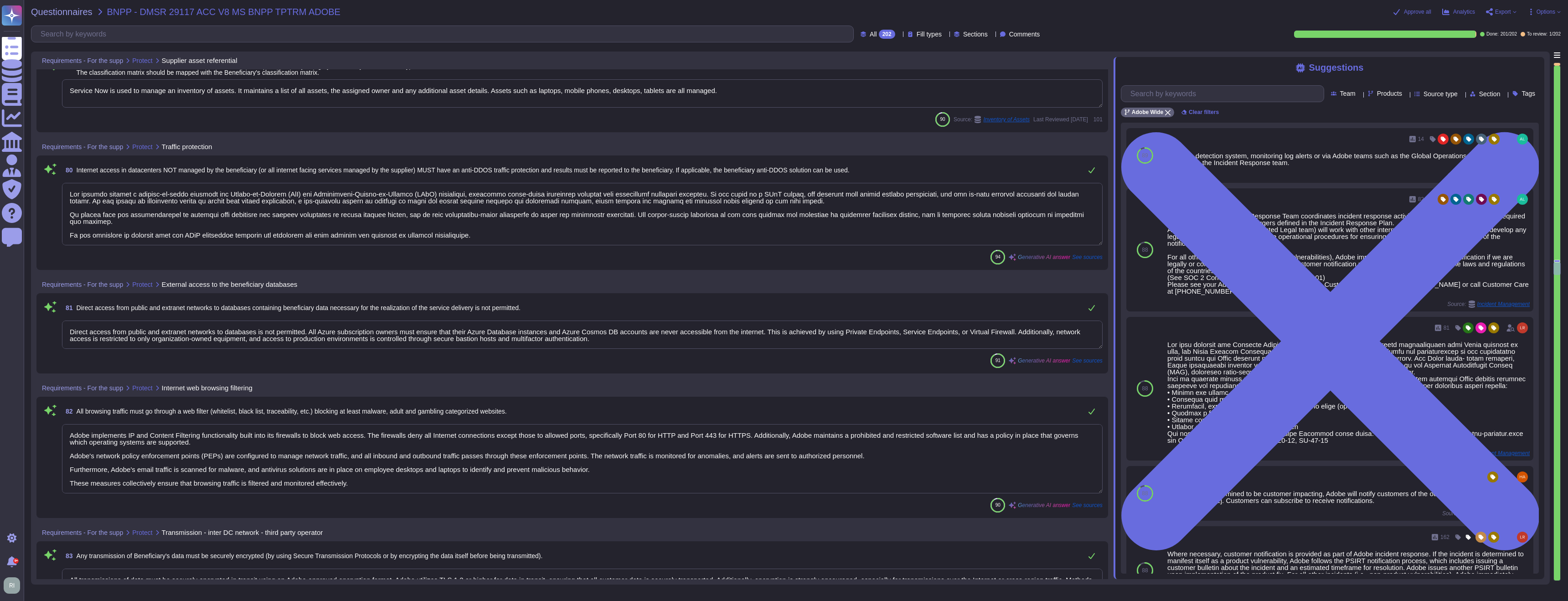
type textarea "Adobe's network infrastructure is managed by the Network Infrastructure Service…"
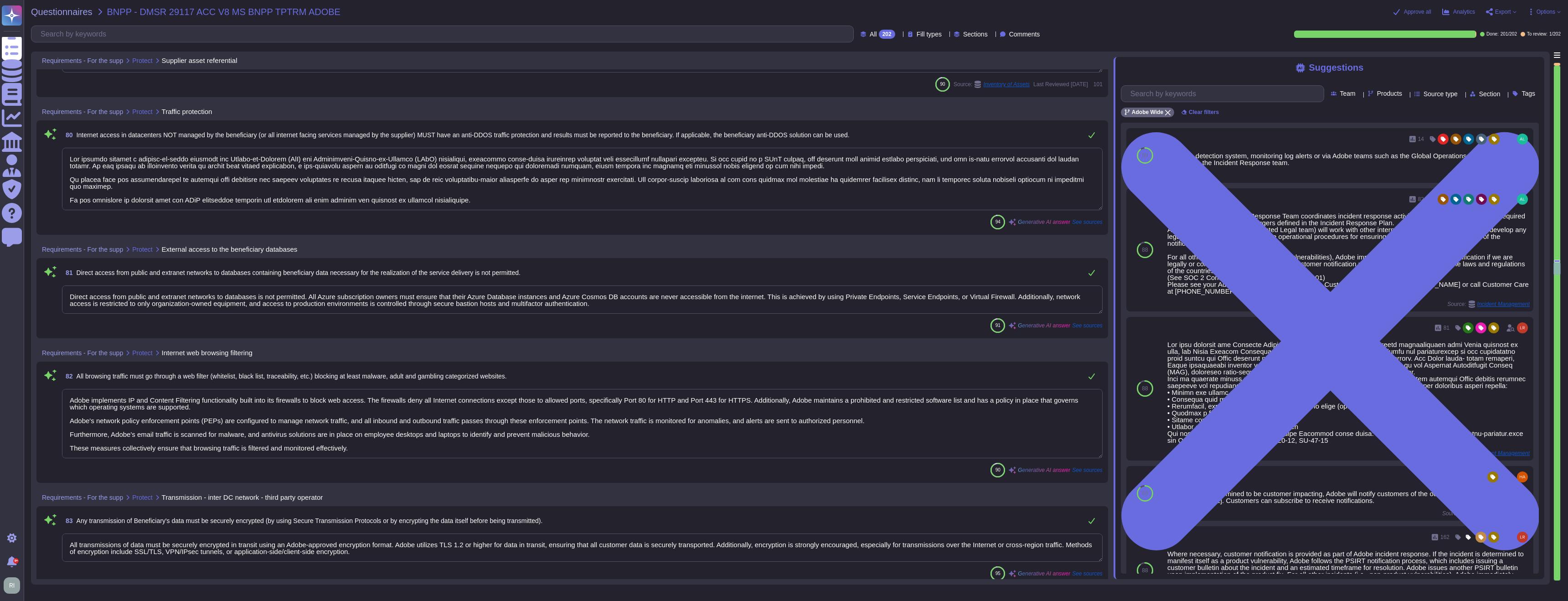
scroll to position [10663, 0]
drag, startPoint x: 345, startPoint y: 294, endPoint x: 329, endPoint y: 293, distance: 16.0
click at [329, 293] on textarea "Direct access from public and extranet networks to databases is not permitted. …" at bounding box center [582, 296] width 1041 height 28
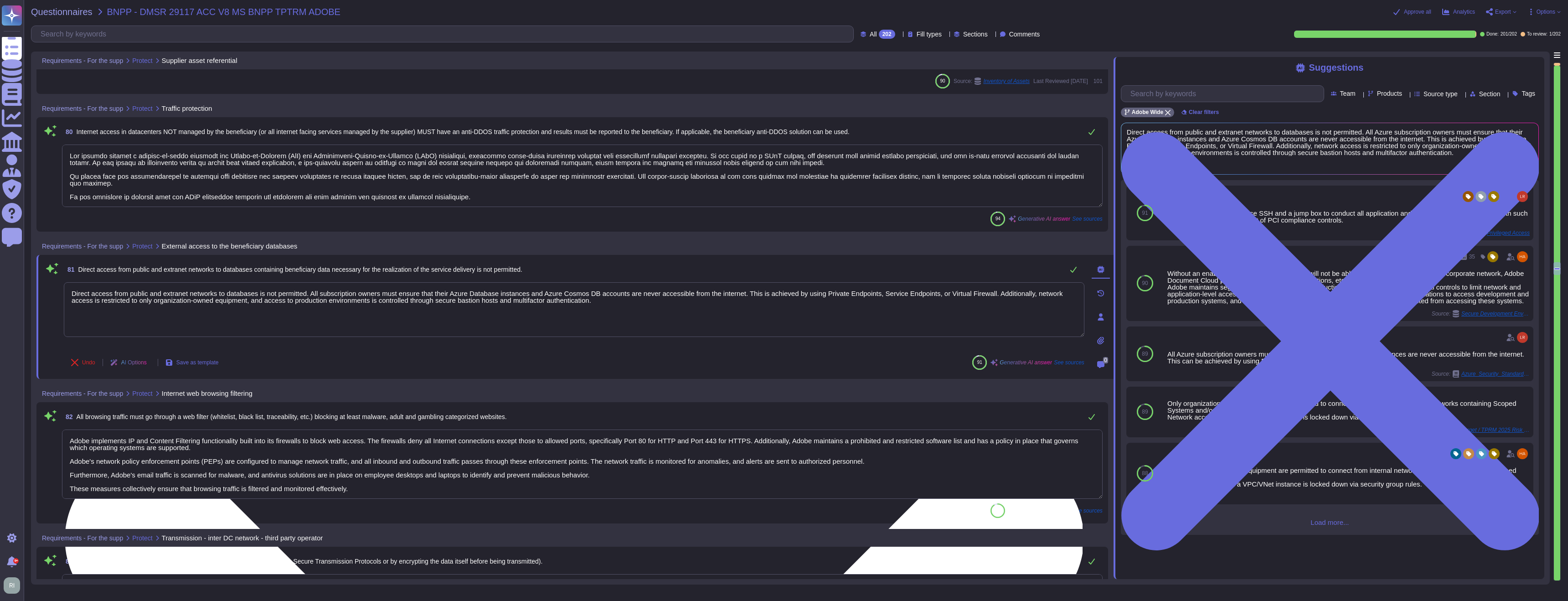
drag, startPoint x: 613, startPoint y: 303, endPoint x: 72, endPoint y: 282, distance: 541.4
click at [72, 282] on textarea "Direct access from public and extranet networks to databases is not permitted. …" at bounding box center [574, 309] width 1021 height 55
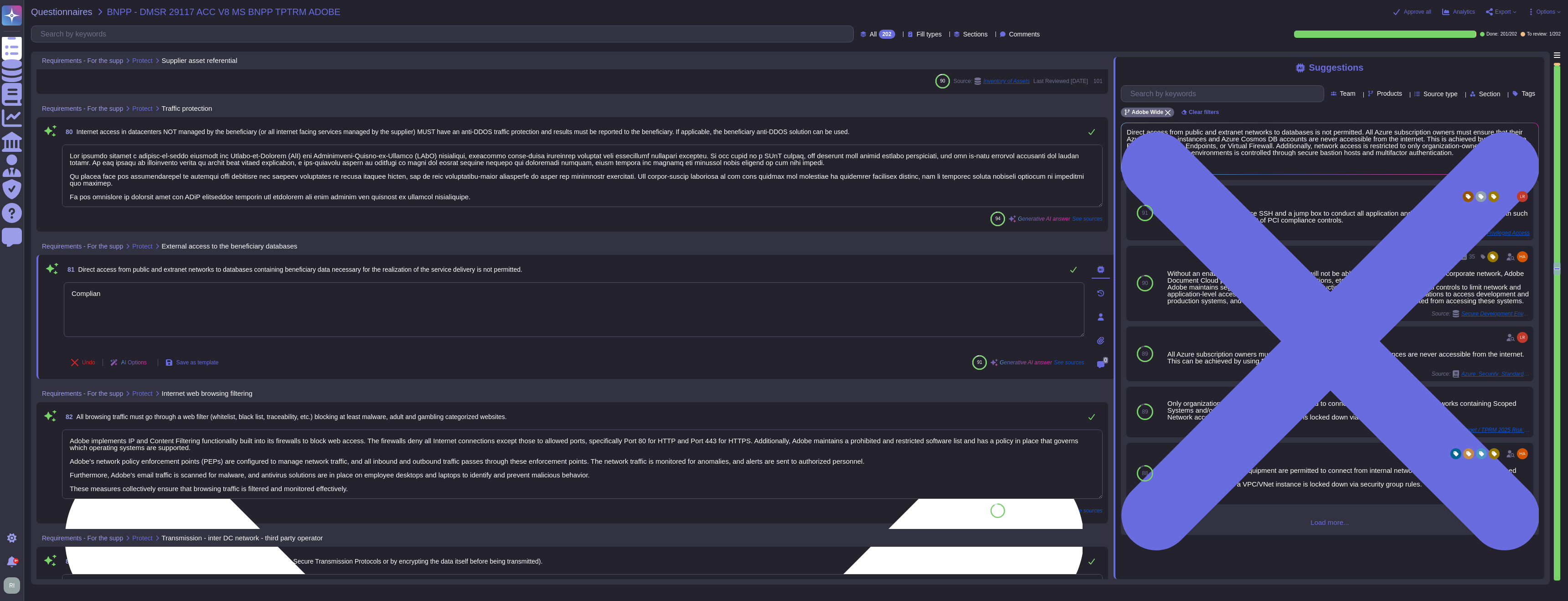
type textarea "Compliant"
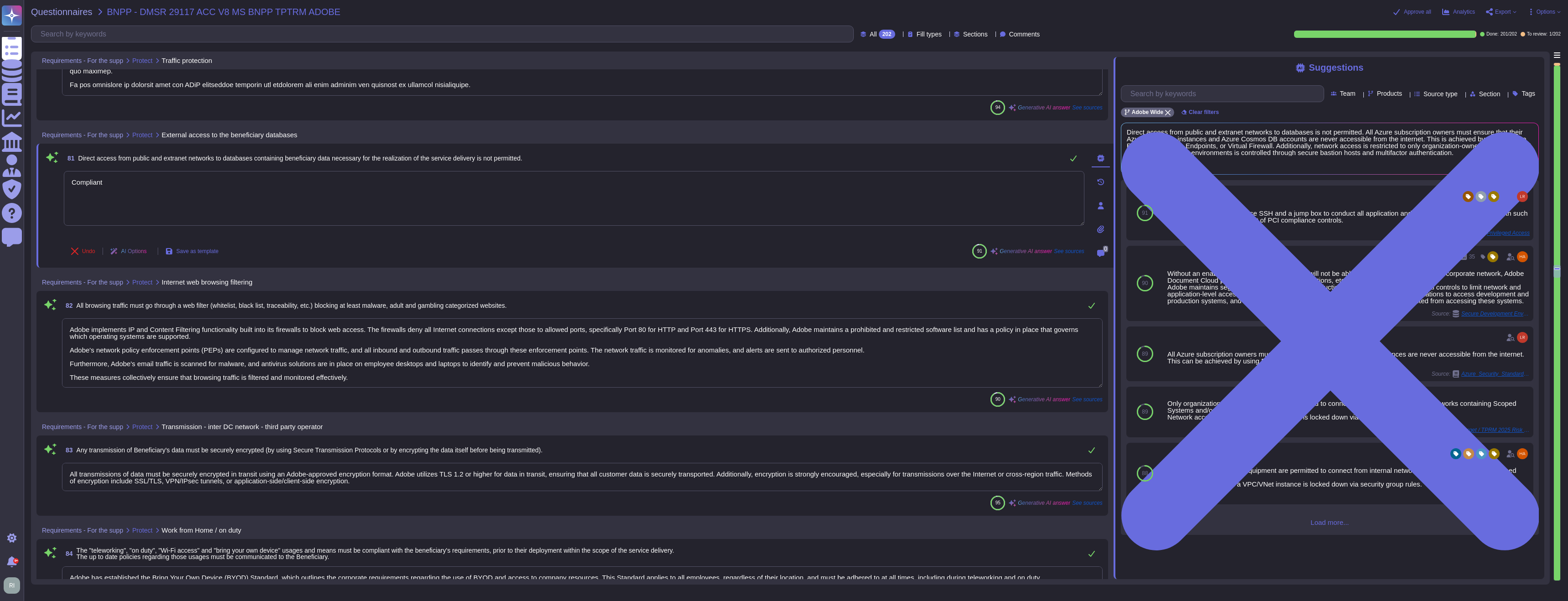
scroll to position [10790, 0]
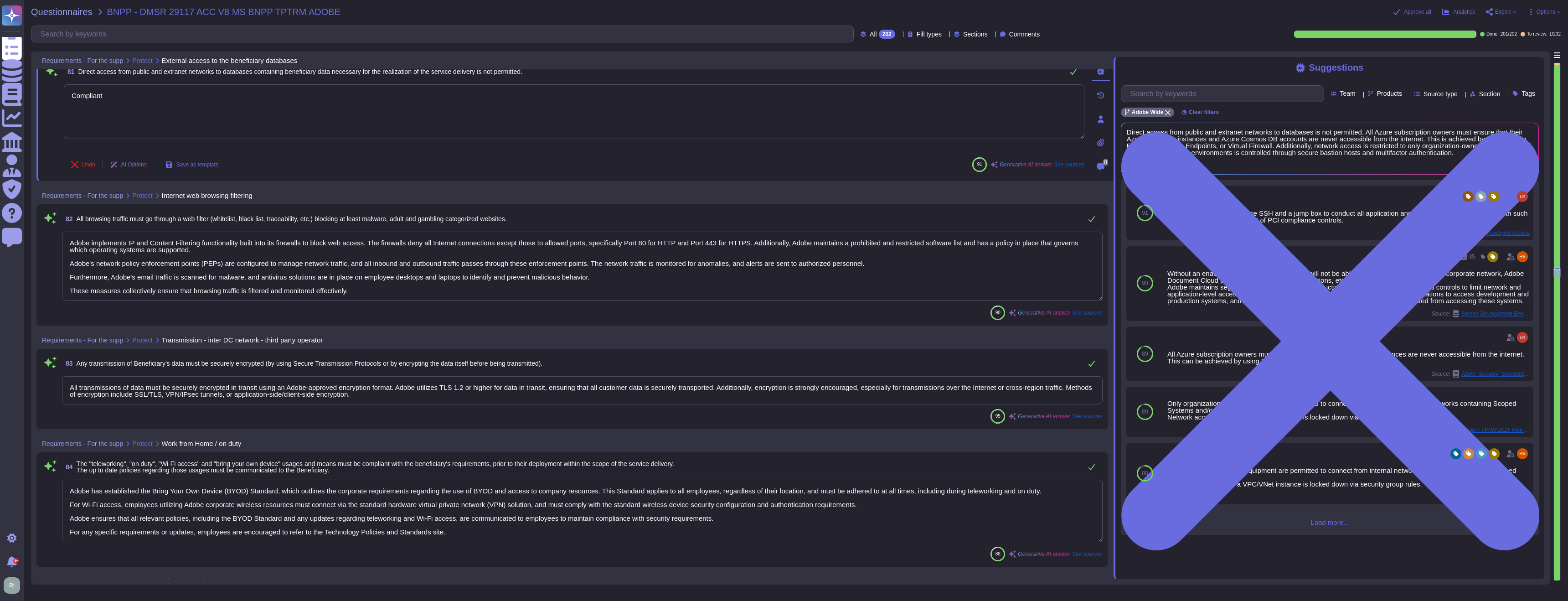
type textarea "Adobe implements strong tenant isolation security and control capabilities with…"
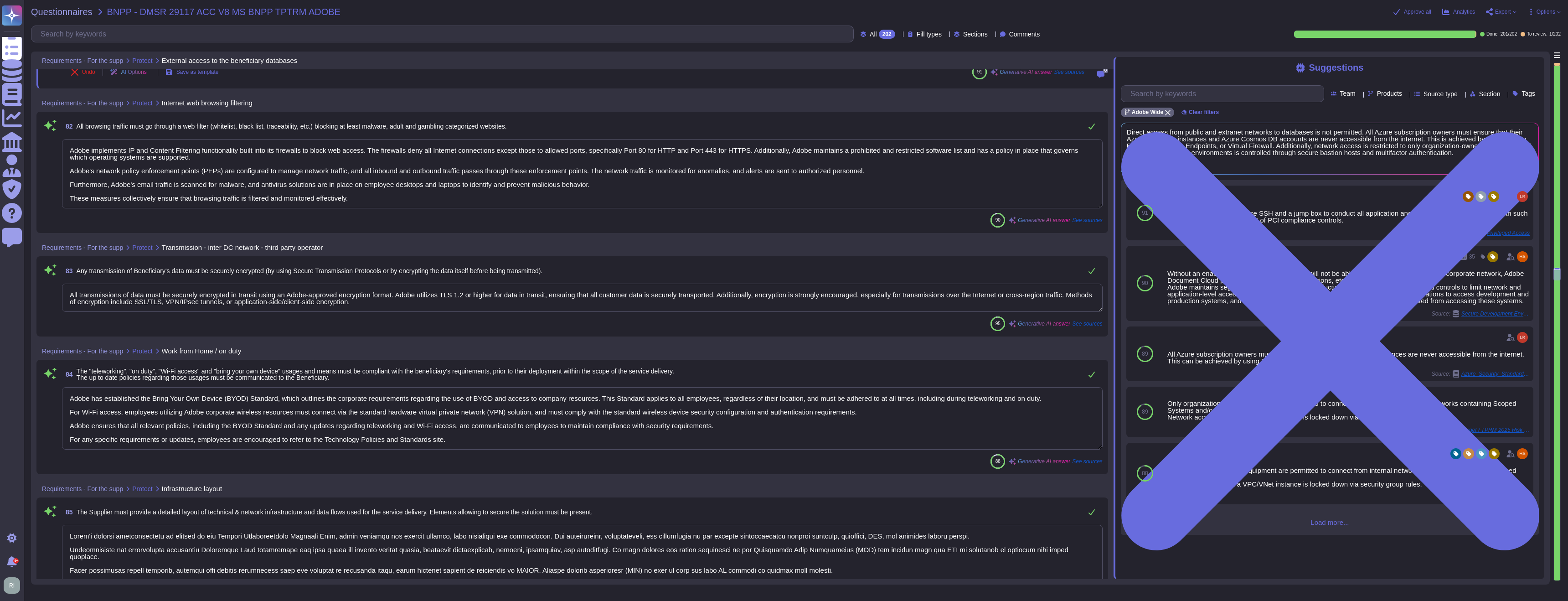
scroll to position [1, 0]
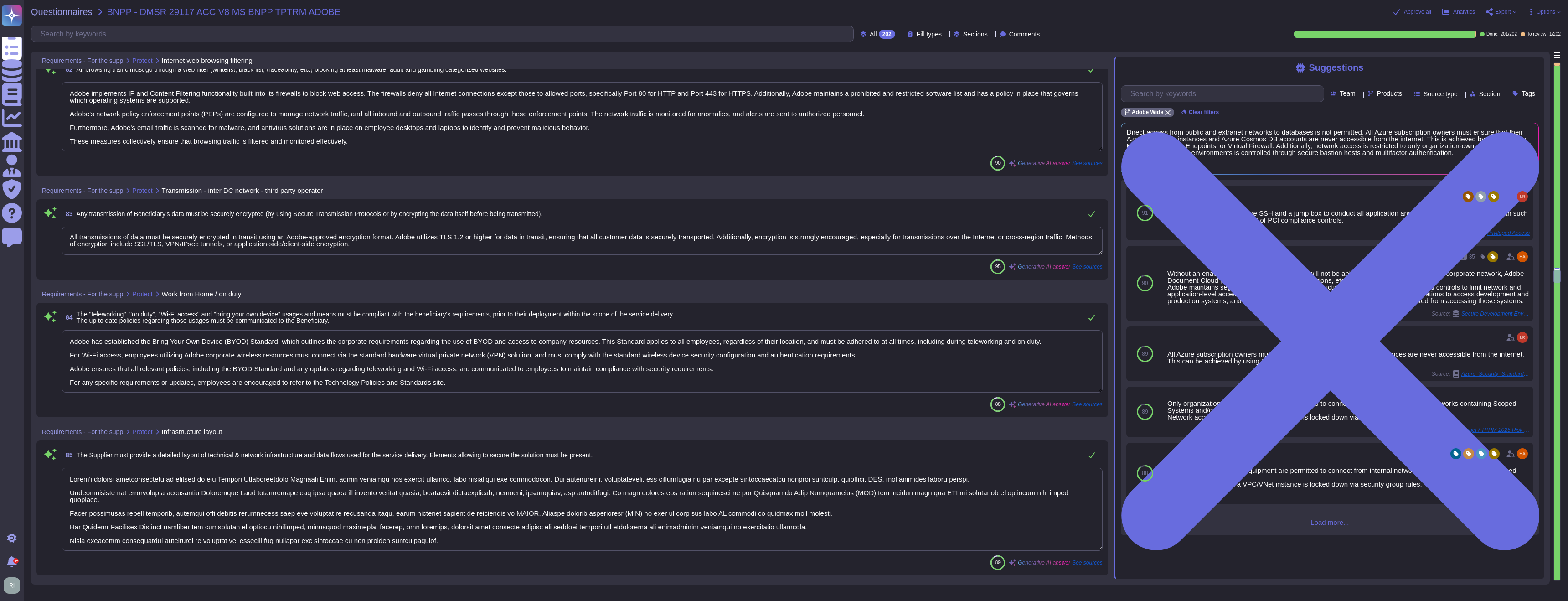
type textarea "Adobe implements a comprehensive security framework that includes both host-bas…"
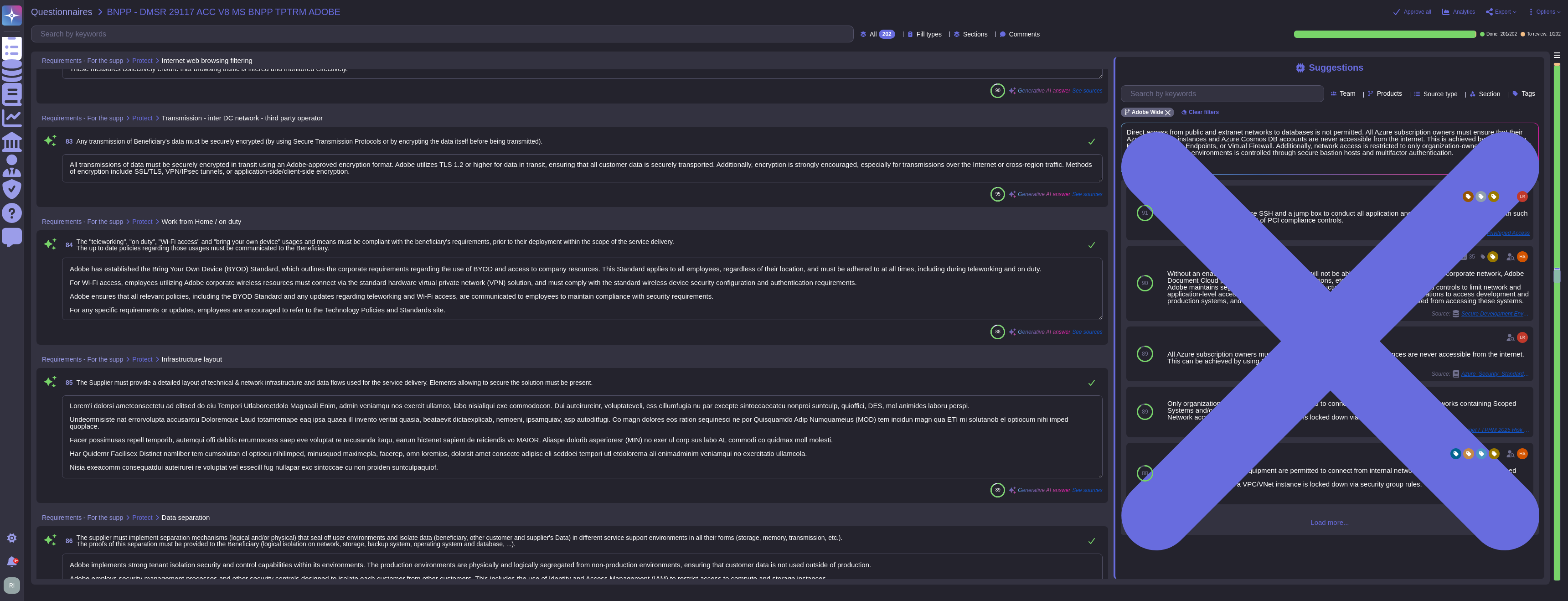
click at [492, 312] on textarea "Adobe has established the Bring Your Own Device (BYOD) Standard, which outlines…" at bounding box center [582, 289] width 1041 height 63
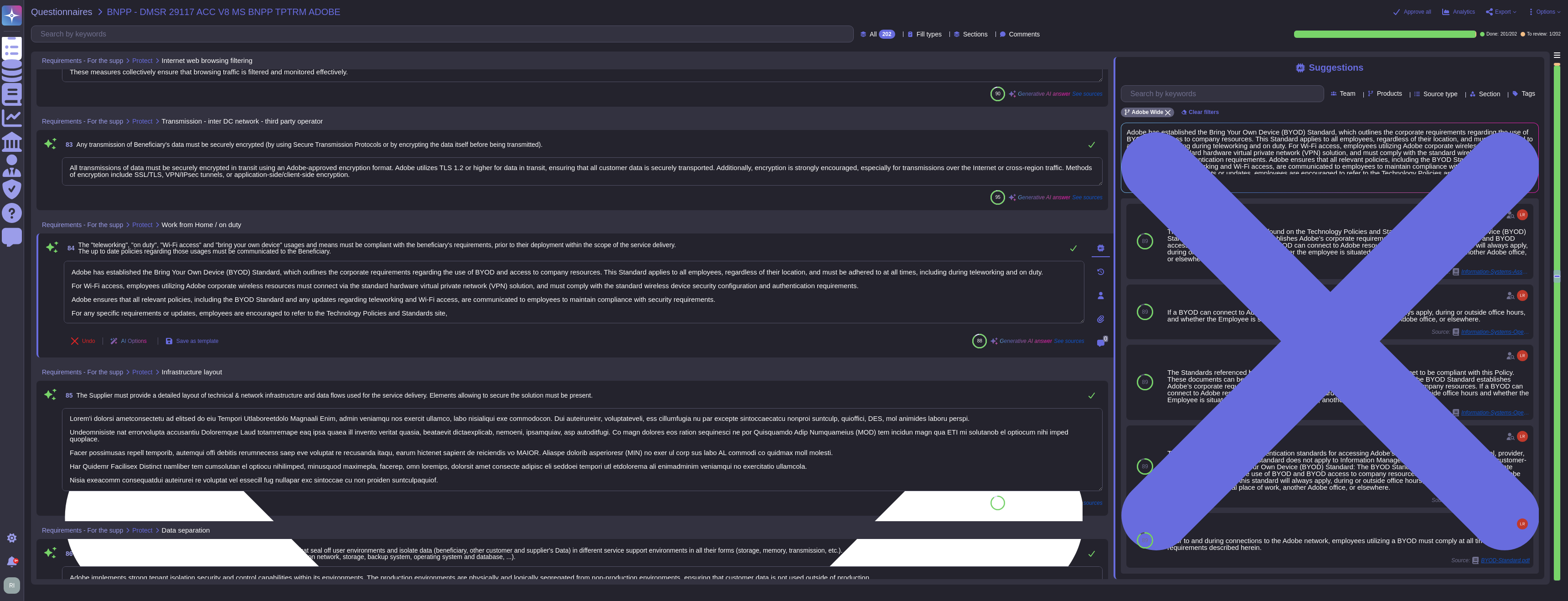
scroll to position [11066, 0]
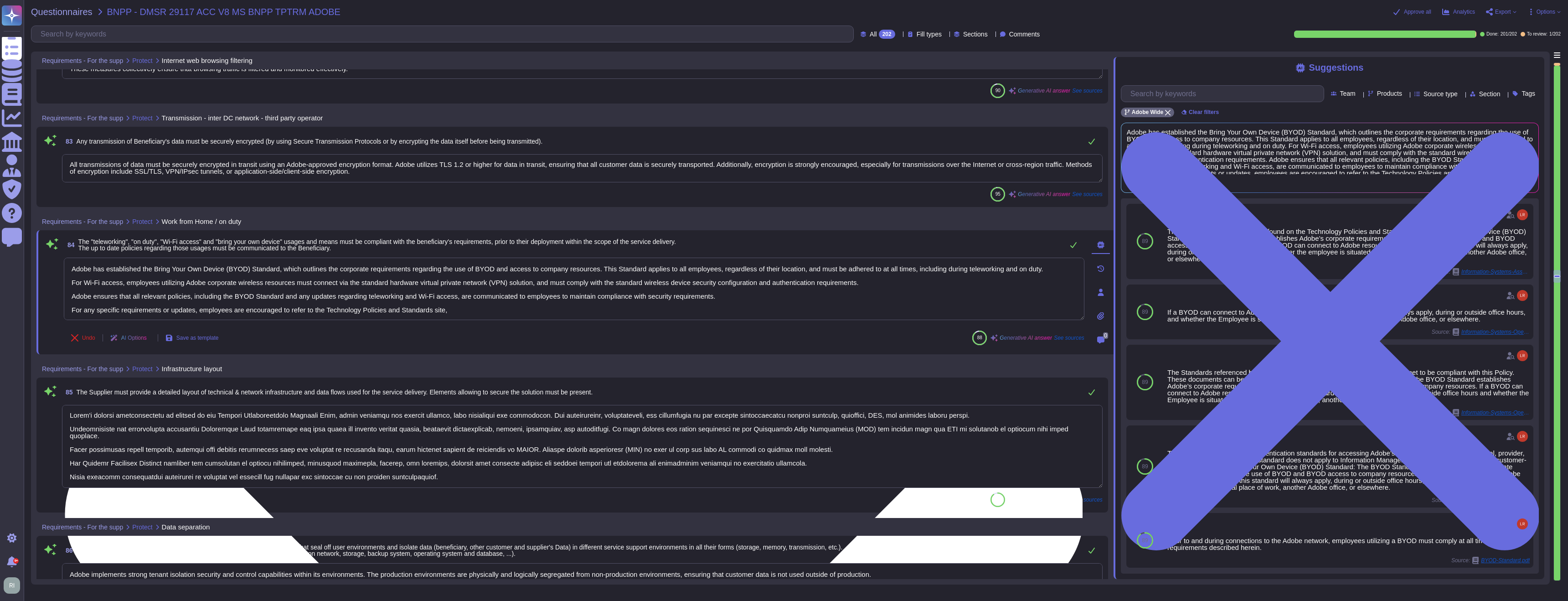
drag, startPoint x: 427, startPoint y: 309, endPoint x: 72, endPoint y: 311, distance: 355.0
click at [72, 311] on textarea "Adobe has established the Bring Your Own Device (BYOD) Standard, which outlines…" at bounding box center [574, 289] width 1021 height 63
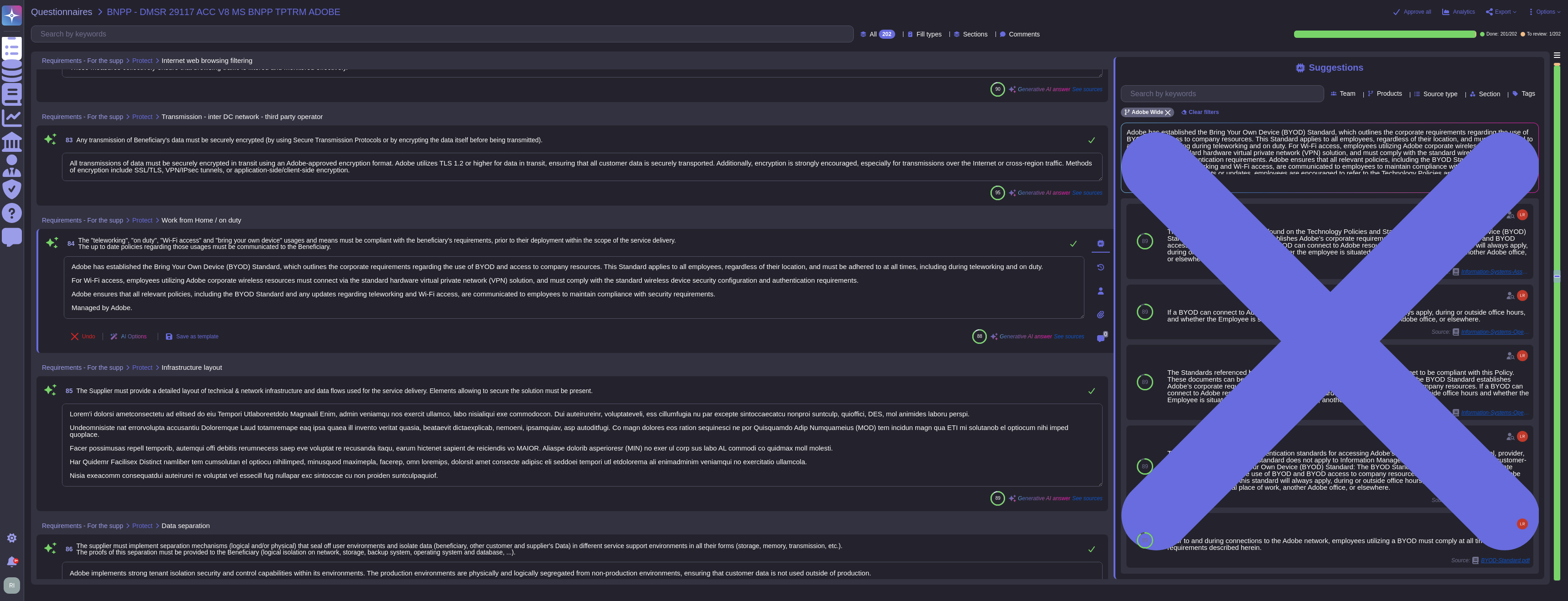
drag, startPoint x: 76, startPoint y: 307, endPoint x: 90, endPoint y: 323, distance: 21.3
click at [76, 307] on textarea "Adobe has established the Bring Your Own Device (BYOD) Standard, which outlines…" at bounding box center [574, 287] width 1021 height 63
type textarea "Adobe has established the Bring Your Own Device (BYOD) Standard, which outlines…"
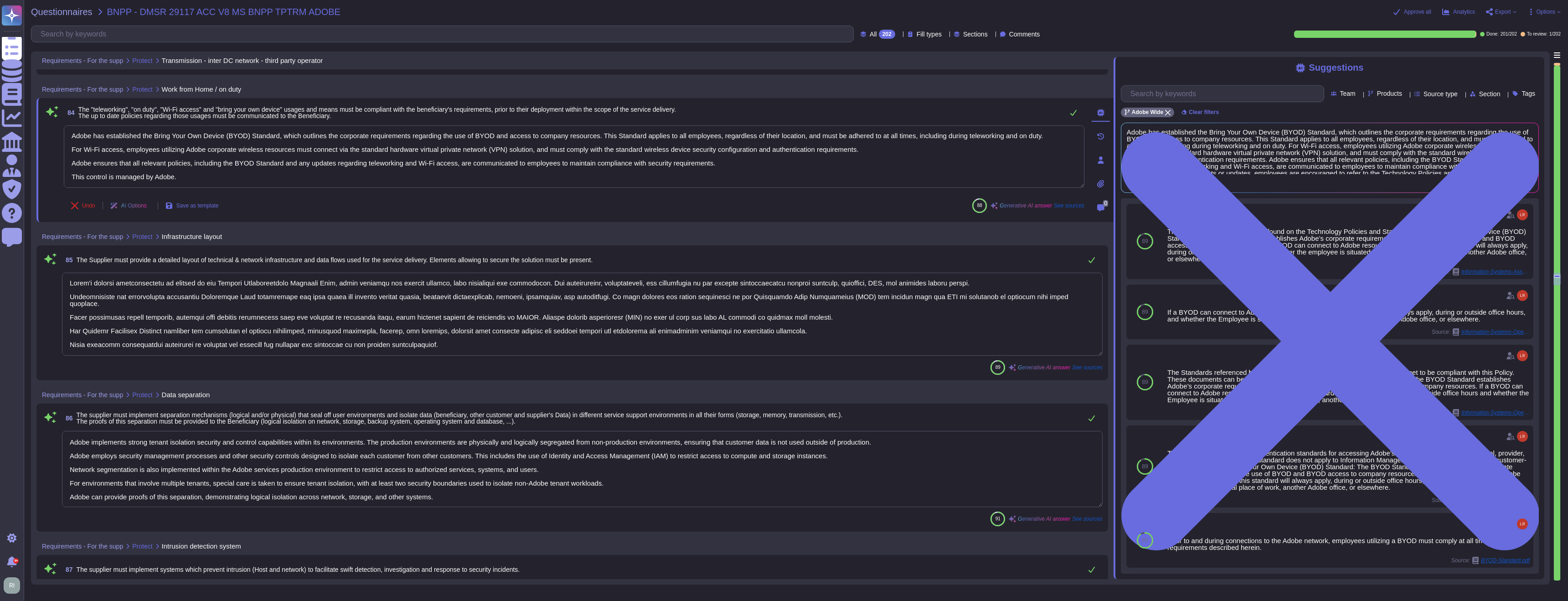
type textarea "Technical administration is performed from dedicated administrator secure devic…"
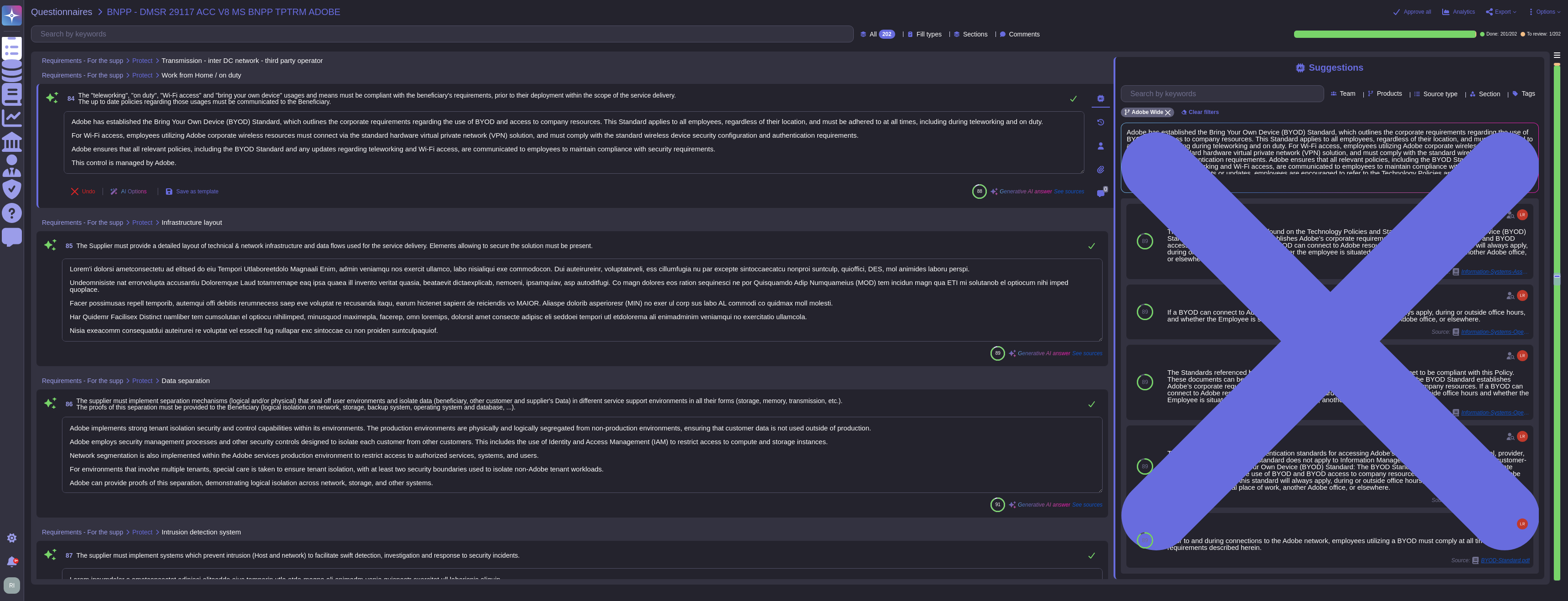
scroll to position [11207, 0]
type textarea "Adobe has established the Bring Your Own Device (BYOD) Standard, which outlines…"
click at [290, 300] on textarea at bounding box center [582, 299] width 1041 height 83
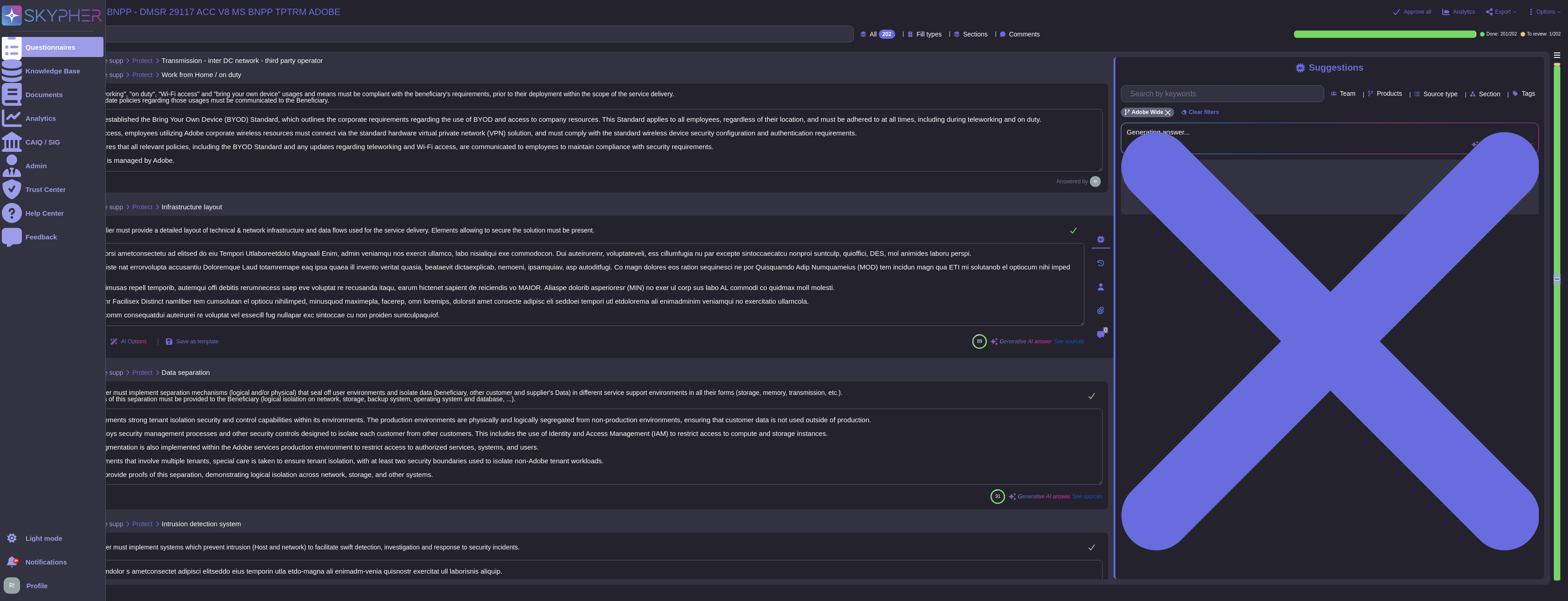
drag, startPoint x: 455, startPoint y: 315, endPoint x: 0, endPoint y: 258, distance: 458.6
click at [0, 258] on div "Questionnaires Knowledge Base Documents Analytics CAIQ / SIG Admin Trust Center…" at bounding box center [784, 300] width 1568 height 601
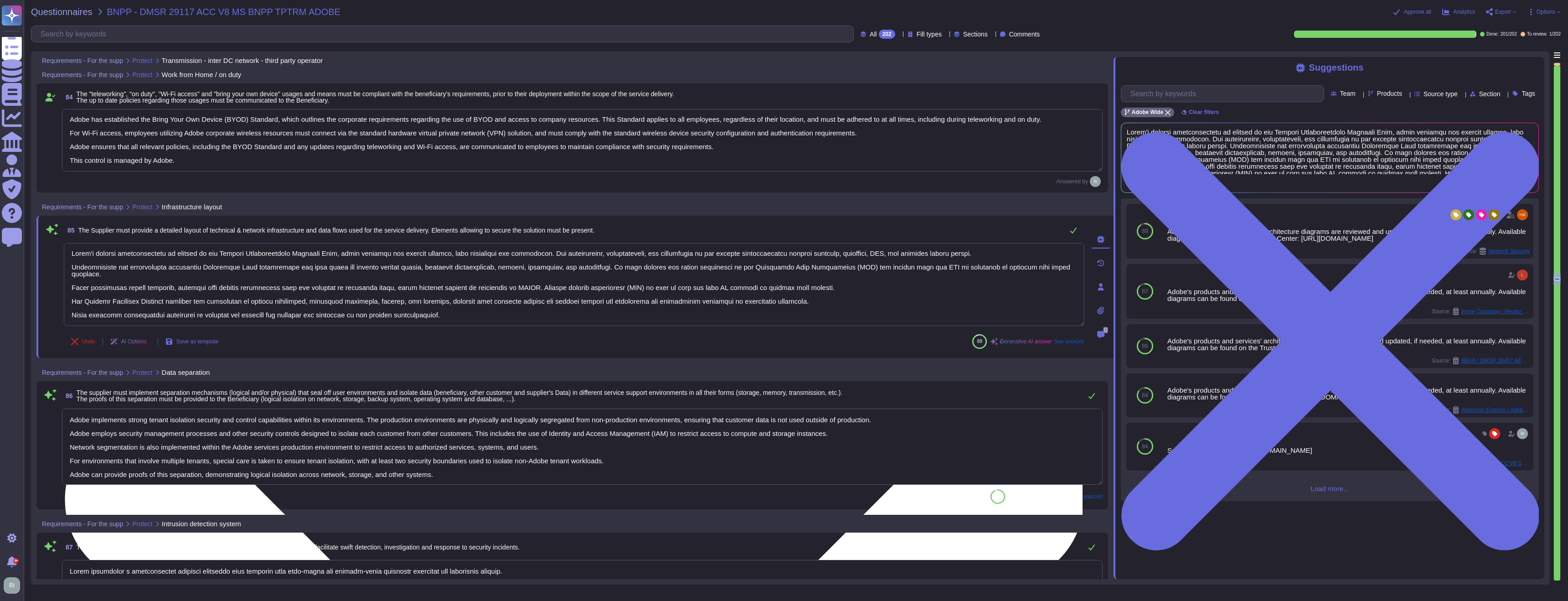
drag, startPoint x: 384, startPoint y: 285, endPoint x: 412, endPoint y: 292, distance: 28.9
click at [384, 286] on textarea at bounding box center [574, 284] width 1021 height 83
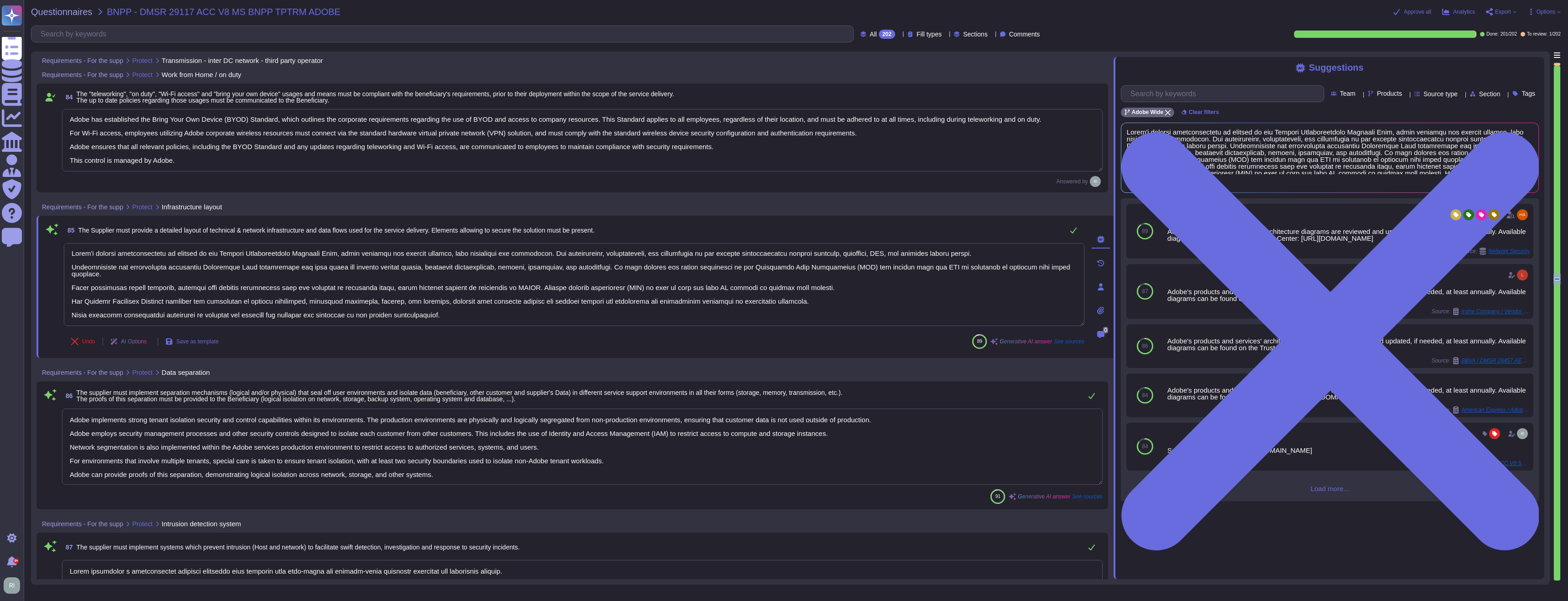
scroll to position [0, 0]
drag, startPoint x: 368, startPoint y: 307, endPoint x: 32, endPoint y: 236, distance: 343.4
click at [32, 236] on div "Requirements - For the supp Protect Transmission - inter DC network - third par…" at bounding box center [790, 318] width 1519 height 533
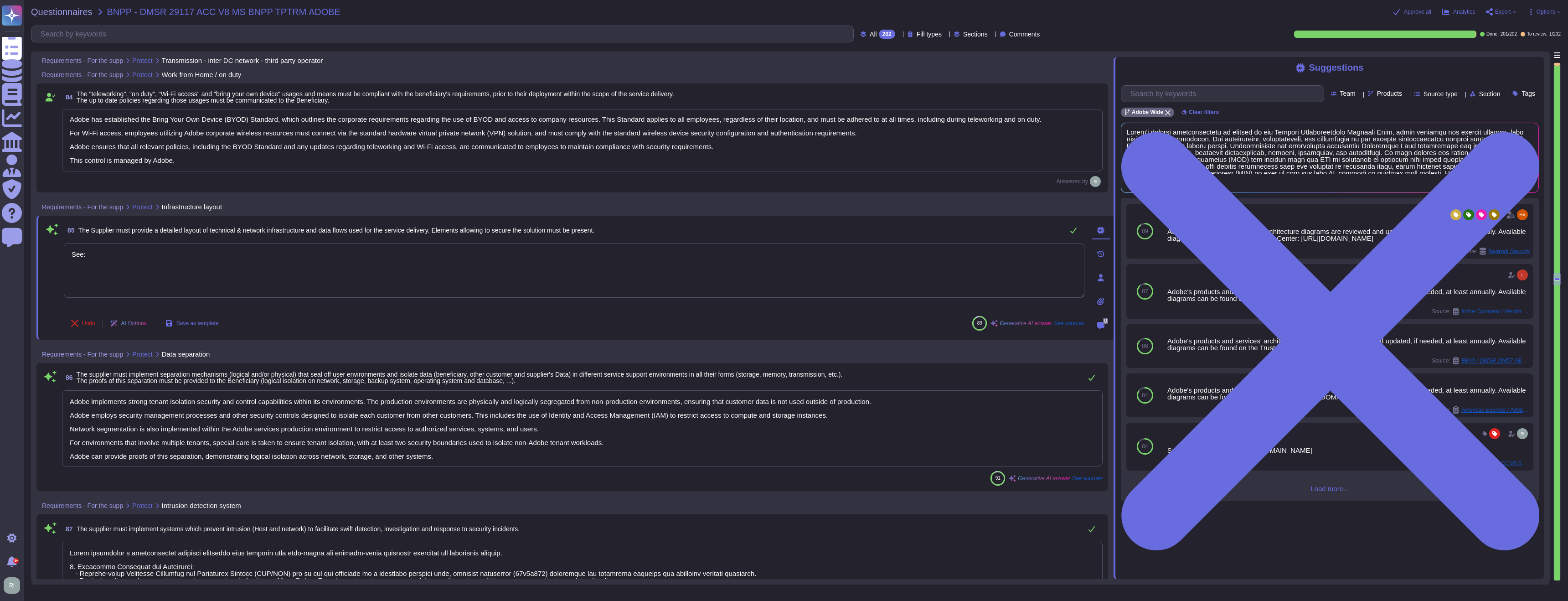
paste textarea "GOC”"
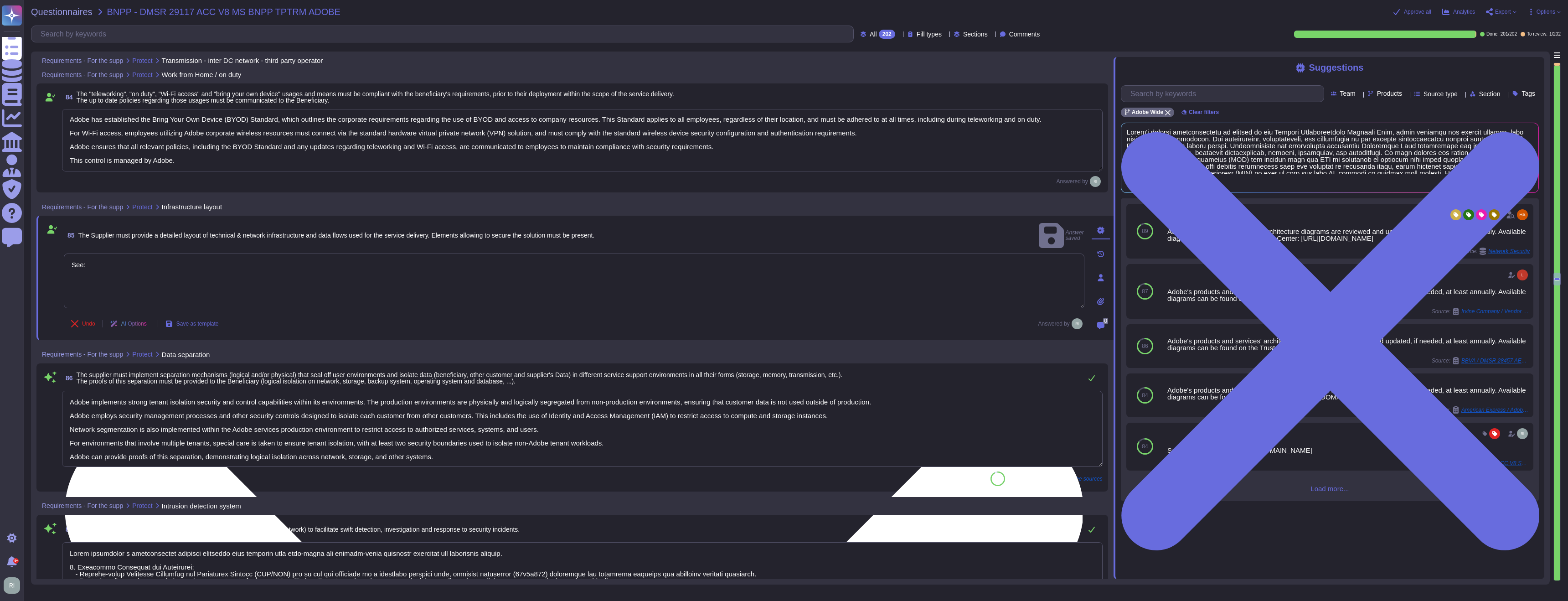
click at [216, 254] on textarea "See:" at bounding box center [574, 281] width 1021 height 55
click at [216, 252] on textarea "See:" at bounding box center [574, 269] width 1021 height 55
paste textarea "https://www.adobe.com/content/dam/cc/en/trust-center/ungated/whitepapers/experi…"
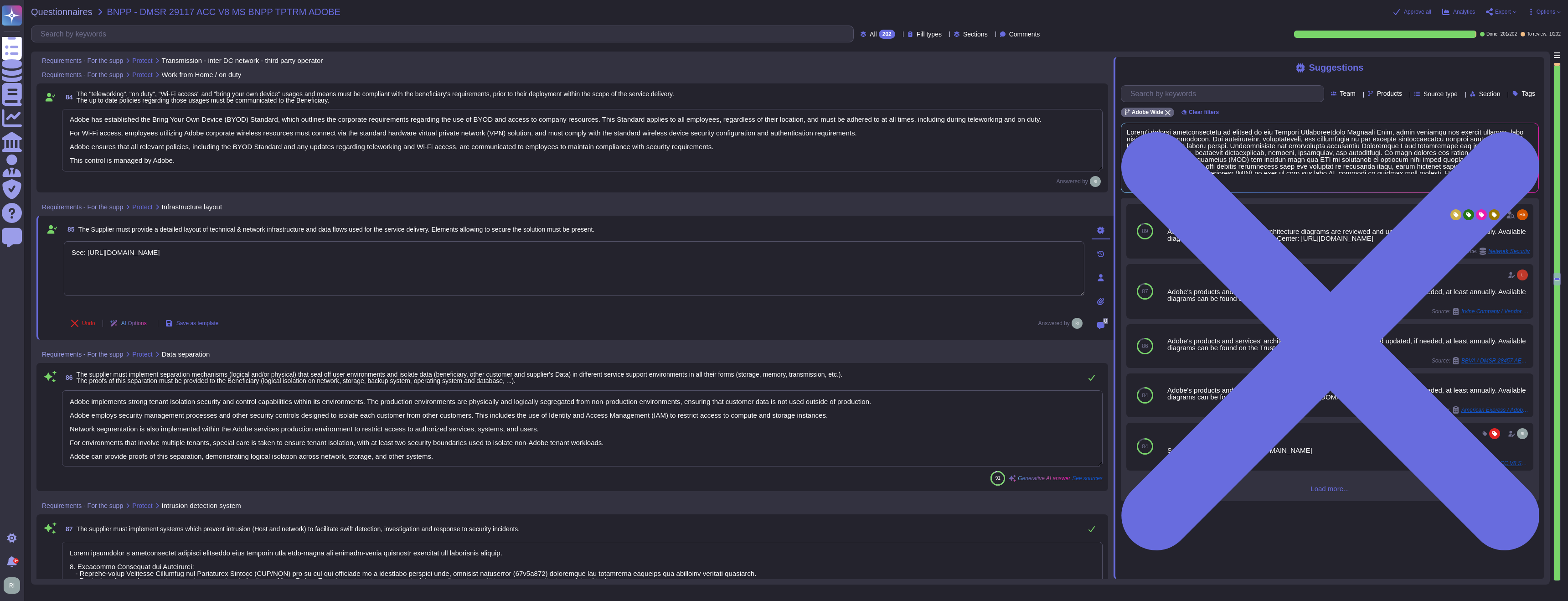
type textarea "See: https://www.adobe.com/content/dam/cc/en/trust-center/ungated/whitepapers/e…"
click at [285, 437] on textarea "Adobe implements strong tenant isolation security and control capabilities with…" at bounding box center [582, 428] width 1041 height 76
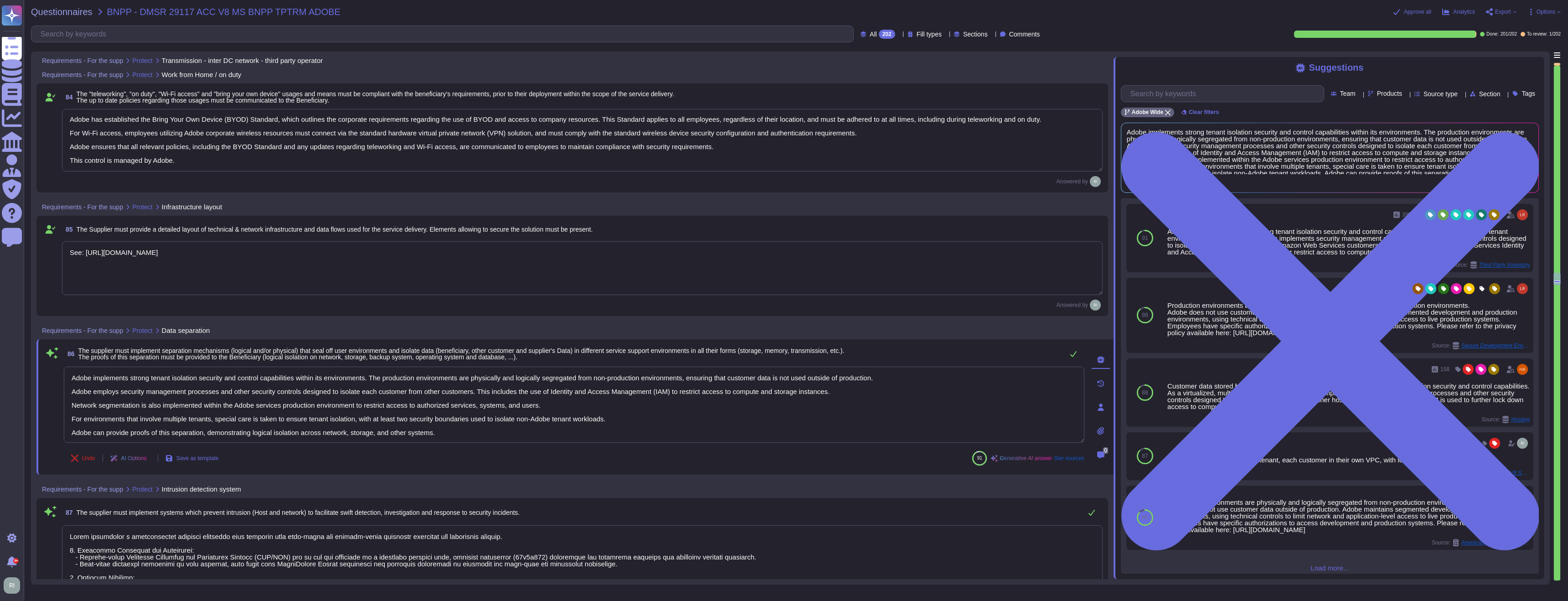
drag, startPoint x: 438, startPoint y: 433, endPoint x: 61, endPoint y: 373, distance: 381.7
click at [59, 373] on div "86 The supplier must implement separation mechanisms (logical and/or physical) …" at bounding box center [564, 406] width 1041 height 124
click at [224, 395] on textarea "Adobe implements strong tenant isolation security and control capabilities with…" at bounding box center [574, 404] width 1021 height 76
drag, startPoint x: 375, startPoint y: 431, endPoint x: 39, endPoint y: 416, distance: 336.3
click at [39, 416] on div "86 The supplier must implement separation mechanisms (logical and/or physical) …" at bounding box center [575, 406] width 1077 height 135
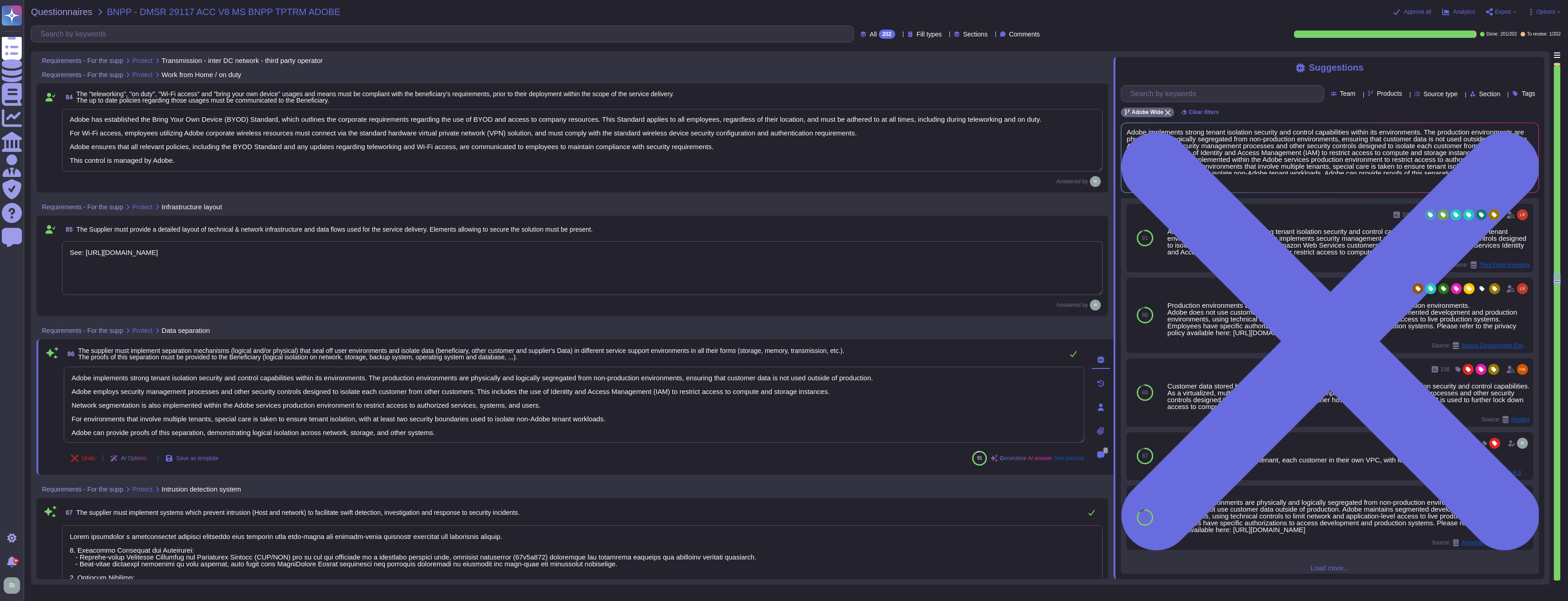
type textarea "Adobe implements strong tenant isolation security and control capabilities with…"
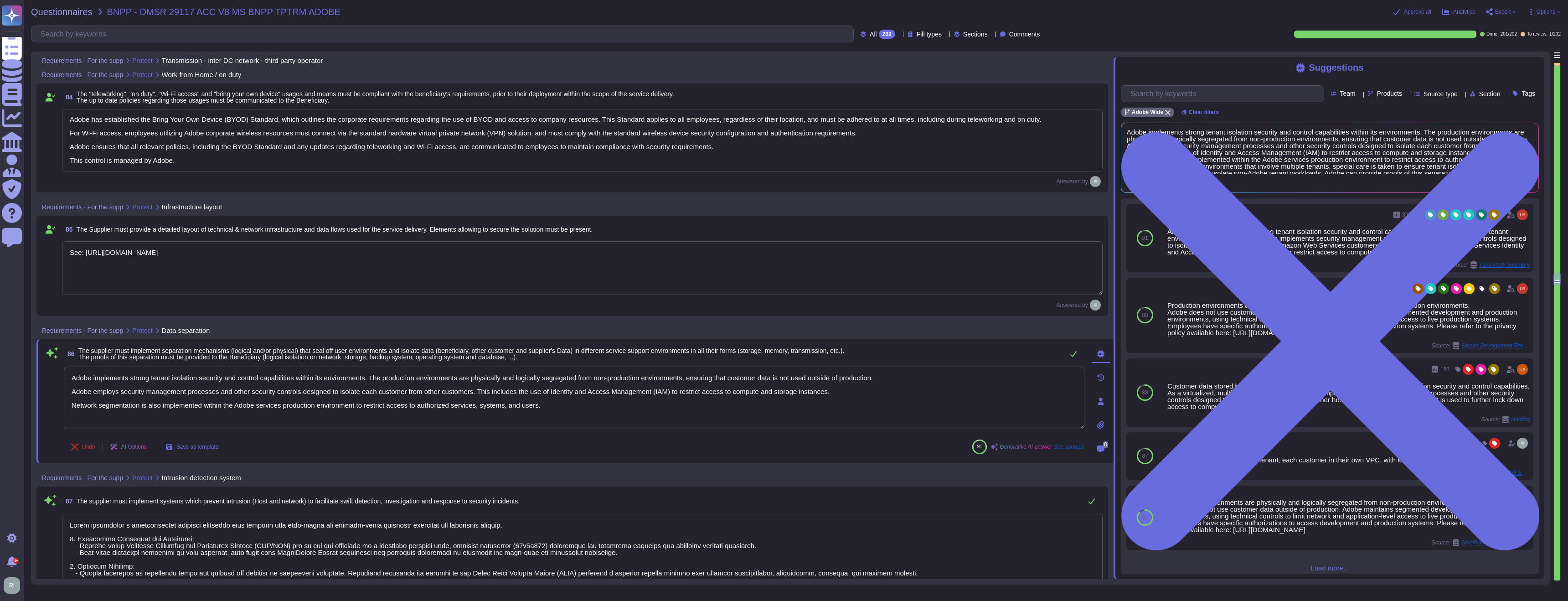
type textarea "Only organization owned equipment are permitted to connect from internal networ…"
click at [140, 417] on textarea "Adobe implements strong tenant isolation security and control capabilities with…" at bounding box center [574, 395] width 1021 height 63
type textarea "Adobe implements strong tenant isolation security and control capabilities with…"
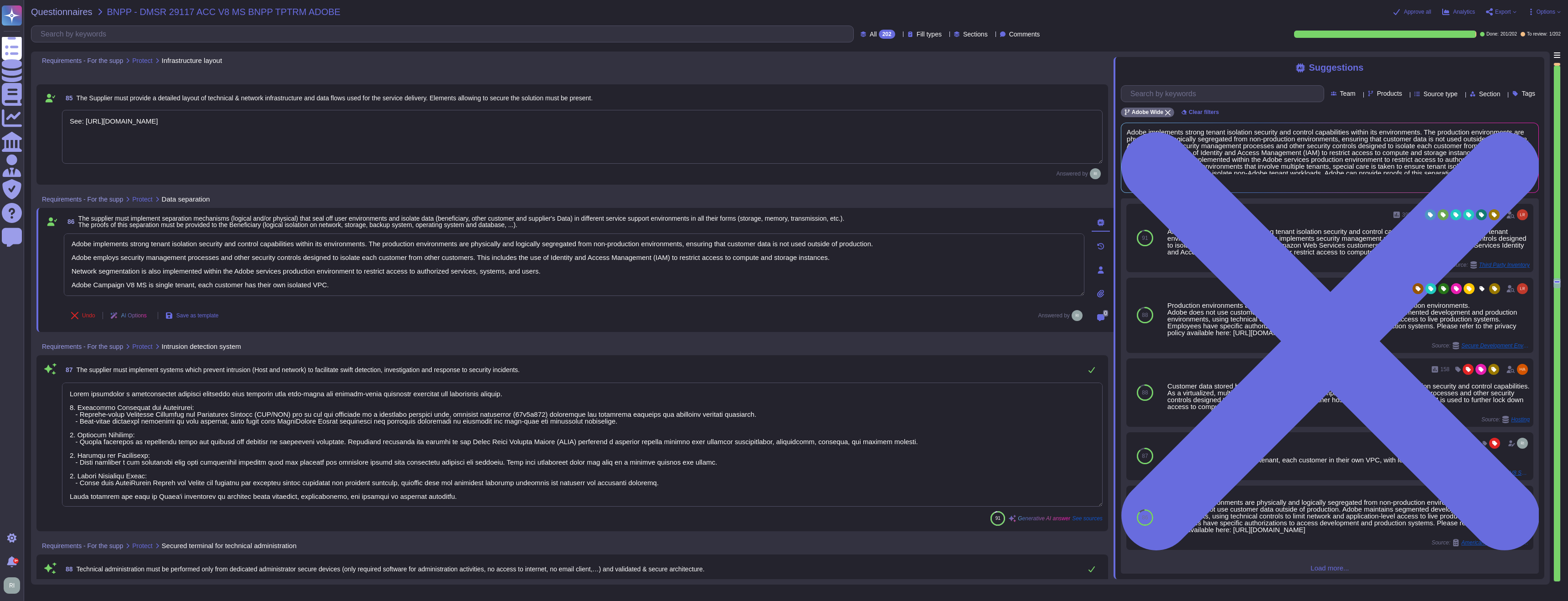
scroll to position [11457, 0]
type textarea "Data center facilities are architected to segregate office space, data center r…"
type textarea "Interconnections and integration of solutions between Adobe and the beneficiary…"
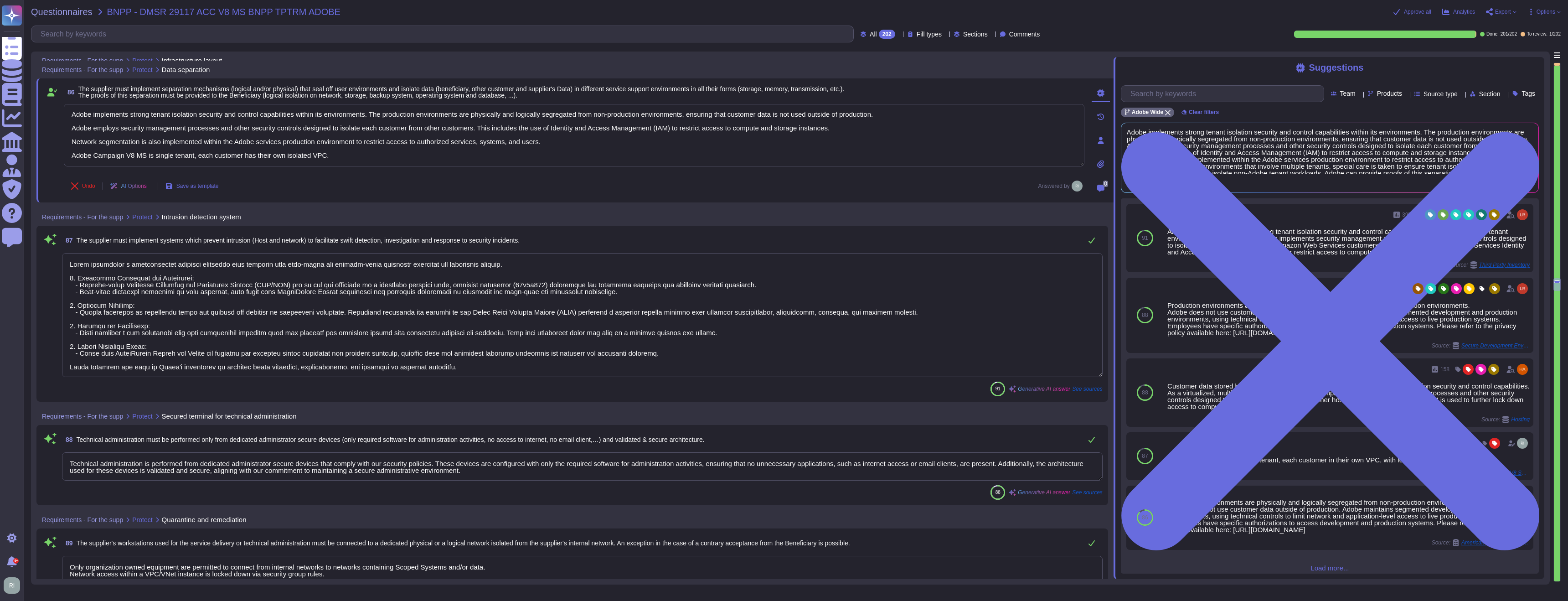
scroll to position [1, 0]
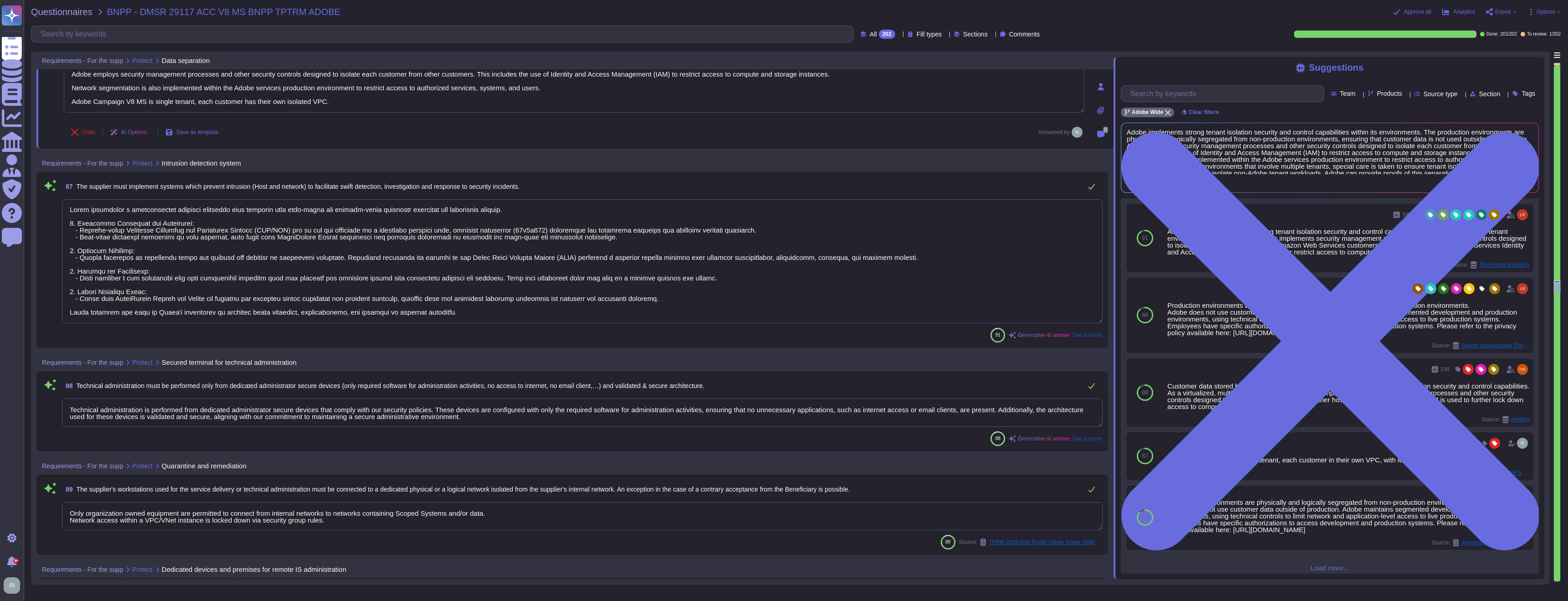
type textarea "Access to removable media is strictly controlled and non-permanent. The storage…"
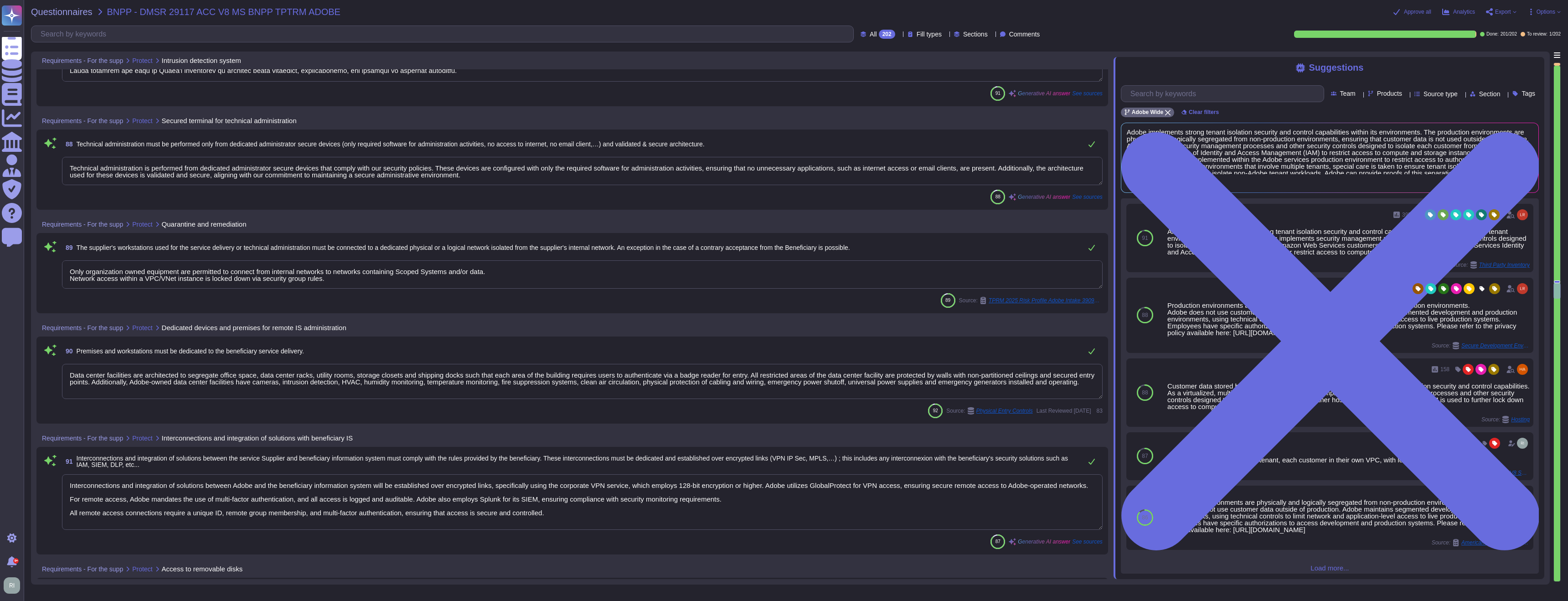
scroll to position [11773, 0]
type textarea "Remote access requires two-factor authentication with an RSA security token thr…"
type textarea "Adobe performs regular backups of customer data and validates the restoration o…"
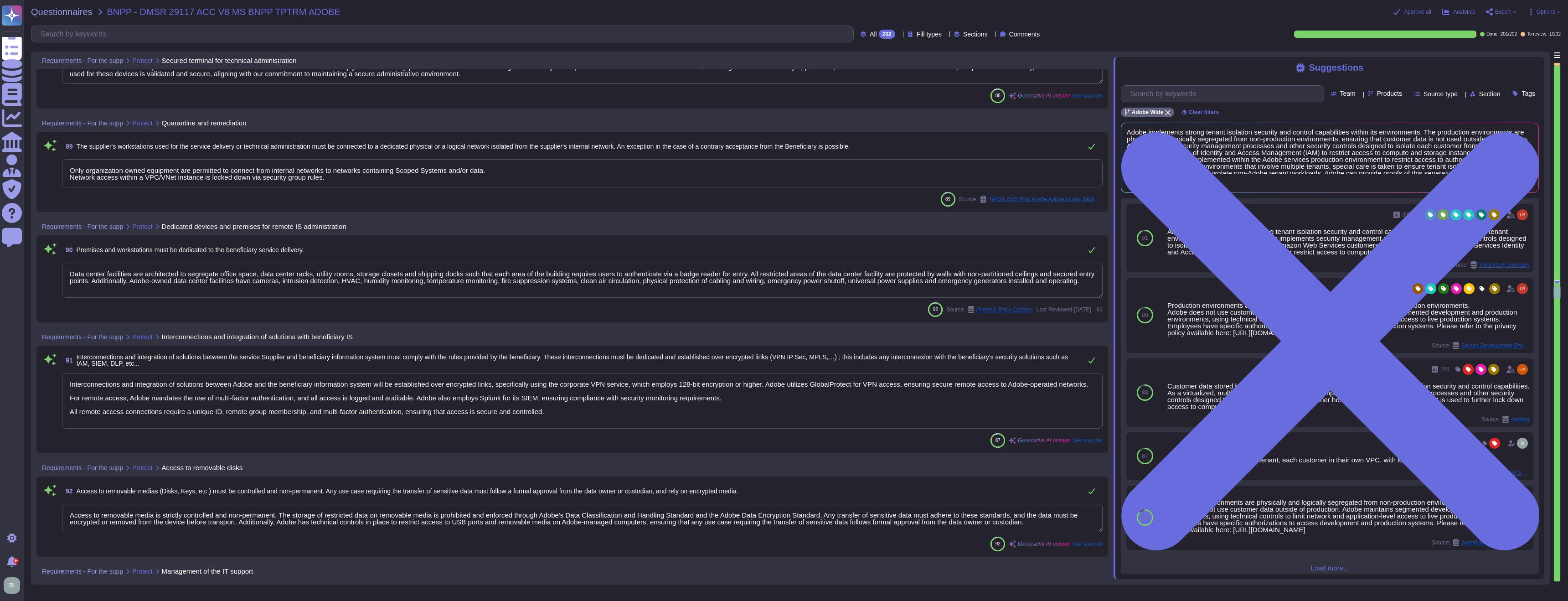
scroll to position [11913, 0]
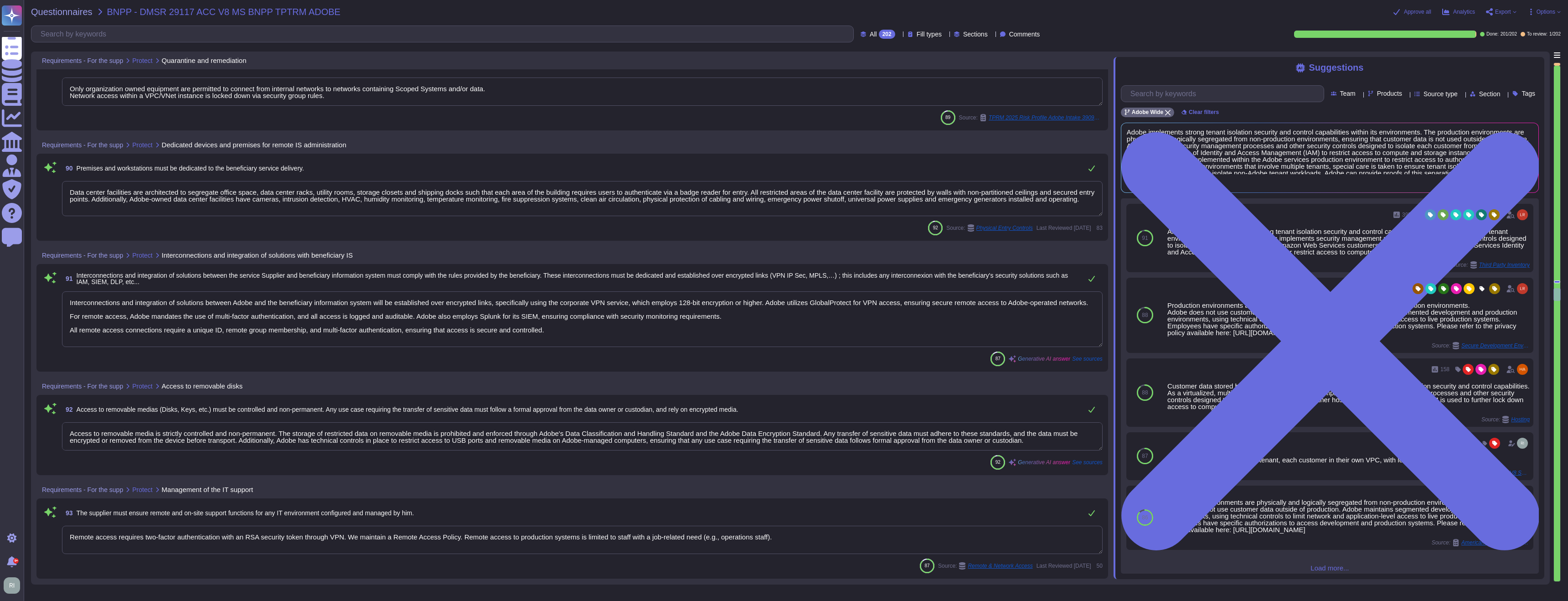
type textarea "Scoped data is sent and received electronically."
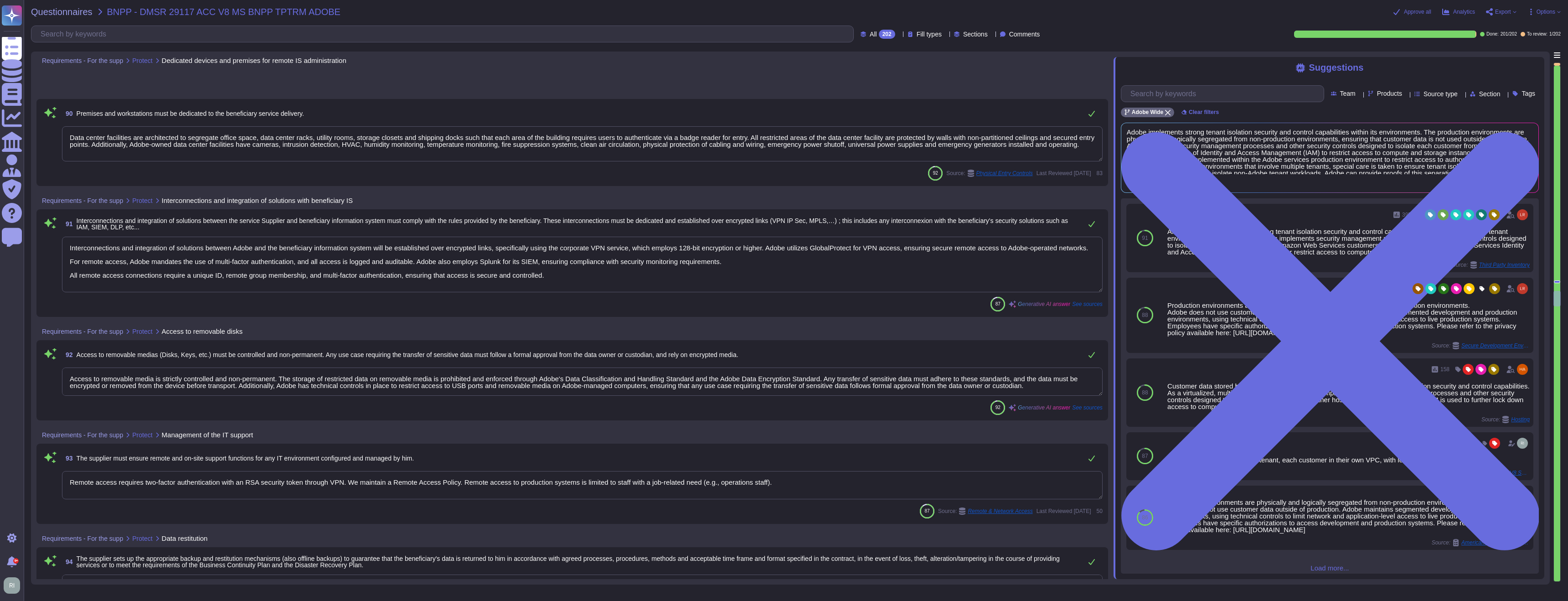
type textarea "The company has implemented measures to secure workstations, virtual machines, …"
type textarea "Multi-factor authentication is required for remote access by Adobe Employees. (…"
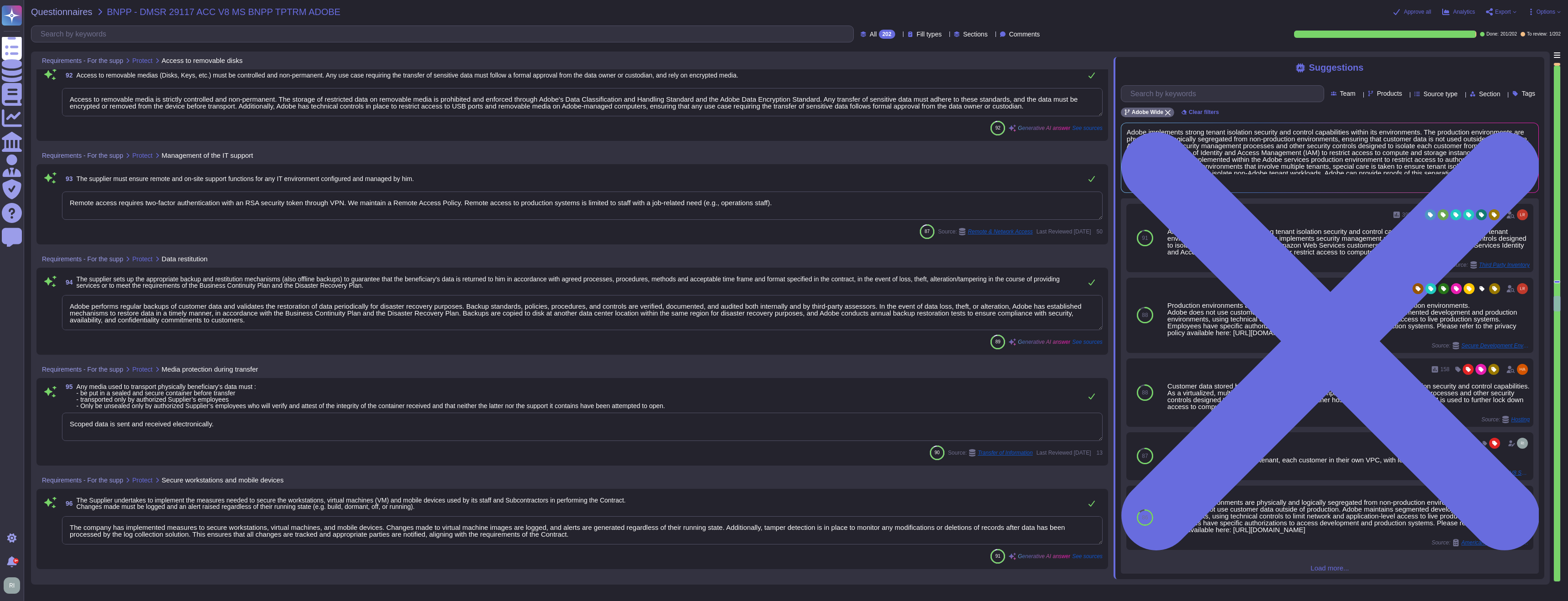
type textarea "Adobe has developed a base configuration based on the Center for Internet Secur…"
type textarea "Adobe requires that system time be set to Coordinated Universal Time (UTC) wher…"
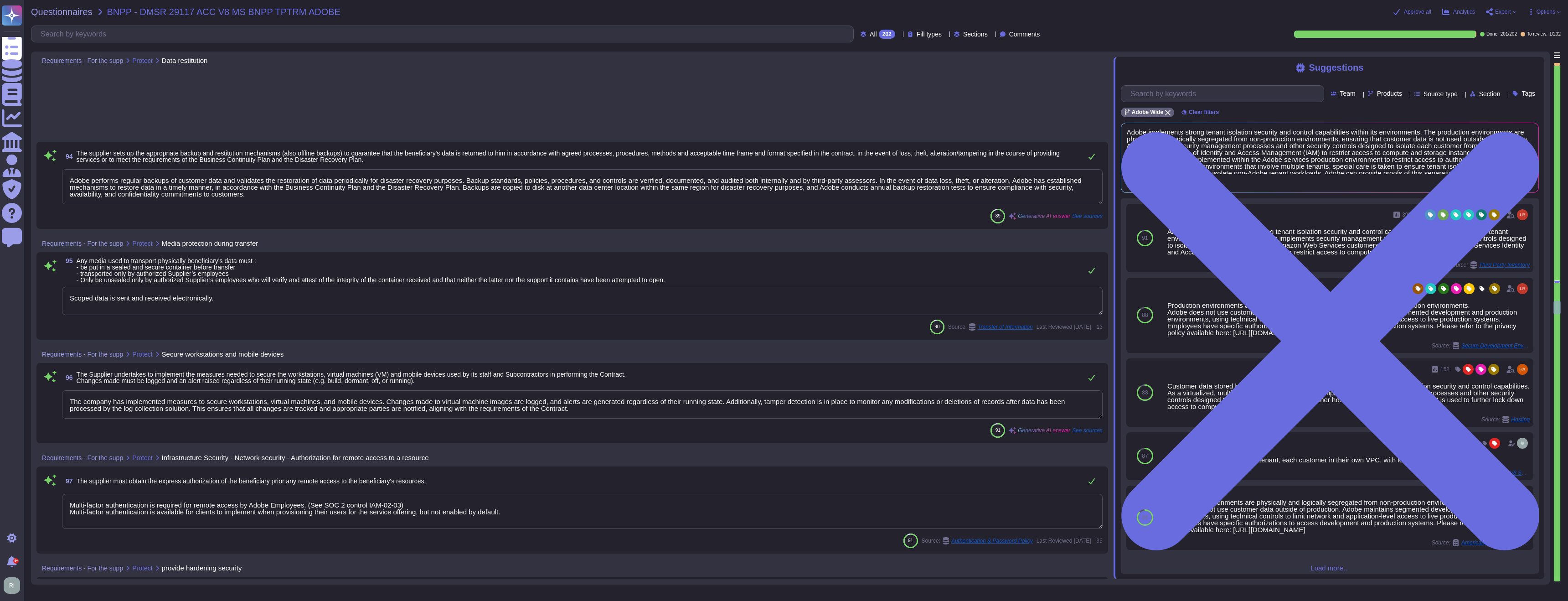
type textarea "All security requirements applicable to the primary site are also enforced at t…"
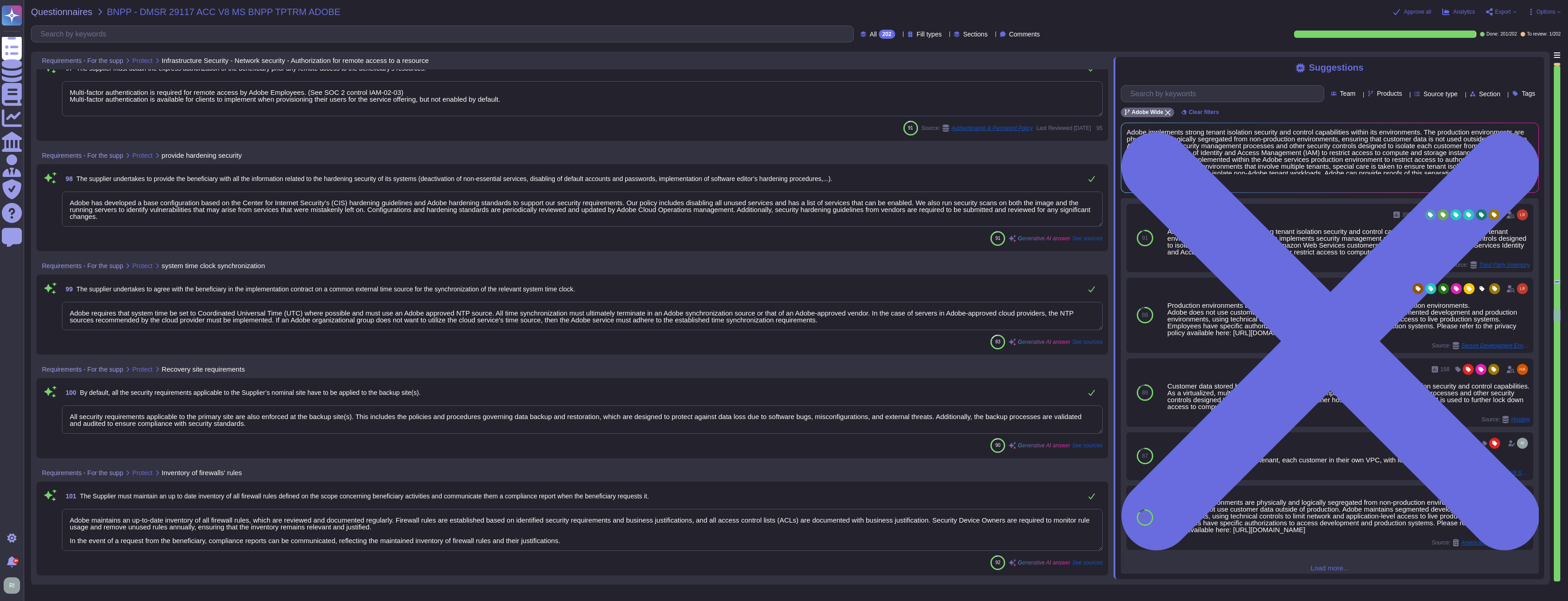
type textarea "Adobe maintains an up-to-date inventory of all firewall rules, which are review…"
type textarea "Adobe reviews firewall rules annually and on a regular basis, making changes as…"
type textarea "Adobe implements a formal patch management process governed by the Vulnerabilit…"
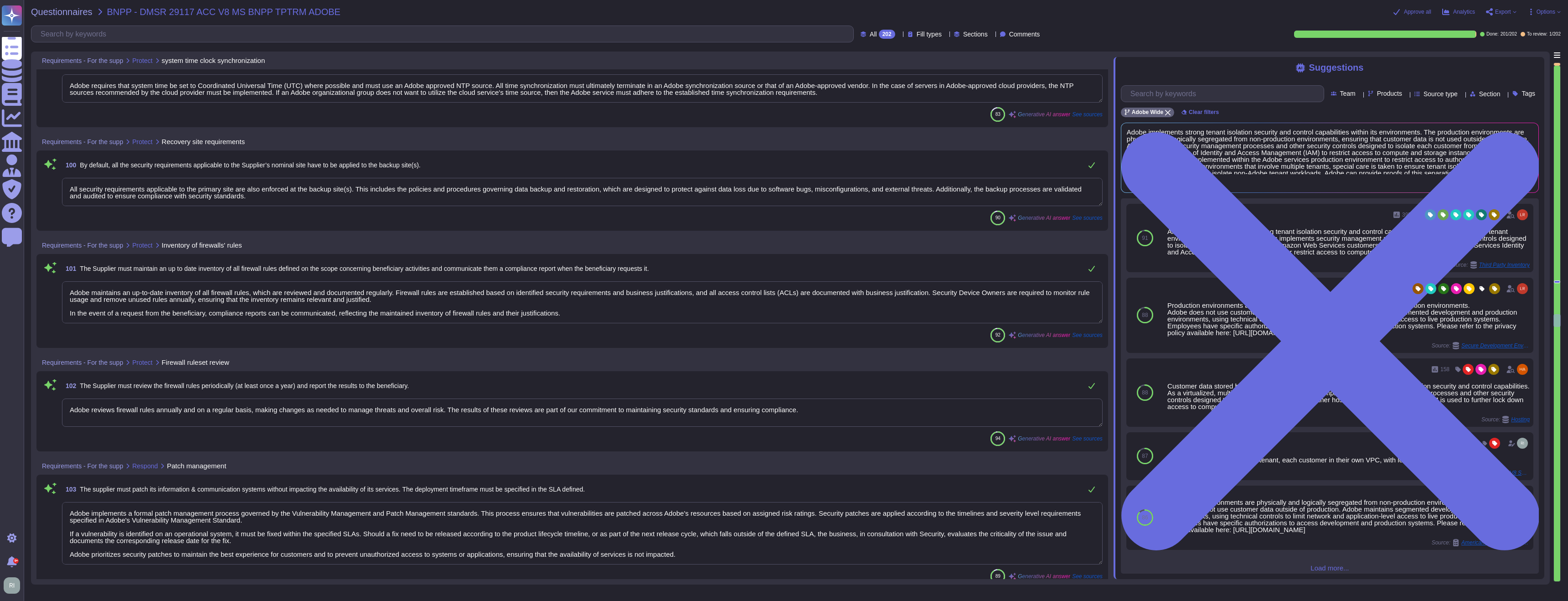
type textarea "For customer-facing products as defined in Adobe's Current List of Certificatio…"
type textarea "Summary reports of security assessments are provided, but any continuous monito…"
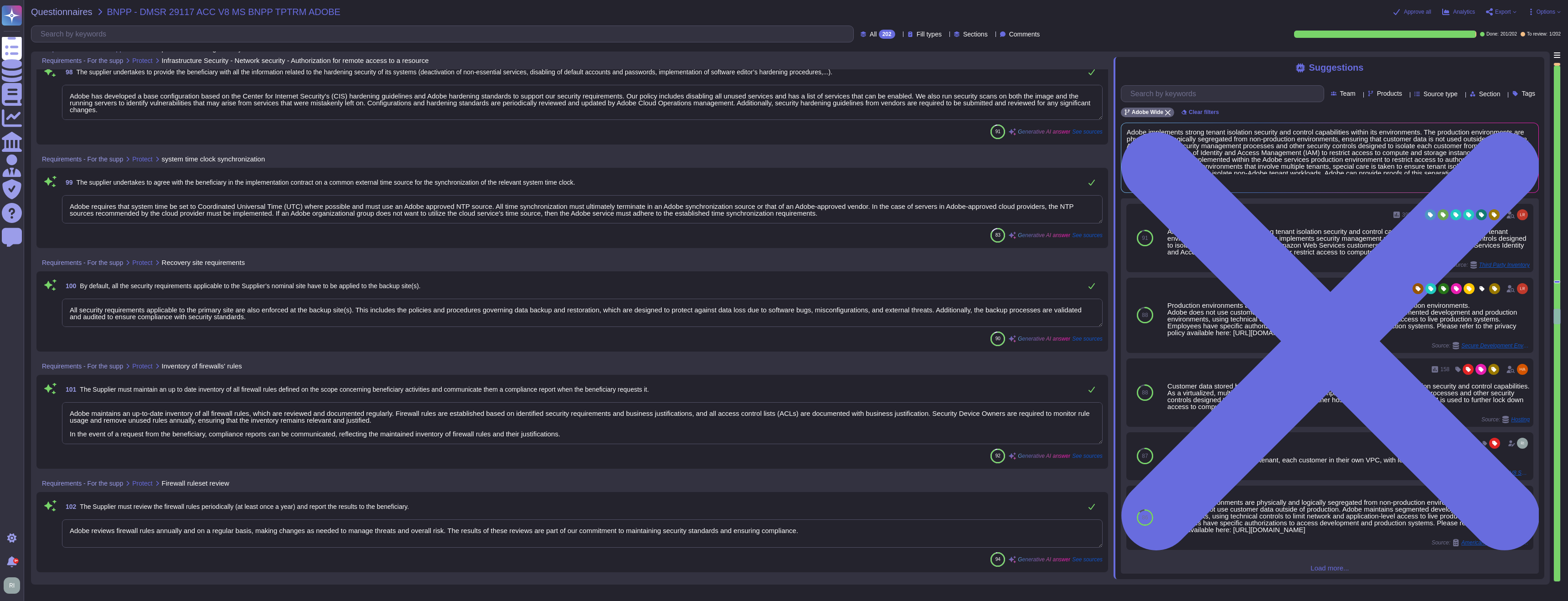
type textarea "Multi-factor authentication is required for remote access by Adobe Employees. (…"
type textarea "Adobe has developed a base configuration based on the Center for Internet Secur…"
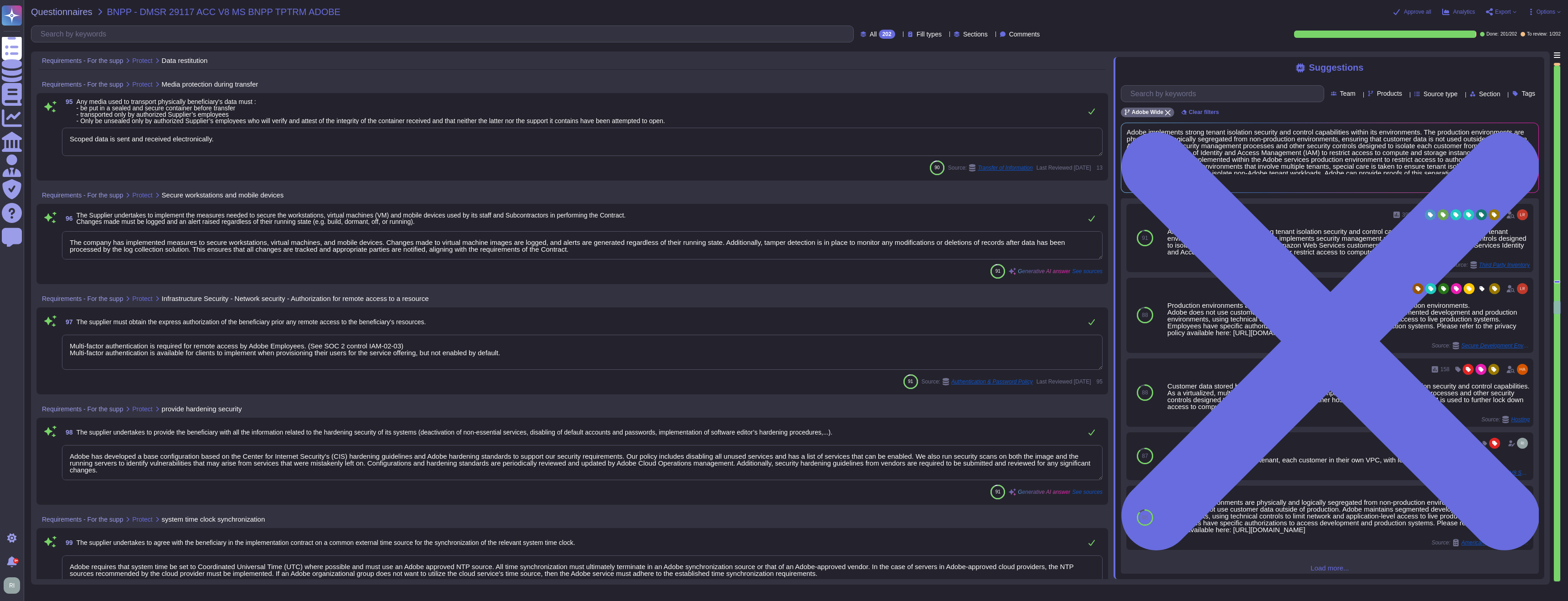
type textarea "Adobe performs regular backups of customer data and validates the restoration o…"
type textarea "Scoped data is sent and received electronically."
type textarea "The company has implemented measures to secure workstations, virtual machines, …"
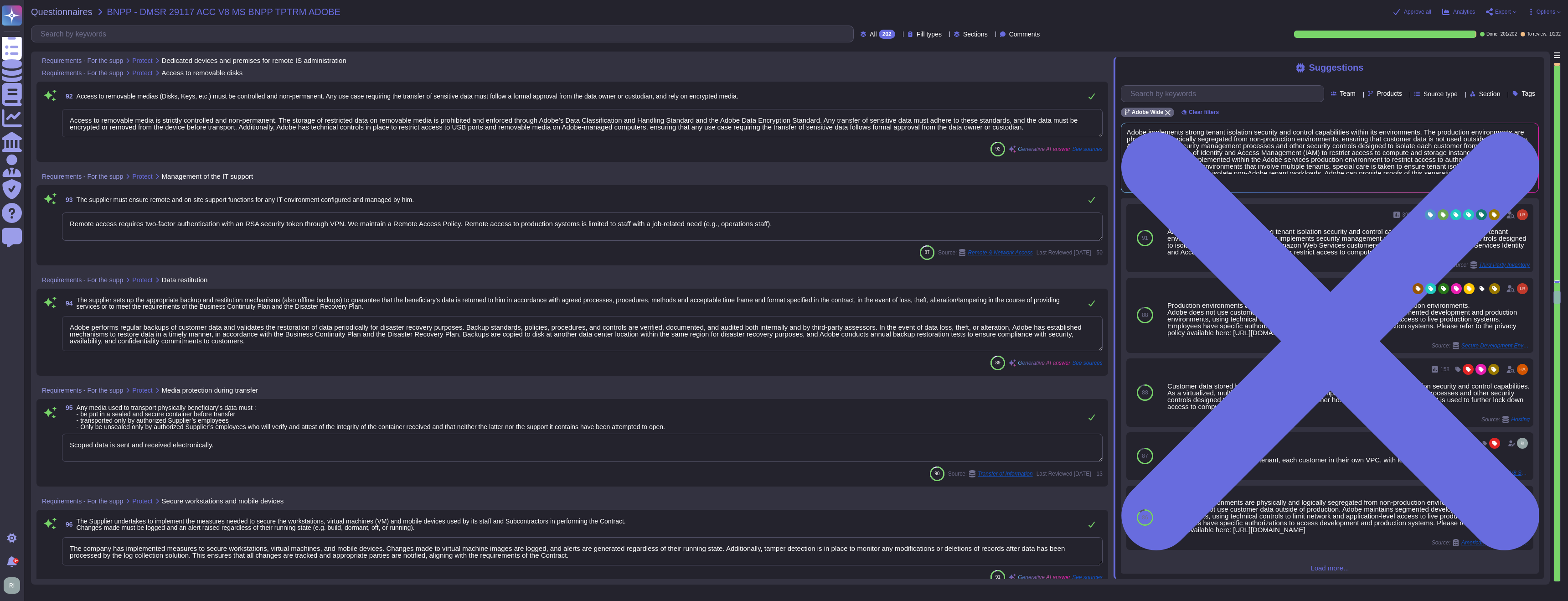
scroll to position [12008, 0]
type textarea "Data center facilities are architected to segregate office space, data center r…"
type textarea "Interconnections and integration of solutions between Adobe and the beneficiary…"
type textarea "Access to removable media is strictly controlled and non-permanent. The storage…"
type textarea "Remote access requires two-factor authentication with an RSA security token thr…"
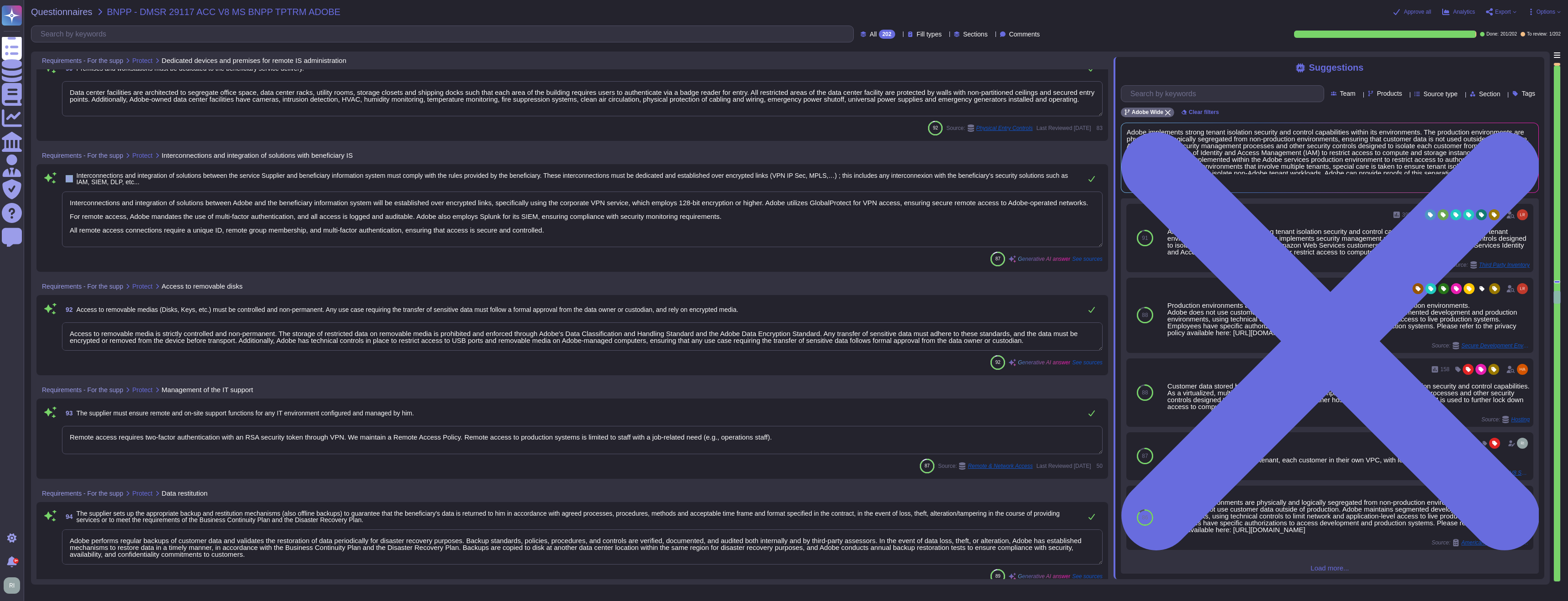
drag, startPoint x: 67, startPoint y: 177, endPoint x: 75, endPoint y: 177, distance: 8.0
click at [75, 177] on span "91 Interconnections and integration of solutions between the service Supplier a…" at bounding box center [569, 179] width 1015 height 17
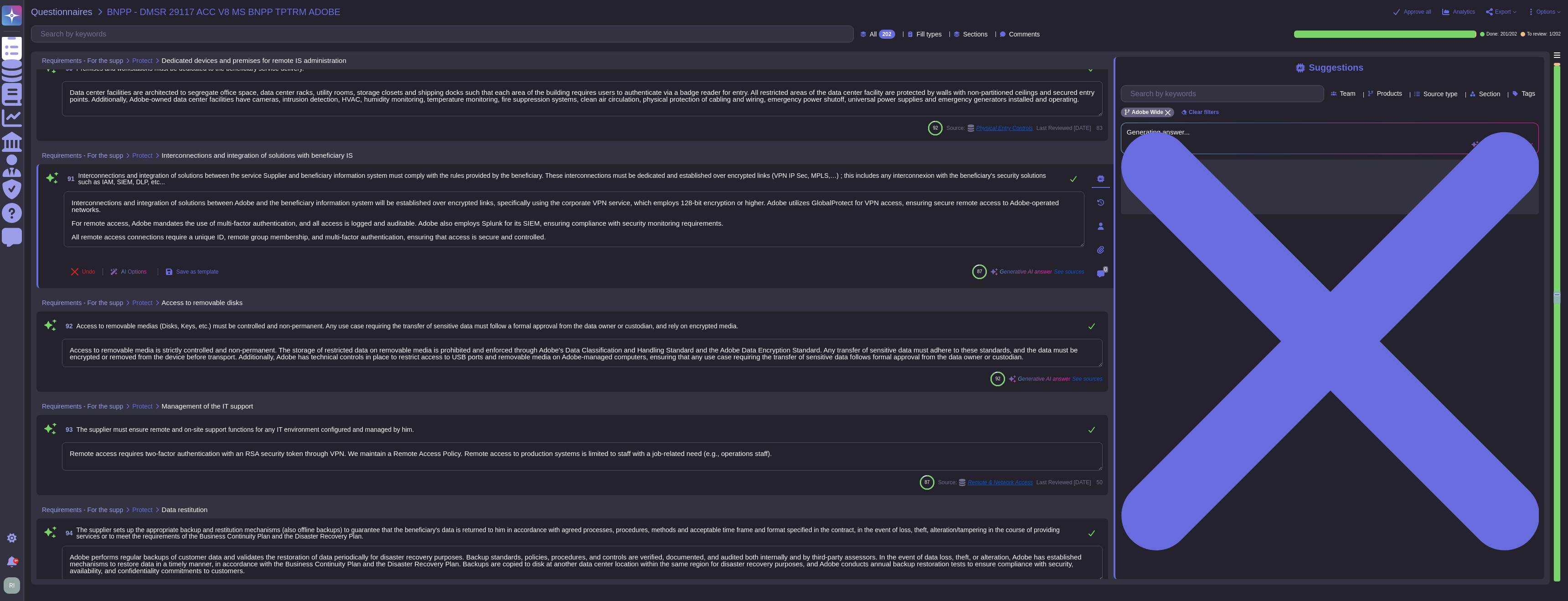
click at [65, 177] on span "91" at bounding box center [69, 178] width 11 height 6
drag, startPoint x: 70, startPoint y: 178, endPoint x: 77, endPoint y: 179, distance: 7.1
click at [75, 178] on span "91 Interconnections and integration of solutions between the service Supplier a…" at bounding box center [561, 179] width 995 height 17
